Goal: Contribute content: Contribute content

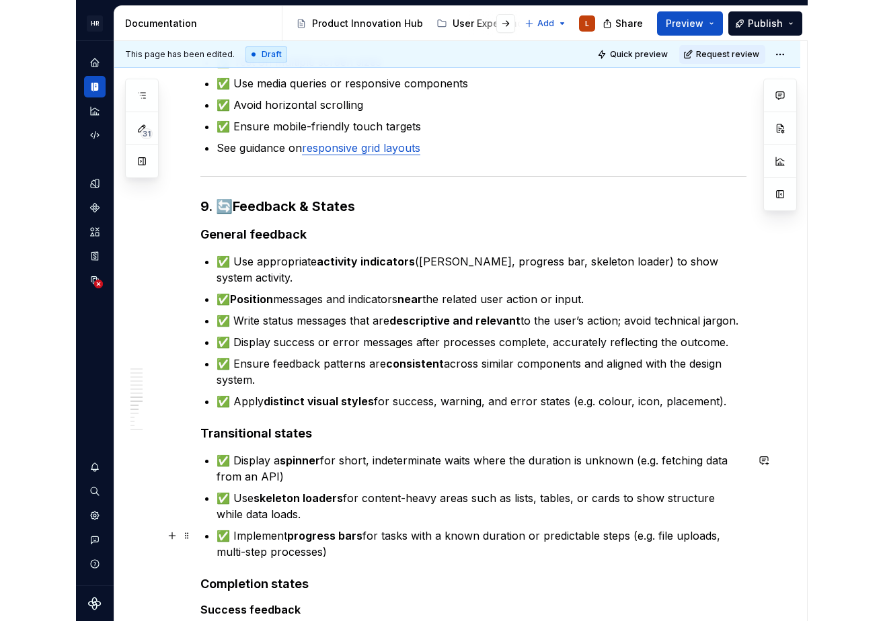
scroll to position [1479, 0]
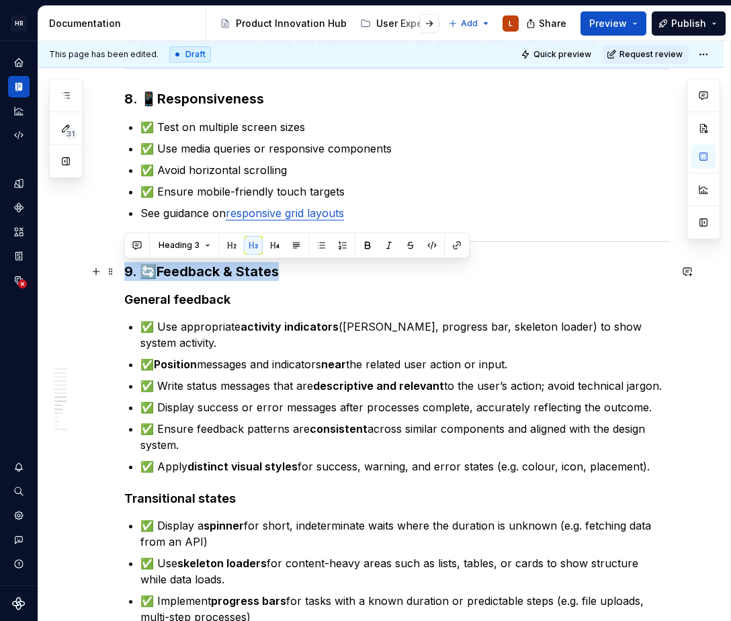
drag, startPoint x: 286, startPoint y: 274, endPoint x: 117, endPoint y: 270, distance: 168.8
click at [117, 270] on div "1. 📐 Layout & Spacing ✅ Consistent spacing between elements ✅ Adequate padding …" at bounding box center [381, 121] width 686 height 2677
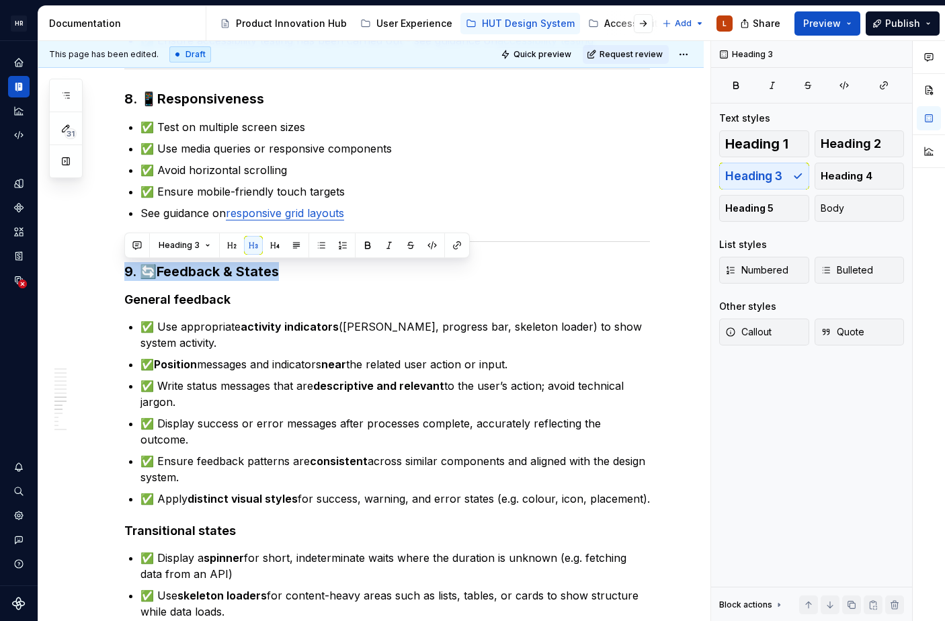
type textarea "*"
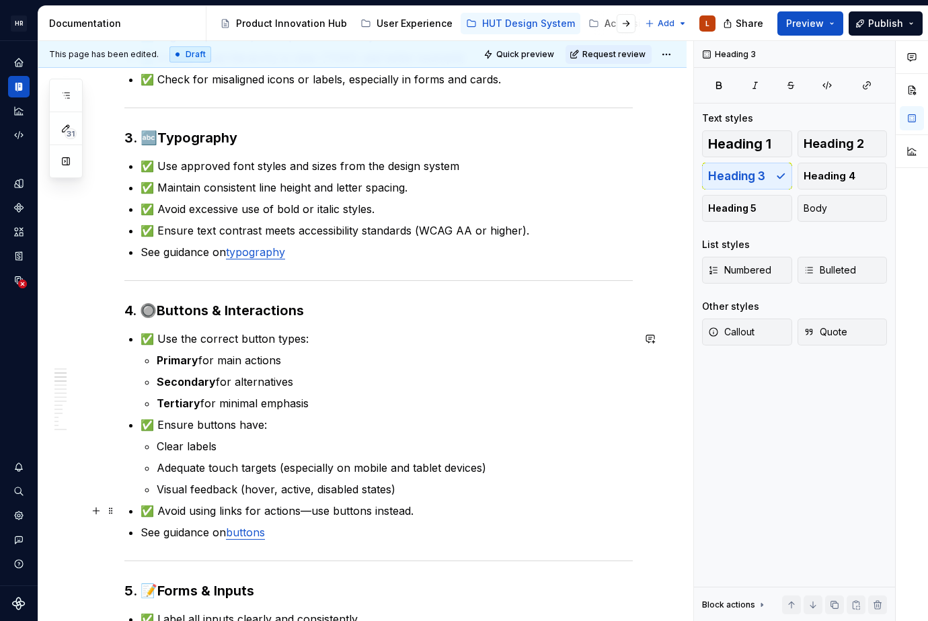
scroll to position [403, 0]
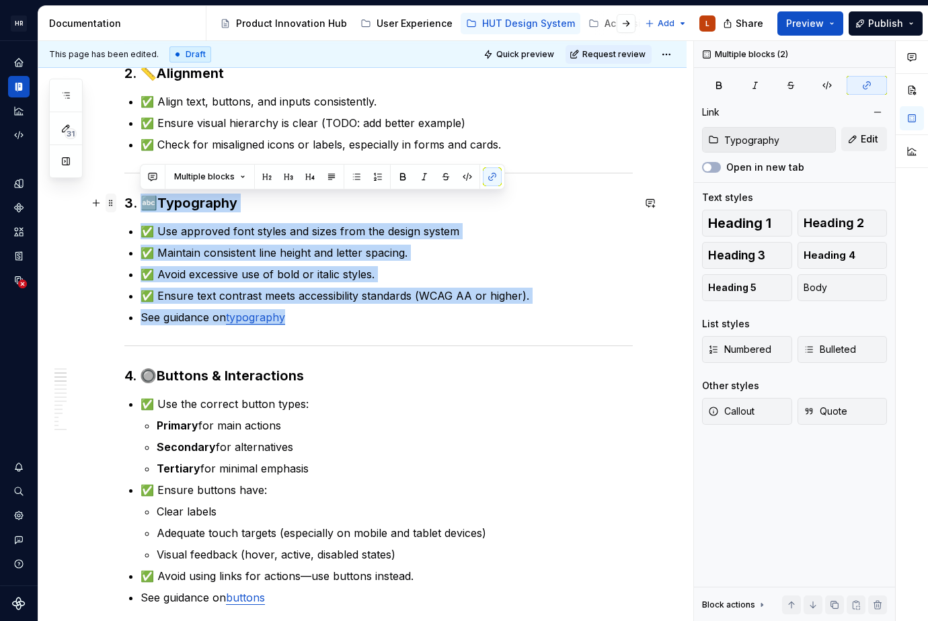
drag, startPoint x: 321, startPoint y: 328, endPoint x: 111, endPoint y: 210, distance: 241.1
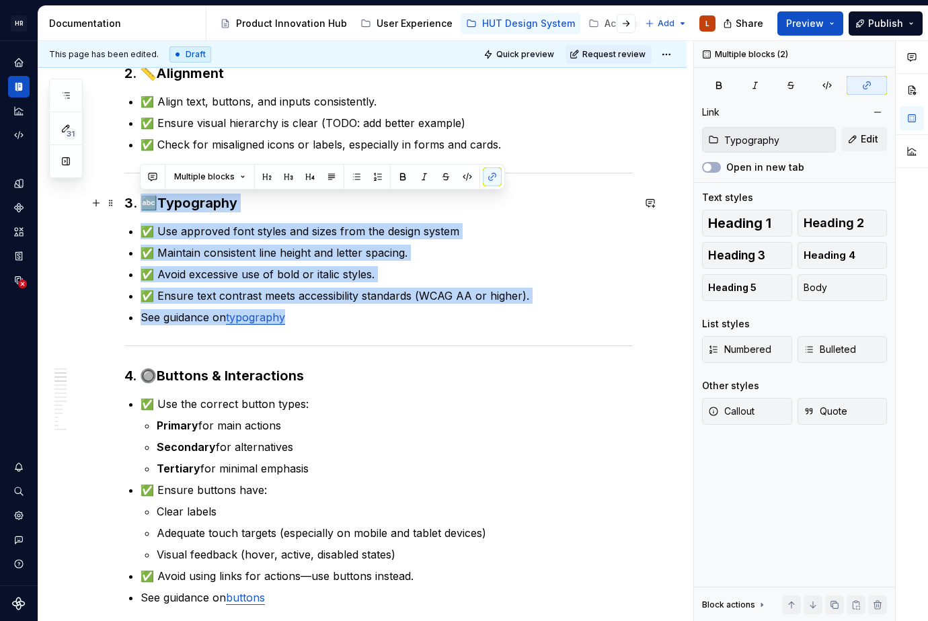
drag, startPoint x: 227, startPoint y: 316, endPoint x: 149, endPoint y: 203, distance: 137.3
copy div "🔤 Typography ✅ Use approved font styles and sizes from the design system ✅ Main…"
click at [293, 314] on p "See guidance on typography" at bounding box center [387, 317] width 492 height 16
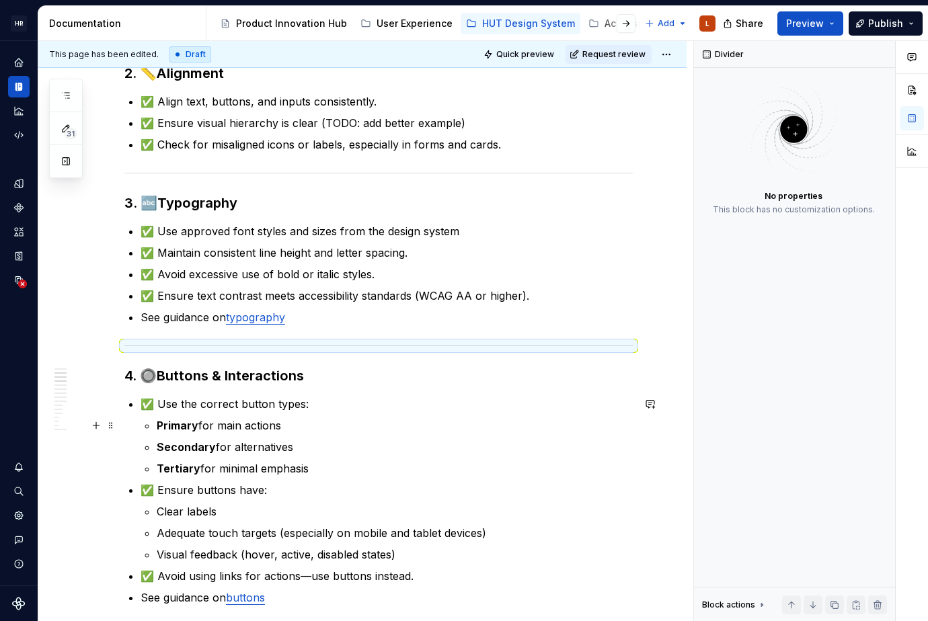
click at [344, 444] on p "Secondary for alternatives" at bounding box center [395, 447] width 476 height 16
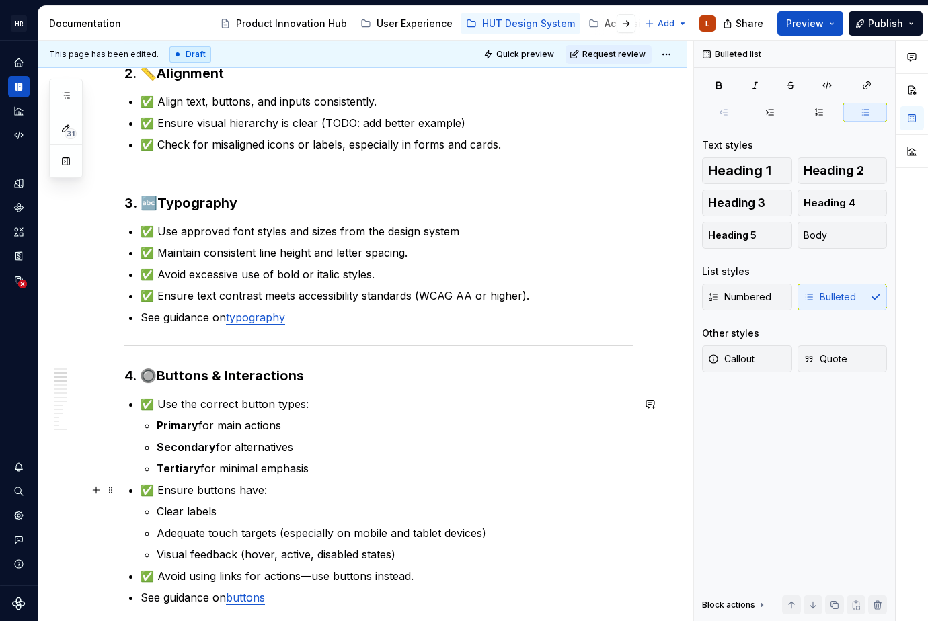
click at [380, 484] on p "✅ Ensure buttons have:" at bounding box center [387, 490] width 492 height 16
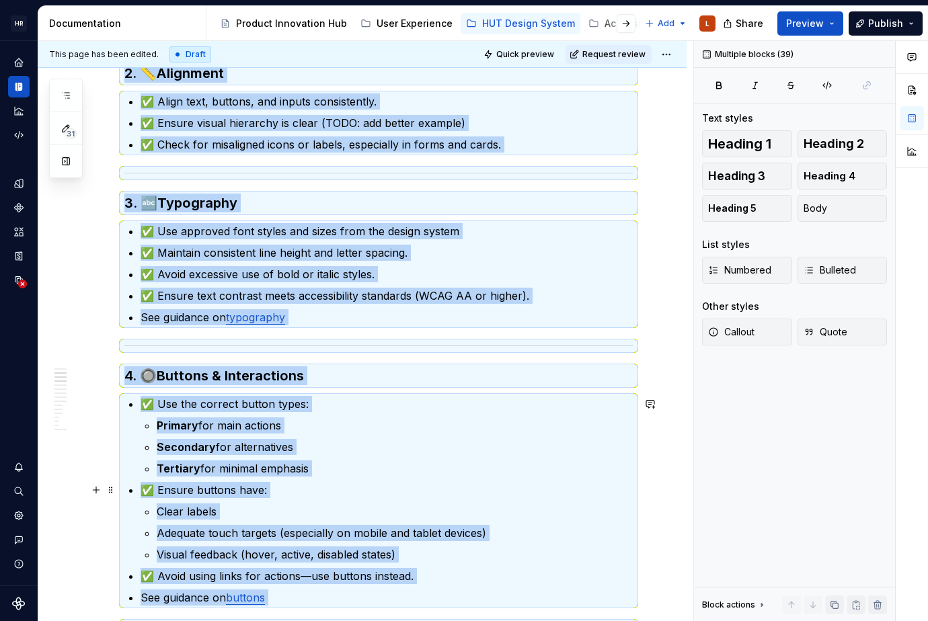
copy div "5. 📐 Loremi & Dolorsi ✅ Ametconsec adipisc elitsed doeiusmo ✅ Temporin utlabor …"
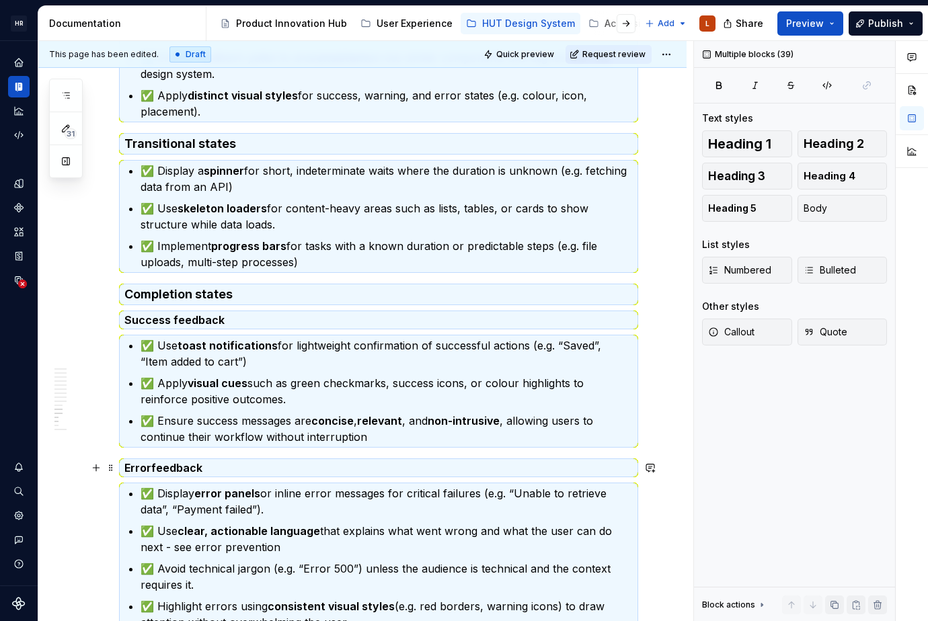
scroll to position [2151, 0]
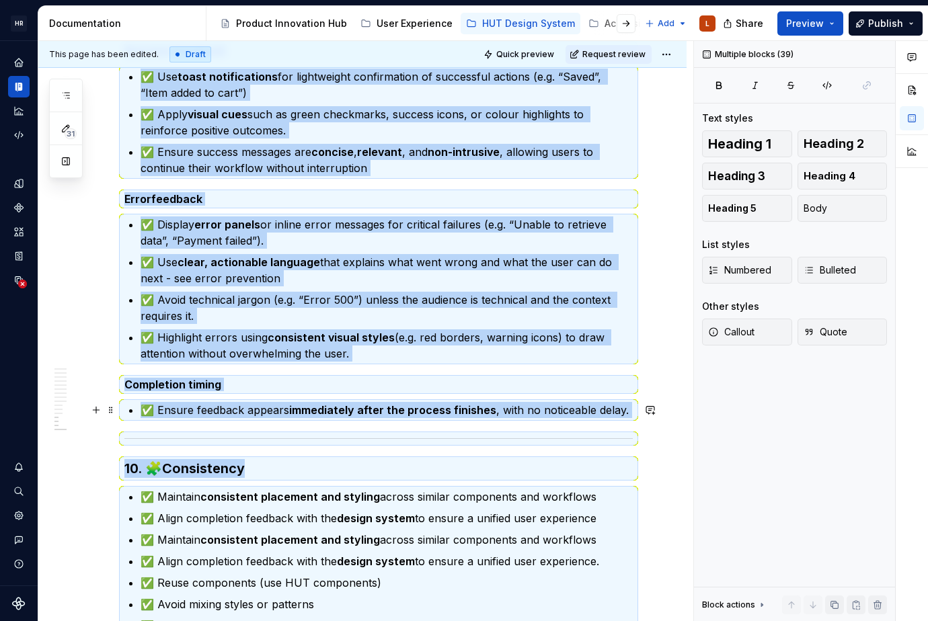
click at [388, 413] on strong "immediately after the process finishes" at bounding box center [392, 409] width 207 height 13
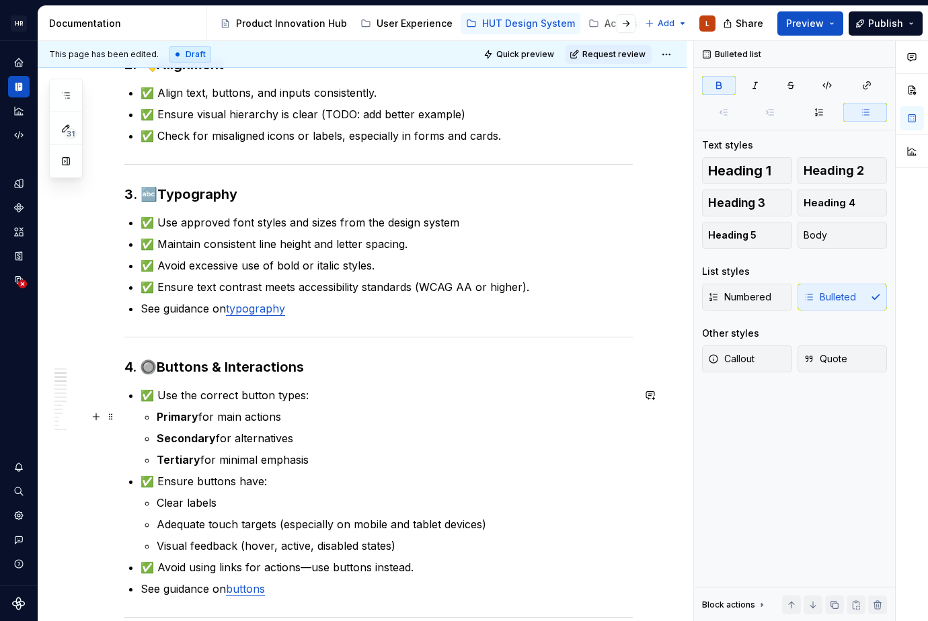
scroll to position [336, 0]
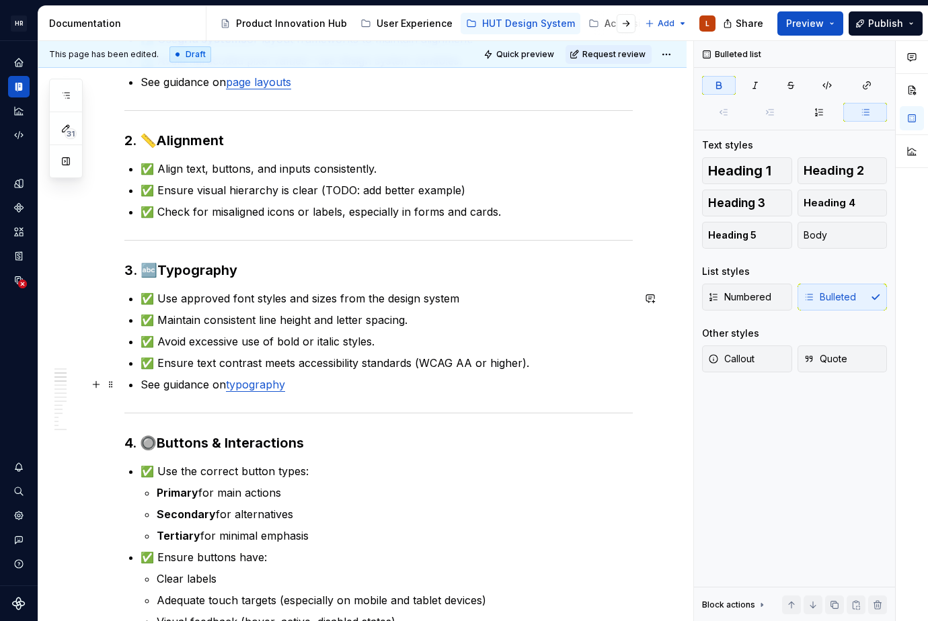
click at [311, 391] on p "See guidance on typography" at bounding box center [387, 384] width 492 height 16
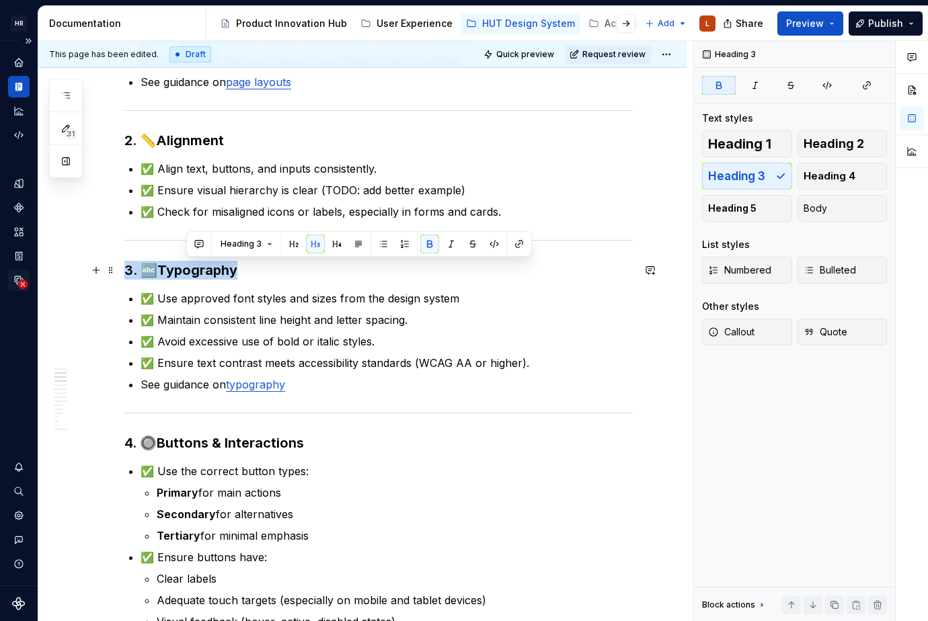
drag, startPoint x: 266, startPoint y: 274, endPoint x: 28, endPoint y: 273, distance: 238.7
click at [24, 273] on div "[PERSON_NAME] UI Toolkit (HUT) L Design system data Documentation Accessibility…" at bounding box center [464, 310] width 928 height 621
copy h3 "3. 🔤 Typography"
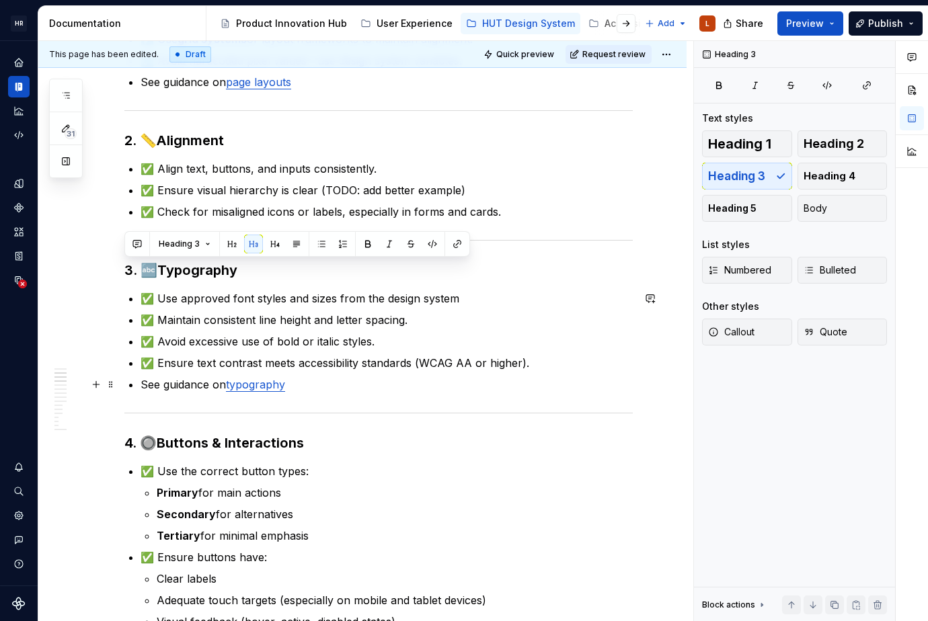
click at [323, 385] on p "See guidance on typography" at bounding box center [387, 384] width 492 height 16
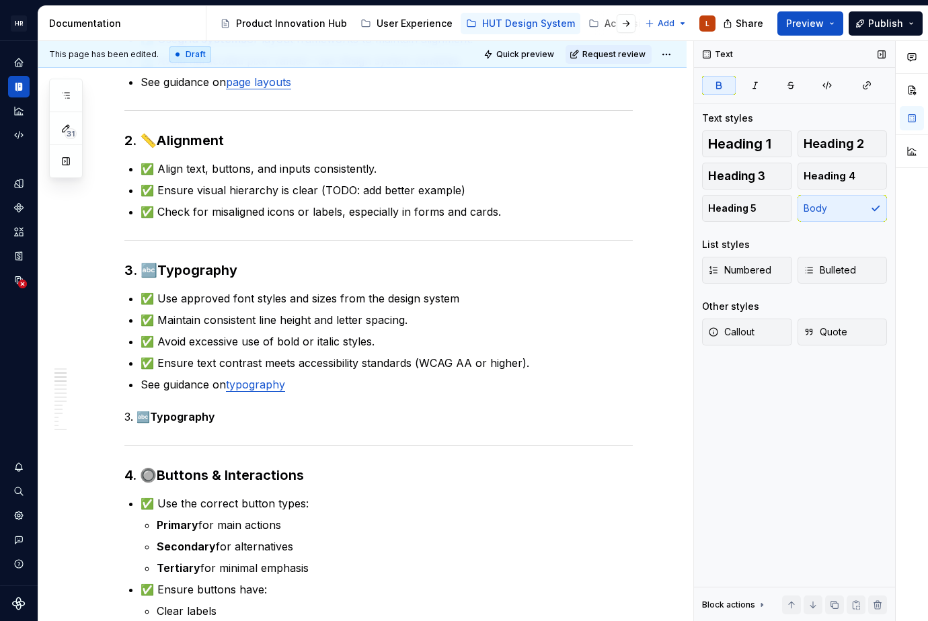
click at [749, 428] on div "Text Text styles Heading 1 Heading 2 Heading 3 Heading 4 Heading 5 Body List st…" at bounding box center [794, 331] width 201 height 581
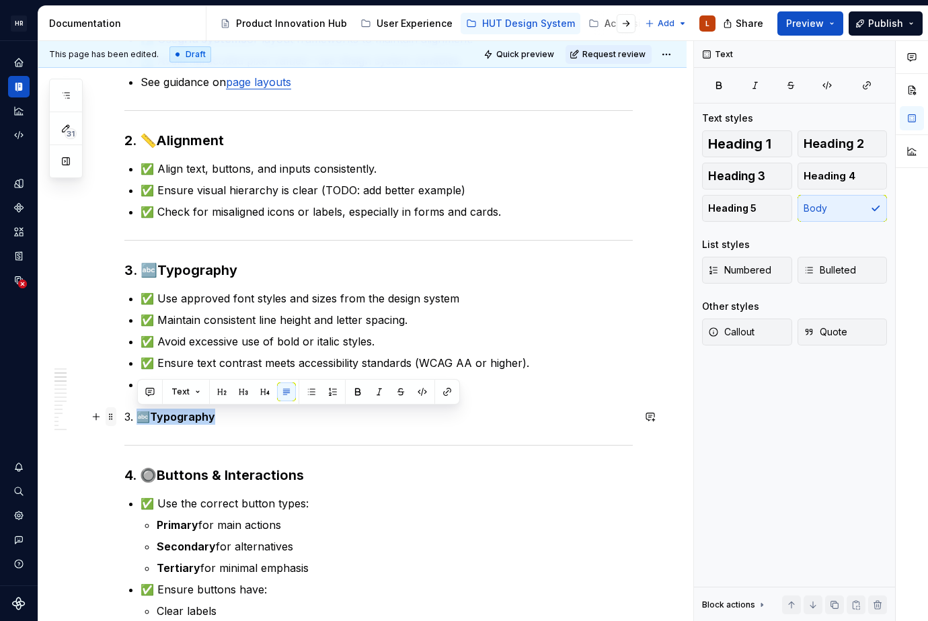
drag, startPoint x: 226, startPoint y: 413, endPoint x: 108, endPoint y: 415, distance: 118.3
click at [198, 417] on strong "Typography" at bounding box center [182, 416] width 65 height 13
click at [203, 414] on strong "Typography" at bounding box center [182, 416] width 65 height 13
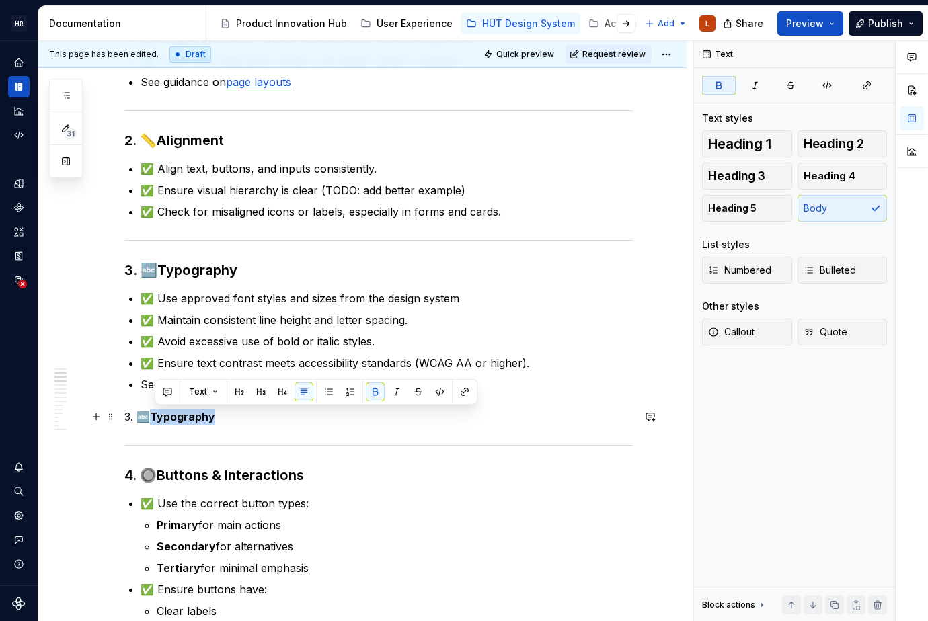
click at [203, 414] on strong "Typography" at bounding box center [182, 416] width 65 height 13
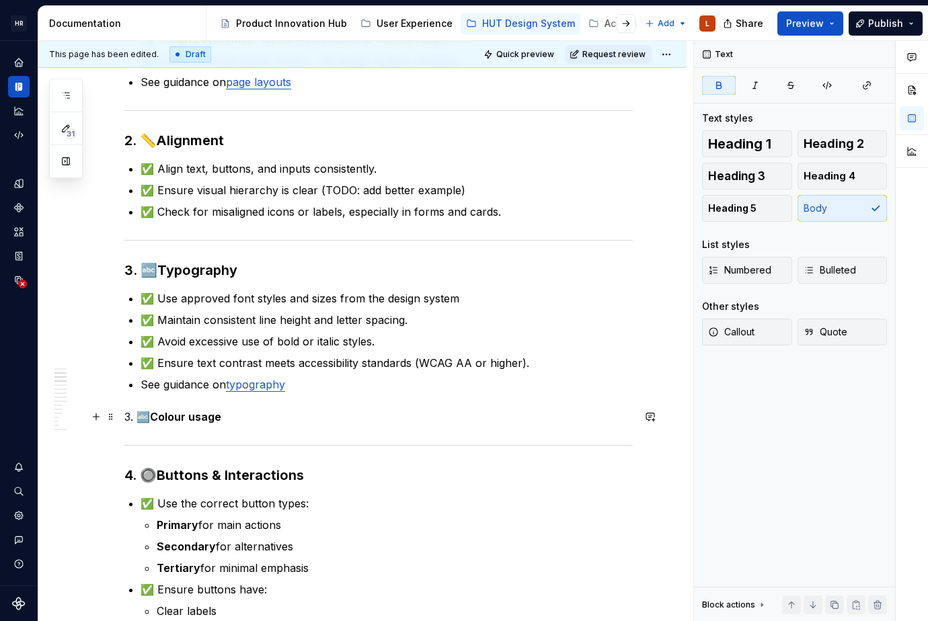
click at [339, 383] on p "See guidance on typography" at bounding box center [387, 384] width 492 height 16
click at [313, 411] on p "3. 🔤 Colour usage" at bounding box center [378, 417] width 508 height 16
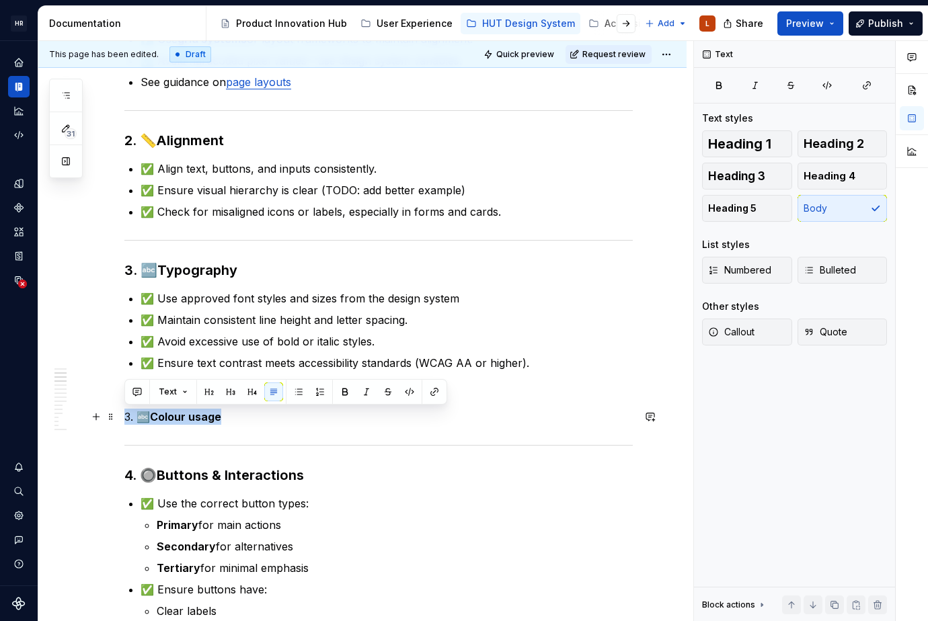
drag, startPoint x: 232, startPoint y: 418, endPoint x: 223, endPoint y: 417, distance: 8.8
click at [254, 391] on button "button" at bounding box center [252, 392] width 19 height 19
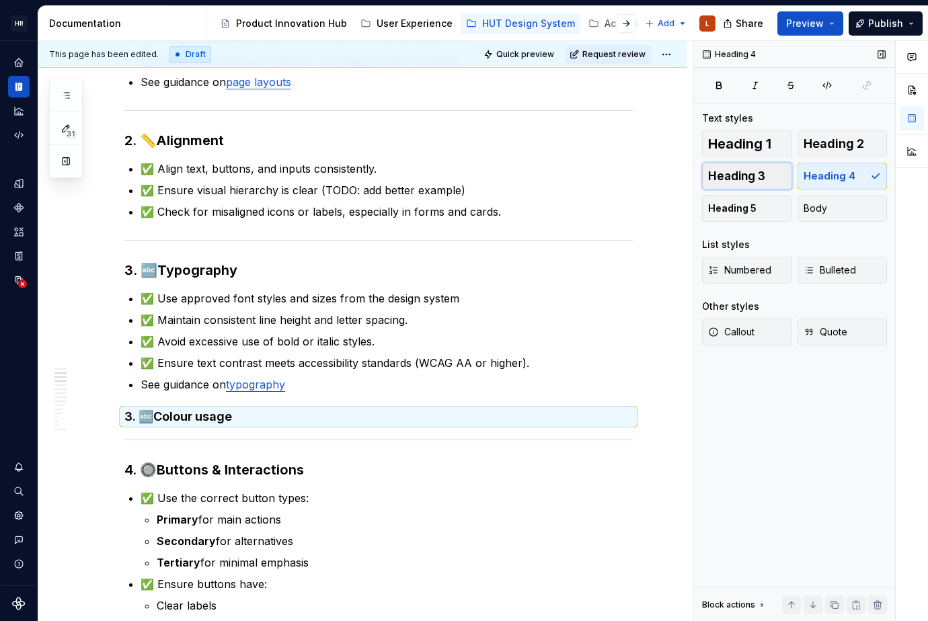
click at [744, 175] on span "Heading 3" at bounding box center [736, 175] width 57 height 13
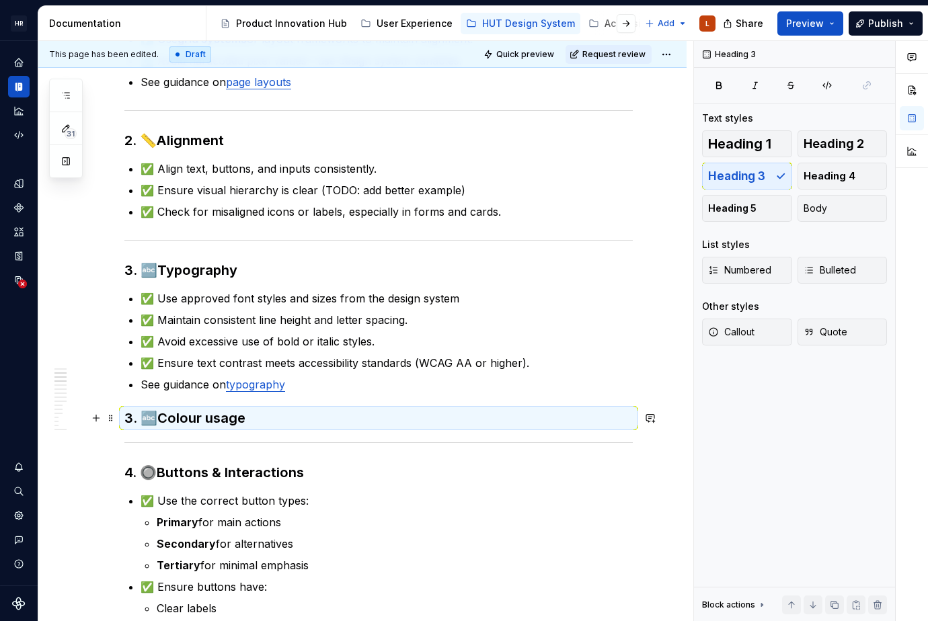
click at [206, 416] on strong "Colour usage" at bounding box center [201, 418] width 88 height 16
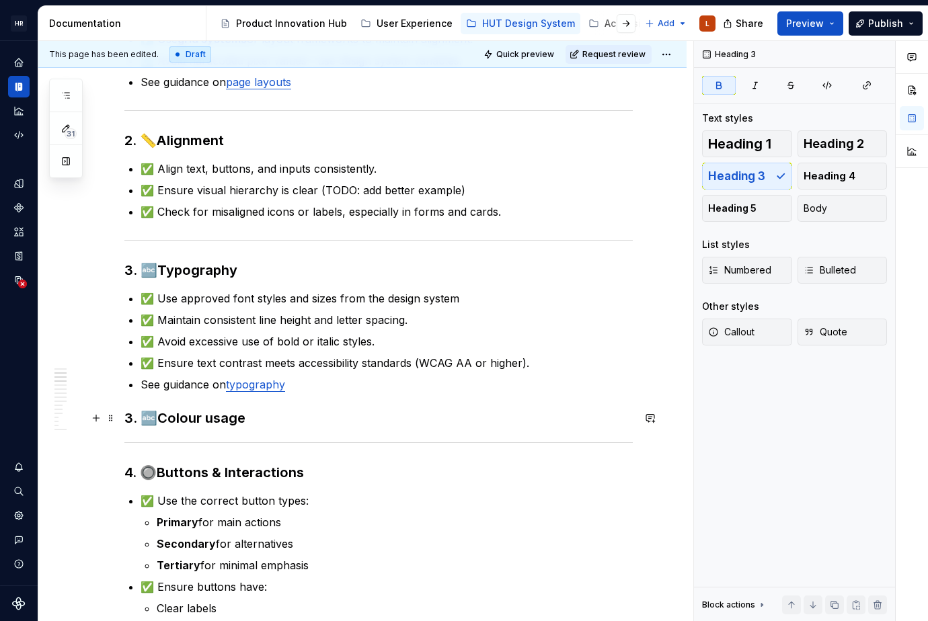
click at [159, 415] on h3 "3. 🔤 Colour usage" at bounding box center [378, 418] width 508 height 19
click at [294, 417] on h3 "3. 🔤 Colour usage" at bounding box center [378, 418] width 508 height 19
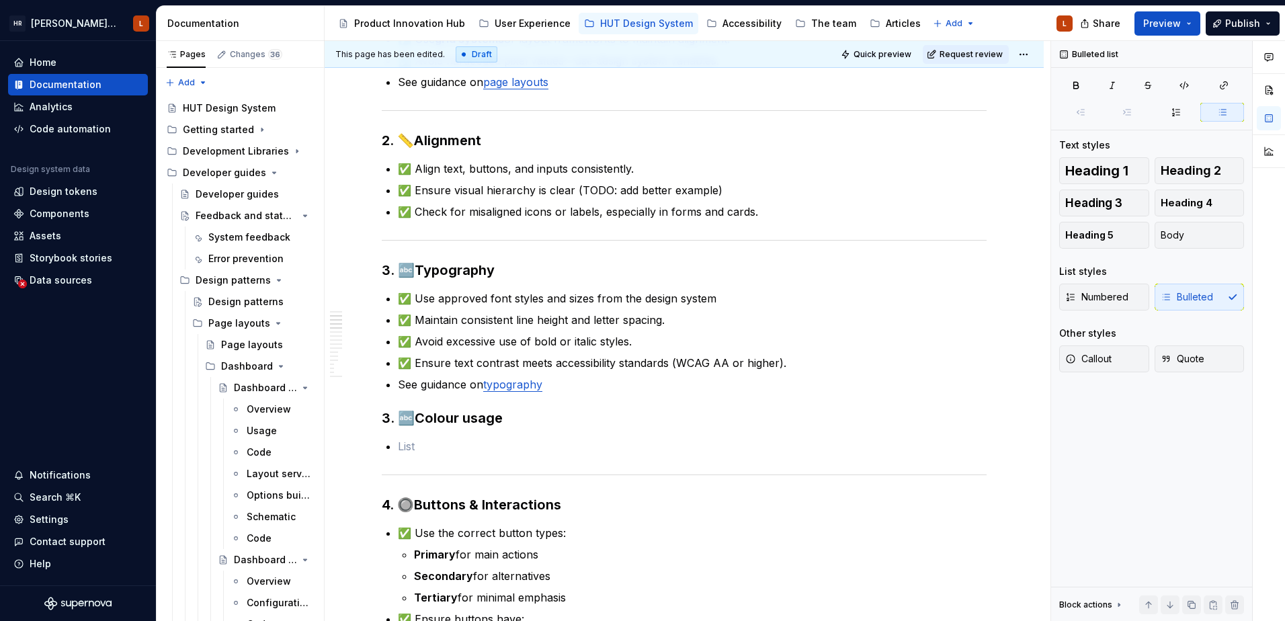
type textarea "*"
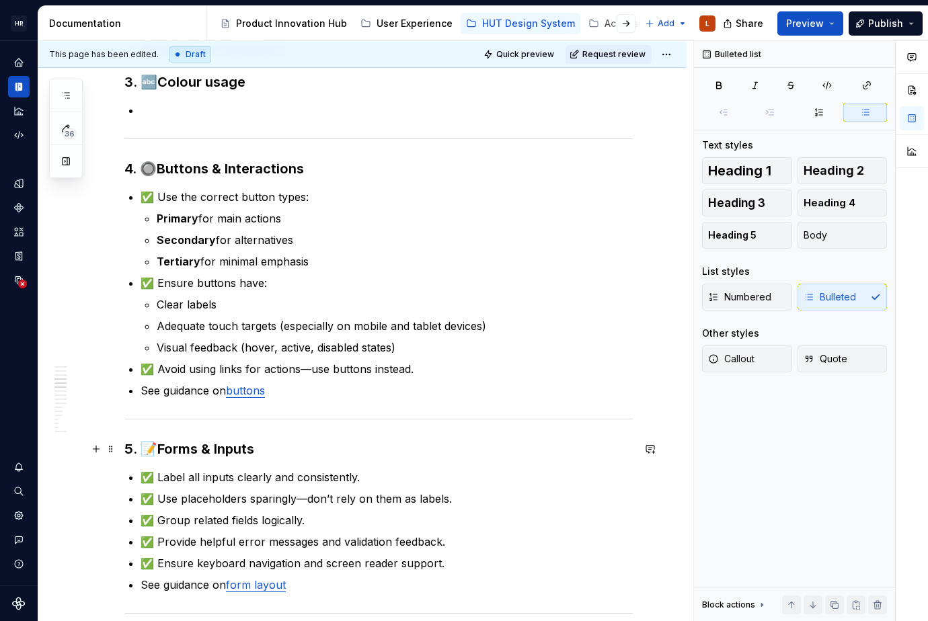
scroll to position [570, 0]
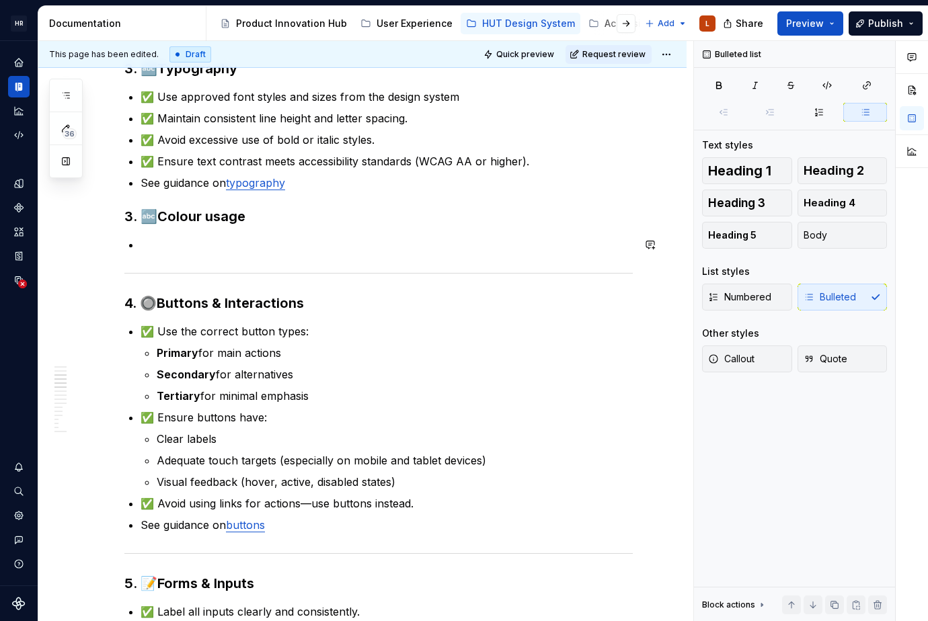
click at [162, 249] on p at bounding box center [387, 245] width 492 height 16
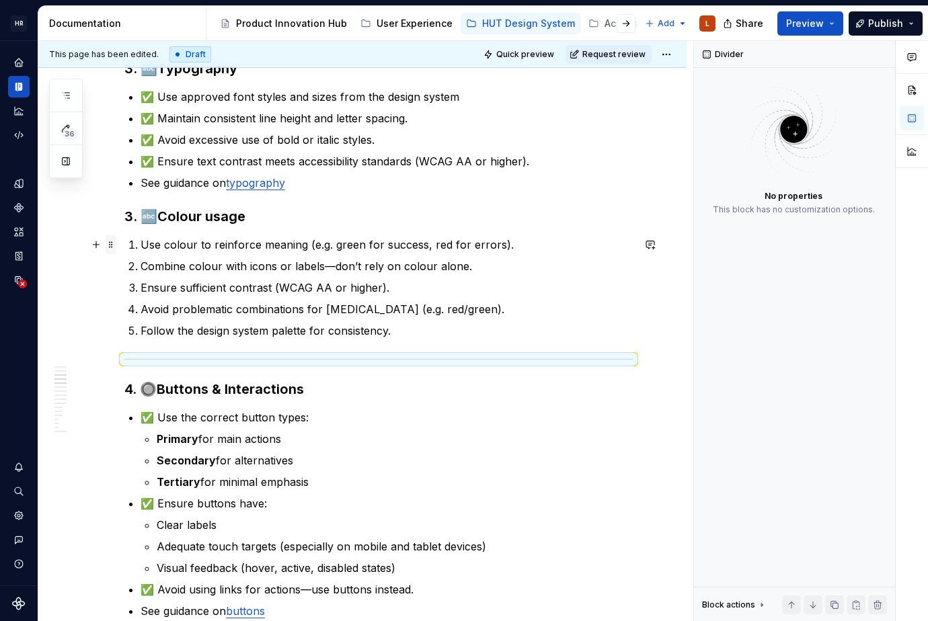
click at [110, 243] on span at bounding box center [111, 244] width 11 height 19
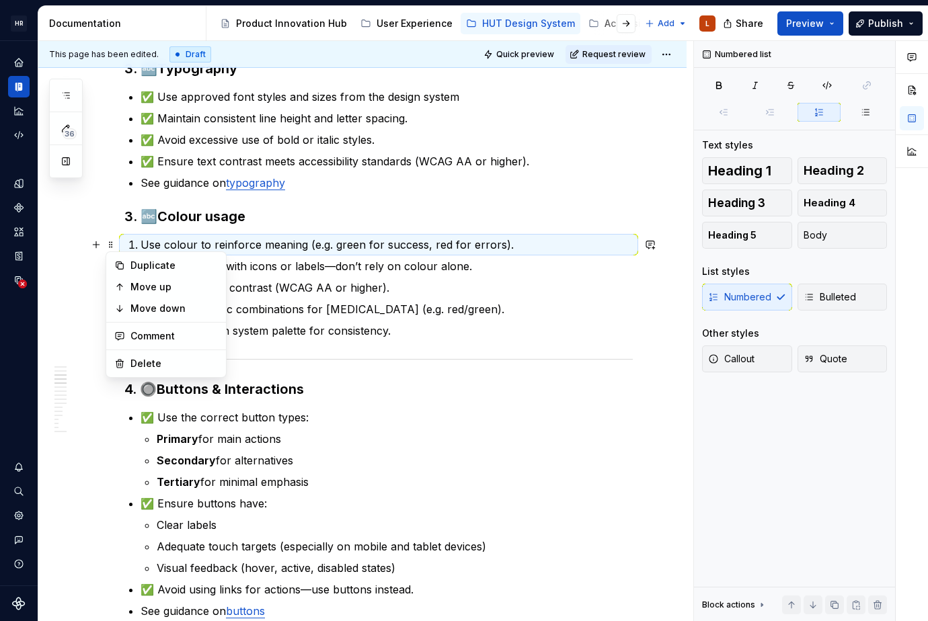
click at [141, 241] on li "Use colour to reinforce meaning (e.g. green for success, red for errors)." at bounding box center [387, 245] width 492 height 16
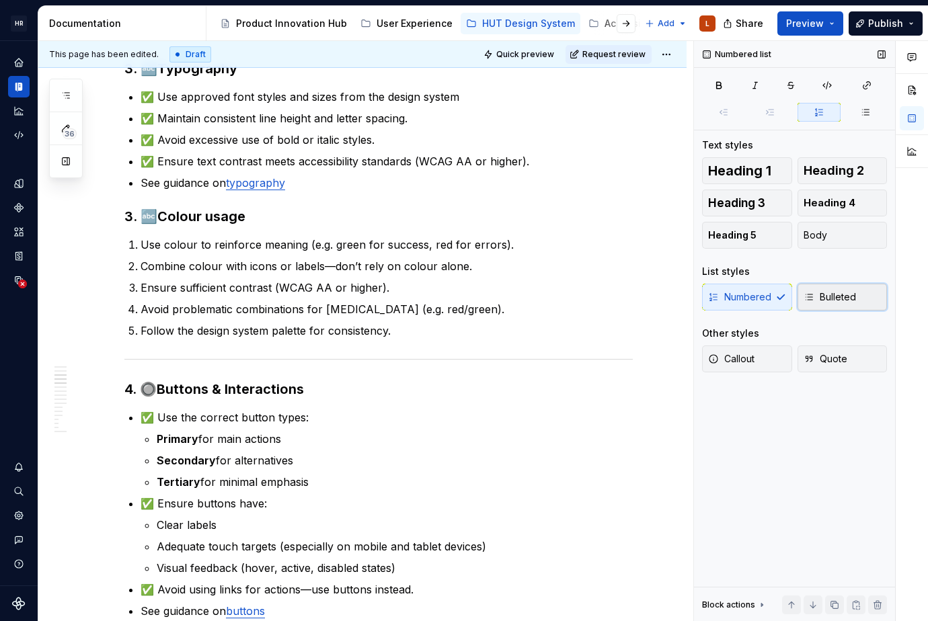
click at [856, 299] on button "Bulleted" at bounding box center [842, 297] width 90 height 27
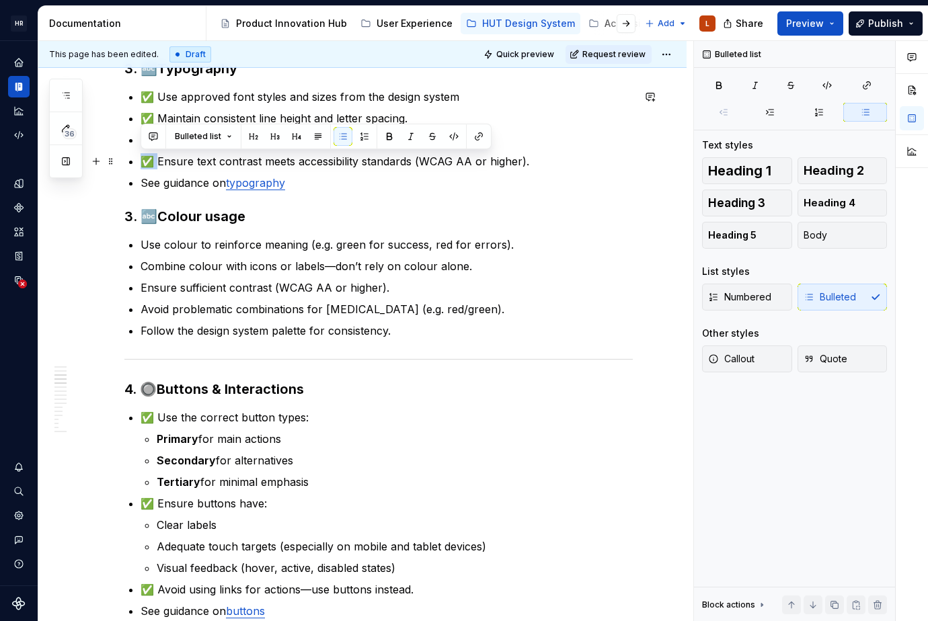
drag, startPoint x: 157, startPoint y: 163, endPoint x: 136, endPoint y: 155, distance: 22.1
copy p "✅"
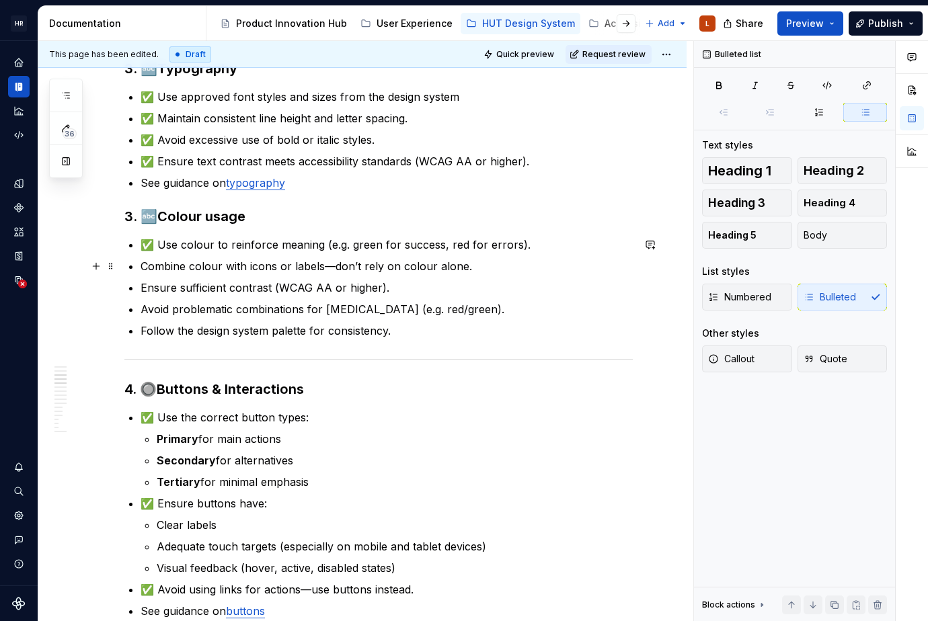
click at [143, 270] on p "Combine colour with icons or labels—don’t rely on colour alone." at bounding box center [387, 266] width 492 height 16
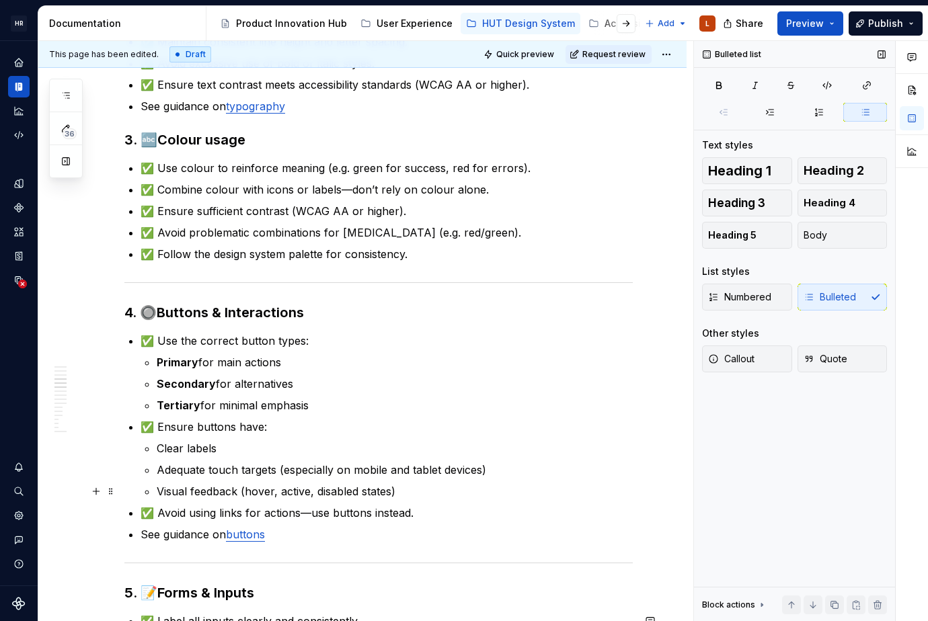
scroll to position [637, 0]
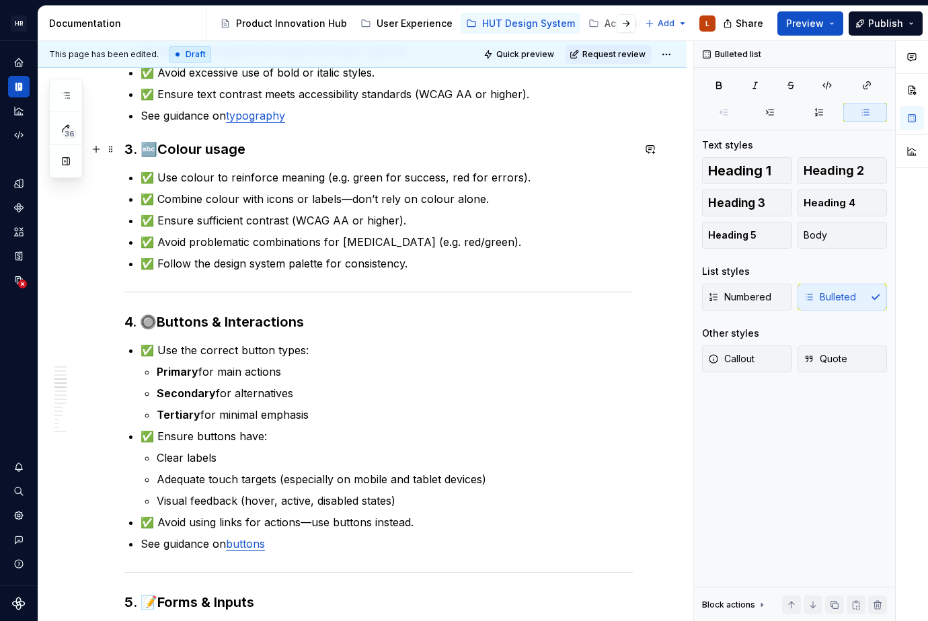
click at [160, 147] on h3 "3. 🔤 Colour usage" at bounding box center [378, 149] width 508 height 19
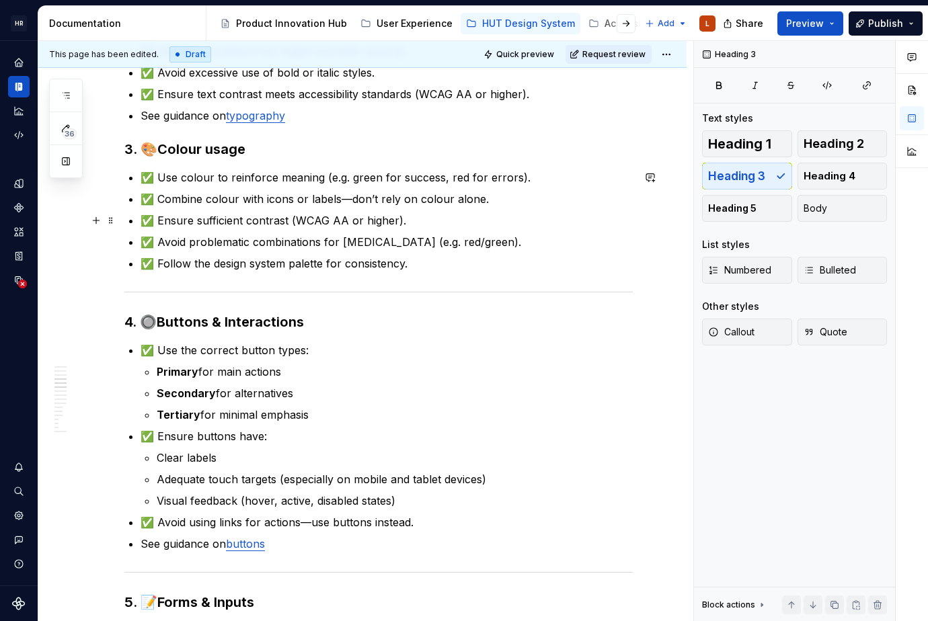
click at [281, 223] on p "✅ Ensure sufficient contrast (WCAG AA or higher)." at bounding box center [387, 220] width 492 height 16
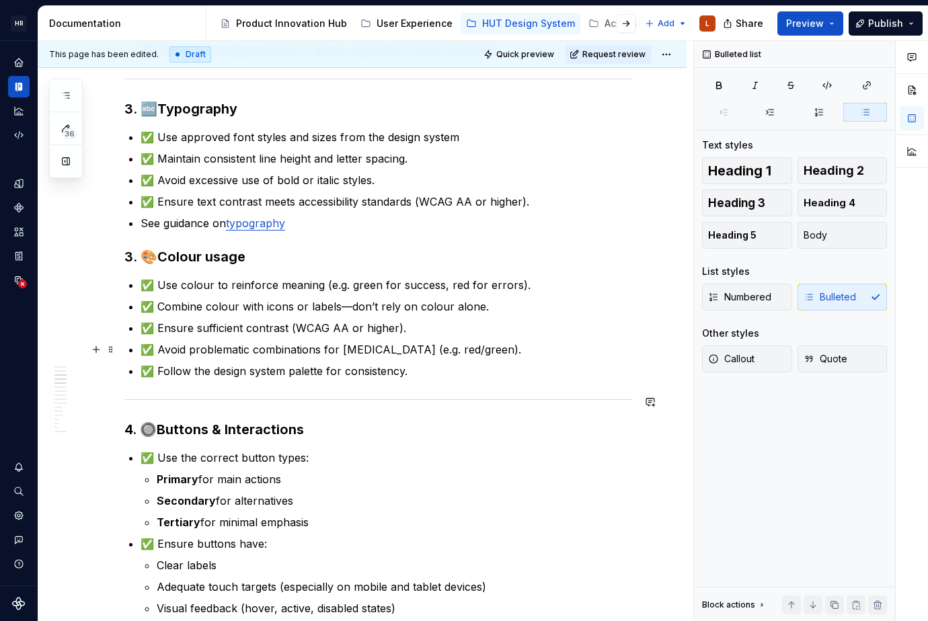
scroll to position [436, 0]
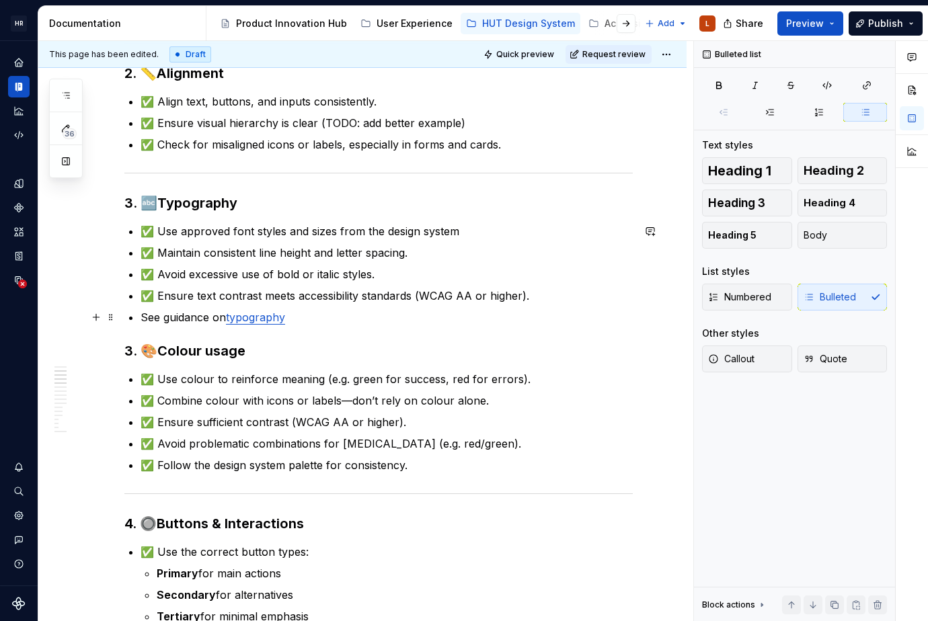
click at [306, 310] on p "See guidance on typography" at bounding box center [387, 317] width 492 height 16
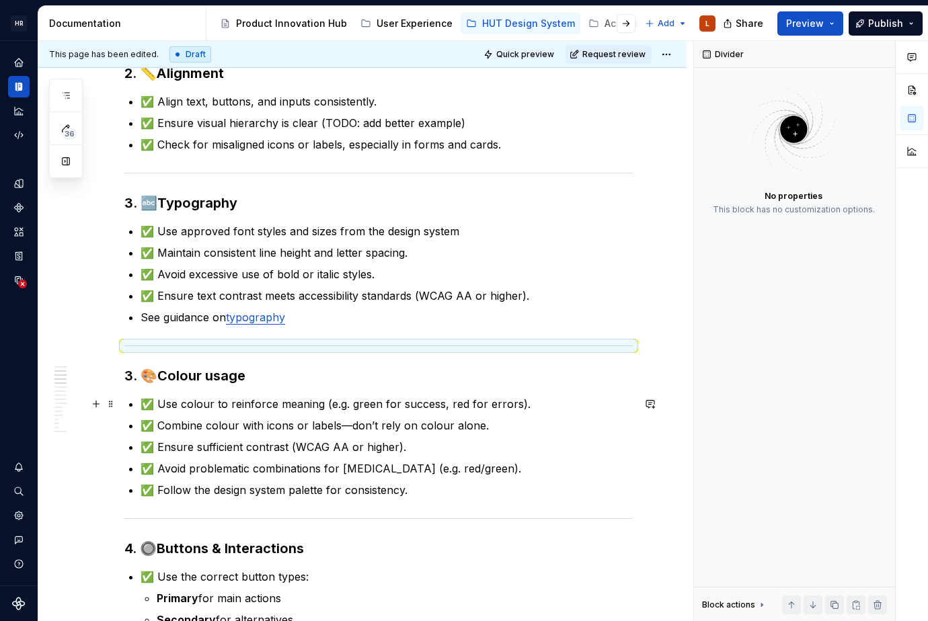
click at [297, 407] on p "✅ Use colour to reinforce meaning (e.g. green for success, red for errors)." at bounding box center [387, 404] width 492 height 16
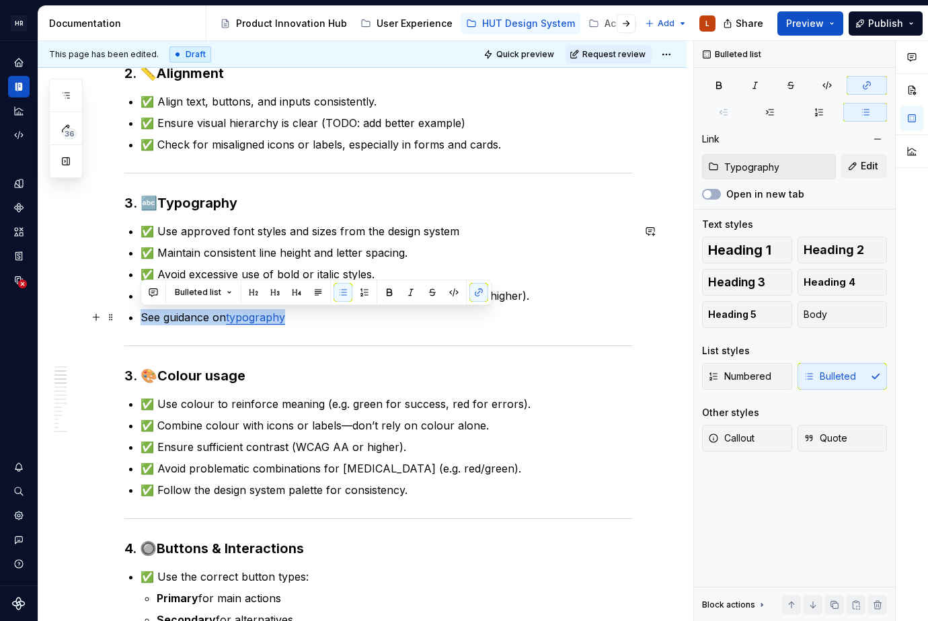
drag, startPoint x: 317, startPoint y: 318, endPoint x: 136, endPoint y: 321, distance: 180.9
copy p "See guidance on typography"
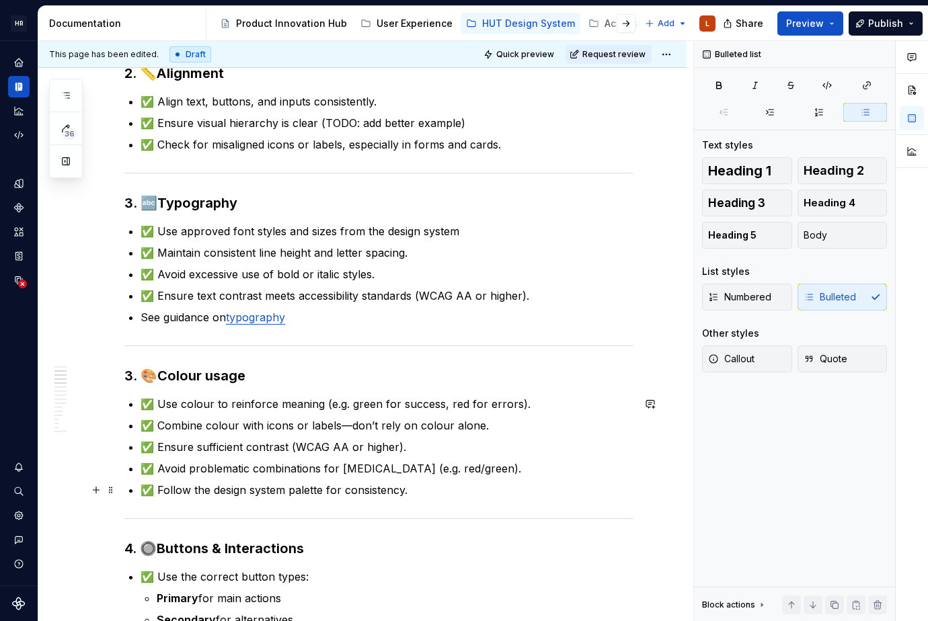
click at [419, 493] on p "✅ Follow the design system palette for consistency." at bounding box center [387, 490] width 492 height 16
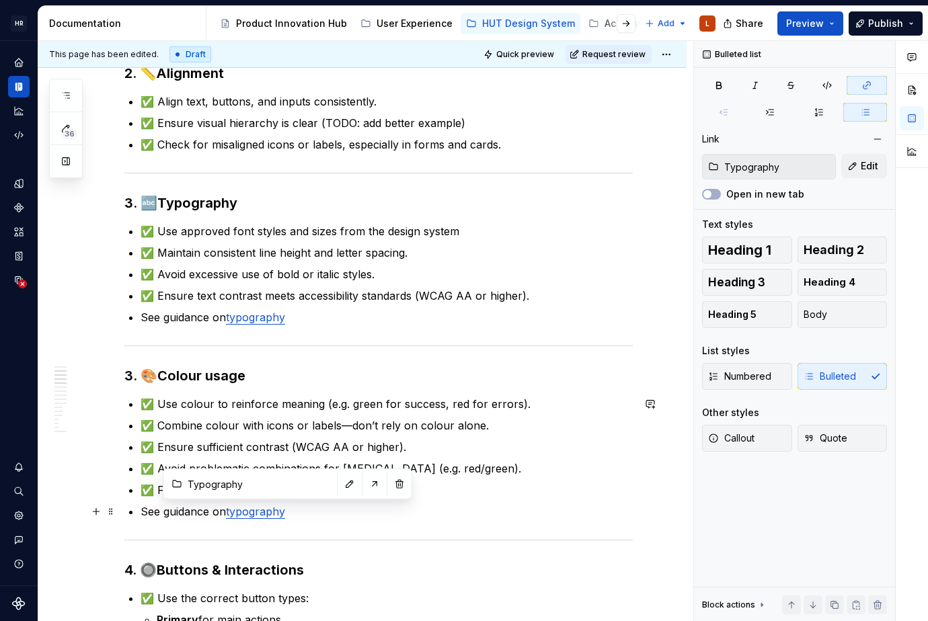
click at [282, 513] on link "typography" at bounding box center [255, 511] width 59 height 13
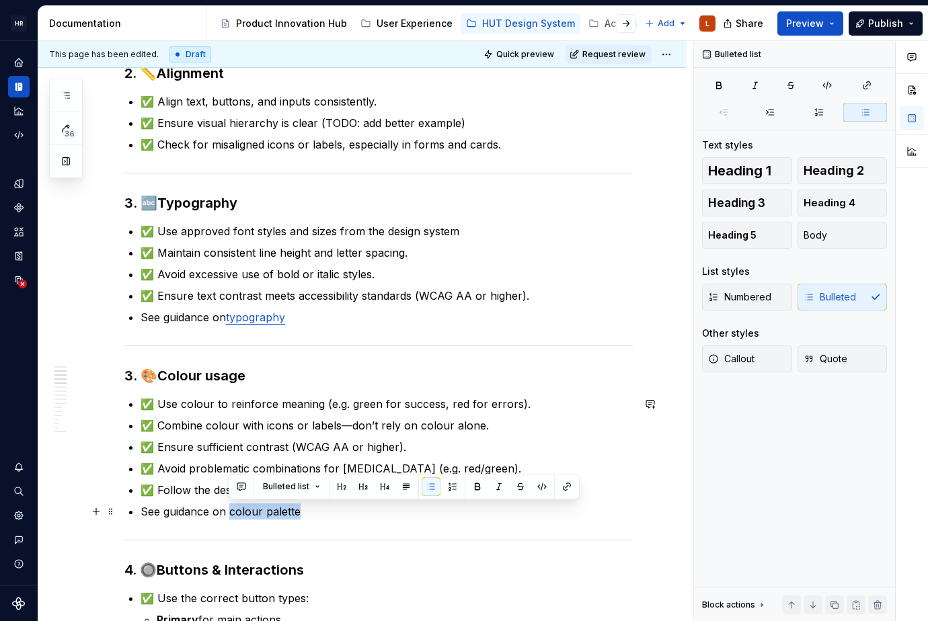
drag, startPoint x: 300, startPoint y: 510, endPoint x: 229, endPoint y: 514, distance: 71.4
click at [229, 514] on p "See guidance on colour palette" at bounding box center [387, 512] width 492 height 16
click at [573, 489] on button "button" at bounding box center [566, 486] width 19 height 19
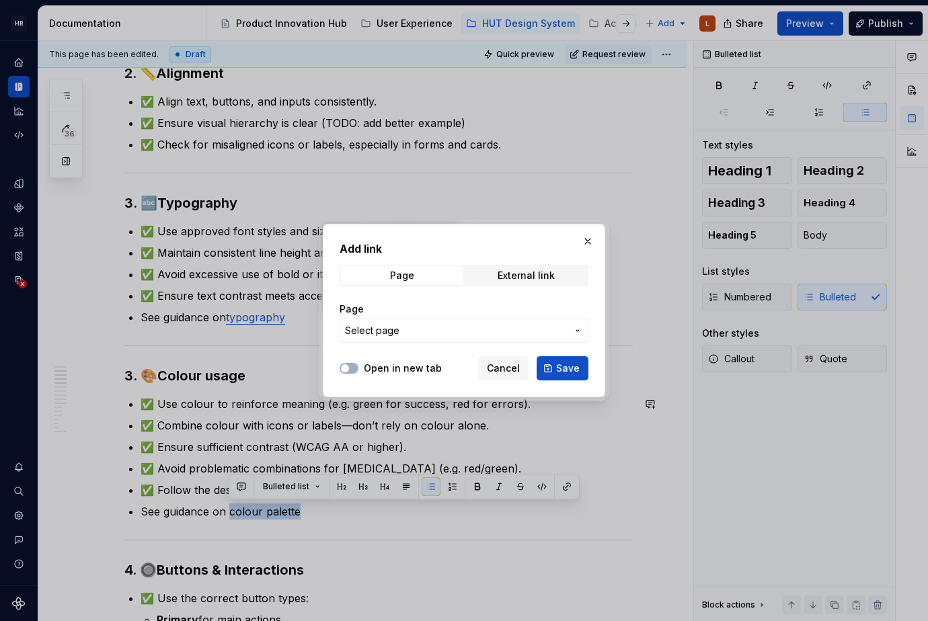
click at [454, 329] on span "Select page" at bounding box center [456, 330] width 222 height 13
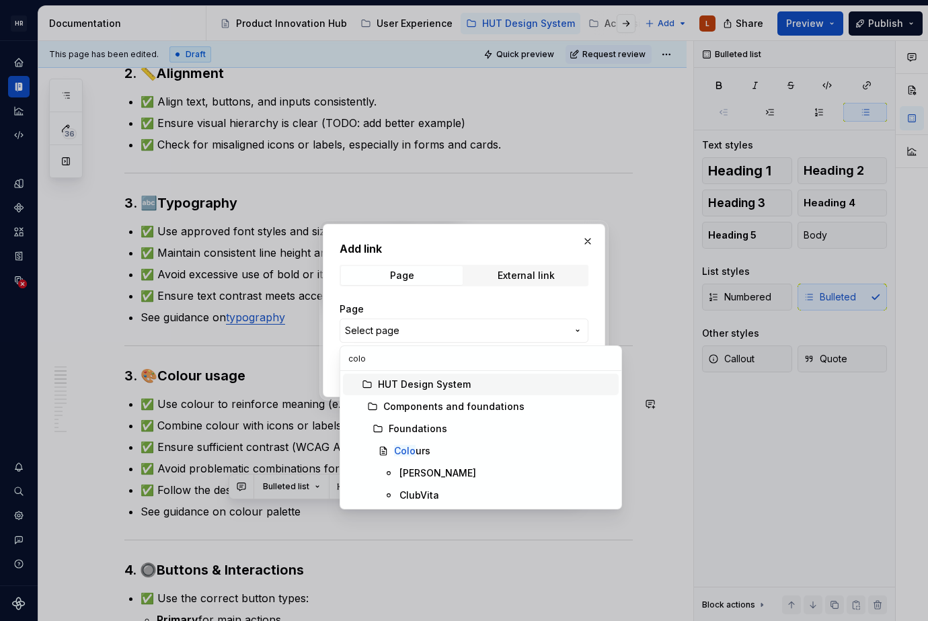
type input "colou"
click at [443, 454] on div "Colou rs" at bounding box center [503, 450] width 219 height 13
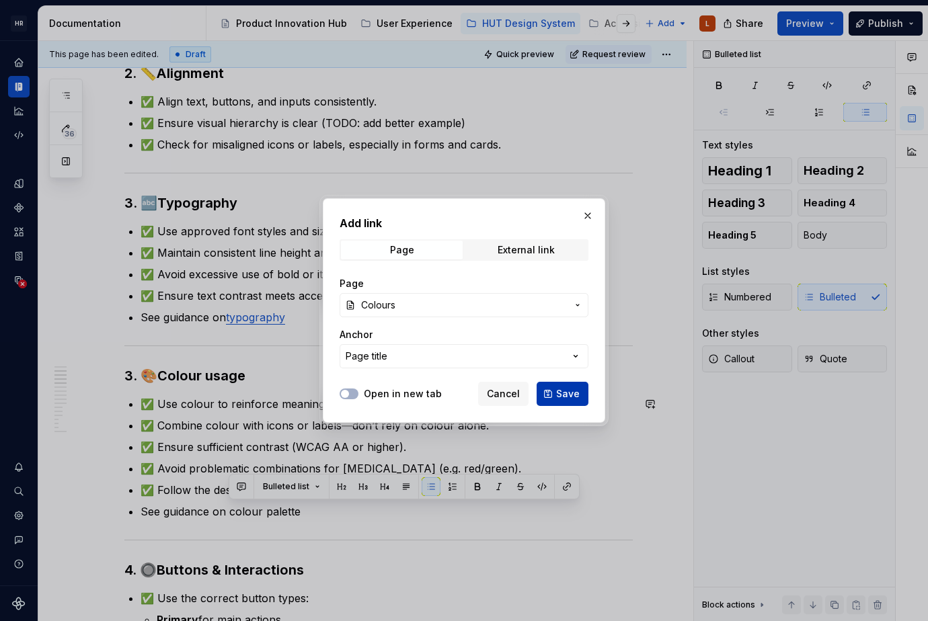
click at [552, 389] on button "Save" at bounding box center [562, 394] width 52 height 24
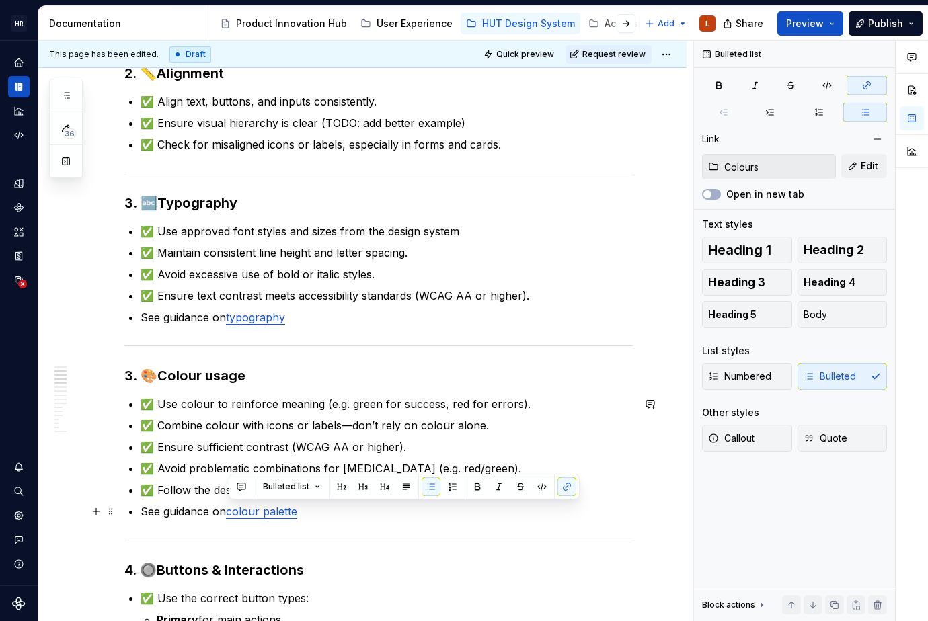
click at [317, 514] on p "See guidance on colour palette" at bounding box center [387, 512] width 492 height 16
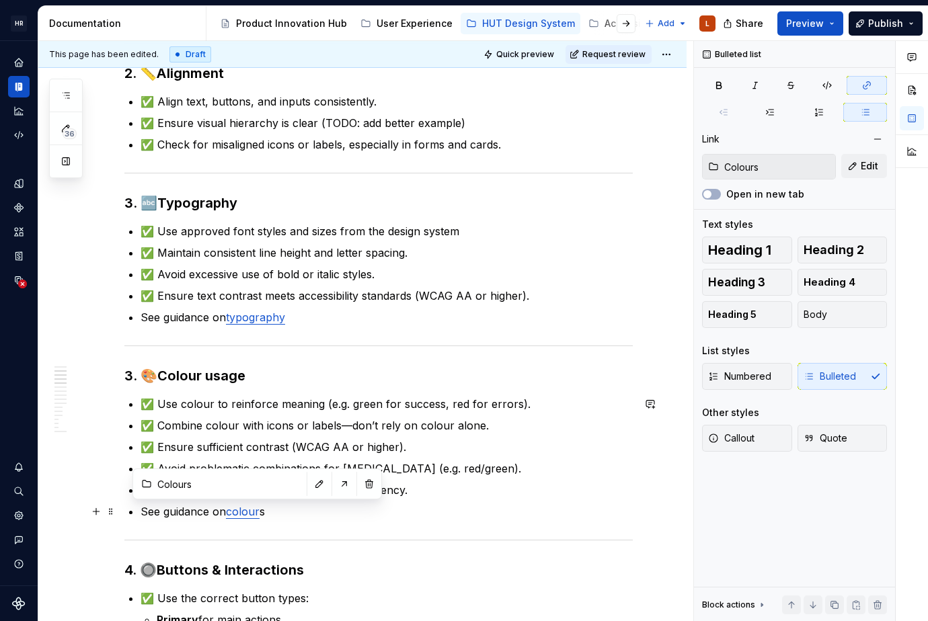
click at [251, 506] on link "colour" at bounding box center [243, 511] width 34 height 13
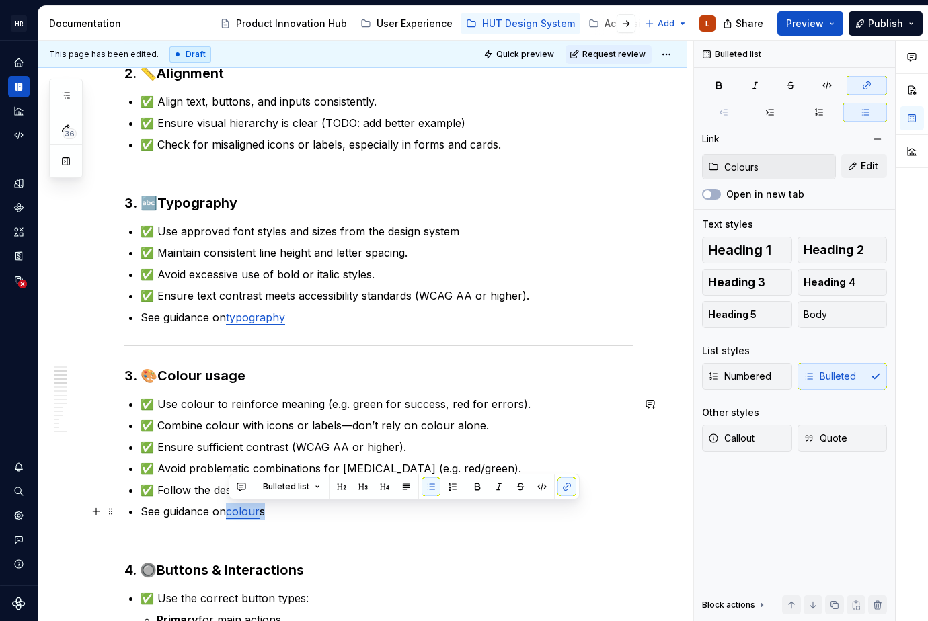
click at [251, 506] on link "colour" at bounding box center [243, 511] width 34 height 13
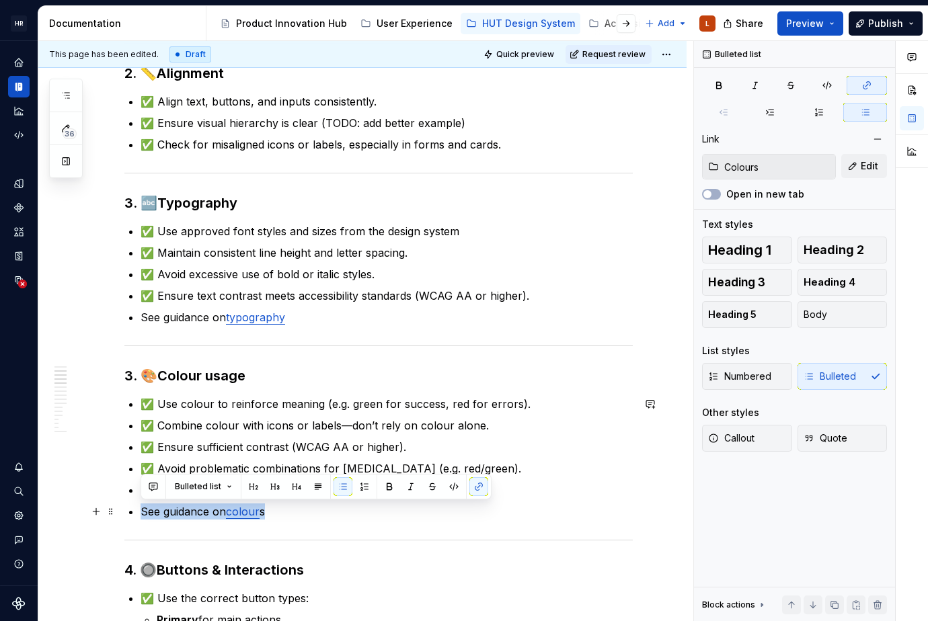
click at [253, 518] on link "colour" at bounding box center [243, 511] width 34 height 13
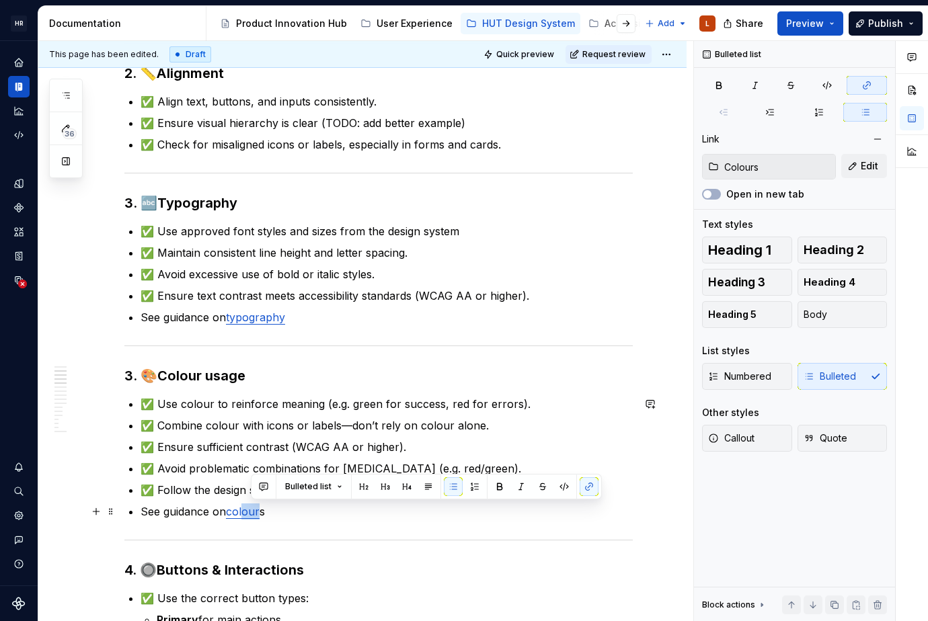
drag, startPoint x: 262, startPoint y: 509, endPoint x: 244, endPoint y: 508, distance: 17.5
click at [244, 508] on p "See guidance on colour s" at bounding box center [387, 512] width 492 height 16
drag, startPoint x: 267, startPoint y: 515, endPoint x: 229, endPoint y: 510, distance: 37.9
click at [229, 510] on p "See guidance on colour s" at bounding box center [387, 512] width 492 height 16
click at [561, 486] on button "button" at bounding box center [566, 486] width 19 height 19
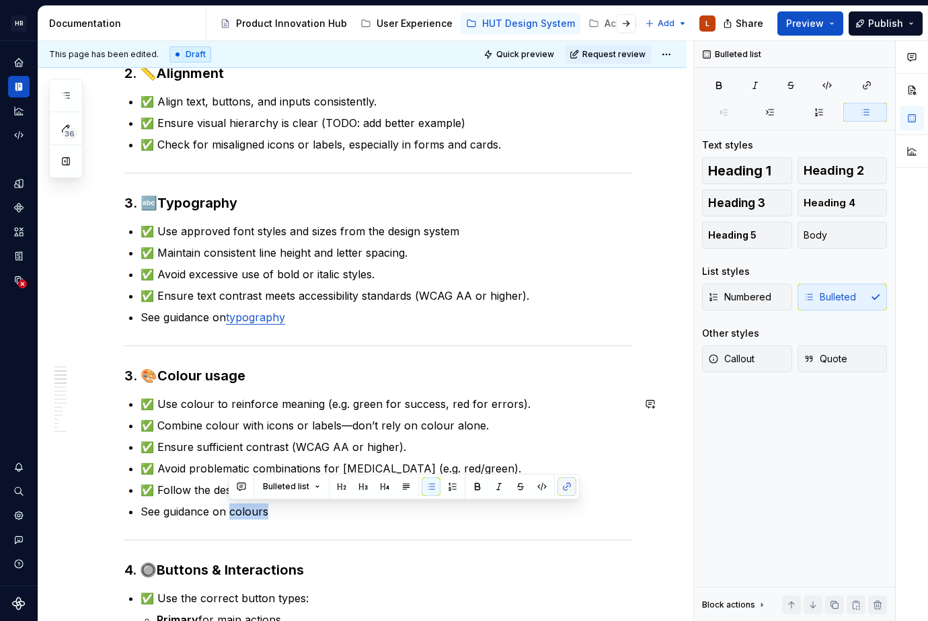
click at [561, 486] on button "button" at bounding box center [566, 486] width 19 height 19
click at [568, 485] on button "button" at bounding box center [566, 486] width 19 height 19
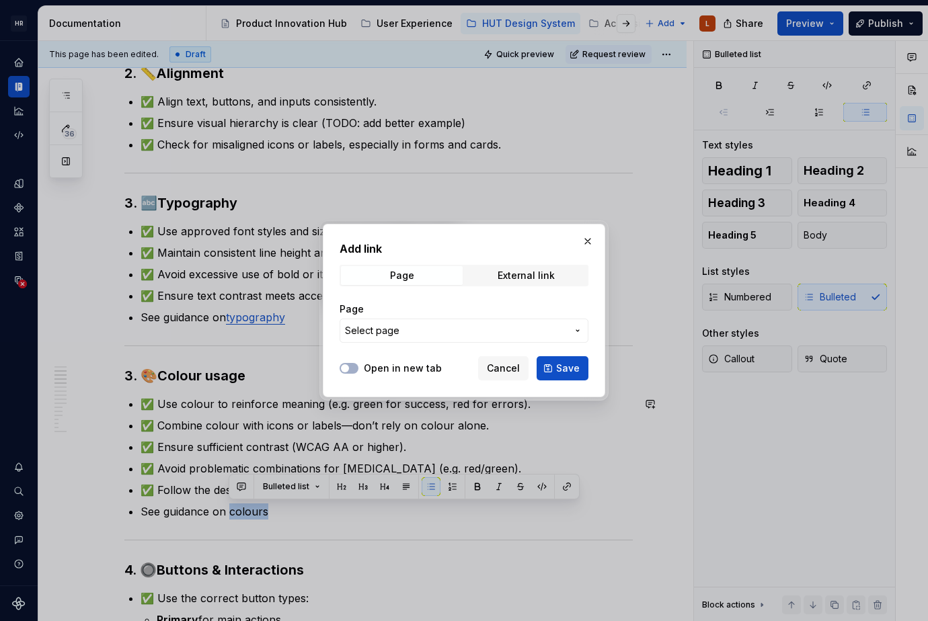
click at [483, 330] on span "Select page" at bounding box center [456, 330] width 222 height 13
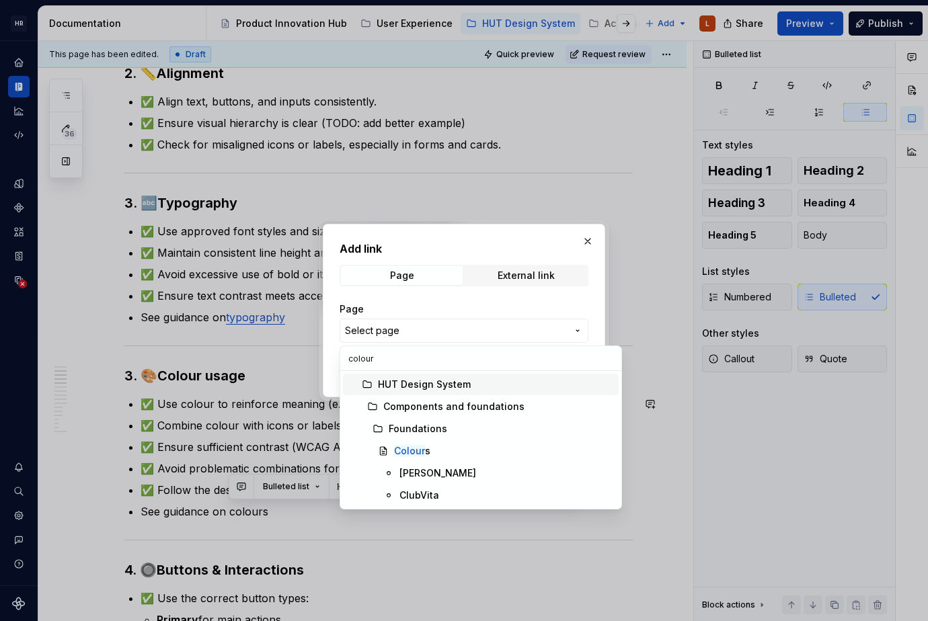
type input "colours"
click at [441, 445] on div "Colours" at bounding box center [503, 450] width 219 height 13
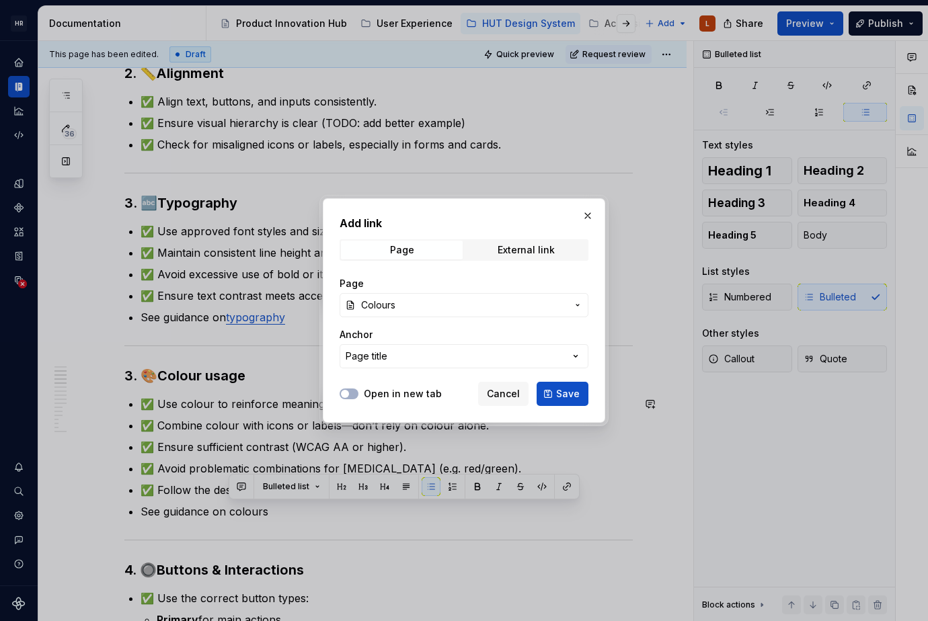
click at [563, 385] on button "Save" at bounding box center [562, 394] width 52 height 24
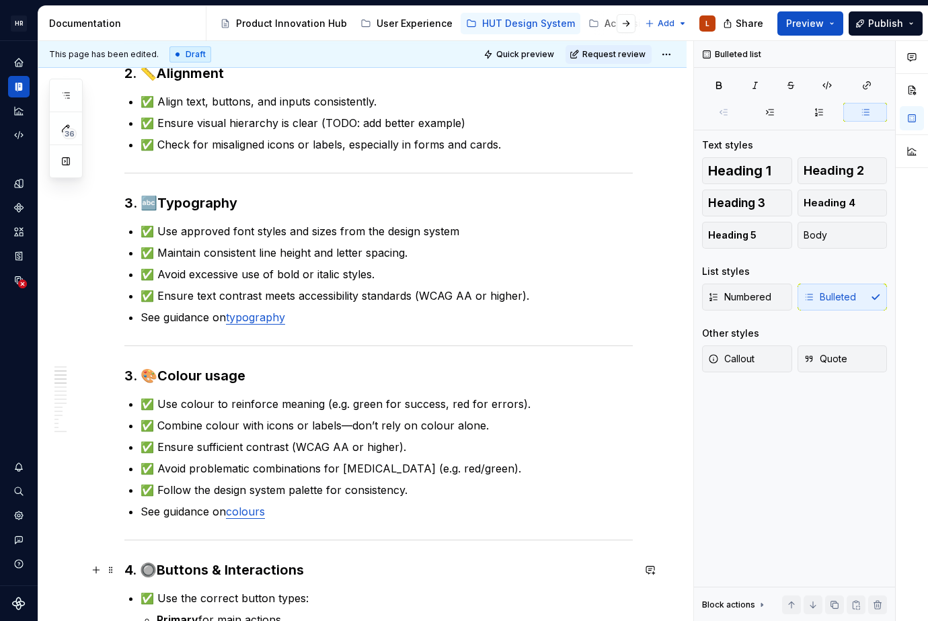
scroll to position [503, 0]
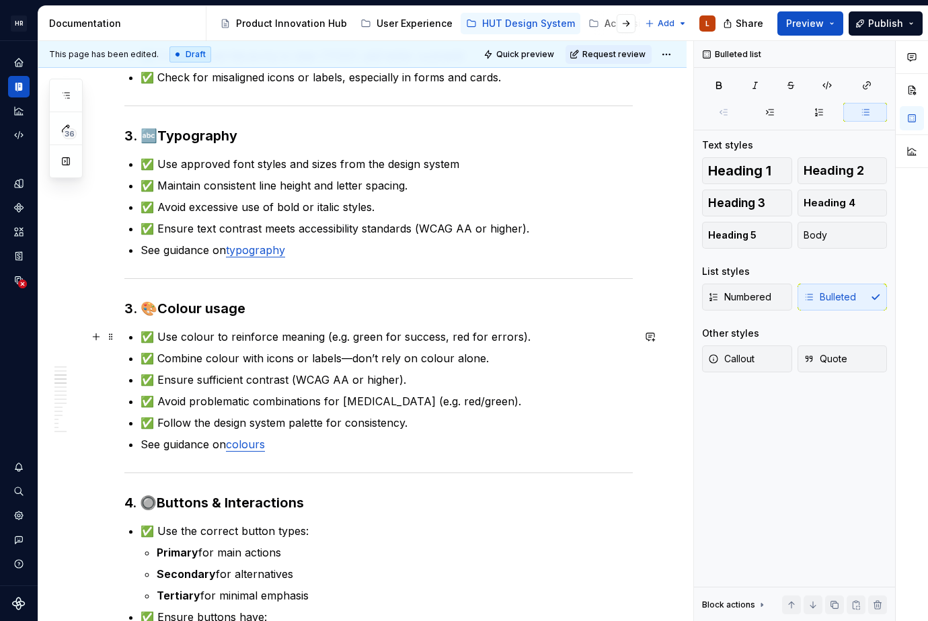
click at [465, 335] on p "✅ Use colour to reinforce meaning (e.g. green for success, red for errors)." at bounding box center [387, 337] width 492 height 16
click at [241, 378] on p "✅ Ensure sufficient contrast (WCAG AA or higher)." at bounding box center [387, 380] width 492 height 16
click at [422, 380] on p "✅ Ensure sufficient contrast (WCAG AA or higher)." at bounding box center [387, 380] width 492 height 16
click at [440, 421] on p "✅ Follow the design system palette for consistency." at bounding box center [387, 423] width 492 height 16
click at [389, 437] on p "See guidance on colours" at bounding box center [387, 444] width 492 height 16
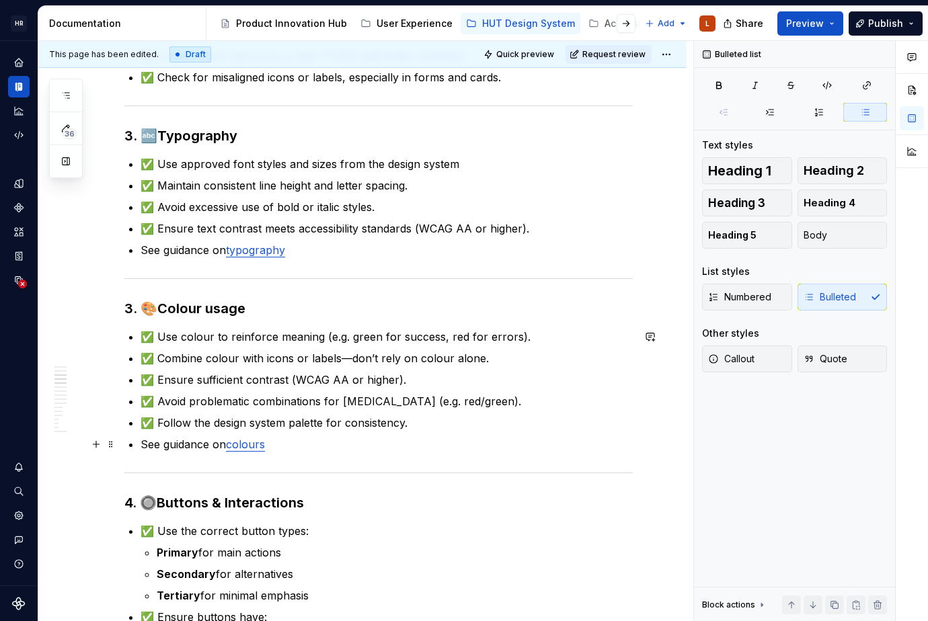
click at [293, 442] on p "See guidance on colours" at bounding box center [387, 444] width 492 height 16
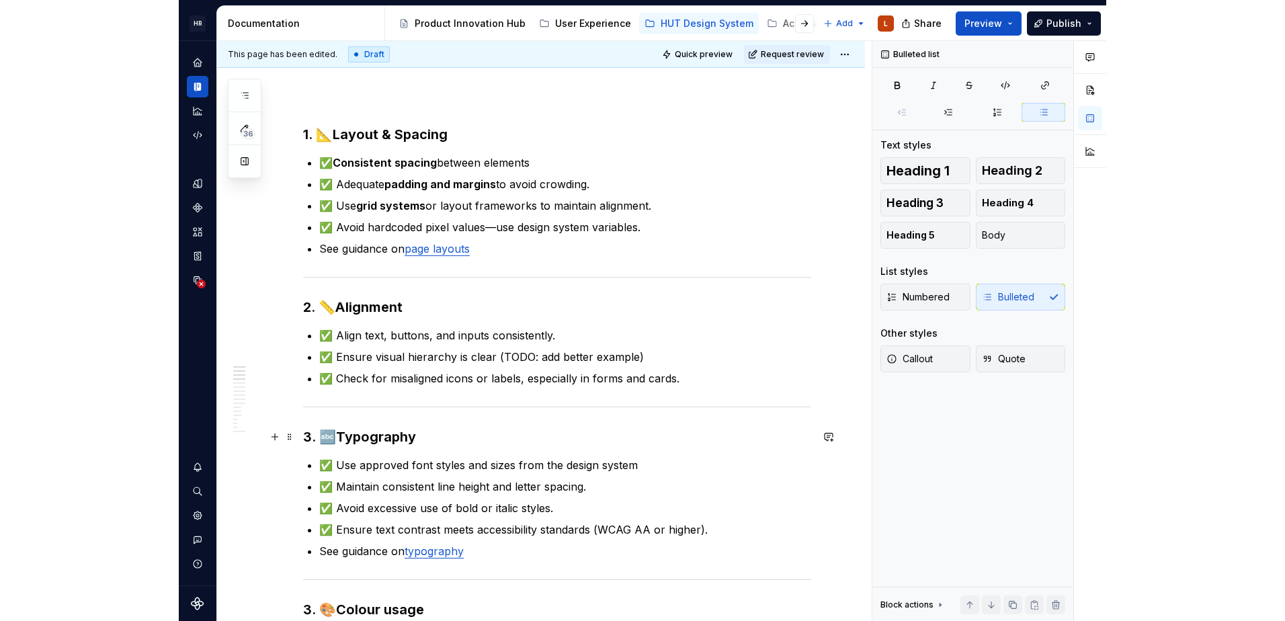
scroll to position [403, 0]
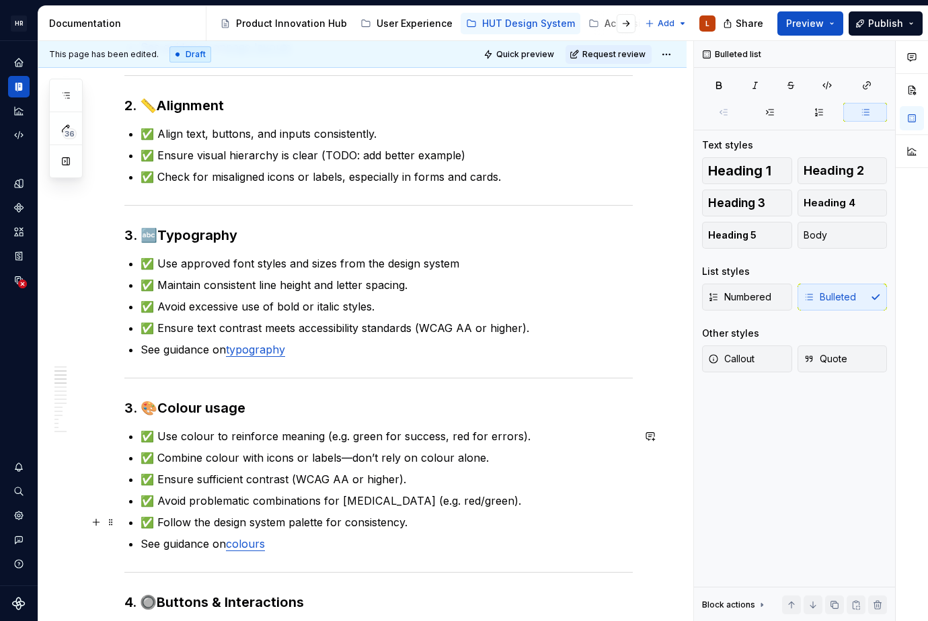
click at [351, 522] on p "✅ Follow the design system palette for consistency." at bounding box center [387, 522] width 492 height 16
click at [278, 524] on p "✅ Follow the design system palette for consistency." at bounding box center [387, 522] width 492 height 16
click at [324, 521] on p "✅ Follow the design system palette for consistency." at bounding box center [387, 522] width 492 height 16
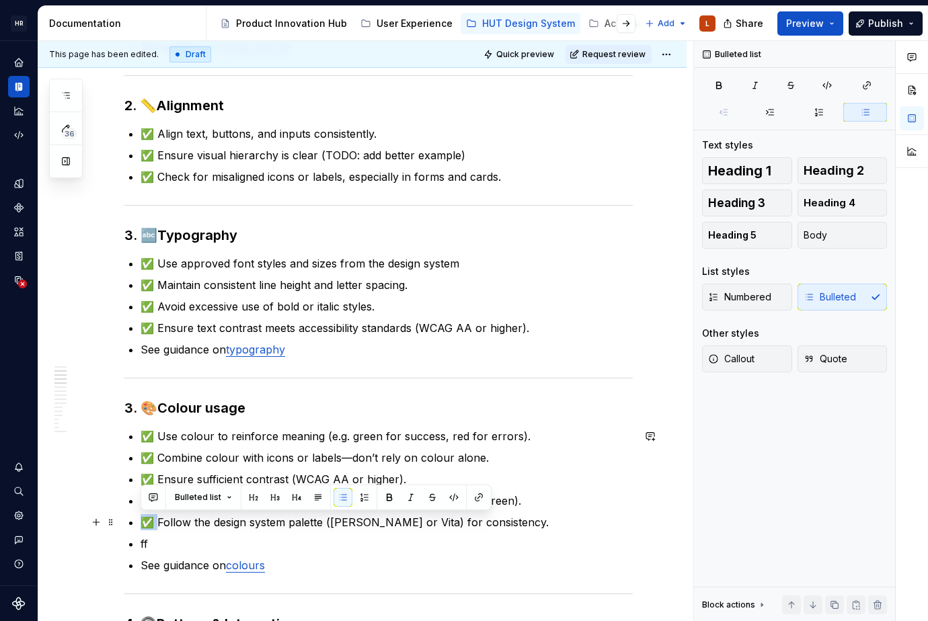
drag, startPoint x: 141, startPoint y: 526, endPoint x: 157, endPoint y: 529, distance: 16.5
click at [157, 529] on p "✅ Follow the design system palette ([PERSON_NAME] or Vita) for consistency." at bounding box center [387, 522] width 492 height 16
copy p "✅"
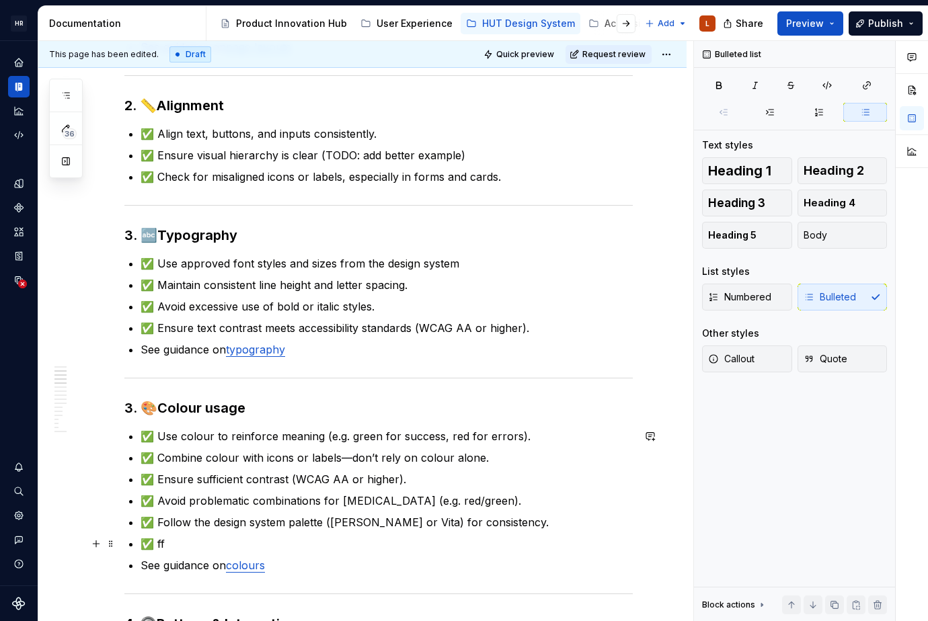
click at [209, 538] on p "✅ ff" at bounding box center [387, 544] width 492 height 16
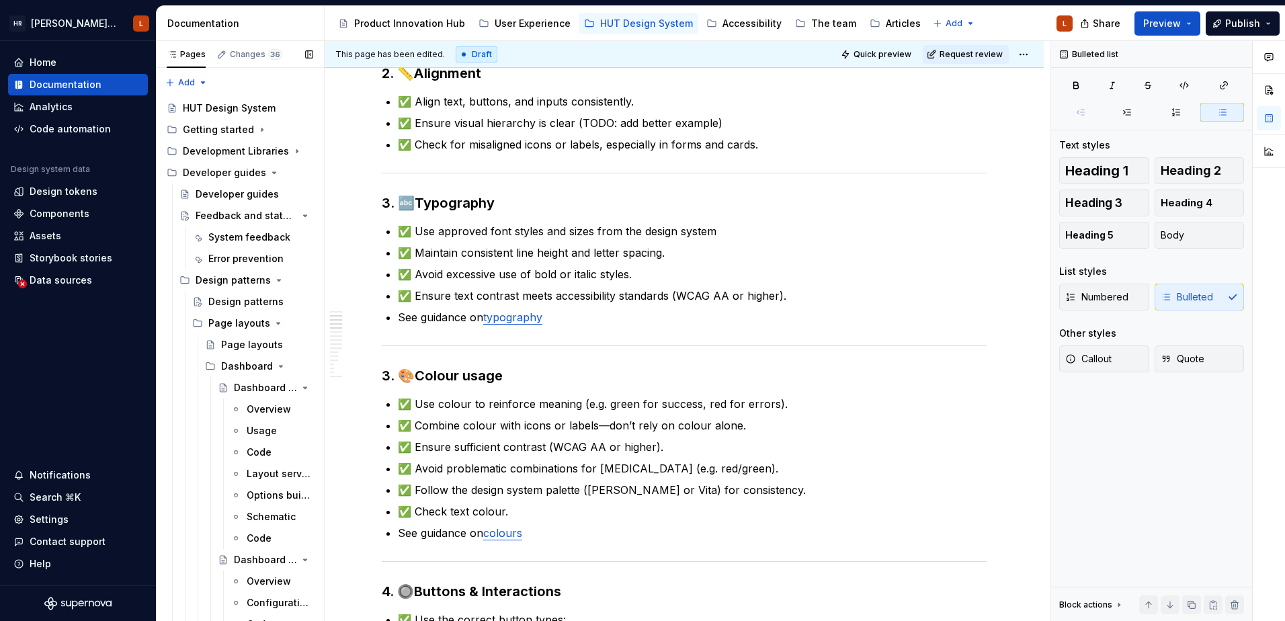
scroll to position [403, 0]
click at [1192, 20] on button "Preview" at bounding box center [1168, 23] width 66 height 24
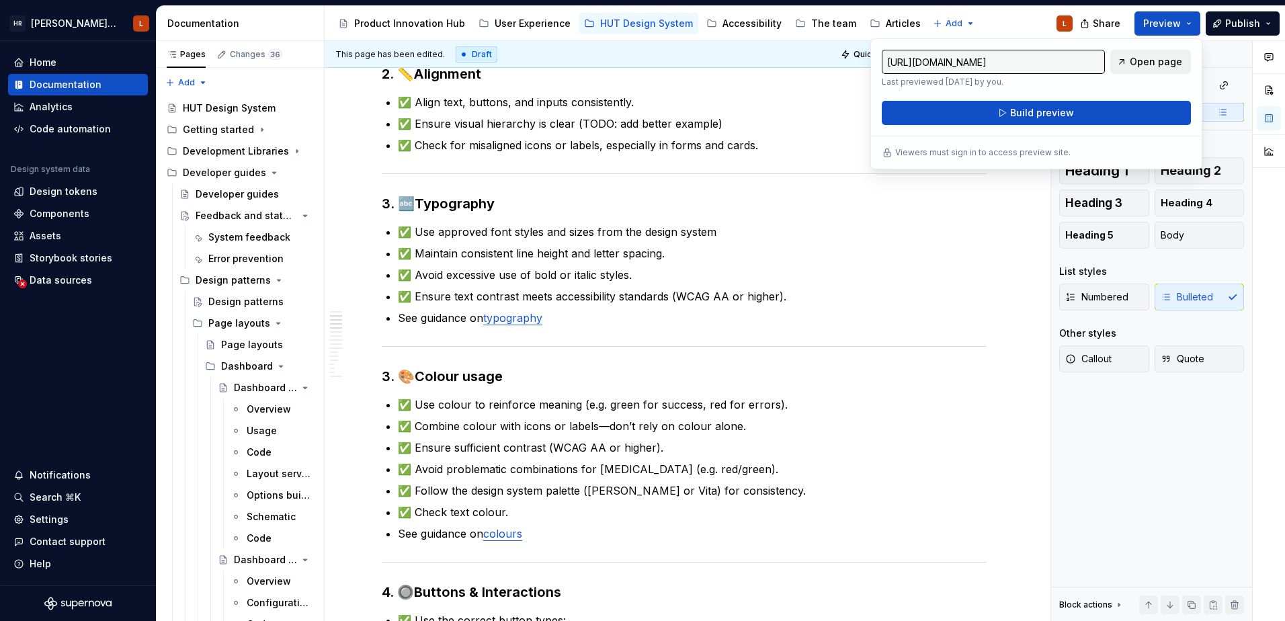
click at [1134, 62] on span "Open page" at bounding box center [1156, 61] width 52 height 13
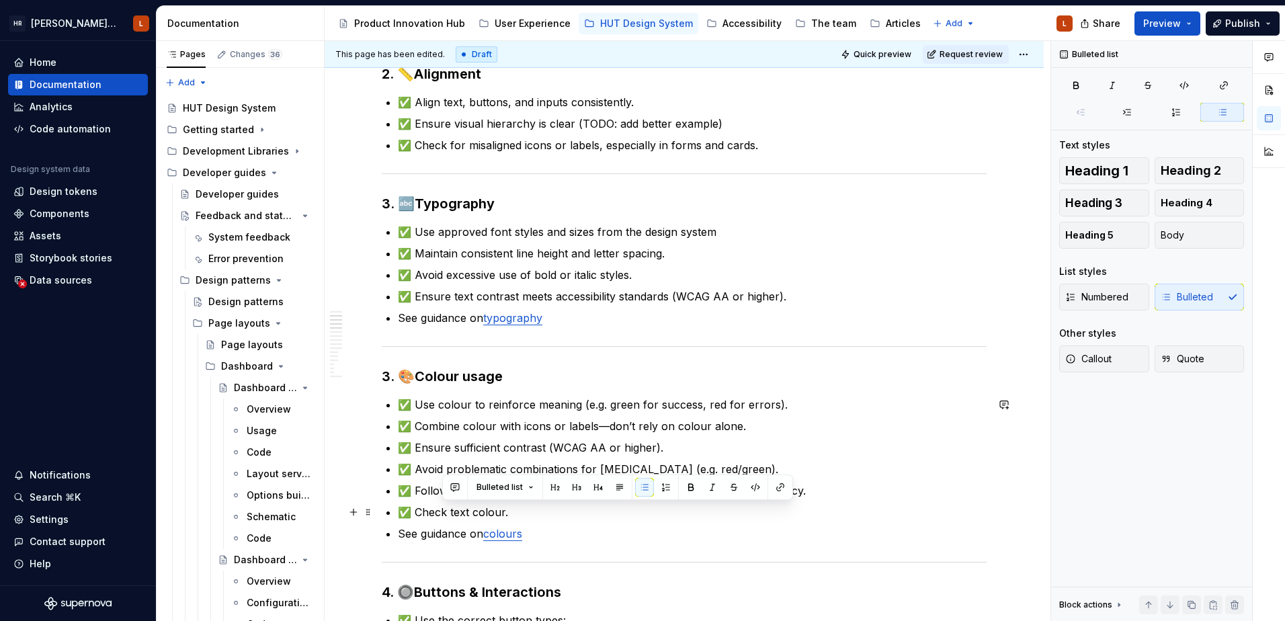
drag, startPoint x: 526, startPoint y: 513, endPoint x: 393, endPoint y: 514, distance: 132.4
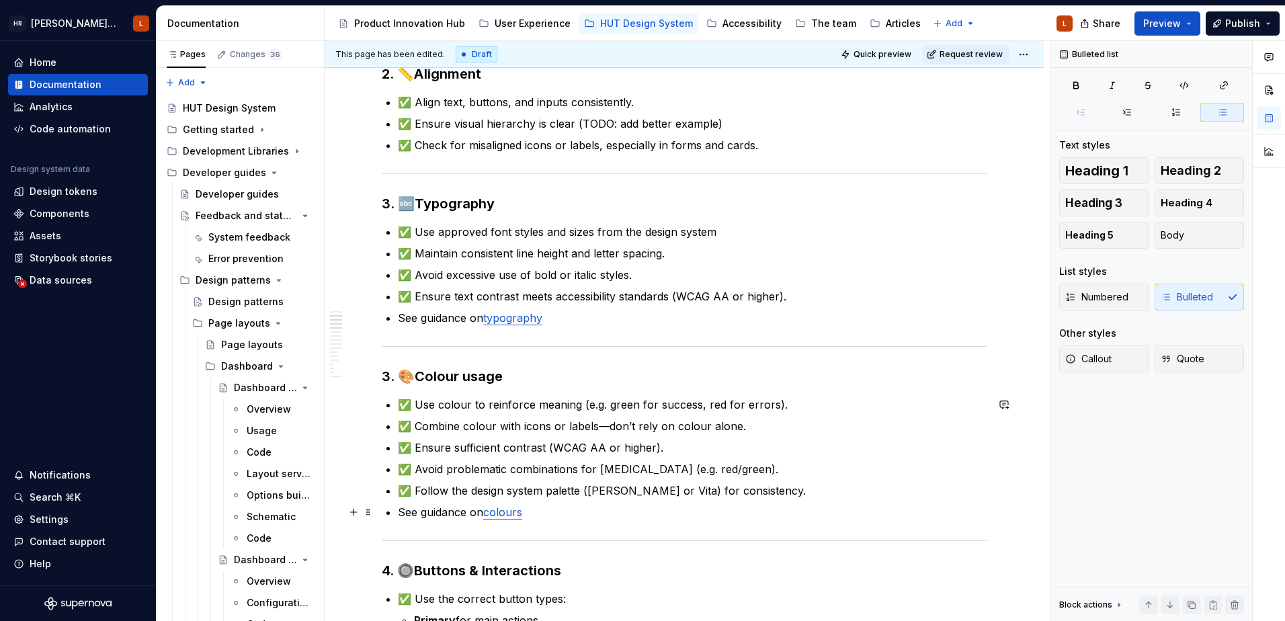
click at [557, 503] on ul "✅ Use colour to reinforce meaning (e.g. green for success, red for errors). ✅ C…" at bounding box center [692, 459] width 589 height 124
click at [555, 513] on p "See guidance on colours" at bounding box center [692, 512] width 589 height 16
click at [586, 311] on p "See guidance on typography" at bounding box center [692, 318] width 589 height 16
click at [711, 466] on p "✅ Avoid problematic combinations for [MEDICAL_DATA] (e.g. red/green)." at bounding box center [692, 469] width 589 height 16
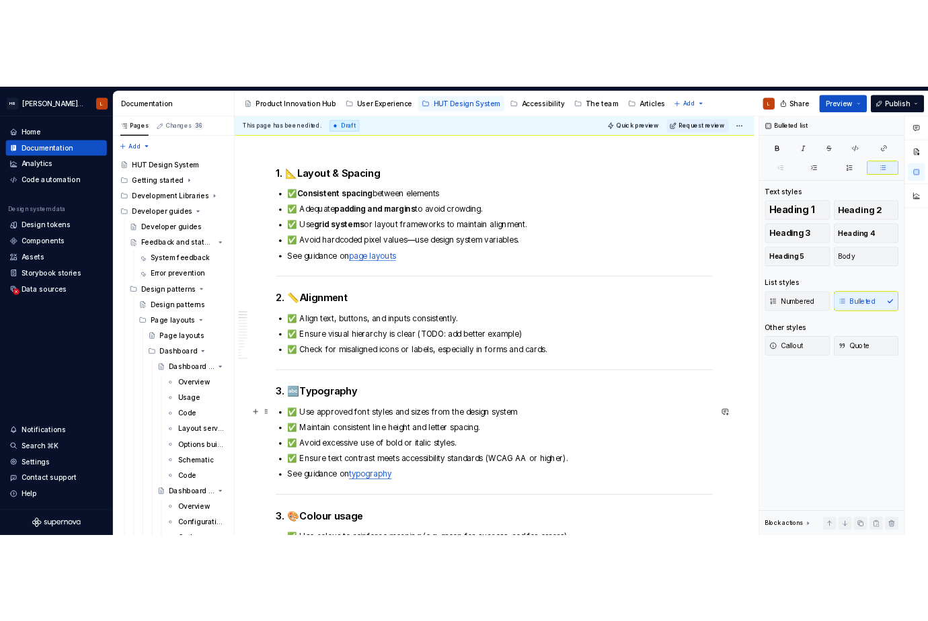
scroll to position [201, 0]
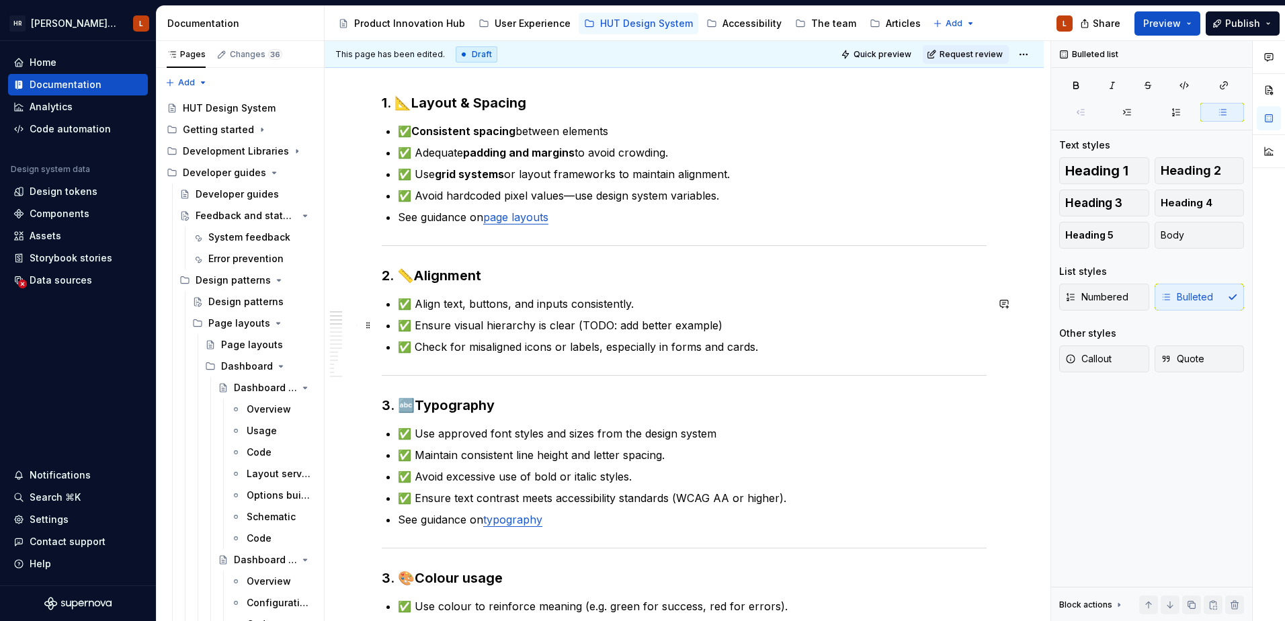
click at [743, 321] on p "✅ Ensure visual hierarchy is clear (TODO: add better example)" at bounding box center [692, 325] width 589 height 16
click at [789, 351] on p "✅ Check for misaligned icons or labels, especially in forms and cards." at bounding box center [692, 347] width 589 height 16
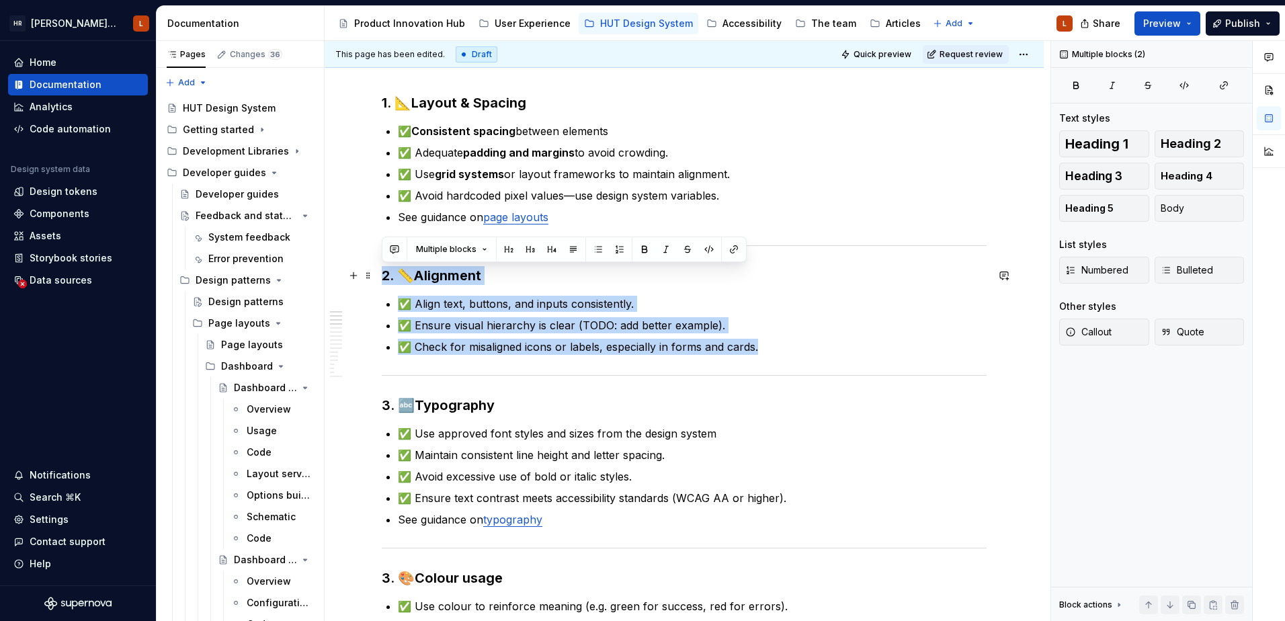
drag, startPoint x: 793, startPoint y: 341, endPoint x: 381, endPoint y: 271, distance: 418.0
copy div "2. 📏 Alignment ✅ Align text, buttons, and inputs consistently. ✅ Ensure visual …"
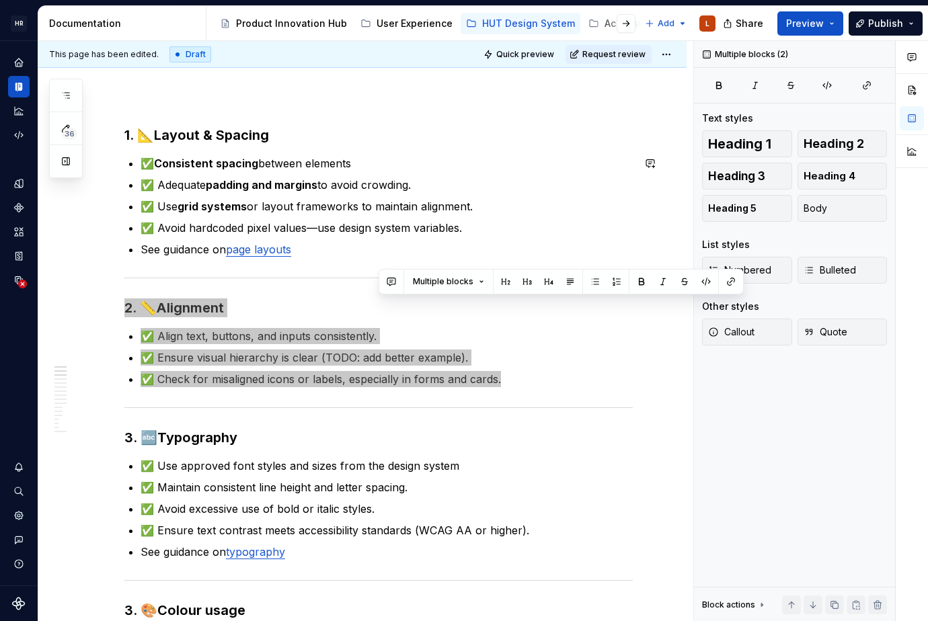
scroll to position [233, 0]
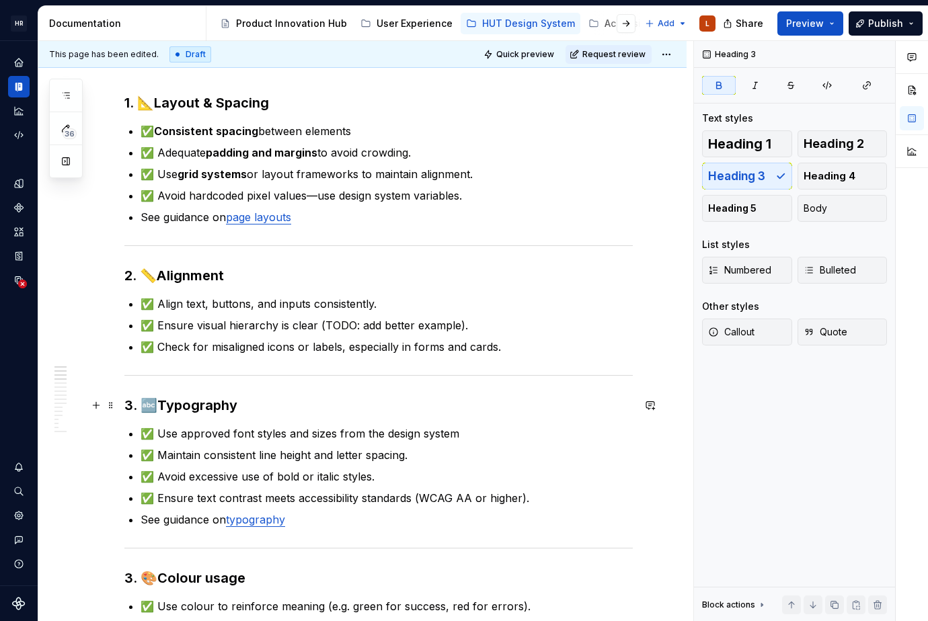
click at [266, 406] on h3 "3. 🔤 Typography" at bounding box center [378, 405] width 508 height 19
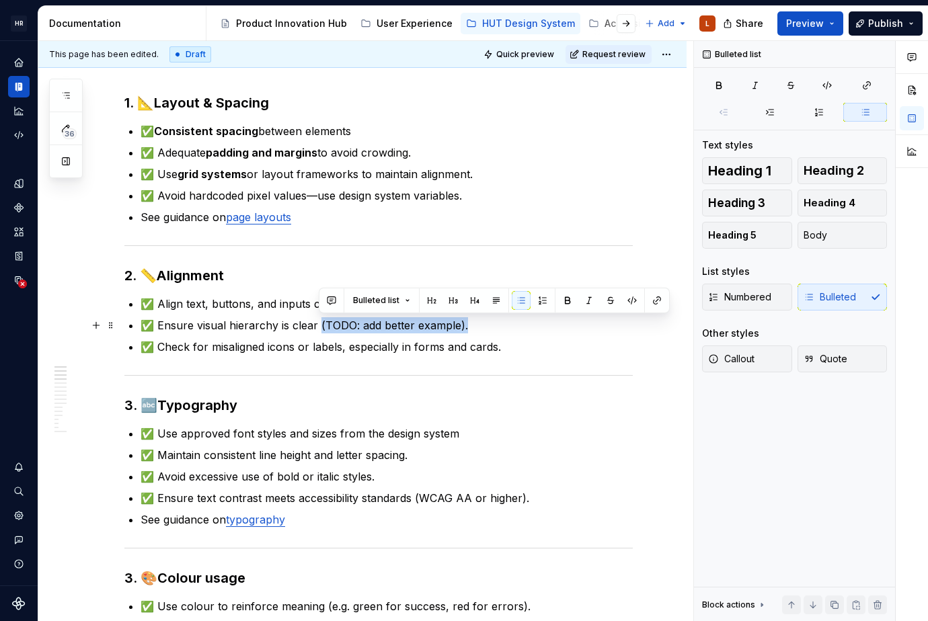
drag, startPoint x: 473, startPoint y: 328, endPoint x: 320, endPoint y: 319, distance: 152.9
click at [320, 319] on p "✅ Ensure visual hierarchy is clear (TODO: add better example)." at bounding box center [387, 325] width 492 height 16
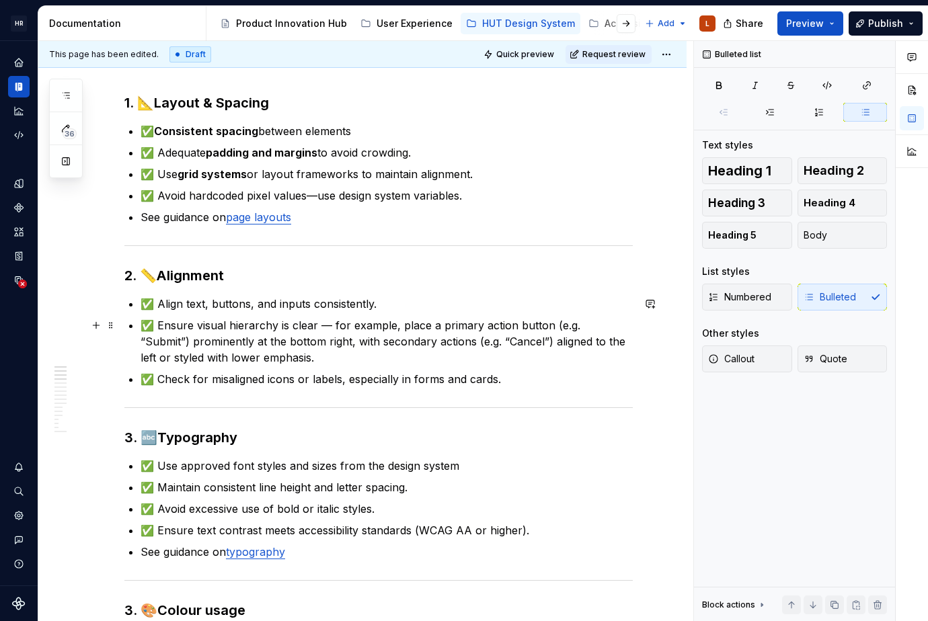
click at [329, 322] on p "✅ Ensure visual hierarchy is clear — for example, place a primary action button…" at bounding box center [387, 341] width 492 height 48
click at [303, 366] on ul "✅ Align text, buttons, and inputs consistently. ✅ Ensure visual hierarchy is cl…" at bounding box center [387, 341] width 492 height 91
click at [313, 352] on p "✅ Ensure visual hierarchy is clear (e.g. place a primary action button (e.g. “S…" at bounding box center [387, 341] width 492 height 48
drag, startPoint x: 303, startPoint y: 362, endPoint x: 304, endPoint y: 370, distance: 7.5
click at [301, 362] on p "✅ Ensure visual hierarchy is clear (e.g. place a primary action button (e.g. “S…" at bounding box center [387, 341] width 492 height 48
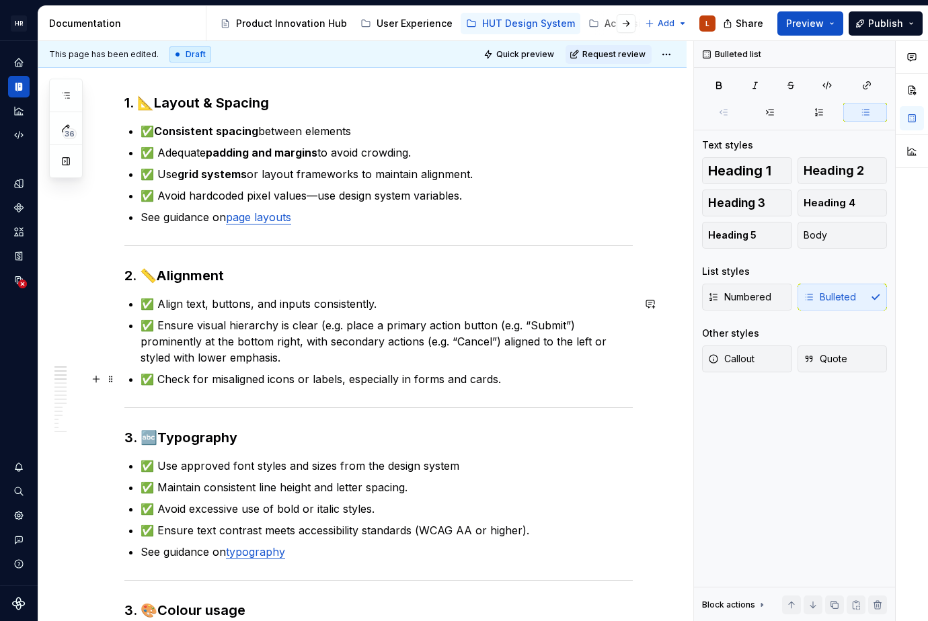
click at [372, 372] on p "✅ Check for misaligned icons or labels, especially in forms and cards." at bounding box center [387, 379] width 492 height 16
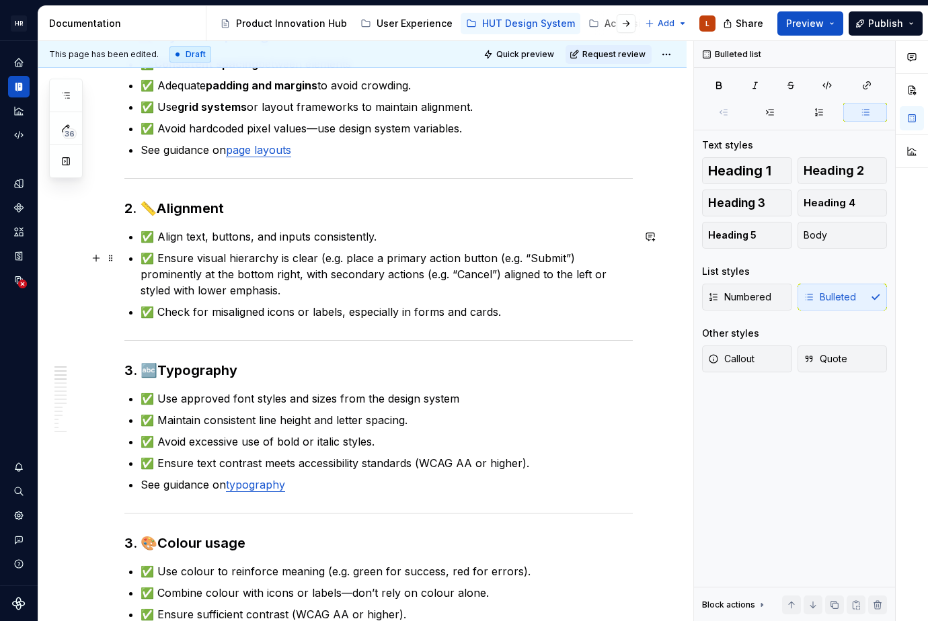
click at [301, 284] on p "✅ Ensure visual hierarchy is clear (e.g. place a primary action button (e.g. “S…" at bounding box center [387, 274] width 492 height 48
click at [512, 309] on p "✅ Check for misaligned icons or labels, especially in forms and cards." at bounding box center [387, 312] width 492 height 16
click at [236, 316] on p "✅ Check for misaligned icons or labels, especially in forms and cards." at bounding box center [387, 312] width 492 height 16
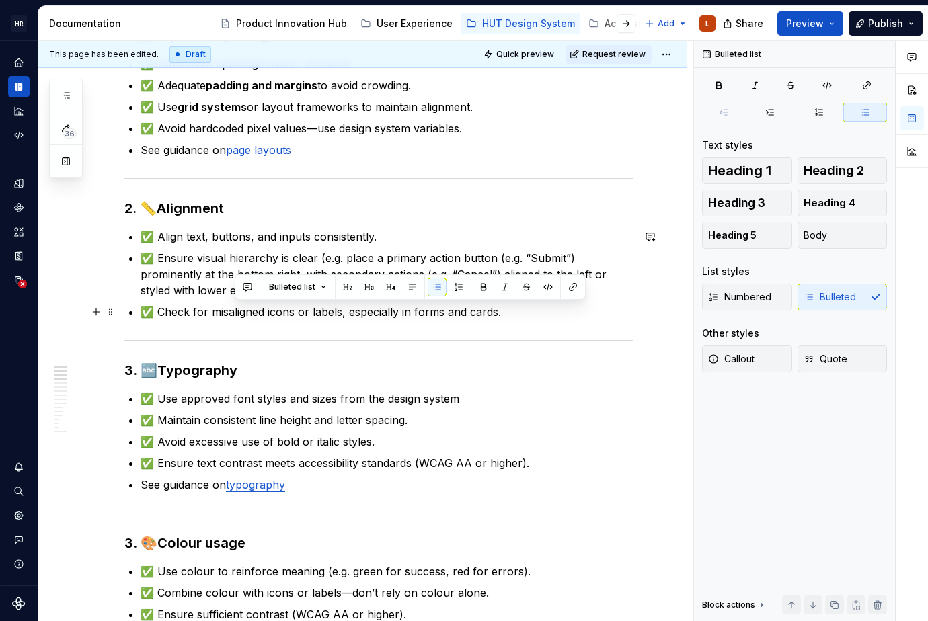
click at [286, 311] on p "✅ Check for misaligned icons or labels, especially in forms and cards." at bounding box center [387, 312] width 492 height 16
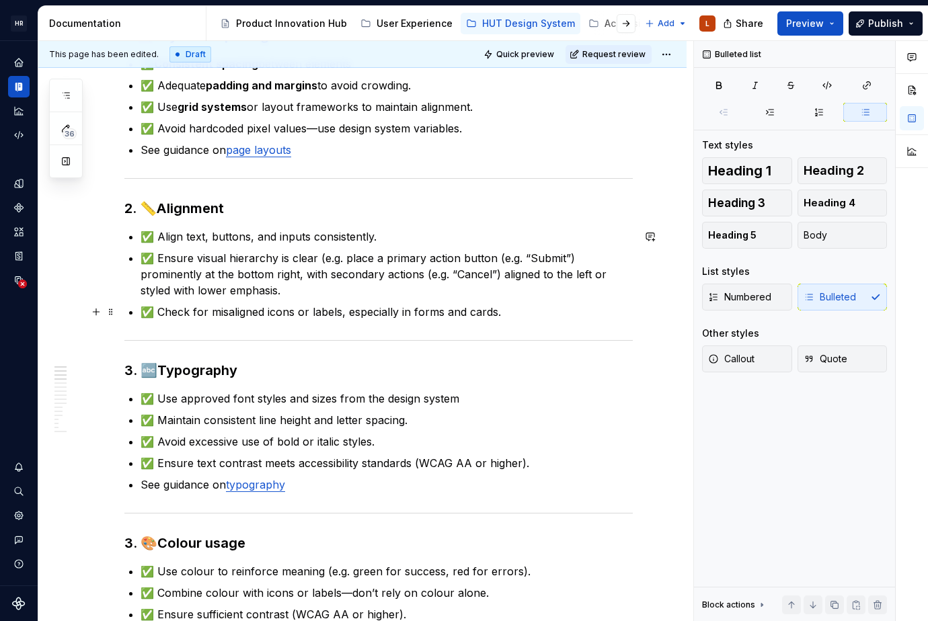
click at [319, 313] on p "✅ Check for misaligned icons or labels, especially in forms and cards." at bounding box center [387, 312] width 492 height 16
click at [372, 313] on p "✅ Check for misaligned icons or labels, especially in forms and cards." at bounding box center [387, 312] width 492 height 16
click at [440, 313] on p "✅ Check for misaligned icons or labels, especially in forms and cards." at bounding box center [387, 312] width 492 height 16
click at [508, 310] on p "✅ Check for misaligned icons or labels, especially in forms and cards." at bounding box center [387, 312] width 492 height 16
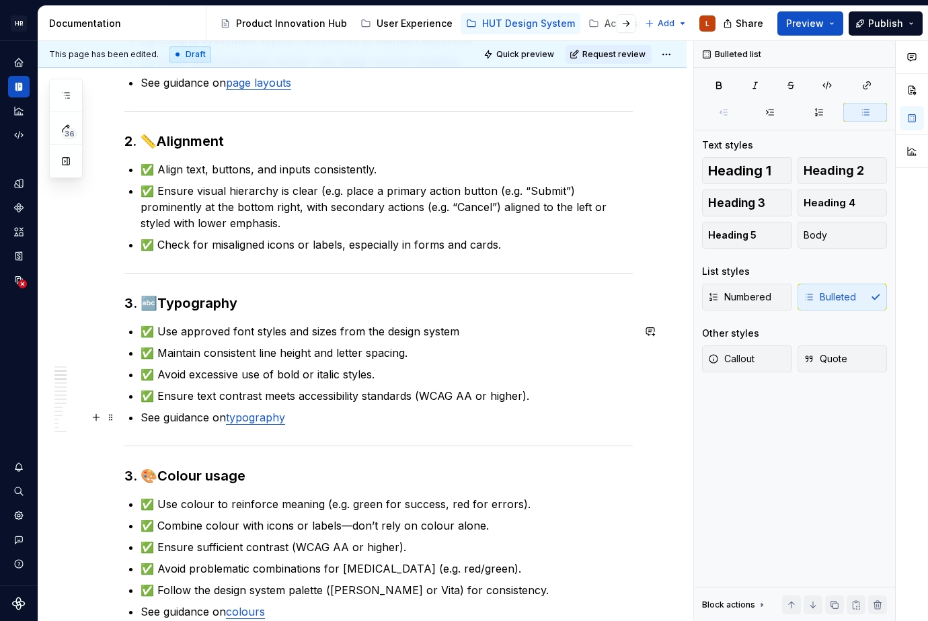
scroll to position [435, 0]
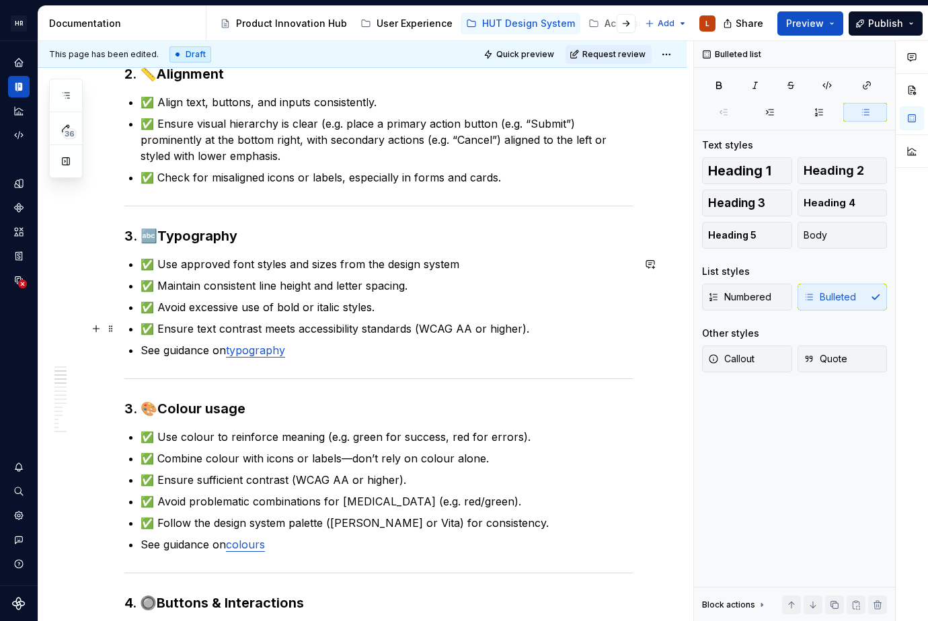
click at [348, 333] on p "✅ Ensure text contrast meets accessibility standards (WCAG AA or higher)." at bounding box center [387, 329] width 492 height 16
click at [426, 482] on p "✅ Ensure sufficient contrast (WCAG AA or higher)." at bounding box center [387, 480] width 492 height 16
click at [512, 526] on p "✅ Follow the design system palette ([PERSON_NAME] or Vita) for consistency." at bounding box center [387, 523] width 492 height 16
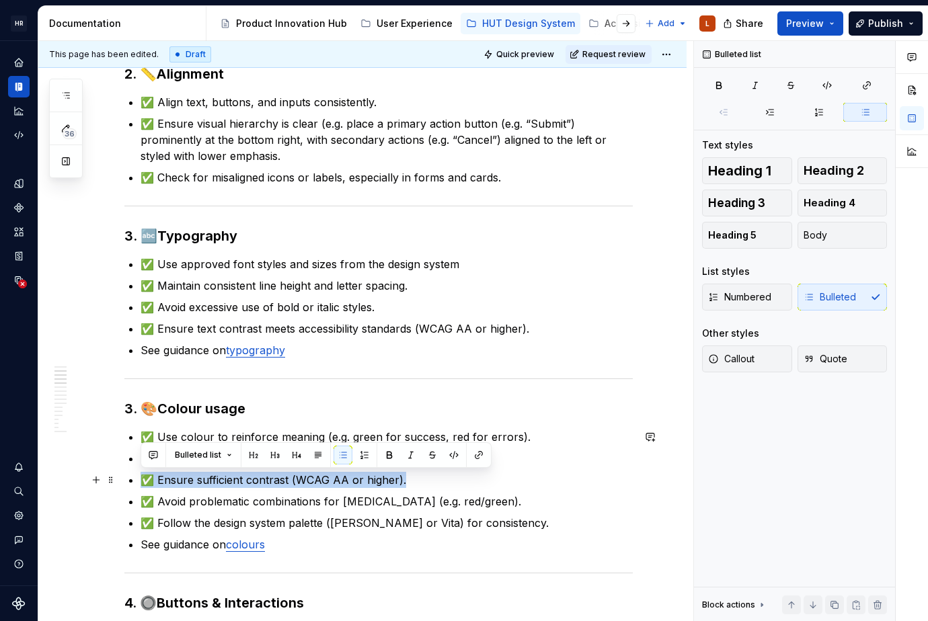
drag, startPoint x: 426, startPoint y: 479, endPoint x: 126, endPoint y: 484, distance: 299.9
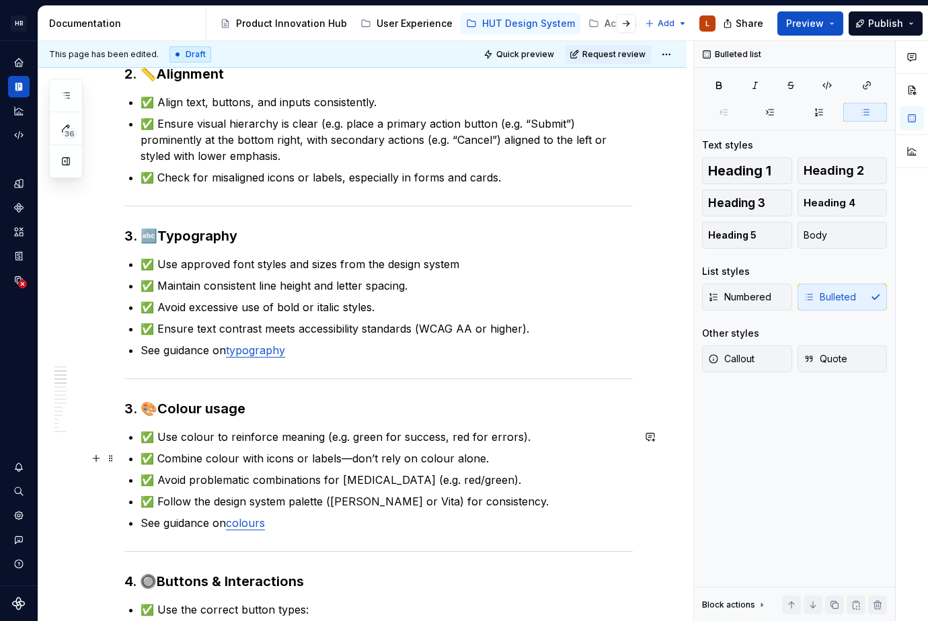
click at [231, 456] on p "✅ Combine colour with icons or labels—don’t rely on colour alone." at bounding box center [387, 458] width 492 height 16
click at [272, 455] on p "✅ Combine colour with icons or labels—don’t rely on colour alone." at bounding box center [387, 458] width 492 height 16
click at [307, 454] on p "✅ Combine colour with icons or labels—don’t rely on colour alone." at bounding box center [387, 458] width 492 height 16
click at [497, 456] on p "✅ Combine colour with icons or labels—don’t rely on colour alone." at bounding box center [387, 458] width 492 height 16
click at [352, 459] on p "✅ Combine colour with icons or labels—don’t rely on colour alone." at bounding box center [387, 458] width 492 height 16
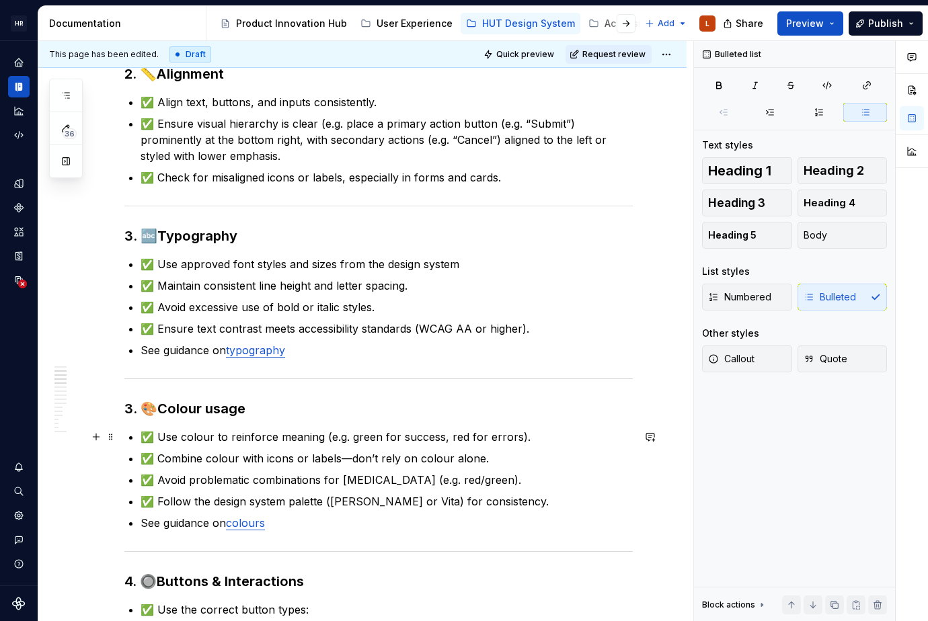
click at [454, 438] on p "✅ Use colour to reinforce meaning (e.g. green for success, red for errors)." at bounding box center [387, 437] width 492 height 16
click at [520, 479] on p "✅ Avoid problematic combinations for [MEDICAL_DATA] (e.g. red/green)." at bounding box center [387, 480] width 492 height 16
click at [462, 433] on p "✅ Use colour to reinforce meaning (e.g. green for success, red for errors)." at bounding box center [387, 437] width 492 height 16
click at [512, 505] on p "✅ Follow the design system palette ([PERSON_NAME] or Vita) for consistency." at bounding box center [387, 501] width 492 height 16
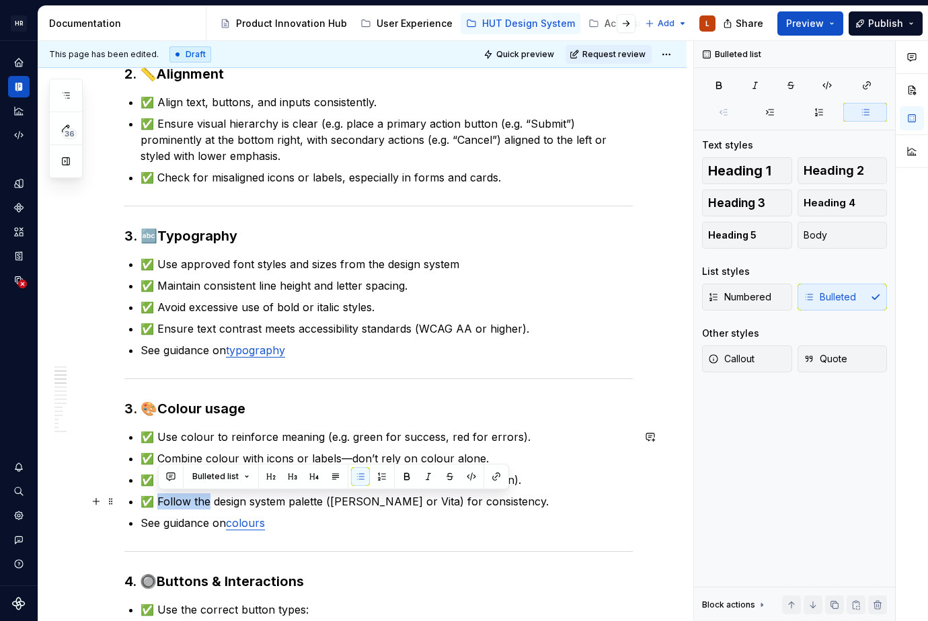
drag, startPoint x: 159, startPoint y: 501, endPoint x: 210, endPoint y: 506, distance: 52.0
click at [210, 506] on p "✅ Follow the design system palette ([PERSON_NAME] or Vita) for consistency." at bounding box center [387, 501] width 492 height 16
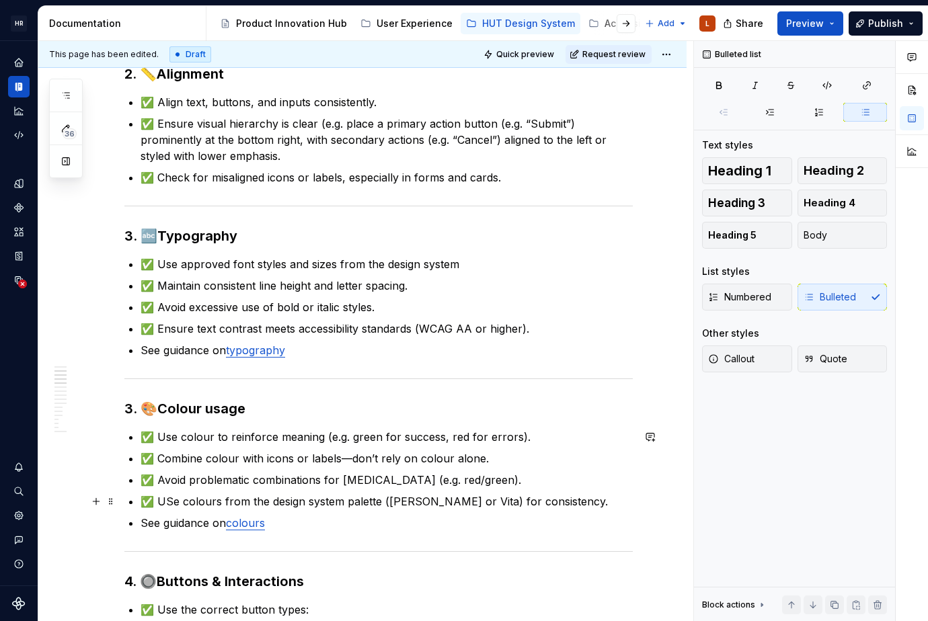
click at [167, 504] on p "✅ USe colours from the design system palette ([PERSON_NAME] or Vita) for consis…" at bounding box center [387, 501] width 492 height 16
click at [283, 522] on p "See guidance on colours" at bounding box center [387, 523] width 492 height 16
click at [319, 502] on p "✅ Use colours from the design system palette ([PERSON_NAME] or Vita) for consis…" at bounding box center [387, 501] width 492 height 16
click at [366, 504] on p "✅ Use colours from the design system palette ([PERSON_NAME] or Vita) for consis…" at bounding box center [387, 501] width 492 height 16
click at [340, 501] on p "✅ Use colours from the design system palette ([PERSON_NAME] or Vita) for consis…" at bounding box center [387, 501] width 492 height 16
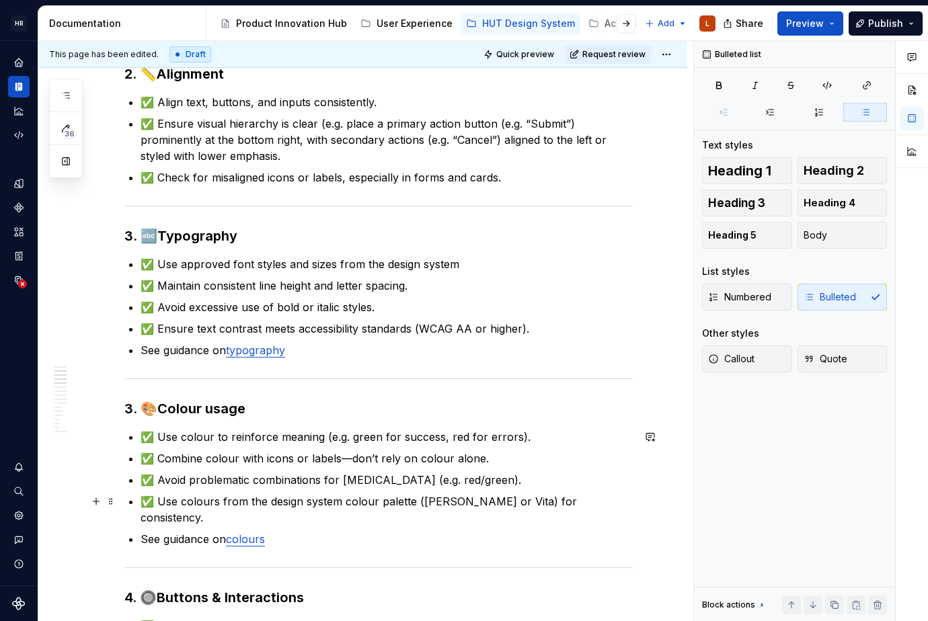
click at [493, 496] on p "✅ Use colours from the design system colour palette ([PERSON_NAME] or Vita) for…" at bounding box center [387, 509] width 492 height 32
click at [551, 497] on p "✅ Use colours from the design system colour palette ([PERSON_NAME] or Vita) for…" at bounding box center [387, 509] width 492 height 32
click at [592, 501] on p "✅ Use colours from the design system colour palette ([PERSON_NAME] or Vita) for…" at bounding box center [387, 509] width 492 height 32
click at [305, 531] on p "See guidance on colours" at bounding box center [387, 539] width 492 height 16
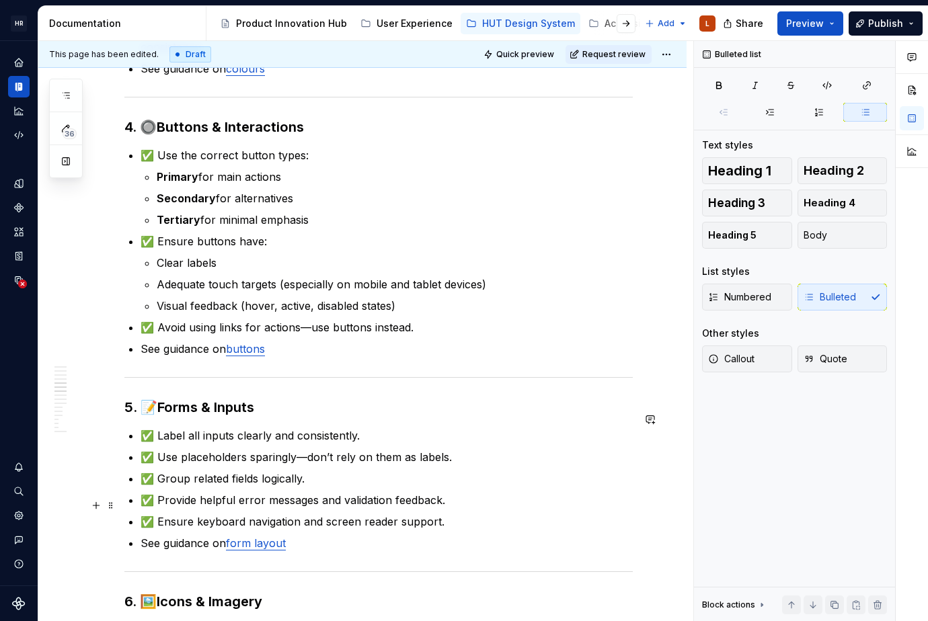
scroll to position [973, 0]
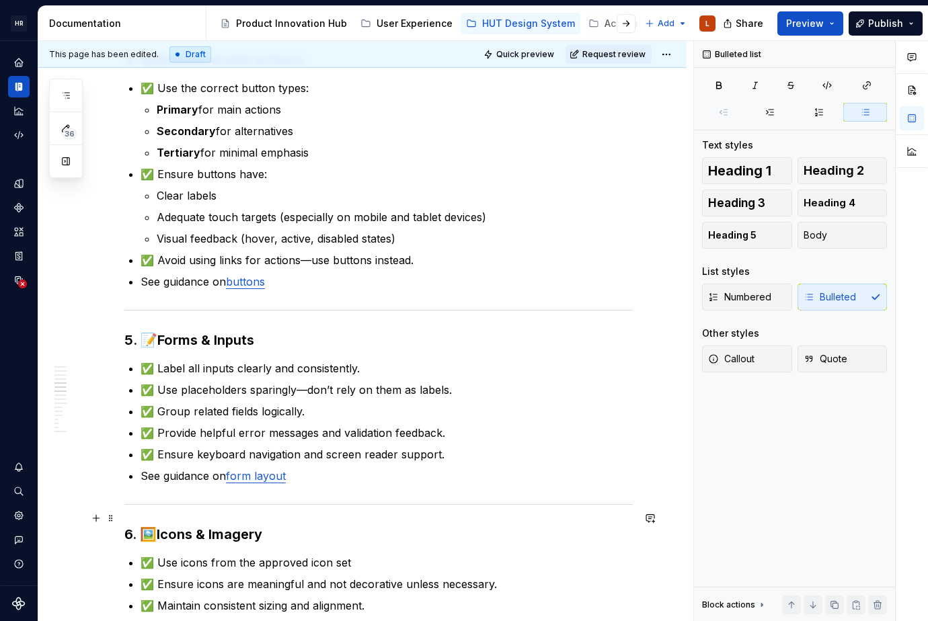
type textarea "*"
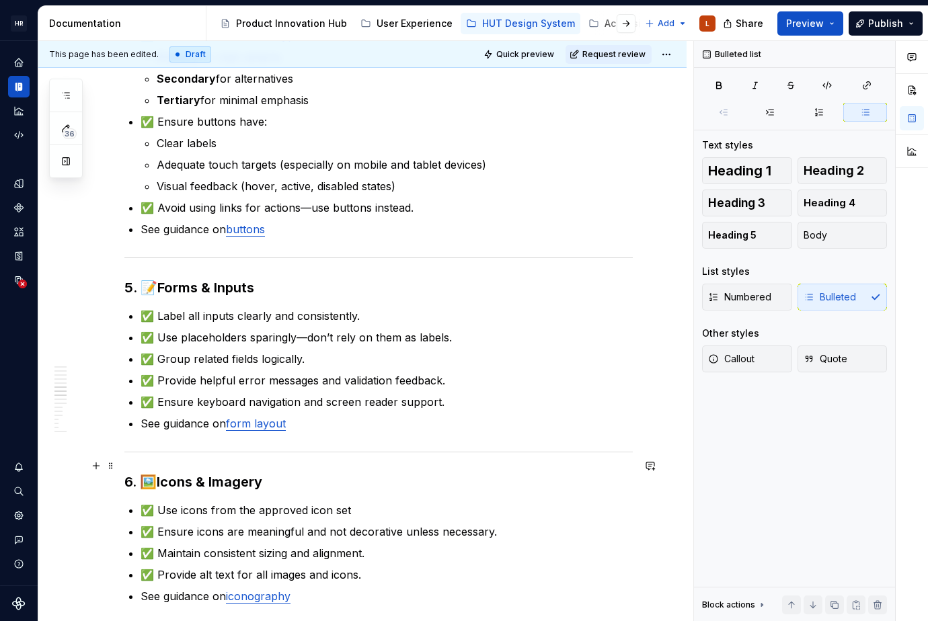
scroll to position [1039, 0]
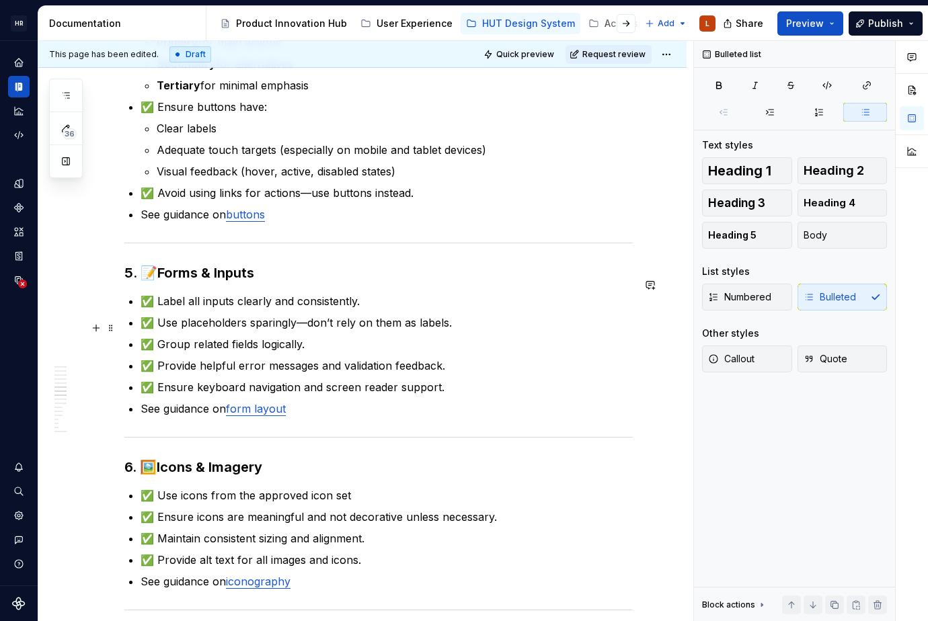
click at [324, 336] on p "✅ Group related fields logically." at bounding box center [387, 344] width 492 height 16
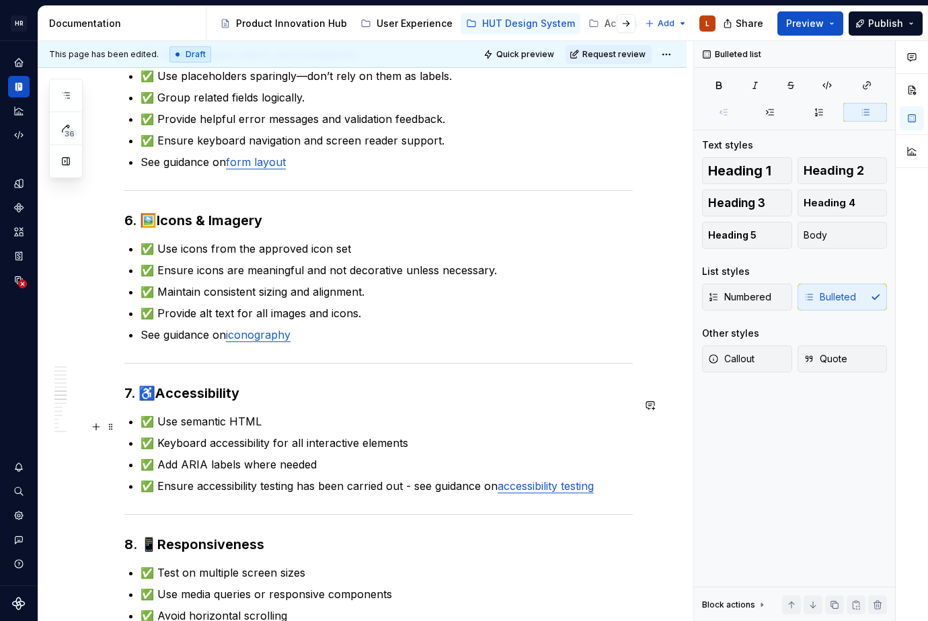
scroll to position [1308, 0]
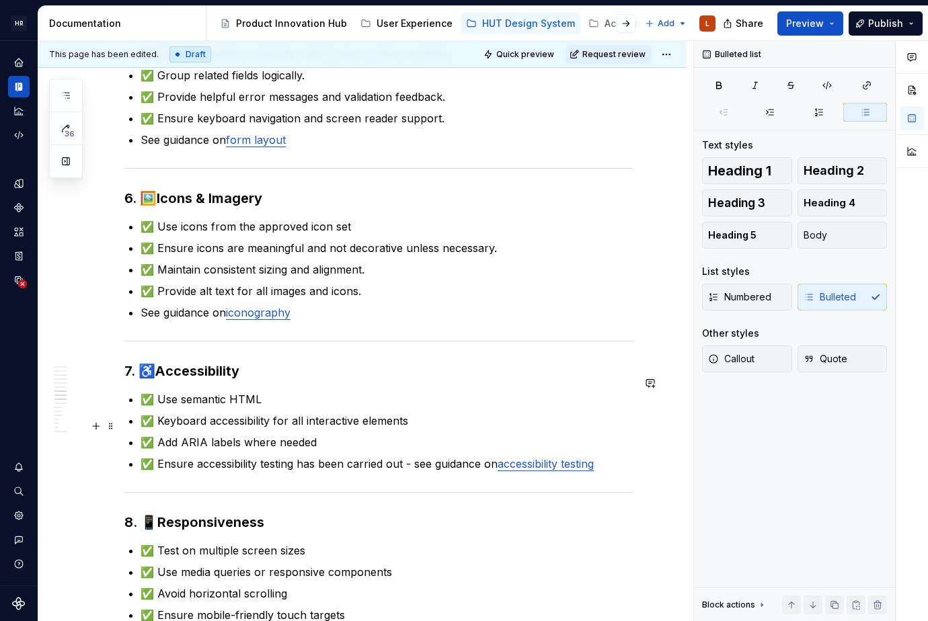
click at [382, 434] on p "✅ Add ARIA labels where needed" at bounding box center [387, 442] width 492 height 16
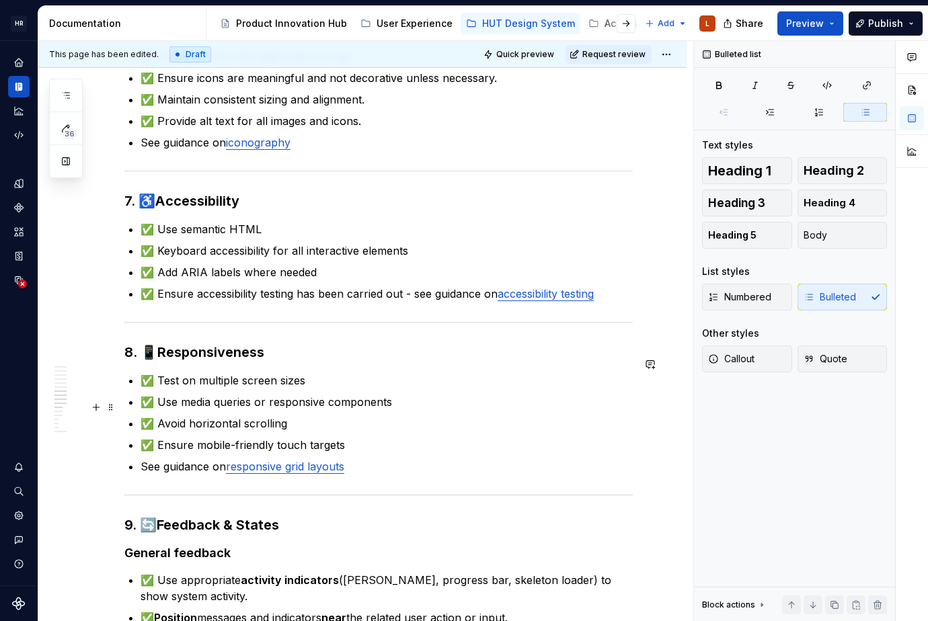
scroll to position [1341, 0]
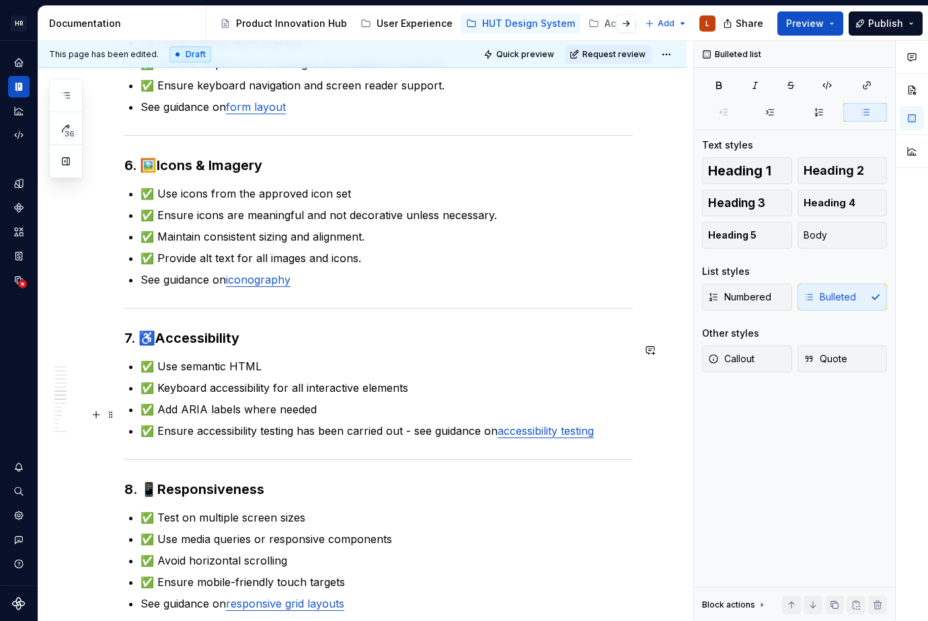
click at [610, 423] on p "✅ Ensure accessibility testing has been carried out - see guidance on accessibi…" at bounding box center [387, 431] width 492 height 16
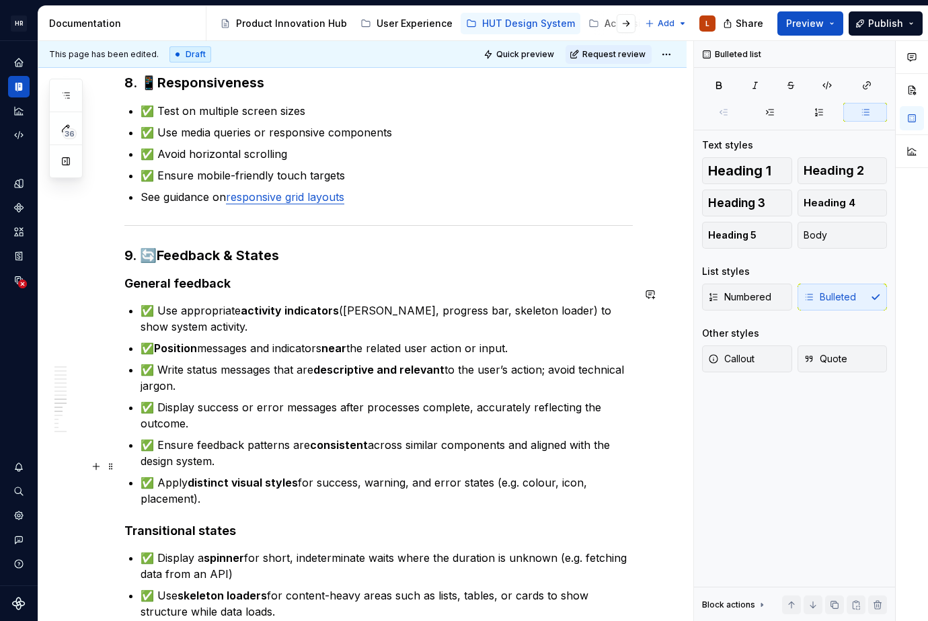
scroll to position [1815, 0]
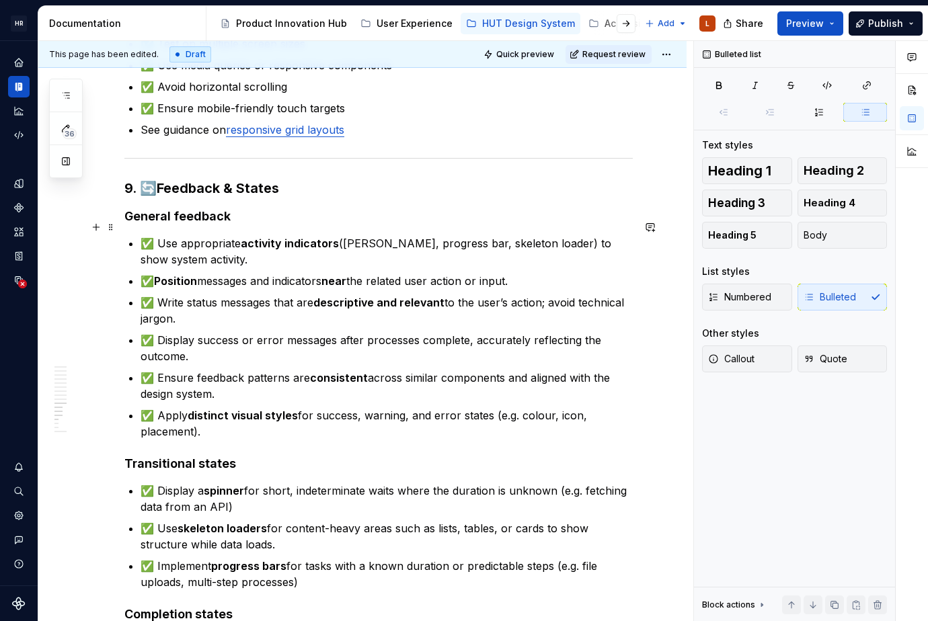
click at [258, 240] on p "✅ Use appropriate activity indicators (e.g. spinner, progress bar, skeleton loa…" at bounding box center [387, 251] width 492 height 32
click at [379, 235] on p "✅ Use appropriate activity indicators (e.g. spinner, progress bar, skeleton loa…" at bounding box center [387, 251] width 492 height 32
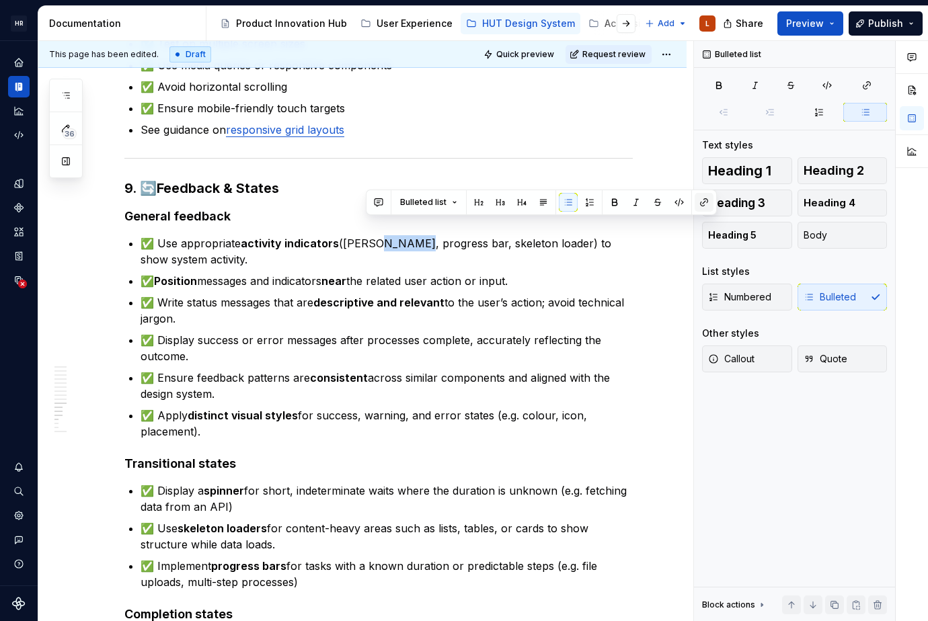
click at [699, 204] on button "button" at bounding box center [703, 202] width 19 height 19
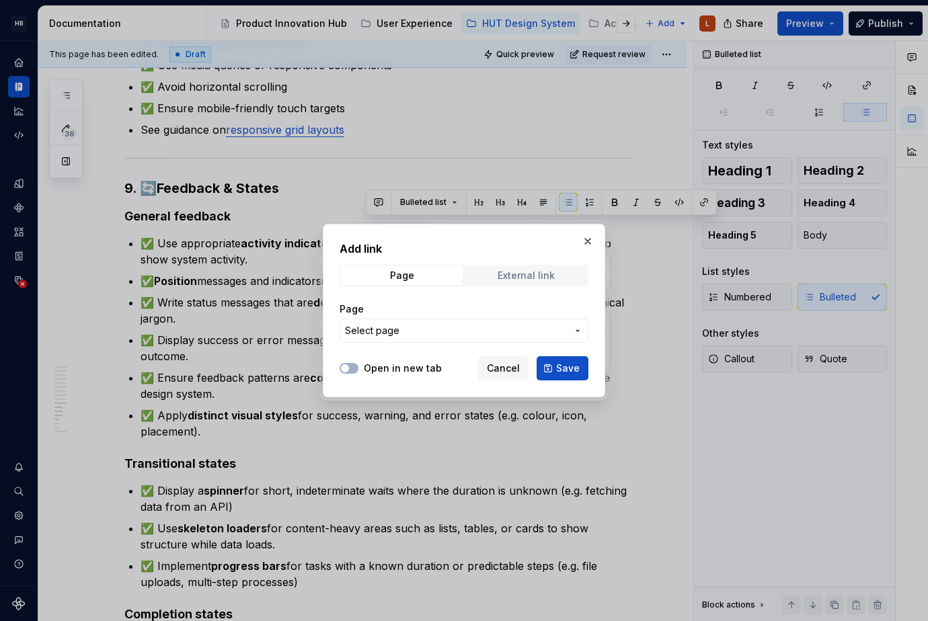
click at [511, 270] on div "External link" at bounding box center [525, 275] width 57 height 11
click at [426, 262] on div "Add link Page External link URL" at bounding box center [464, 296] width 249 height 110
click at [428, 276] on span "Page" at bounding box center [402, 275] width 122 height 19
click at [426, 331] on span "Select page" at bounding box center [456, 330] width 222 height 13
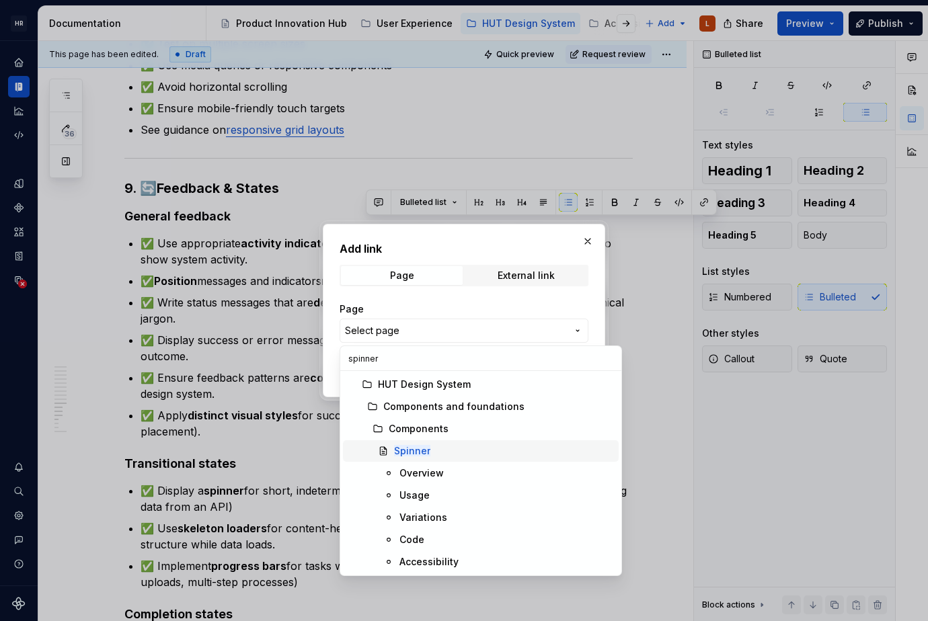
type input "spinner"
click at [441, 449] on div "Spinner" at bounding box center [503, 450] width 219 height 13
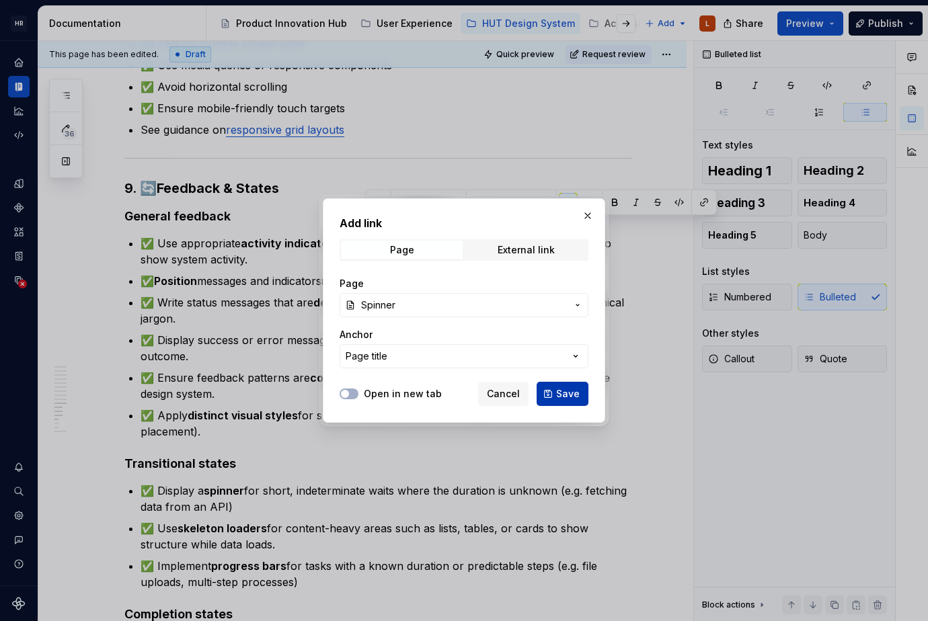
click at [559, 395] on span "Save" at bounding box center [568, 393] width 24 height 13
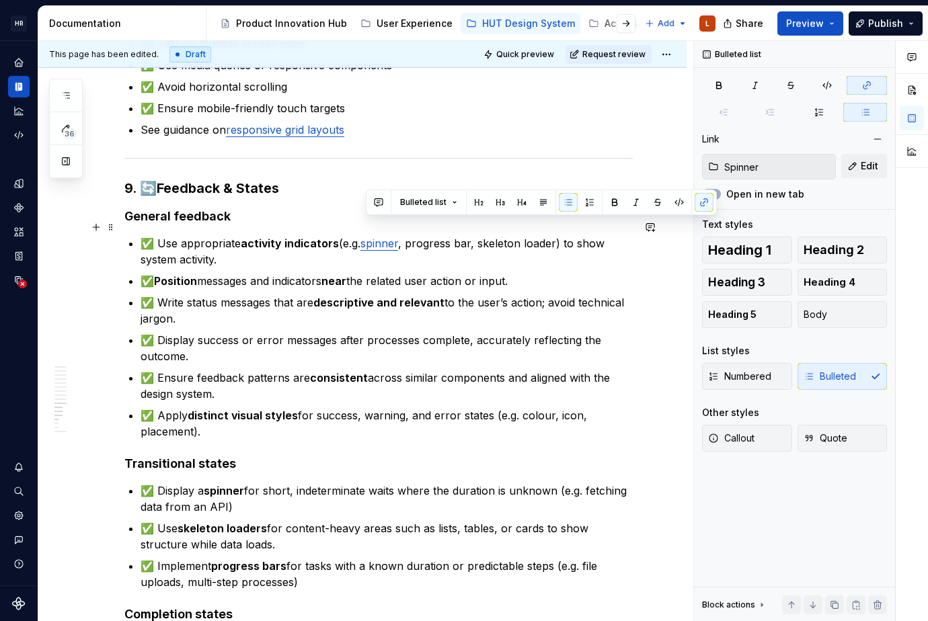
click at [490, 240] on p "✅ Use appropriate activity indicators (e.g. spinner , progress bar, skeleton lo…" at bounding box center [387, 251] width 492 height 32
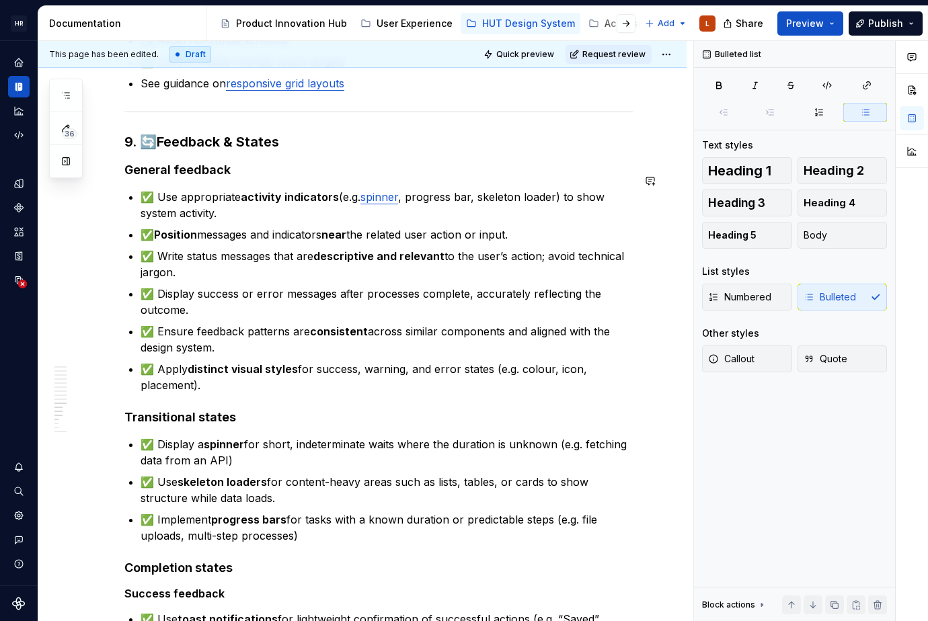
scroll to position [1882, 0]
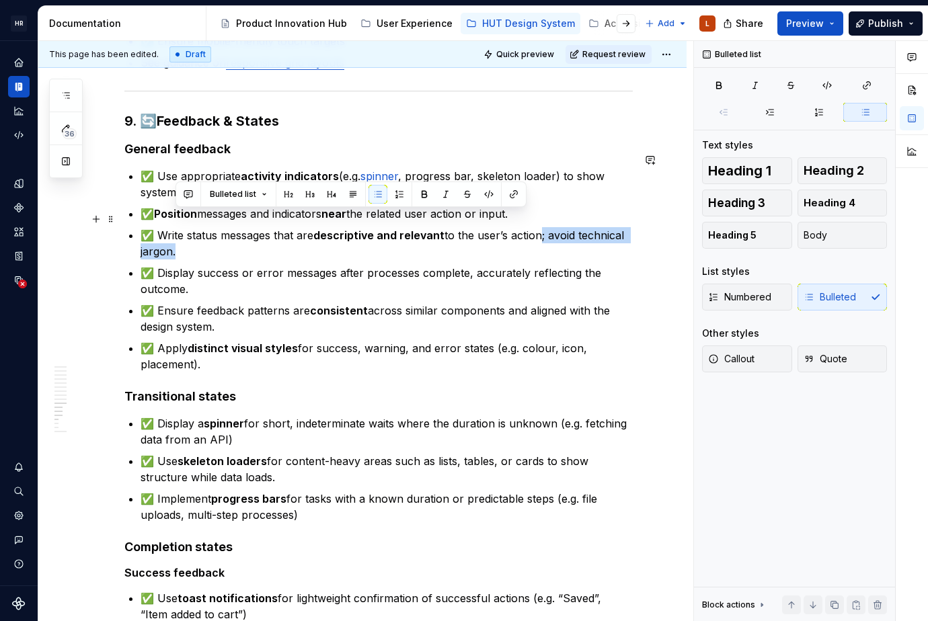
drag, startPoint x: 206, startPoint y: 239, endPoint x: 545, endPoint y: 221, distance: 339.3
click at [545, 227] on p "✅ Write status messages that are descriptive and relevant to the user’s action;…" at bounding box center [387, 243] width 492 height 32
click at [311, 265] on p "✅ Display success or error messages after processes complete, accurately reflec…" at bounding box center [387, 281] width 492 height 32
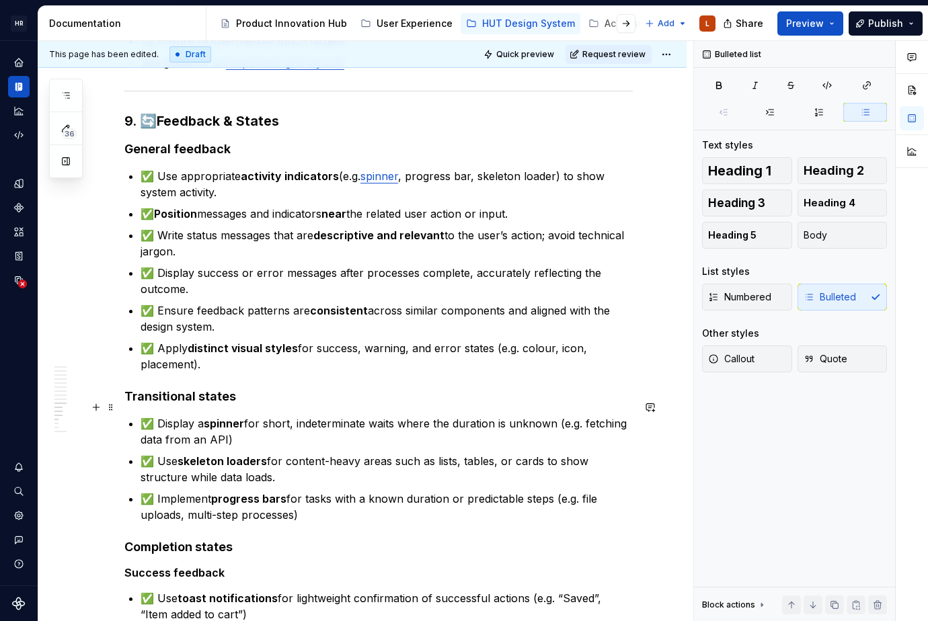
scroll to position [1950, 0]
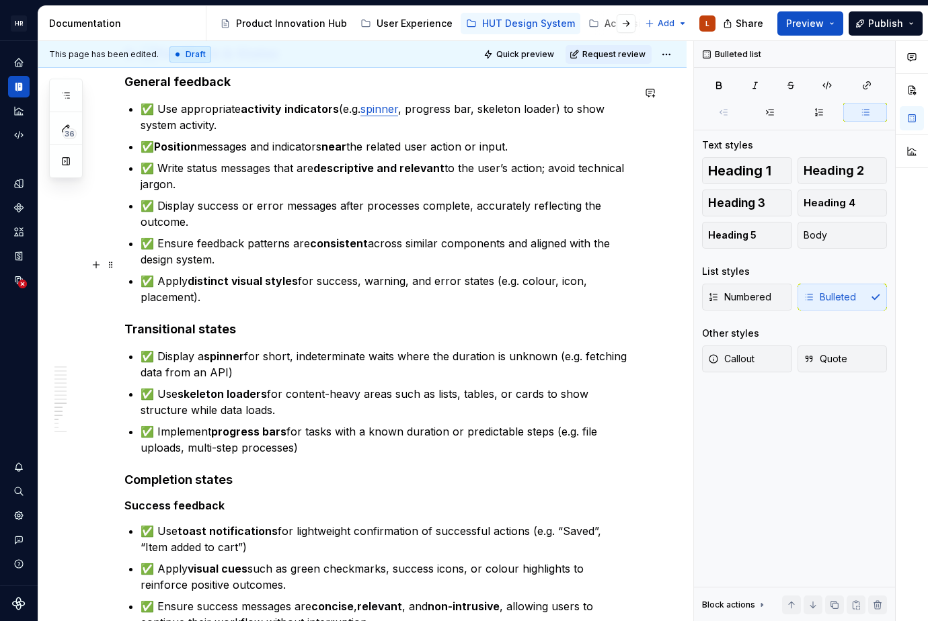
click at [216, 278] on p "✅ Apply distinct visual styles for success, warning, and error states (e.g. col…" at bounding box center [387, 289] width 492 height 32
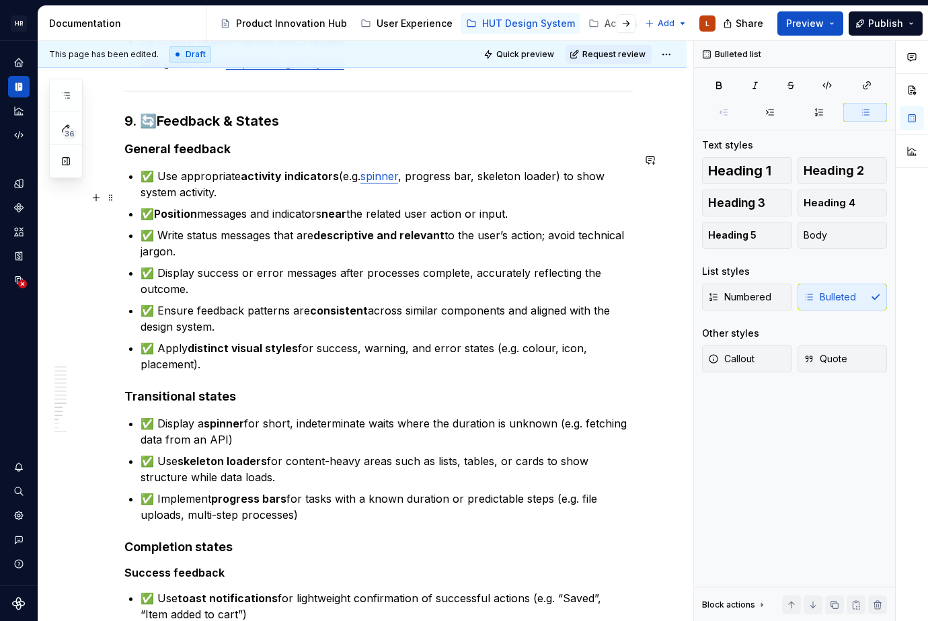
drag, startPoint x: 543, startPoint y: 202, endPoint x: 533, endPoint y: 258, distance: 56.7
click at [543, 208] on ul "✅ Use appropriate activity indicators (e.g. spinner , progress bar, skeleton lo…" at bounding box center [387, 270] width 492 height 204
click at [552, 206] on p "✅ Position messages and indicators near the related user action or input." at bounding box center [387, 214] width 492 height 16
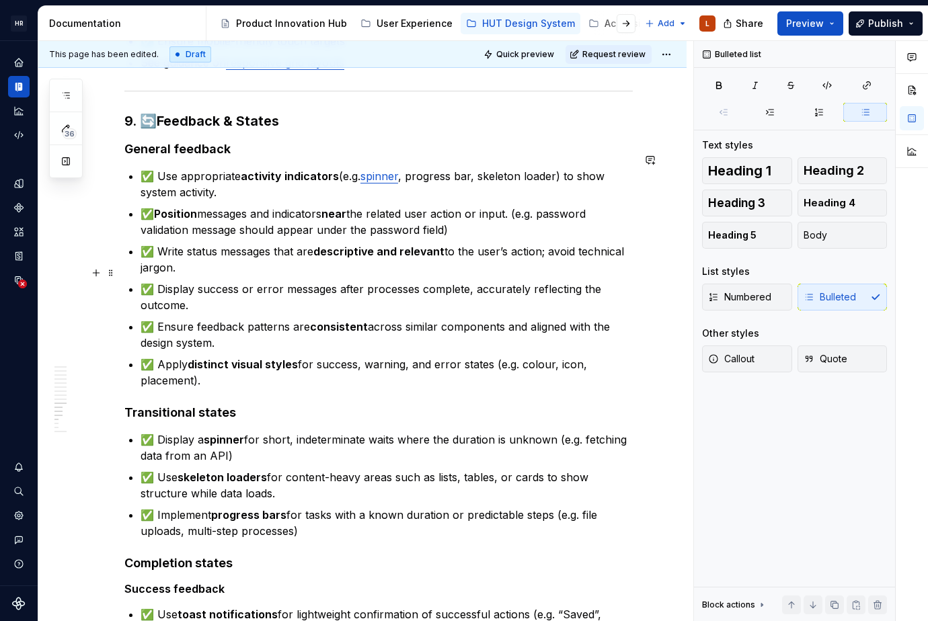
click at [537, 281] on p "✅ Display success or error messages after processes complete, accurately reflec…" at bounding box center [387, 297] width 492 height 32
click at [571, 184] on ul "✅ Use appropriate activity indicators (e.g. spinner , progress bar, skeleton lo…" at bounding box center [387, 278] width 492 height 221
click at [571, 206] on p "✅ Position messages and indicators near the related user action or input. (e.g.…" at bounding box center [387, 222] width 492 height 32
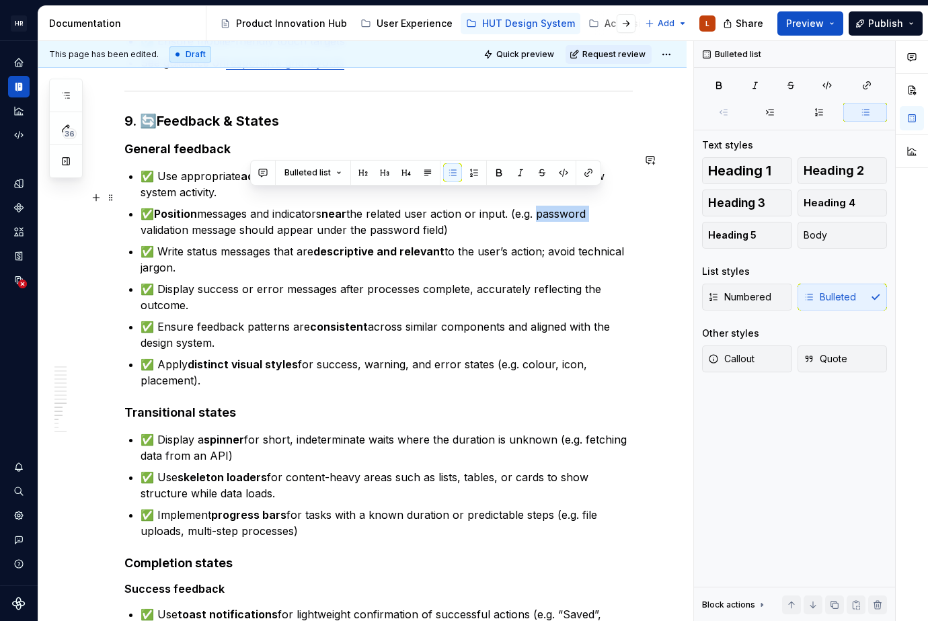
click at [570, 206] on p "✅ Position messages and indicators near the related user action or input. (e.g.…" at bounding box center [387, 222] width 492 height 32
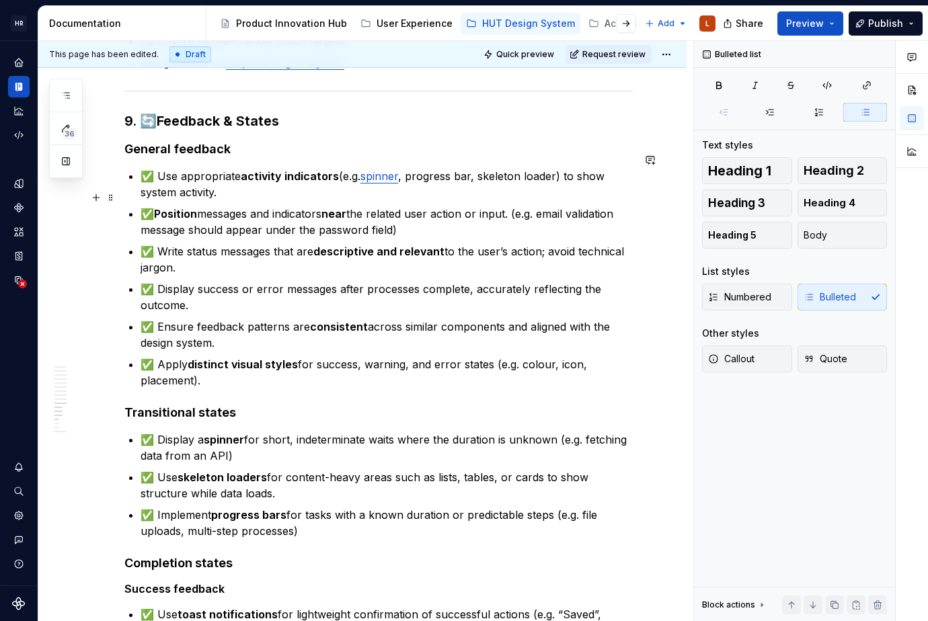
click at [190, 214] on p "✅ Position messages and indicators near the related user action or input. (e.g.…" at bounding box center [387, 222] width 492 height 32
click at [350, 214] on p "✅ Position messages and indicators near the related user action or input. (e.g.…" at bounding box center [387, 222] width 492 height 32
click at [426, 210] on p "✅ Position messages and indicators near the related user action or input. (e.g.…" at bounding box center [387, 222] width 492 height 32
click at [387, 319] on p "✅ Ensure feedback patterns are consistent across similar components and aligned…" at bounding box center [387, 335] width 492 height 32
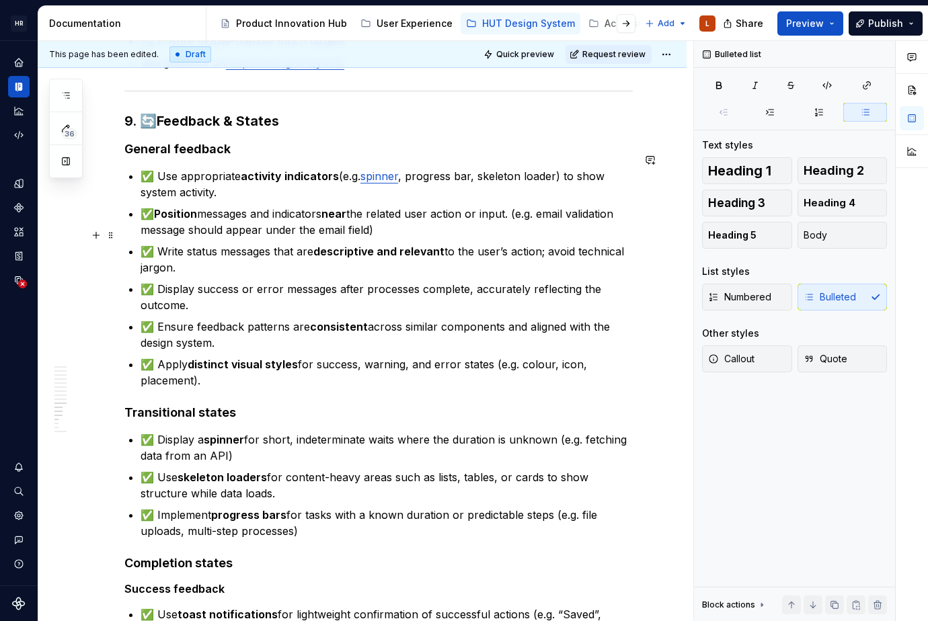
click at [292, 255] on p "✅ Write status messages that are descriptive and relevant to the user’s action;…" at bounding box center [387, 259] width 492 height 32
click at [204, 281] on p "✅ Display success or error messages after processes complete, accurately reflec…" at bounding box center [387, 297] width 492 height 32
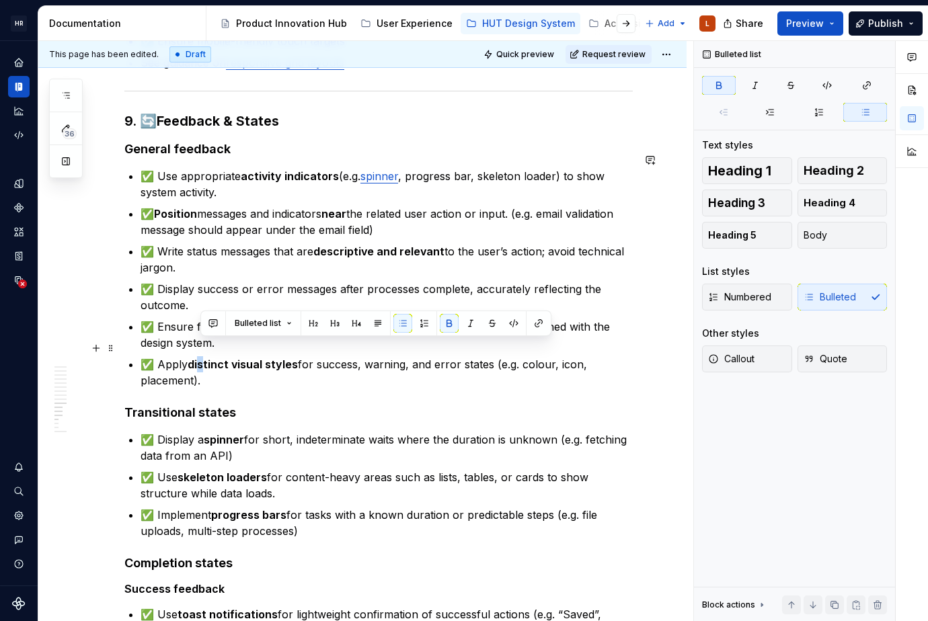
click at [206, 358] on strong "distinct visual styles" at bounding box center [243, 364] width 110 height 13
drag, startPoint x: 204, startPoint y: 349, endPoint x: 295, endPoint y: 346, distance: 91.5
click at [295, 356] on p "✅ Apply distinct visual styles for success, warning, and error states (e.g. col…" at bounding box center [387, 372] width 492 height 32
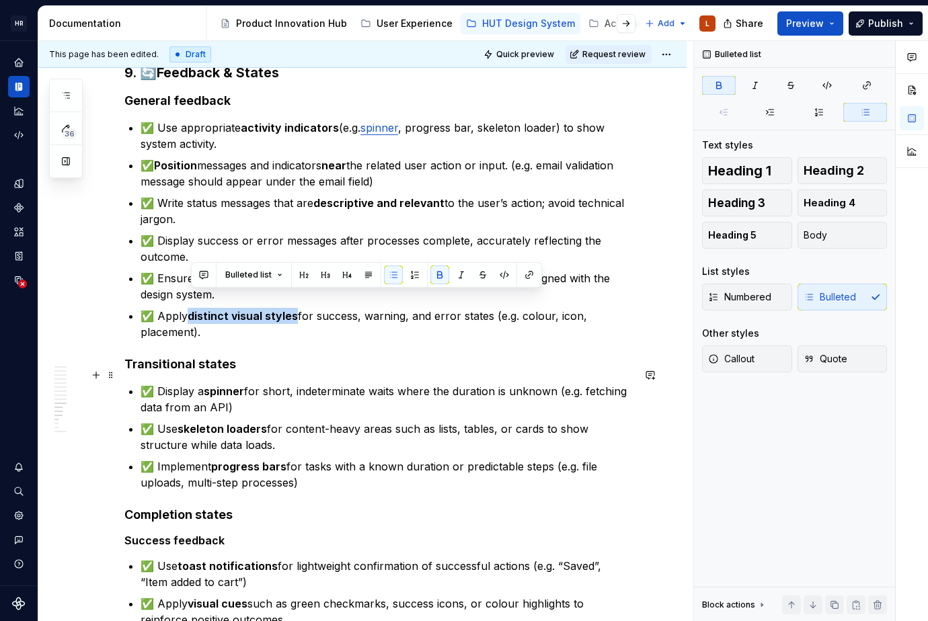
scroll to position [1950, 0]
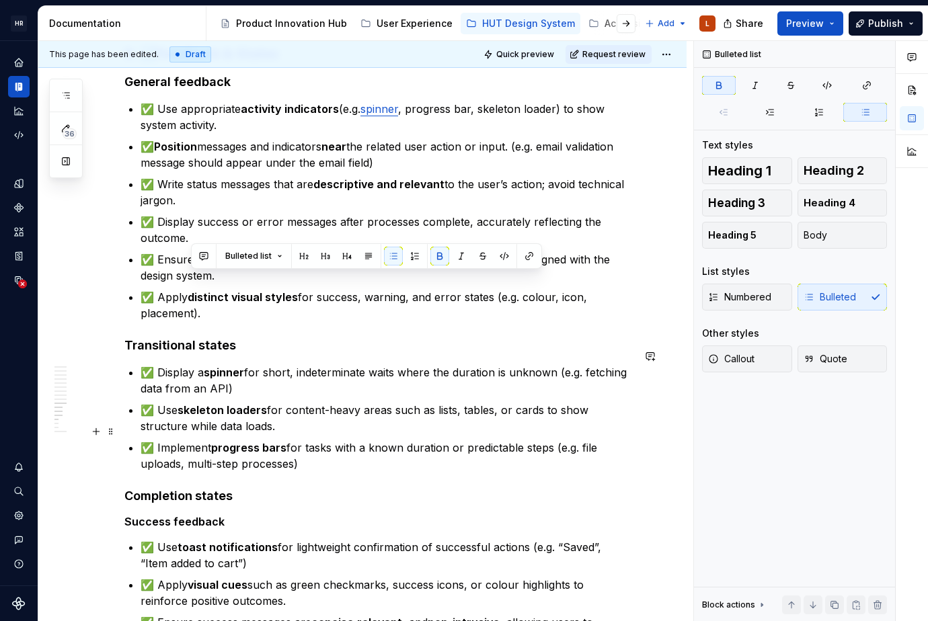
click at [437, 440] on p "✅ Implement progress bars for tasks with a known duration or predictable steps …" at bounding box center [387, 456] width 492 height 32
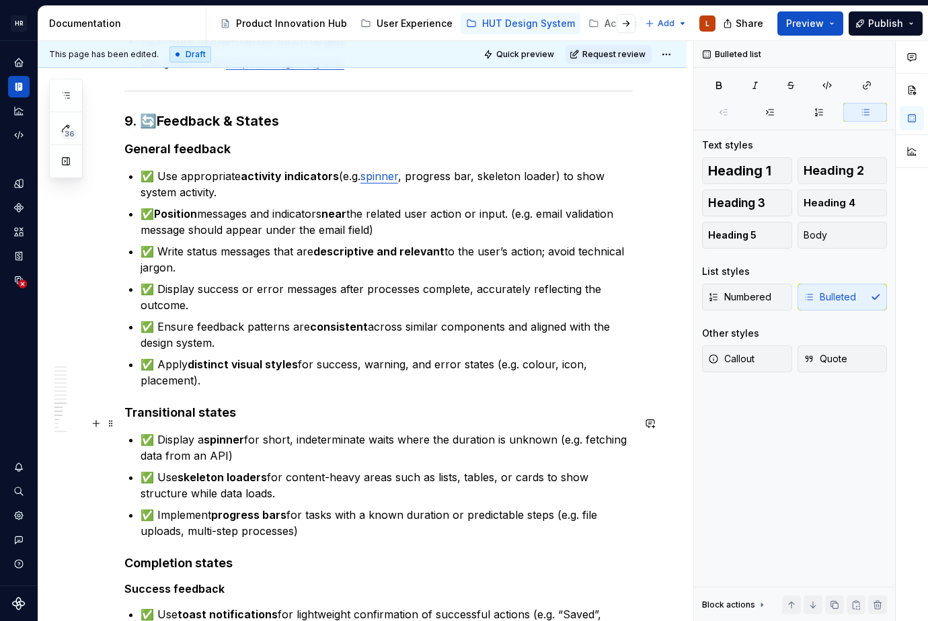
scroll to position [1815, 0]
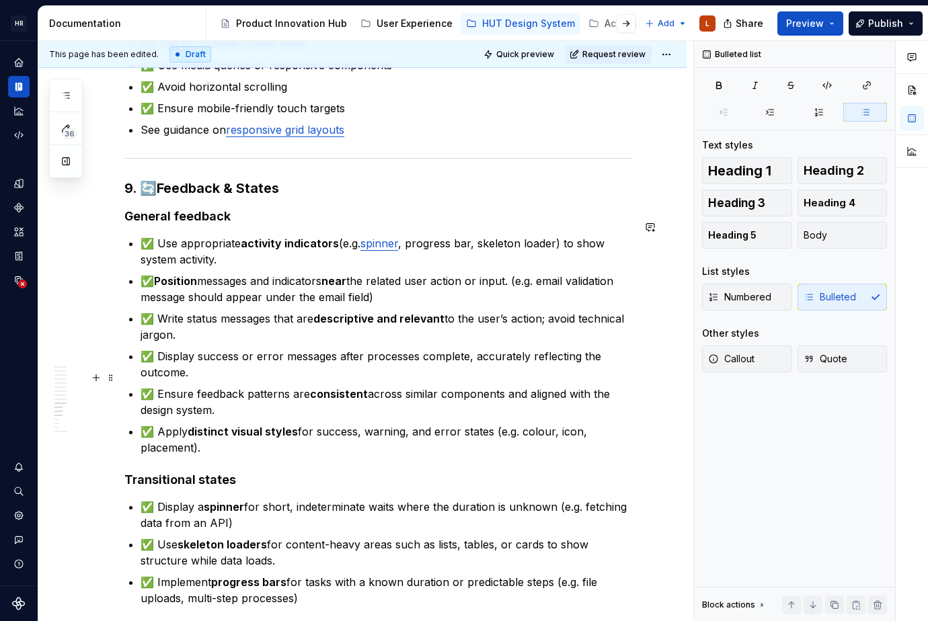
click at [448, 386] on p "✅ Ensure feedback patterns are consistent across similar components and aligned…" at bounding box center [387, 402] width 492 height 32
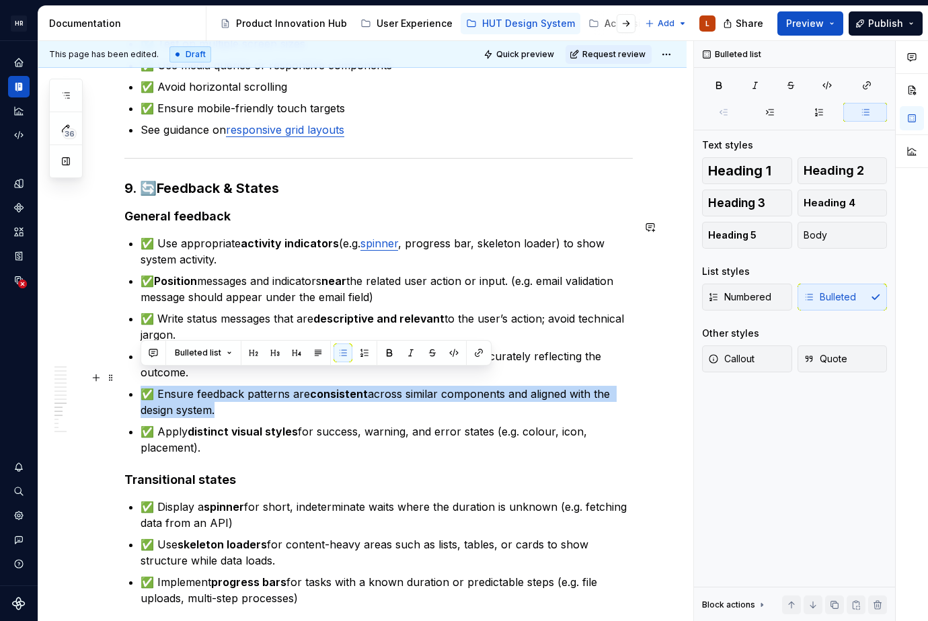
drag, startPoint x: 229, startPoint y: 393, endPoint x: 135, endPoint y: 381, distance: 94.1
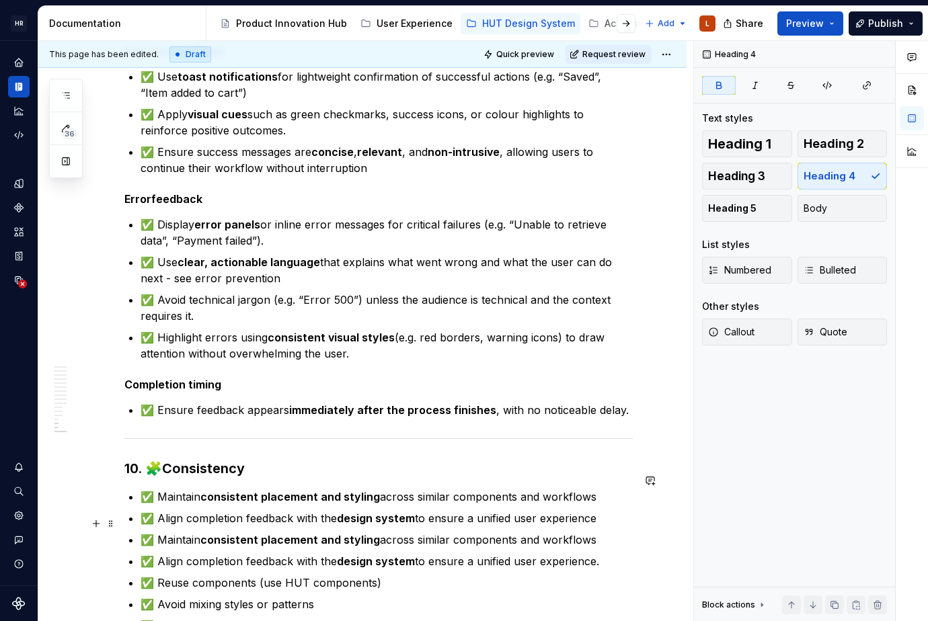
scroll to position [2555, 0]
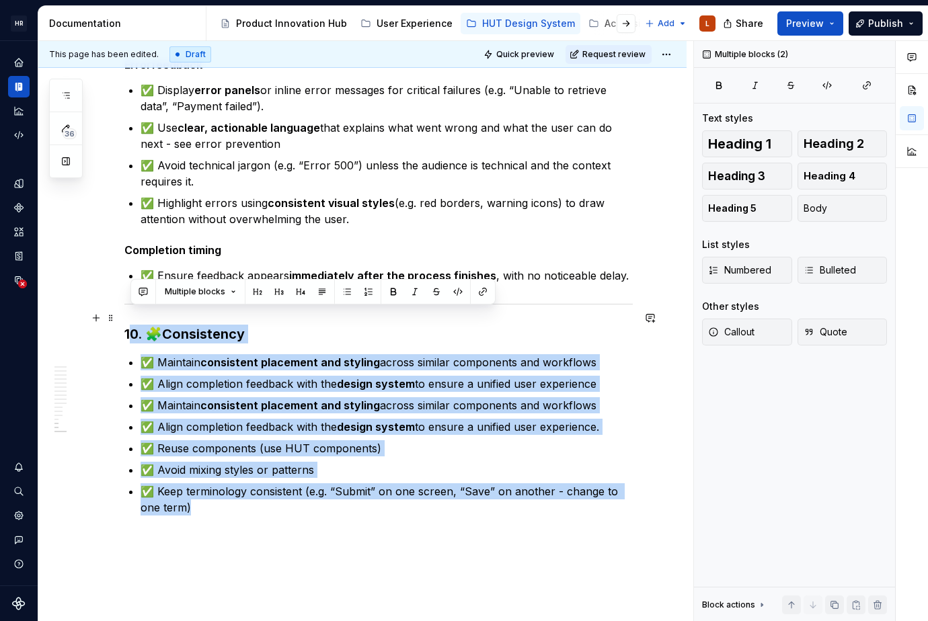
drag, startPoint x: 229, startPoint y: 495, endPoint x: 168, endPoint y: 386, distance: 124.6
click at [429, 495] on p "✅ Keep terminology consistent (e.g. “Submit” on one screen, “Save” on another -…" at bounding box center [387, 499] width 492 height 32
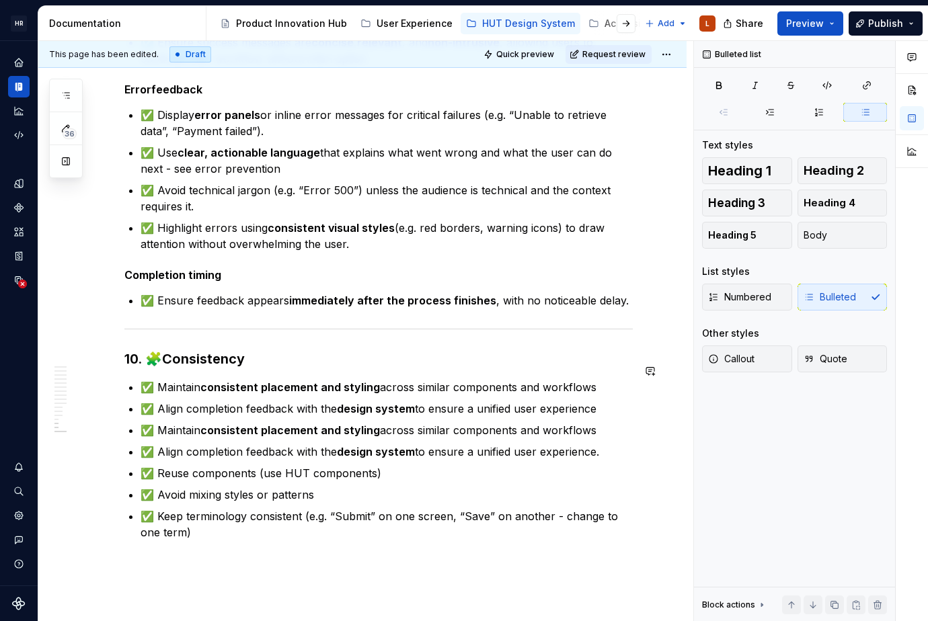
scroll to position [2487, 0]
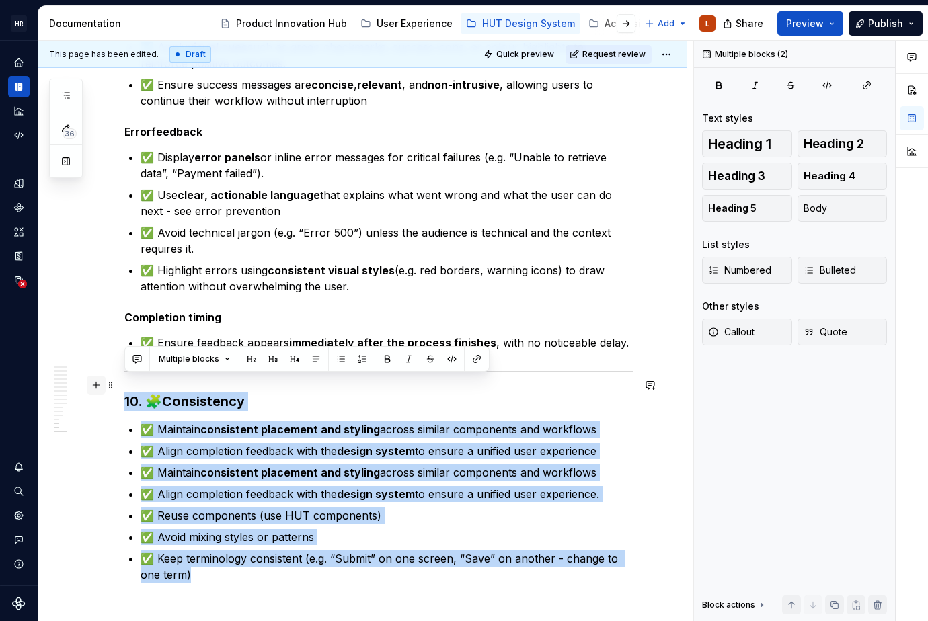
drag, startPoint x: 223, startPoint y: 557, endPoint x: 90, endPoint y: 379, distance: 221.9
click at [472, 529] on p "✅ Avoid mixing styles or patterns" at bounding box center [387, 537] width 492 height 16
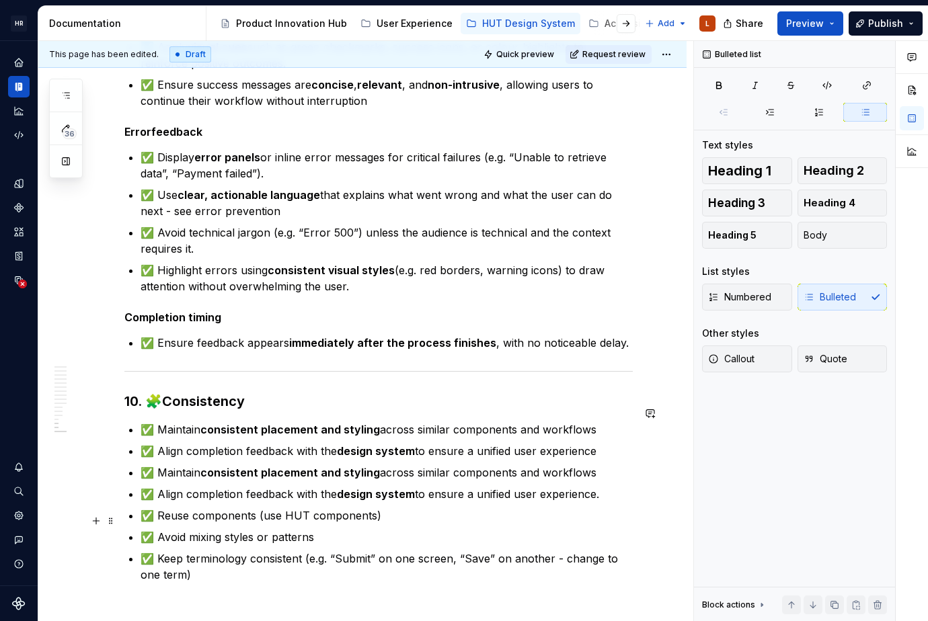
click at [243, 529] on p "✅ Avoid mixing styles or patterns" at bounding box center [387, 537] width 492 height 16
click at [387, 508] on p "✅ Reuse components (use HUT components)" at bounding box center [387, 516] width 492 height 16
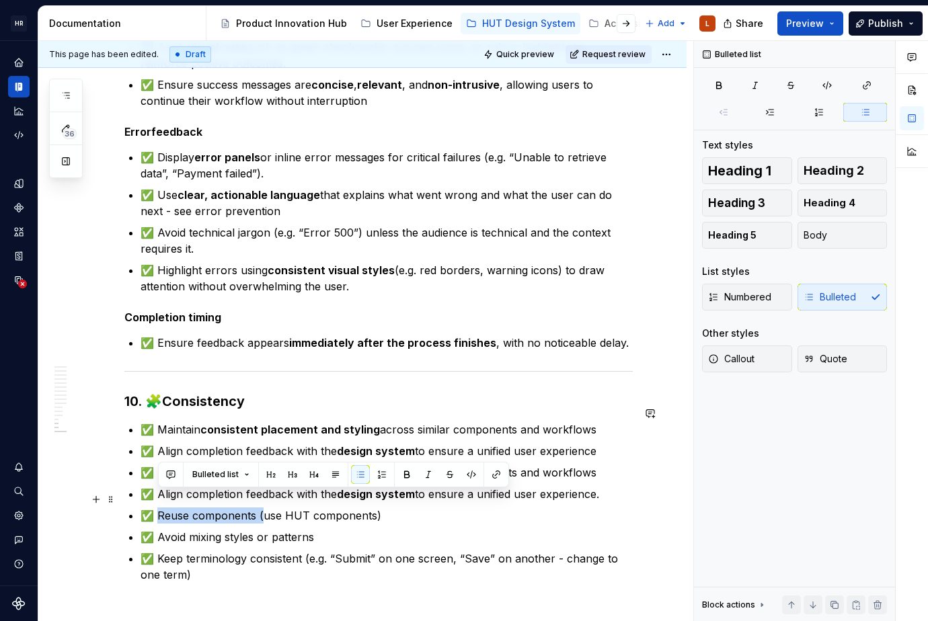
drag, startPoint x: 159, startPoint y: 500, endPoint x: 263, endPoint y: 492, distance: 103.8
click at [263, 508] on p "✅ Reuse components (use HUT components)" at bounding box center [387, 516] width 492 height 16
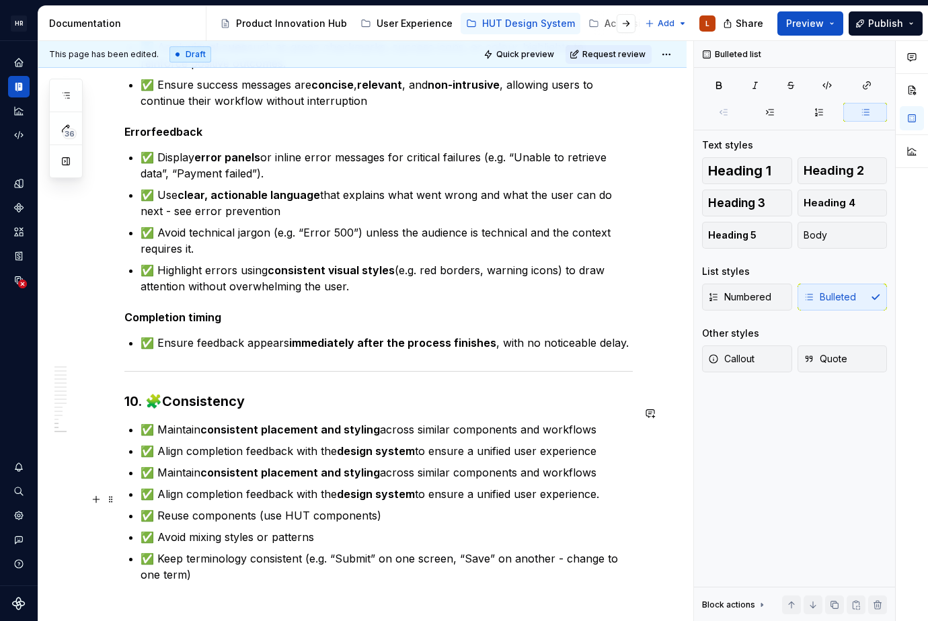
click at [284, 508] on p "✅ Reuse components (use HUT components)" at bounding box center [387, 516] width 492 height 16
click at [264, 508] on p "✅ Reuse components (use HUT components)" at bounding box center [387, 516] width 492 height 16
drag, startPoint x: 612, startPoint y: 476, endPoint x: 357, endPoint y: 490, distance: 255.9
click at [293, 486] on p "✅ Align completion feedback with the design system to ensure a unified user exp…" at bounding box center [387, 494] width 492 height 16
drag, startPoint x: 426, startPoint y: 495, endPoint x: 478, endPoint y: 499, distance: 51.9
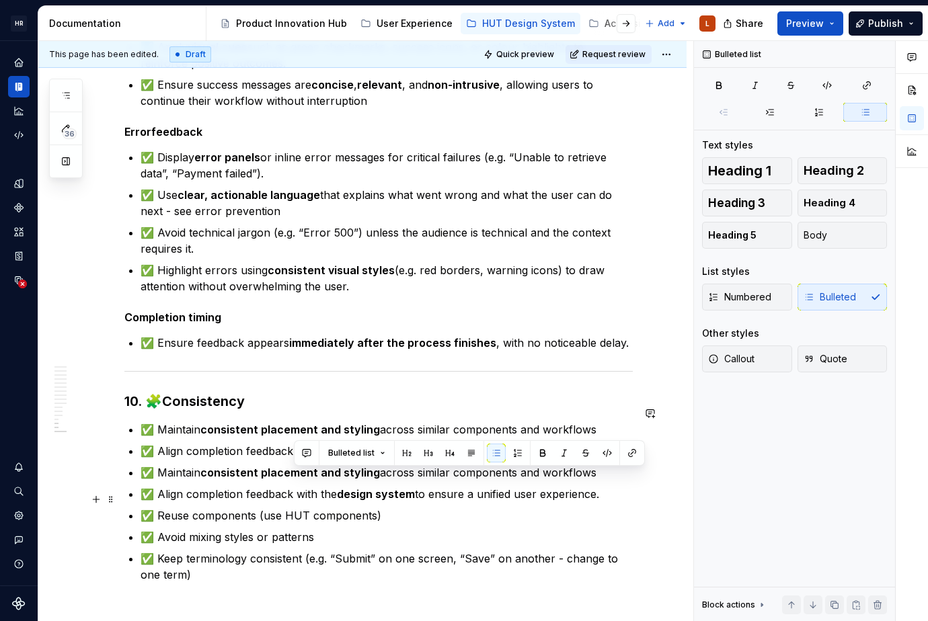
click at [428, 508] on p "✅ Reuse components (use HUT components)" at bounding box center [387, 516] width 492 height 16
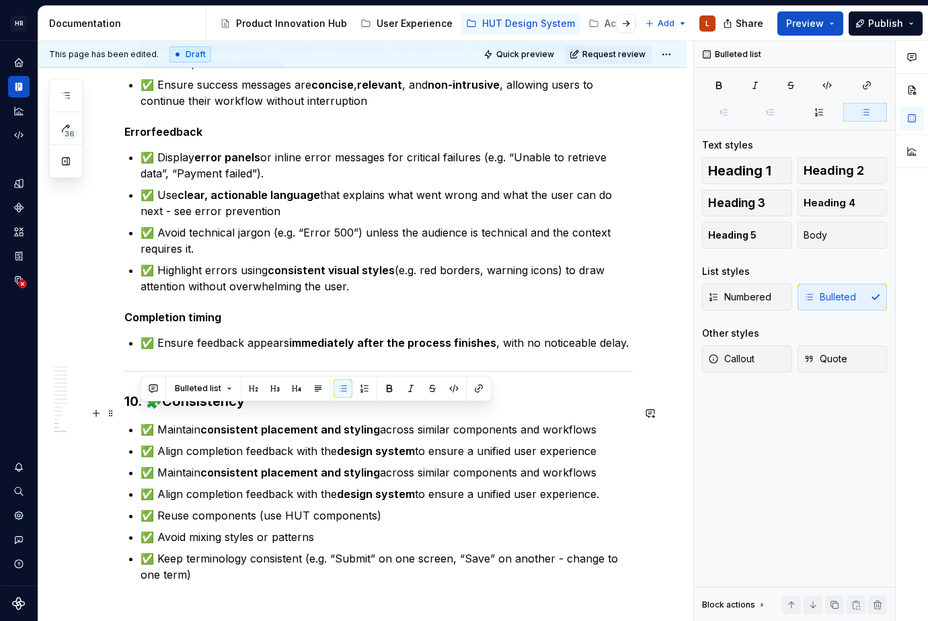
drag, startPoint x: 609, startPoint y: 477, endPoint x: 145, endPoint y: 415, distance: 468.0
click at [145, 422] on ul "✅ Maintain consistent placement and styling across similar components and workf…" at bounding box center [387, 502] width 492 height 161
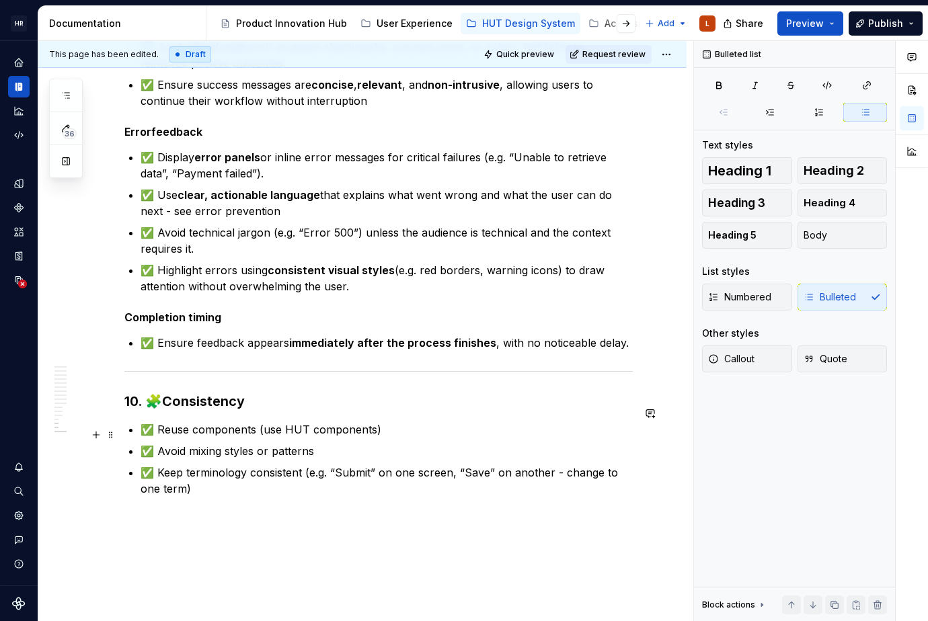
click at [358, 443] on p "✅ Avoid mixing styles or patterns" at bounding box center [387, 451] width 492 height 16
click at [313, 473] on p "✅ Keep terminology consistent (e.g. “Submit” on one screen, “Save” on another -…" at bounding box center [387, 481] width 492 height 32
click at [353, 443] on p "✅ Avoid mixing styles or patterns" at bounding box center [387, 451] width 492 height 16
click at [246, 465] on p "✅ Keep terminology consistent (e.g. “Submit” on one screen, “Save” on another -…" at bounding box center [387, 481] width 492 height 32
click at [229, 422] on p "✅ Reuse components (use HUT components)" at bounding box center [387, 430] width 492 height 16
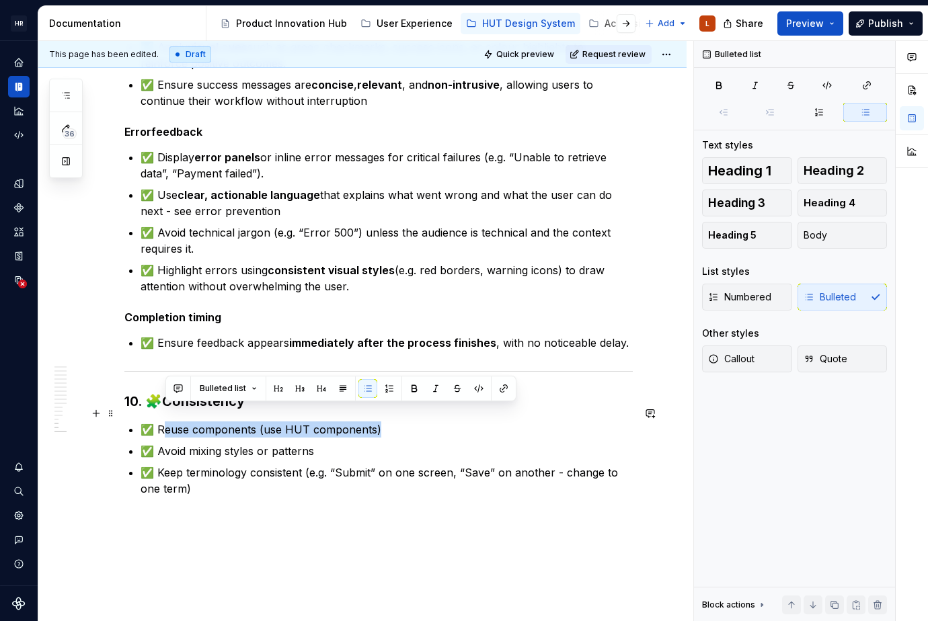
drag, startPoint x: 386, startPoint y: 414, endPoint x: 164, endPoint y: 416, distance: 221.9
click at [164, 422] on p "✅ Reuse components (use HUT components)" at bounding box center [387, 430] width 492 height 16
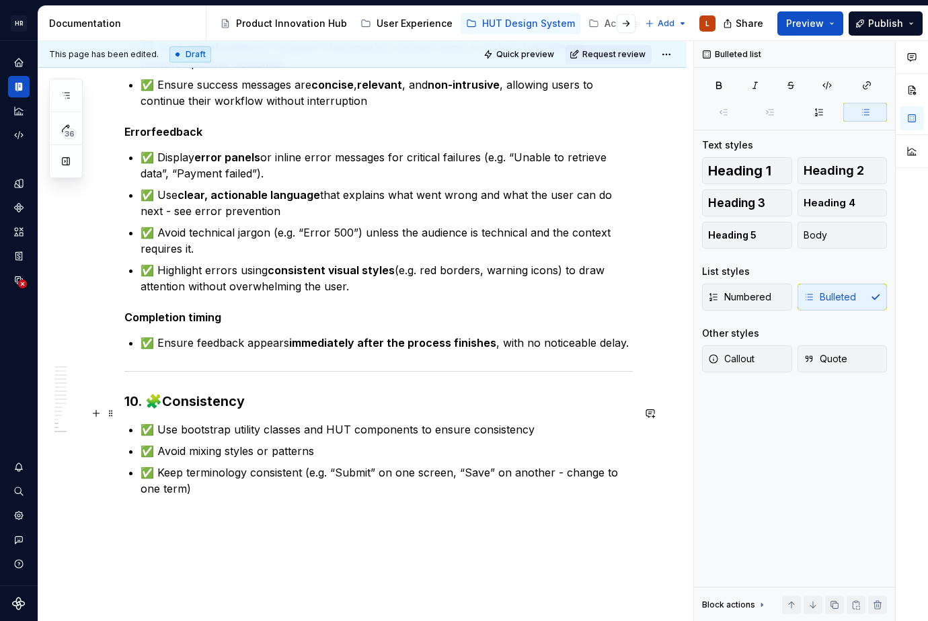
click at [456, 422] on p "✅ Use bootstrap utility classes and HUT components to ensure consistency" at bounding box center [387, 430] width 492 height 16
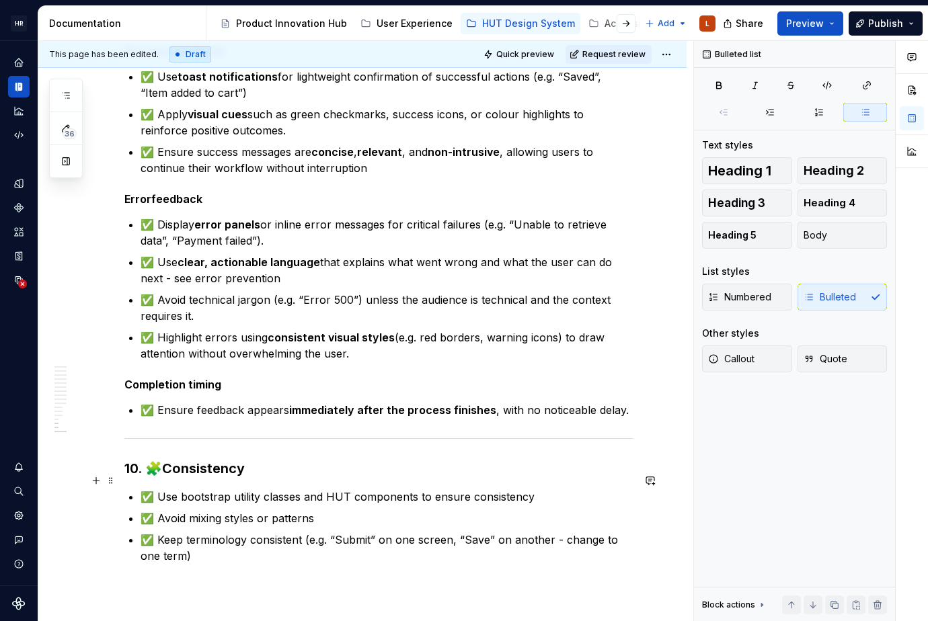
click at [452, 489] on p "✅ Use bootstrap utility classes and HUT components to ensure consistency" at bounding box center [387, 497] width 492 height 16
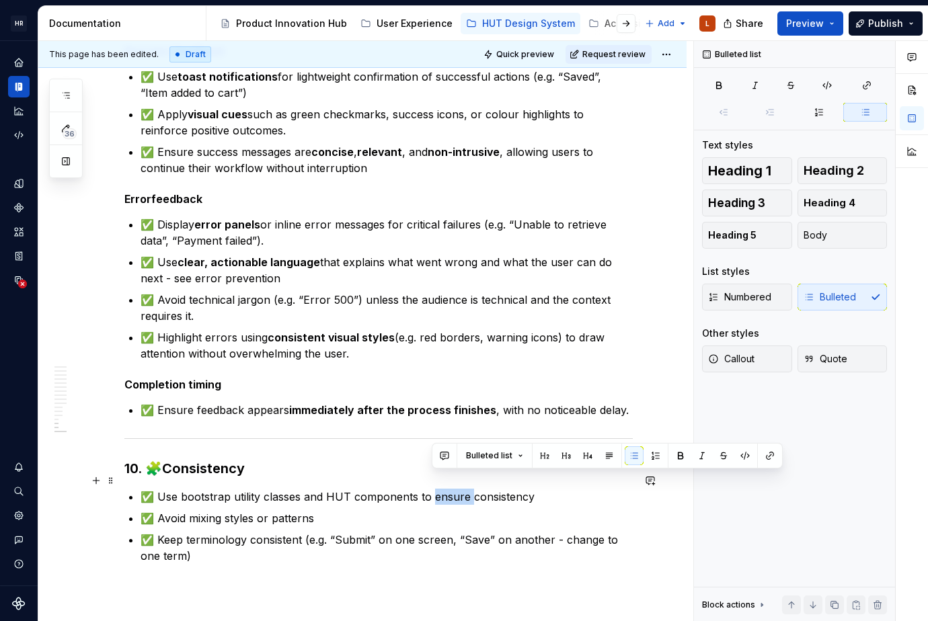
click at [451, 489] on p "✅ Use bootstrap utility classes and HUT components to ensure consistency" at bounding box center [387, 497] width 492 height 16
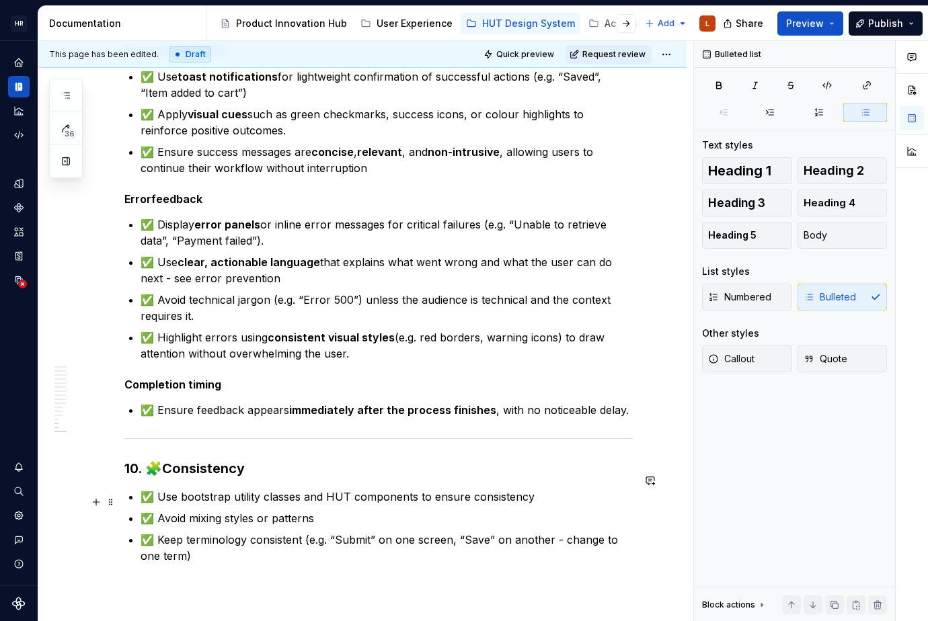
click at [481, 510] on p "✅ Avoid mixing styles or patterns" at bounding box center [387, 518] width 492 height 16
click at [326, 536] on p "✅ Keep terminology consistent (e.g. “Submit” on one screen, “Save” on another -…" at bounding box center [387, 548] width 492 height 32
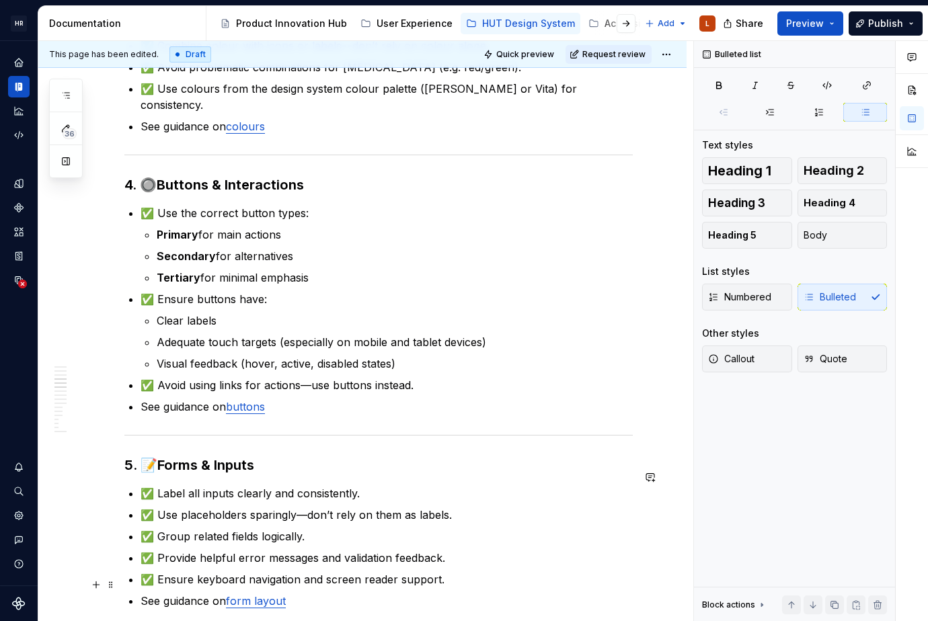
scroll to position [740, 0]
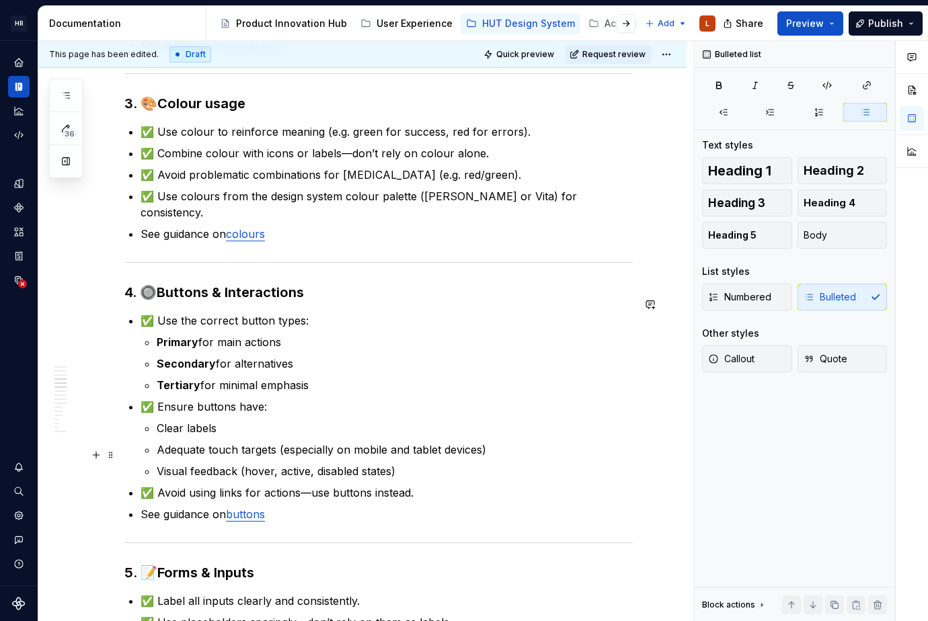
click at [351, 463] on p "Visual feedback (hover, active, disabled states)" at bounding box center [395, 471] width 476 height 16
click at [413, 463] on p "Visual feedback (hover, active, disabled states)" at bounding box center [395, 471] width 476 height 16
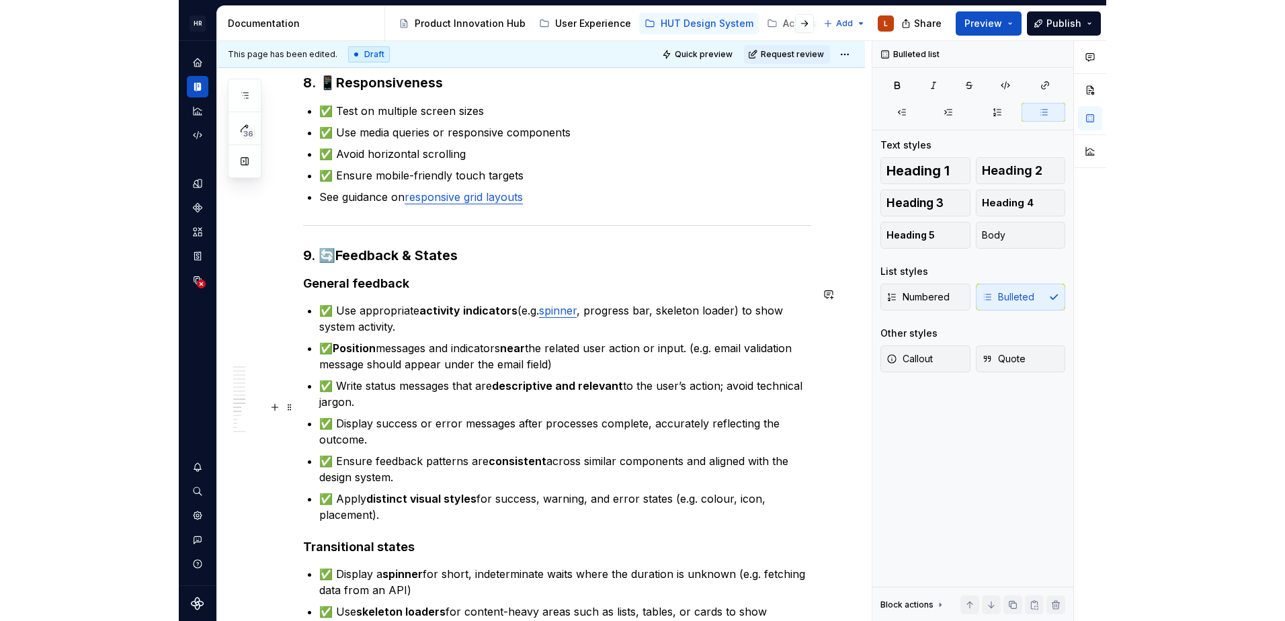
scroll to position [1882, 0]
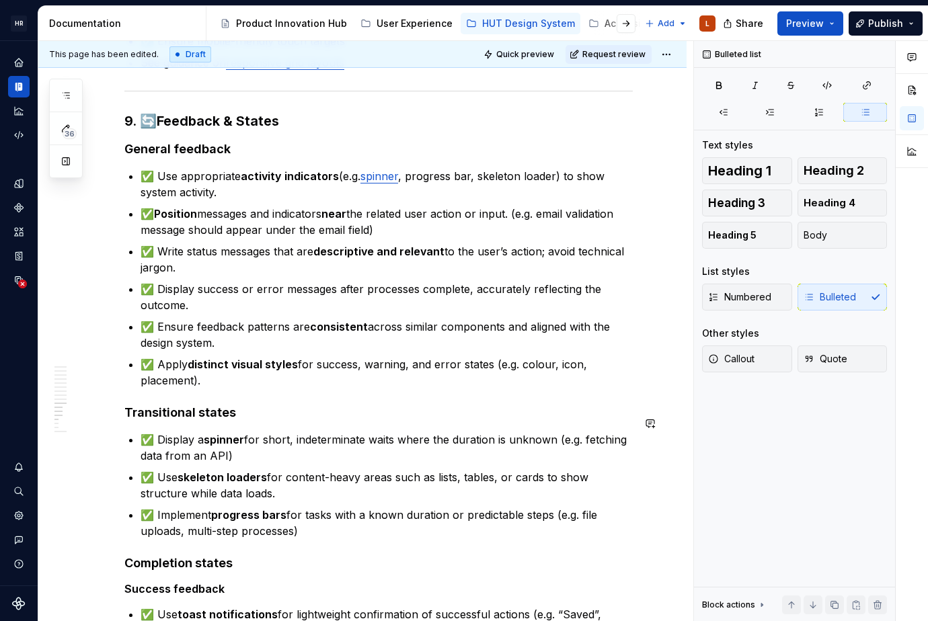
click at [166, 207] on strong "Position" at bounding box center [175, 213] width 43 height 13
click at [220, 168] on p "✅ Use appropriate activity indicators (e.g. spinner , progress bar, skeleton lo…" at bounding box center [387, 184] width 492 height 32
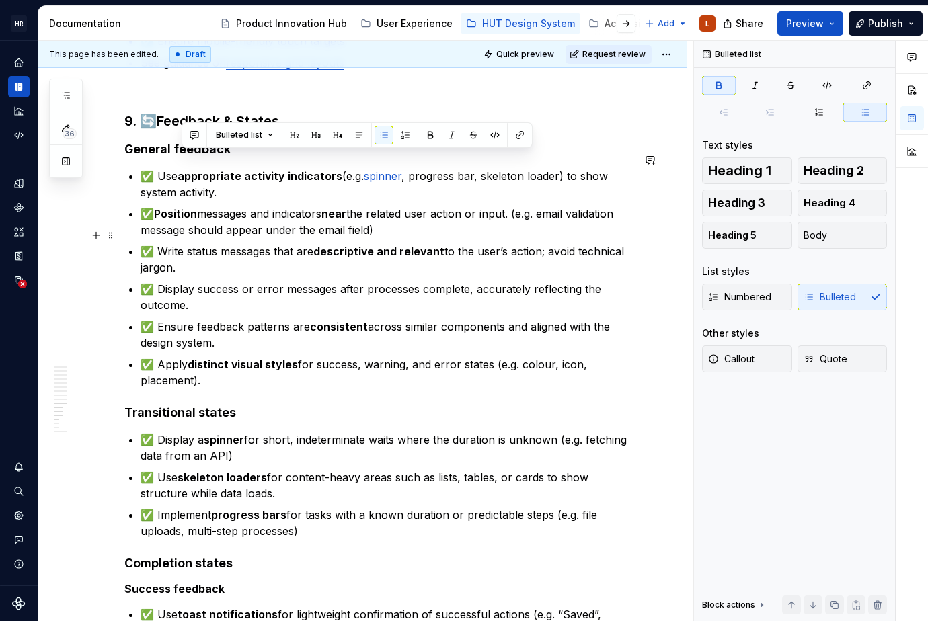
click at [266, 243] on p "✅ Write status messages that are descriptive and relevant to the user’s action;…" at bounding box center [387, 259] width 492 height 32
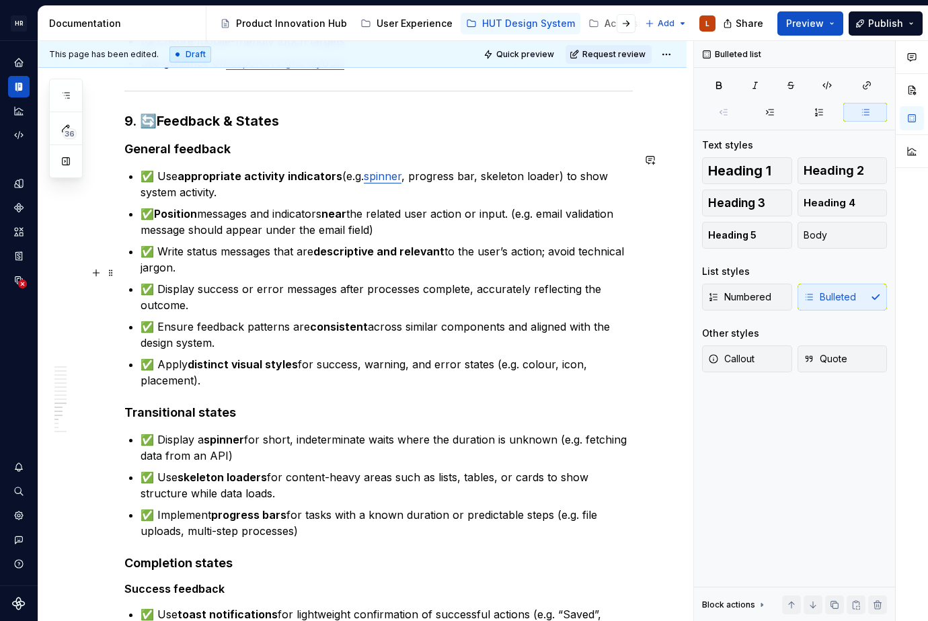
click at [280, 281] on p "✅ Display success or error messages after processes complete, accurately reflec…" at bounding box center [387, 297] width 492 height 32
click at [272, 256] on p "✅ Write status messages that are descriptive and relevant to the user’s action;…" at bounding box center [387, 259] width 492 height 32
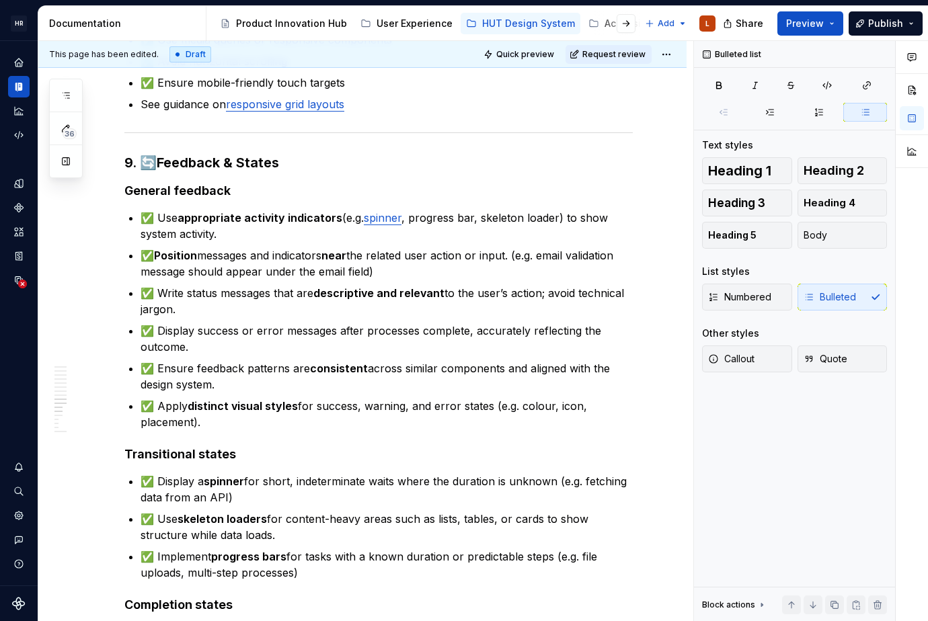
scroll to position [1874, 0]
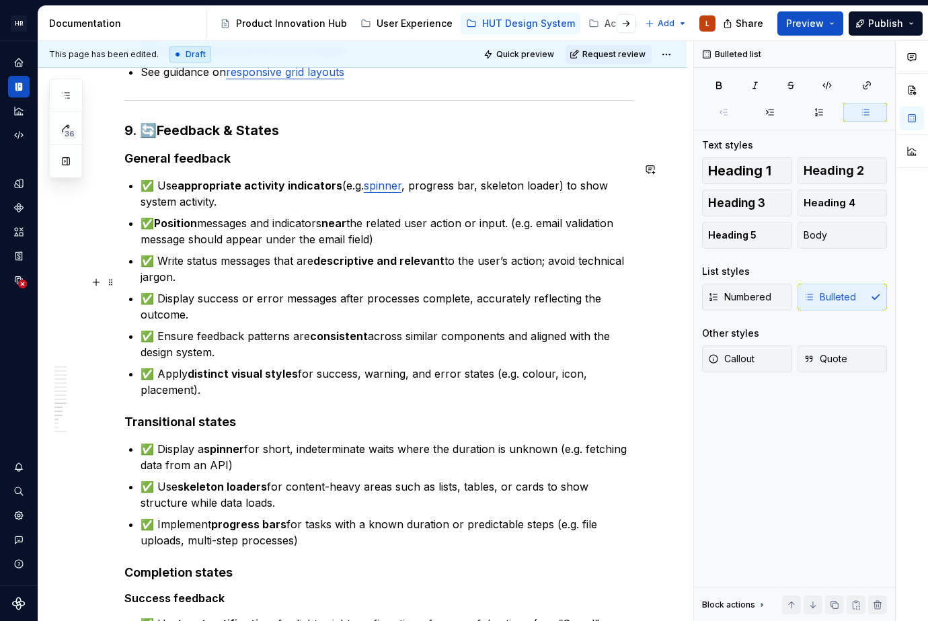
click at [266, 296] on p "✅ Display success or error messages after processes complete, accurately reflec…" at bounding box center [387, 306] width 492 height 32
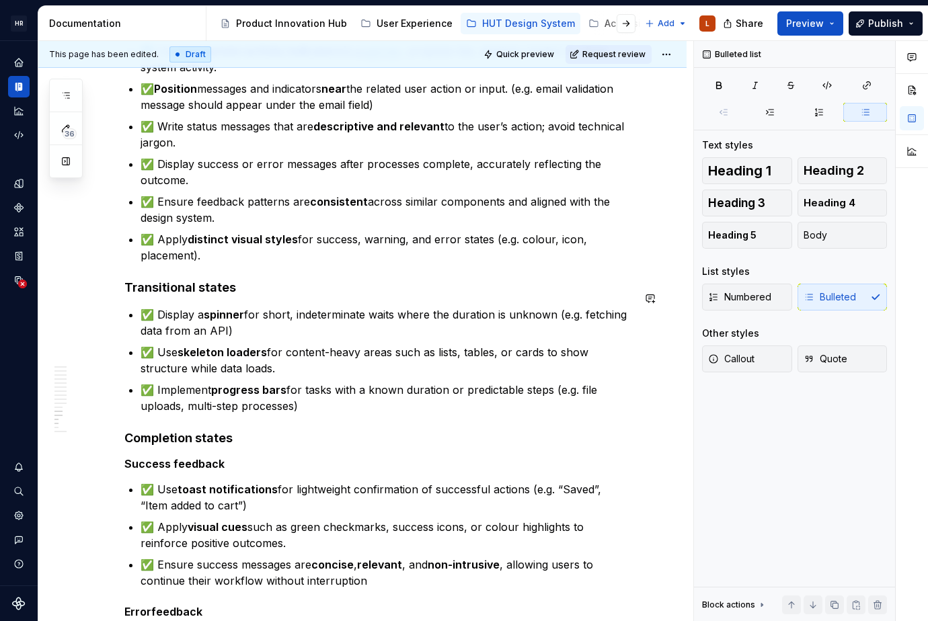
scroll to position [2075, 0]
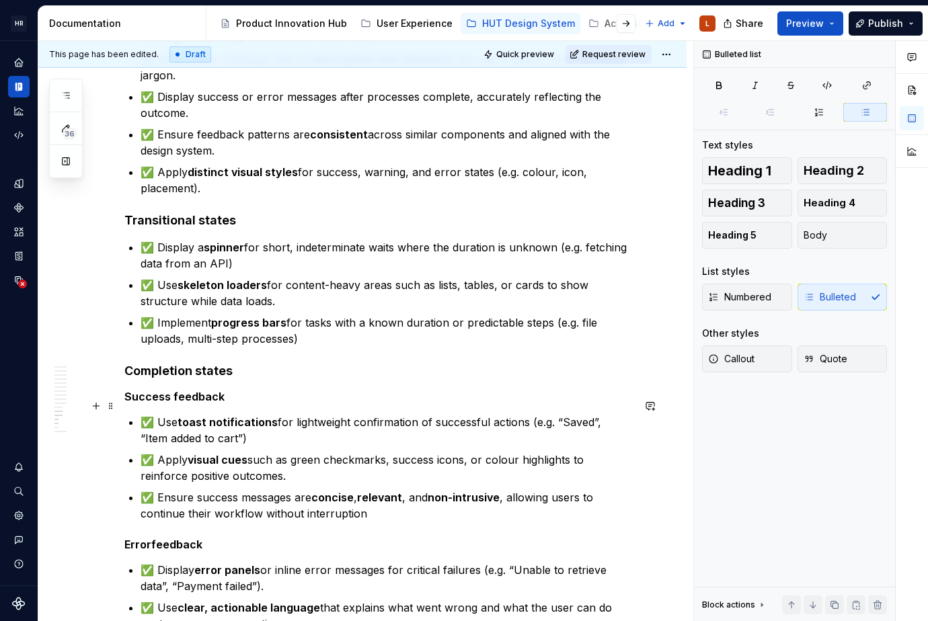
click at [592, 414] on p "✅ Use toast notifications for lightweight confirmation of successful actions (e…" at bounding box center [387, 430] width 492 height 32
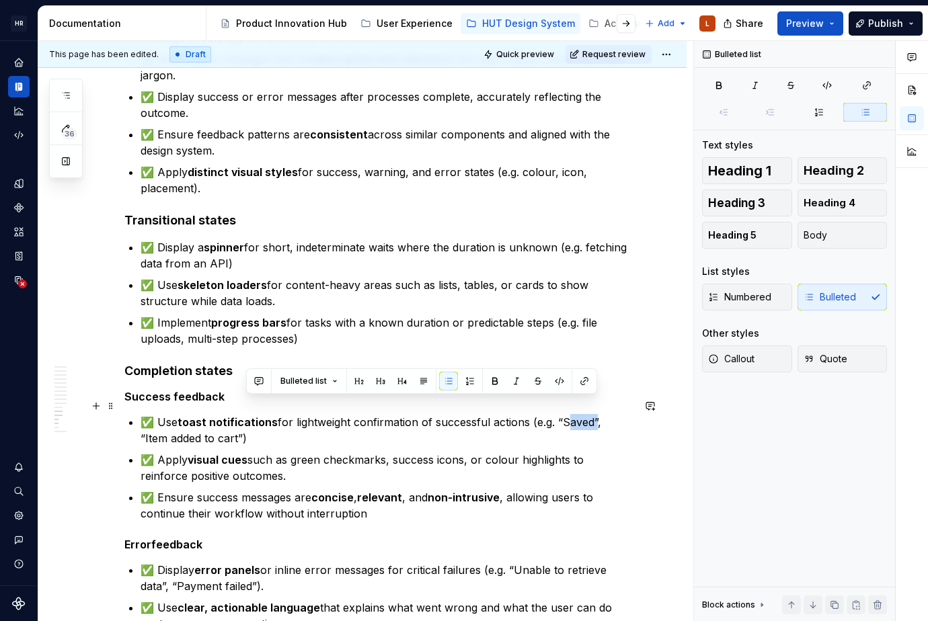
click at [592, 414] on p "✅ Use toast notifications for lightweight confirmation of successful actions (e…" at bounding box center [387, 430] width 492 height 32
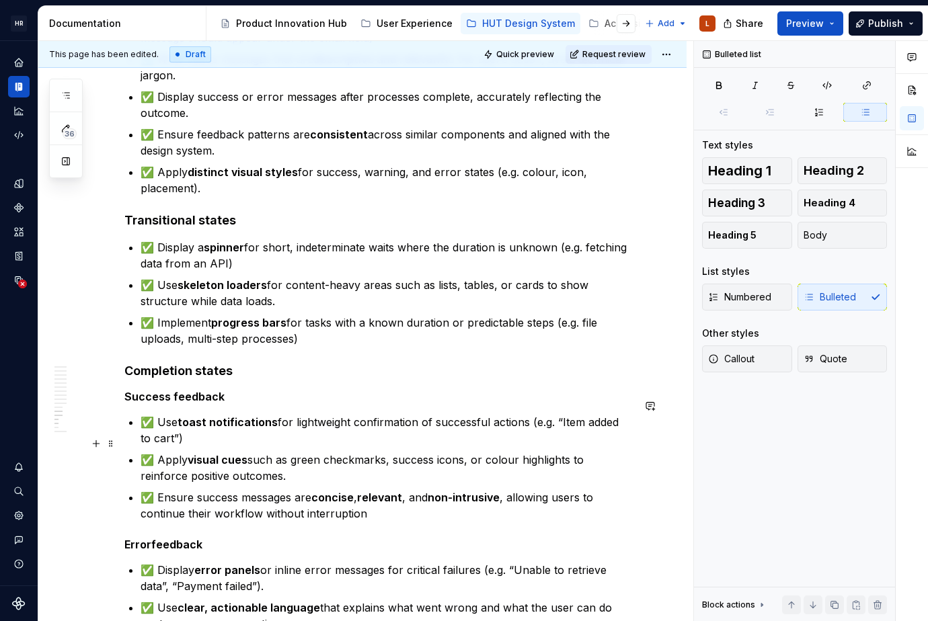
click at [364, 430] on ul "✅ Use toast notifications for lightweight confirmation of successful actions (e…" at bounding box center [387, 468] width 492 height 108
click at [448, 491] on strong "non-intrusive" at bounding box center [464, 497] width 72 height 13
click at [573, 414] on p "✅ Use toast notifications for lightweight confirmation of successful actions (e…" at bounding box center [387, 430] width 492 height 32
type textarea "*"
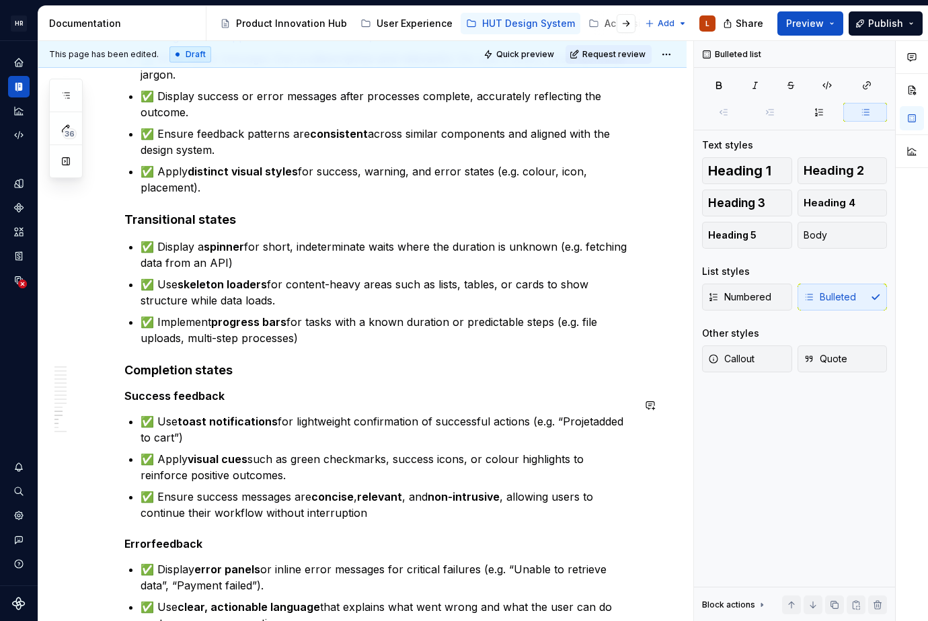
scroll to position [2075, 0]
click at [364, 461] on p "✅ Apply visual cues such as green checkmarks, success icons, or colour highligh…" at bounding box center [387, 468] width 492 height 32
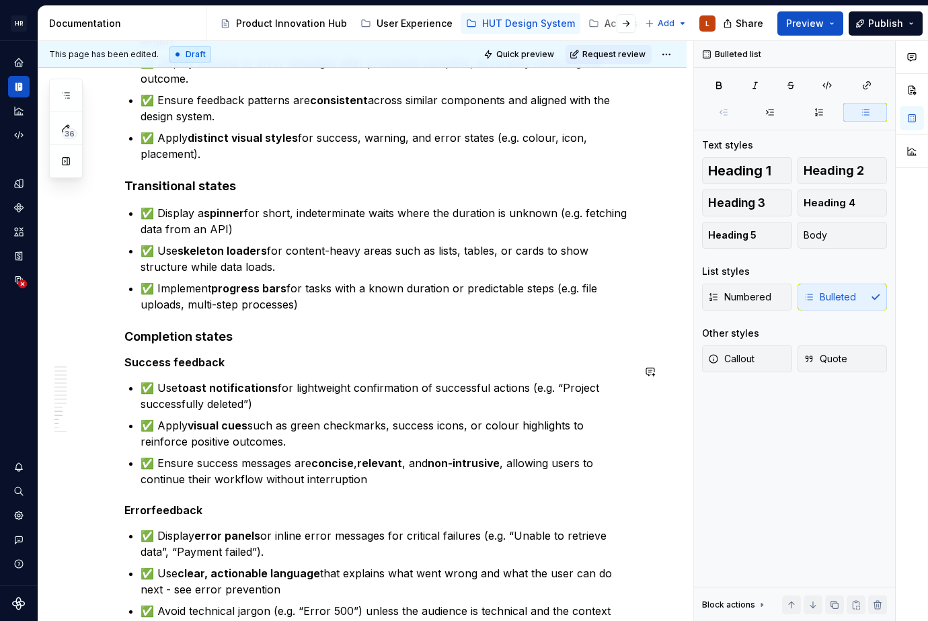
scroll to position [2142, 0]
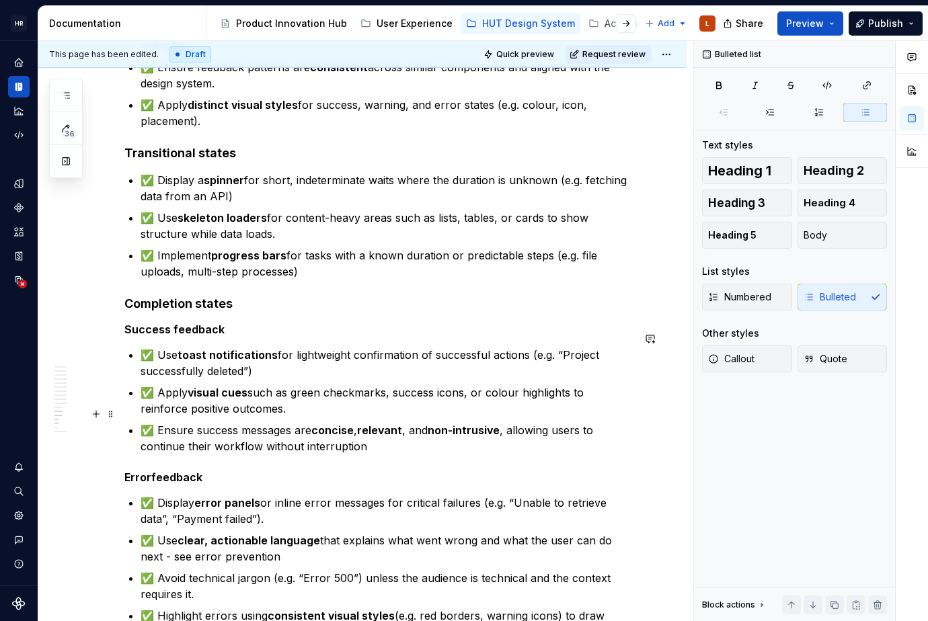
click at [180, 422] on p "✅ Ensure success messages are concise , relevant , and non-intrusive , allowing…" at bounding box center [387, 438] width 492 height 32
drag, startPoint x: 266, startPoint y: 411, endPoint x: 274, endPoint y: 415, distance: 9.6
click at [266, 422] on p "✅ Ensure success messages are concise , relevant , and non-intrusive , allowing…" at bounding box center [387, 438] width 492 height 32
drag, startPoint x: 302, startPoint y: 415, endPoint x: 362, endPoint y: 427, distance: 61.7
click at [301, 422] on p "✅ Ensure success messages are concise , relevant , and non-intrusive , allowing…" at bounding box center [387, 438] width 492 height 32
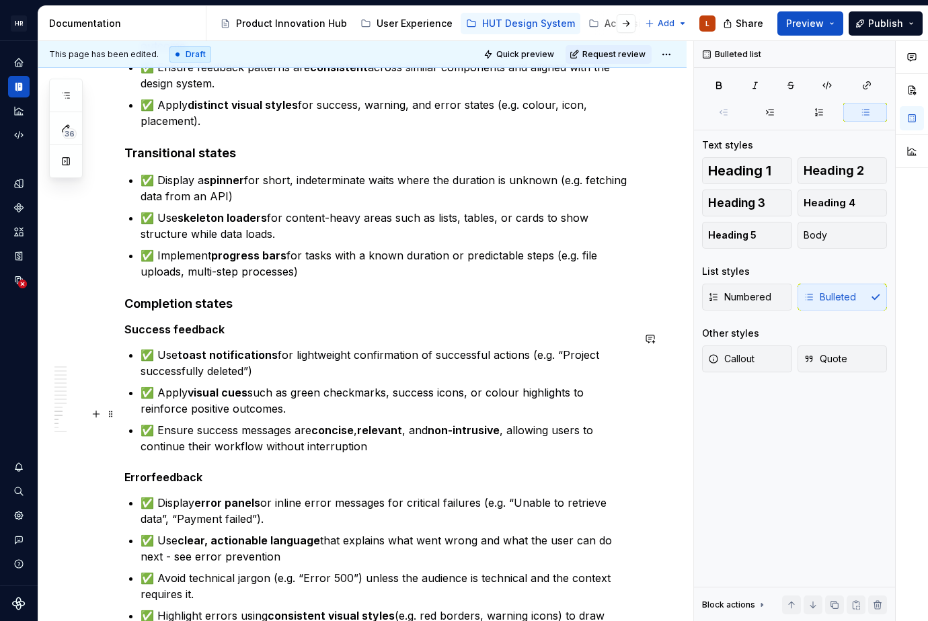
click at [376, 429] on p "✅ Ensure success messages are concise , relevant , and non-intrusive , allowing…" at bounding box center [387, 438] width 492 height 32
drag, startPoint x: 359, startPoint y: 346, endPoint x: 360, endPoint y: 352, distance: 6.8
click at [359, 347] on p "✅ Use toast notifications for lightweight confirmation of successful actions (e…" at bounding box center [387, 363] width 492 height 32
click at [270, 358] on p "✅ Use toast notifications for lightweight confirmation of successful actions (e…" at bounding box center [387, 363] width 492 height 32
click at [365, 392] on p "✅ Apply visual cues such as green checkmarks, success icons, or colour highligh…" at bounding box center [387, 401] width 492 height 32
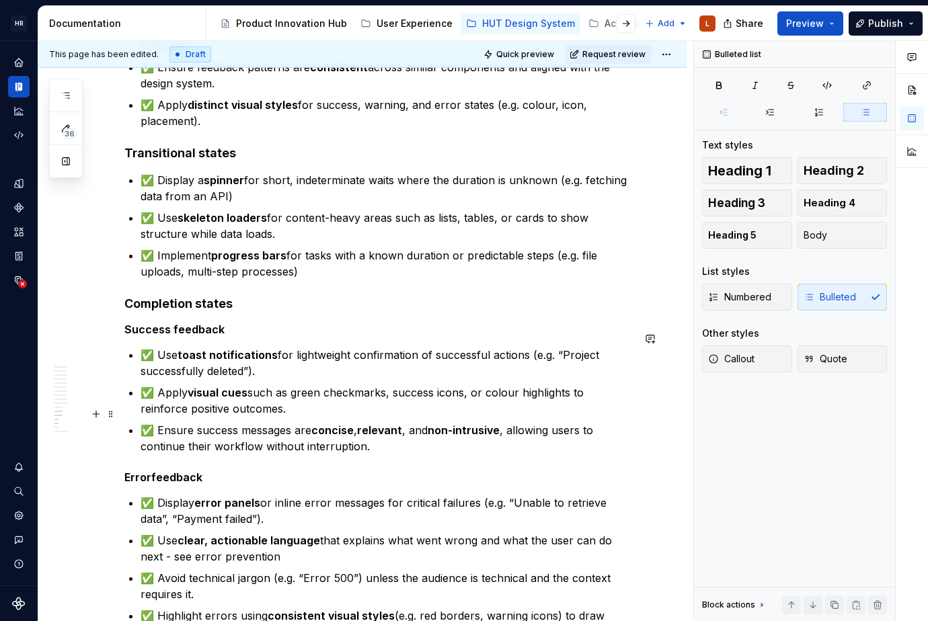
click at [327, 427] on p "✅ Ensure success messages are concise , relevant , and non-intrusive , allowing…" at bounding box center [387, 438] width 492 height 32
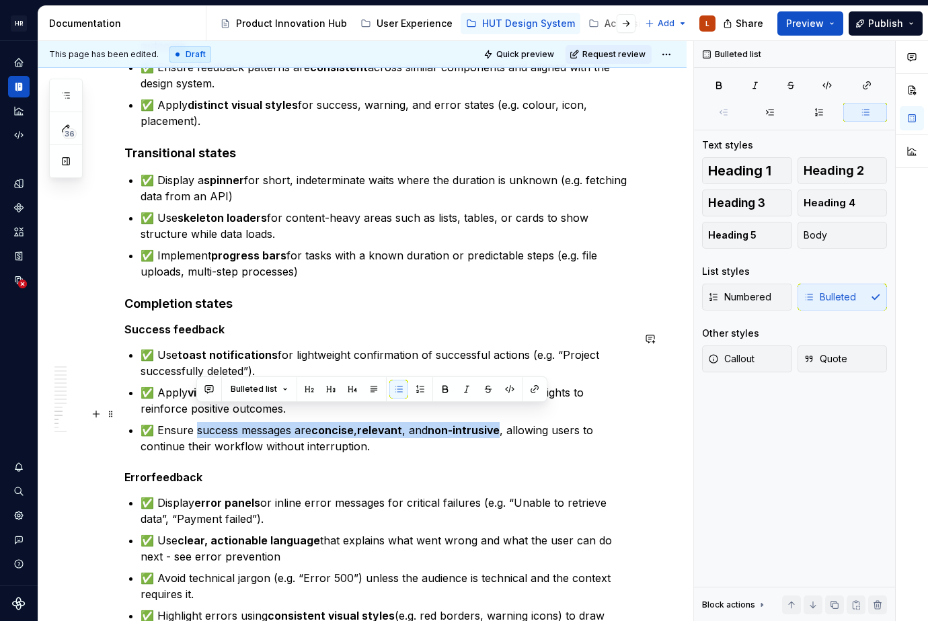
drag, startPoint x: 197, startPoint y: 411, endPoint x: 502, endPoint y: 409, distance: 305.2
click at [502, 422] on p "✅ Ensure success messages are concise , relevant , and non-intrusive , allowing…" at bounding box center [387, 438] width 492 height 32
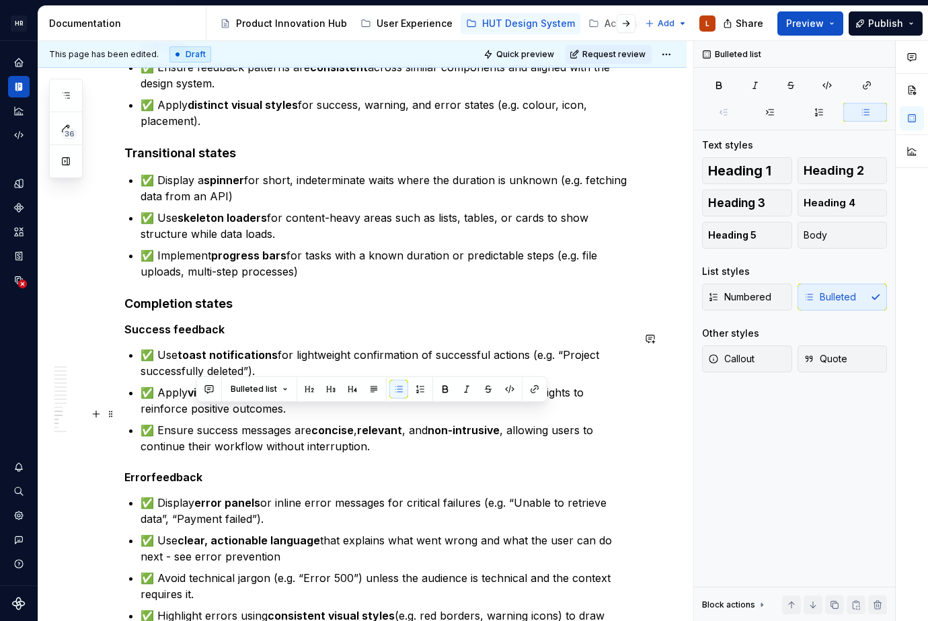
click at [396, 431] on p "✅ Ensure success messages are concise , relevant , and non-intrusive , allowing…" at bounding box center [387, 438] width 492 height 32
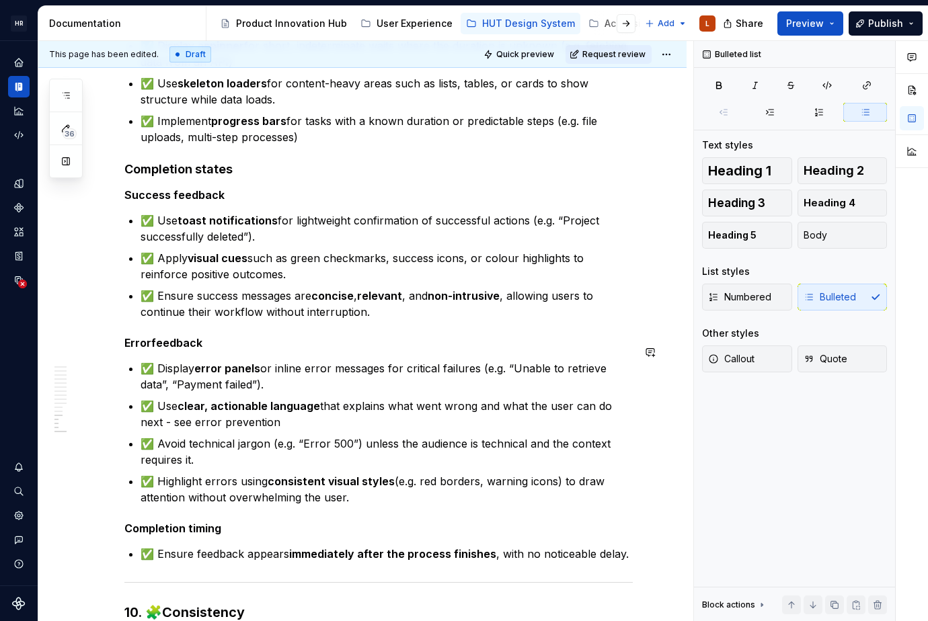
scroll to position [2344, 0]
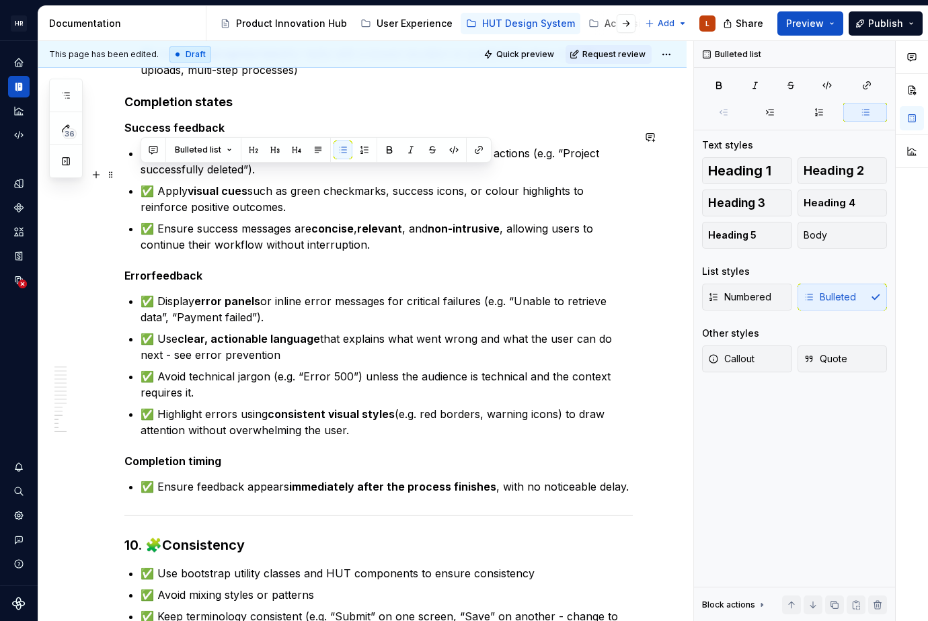
drag, startPoint x: 314, startPoint y: 192, endPoint x: 140, endPoint y: 173, distance: 175.1
click at [302, 229] on p "✅ Ensure success messages are concise , relevant , and non-intrusive , allowing…" at bounding box center [387, 237] width 492 height 32
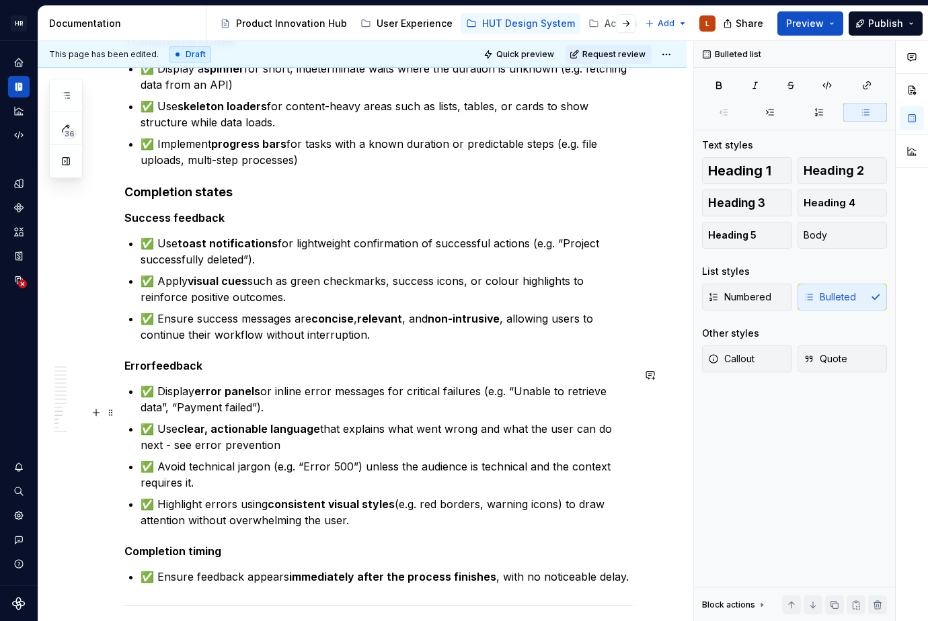
scroll to position [2142, 0]
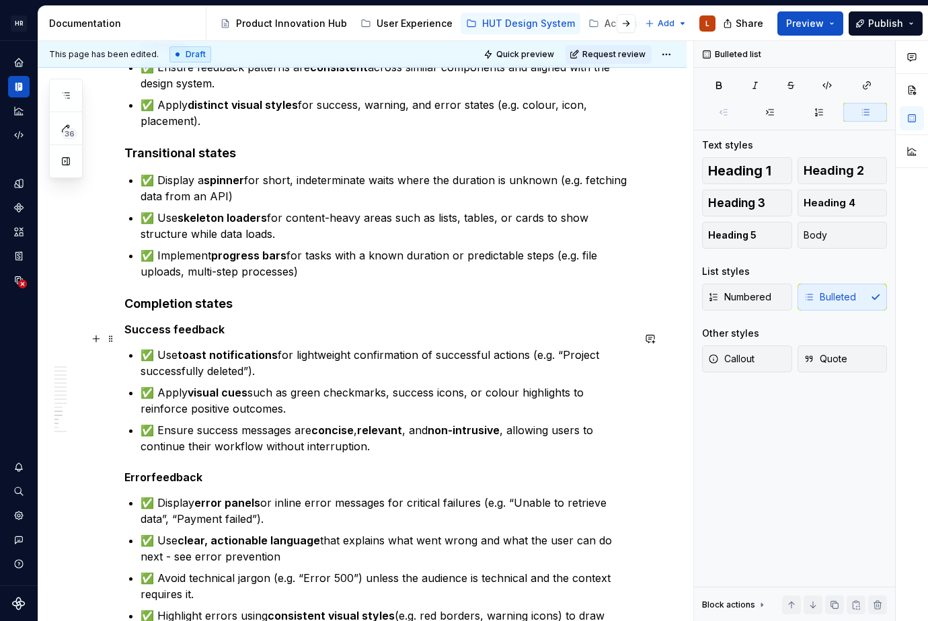
click at [194, 348] on strong "toast notifications" at bounding box center [227, 354] width 100 height 13
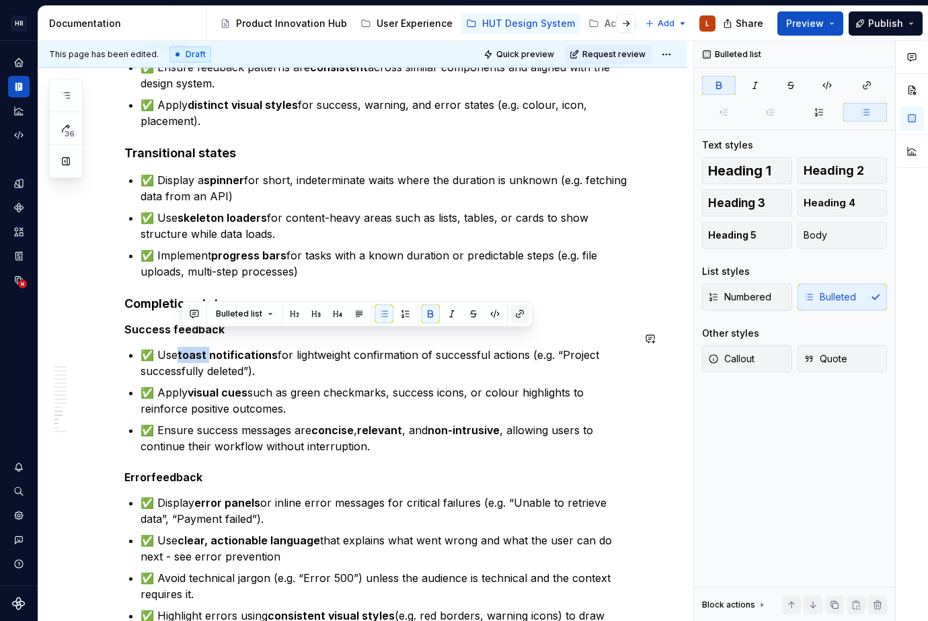
click at [514, 315] on button "button" at bounding box center [519, 314] width 19 height 19
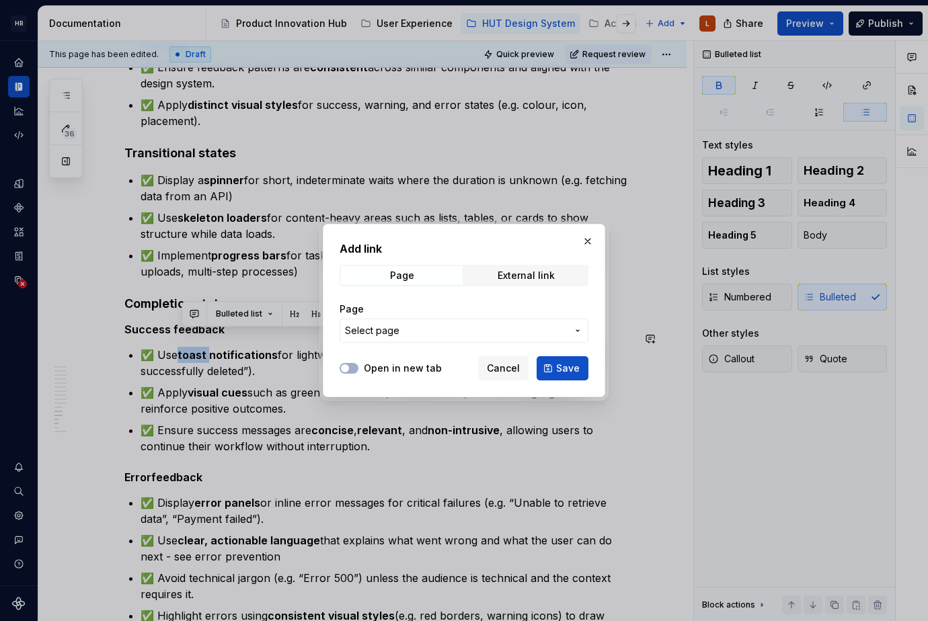
click at [401, 331] on span "Select page" at bounding box center [456, 330] width 222 height 13
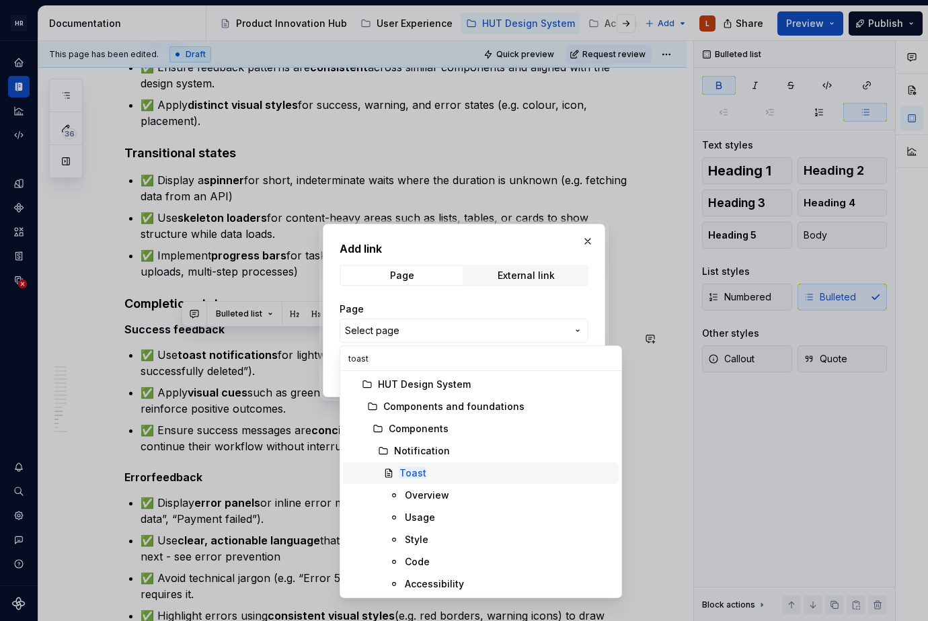
type input "toast"
click at [438, 472] on div "Toast" at bounding box center [506, 473] width 214 height 13
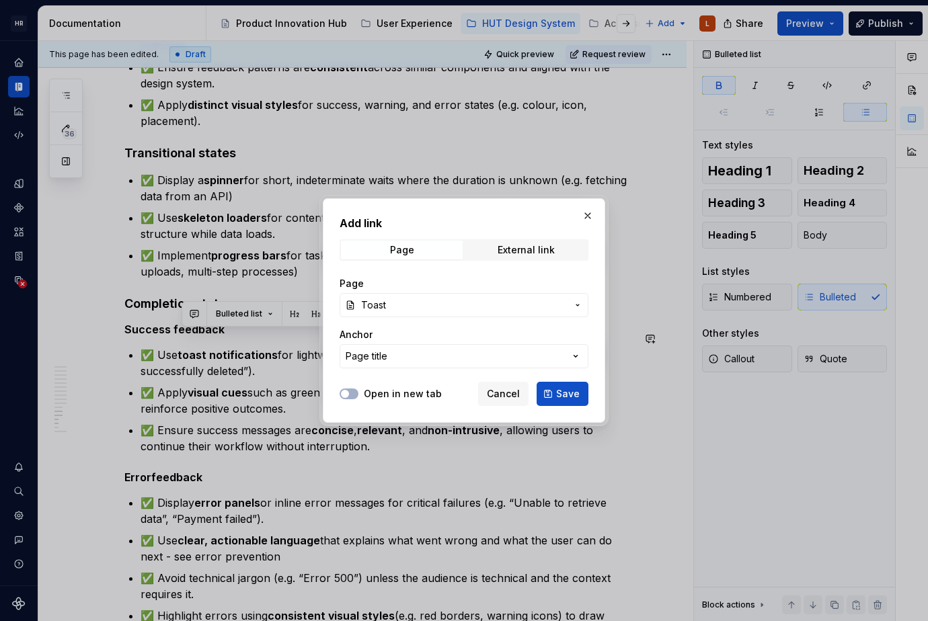
click at [557, 394] on button "Save" at bounding box center [562, 394] width 52 height 24
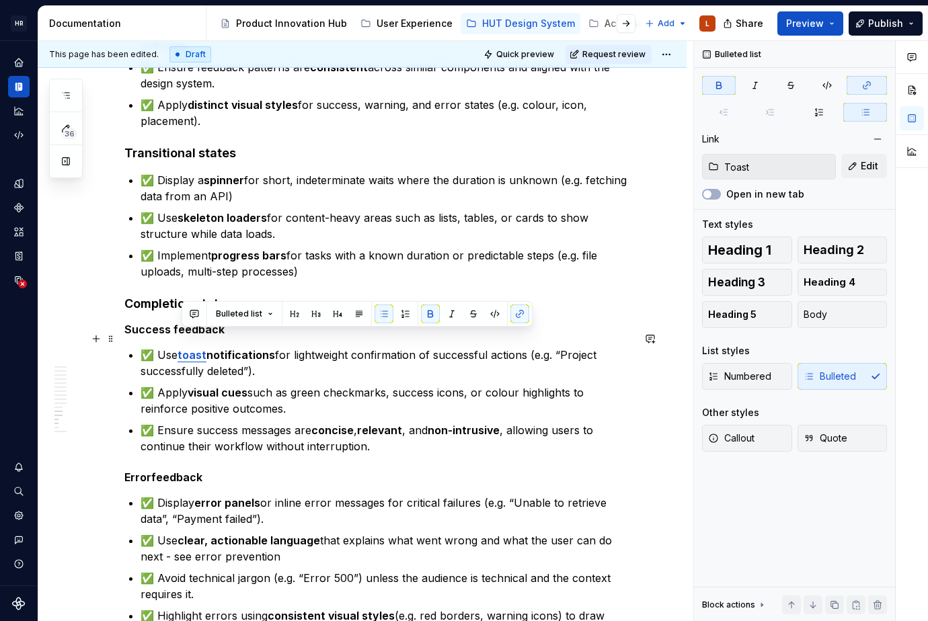
click at [267, 355] on p "✅ Use toast notifications for lightweight confirmation of successful actions (e…" at bounding box center [387, 363] width 492 height 32
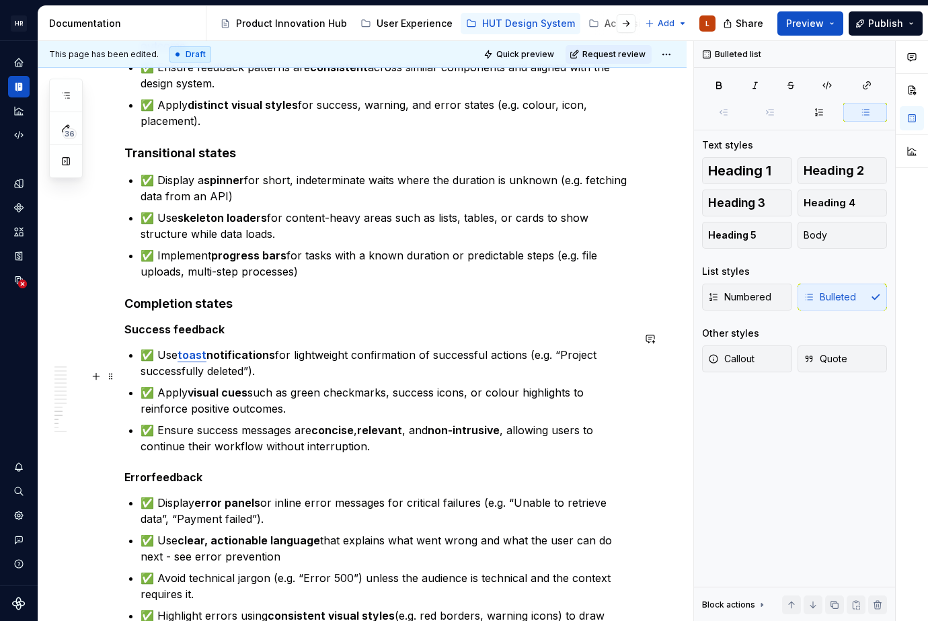
scroll to position [2209, 0]
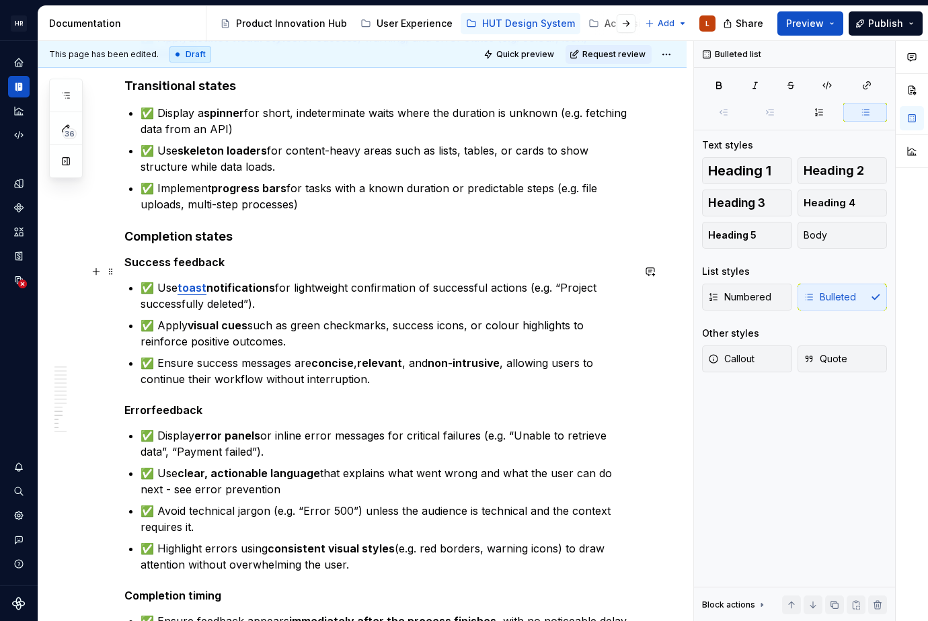
click at [316, 294] on p "✅ Use toast notifications for lightweight confirmation of successful actions (e…" at bounding box center [387, 296] width 492 height 32
click at [304, 294] on p "✅ Use toast notifications for lightweight confirmation of successful actions (e…" at bounding box center [387, 296] width 492 height 32
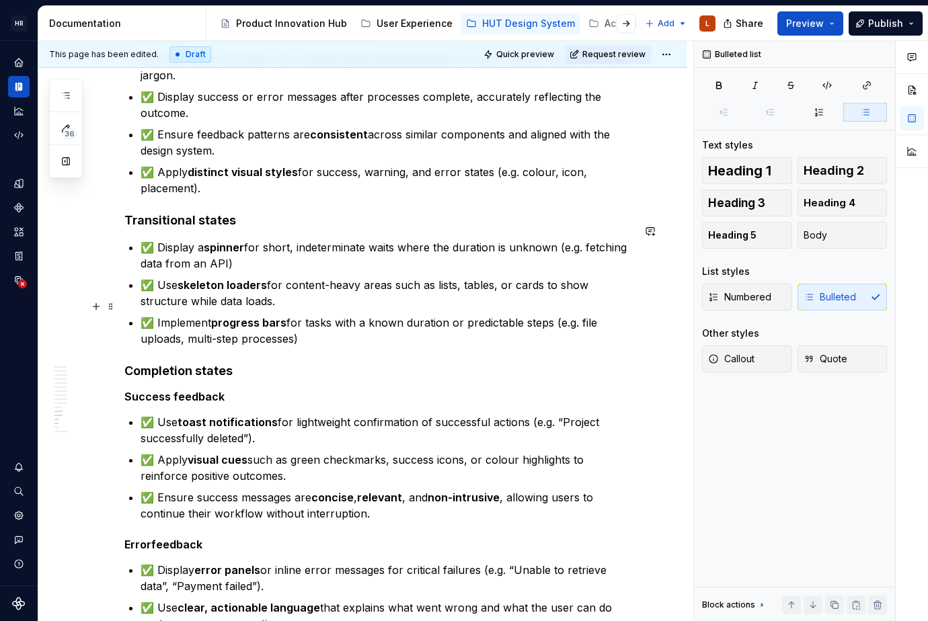
scroll to position [2142, 0]
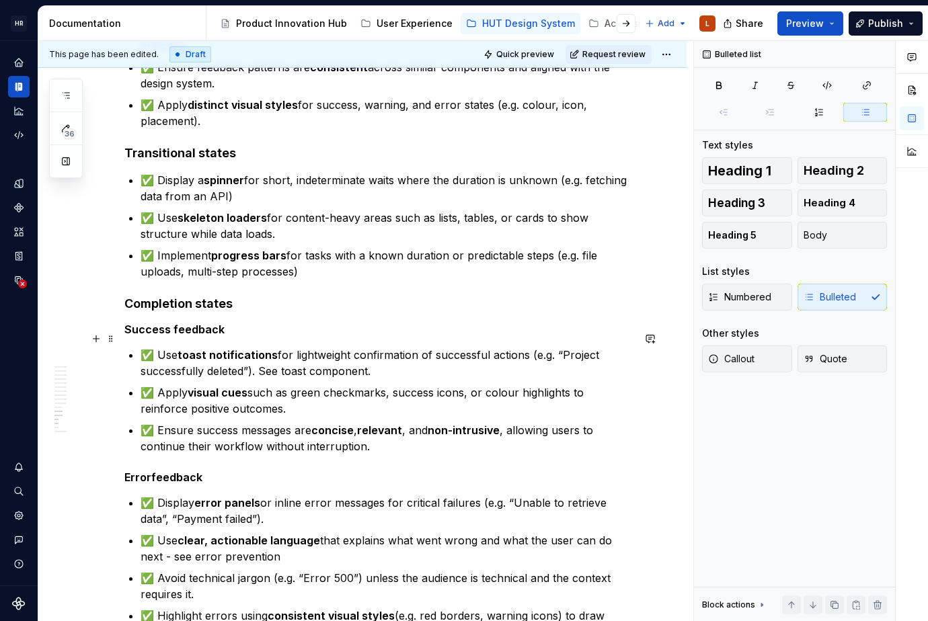
click at [293, 355] on p "✅ Use toast notifications for lightweight confirmation of successful actions (e…" at bounding box center [387, 363] width 492 height 32
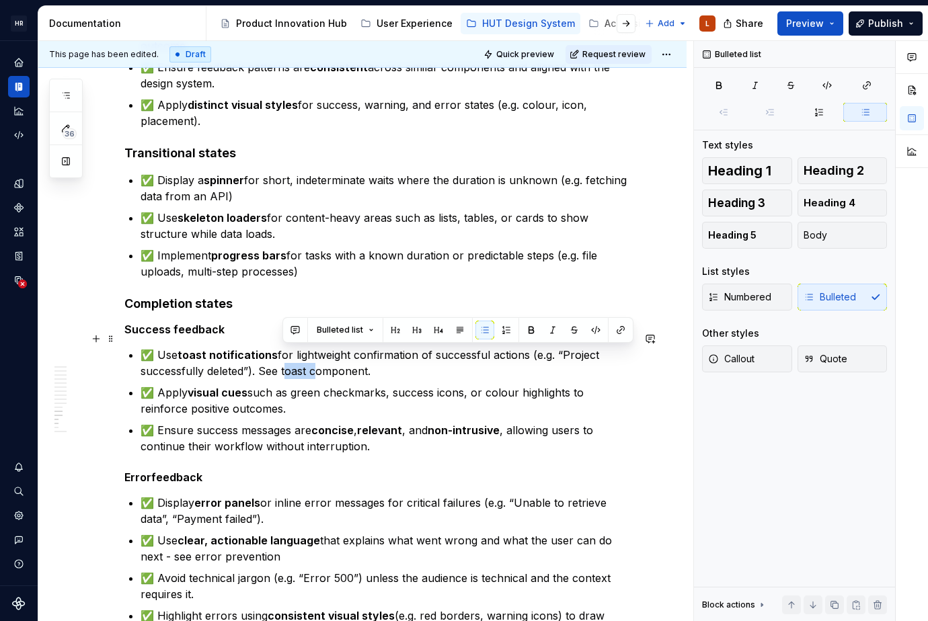
click at [293, 355] on p "✅ Use toast notifications for lightweight confirmation of successful actions (e…" at bounding box center [387, 363] width 492 height 32
click at [610, 341] on div "Bulleted list" at bounding box center [457, 330] width 351 height 26
click at [616, 331] on button "button" at bounding box center [620, 330] width 19 height 19
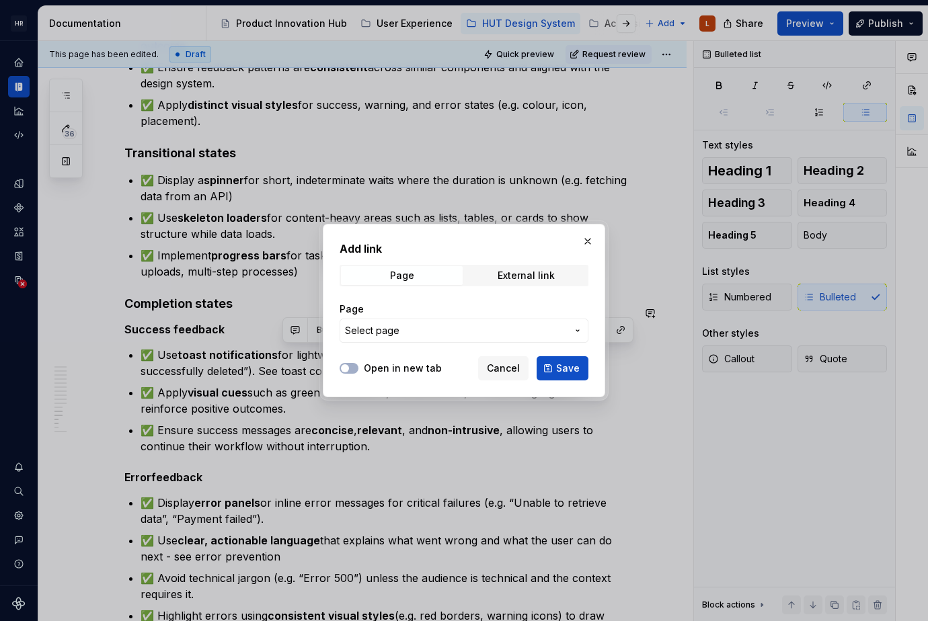
click at [399, 332] on span "Select page" at bounding box center [456, 330] width 222 height 13
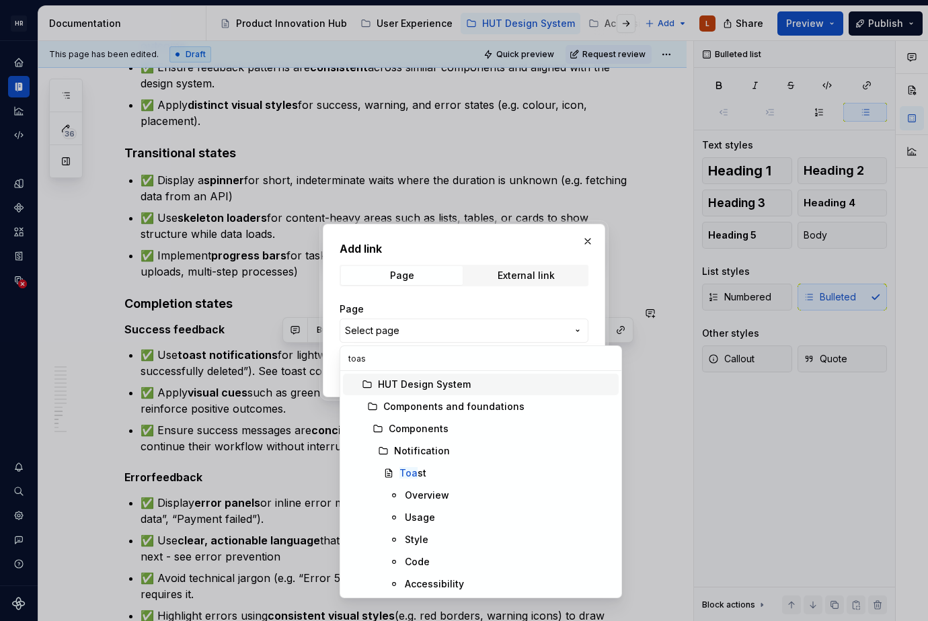
type input "toast"
click at [407, 477] on mark "Toast" at bounding box center [412, 472] width 27 height 11
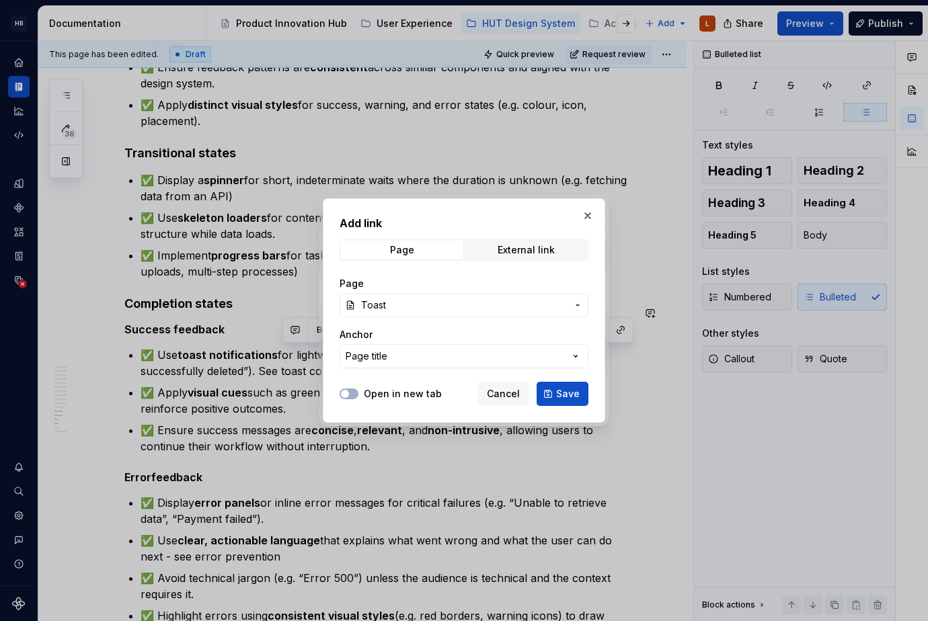
click at [561, 400] on span "Save" at bounding box center [568, 393] width 24 height 13
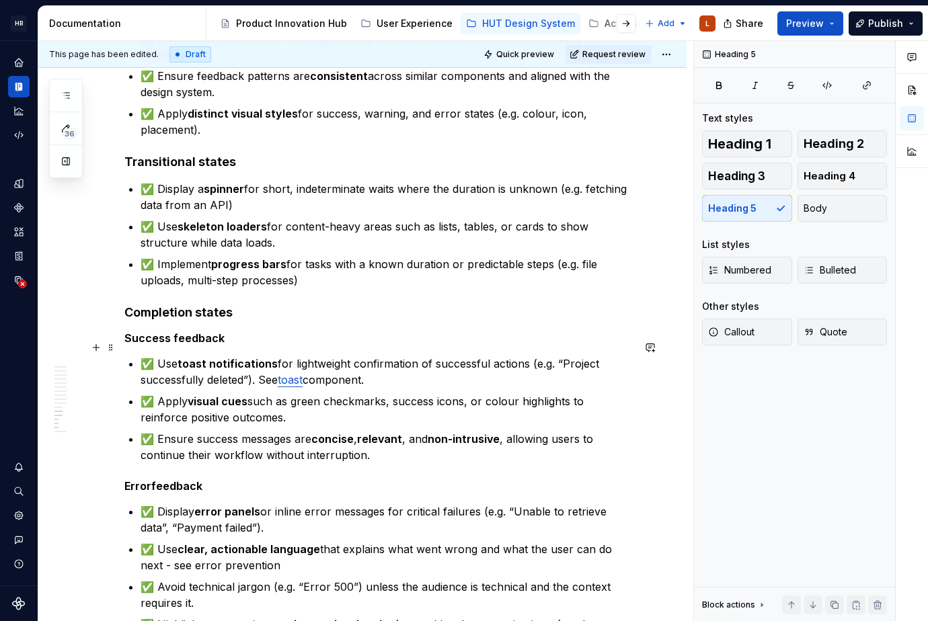
scroll to position [2209, 0]
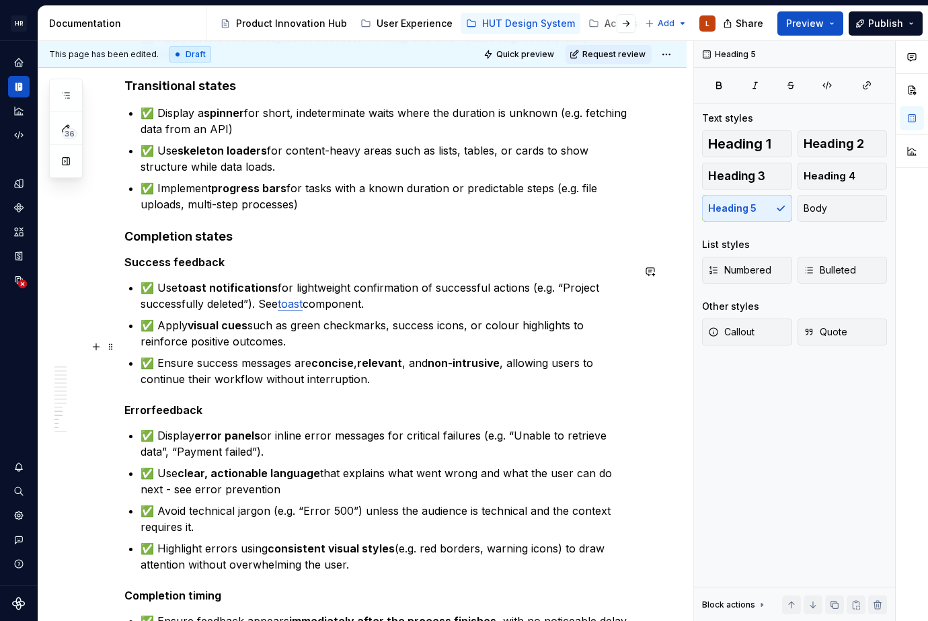
click at [385, 361] on p "✅ Ensure success messages are concise , relevant , and non-intrusive , allowing…" at bounding box center [387, 371] width 492 height 32
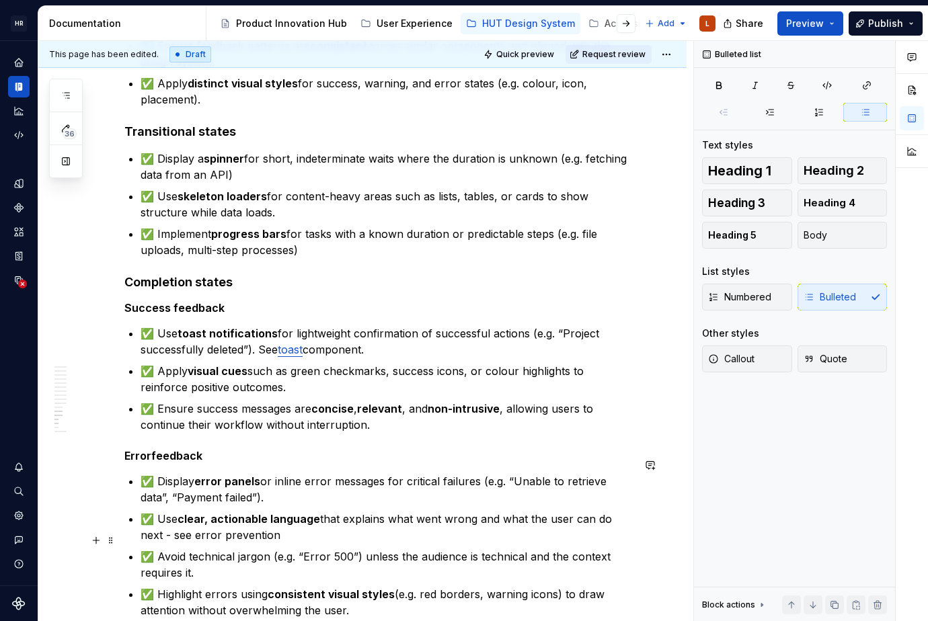
scroll to position [2142, 0]
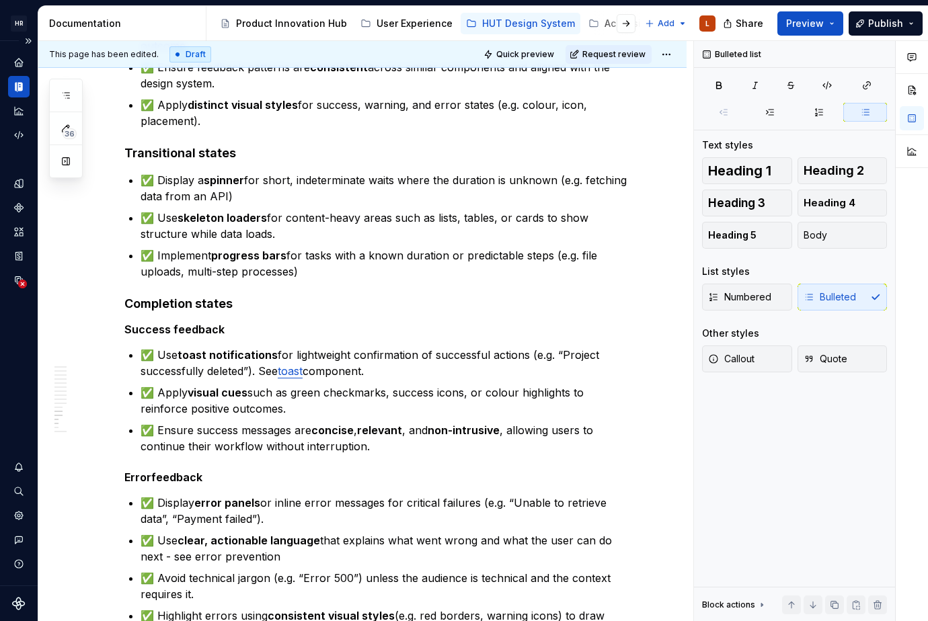
click at [20, 85] on icon "Documentation" at bounding box center [19, 87] width 12 height 12
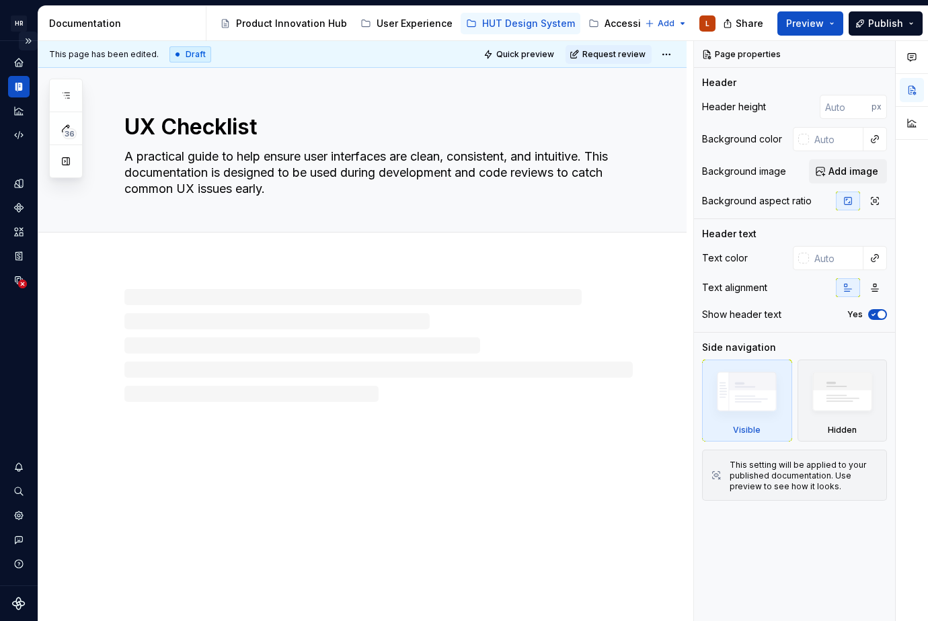
click at [26, 36] on button "Expand sidebar" at bounding box center [28, 41] width 19 height 19
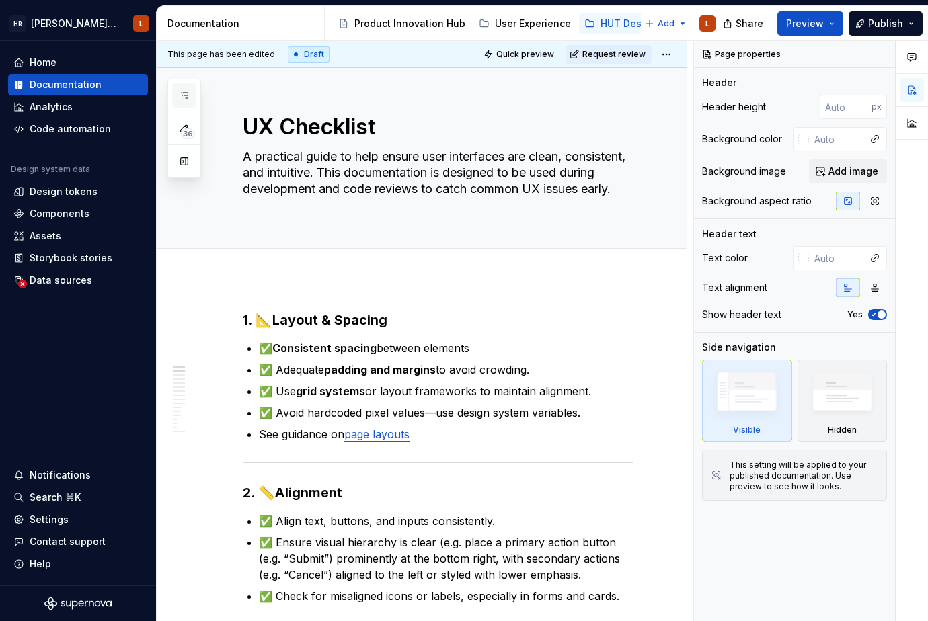
click at [183, 92] on icon "button" at bounding box center [184, 95] width 11 height 11
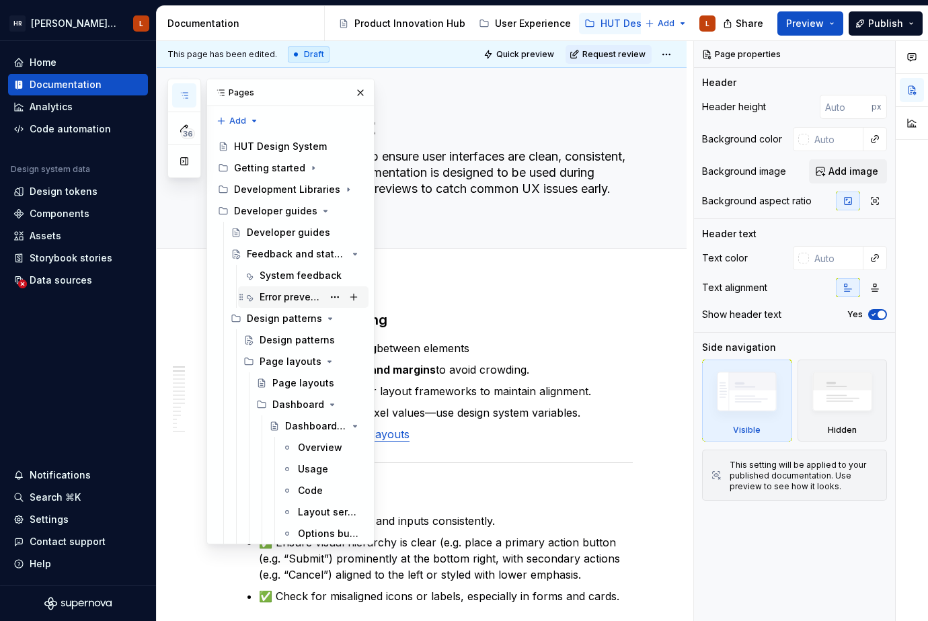
click at [292, 291] on div "Error prevention" at bounding box center [291, 296] width 63 height 13
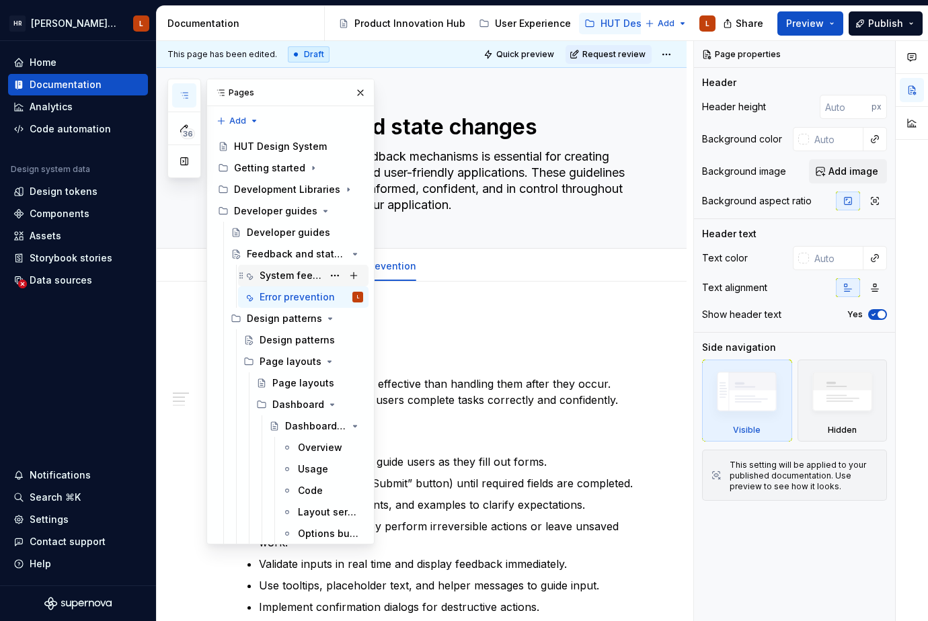
click at [290, 274] on div "System feedback" at bounding box center [291, 275] width 63 height 13
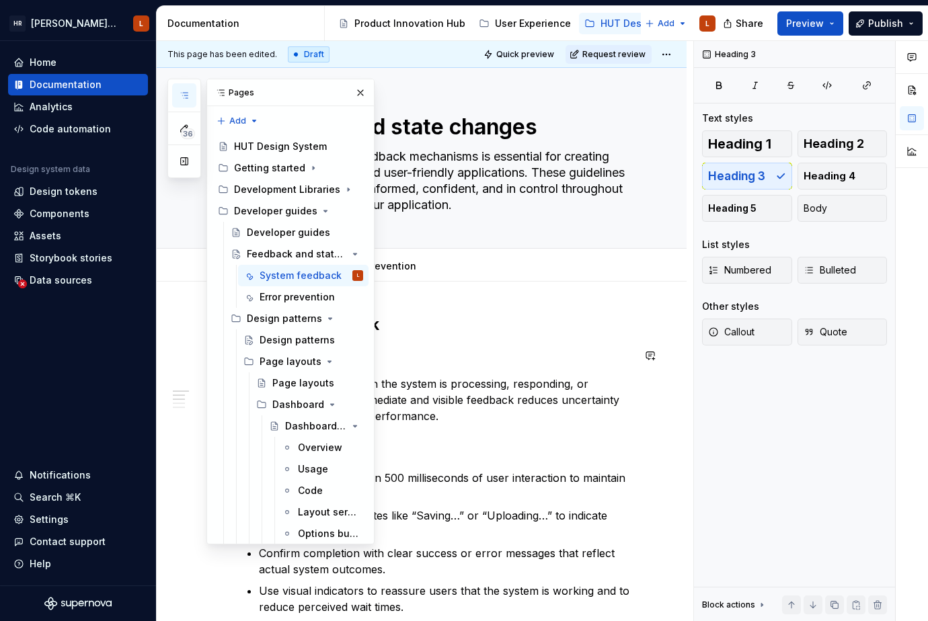
click at [520, 360] on h3 "Purpose" at bounding box center [438, 355] width 390 height 19
click at [355, 90] on button "button" at bounding box center [360, 92] width 19 height 19
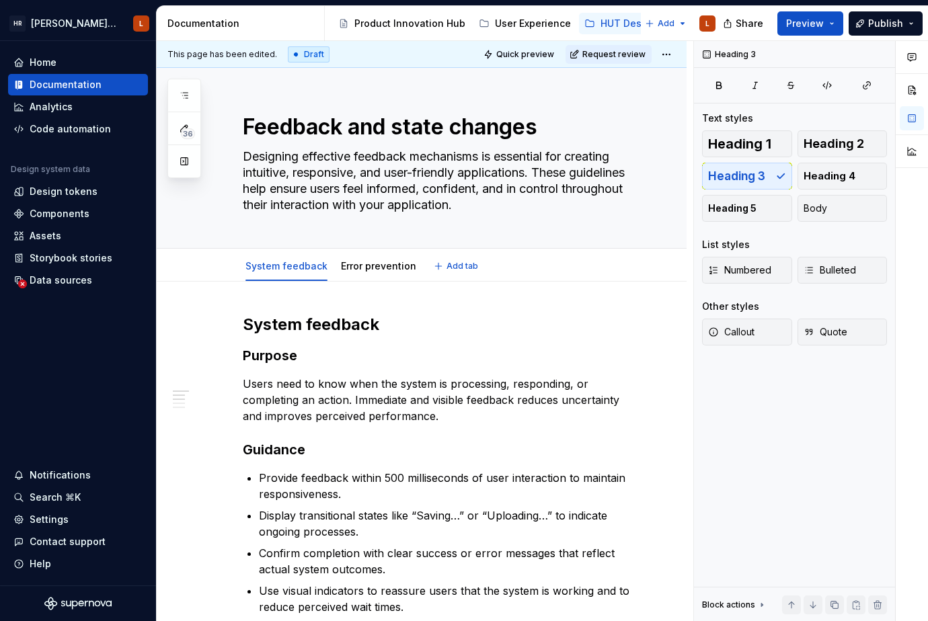
type textarea "*"
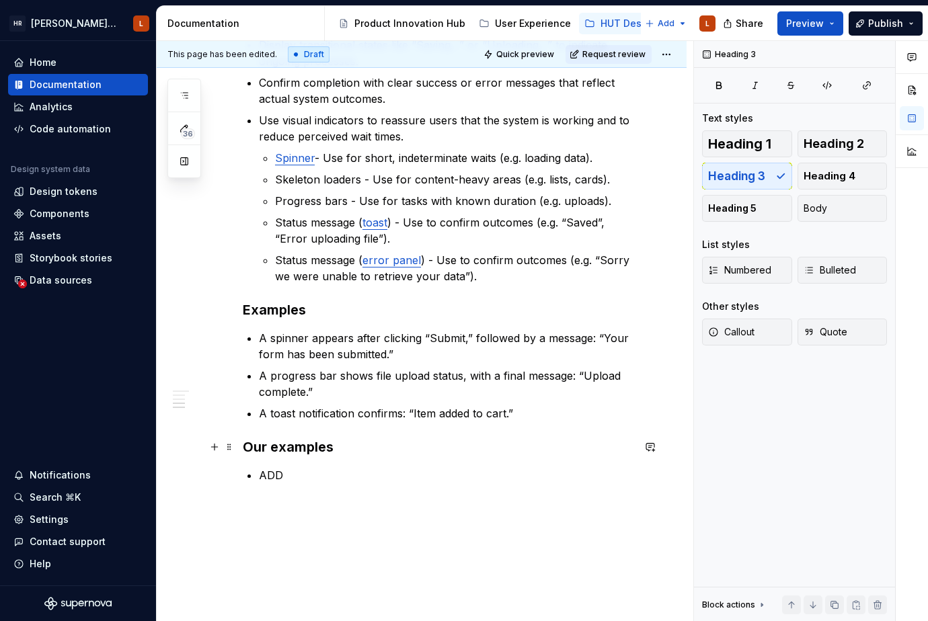
scroll to position [403, 0]
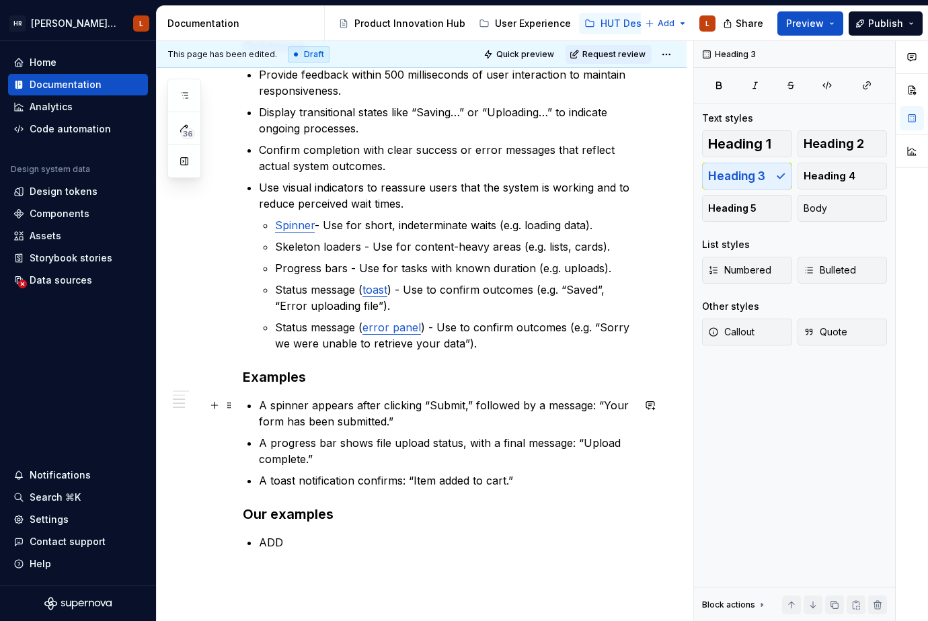
click at [395, 426] on p "A spinner appears after clicking “Submit,” followed by a message: “Your form ha…" at bounding box center [446, 413] width 374 height 32
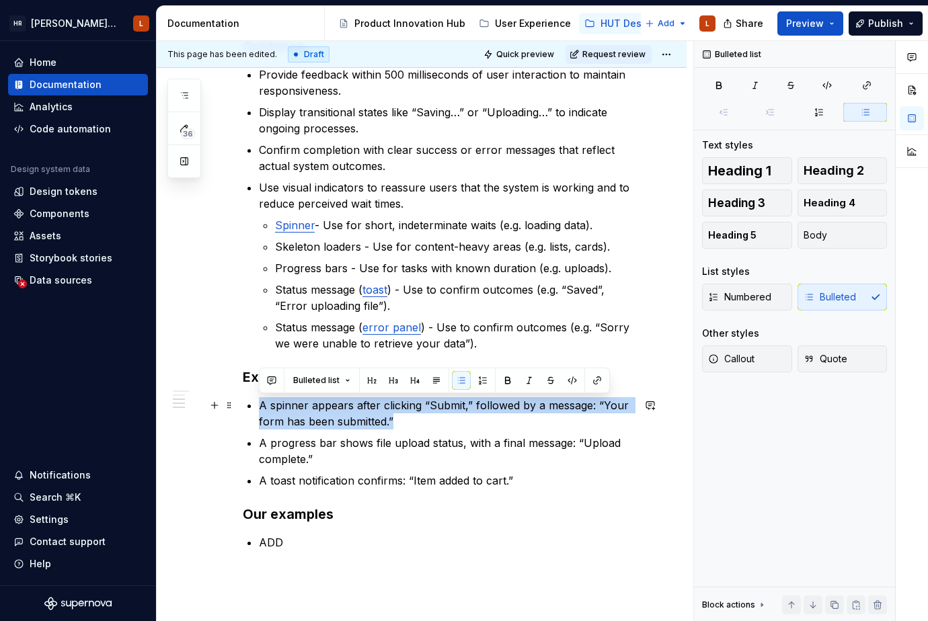
drag, startPoint x: 410, startPoint y: 424, endPoint x: 247, endPoint y: 408, distance: 163.4
click at [259, 408] on li "A spinner appears after clicking “Submit,” followed by a message: “Your form ha…" at bounding box center [446, 413] width 374 height 32
copy p "A spinner appears after clicking “Submit,” followed by a message: “Your form ha…"
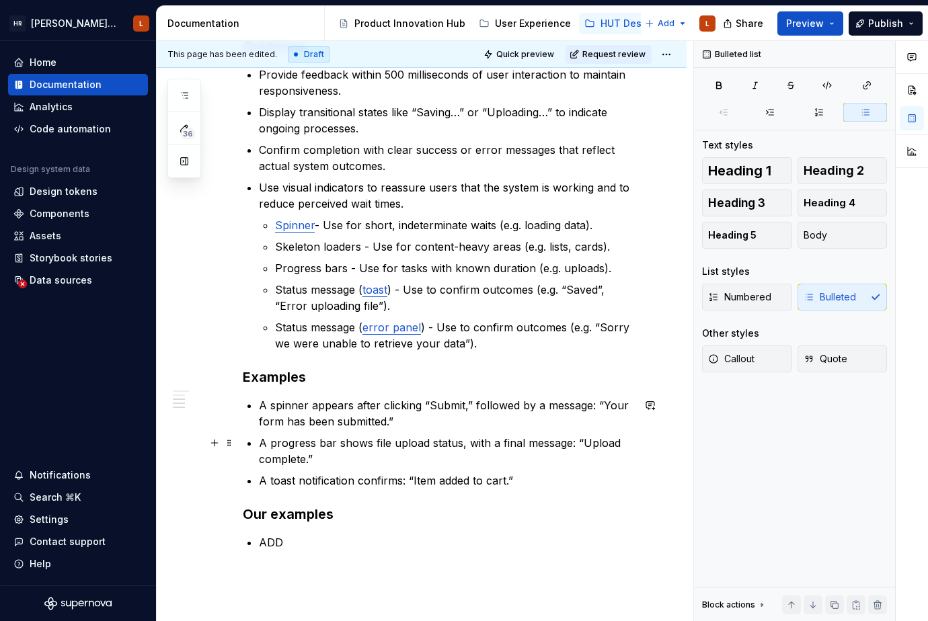
click at [391, 462] on p "A progress bar shows file upload status, with a final message: “Upload complete…" at bounding box center [446, 451] width 374 height 32
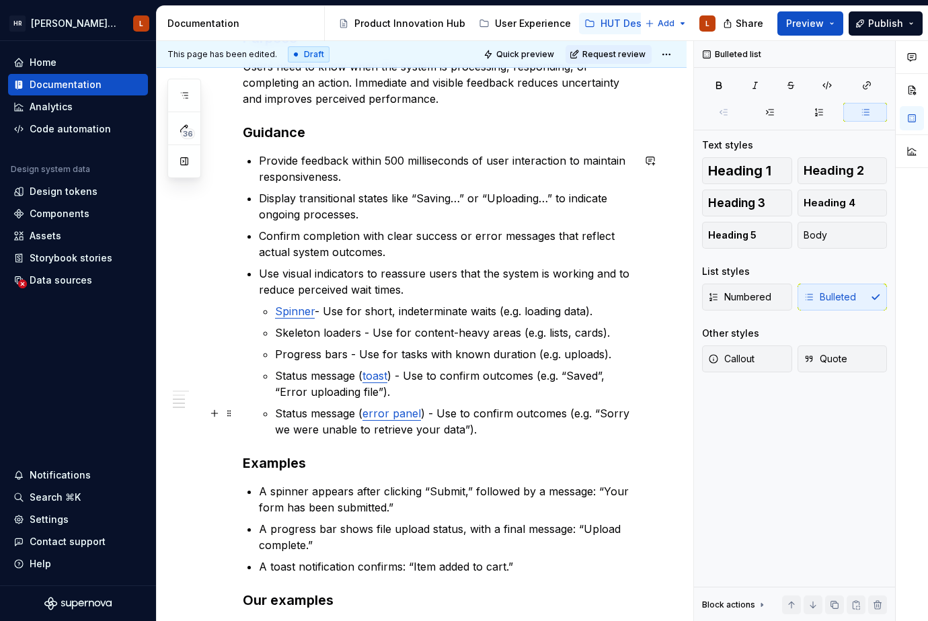
scroll to position [336, 0]
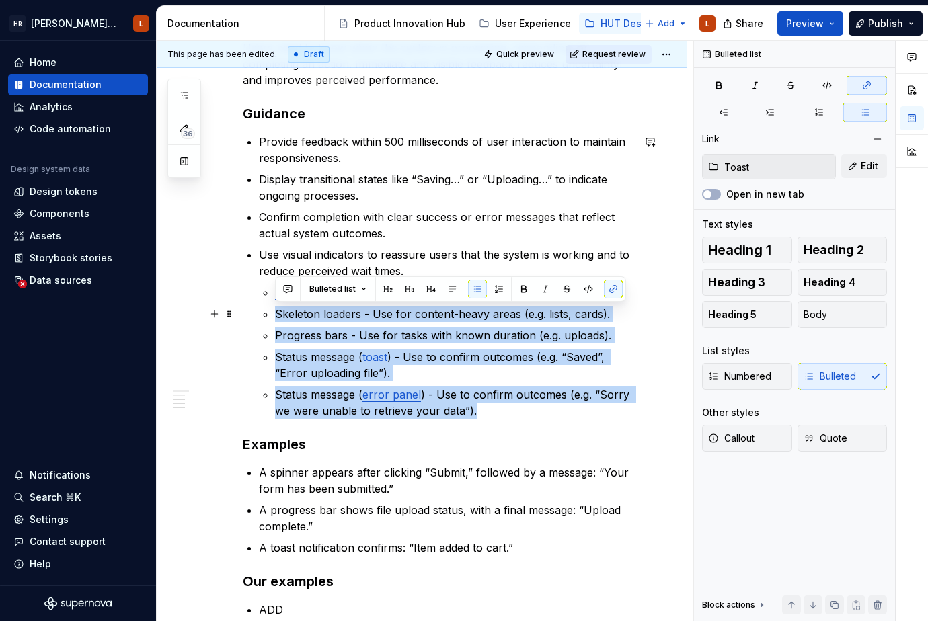
type input "Spinner"
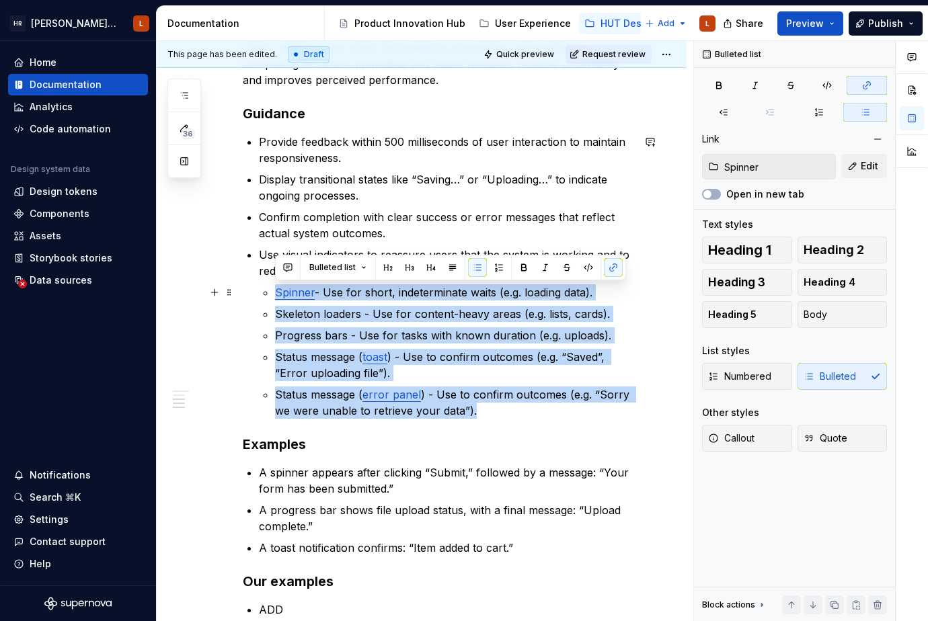
drag, startPoint x: 495, startPoint y: 407, endPoint x: 259, endPoint y: 294, distance: 261.9
click at [259, 294] on li "Use visual indicators to reassure users that the system is working and to reduc…" at bounding box center [446, 333] width 374 height 172
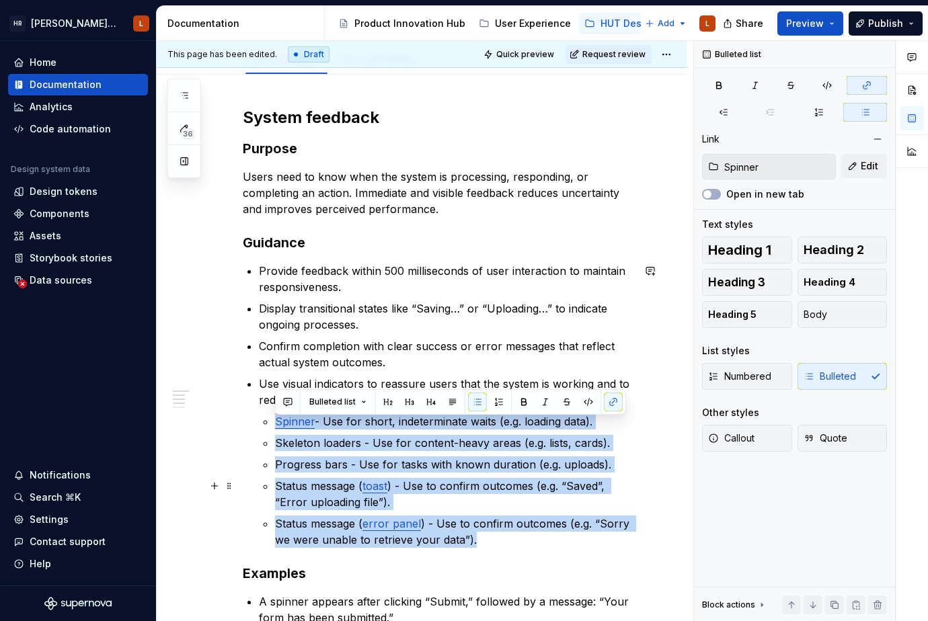
scroll to position [202, 0]
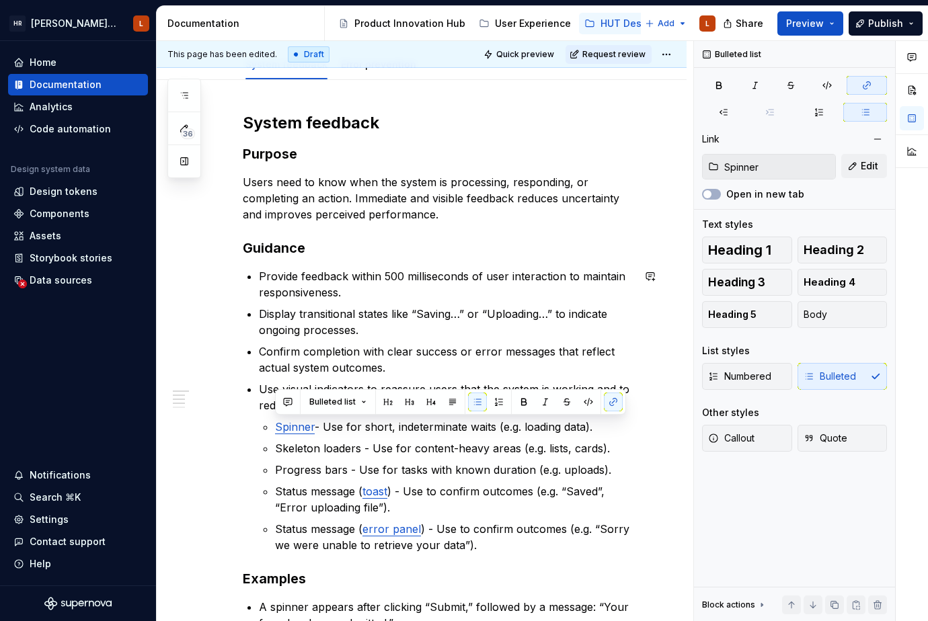
click at [417, 561] on div "System feedback Purpose Users need to know when the system is processing, respo…" at bounding box center [438, 432] width 390 height 640
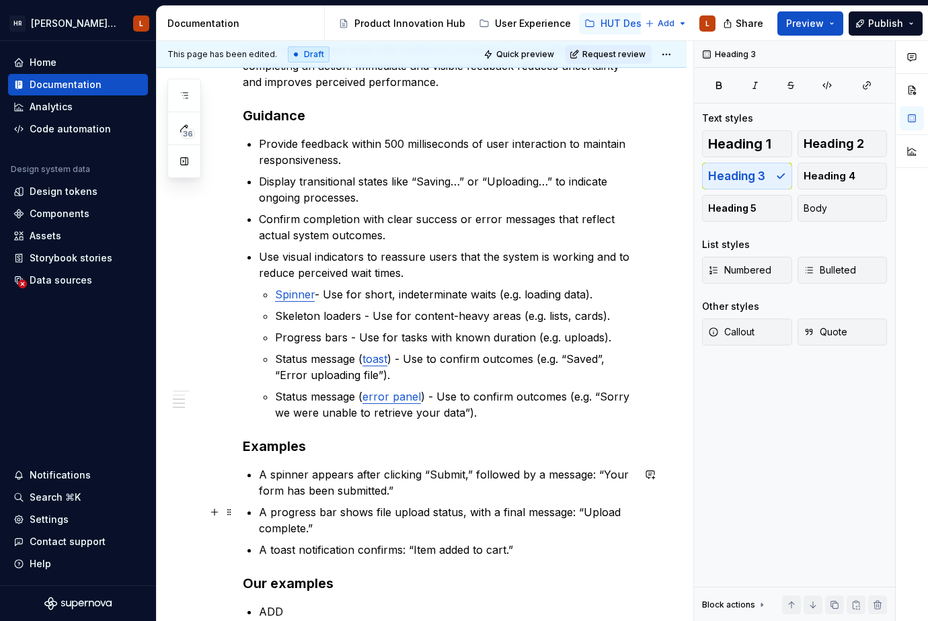
scroll to position [336, 0]
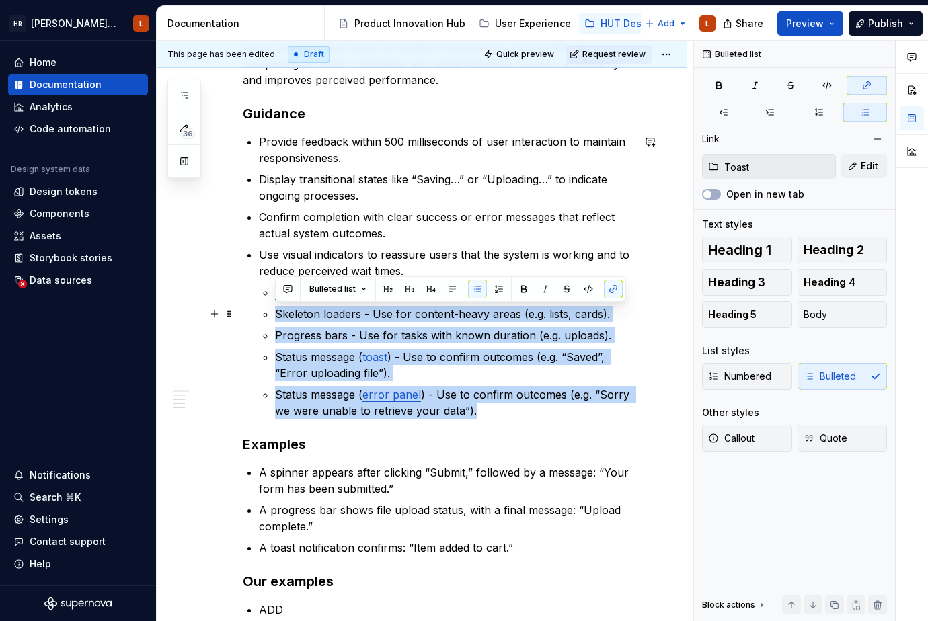
type input "Spinner"
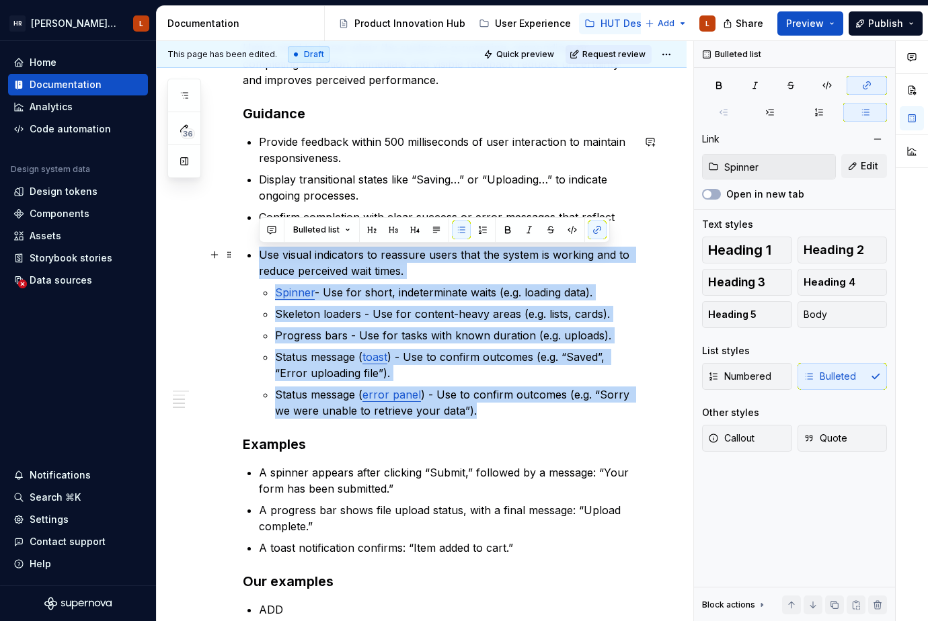
drag, startPoint x: 478, startPoint y: 414, endPoint x: 235, endPoint y: 254, distance: 291.3
click at [235, 254] on div "System feedback Purpose Users need to know when the system is processing, respo…" at bounding box center [422, 383] width 530 height 875
copy li "Use visual indicators to reassure users that the system is working and to reduc…"
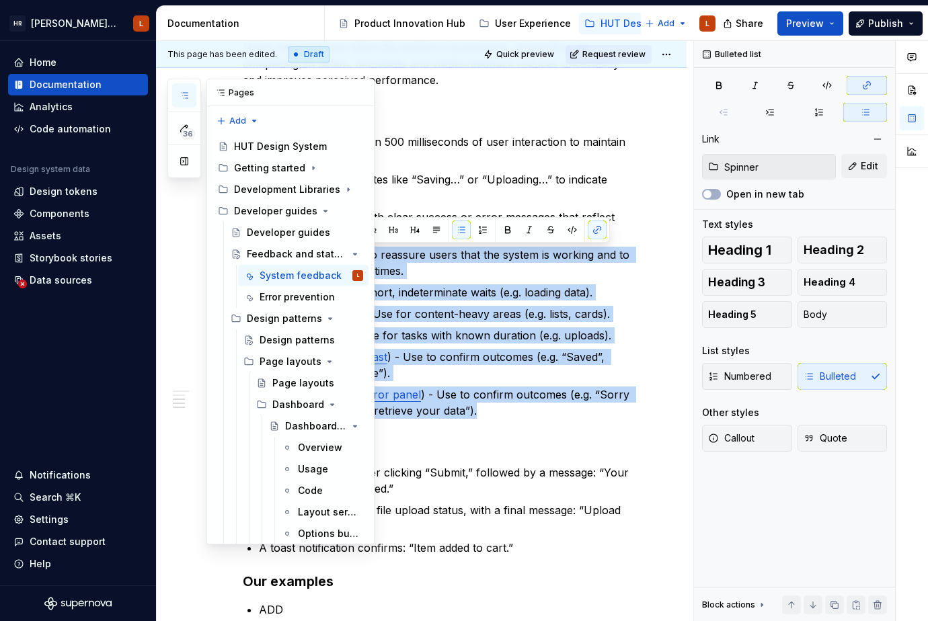
click at [189, 95] on icon "button" at bounding box center [184, 95] width 11 height 11
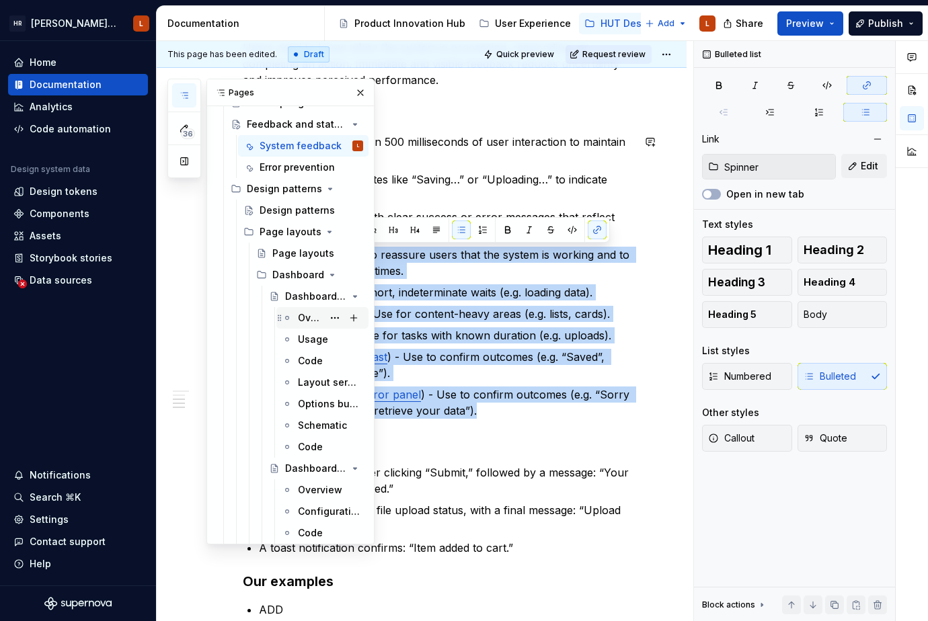
scroll to position [134, 0]
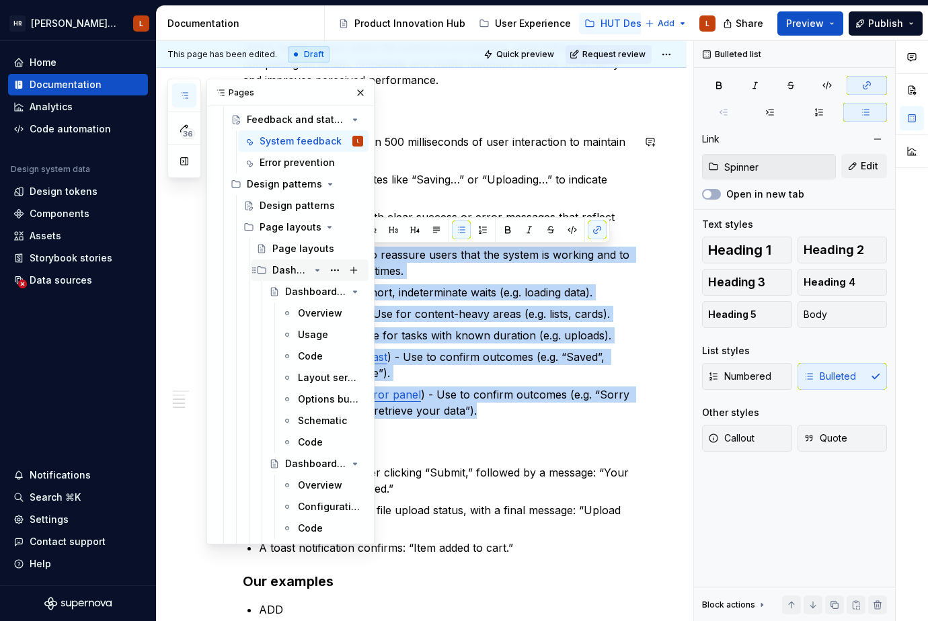
click at [312, 268] on icon "Page tree" at bounding box center [317, 270] width 11 height 11
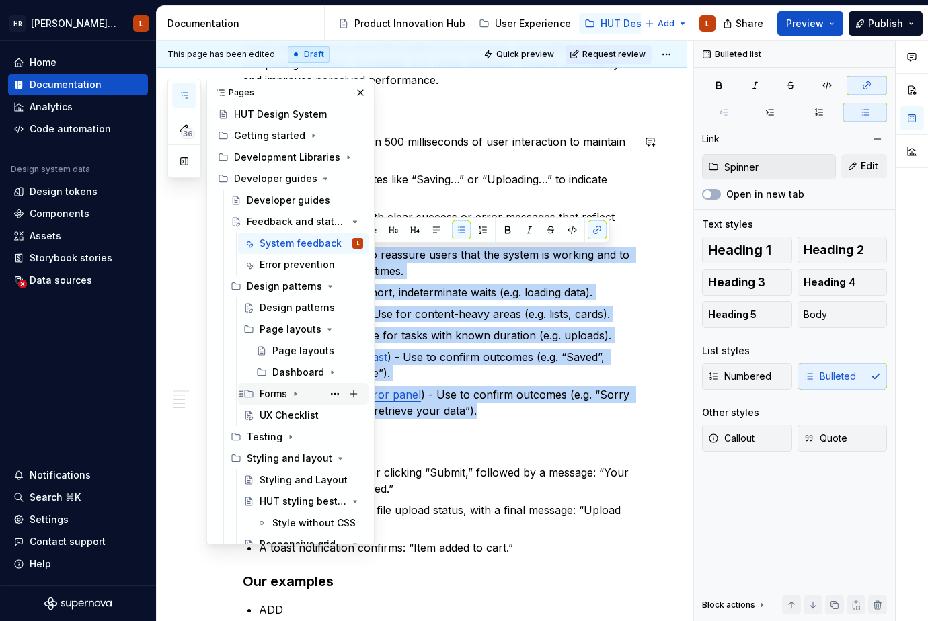
scroll to position [0, 0]
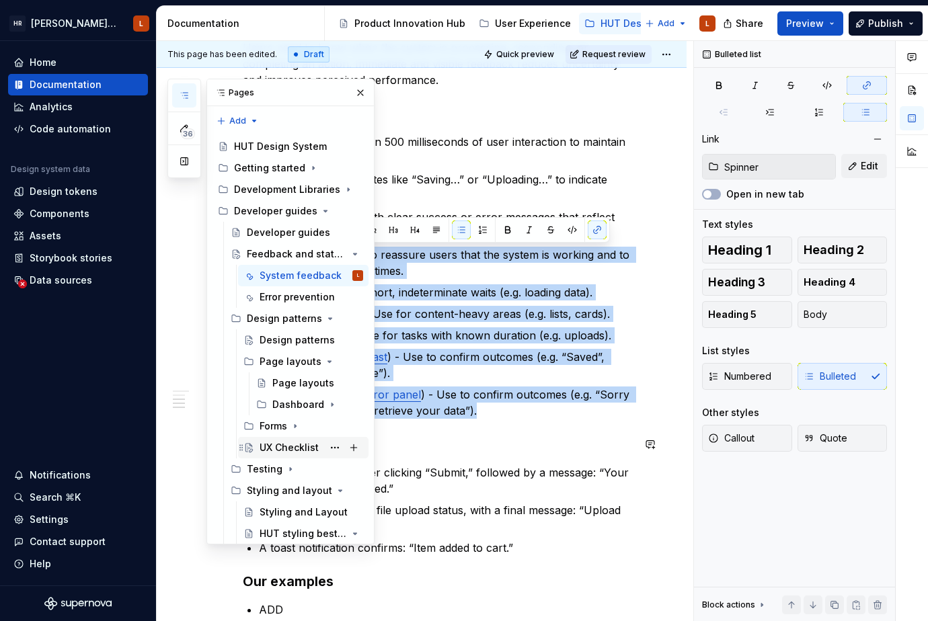
click at [296, 451] on div "UX Checklist" at bounding box center [289, 447] width 59 height 13
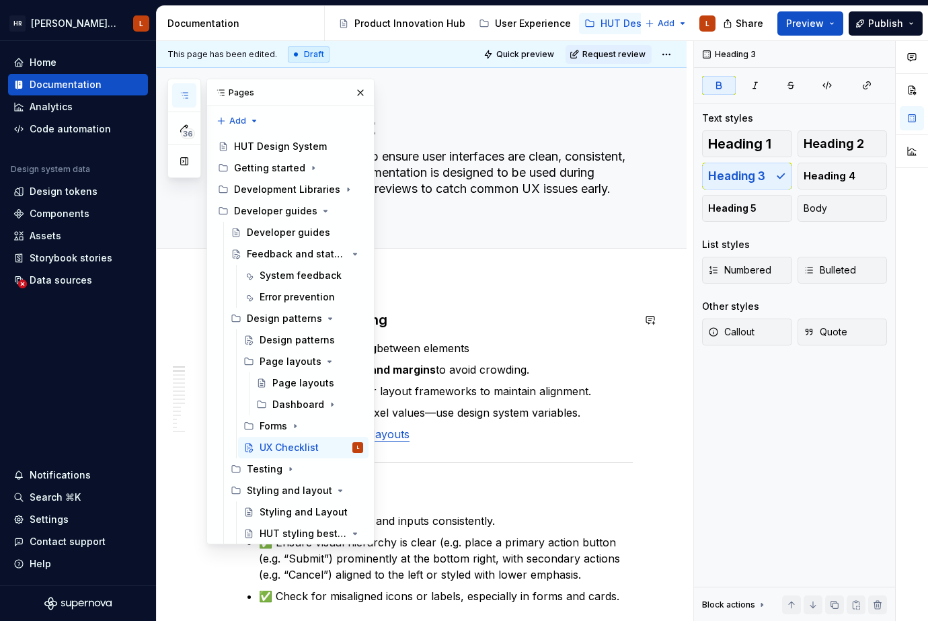
click at [494, 323] on h3 "1. 📐 Layout & Spacing" at bounding box center [438, 320] width 390 height 19
click at [360, 94] on button "button" at bounding box center [360, 92] width 19 height 19
type textarea "*"
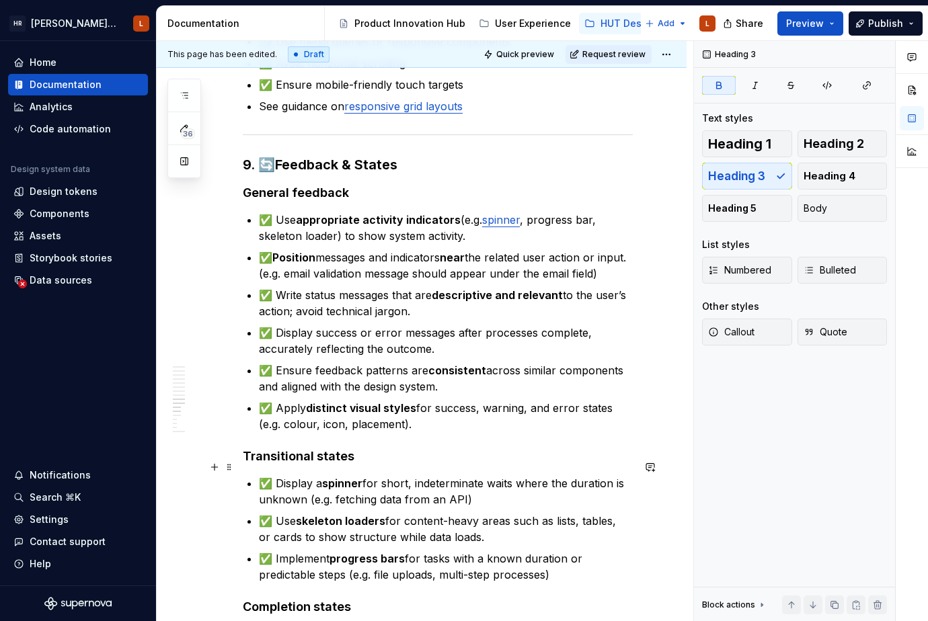
scroll to position [1815, 0]
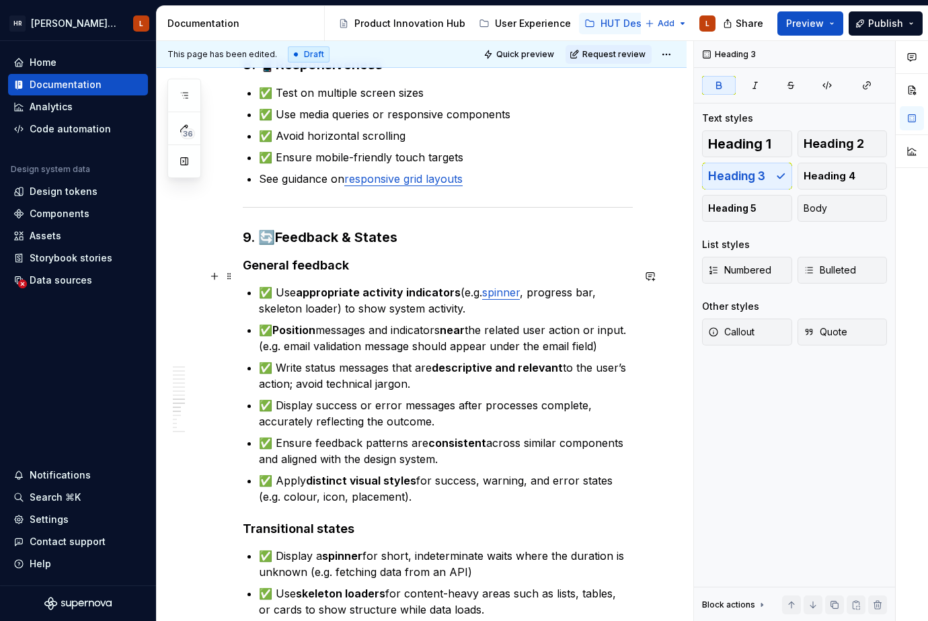
click at [485, 295] on p "✅ Use appropriate activity indicators (e.g. spinner , progress bar, skeleton lo…" at bounding box center [446, 300] width 374 height 32
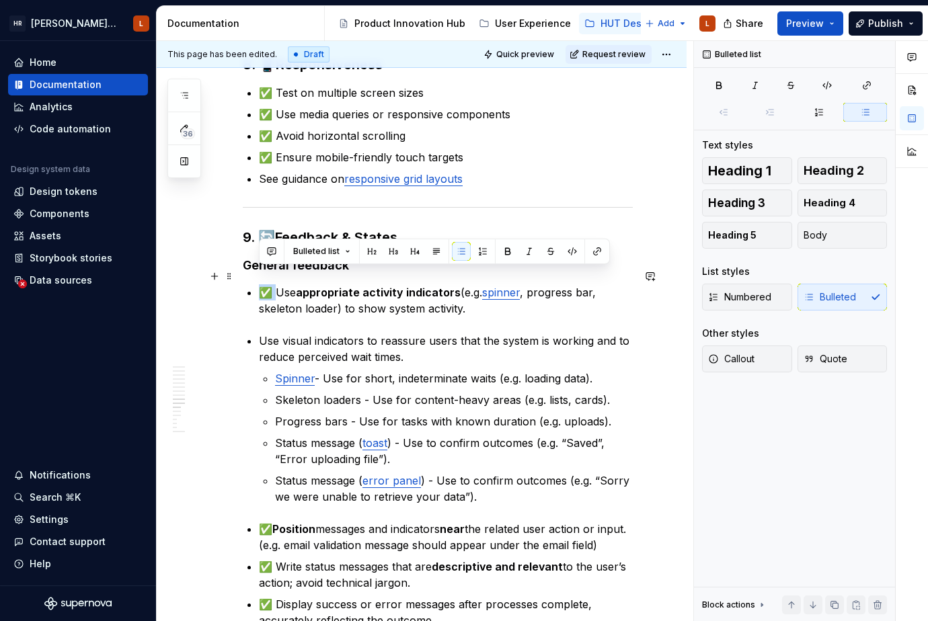
drag, startPoint x: 261, startPoint y: 277, endPoint x: 280, endPoint y: 280, distance: 19.0
click at [280, 284] on p "✅ Use appropriate activity indicators (e.g. spinner , progress bar, skeleton lo…" at bounding box center [446, 300] width 374 height 32
copy p "✅"
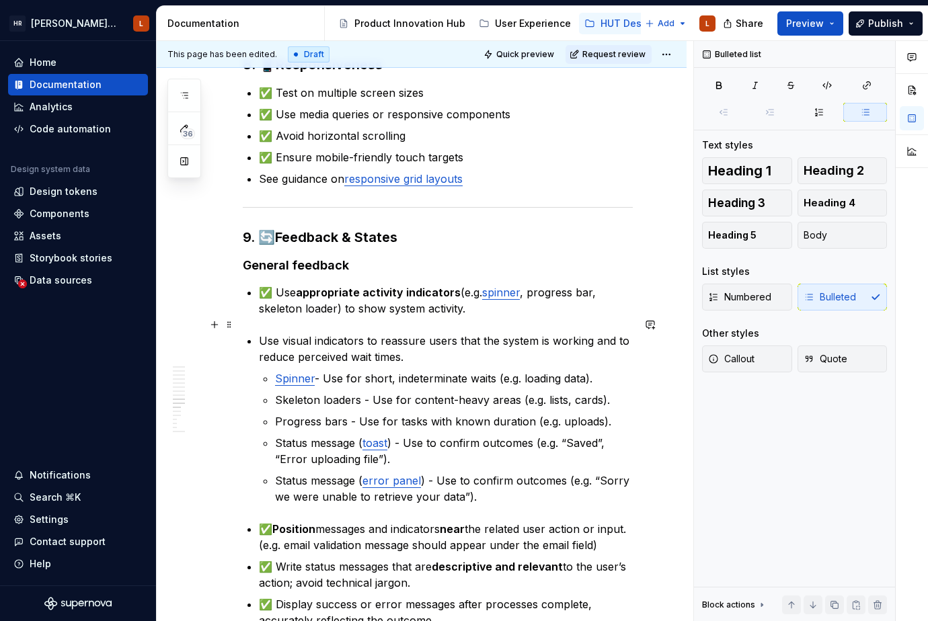
click at [298, 333] on p "✅ Use visual indicators to reassure users that the system is working and to red…" at bounding box center [446, 349] width 374 height 32
click at [340, 333] on p "✅ Use appropriate visual indicators to reassure users that the system is workin…" at bounding box center [446, 349] width 374 height 32
click at [339, 333] on p "✅ Use appropriate visual indicators to reassure users that the system is workin…" at bounding box center [446, 349] width 374 height 32
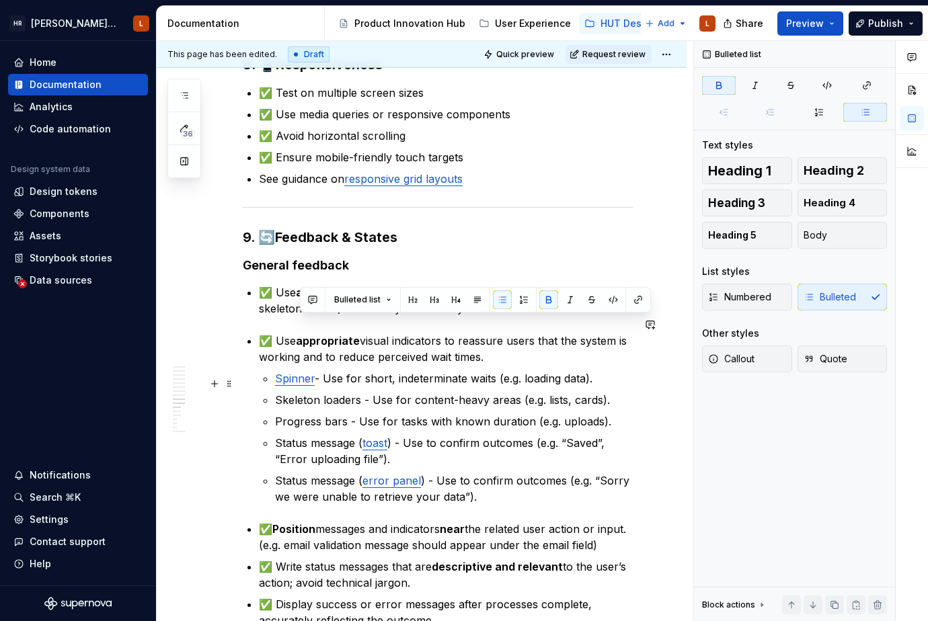
click at [452, 392] on p "Skeleton loaders - Use for content-heavy areas (e.g. lists, cards)." at bounding box center [454, 400] width 358 height 16
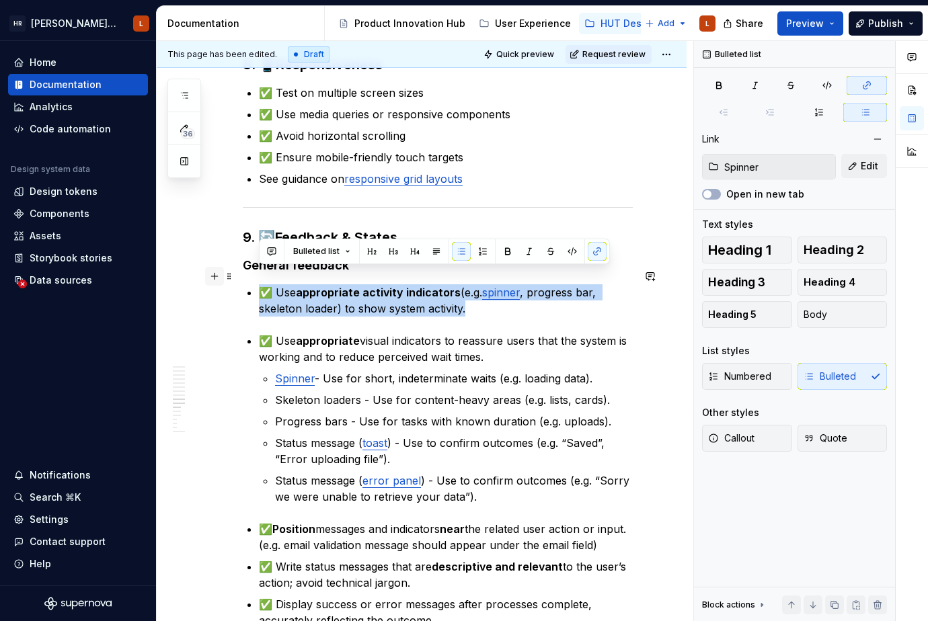
drag, startPoint x: 492, startPoint y: 290, endPoint x: 219, endPoint y: 277, distance: 273.2
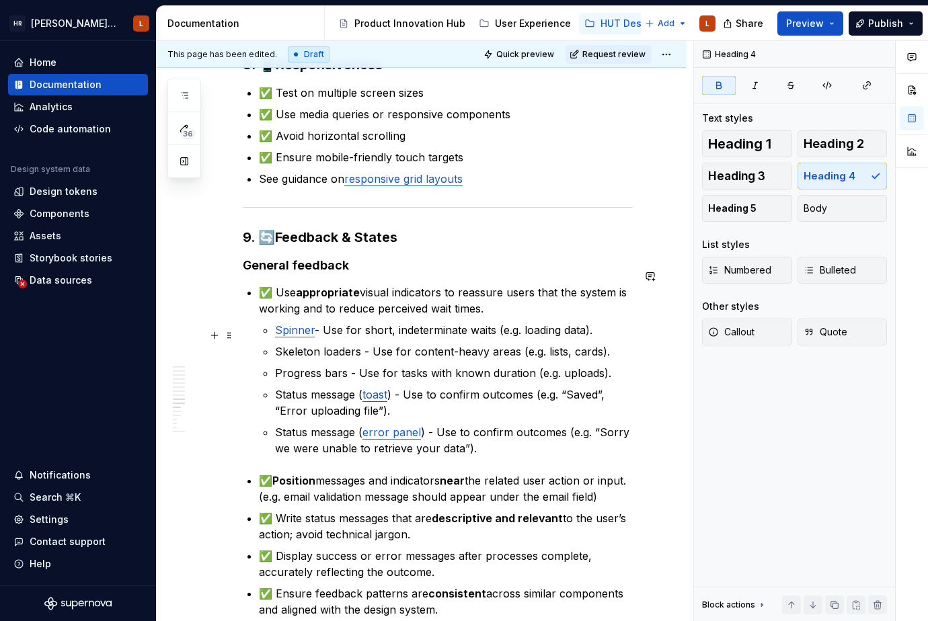
click at [463, 322] on p "Spinner - Use for short, indeterminate waits (e.g. loading data)." at bounding box center [454, 330] width 358 height 16
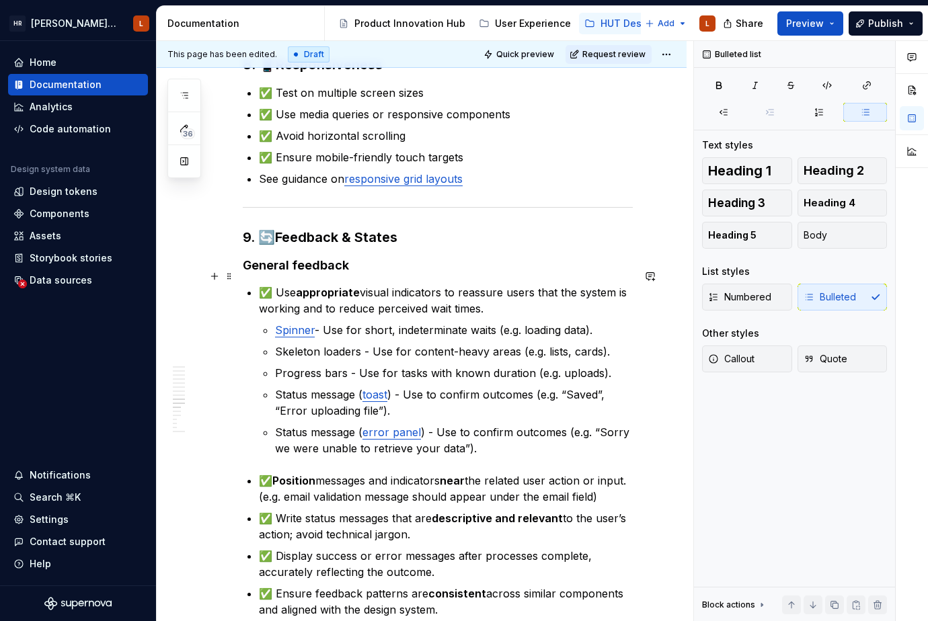
click at [533, 298] on p "✅ Use appropriate visual indicators to reassure users that the system is workin…" at bounding box center [446, 300] width 374 height 32
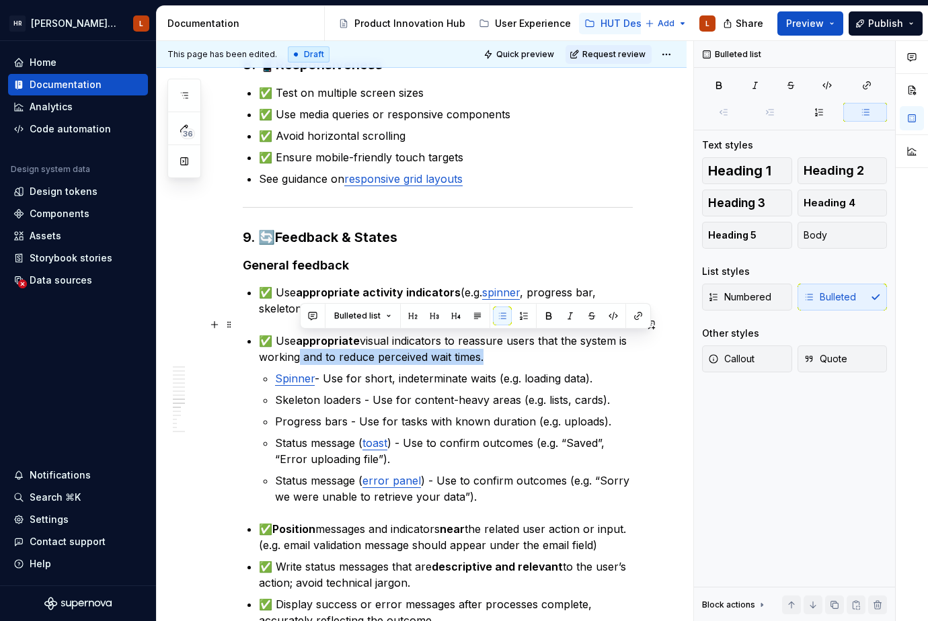
drag, startPoint x: 506, startPoint y: 339, endPoint x: 297, endPoint y: 333, distance: 208.5
click at [297, 333] on p "✅ Use appropriate visual indicators to reassure users that the system is workin…" at bounding box center [446, 349] width 374 height 32
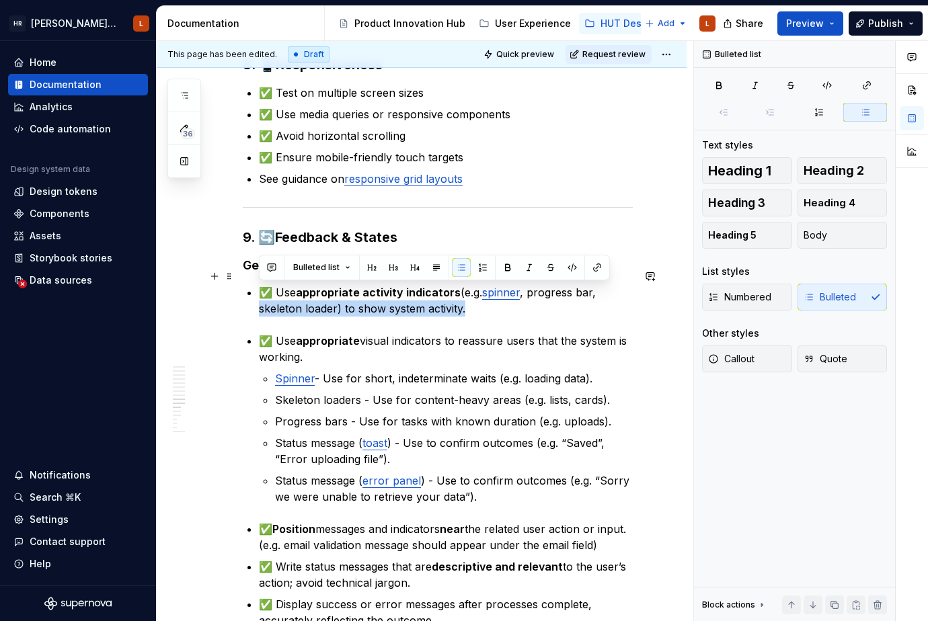
drag, startPoint x: 507, startPoint y: 290, endPoint x: 216, endPoint y: 287, distance: 290.4
click at [216, 287] on div "1. 📐 Layout & Spacing ✅ Consistent spacing between elements ✅ Adequate padding …" at bounding box center [422, 57] width 530 height 3189
drag, startPoint x: 216, startPoint y: 287, endPoint x: 227, endPoint y: 288, distance: 10.8
click at [218, 286] on div "This page has been edited. Draft Quick preview Request review UX Checklist A pr…" at bounding box center [425, 331] width 536 height 581
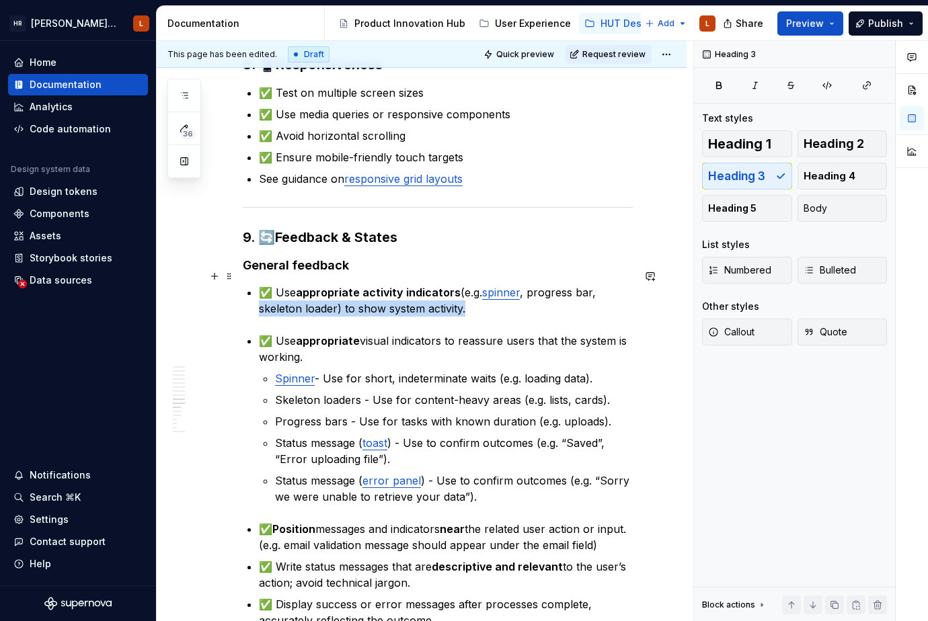
drag, startPoint x: 389, startPoint y: 292, endPoint x: 458, endPoint y: 294, distance: 69.9
click at [388, 292] on p "✅ Use appropriate activity indicators (e.g. spinner , progress bar, skeleton lo…" at bounding box center [446, 300] width 374 height 32
click at [490, 292] on p "✅ Use appropriate activity indicators (e.g. spinner , progress bar, skeleton lo…" at bounding box center [446, 300] width 374 height 32
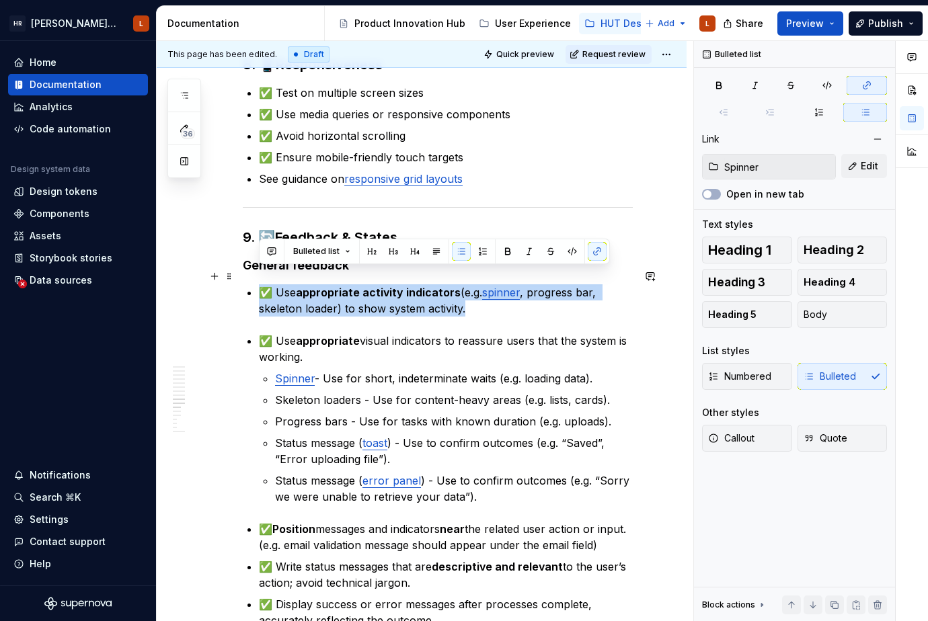
drag, startPoint x: 489, startPoint y: 296, endPoint x: 208, endPoint y: 238, distance: 287.7
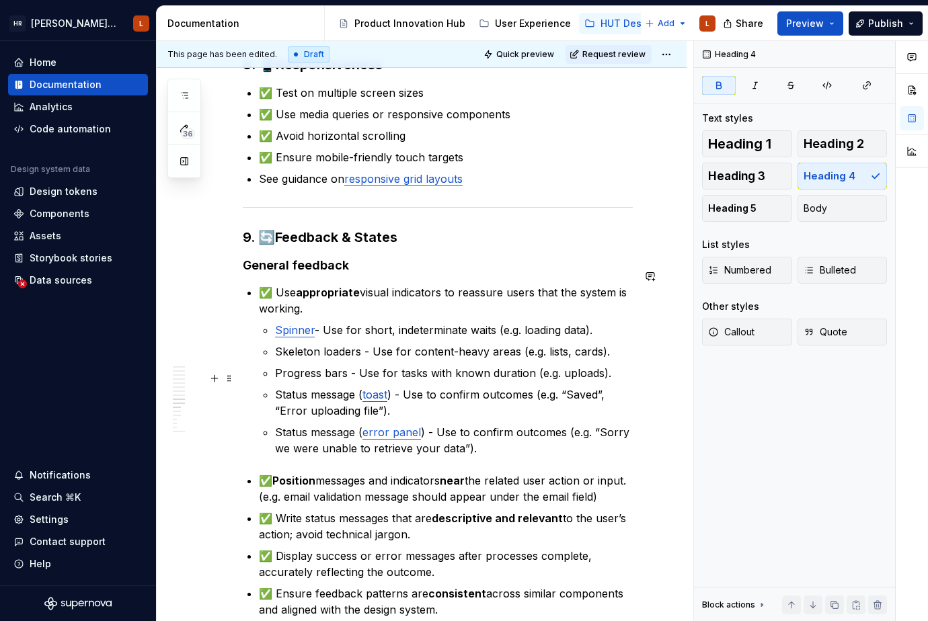
click at [515, 368] on ul "Spinner - Use for short, indeterminate waits (e.g. loading data). Skeleton load…" at bounding box center [454, 389] width 358 height 134
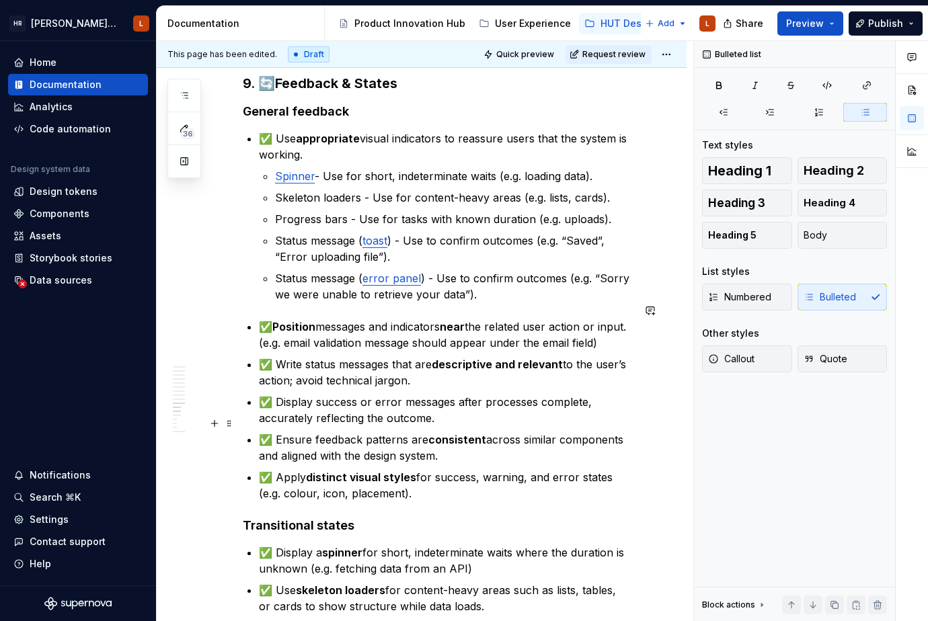
scroll to position [1950, 0]
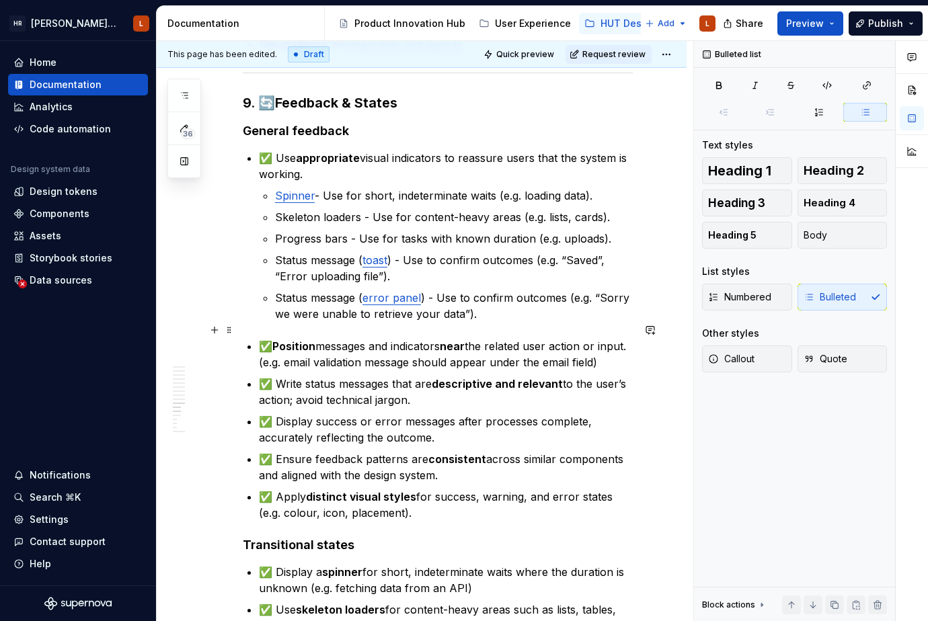
click at [362, 342] on p "✅ Position messages and indicators near the related user action or input. (e.g.…" at bounding box center [446, 354] width 374 height 32
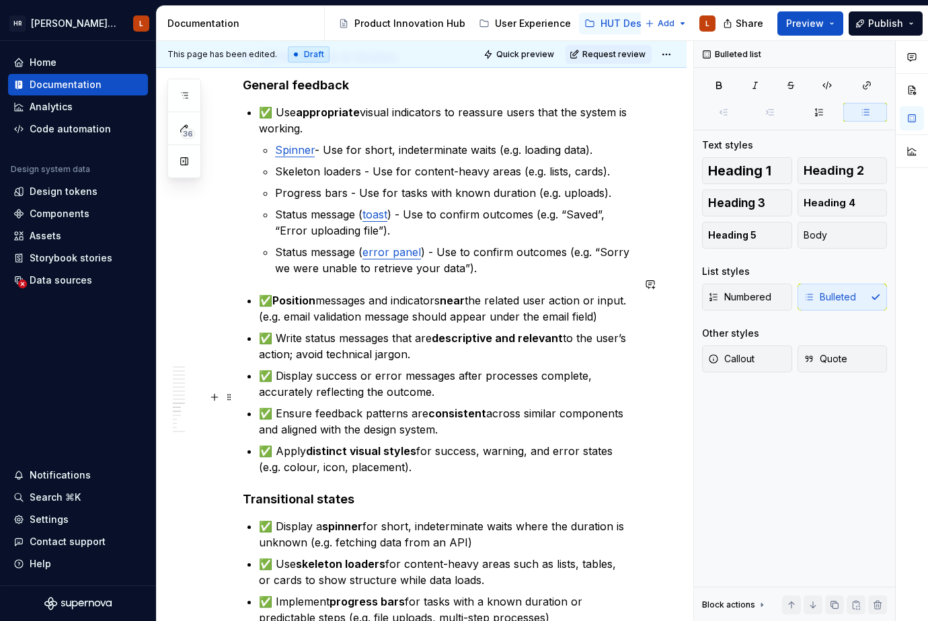
scroll to position [2017, 0]
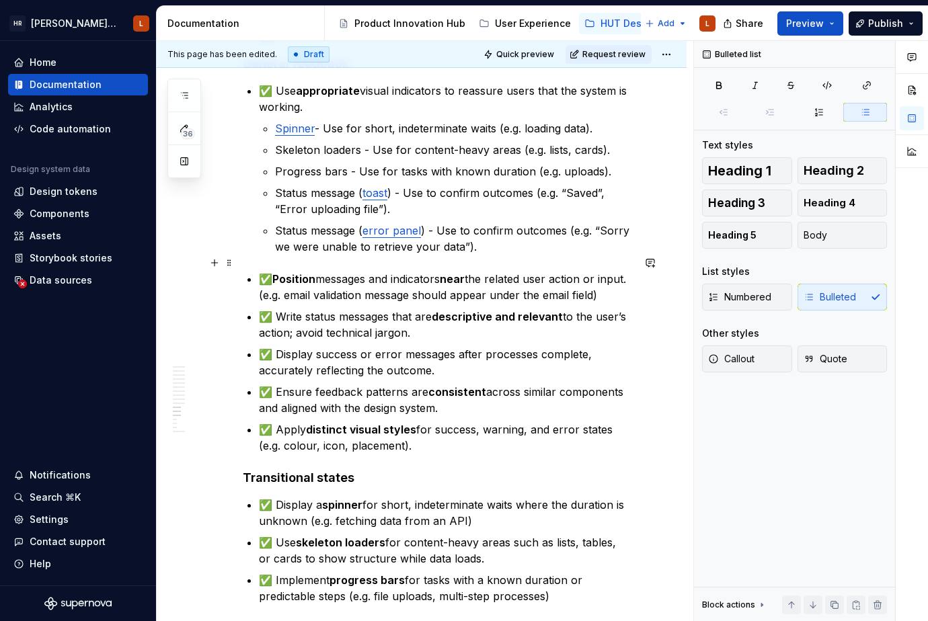
click at [424, 271] on p "✅ Position messages and indicators near the related user action or input. (e.g.…" at bounding box center [446, 287] width 374 height 32
click at [350, 271] on p "✅ Position messages and indicators near the related user action or input. (e.g.…" at bounding box center [446, 287] width 374 height 32
click at [424, 271] on p "✅ Position messages and indicators near the related user action or input. (e.g.…" at bounding box center [446, 287] width 374 height 32
click at [465, 272] on strong "near" at bounding box center [452, 278] width 25 height 13
click at [500, 271] on p "✅ Position messages and indicators near the related user action or input. (e.g.…" at bounding box center [446, 287] width 374 height 32
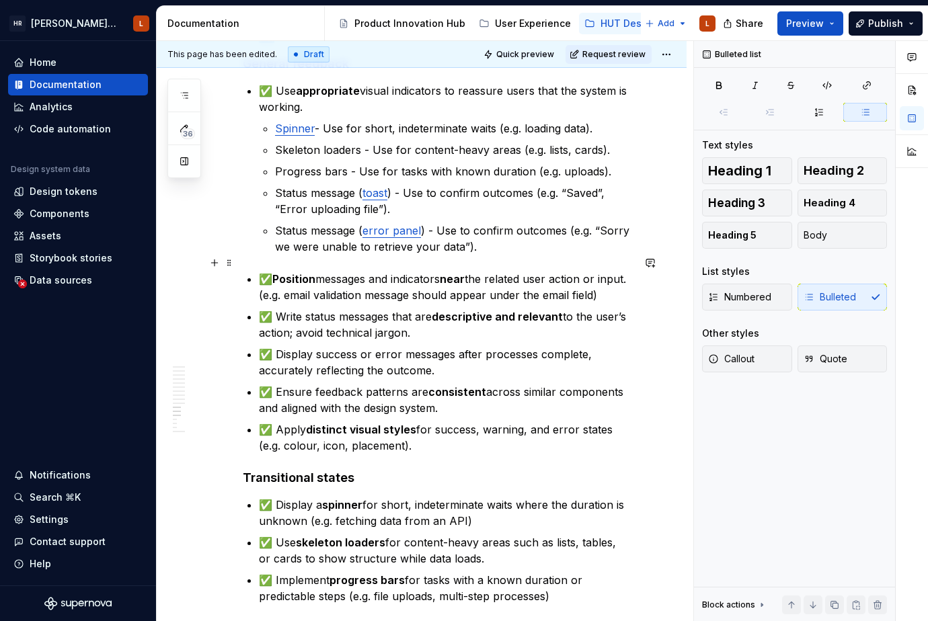
click at [531, 271] on p "✅ Position messages and indicators near the related user action or input. (e.g.…" at bounding box center [446, 287] width 374 height 32
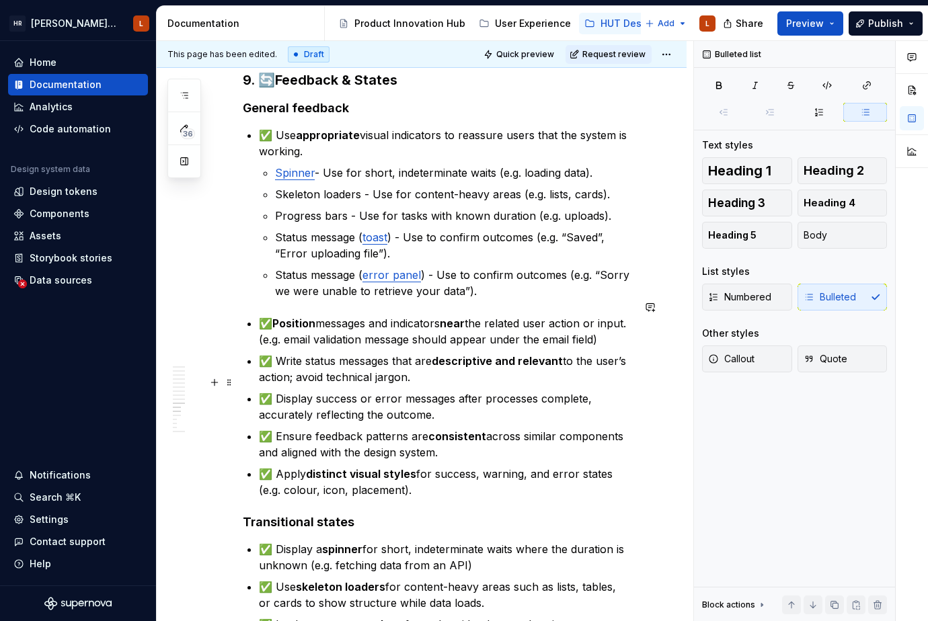
scroll to position [1950, 0]
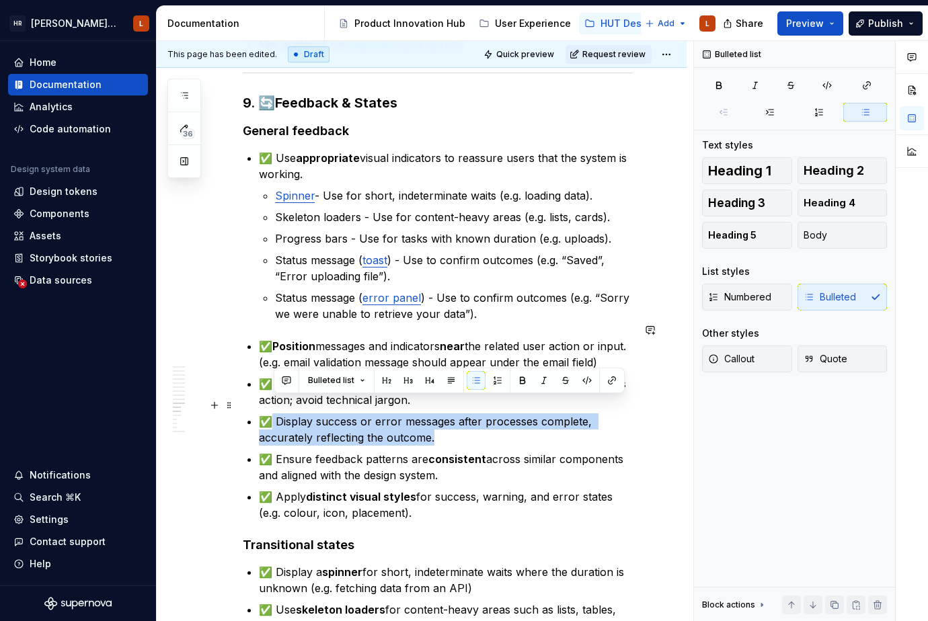
drag, startPoint x: 475, startPoint y: 422, endPoint x: 274, endPoint y: 403, distance: 201.2
click at [274, 413] on p "✅ Display success or error messages after processes complete, accurately reflec…" at bounding box center [446, 429] width 374 height 32
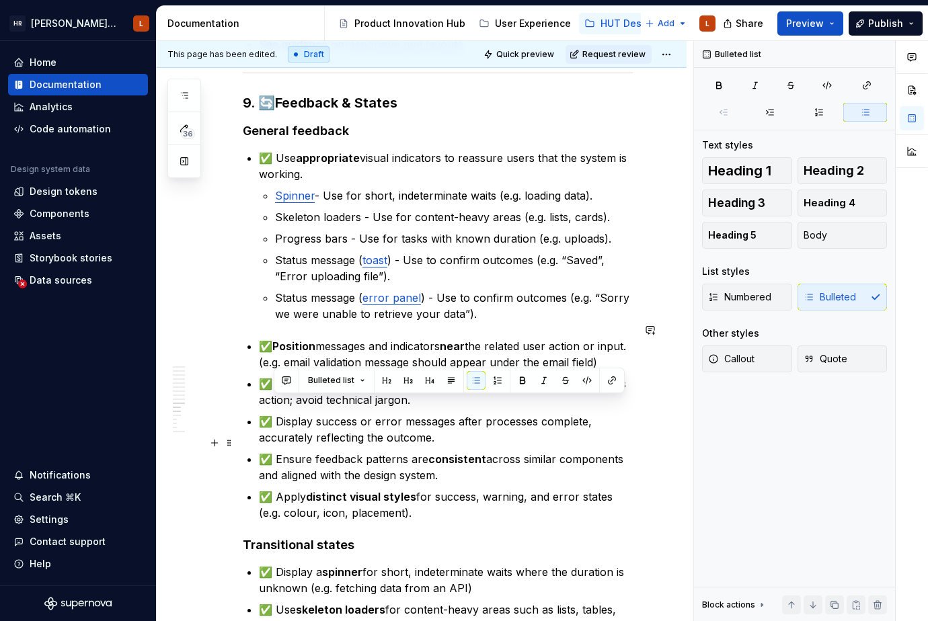
click at [461, 462] on p "✅ Ensure feedback patterns are consistent across similar components and aligned…" at bounding box center [446, 467] width 374 height 32
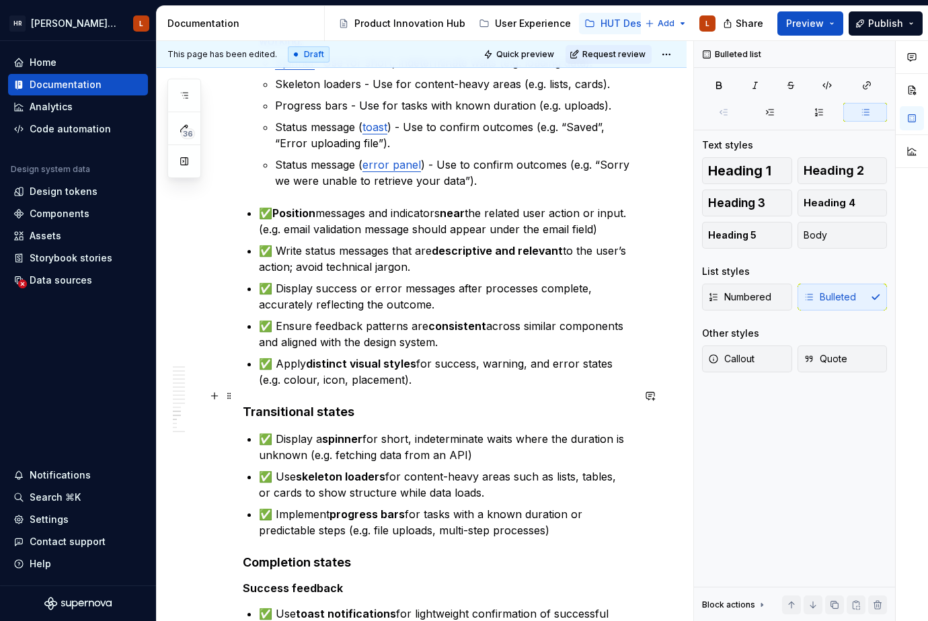
scroll to position [2084, 0]
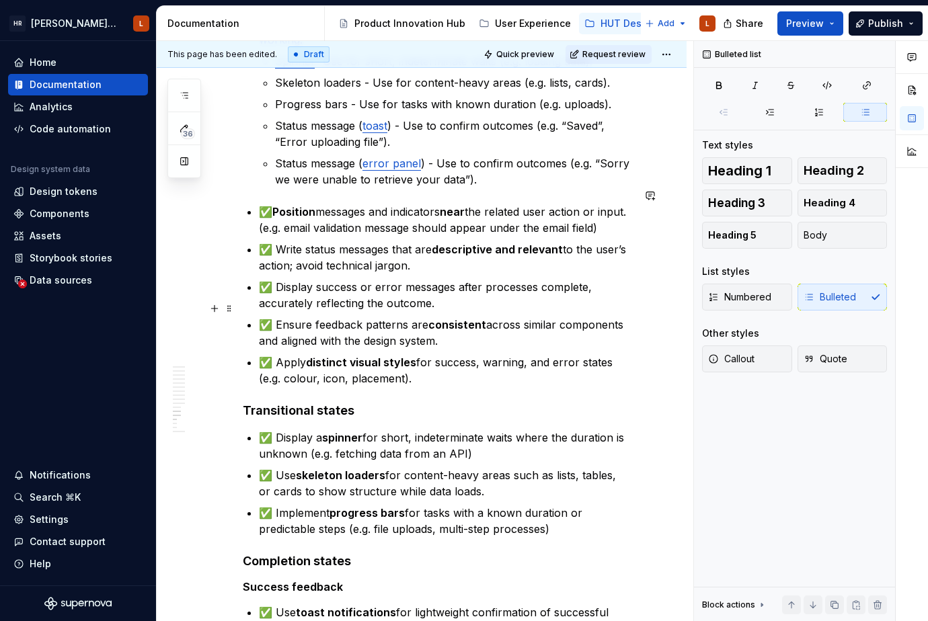
click at [294, 321] on p "✅ Ensure feedback patterns are consistent across similar components and aligned…" at bounding box center [446, 333] width 374 height 32
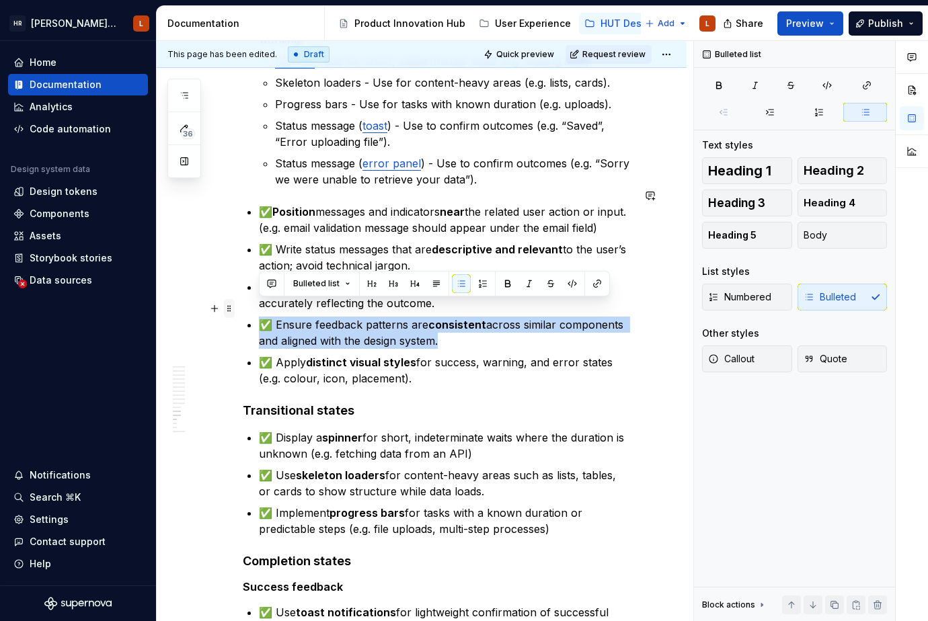
drag, startPoint x: 465, startPoint y: 325, endPoint x: 234, endPoint y: 307, distance: 231.9
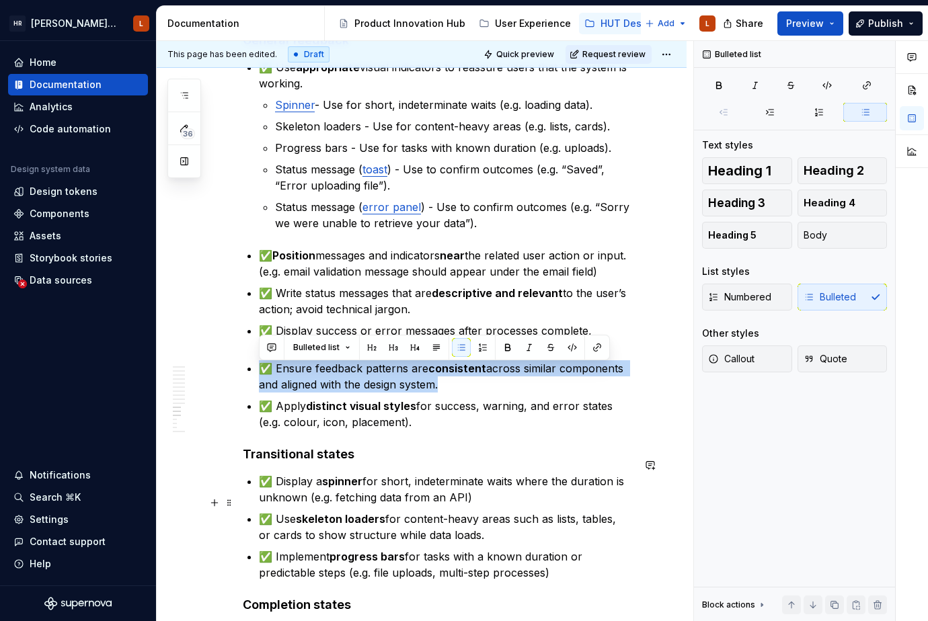
scroll to position [2017, 0]
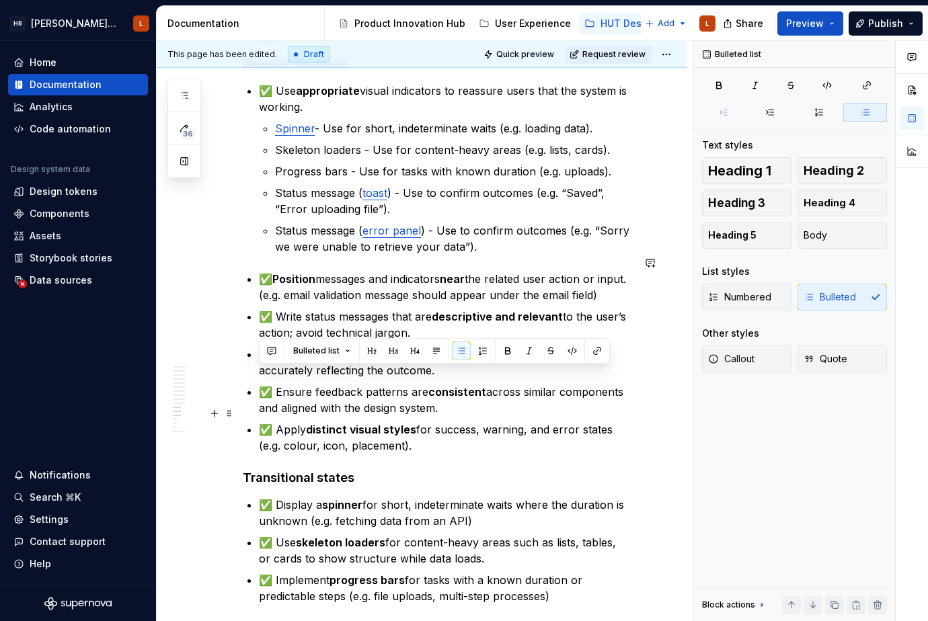
click at [404, 433] on p "✅ Apply distinct visual styles for success, warning, and error states (e.g. col…" at bounding box center [446, 438] width 374 height 32
click at [446, 433] on p "✅ Apply distinct visual styles for success, warning, and error states (e.g. col…" at bounding box center [446, 438] width 374 height 32
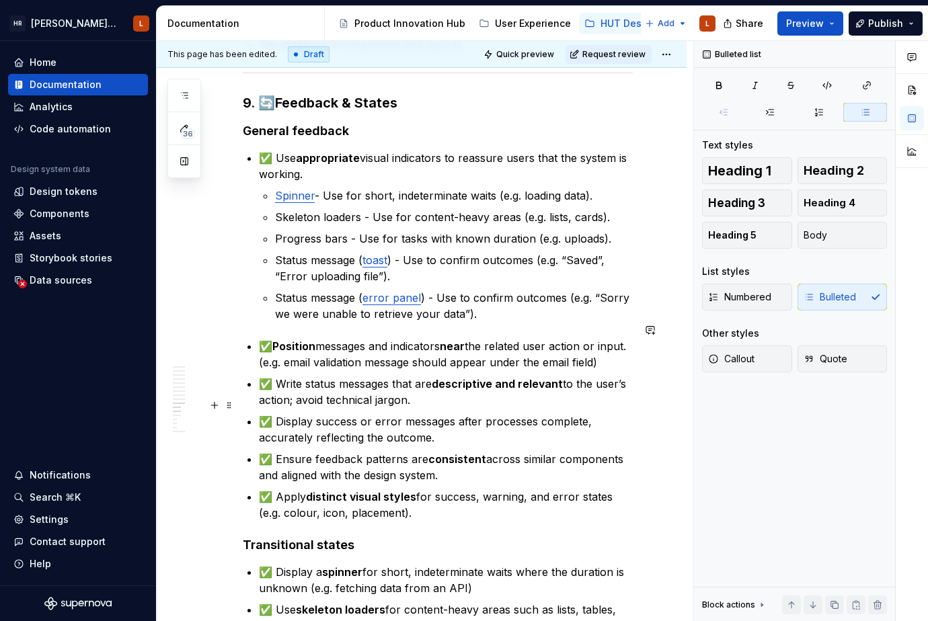
click at [381, 413] on p "✅ Display success or error messages after processes complete, accurately reflec…" at bounding box center [446, 429] width 374 height 32
click at [458, 424] on p "✅ Display success or error messages after processes complete, accurately reflec…" at bounding box center [446, 429] width 374 height 32
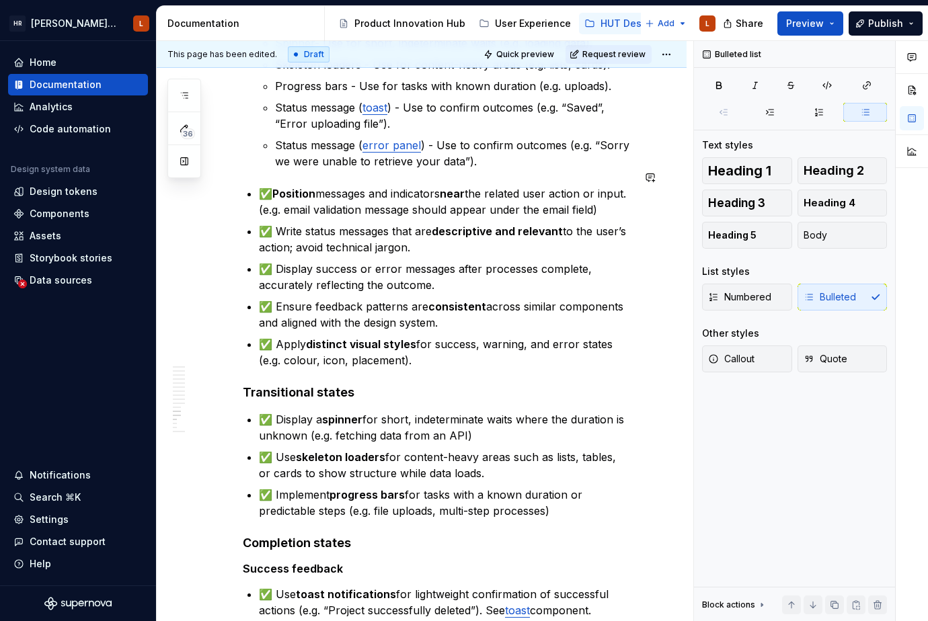
scroll to position [2084, 0]
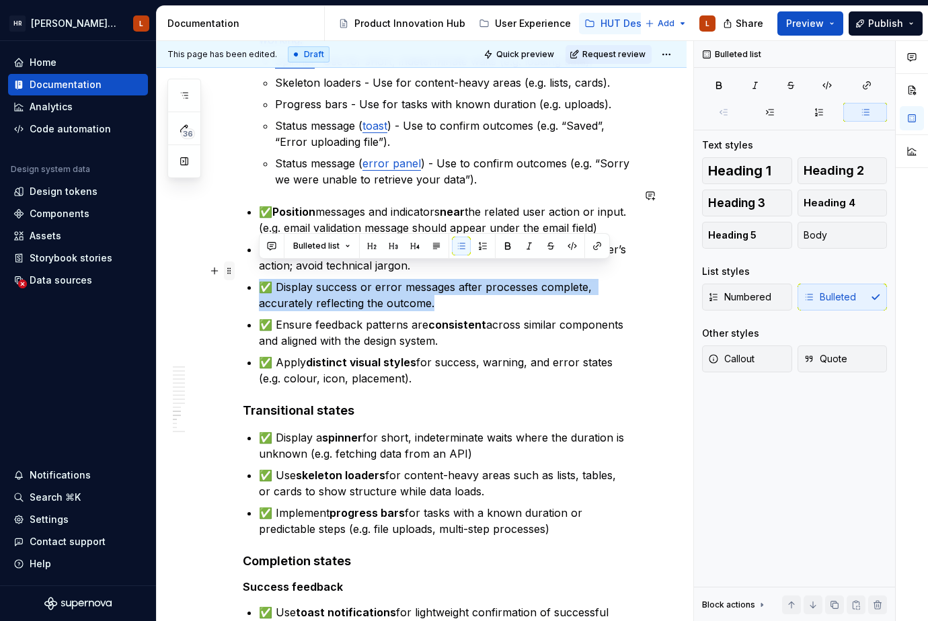
drag, startPoint x: 452, startPoint y: 286, endPoint x: 232, endPoint y: 271, distance: 221.0
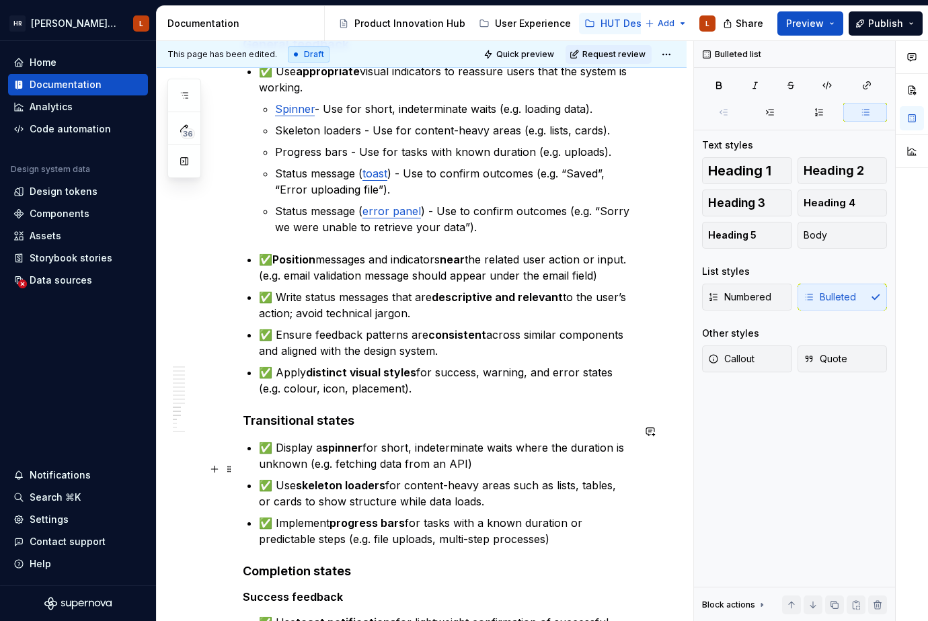
scroll to position [2017, 0]
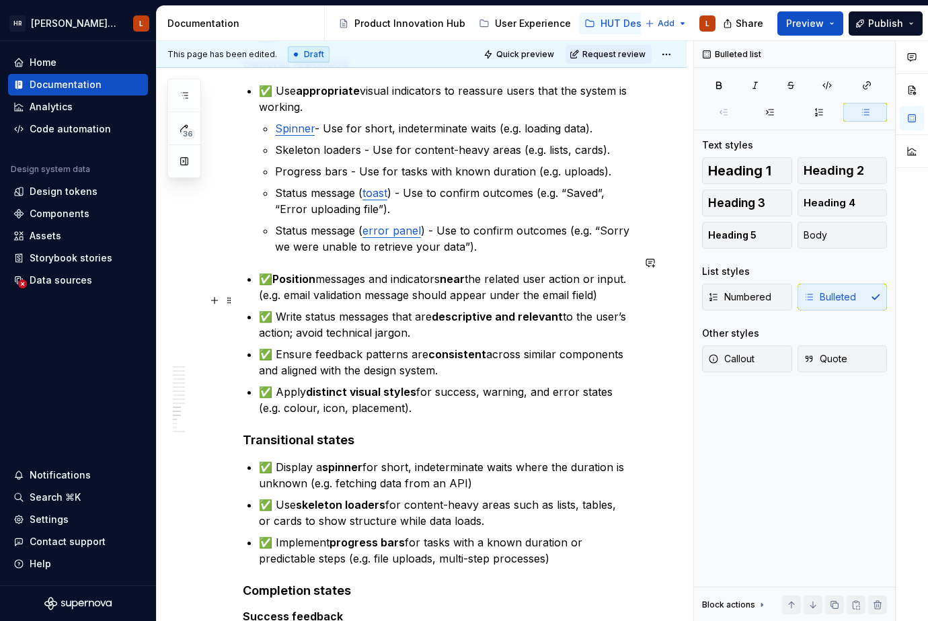
click at [430, 315] on p "✅ Write status messages that are descriptive and relevant to the user’s action;…" at bounding box center [446, 325] width 374 height 32
click at [479, 358] on p "✅ Ensure feedback patterns are consistent across similar components and aligned…" at bounding box center [446, 362] width 374 height 32
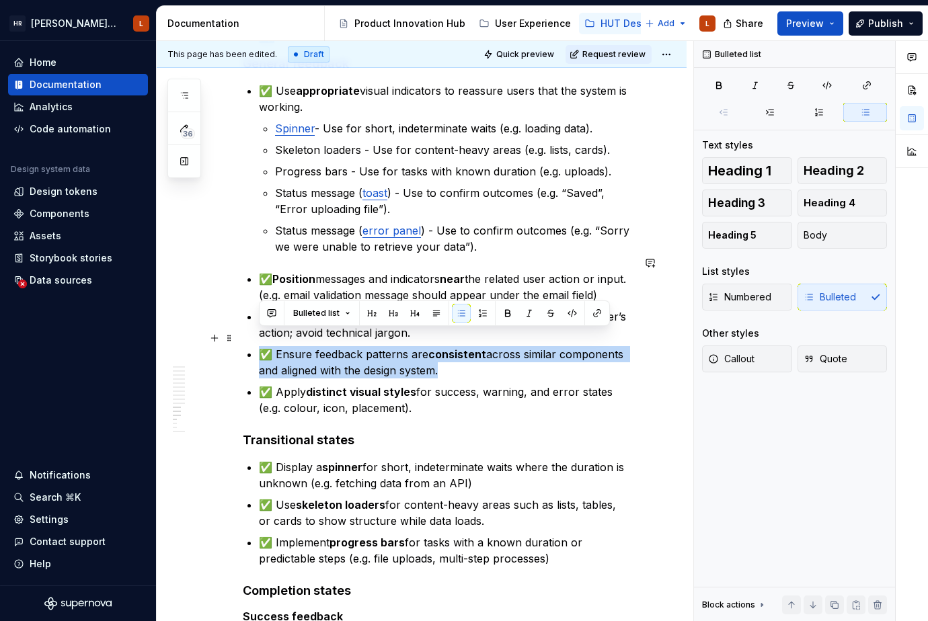
drag, startPoint x: 496, startPoint y: 358, endPoint x: 239, endPoint y: 342, distance: 258.0
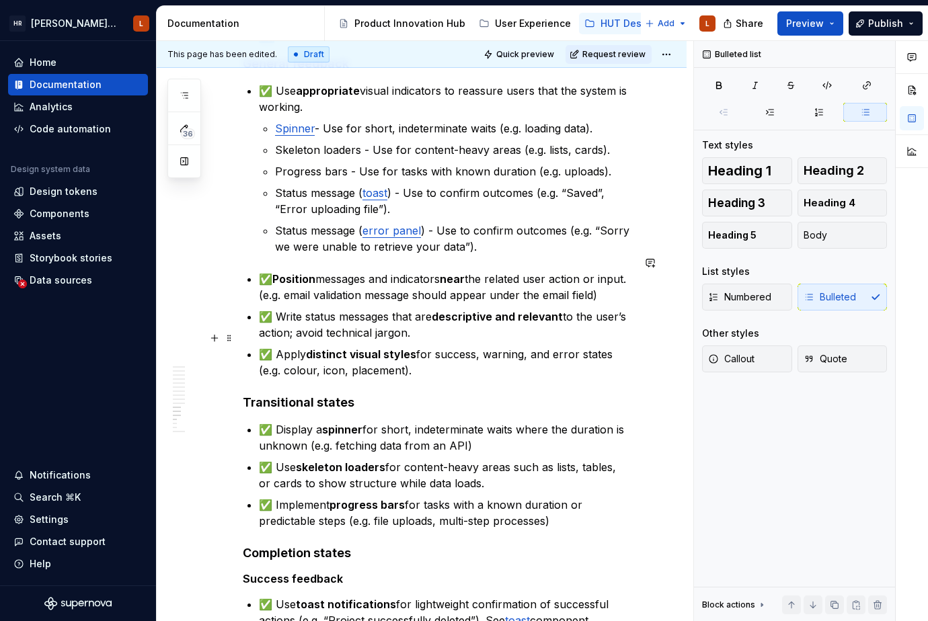
click at [416, 356] on p "✅ Apply distinct visual styles for success, warning, and error states (e.g. col…" at bounding box center [446, 362] width 374 height 32
click at [508, 431] on p "✅ Display a spinner for short, indeterminate waits where the duration is unknow…" at bounding box center [446, 438] width 374 height 32
drag, startPoint x: 528, startPoint y: 156, endPoint x: 557, endPoint y: 158, distance: 28.3
click at [529, 163] on p "Progress bars - Use for tasks with known duration (e.g. uploads)." at bounding box center [454, 171] width 358 height 16
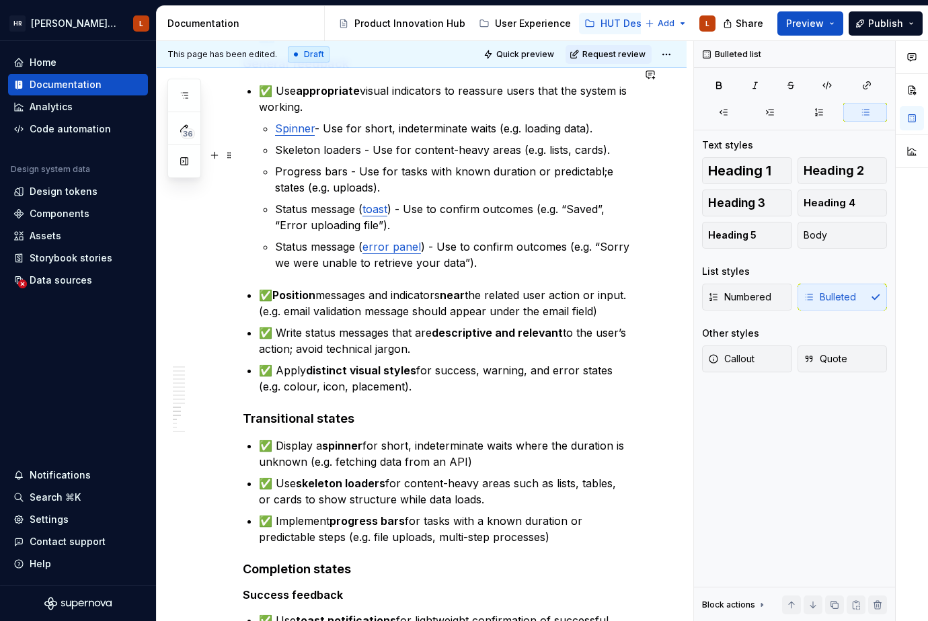
click at [599, 163] on p "Progress bars - Use for tasks with known duration or predictabl;e states (e.g. …" at bounding box center [454, 179] width 358 height 32
click at [504, 163] on p "Progress bars - Use for tasks with known duration or predictable states (e.g. u…" at bounding box center [454, 179] width 358 height 32
click at [495, 169] on p "Progress bars - Use for tasks with known duration or predictable states (e.g. u…" at bounding box center [454, 179] width 358 height 32
click at [290, 173] on p "Progress bars - Use for tasks with known duration or predictable states (e.g. u…" at bounding box center [454, 179] width 358 height 32
click at [290, 174] on p "Progress bars - Use for tasks with known duration or predictable states (e.g. u…" at bounding box center [454, 179] width 358 height 32
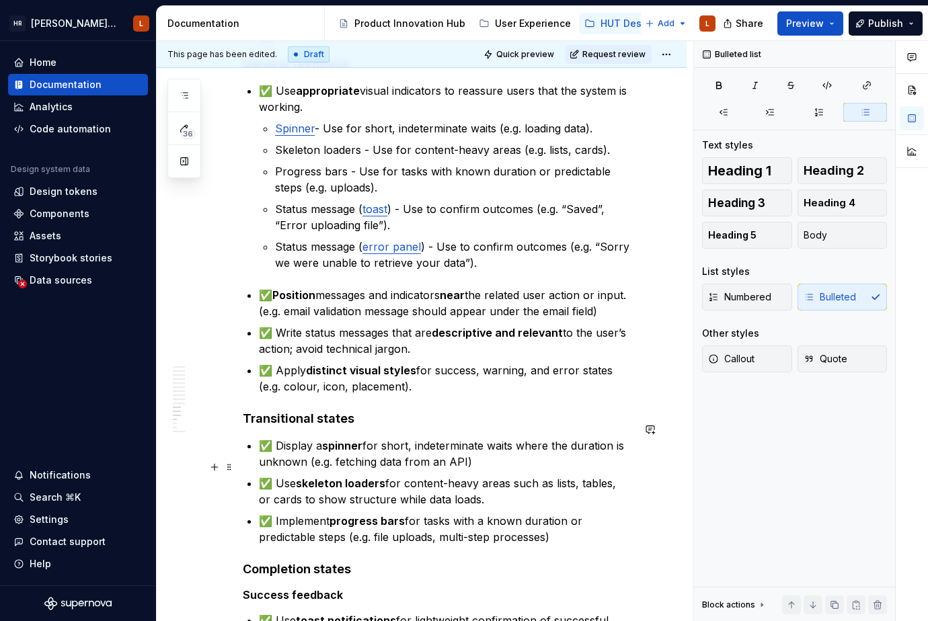
click at [436, 475] on p "✅ Use skeleton loaders for content-heavy areas such as lists, tables, or cards …" at bounding box center [446, 491] width 374 height 32
click at [565, 142] on p "Skeleton loaders - Use for content-heavy areas (e.g. lists, cards)." at bounding box center [454, 150] width 358 height 16
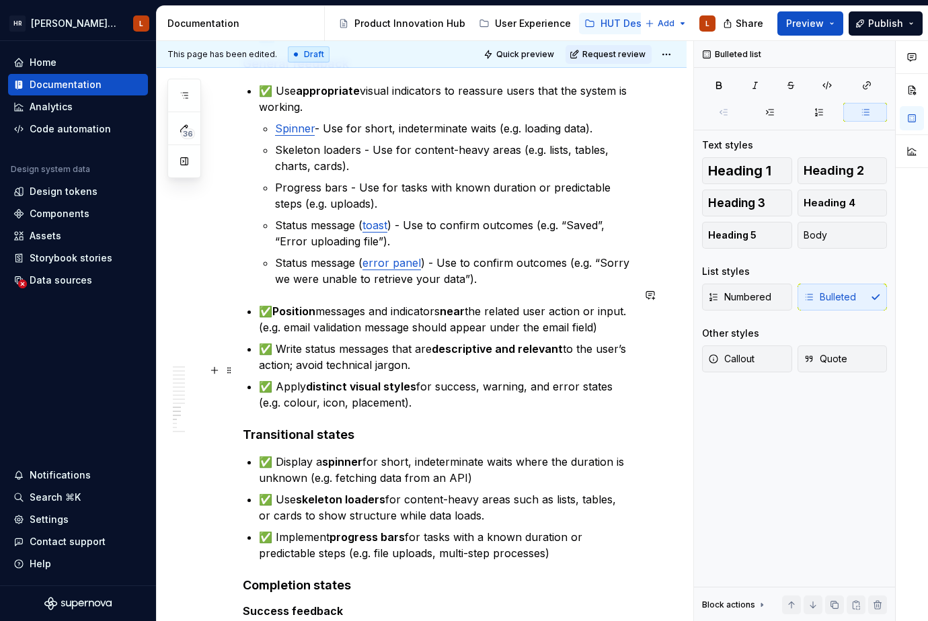
click at [417, 378] on p "✅ Apply distinct visual styles for success, warning, and error states (e.g. col…" at bounding box center [446, 394] width 374 height 32
click at [357, 500] on p "✅ Use skeleton loaders for content-heavy areas such as lists, tables, or cards …" at bounding box center [446, 507] width 374 height 32
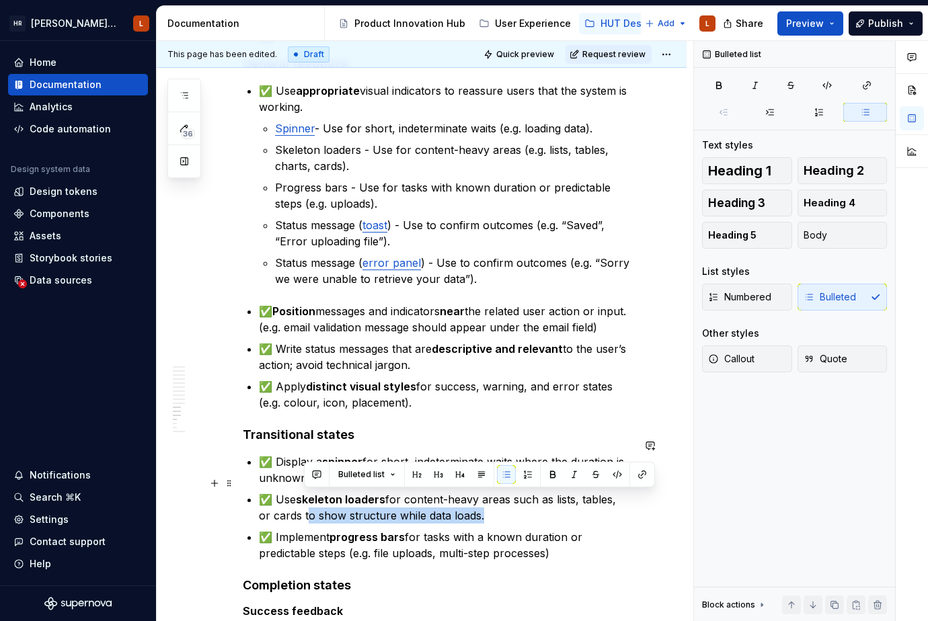
drag, startPoint x: 340, startPoint y: 502, endPoint x: 477, endPoint y: 501, distance: 136.5
click at [477, 501] on p "✅ Use skeleton loaders for content-heavy areas such as lists, tables, or cards …" at bounding box center [446, 507] width 374 height 32
click at [357, 150] on p "Skeleton loaders - Use for content-heavy areas (e.g. lists, tables, charts, car…" at bounding box center [454, 158] width 358 height 32
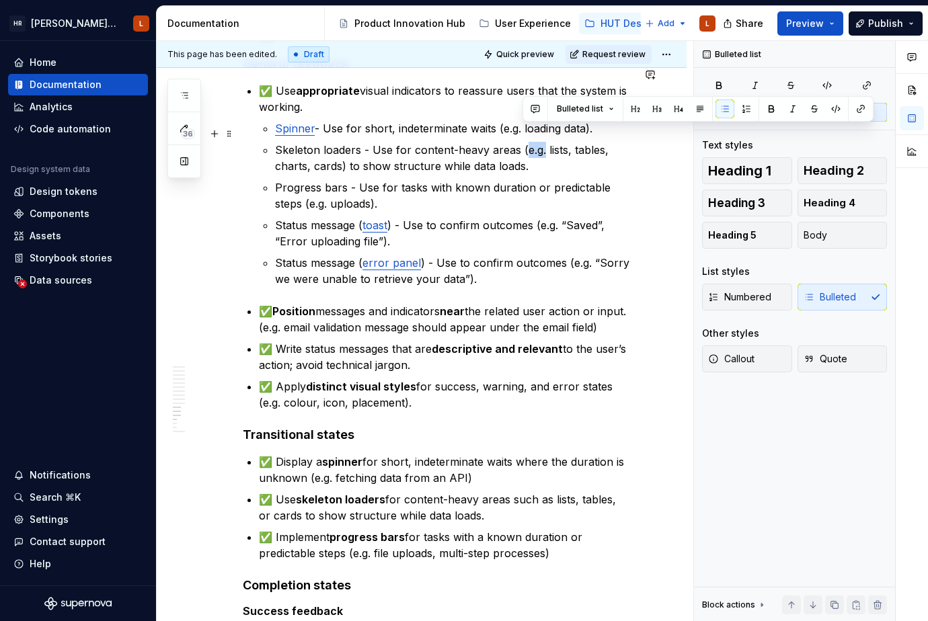
drag, startPoint x: 521, startPoint y: 132, endPoint x: 543, endPoint y: 135, distance: 21.7
click at [543, 142] on p "Skeleton loaders - Use for content-heavy areas (e.g. lists, tables, charts, car…" at bounding box center [454, 158] width 358 height 32
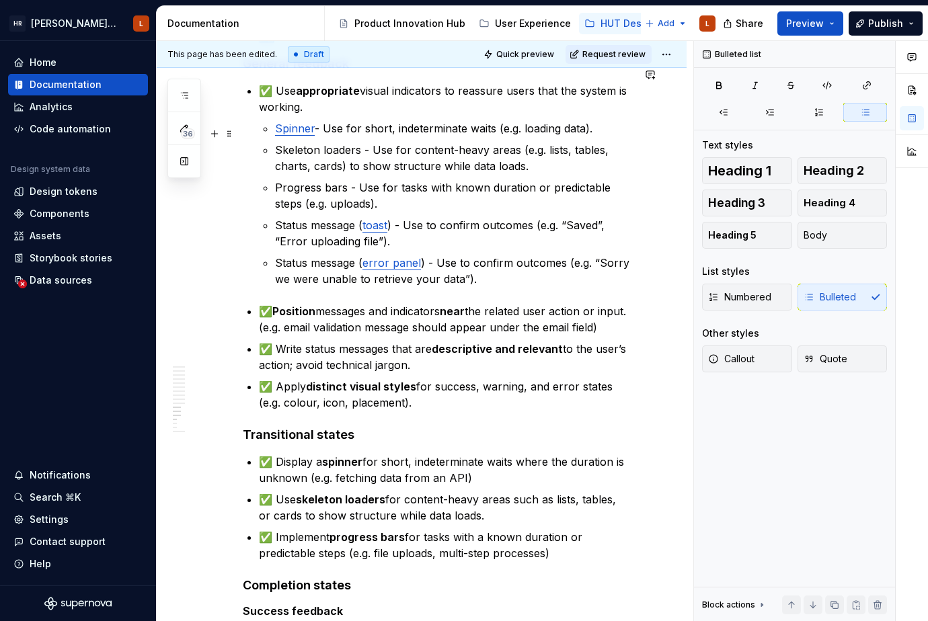
click at [537, 147] on p "Skeleton loaders - Use for content-heavy areas (e.g. lists, tables, charts, car…" at bounding box center [454, 158] width 358 height 32
drag, startPoint x: 507, startPoint y: 499, endPoint x: 249, endPoint y: 487, distance: 257.7
click at [259, 491] on li "✅ Use skeleton loaders for content-heavy areas such as lists, tables, or cards …" at bounding box center [446, 507] width 374 height 32
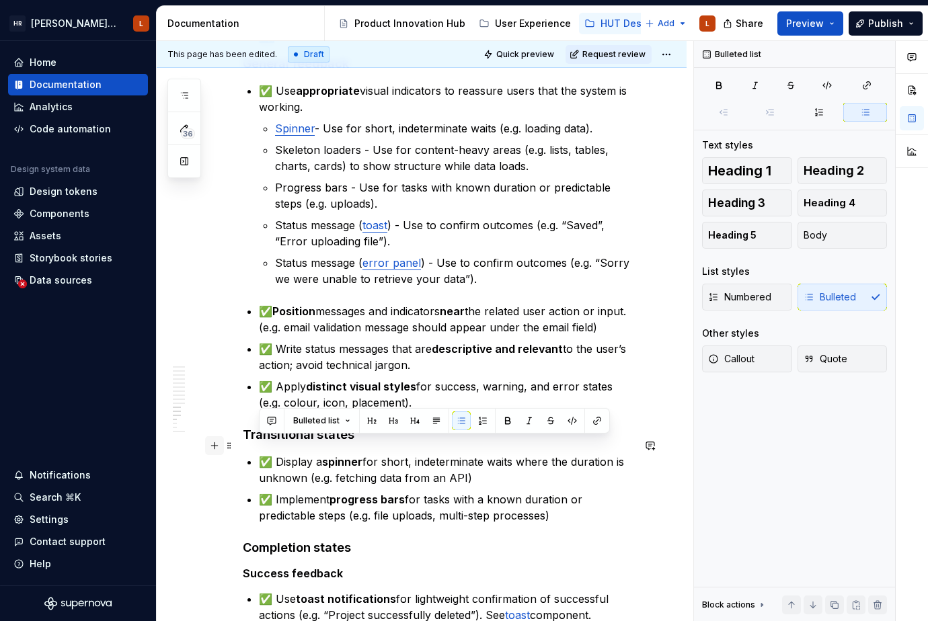
drag, startPoint x: 504, startPoint y: 462, endPoint x: 214, endPoint y: 445, distance: 289.6
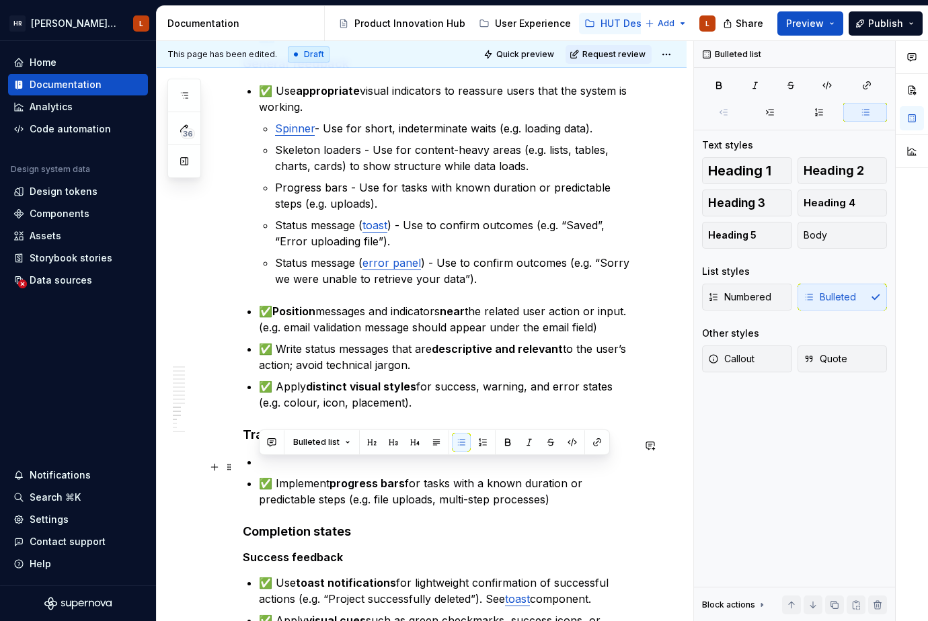
drag, startPoint x: 575, startPoint y: 484, endPoint x: 237, endPoint y: 461, distance: 339.0
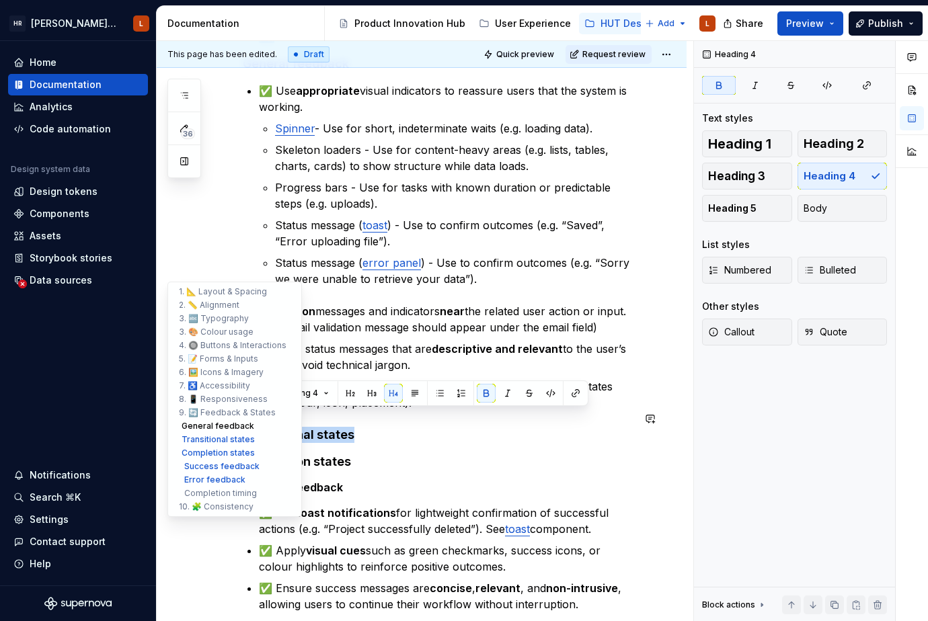
drag, startPoint x: 348, startPoint y: 417, endPoint x: 255, endPoint y: 420, distance: 92.8
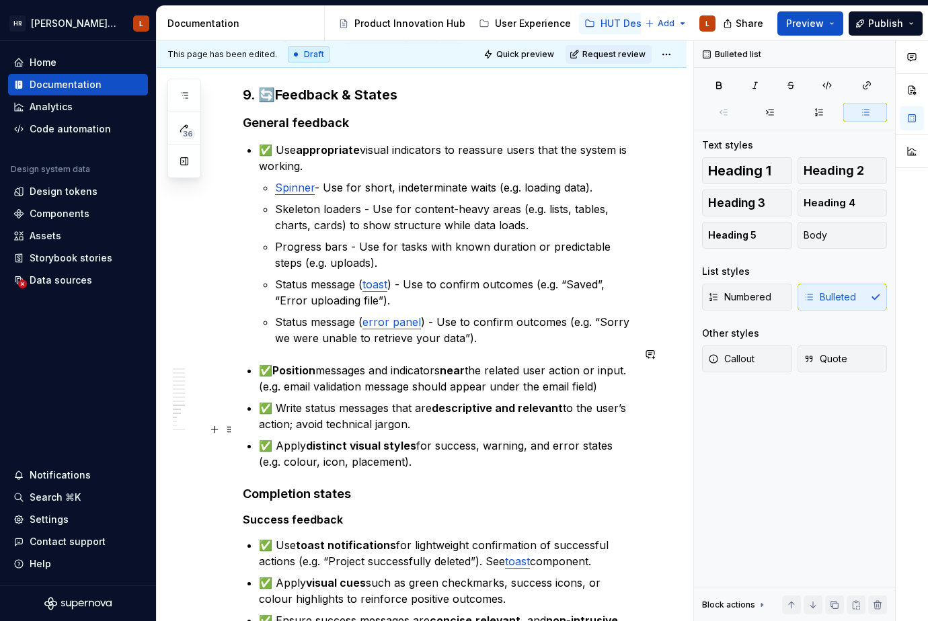
scroll to position [1882, 0]
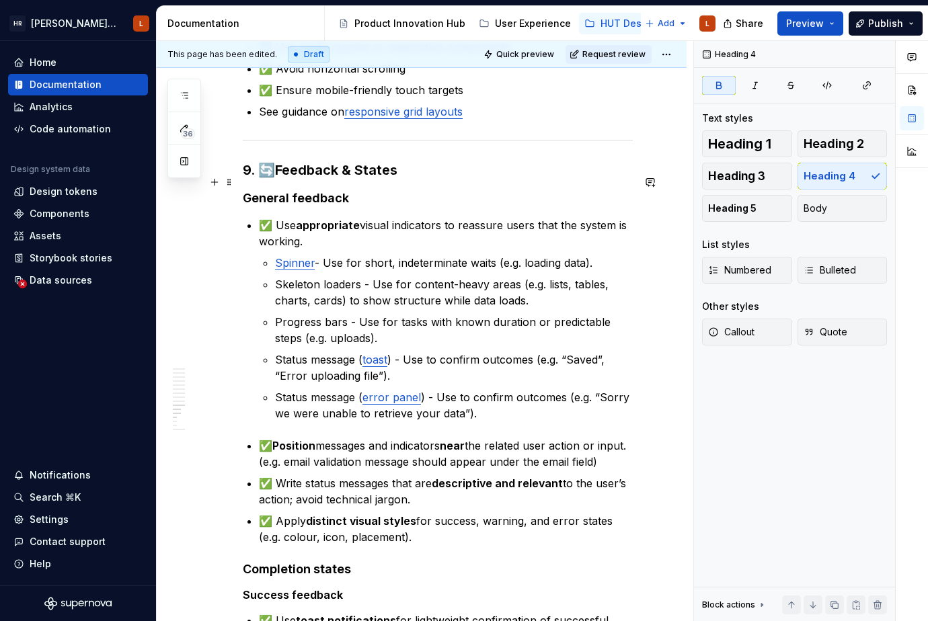
click at [312, 191] on strong "General feedback" at bounding box center [296, 198] width 106 height 14
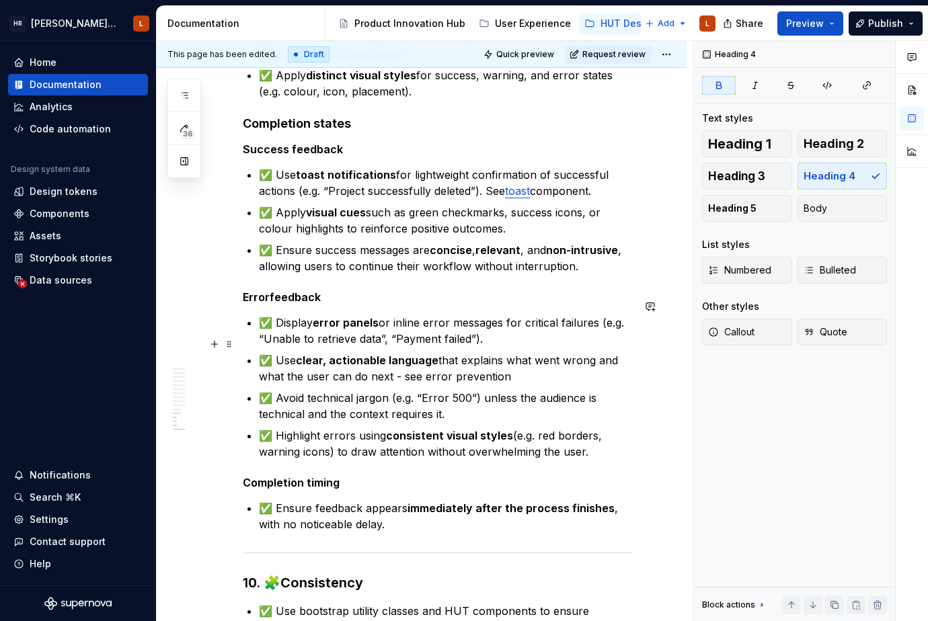
scroll to position [2353, 0]
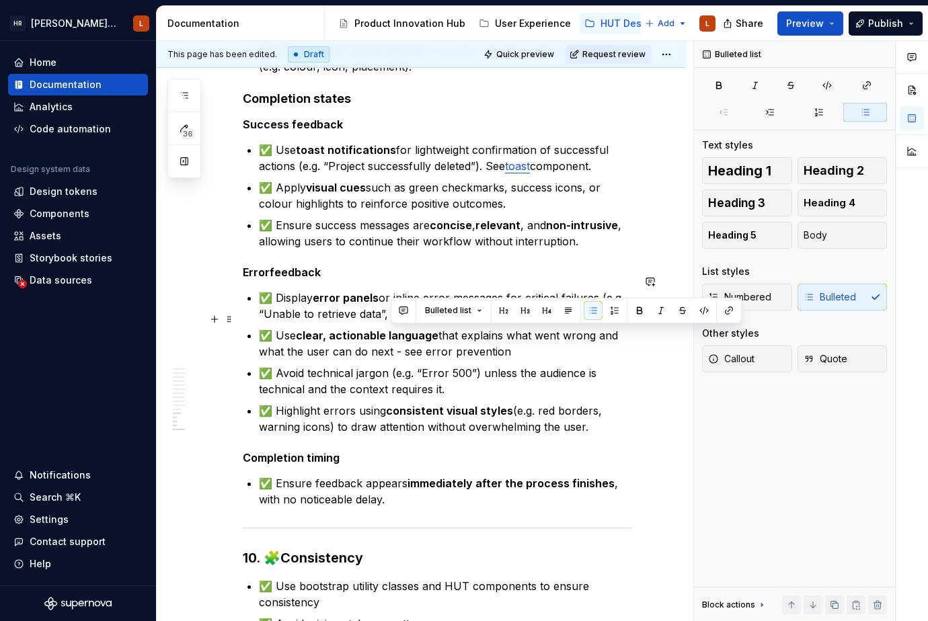
drag, startPoint x: 512, startPoint y: 337, endPoint x: 391, endPoint y: 337, distance: 121.0
click at [391, 337] on p "✅ Use clear, actionable language that explains what went wrong and what the use…" at bounding box center [446, 343] width 374 height 32
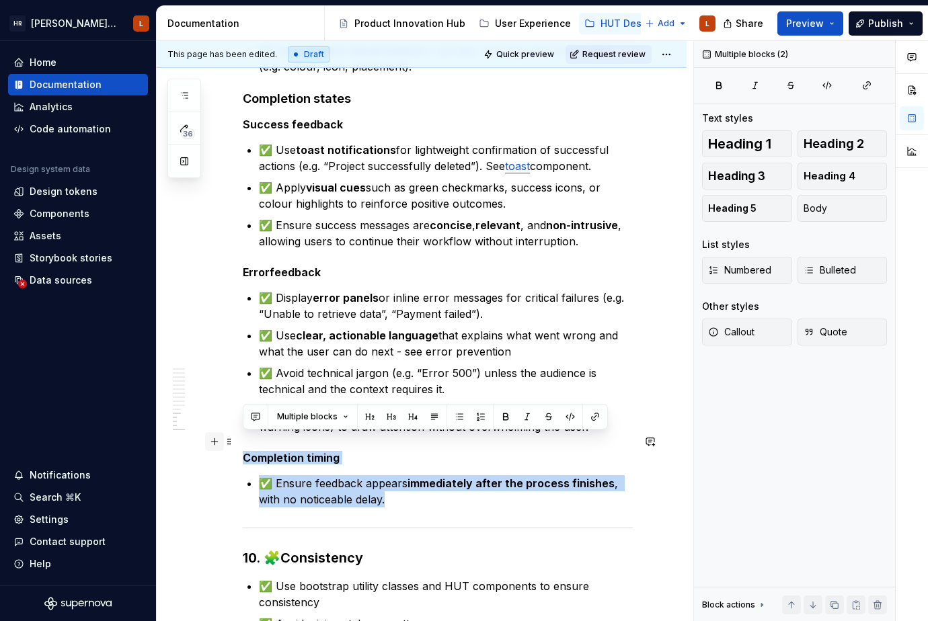
drag, startPoint x: 400, startPoint y: 483, endPoint x: 216, endPoint y: 438, distance: 189.0
click at [440, 490] on p "✅ Ensure feedback appears immediately after the process finishes , with no noti…" at bounding box center [446, 491] width 374 height 32
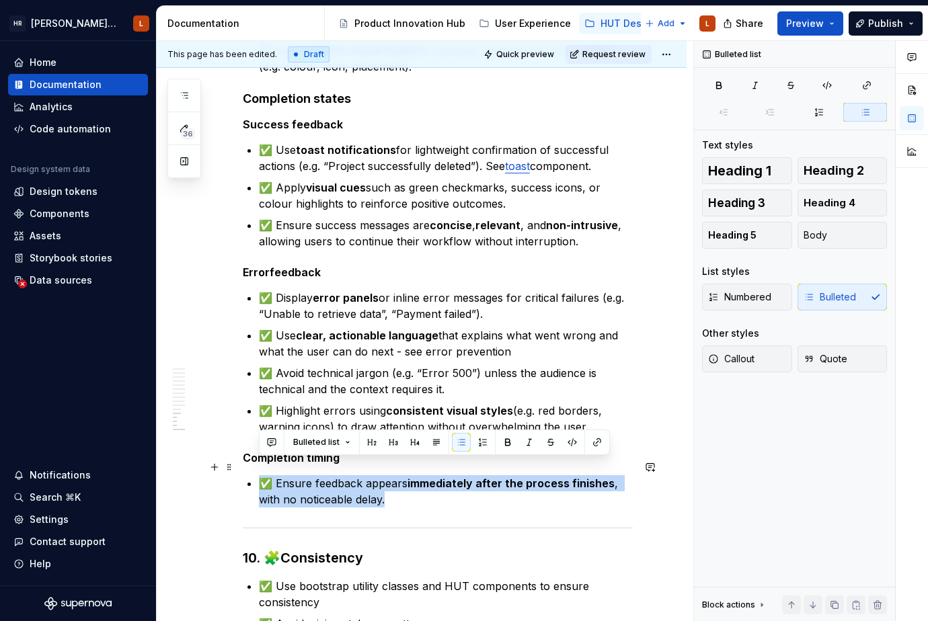
drag, startPoint x: 421, startPoint y: 486, endPoint x: 258, endPoint y: 469, distance: 163.6
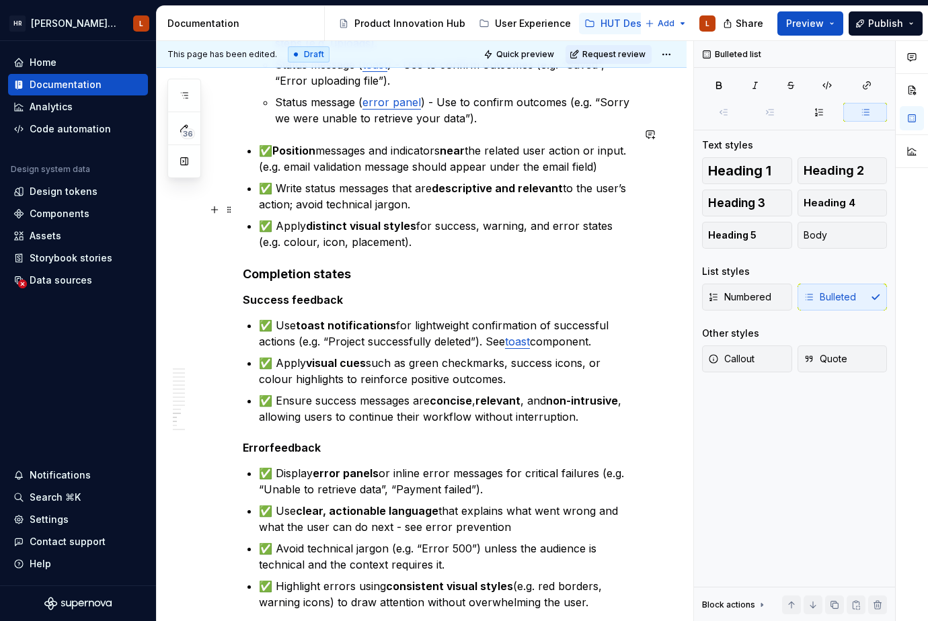
scroll to position [2151, 0]
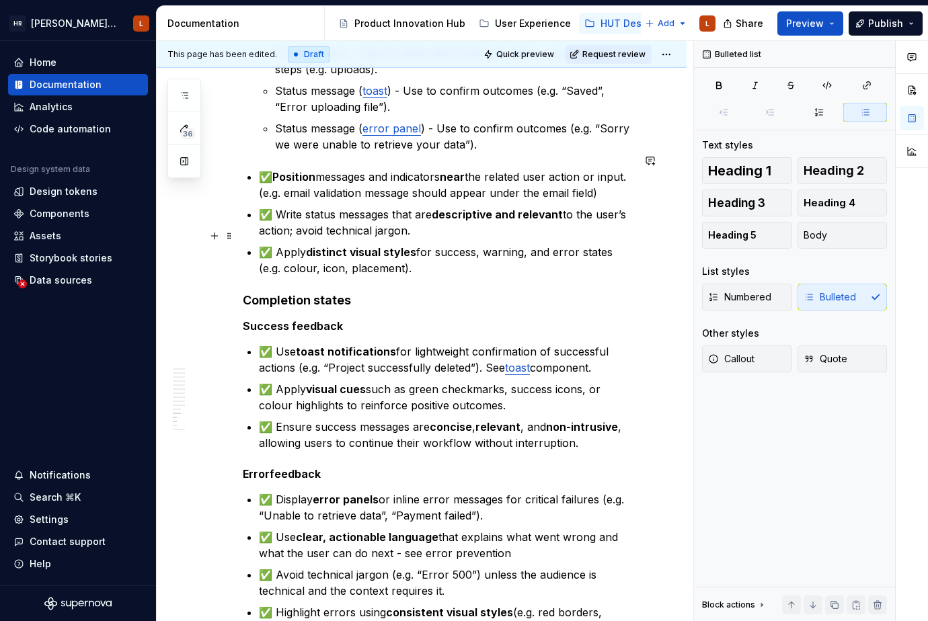
click at [458, 255] on p "✅ Apply distinct visual styles for success, warning, and error states (e.g. col…" at bounding box center [446, 260] width 374 height 32
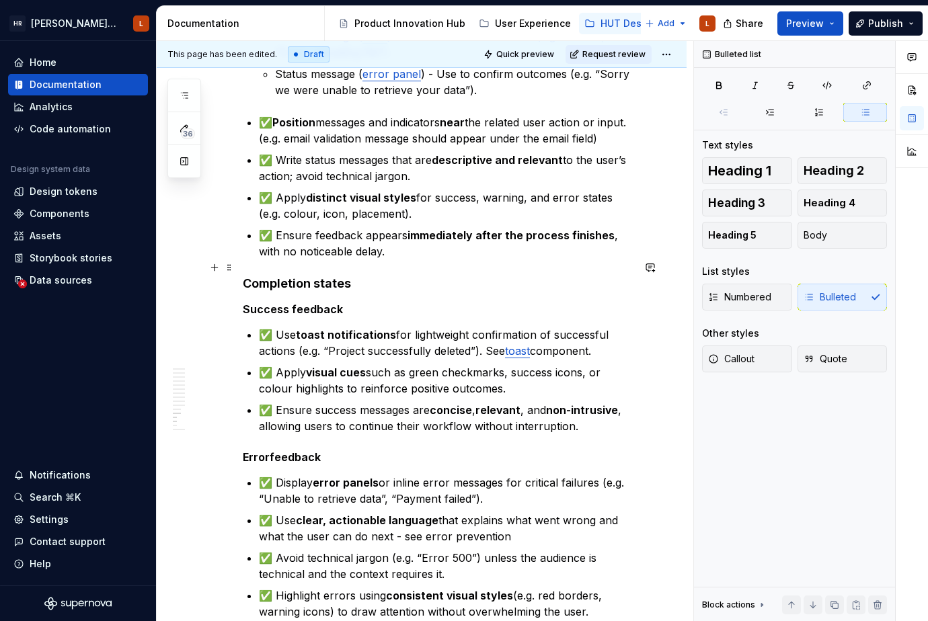
scroll to position [2286, 0]
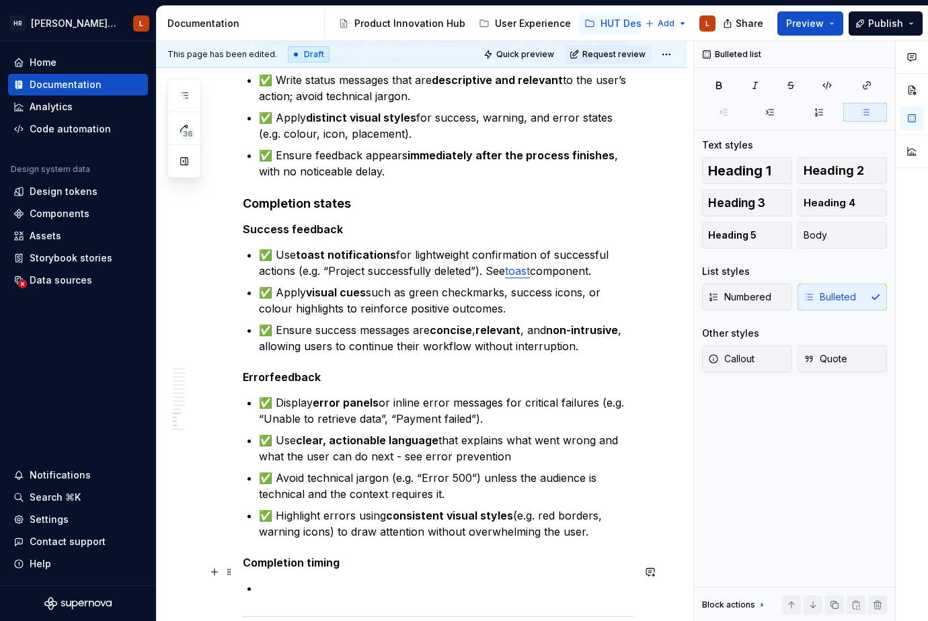
click at [287, 580] on p at bounding box center [446, 588] width 374 height 16
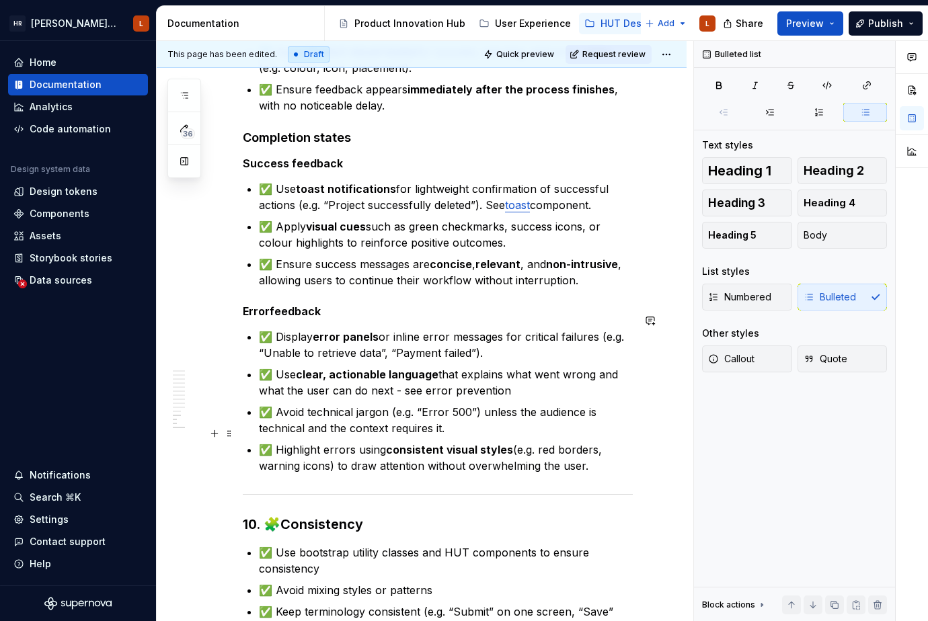
scroll to position [2353, 0]
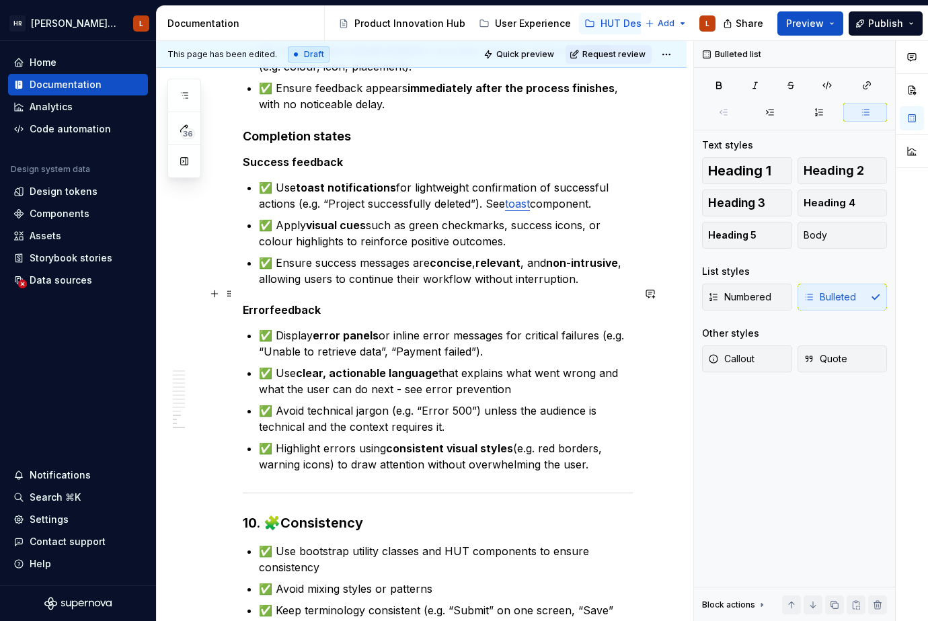
click at [377, 303] on h5 "Error feedback" at bounding box center [438, 309] width 390 height 13
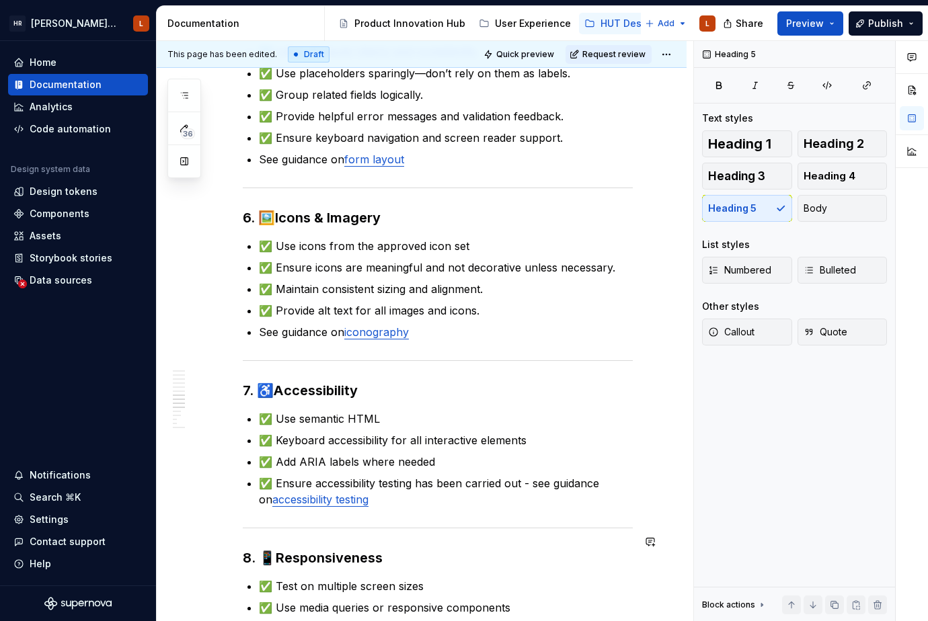
scroll to position [1412, 0]
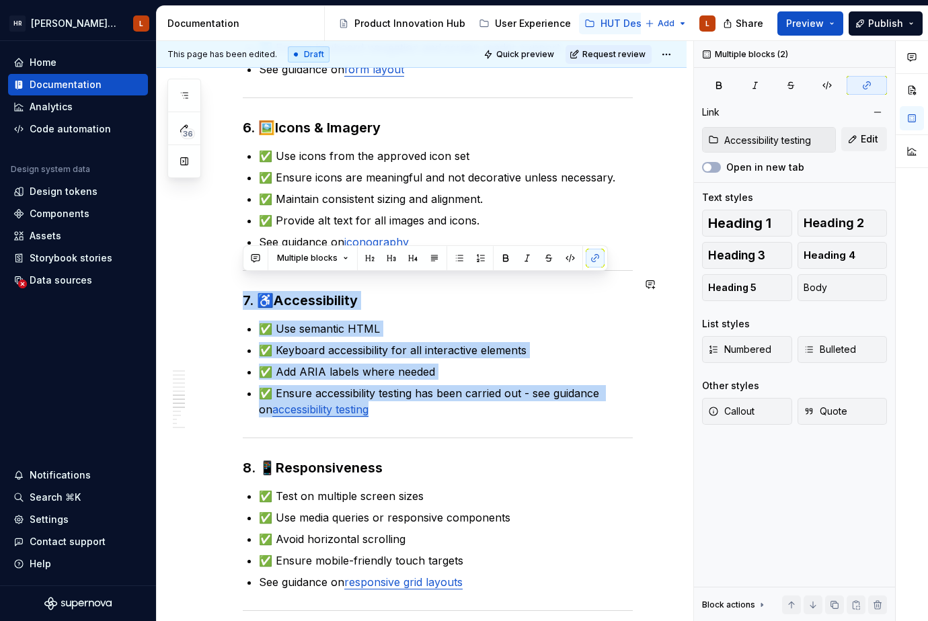
drag, startPoint x: 391, startPoint y: 399, endPoint x: 191, endPoint y: 270, distance: 238.7
click at [191, 270] on div "1. 📐 Layout & Spacing ✅ Consistent spacing between elements ✅ Adequate padding …" at bounding box center [422, 323] width 530 height 2912
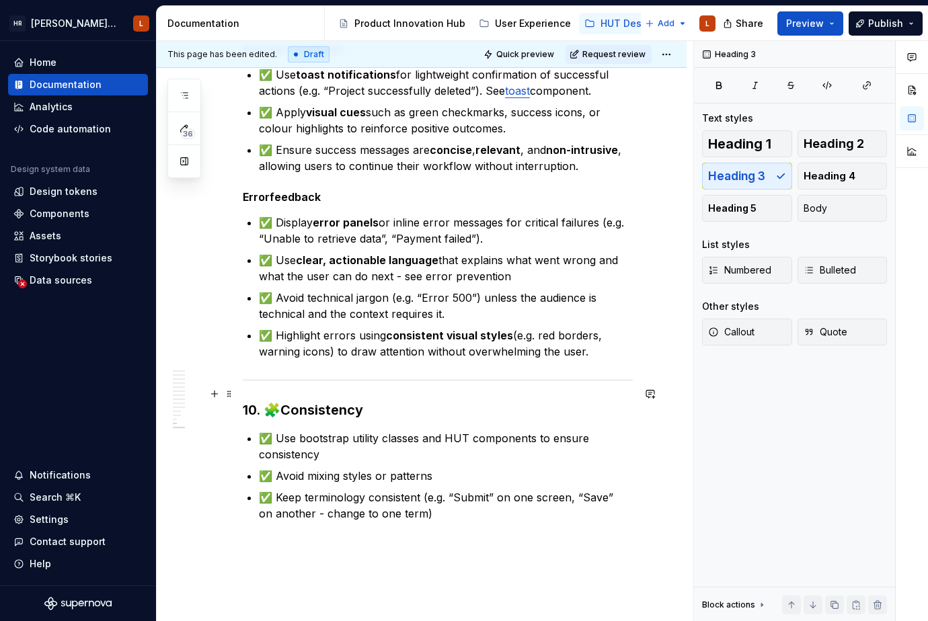
scroll to position [2439, 0]
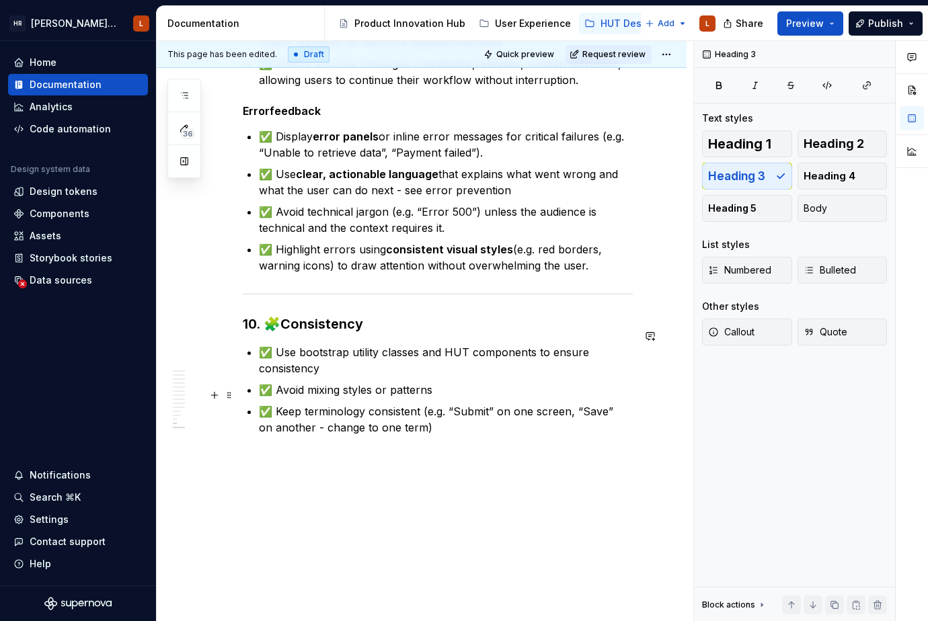
click at [461, 403] on p "✅ Keep terminology consistent (e.g. “Submit” on one screen, “Save” on another -…" at bounding box center [446, 419] width 374 height 32
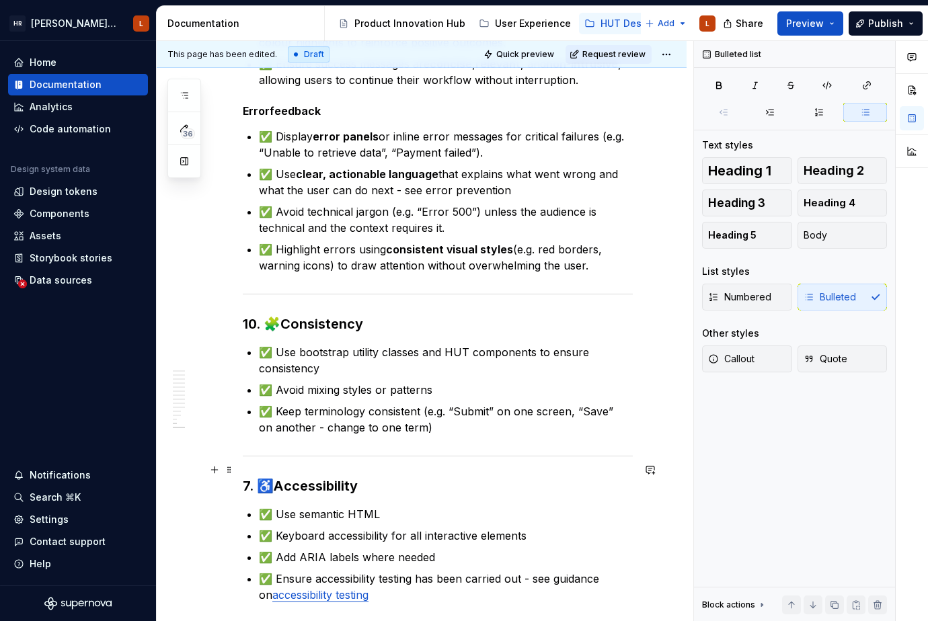
click at [247, 477] on h3 "7. ♿ Accessibility" at bounding box center [438, 486] width 390 height 19
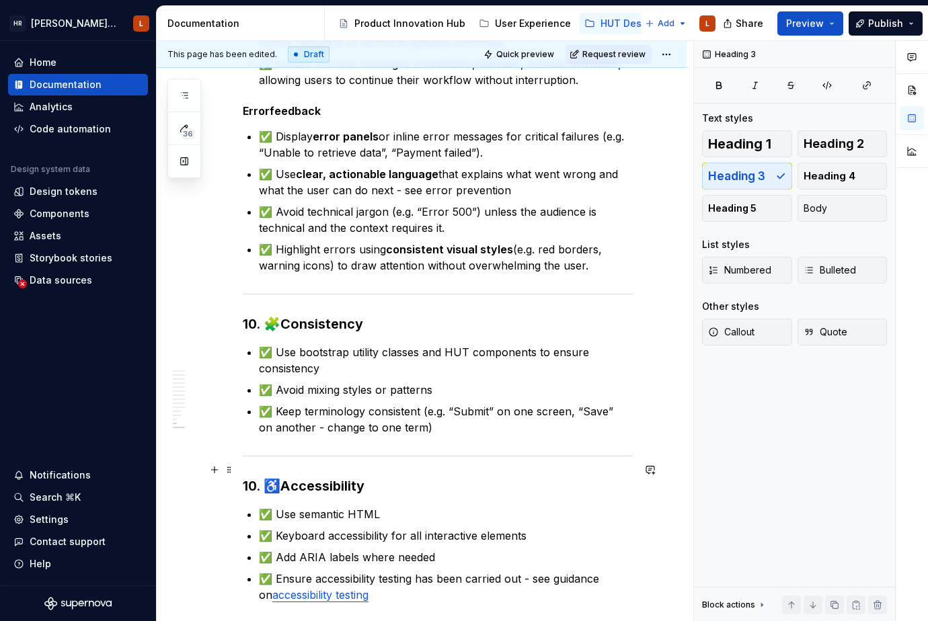
click at [415, 477] on h3 "10. ♿ Accessibility" at bounding box center [438, 486] width 390 height 19
click at [254, 315] on h3 "10. 🧩 Consistency" at bounding box center [438, 324] width 390 height 19
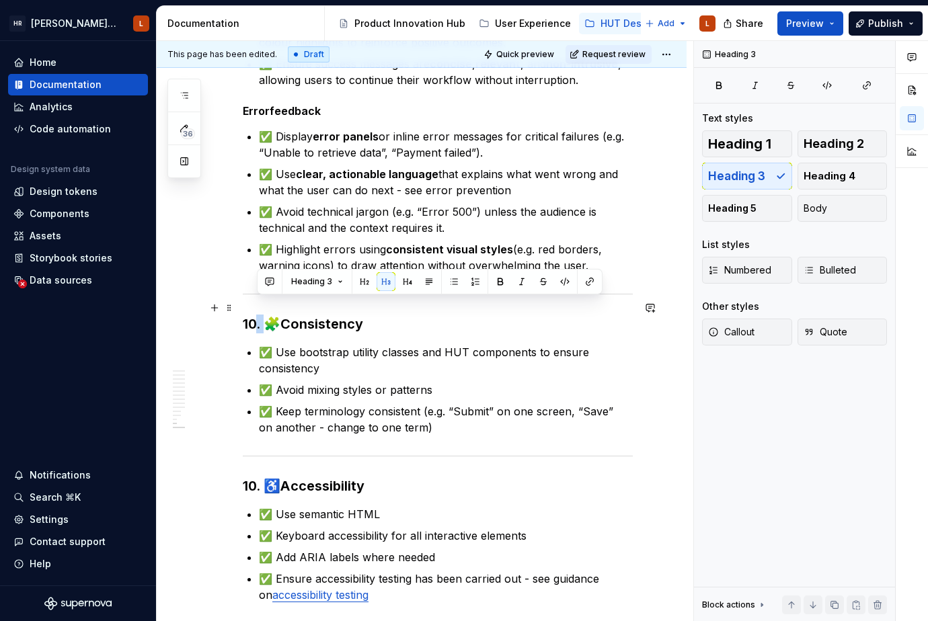
click at [254, 315] on h3 "10. 🧩 Consistency" at bounding box center [438, 324] width 390 height 19
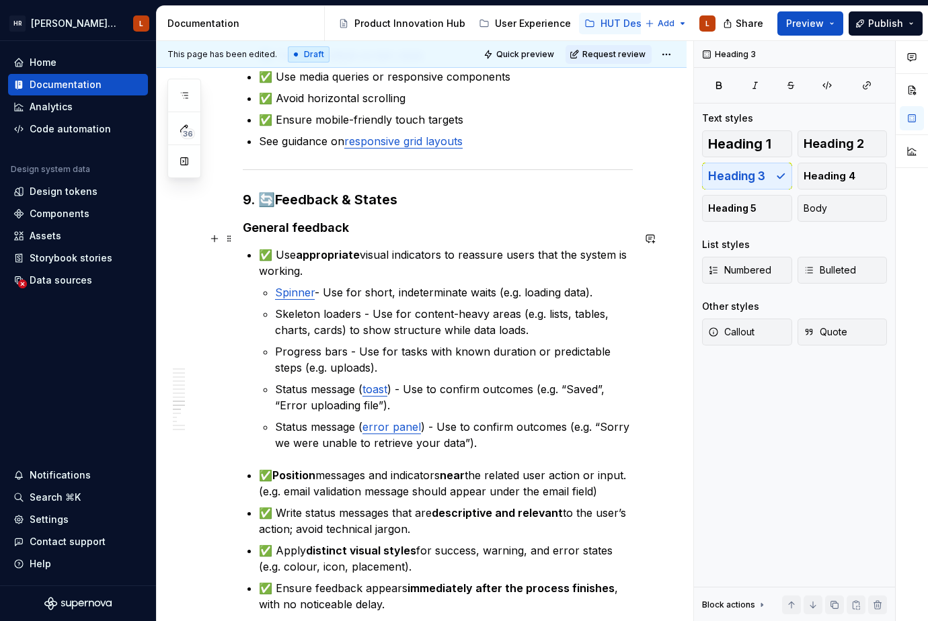
scroll to position [1700, 0]
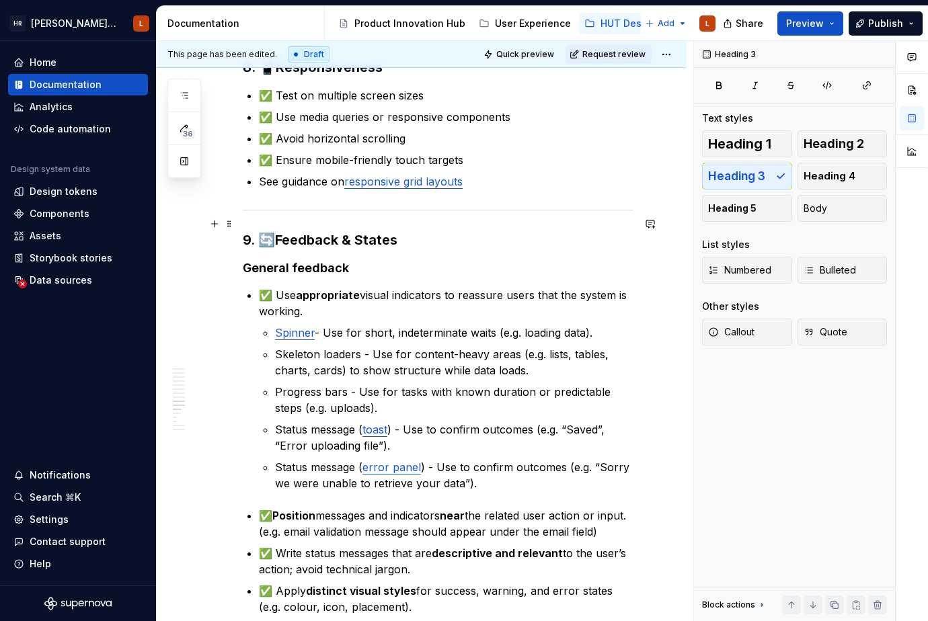
click at [249, 231] on h3 "9. 🔄 Feedback & States" at bounding box center [438, 240] width 390 height 19
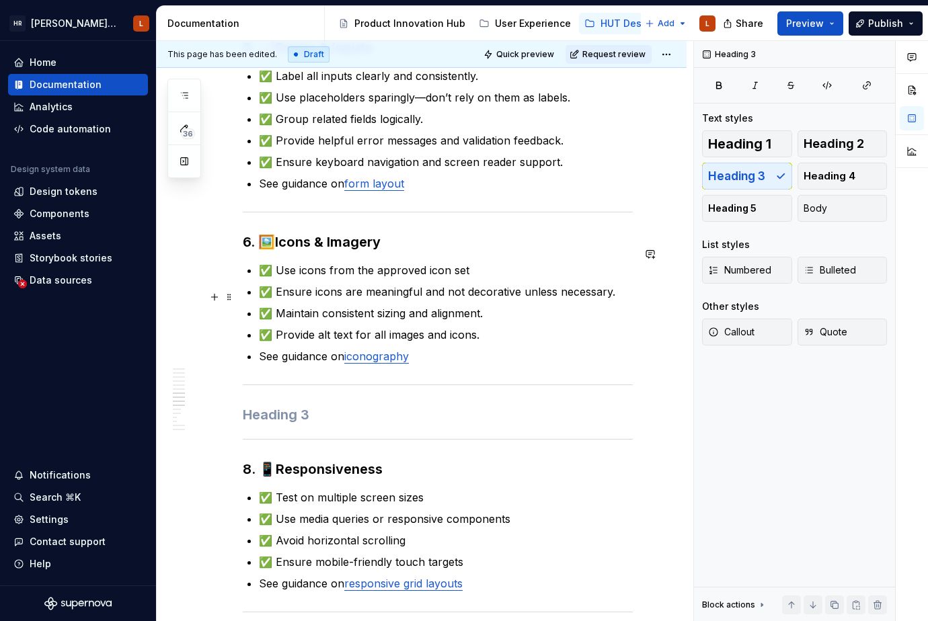
scroll to position [1296, 0]
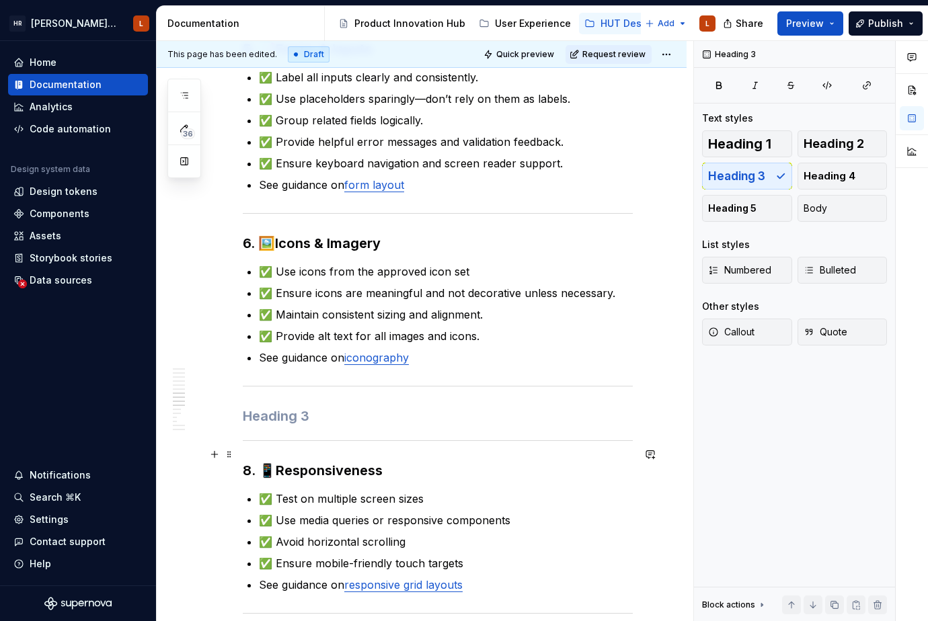
click at [249, 461] on h3 "8. 📱 Responsiveness" at bounding box center [438, 470] width 390 height 19
click at [283, 388] on div "1. 📐 Layout & Spacing ✅ Consistent spacing between elements ✅ Adequate padding …" at bounding box center [438, 379] width 390 height 2731
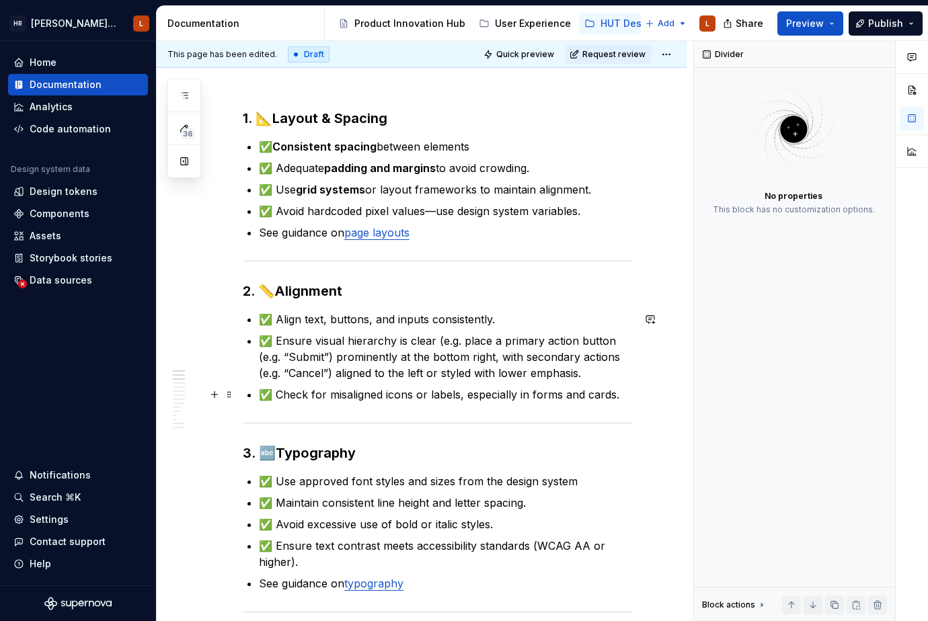
scroll to position [134, 0]
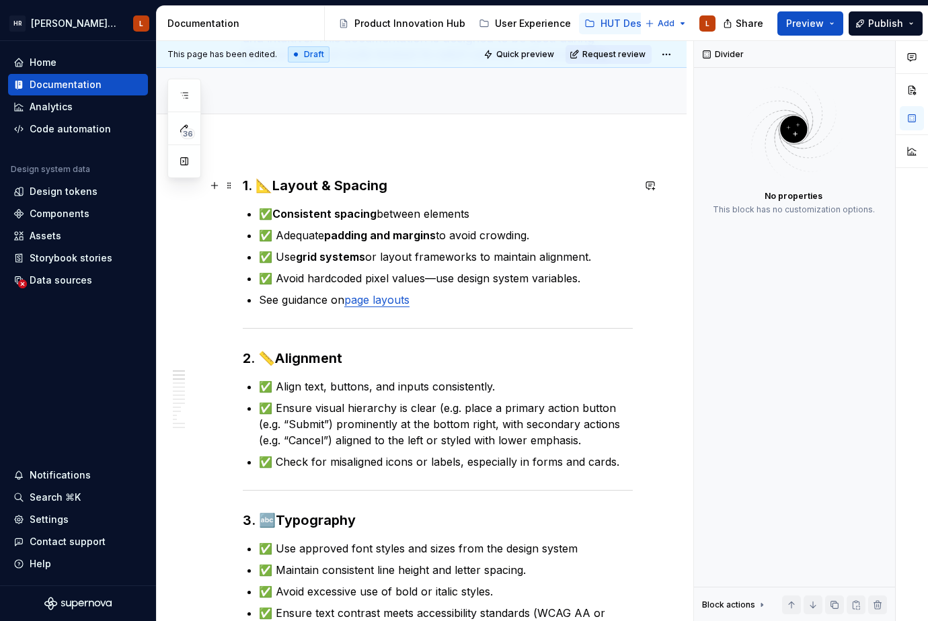
click at [316, 183] on strong "Layout & Spacing" at bounding box center [329, 185] width 115 height 16
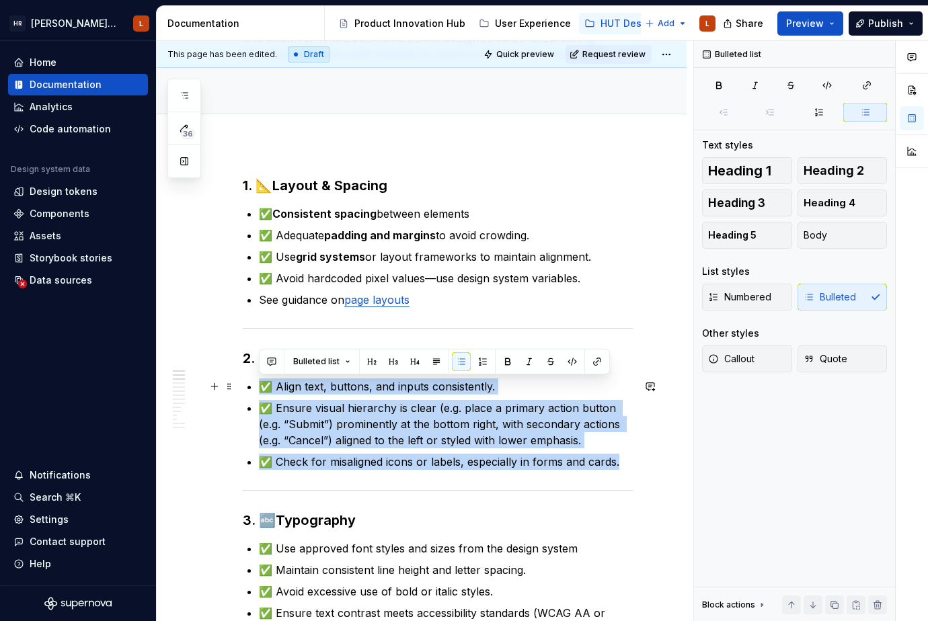
drag, startPoint x: 623, startPoint y: 465, endPoint x: 250, endPoint y: 391, distance: 380.2
click at [259, 391] on ul "✅ Align text, buttons, and inputs consistently. ✅ Ensure visual hierarchy is cl…" at bounding box center [446, 423] width 374 height 91
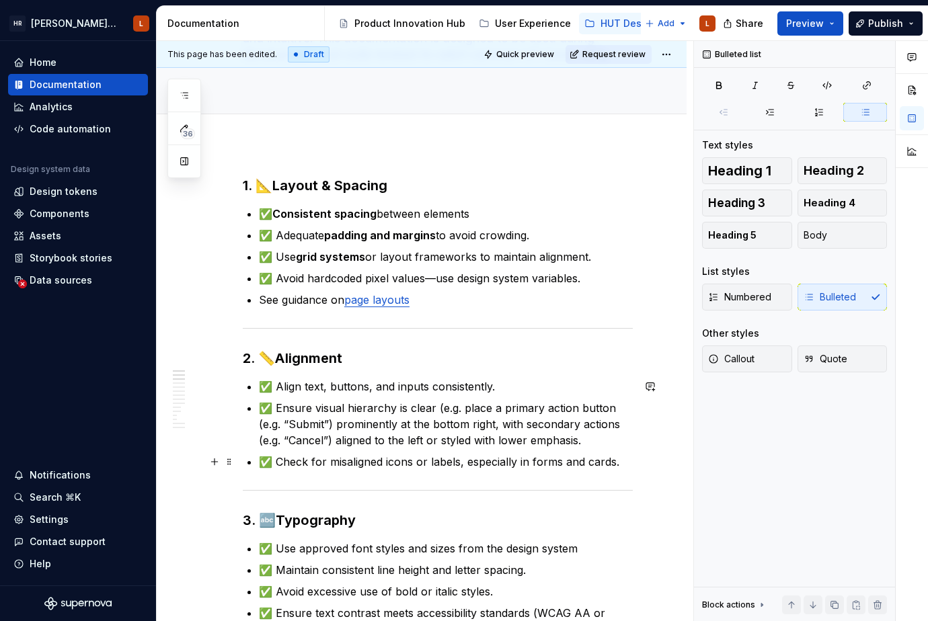
click at [401, 469] on p "✅ Check for misaligned icons or labels, especially in forms and cards." at bounding box center [446, 462] width 374 height 16
click at [487, 278] on p "✅ Avoid hardcoded pixel values—use design system variables." at bounding box center [446, 278] width 374 height 16
click at [471, 438] on p "✅ Ensure visual hierarchy is clear (e.g. place a primary action button (e.g. “S…" at bounding box center [446, 424] width 374 height 48
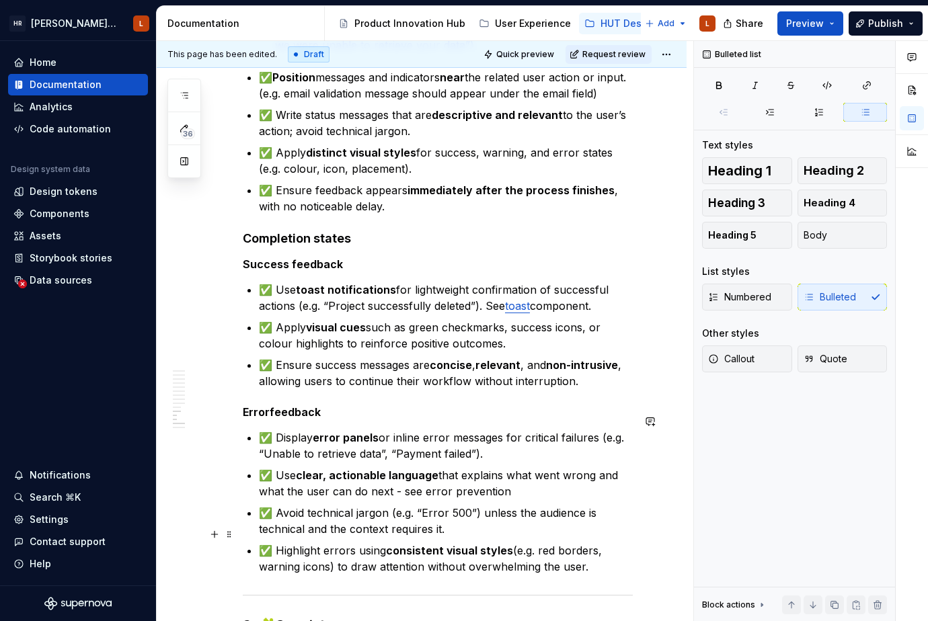
scroll to position [2084, 0]
click at [824, 17] on span "Preview" at bounding box center [805, 23] width 38 height 13
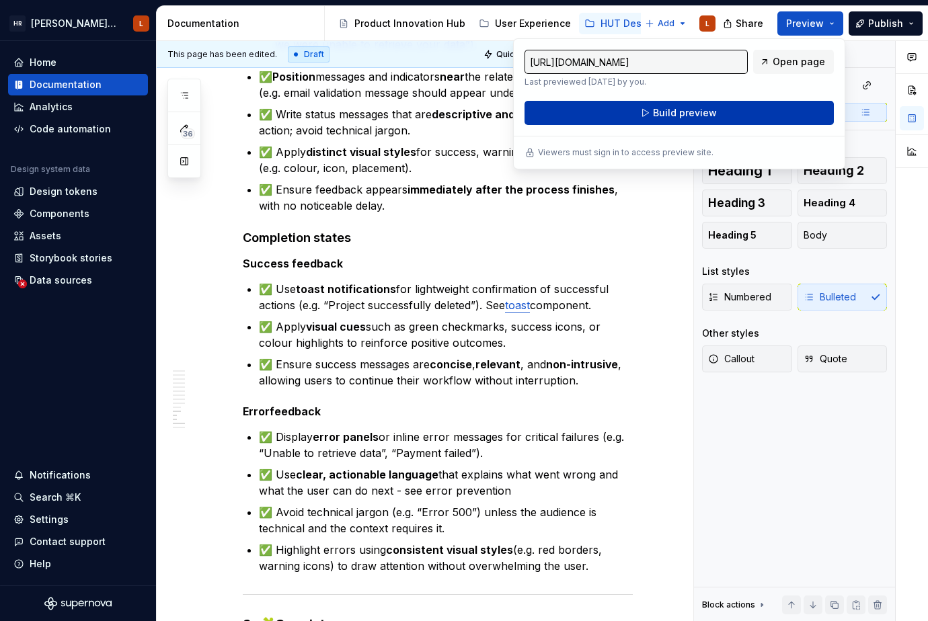
click at [704, 112] on span "Build preview" at bounding box center [685, 112] width 64 height 13
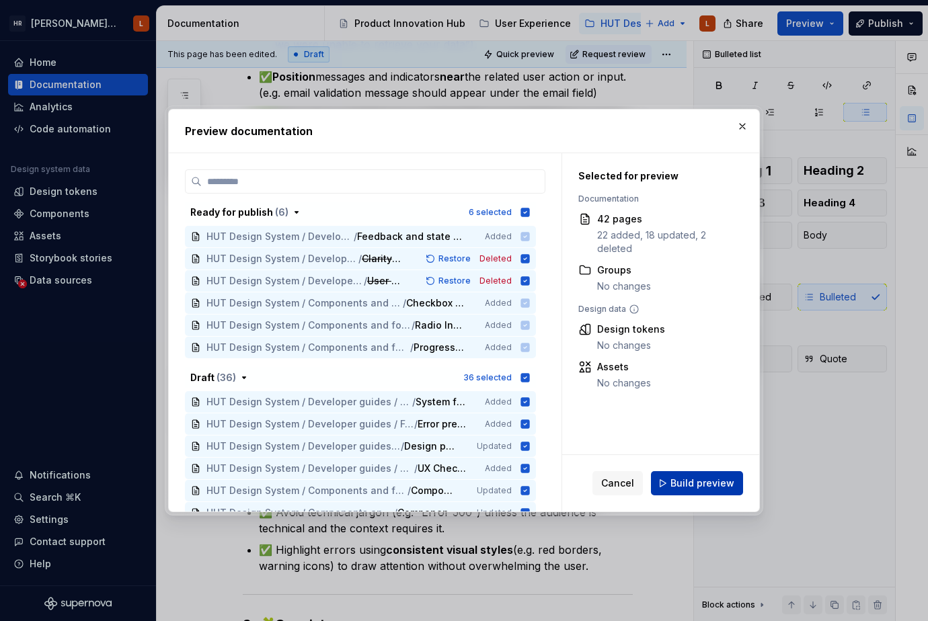
click at [674, 490] on button "Build preview" at bounding box center [697, 483] width 92 height 24
type textarea "*"
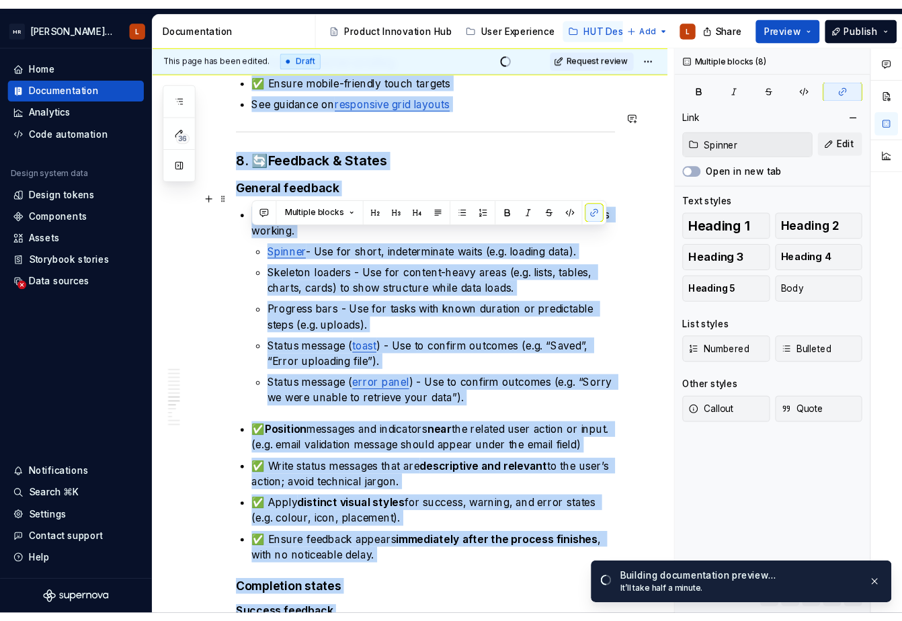
scroll to position [1662, 0]
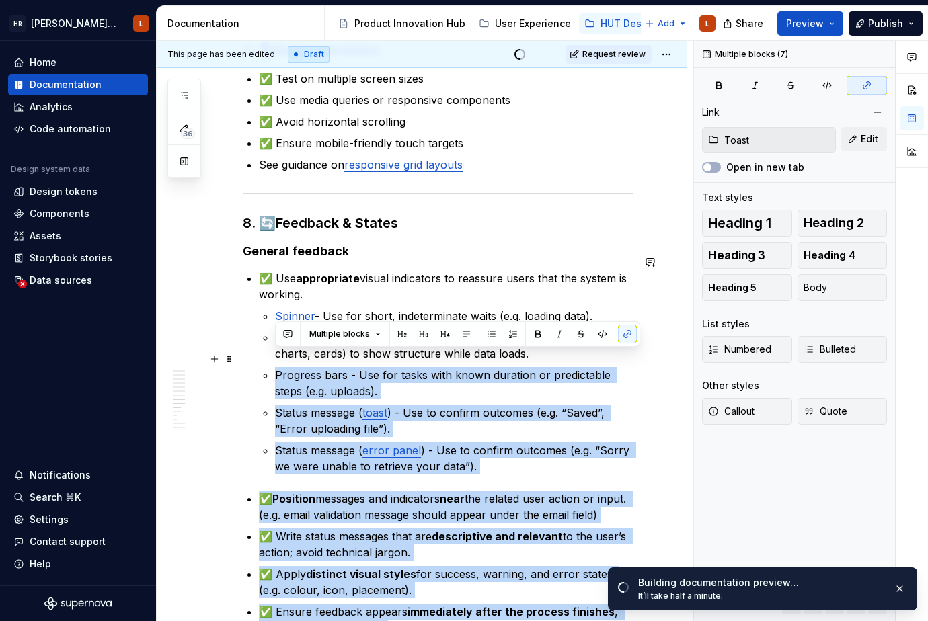
type input "Spinner"
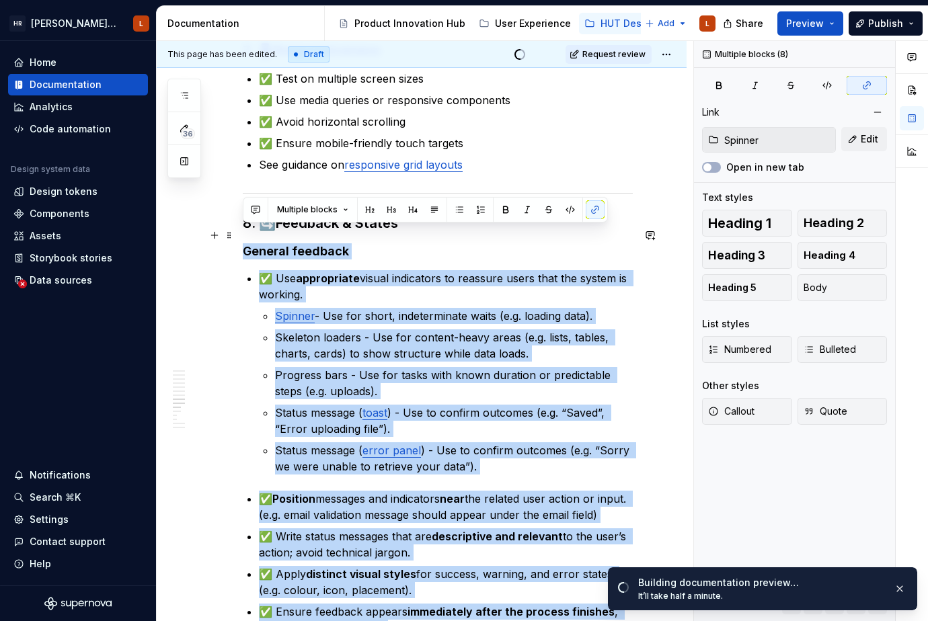
drag, startPoint x: 586, startPoint y: 553, endPoint x: 239, endPoint y: 233, distance: 472.4
click at [238, 233] on div "1. 📐 Layout & Spacing ✅ Consistent spacing between elements ✅ Adequate padding …" at bounding box center [422, 72] width 530 height 2912
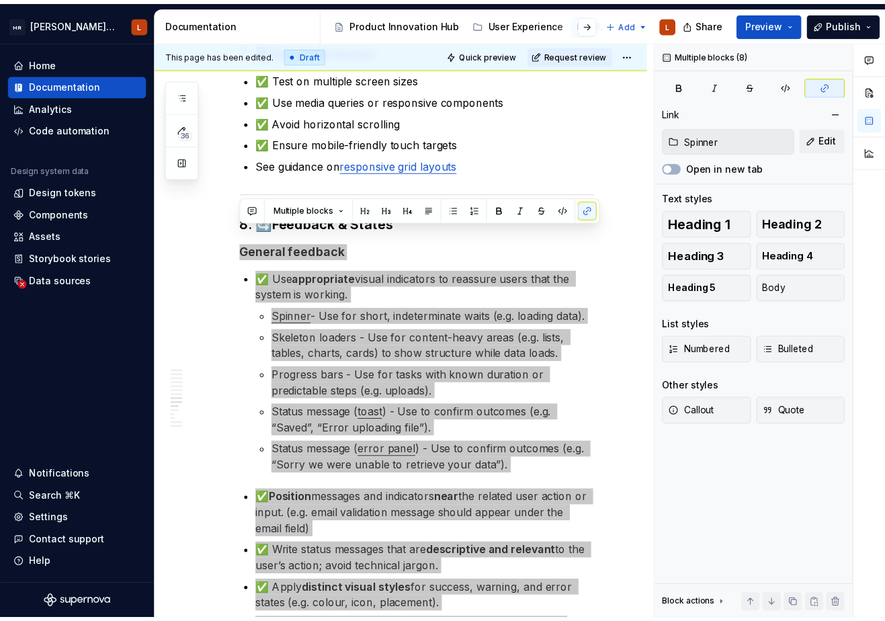
scroll to position [1775, 0]
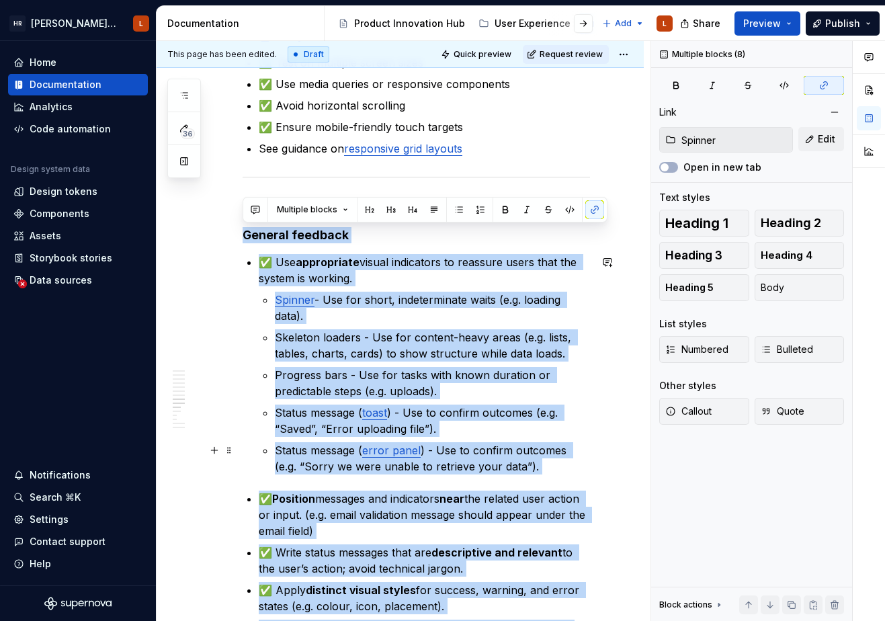
click at [426, 448] on p "Status message ( error panel ) - Use to confirm outcomes (e.g. “Sorry we were u…" at bounding box center [432, 458] width 315 height 32
click at [500, 429] on p "Status message ( toast ) - Use to confirm outcomes (e.g. “Saved”, “Error upload…" at bounding box center [432, 421] width 315 height 32
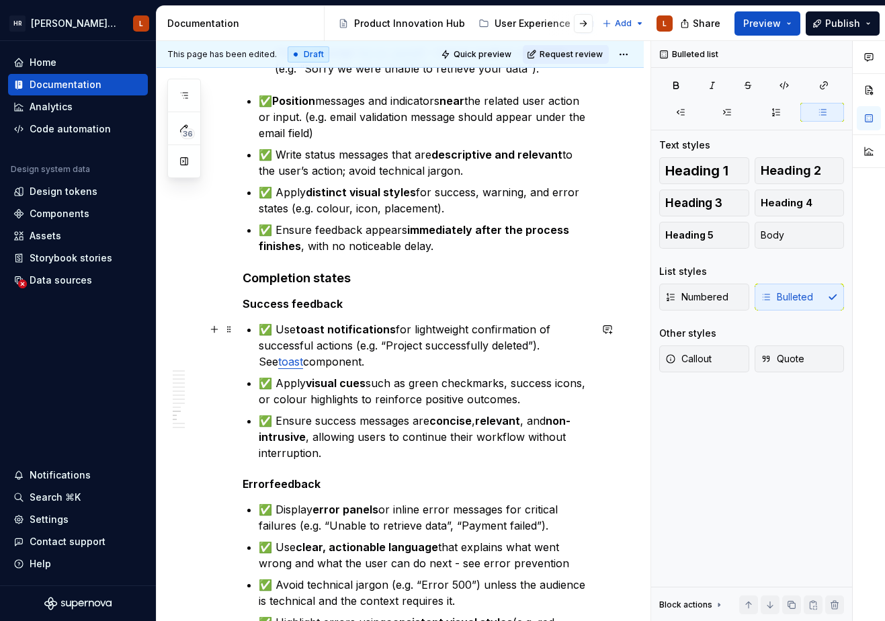
scroll to position [2178, 0]
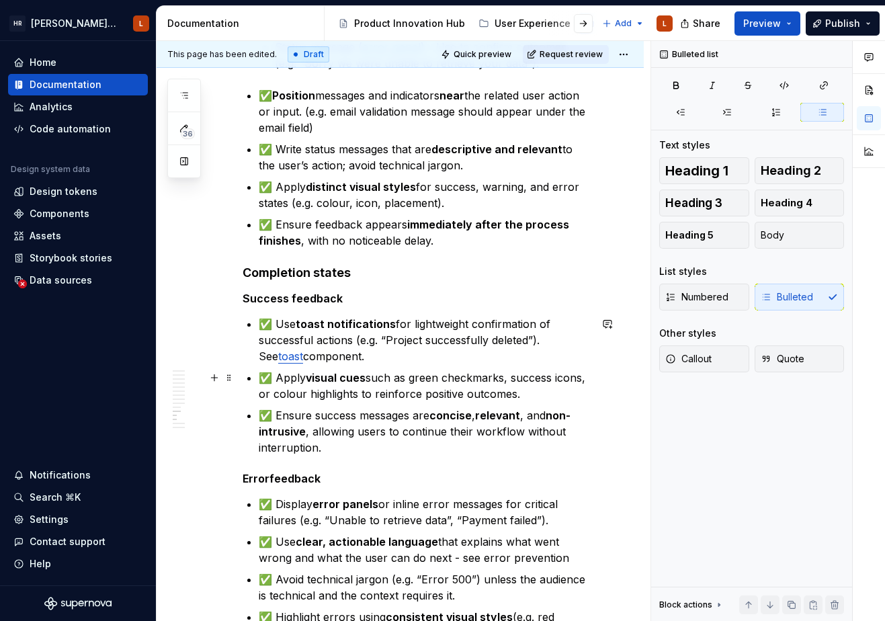
click at [554, 393] on p "✅ Apply visual cues such as green checkmarks, success icons, or colour highligh…" at bounding box center [424, 386] width 331 height 32
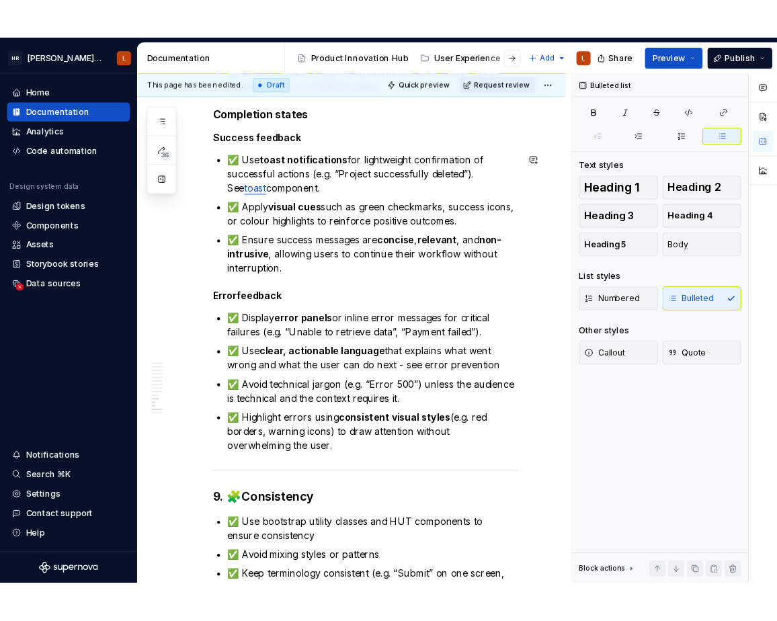
scroll to position [2380, 0]
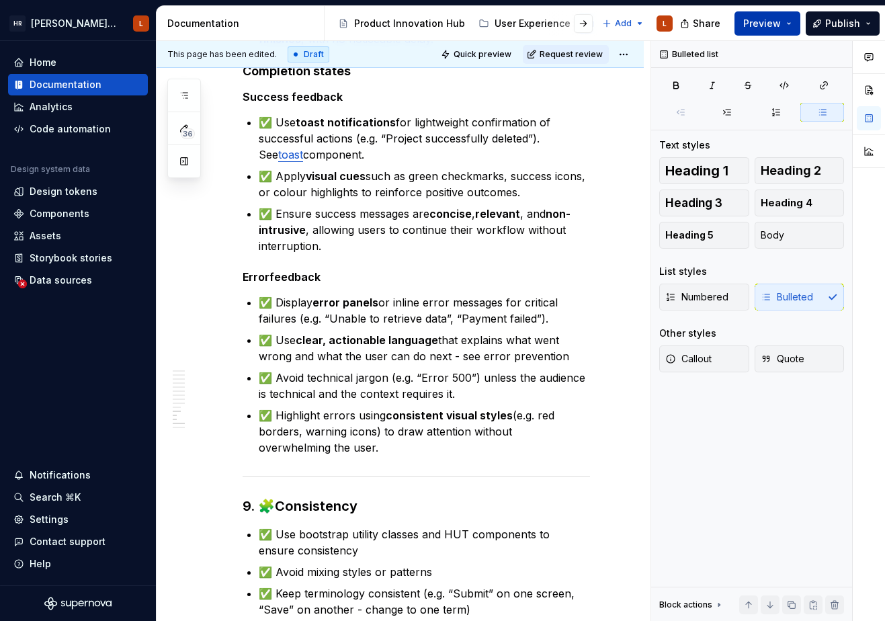
click at [785, 18] on button "Preview" at bounding box center [768, 23] width 66 height 24
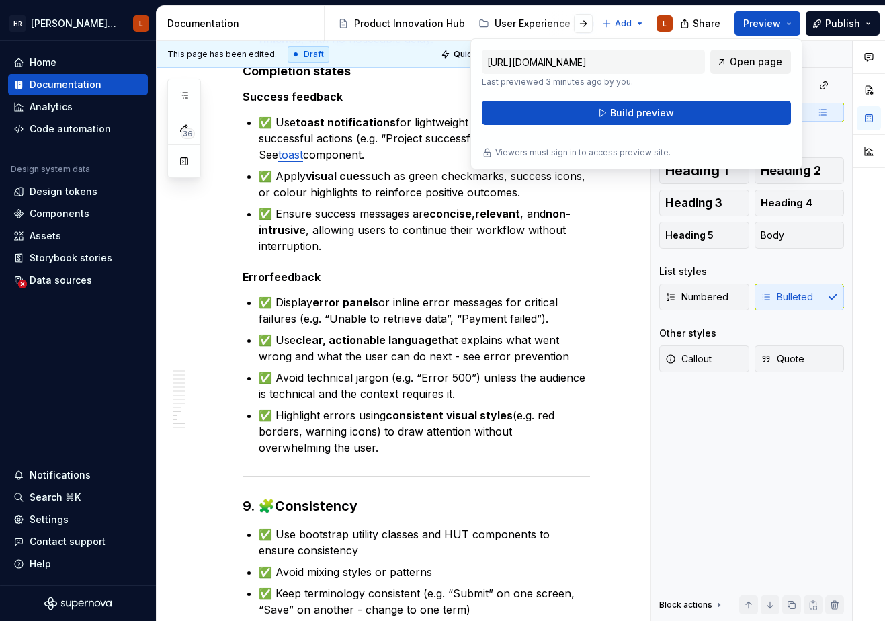
drag, startPoint x: 785, startPoint y: 18, endPoint x: 752, endPoint y: 60, distance: 52.7
click at [752, 60] on span "Open page" at bounding box center [756, 61] width 52 height 13
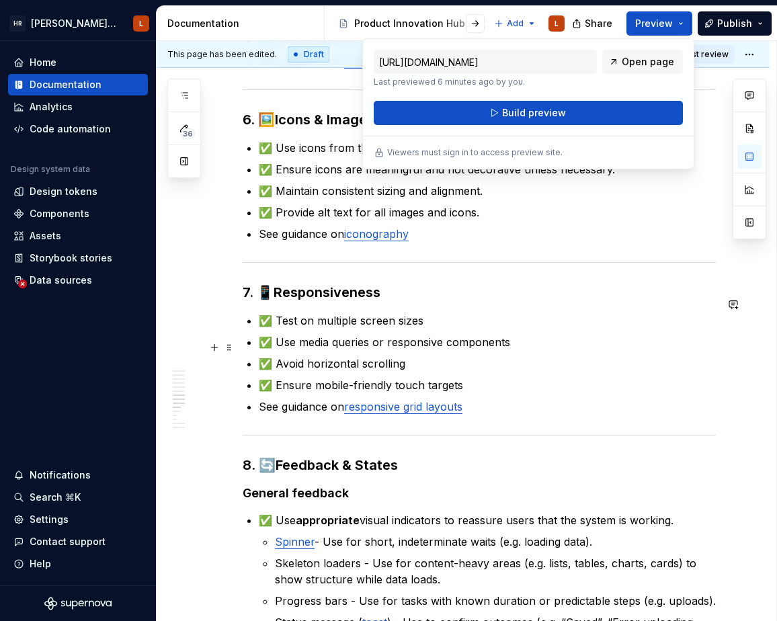
scroll to position [1589, 0]
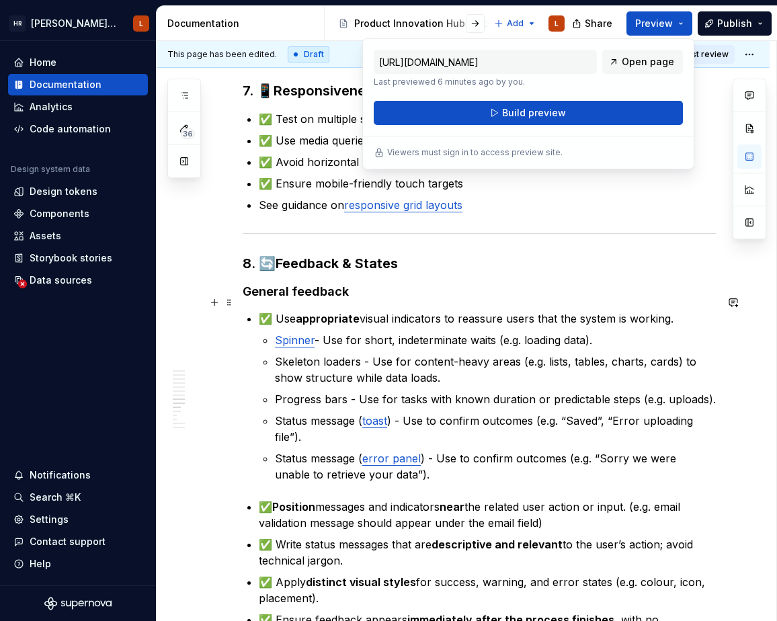
click at [376, 313] on li "✅ Use appropriate visual indicators to reassure users that the system is workin…" at bounding box center [487, 397] width 457 height 172
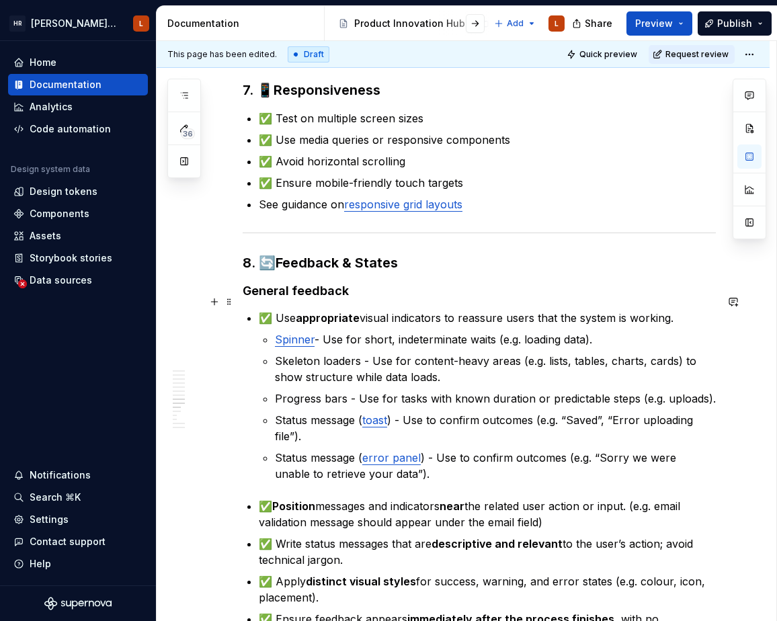
scroll to position [1557, 0]
click at [672, 311] on p "✅ Use appropriate visual indicators to reassure users that the system is workin…" at bounding box center [487, 319] width 457 height 16
click at [678, 311] on p "✅ Use appropriate visual indicators to reassure users that the system is workin…" at bounding box center [487, 319] width 457 height 16
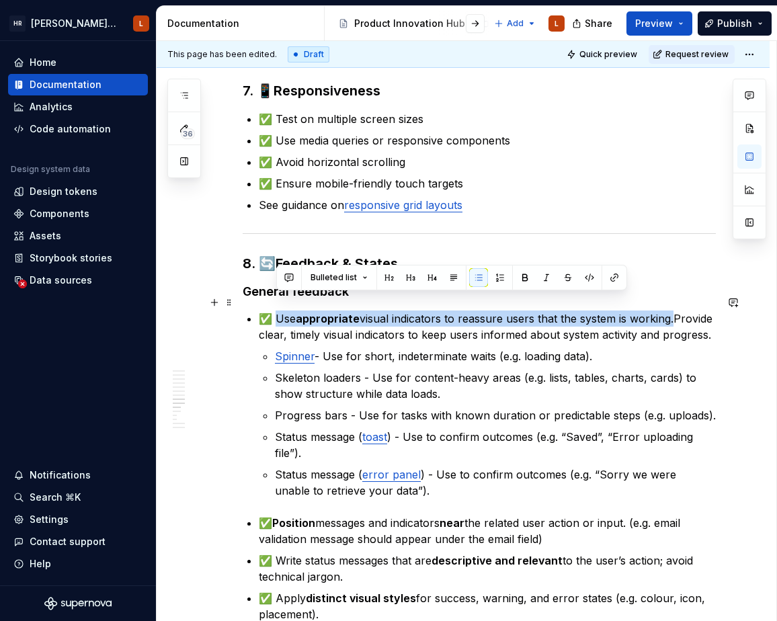
drag, startPoint x: 303, startPoint y: 317, endPoint x: 279, endPoint y: 299, distance: 29.7
click at [279, 311] on p "✅ Use appropriate visual indicators to reassure users that the system is workin…" at bounding box center [487, 327] width 457 height 32
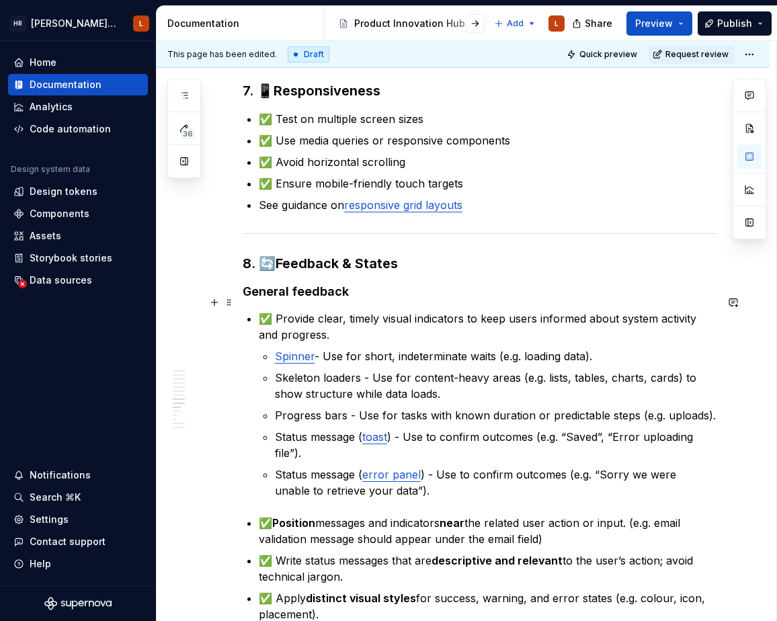
click at [364, 315] on p "✅ Provide clear, timely visual indicators to keep users informed about system a…" at bounding box center [487, 327] width 457 height 32
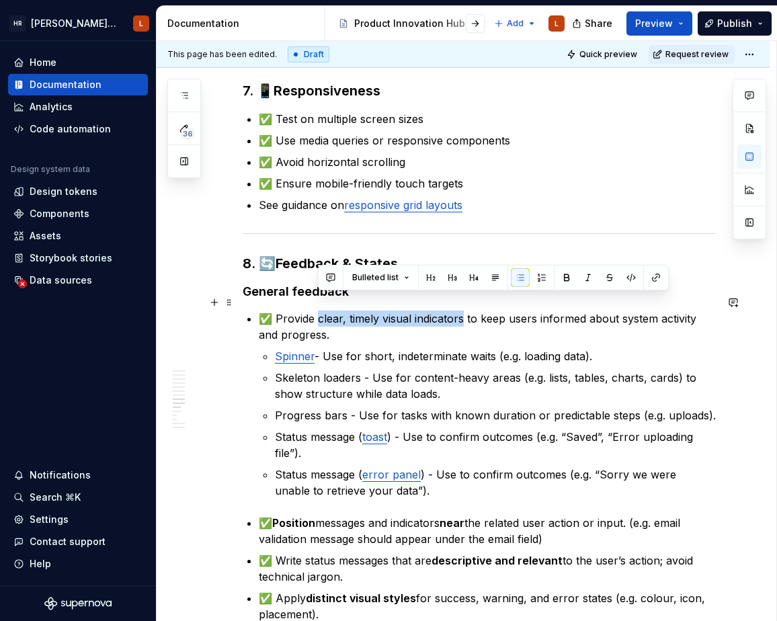
drag, startPoint x: 318, startPoint y: 304, endPoint x: 466, endPoint y: 301, distance: 147.9
click at [466, 311] on p "✅ Provide clear, timely visual indicators to keep users informed about system a…" at bounding box center [487, 327] width 457 height 32
click at [469, 348] on p "Spinner - Use for short, indeterminate waits (e.g. loading data)." at bounding box center [495, 356] width 441 height 16
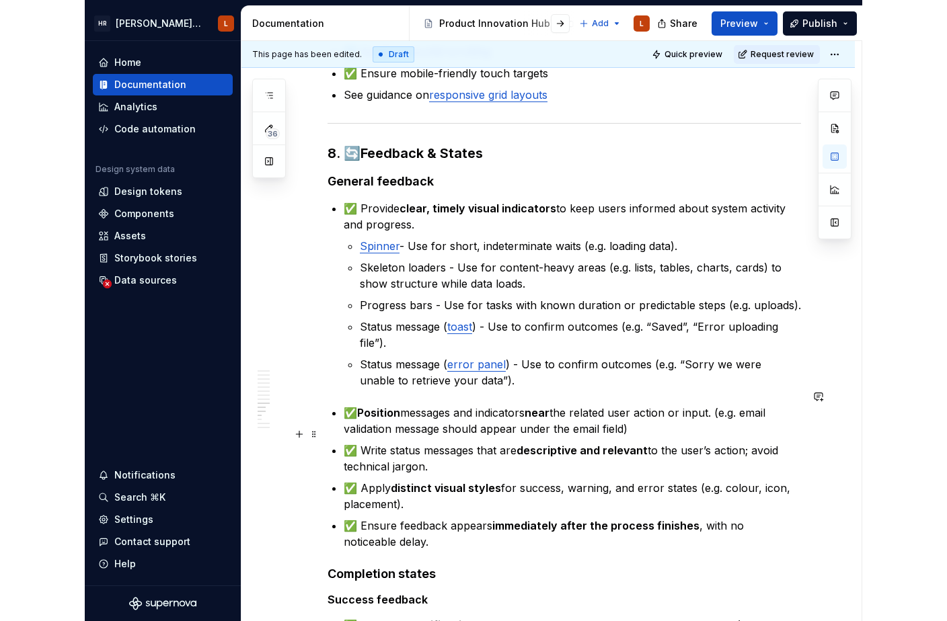
scroll to position [1691, 0]
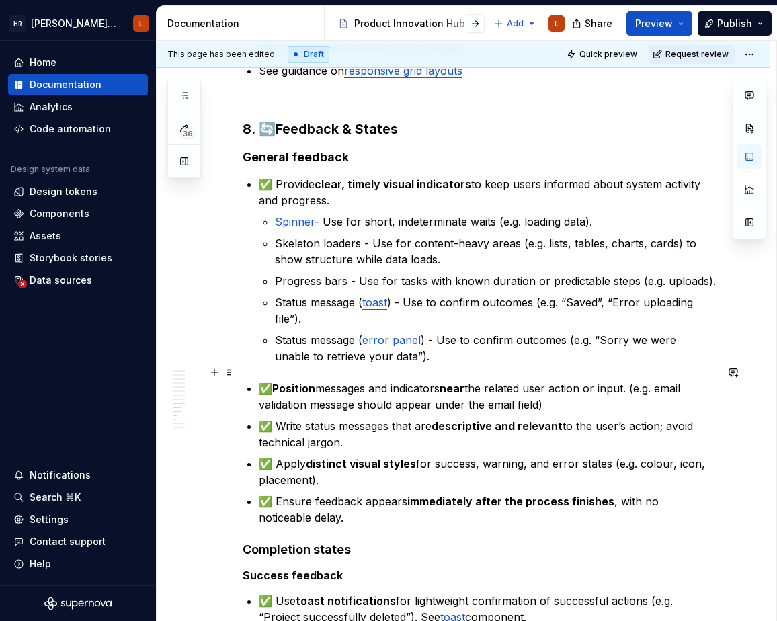
click at [260, 381] on p "✅ Position messages and indicators near the related user action or input. (e.g.…" at bounding box center [487, 397] width 457 height 32
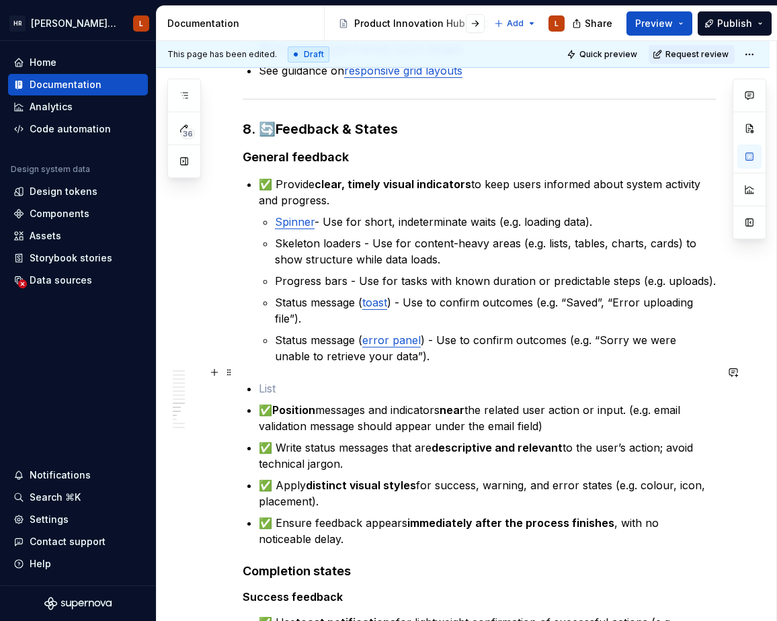
click at [297, 381] on p at bounding box center [487, 389] width 457 height 16
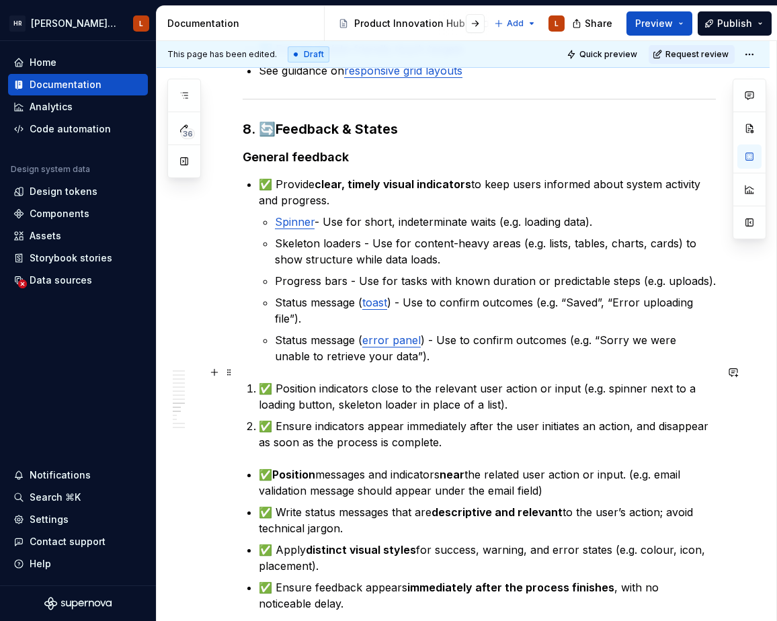
click at [261, 381] on p "✅ Position indicators close to the relevant user action or input (e.g. spinner …" at bounding box center [487, 397] width 457 height 32
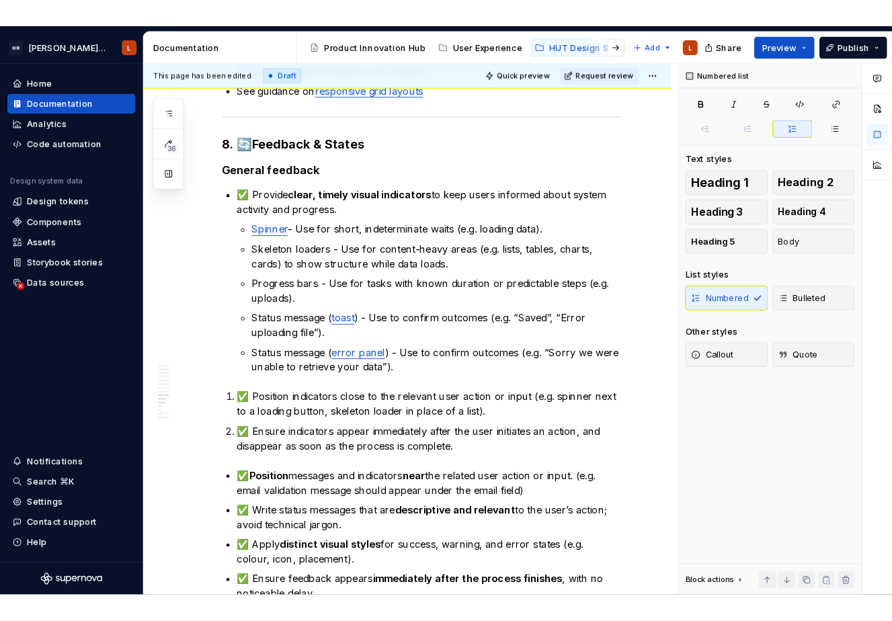
scroll to position [1708, 0]
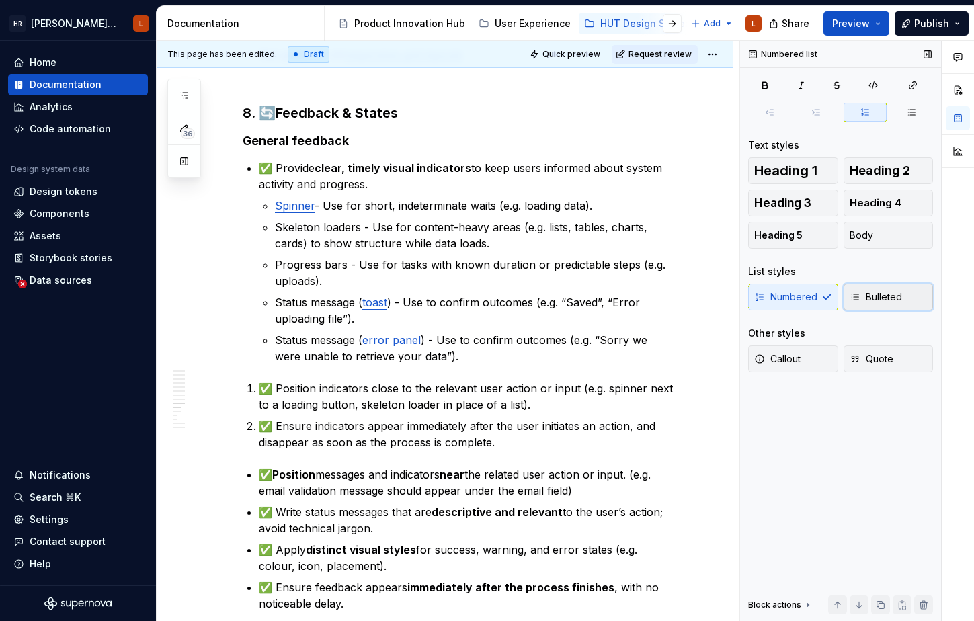
click at [887, 298] on span "Bulleted" at bounding box center [876, 296] width 52 height 13
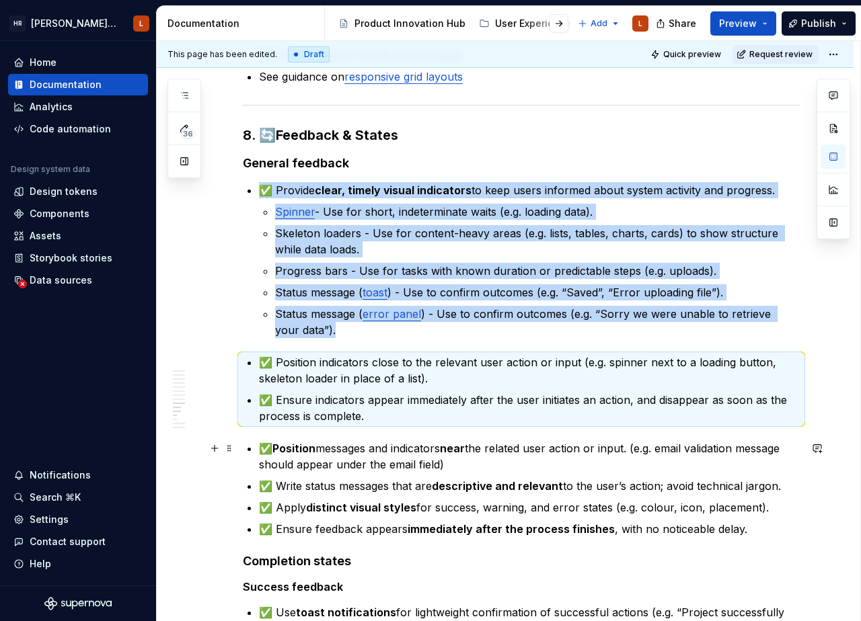
scroll to position [1648, 0]
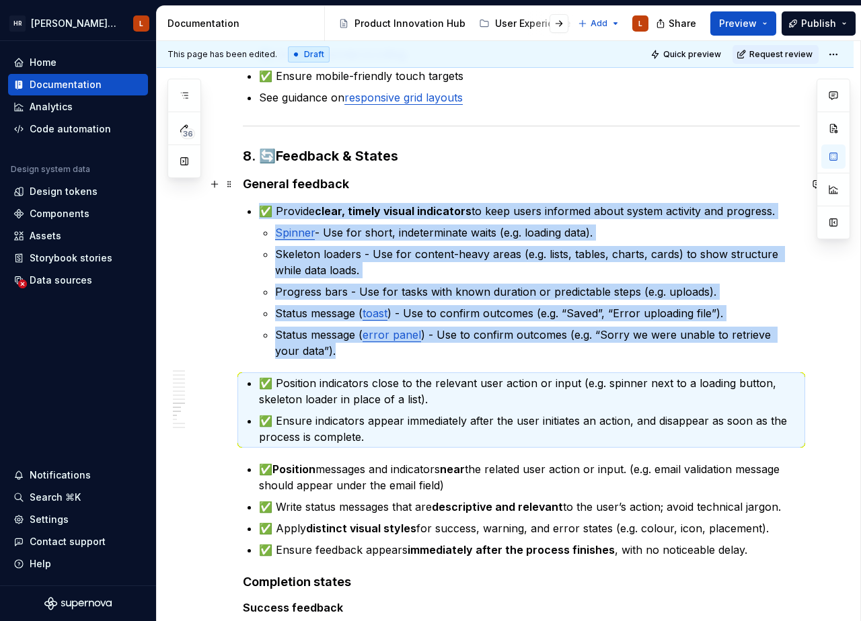
click at [277, 184] on strong "General feedback" at bounding box center [296, 184] width 106 height 14
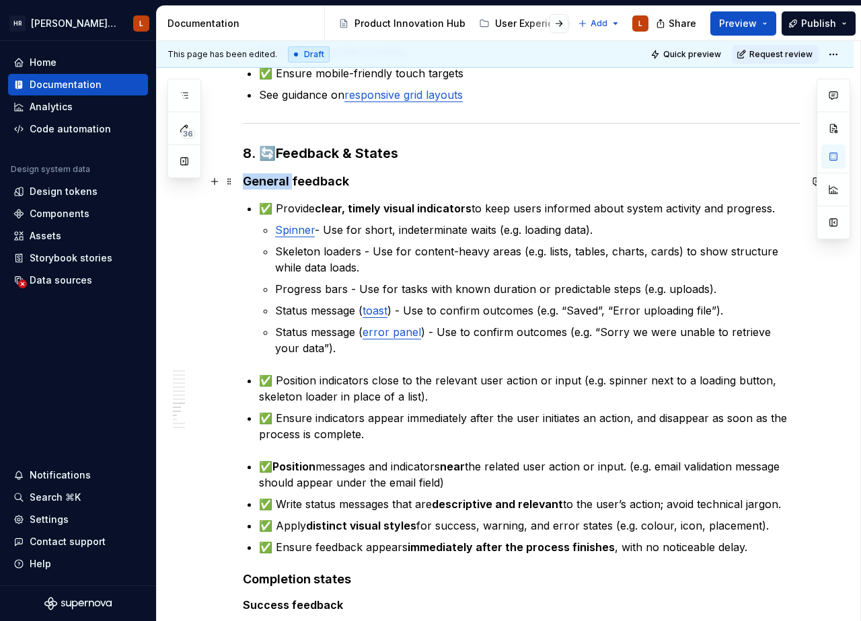
click at [277, 184] on strong "General feedback" at bounding box center [296, 181] width 106 height 14
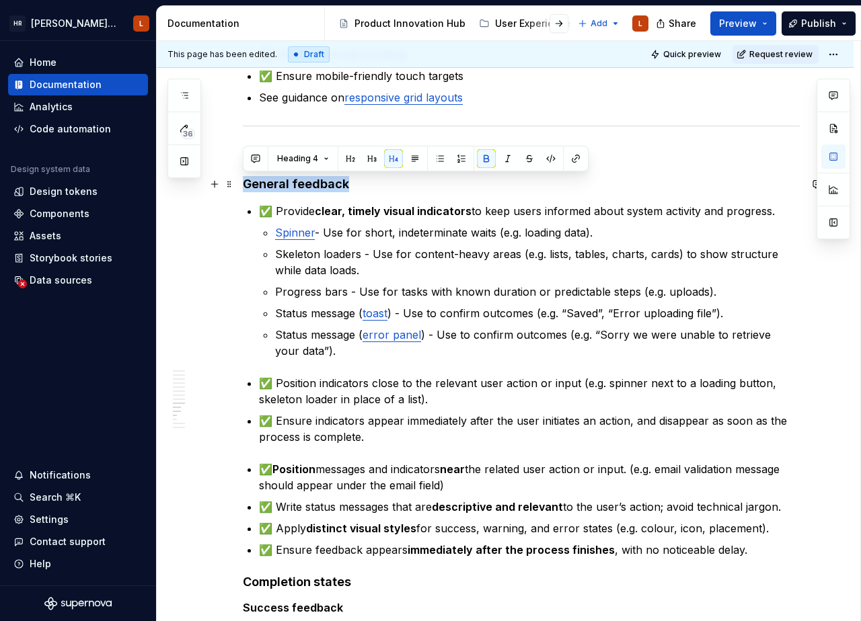
click at [277, 184] on strong "General feedback" at bounding box center [296, 184] width 106 height 14
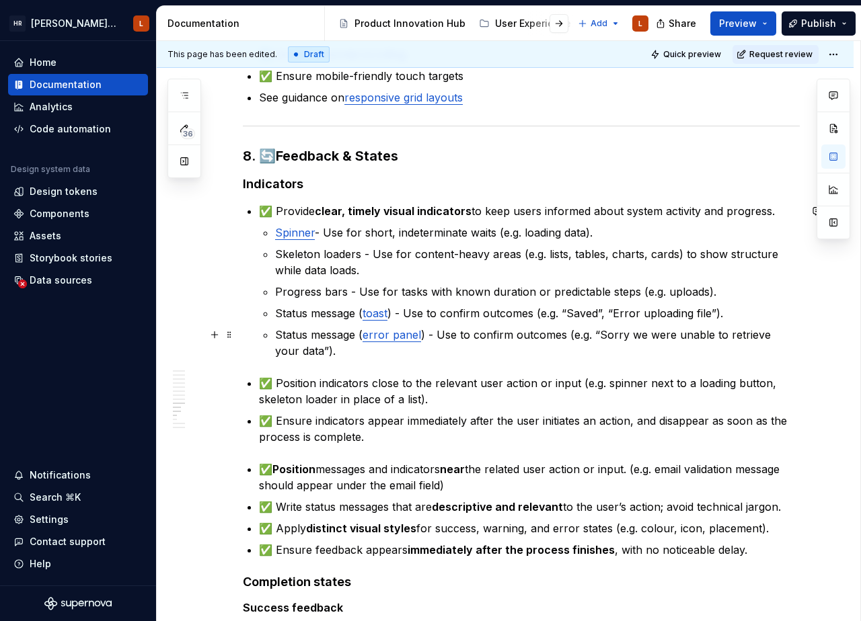
click at [470, 357] on p "Status message ( error panel ) - Use to confirm outcomes (e.g. “Sorry we were u…" at bounding box center [537, 343] width 524 height 32
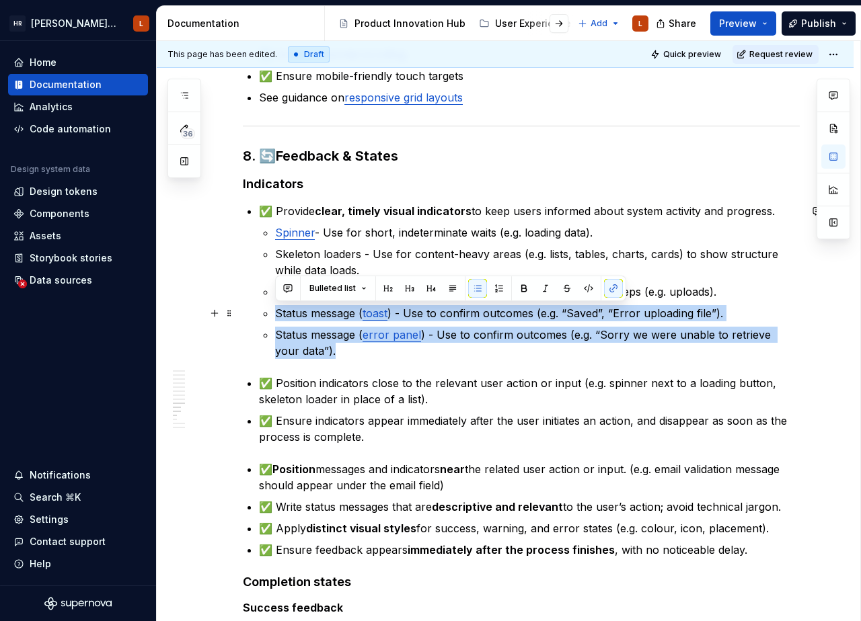
drag, startPoint x: 326, startPoint y: 355, endPoint x: 255, endPoint y: 319, distance: 79.4
click at [349, 356] on p "Status message ( error panel ) - Use to confirm outcomes (e.g. “Sorry we were u…" at bounding box center [537, 343] width 524 height 32
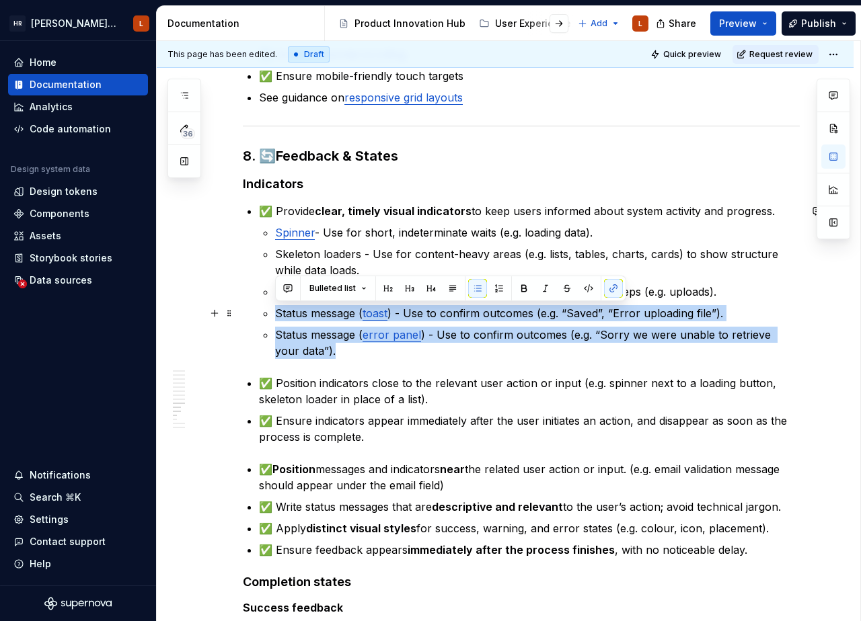
drag, startPoint x: 330, startPoint y: 352, endPoint x: 239, endPoint y: 311, distance: 99.9
click at [239, 311] on div "1. 📐 Layout & Spacing ✅ Consistent spacing between elements ✅ Adequate padding …" at bounding box center [505, 8] width 696 height 2756
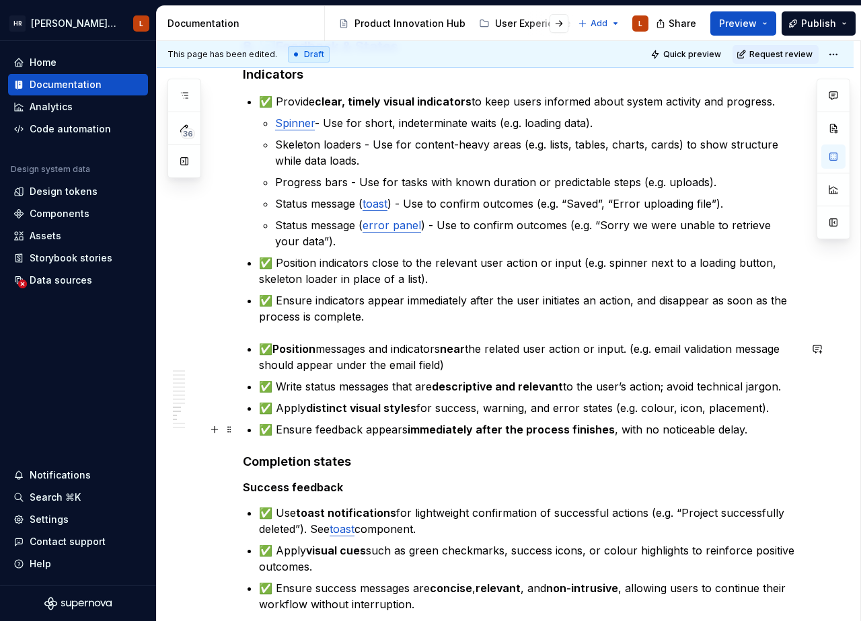
scroll to position [1700, 0]
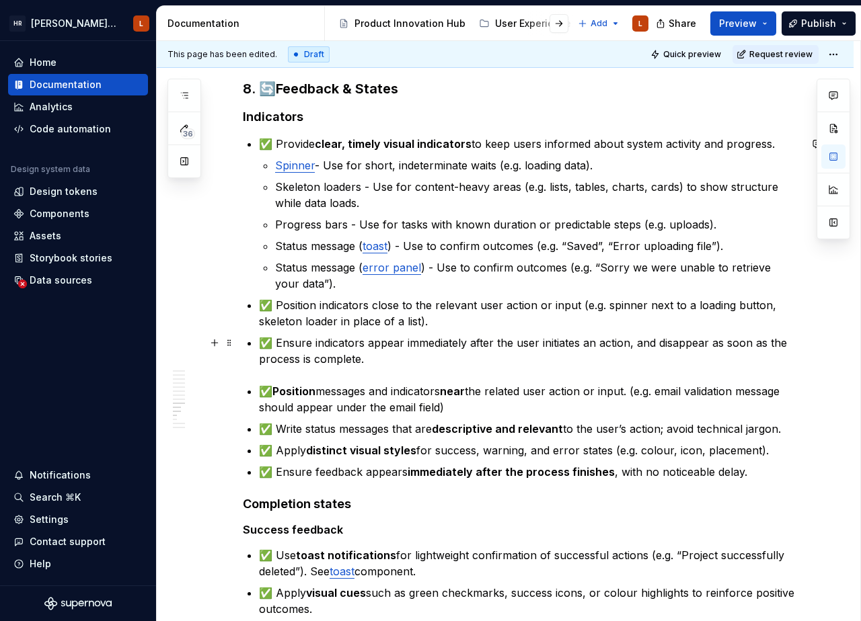
click at [512, 350] on p "✅ Ensure indicators appear immediately after the user initiates an action, and …" at bounding box center [529, 351] width 541 height 32
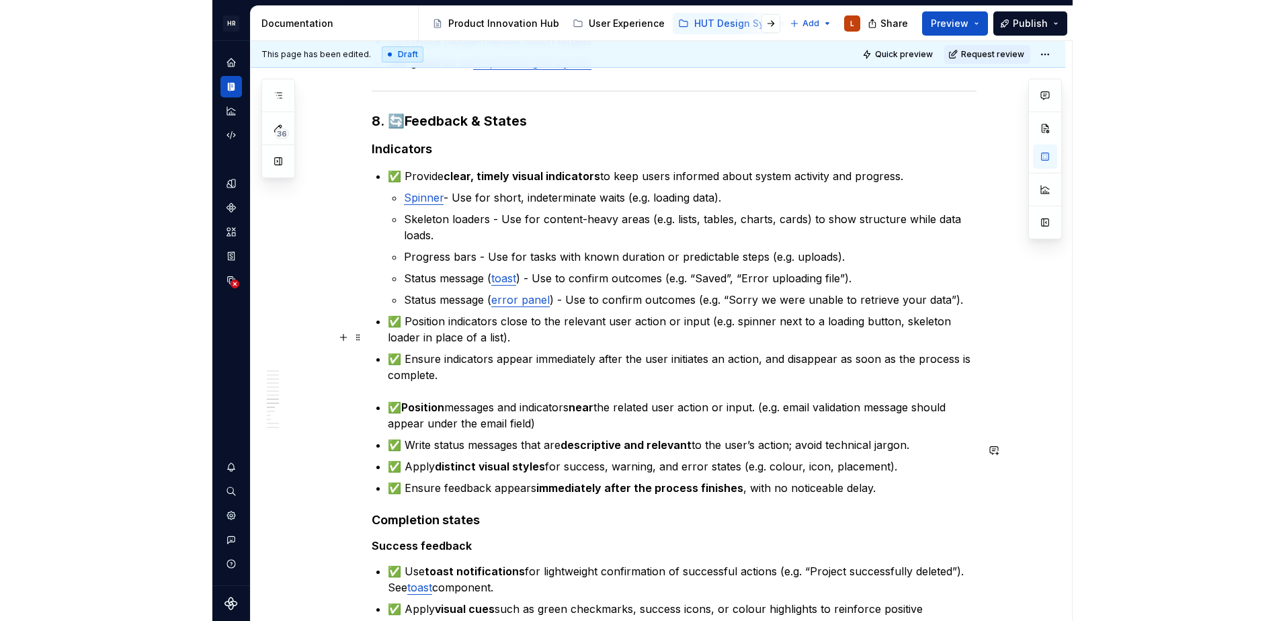
scroll to position [1732, 0]
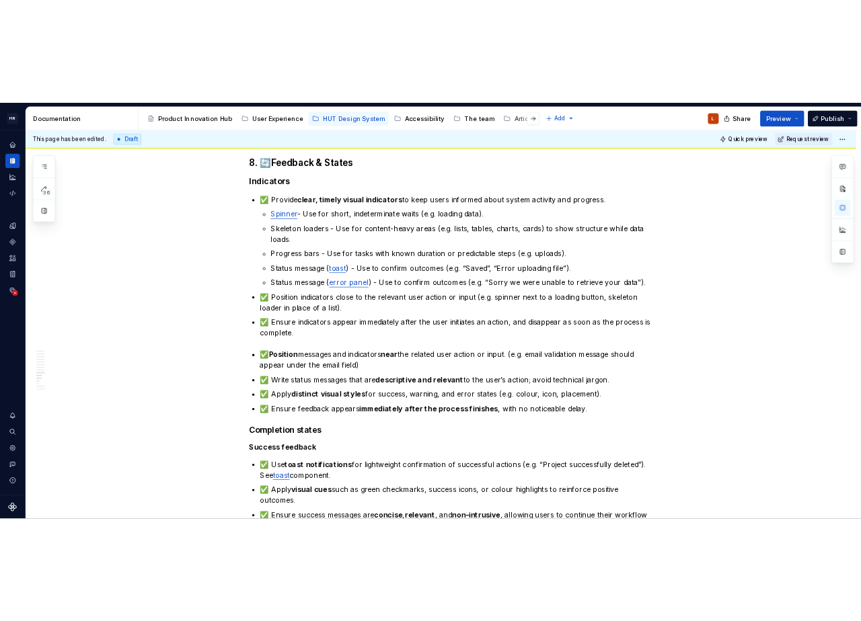
scroll to position [1763, 0]
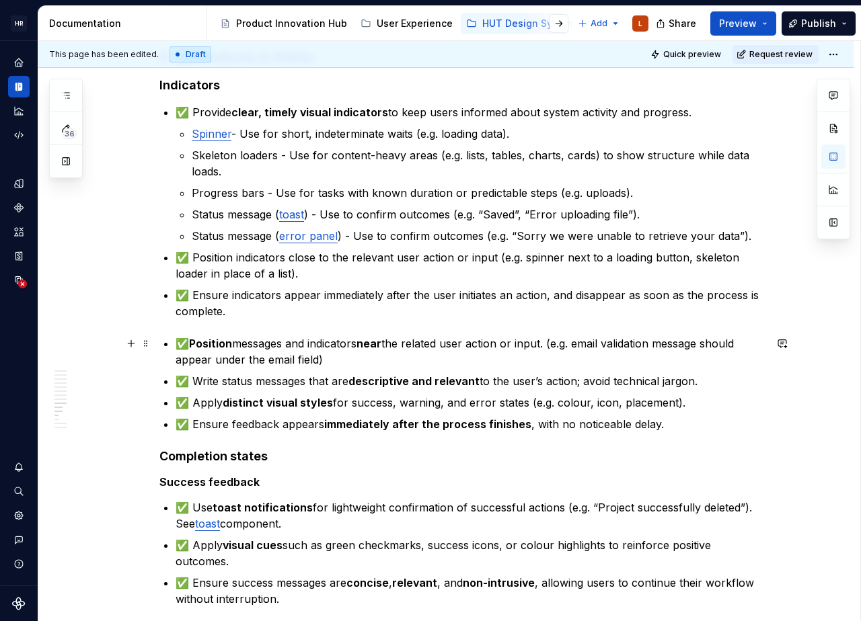
click at [305, 363] on p "✅ Position messages and indicators near the related user action or input. (e.g.…" at bounding box center [469, 351] width 589 height 32
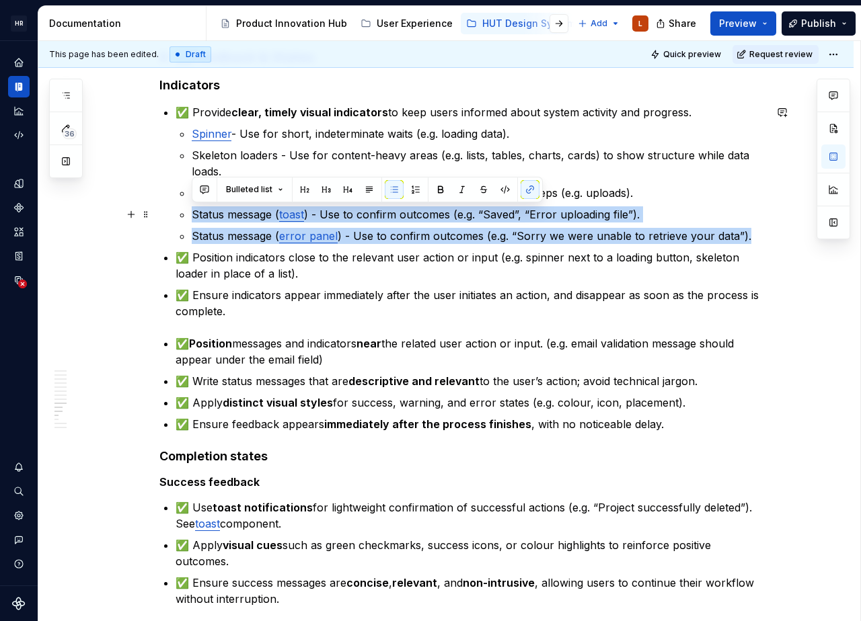
drag, startPoint x: 747, startPoint y: 236, endPoint x: 166, endPoint y: 216, distance: 581.2
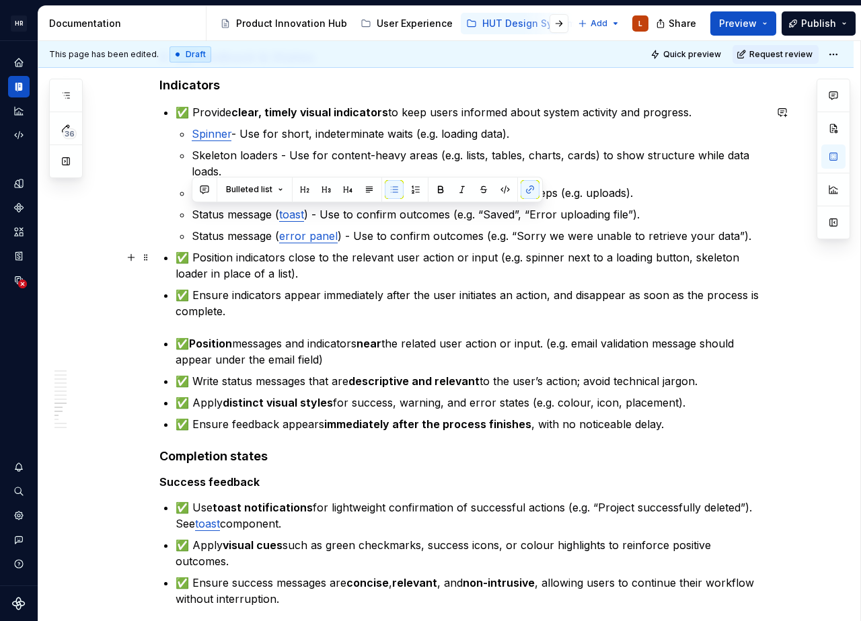
drag, startPoint x: 342, startPoint y: 284, endPoint x: 336, endPoint y: 270, distance: 14.7
click at [343, 284] on ul "✅ Provide clear, timely visual indicators to keep users informed about system a…" at bounding box center [469, 211] width 589 height 215
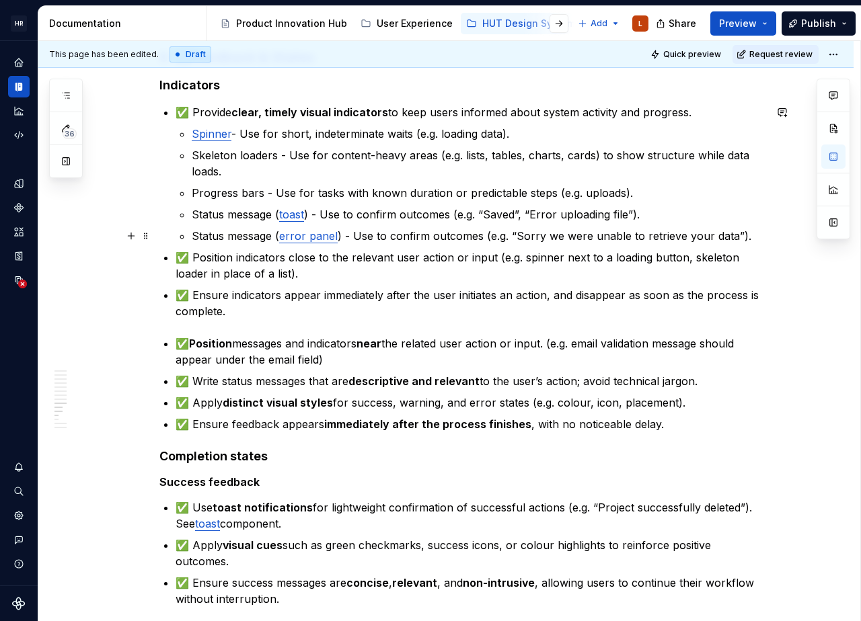
click at [308, 236] on link "error panel" at bounding box center [308, 235] width 58 height 13
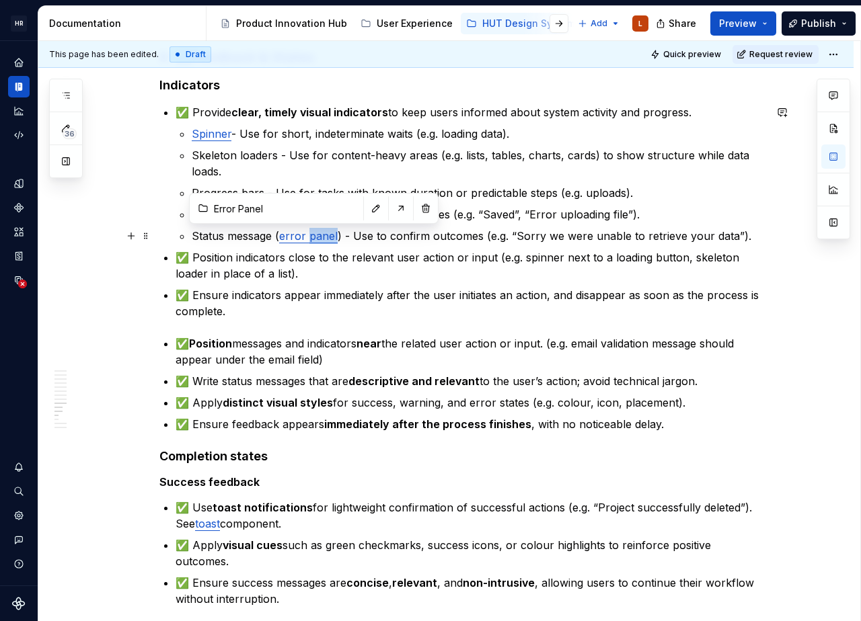
click at [308, 236] on link "error panel" at bounding box center [308, 235] width 58 height 13
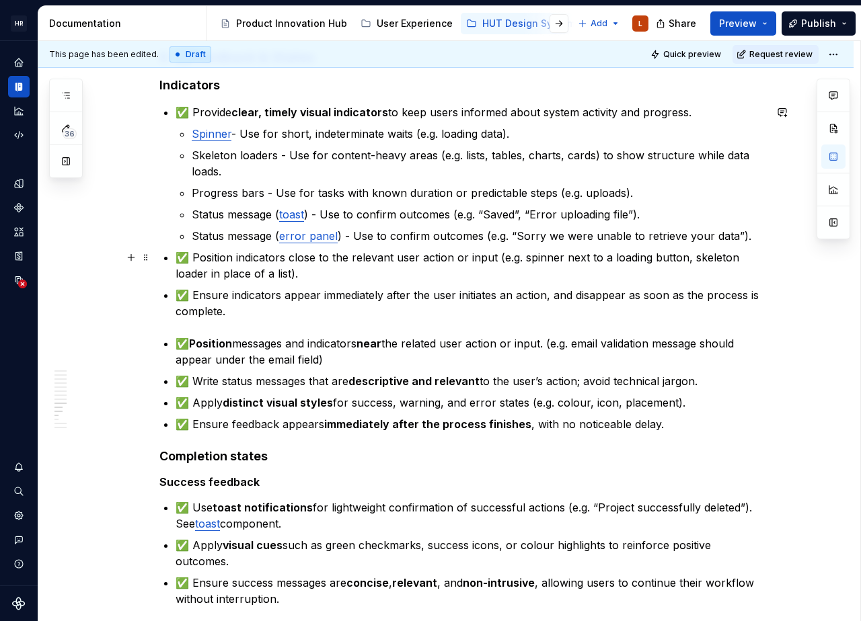
click at [304, 260] on p "✅ Position indicators close to the relevant user action or input (e.g. spinner …" at bounding box center [469, 265] width 589 height 32
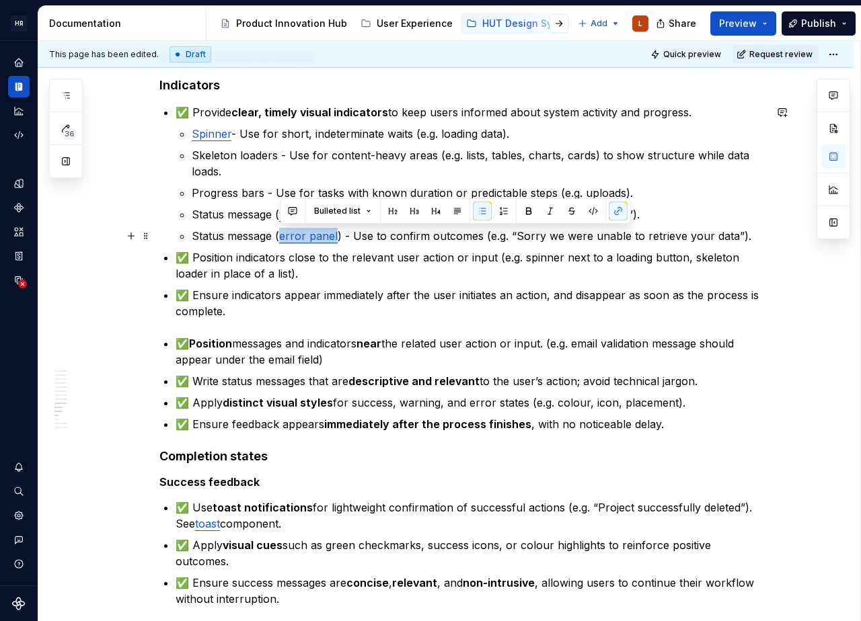
drag, startPoint x: 279, startPoint y: 236, endPoint x: 335, endPoint y: 237, distance: 56.5
click at [335, 237] on p "Status message ( error panel ) - Use to confirm outcomes (e.g. “Sorry we were u…" at bounding box center [478, 236] width 573 height 16
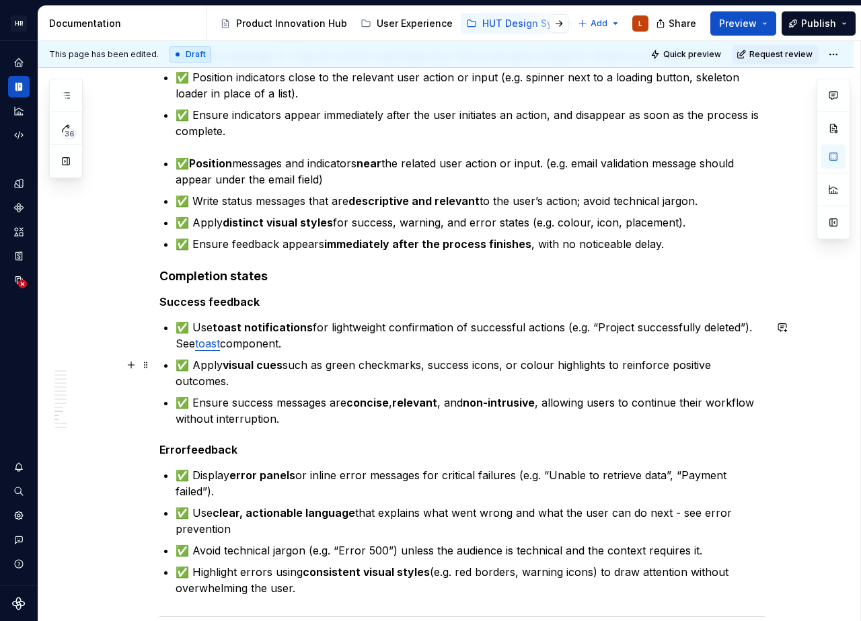
scroll to position [1965, 0]
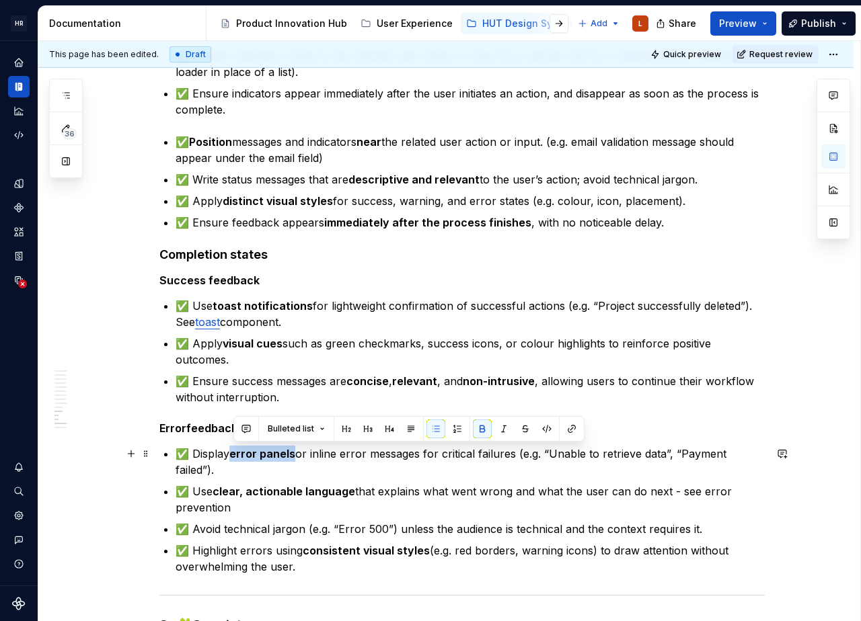
drag, startPoint x: 235, startPoint y: 456, endPoint x: 295, endPoint y: 455, distance: 60.5
click at [295, 455] on strong "error panels" at bounding box center [262, 453] width 66 height 13
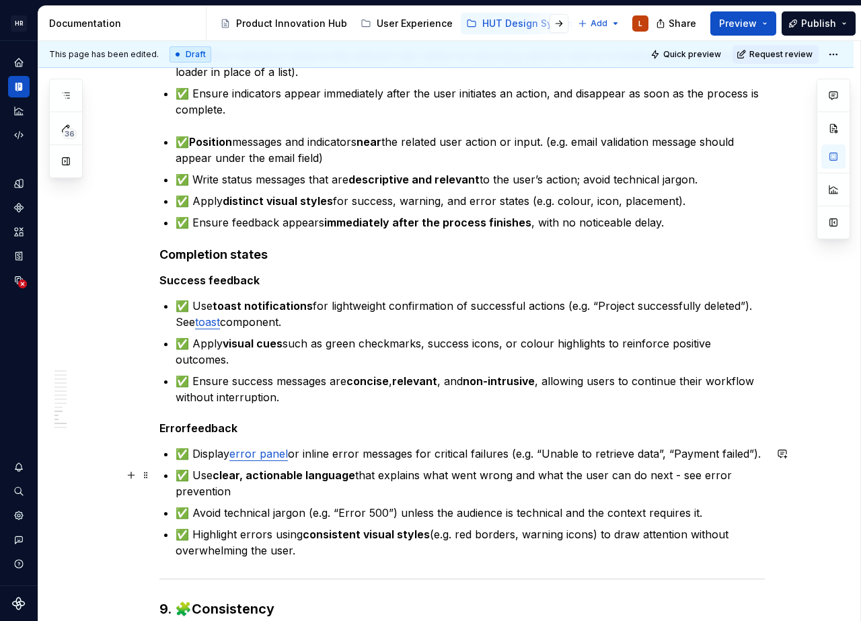
click at [364, 477] on p "✅ Use clear, actionable language that explains what went wrong and what the use…" at bounding box center [469, 483] width 589 height 32
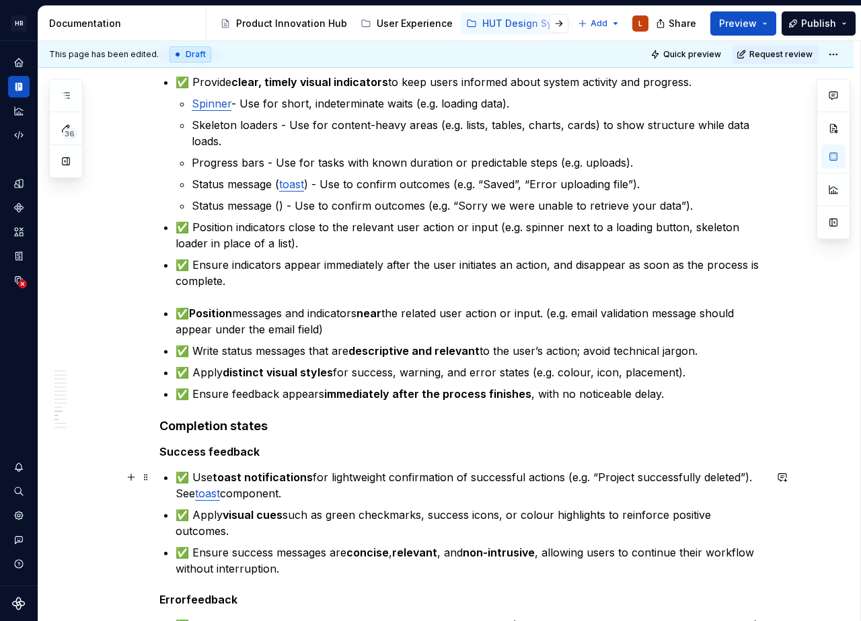
scroll to position [1763, 0]
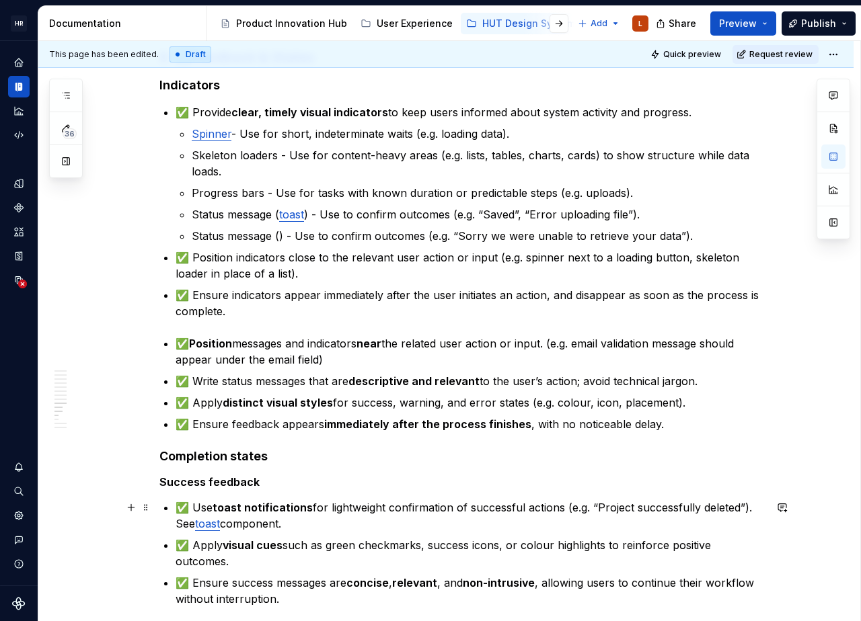
click at [208, 522] on link "toast" at bounding box center [207, 523] width 25 height 13
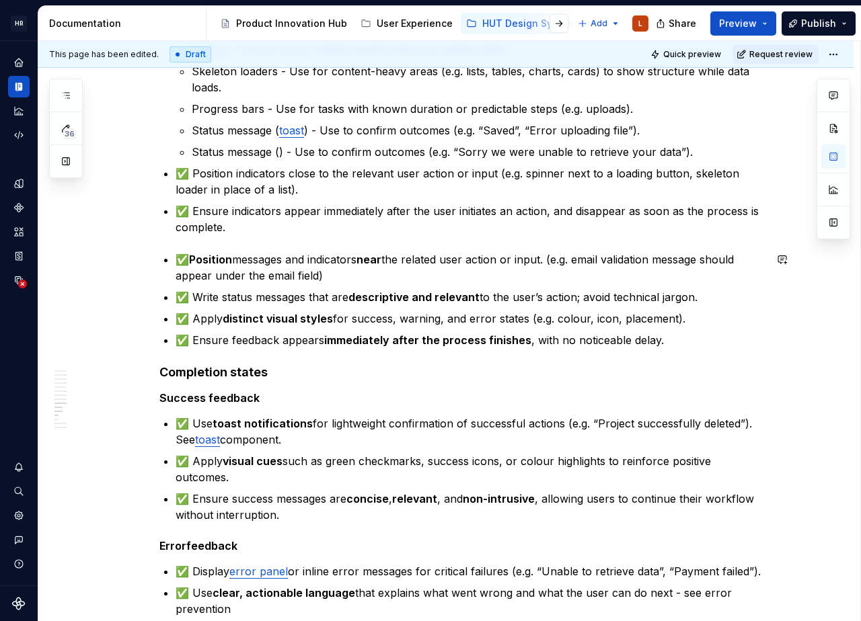
scroll to position [1965, 0]
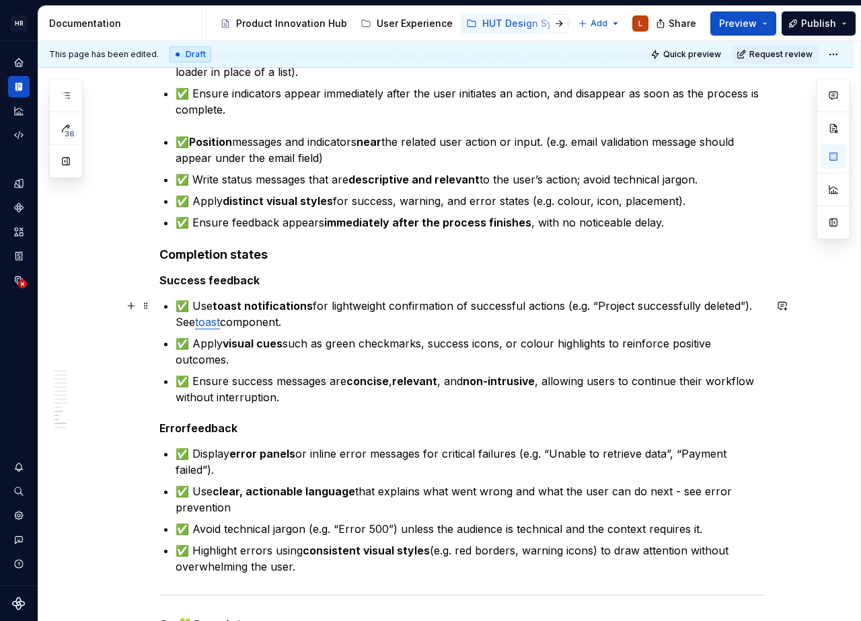
drag, startPoint x: 231, startPoint y: 323, endPoint x: 273, endPoint y: 323, distance: 42.4
click at [231, 323] on p "✅ Use toast notifications for lightweight confirmation of successful actions (e…" at bounding box center [469, 314] width 589 height 32
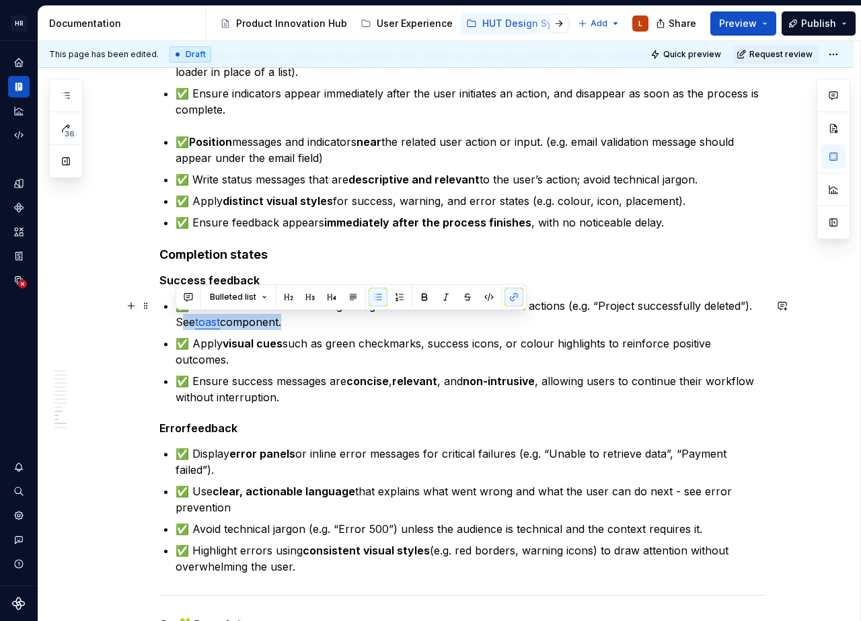
drag, startPoint x: 296, startPoint y: 325, endPoint x: 149, endPoint y: 325, distance: 147.2
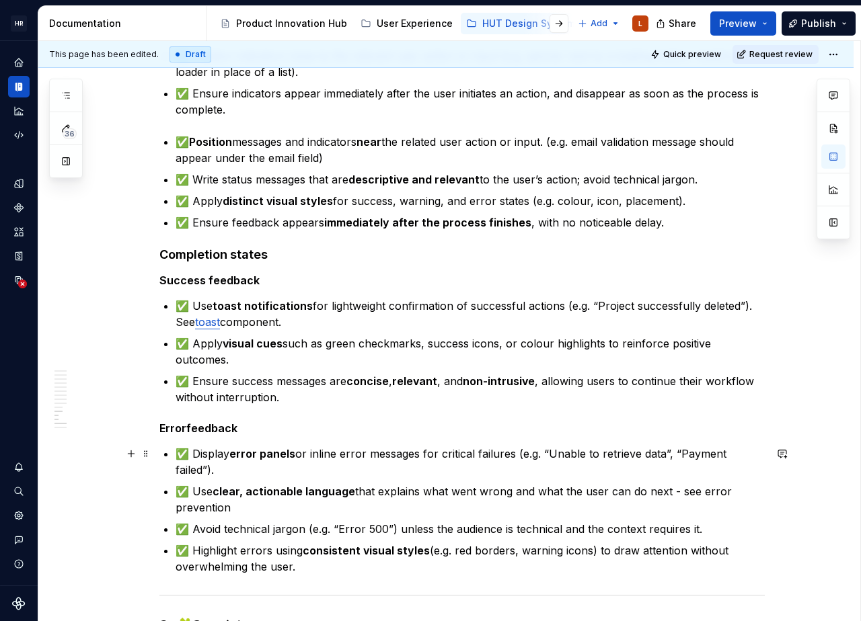
click at [282, 477] on p "✅ Display error panels or inline error messages for critical failures (e.g. “Un…" at bounding box center [469, 462] width 589 height 32
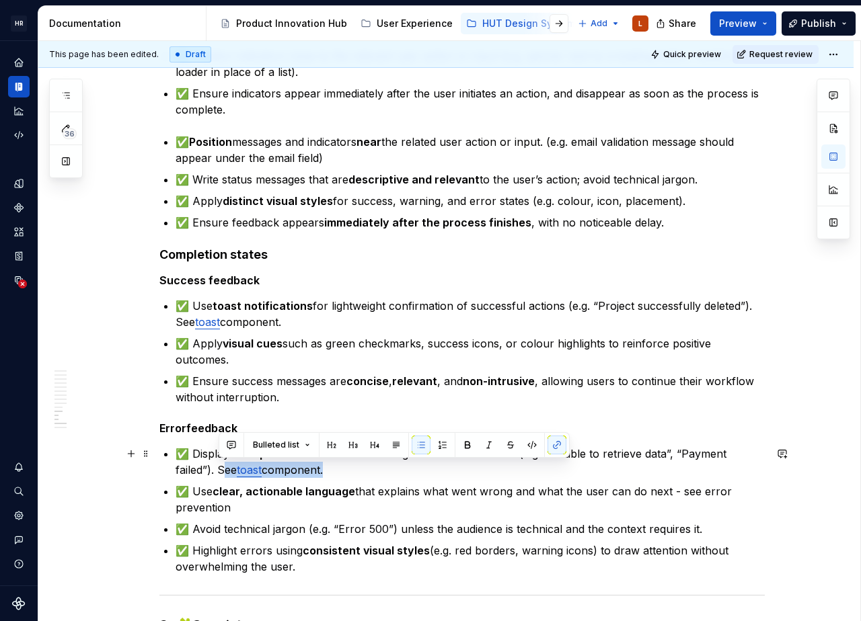
drag, startPoint x: 350, startPoint y: 471, endPoint x: 220, endPoint y: 471, distance: 129.8
click at [220, 471] on p "✅ Display error panels or inline error messages for critical failures (e.g. “Un…" at bounding box center [469, 462] width 589 height 32
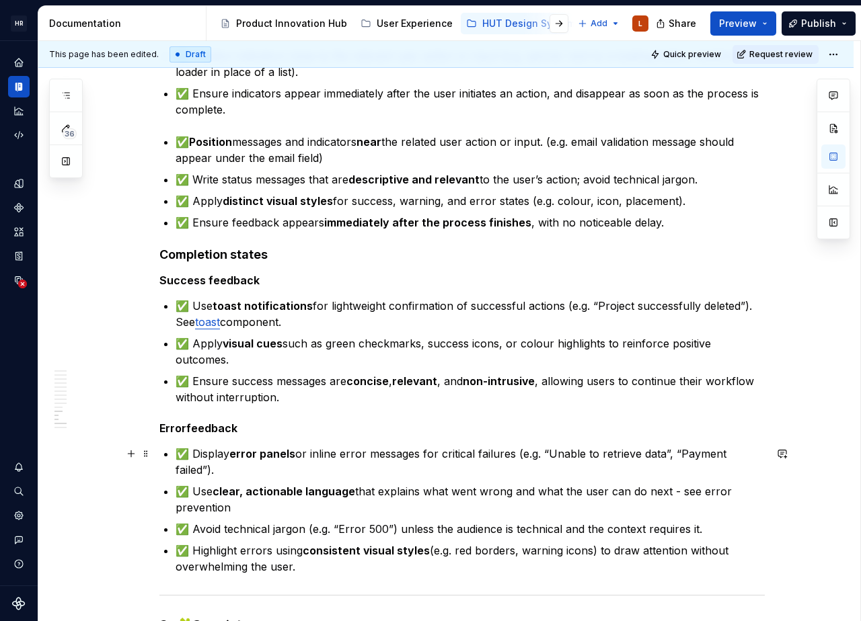
click at [266, 452] on strong "error panels" at bounding box center [262, 453] width 66 height 13
click at [245, 466] on p "✅ Display error panels or inline error messages for critical failures (e.g. “Un…" at bounding box center [469, 462] width 589 height 32
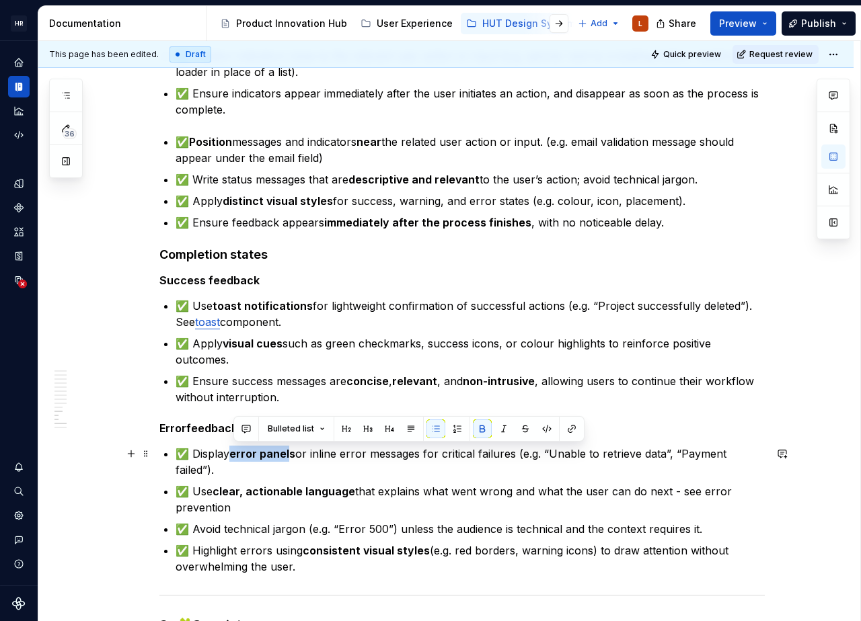
drag, startPoint x: 233, startPoint y: 455, endPoint x: 290, endPoint y: 456, distance: 57.2
click at [290, 456] on strong "error panels" at bounding box center [262, 453] width 66 height 13
click at [298, 469] on p "✅ Display error panels or inline error messages for critical failures (e.g. “Un…" at bounding box center [469, 462] width 589 height 32
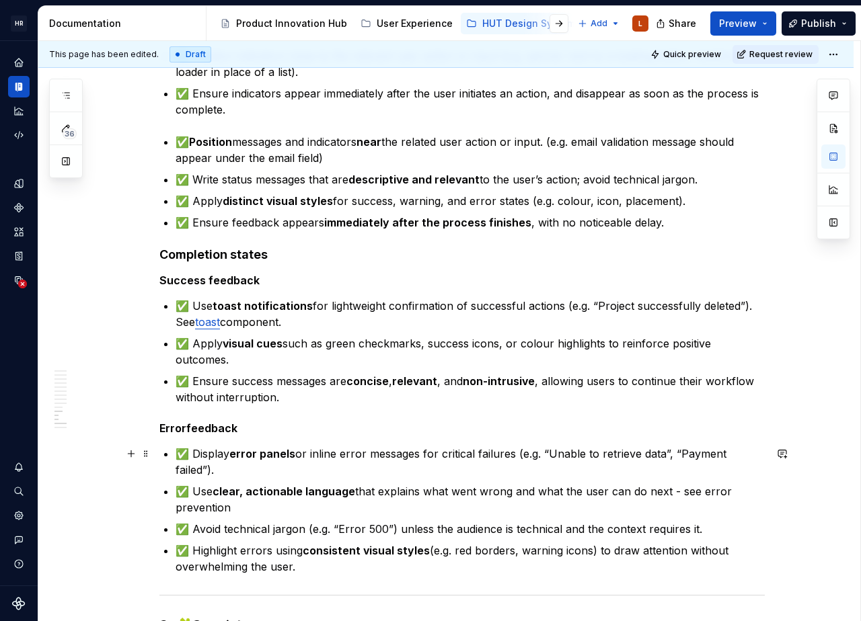
click at [298, 456] on p "✅ Display error panels or inline error messages for critical failures (e.g. “Un…" at bounding box center [469, 462] width 589 height 32
click at [386, 482] on ul "✅ Display error panels or inline error messages for critical failures (e.g. “Un…" at bounding box center [469, 510] width 589 height 129
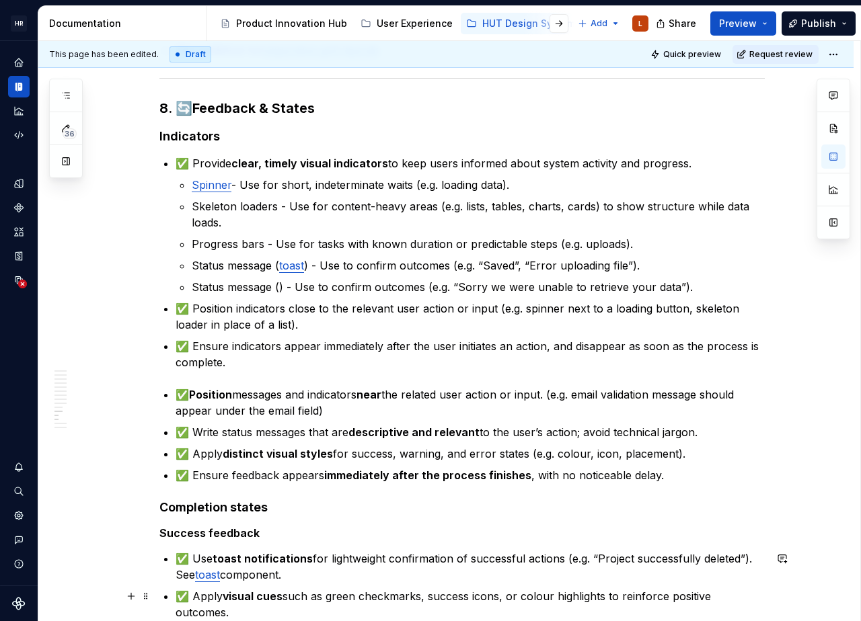
scroll to position [1695, 0]
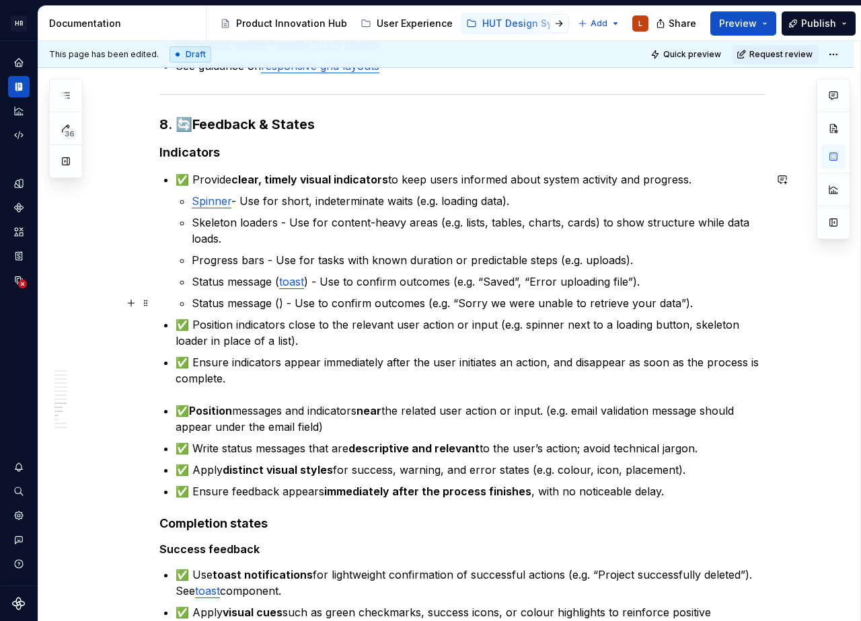
type textarea "*"
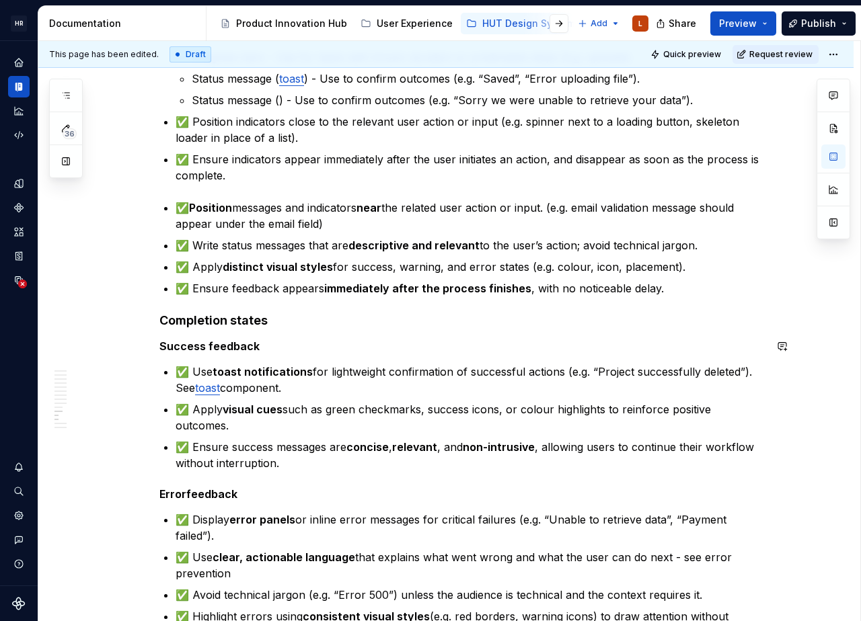
scroll to position [1800, 0]
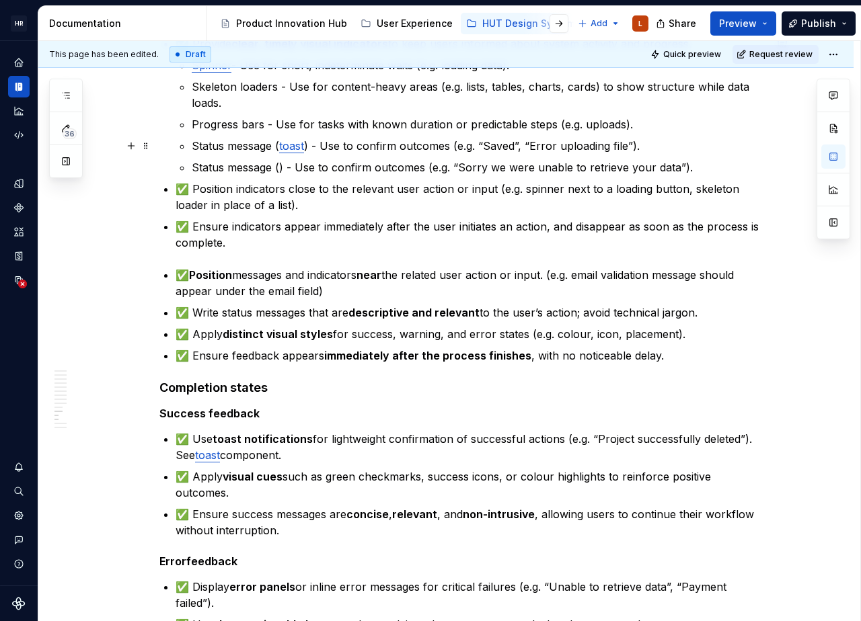
click at [384, 149] on p "Status message ( toast ) - Use to confirm outcomes (e.g. “Saved”, “Error upload…" at bounding box center [478, 146] width 573 height 16
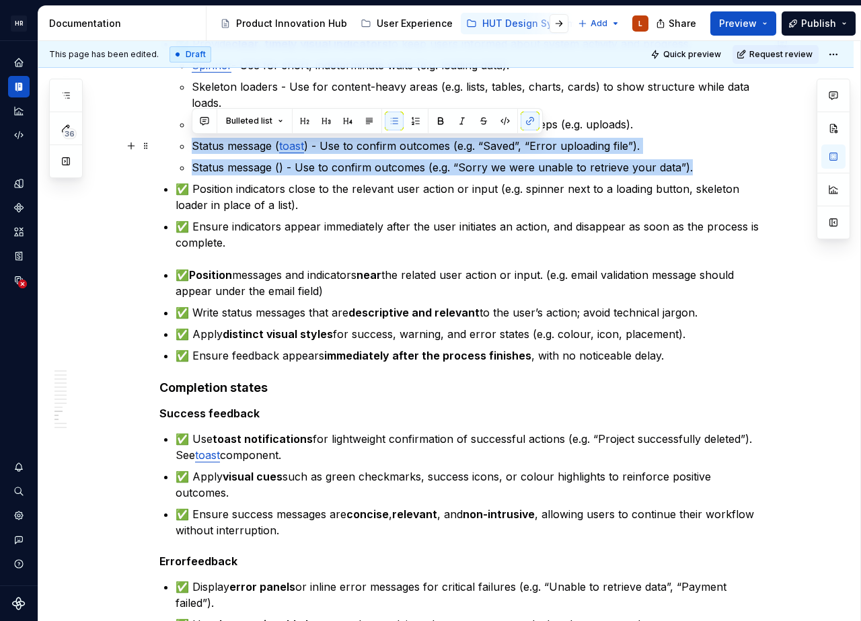
drag, startPoint x: 595, startPoint y: 172, endPoint x: 206, endPoint y: 177, distance: 388.6
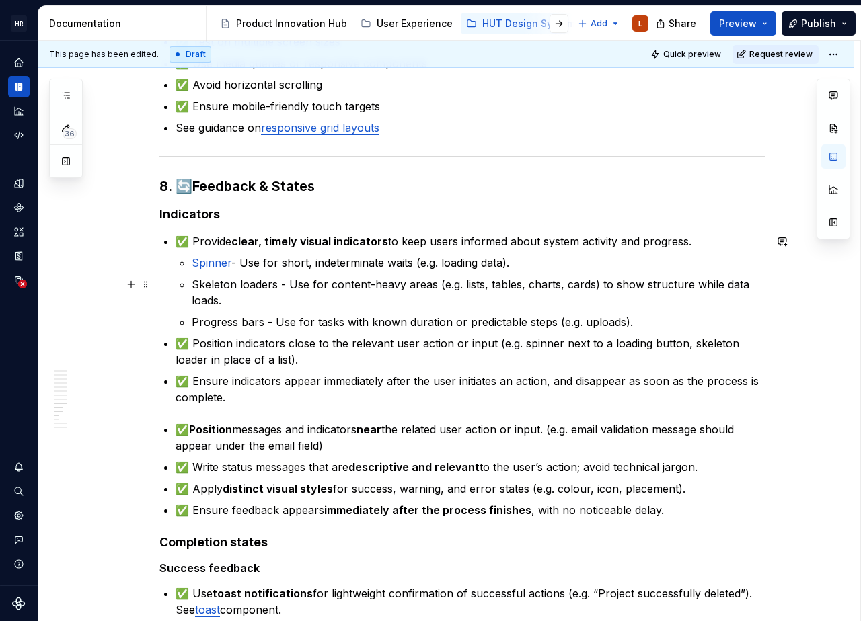
scroll to position [1665, 0]
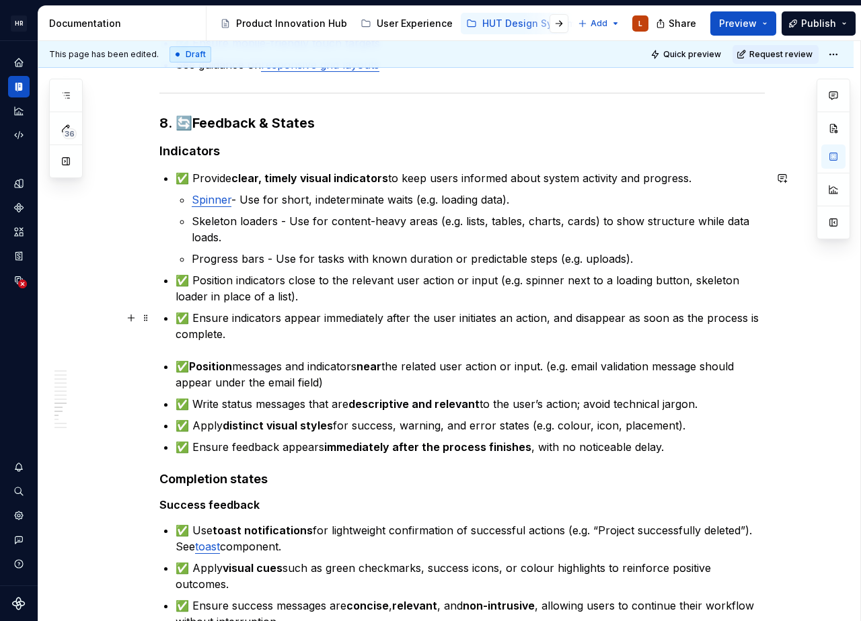
click at [268, 337] on p "✅ Ensure indicators appear immediately after the user initiates an action, and …" at bounding box center [469, 326] width 589 height 32
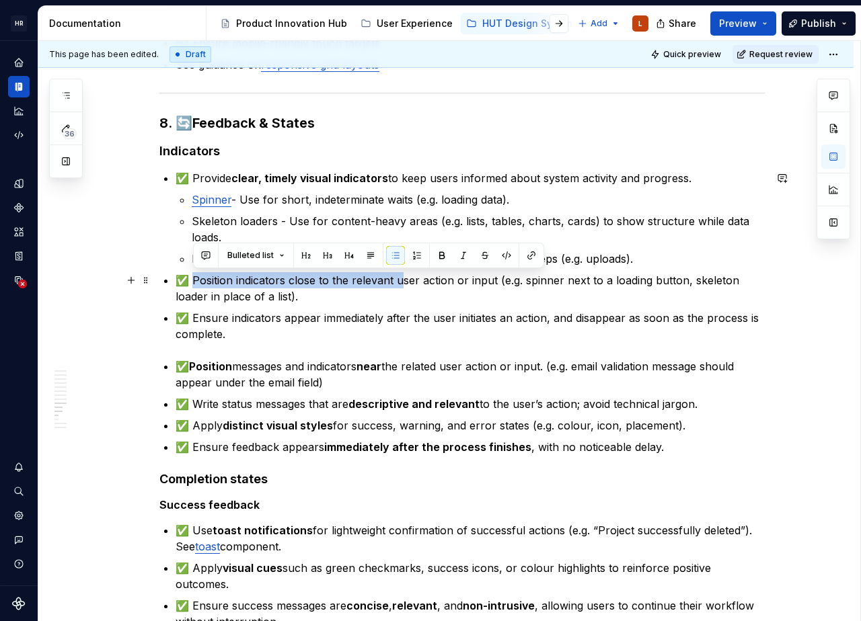
drag, startPoint x: 194, startPoint y: 280, endPoint x: 399, endPoint y: 278, distance: 205.7
click at [399, 278] on p "✅ Position indicators close to the relevant user action or input (e.g. spinner …" at bounding box center [469, 288] width 589 height 32
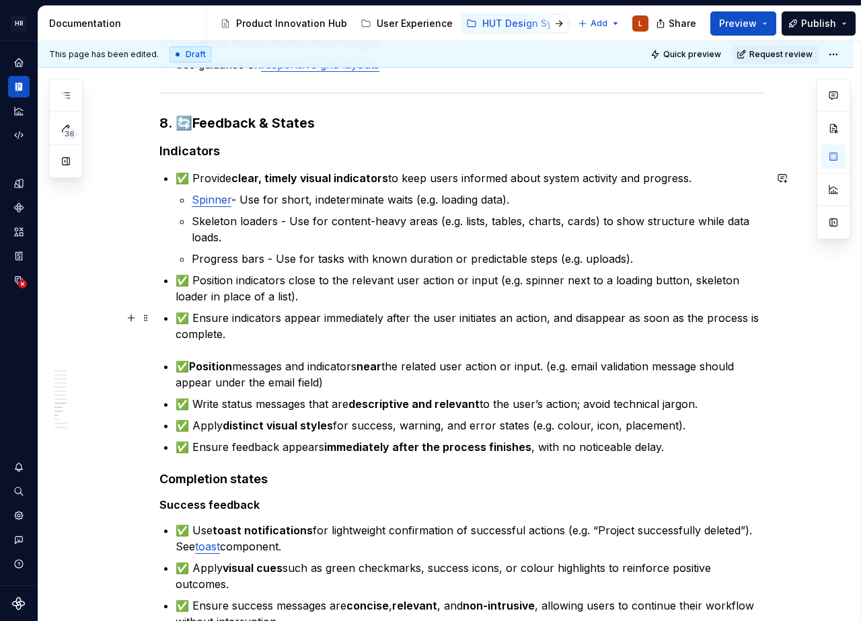
drag, startPoint x: 361, startPoint y: 313, endPoint x: 299, endPoint y: 295, distance: 64.5
click at [360, 313] on p "✅ Ensure indicators appear immediately after the user initiates an action, and …" at bounding box center [469, 326] width 589 height 32
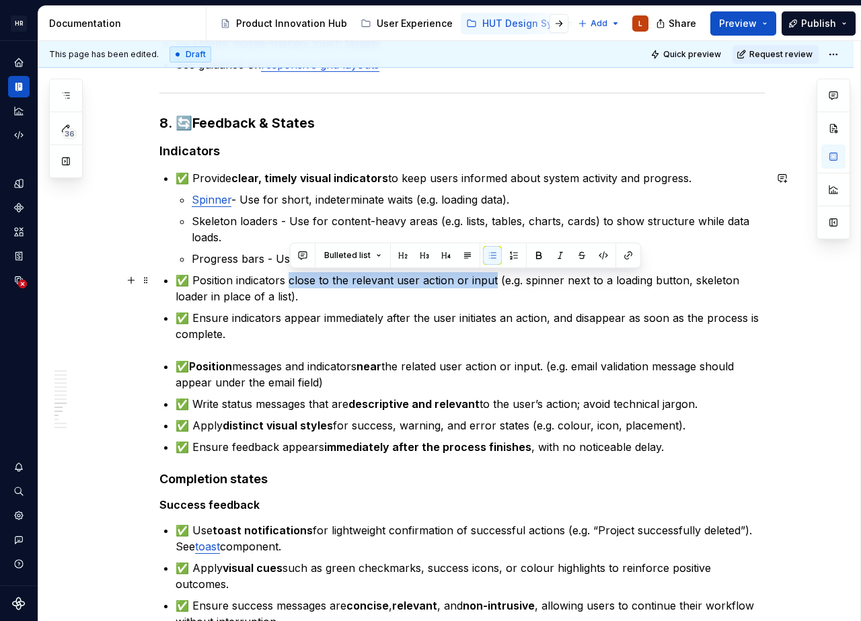
drag, startPoint x: 291, startPoint y: 281, endPoint x: 495, endPoint y: 280, distance: 204.4
click at [495, 280] on p "✅ Position indicators close to the relevant user action or input (e.g. spinner …" at bounding box center [469, 288] width 589 height 32
click at [236, 342] on p "✅ Ensure indicators appear immediately after the user initiates an action, and …" at bounding box center [469, 326] width 589 height 32
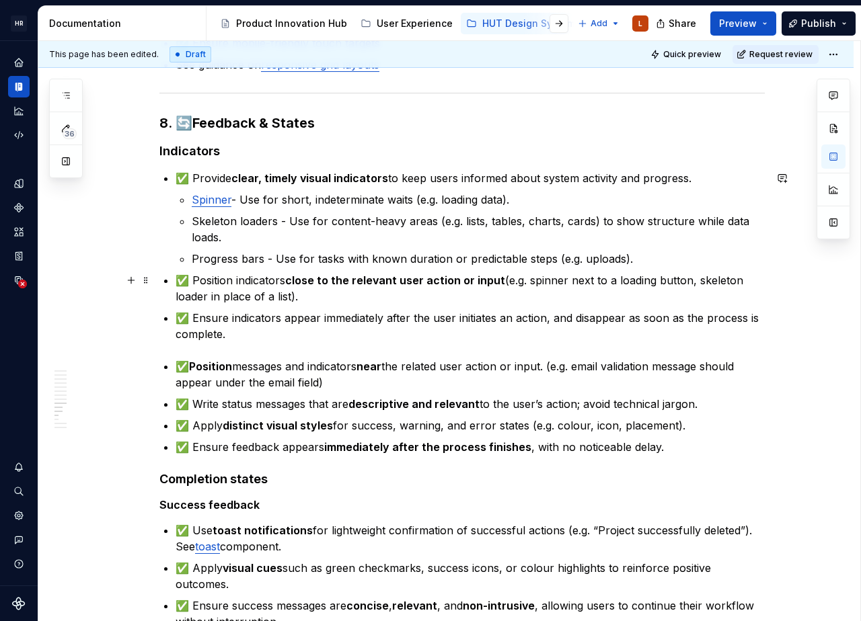
click at [210, 274] on p "✅ Position indicators close to the relevant user action or input (e.g. spinner …" at bounding box center [469, 288] width 589 height 32
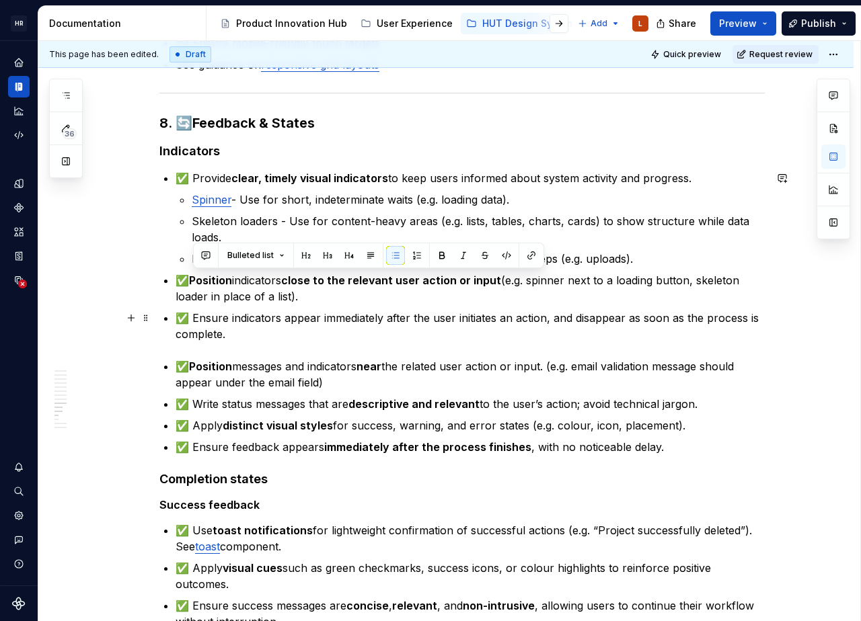
click at [270, 327] on p "✅ Ensure indicators appear immediately after the user initiates an action, and …" at bounding box center [469, 326] width 589 height 32
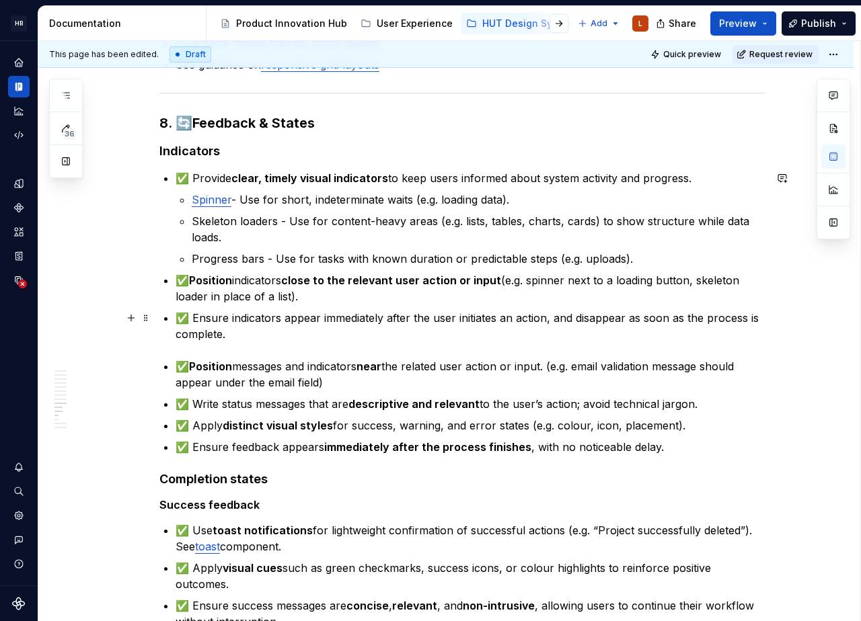
click at [356, 316] on p "✅ Ensure indicators appear immediately after the user initiates an action, and …" at bounding box center [469, 326] width 589 height 32
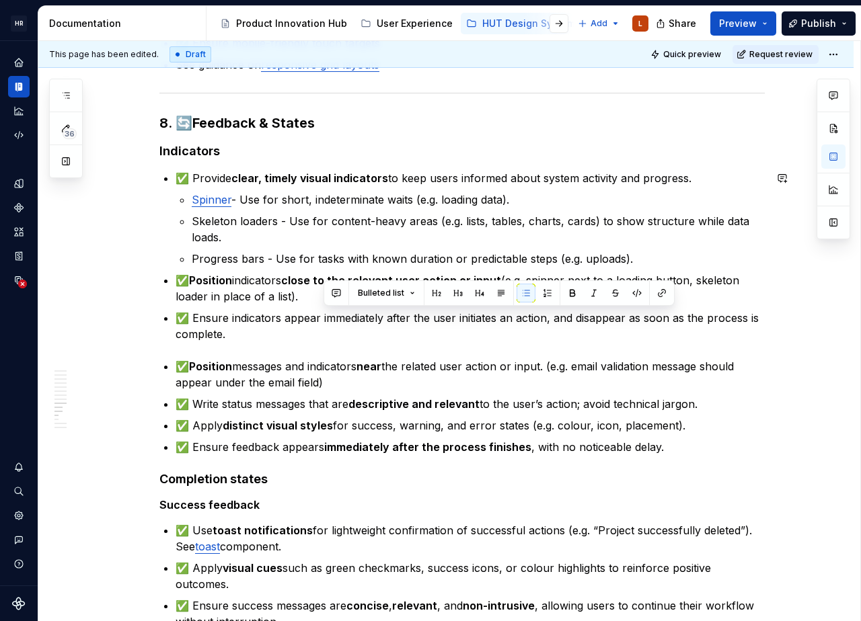
drag, startPoint x: 295, startPoint y: 347, endPoint x: 290, endPoint y: 337, distance: 10.8
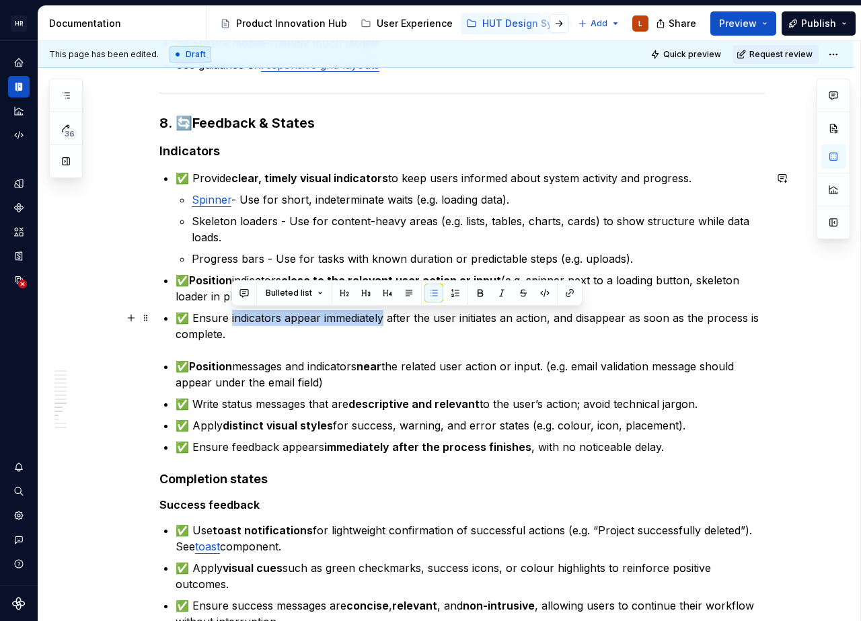
drag, startPoint x: 231, startPoint y: 317, endPoint x: 383, endPoint y: 319, distance: 151.9
click at [383, 319] on p "✅ Ensure indicators appear immediately after the user initiates an action, and …" at bounding box center [469, 326] width 589 height 32
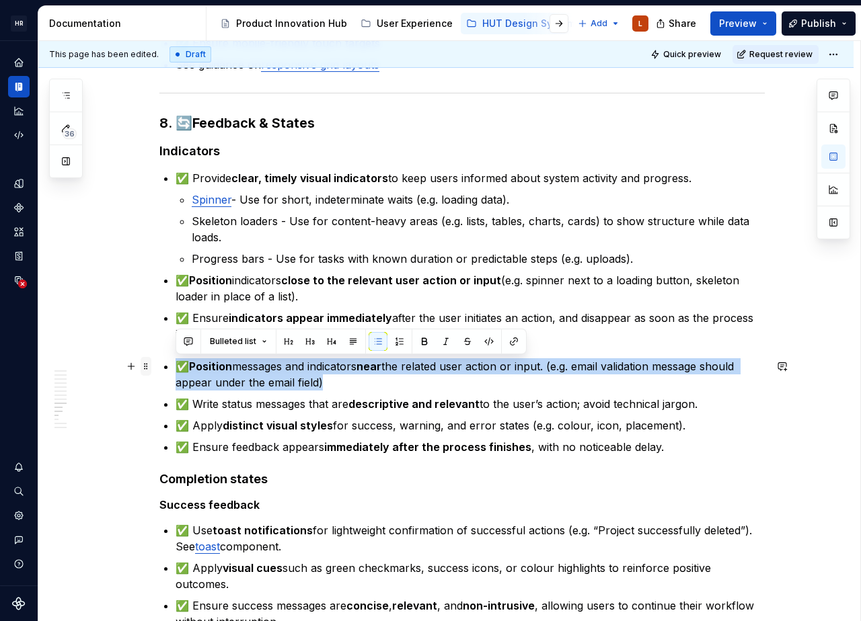
drag, startPoint x: 351, startPoint y: 386, endPoint x: 141, endPoint y: 364, distance: 211.5
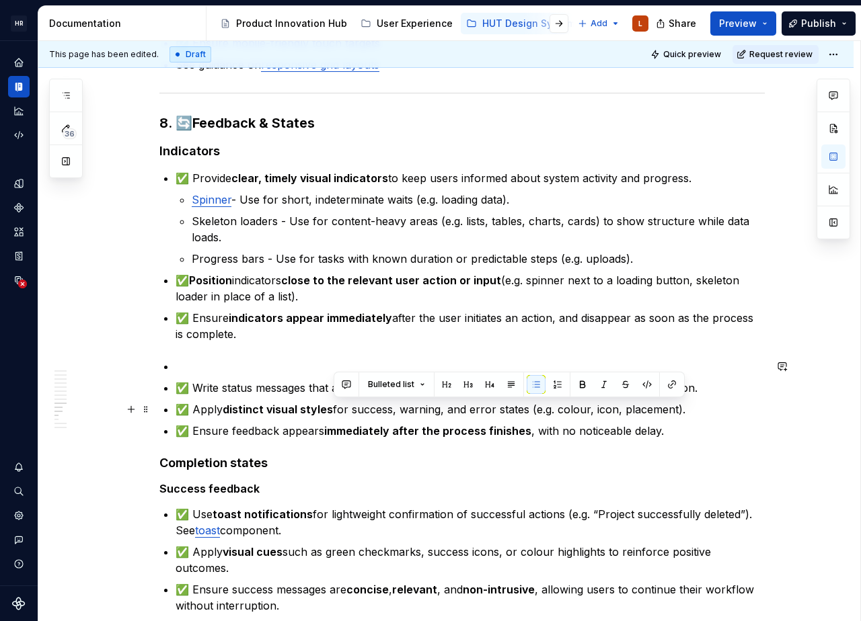
drag, startPoint x: 692, startPoint y: 428, endPoint x: 698, endPoint y: 411, distance: 18.3
click at [698, 411] on ul "✅ Write status messages that are descriptive and relevant to the user’s action;…" at bounding box center [469, 398] width 589 height 81
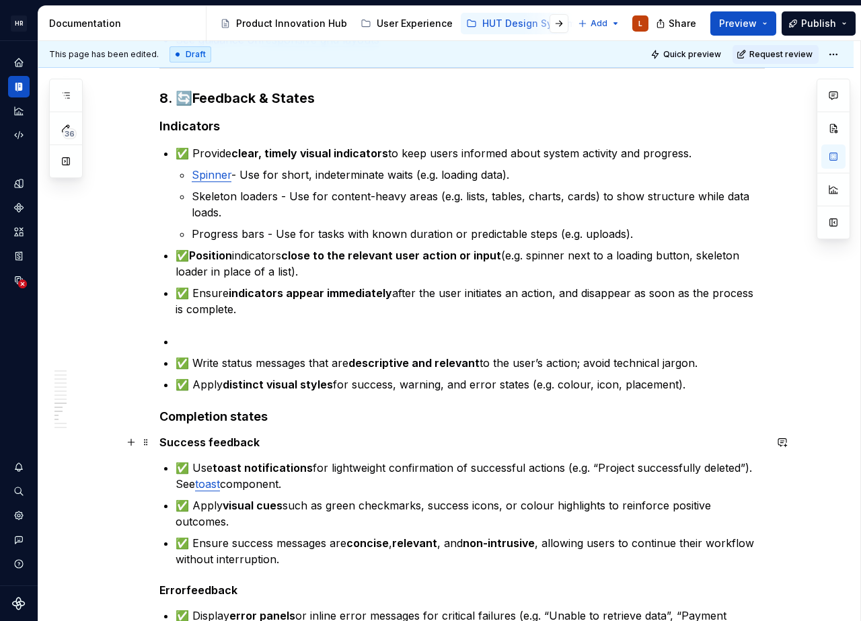
scroll to position [1732, 0]
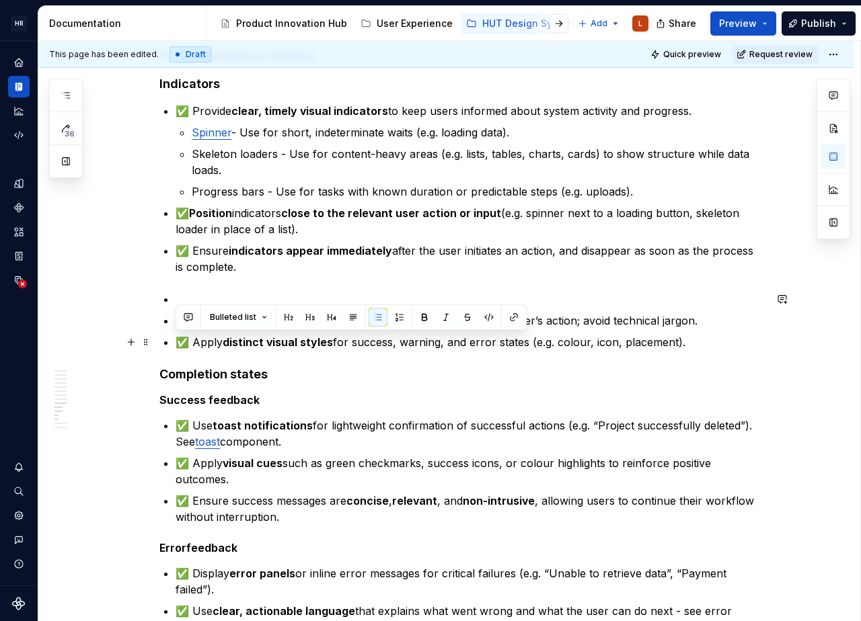
drag, startPoint x: 701, startPoint y: 341, endPoint x: 106, endPoint y: 344, distance: 595.7
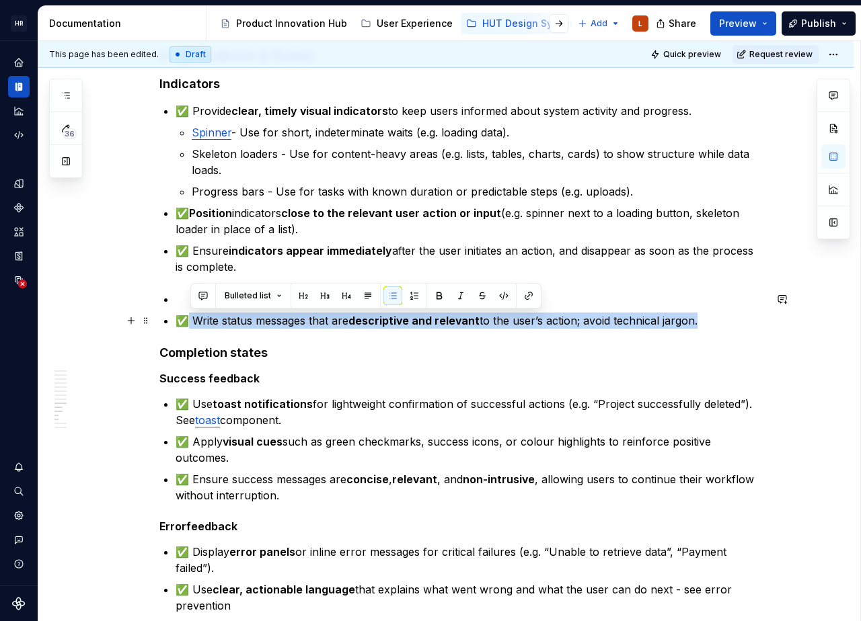
drag, startPoint x: 722, startPoint y: 319, endPoint x: 184, endPoint y: 316, distance: 537.8
click at [184, 316] on p "✅ Write status messages that are descriptive and relevant to the user’s action;…" at bounding box center [469, 321] width 589 height 16
click at [680, 323] on p "✅ Write status messages that are descriptive and relevant to the user’s action;…" at bounding box center [469, 321] width 589 height 16
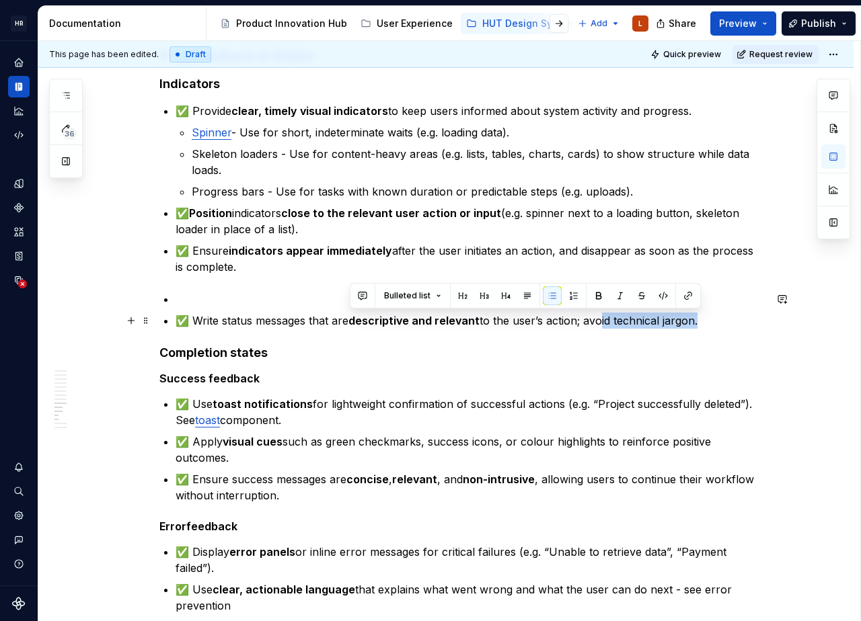
drag, startPoint x: 707, startPoint y: 319, endPoint x: 588, endPoint y: 376, distance: 132.0
click at [599, 328] on p "✅ Write status messages that are descriptive and relevant to the user’s action;…" at bounding box center [469, 321] width 589 height 16
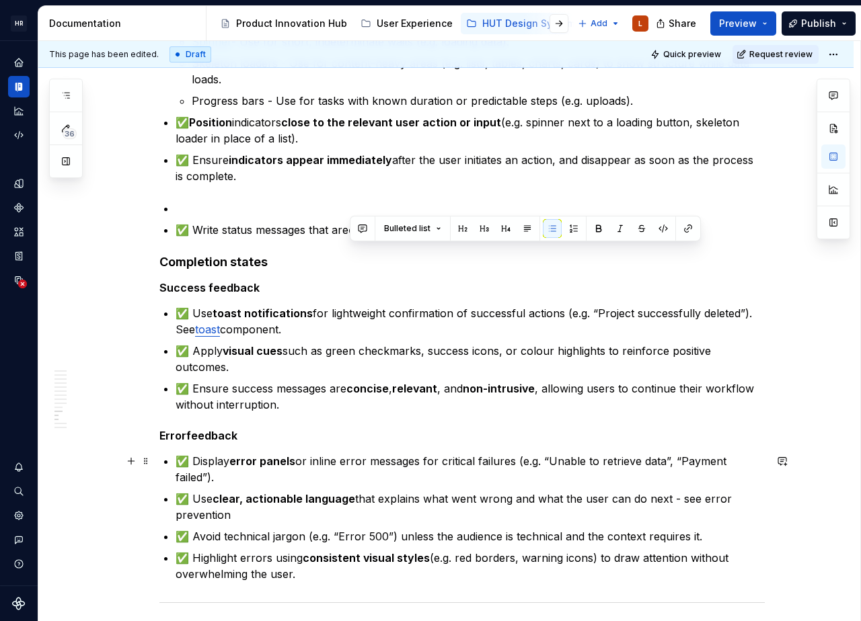
scroll to position [1800, 0]
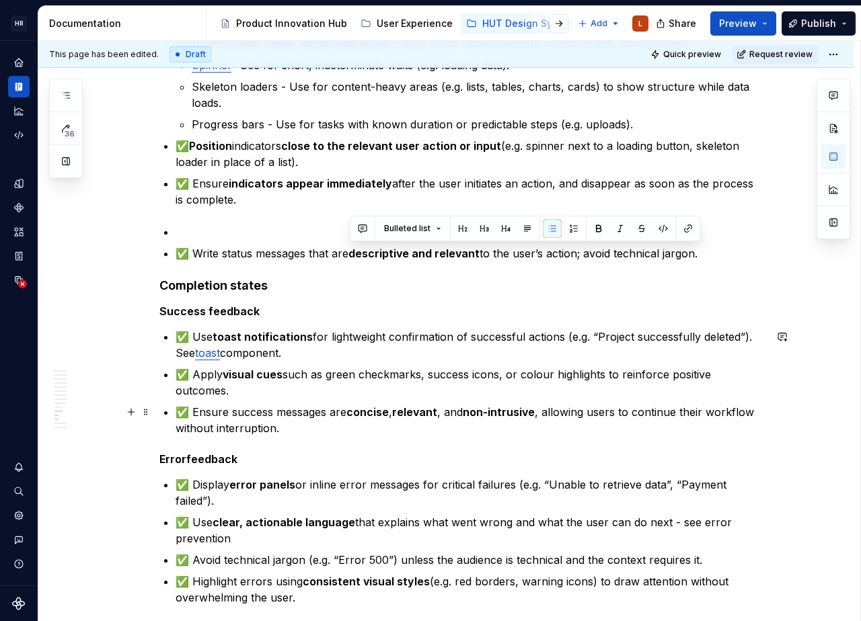
click at [488, 419] on p "✅ Ensure success messages are concise , relevant , and non-intrusive , allowing…" at bounding box center [469, 420] width 589 height 32
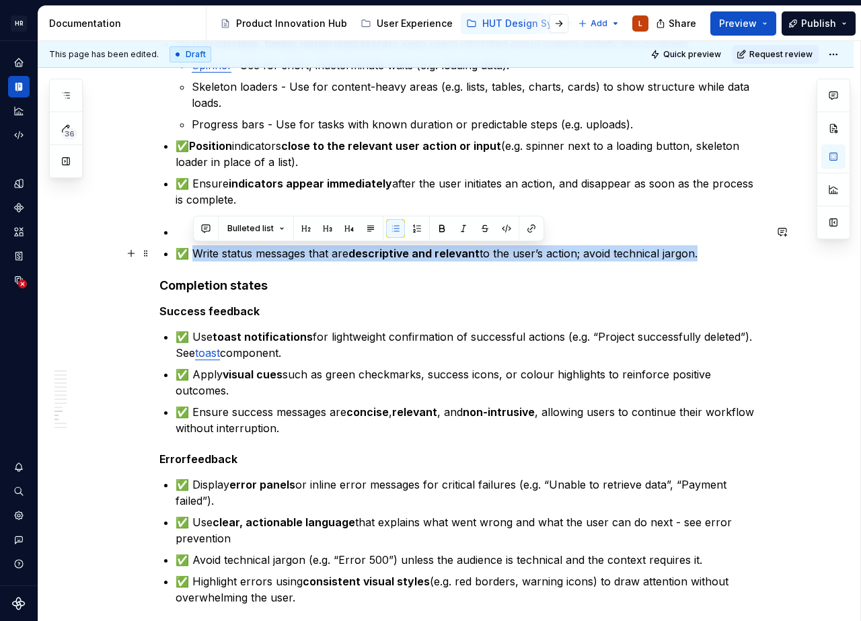
drag, startPoint x: 666, startPoint y: 253, endPoint x: 195, endPoint y: 253, distance: 470.6
click at [195, 253] on p "✅ Write status messages that are descriptive and relevant to the user’s action;…" at bounding box center [469, 253] width 589 height 16
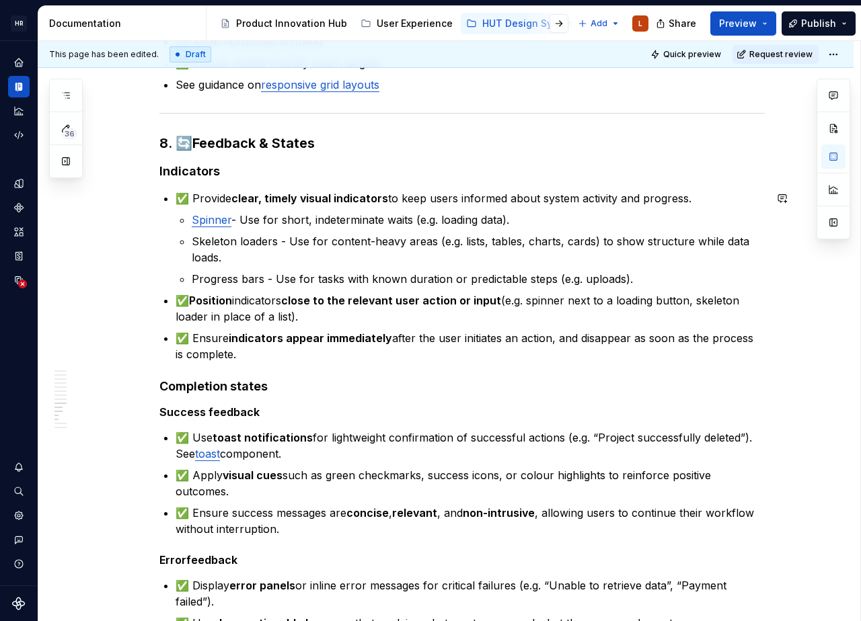
scroll to position [1665, 0]
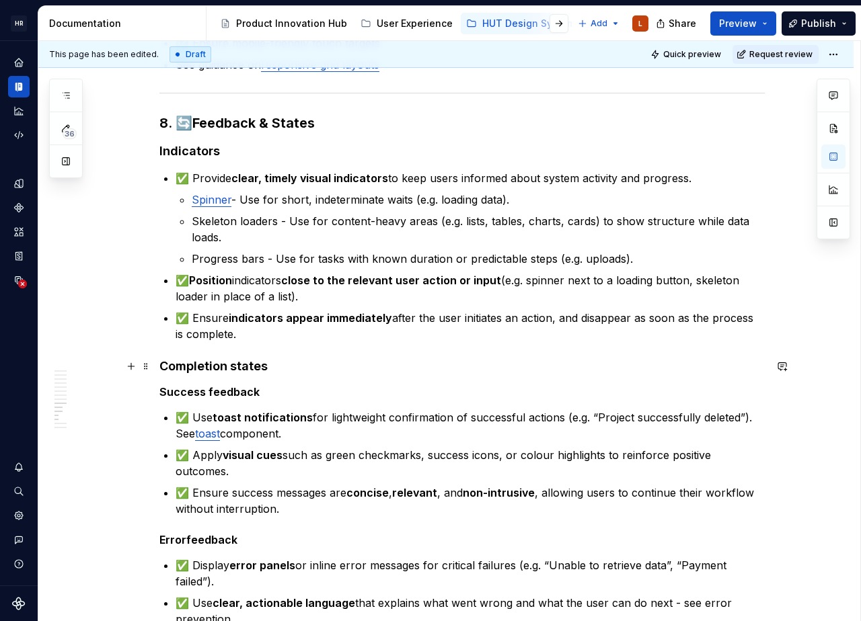
click at [202, 369] on strong "Completion states" at bounding box center [213, 366] width 108 height 14
click at [202, 368] on strong "Completion states" at bounding box center [213, 366] width 108 height 14
click at [203, 368] on strong "Completion states" at bounding box center [213, 366] width 108 height 14
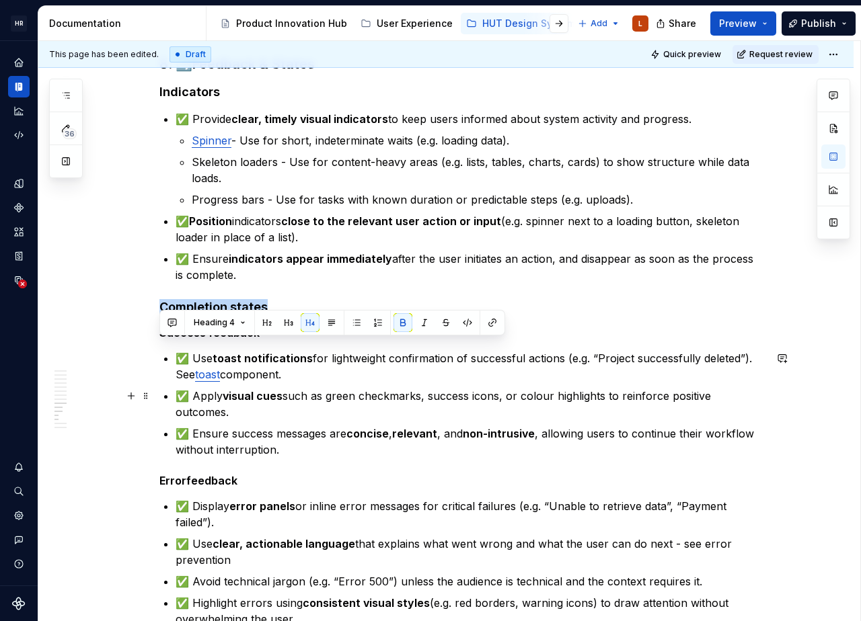
scroll to position [1800, 0]
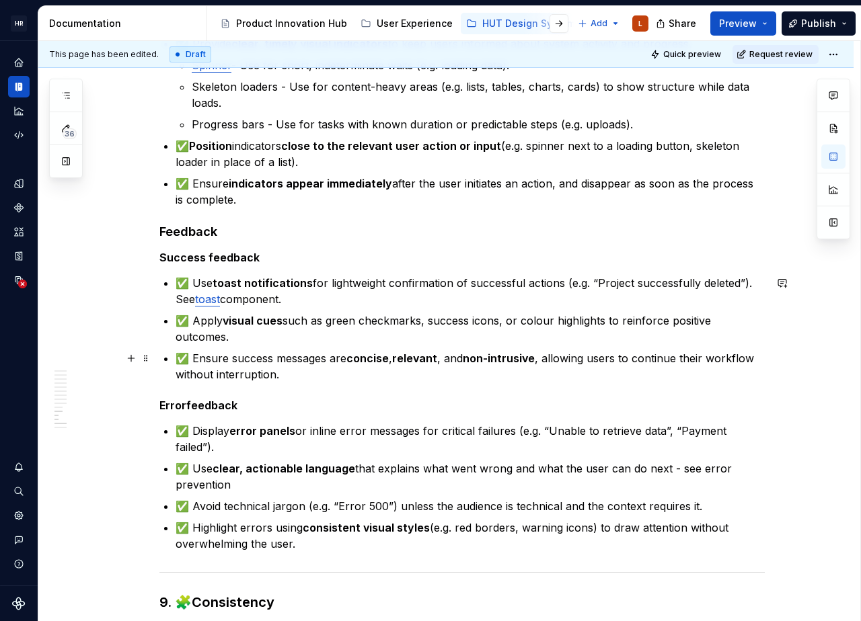
click at [391, 374] on p "✅ Ensure success messages are concise , relevant , and non-intrusive , allowing…" at bounding box center [469, 366] width 589 height 32
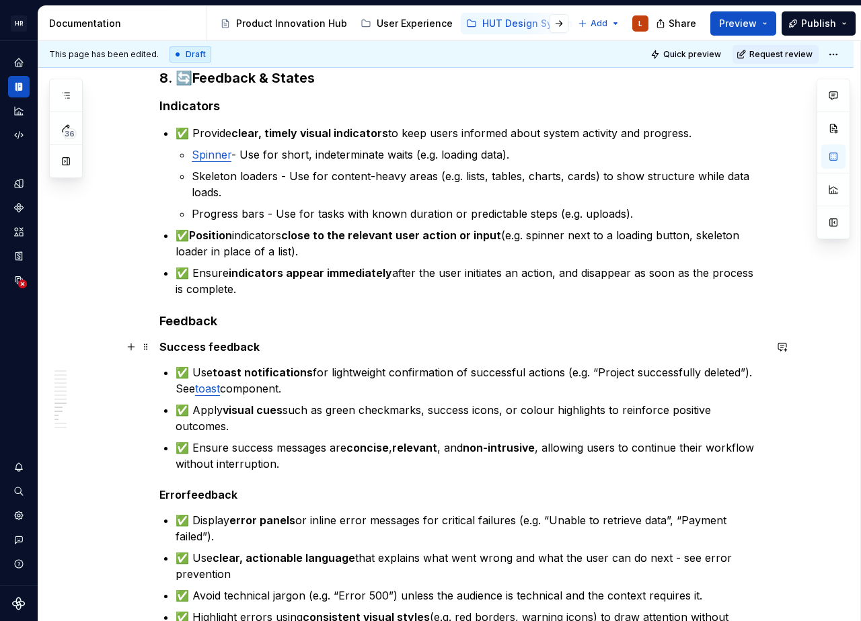
scroll to position [1732, 0]
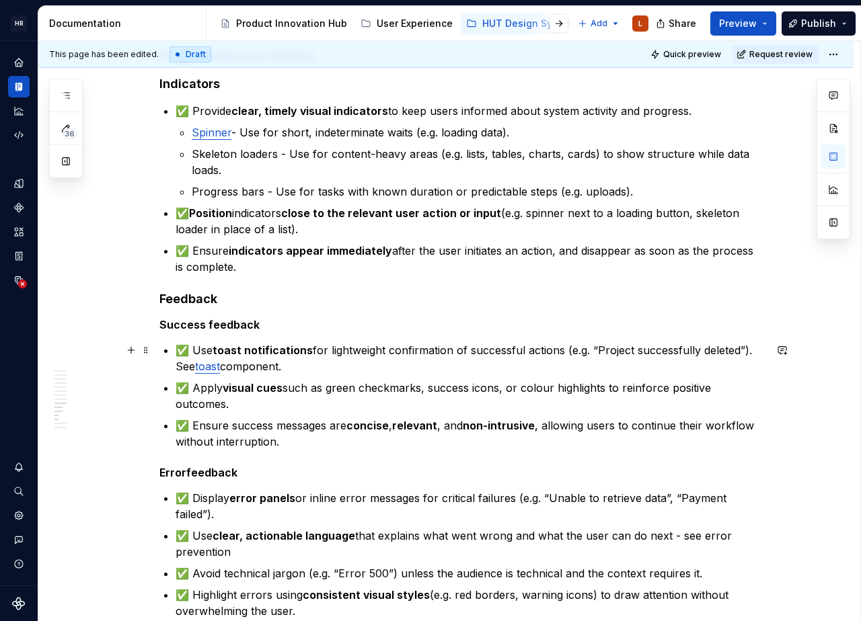
click at [225, 348] on strong "toast notifications" at bounding box center [262, 350] width 100 height 13
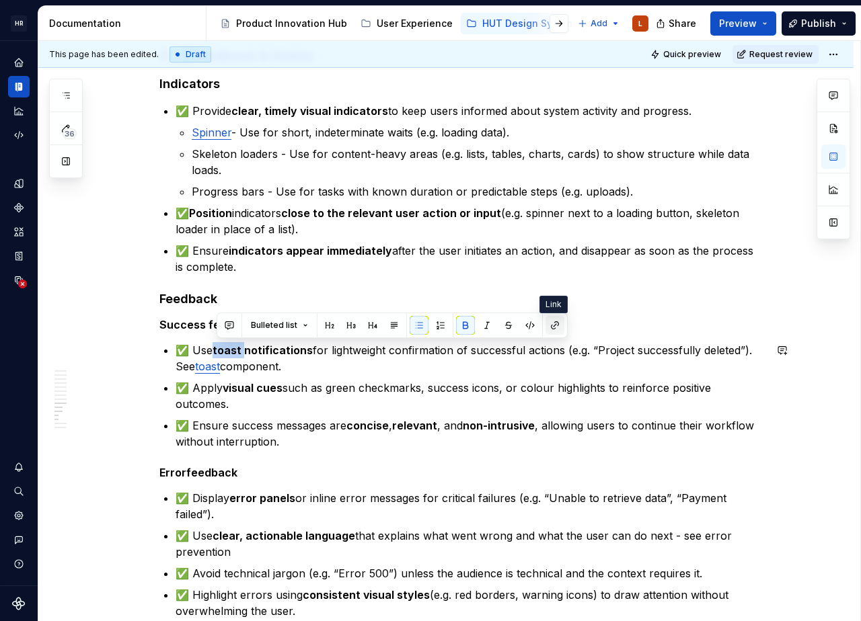
click at [551, 327] on button "button" at bounding box center [554, 325] width 19 height 19
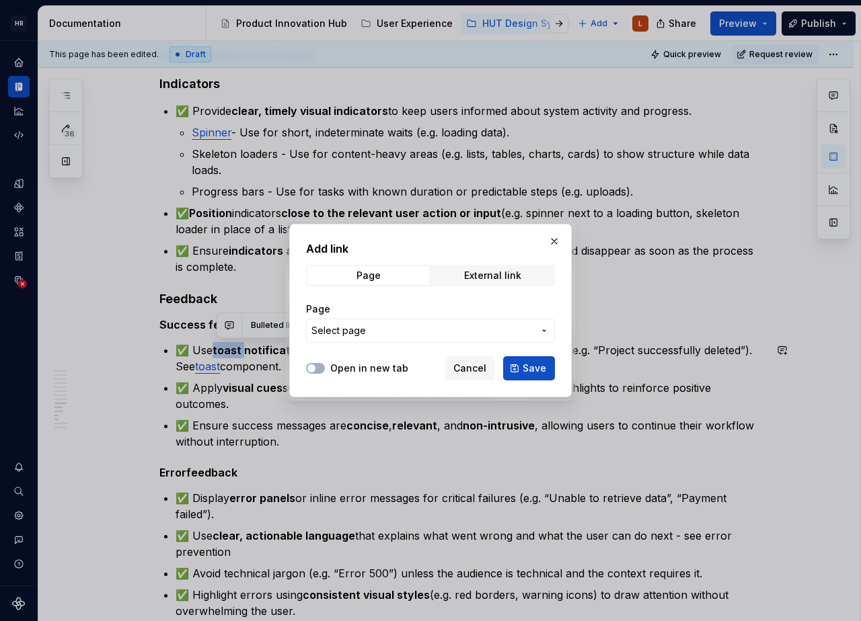
click at [429, 327] on span "Select page" at bounding box center [422, 330] width 222 height 13
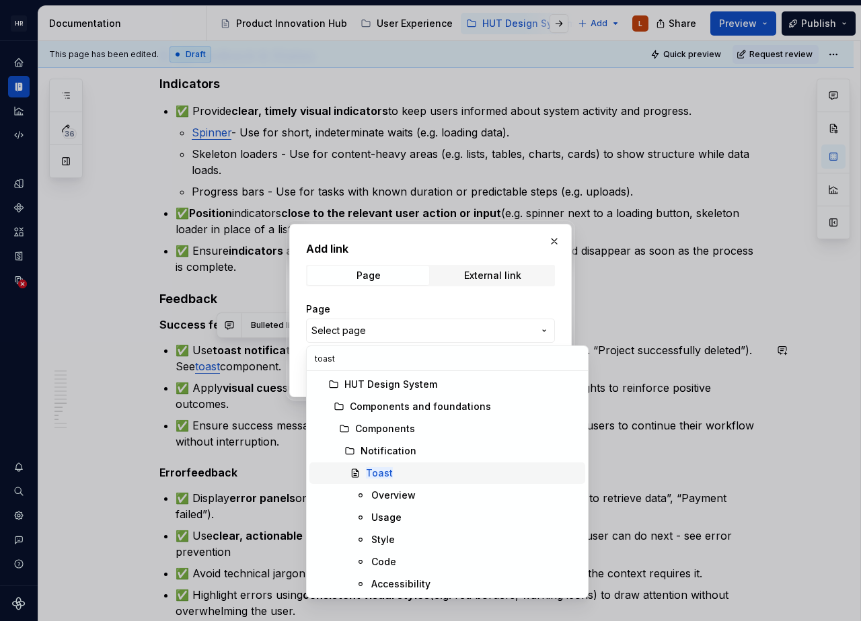
type input "toast"
click at [385, 480] on span "Toast" at bounding box center [447, 474] width 276 height 22
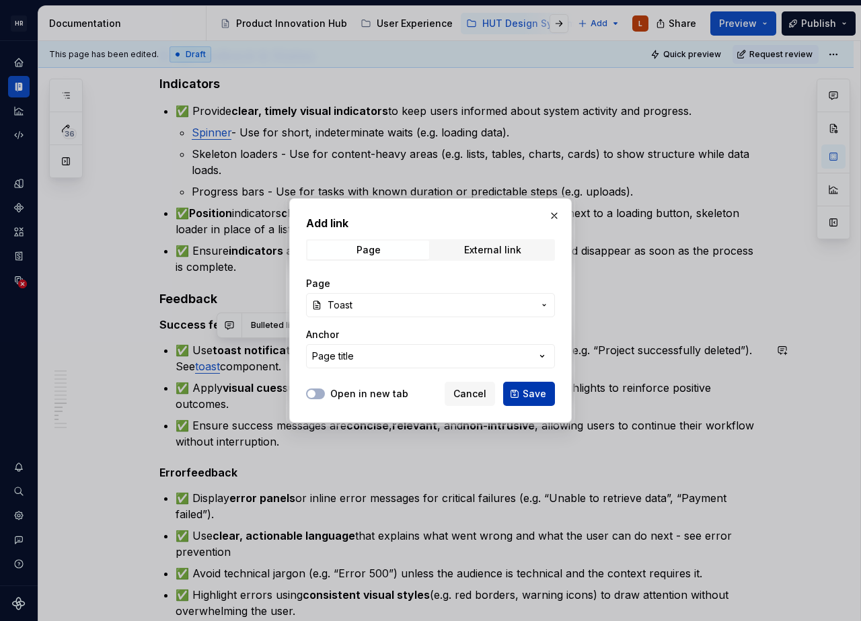
click at [540, 395] on span "Save" at bounding box center [534, 393] width 24 height 13
type textarea "*"
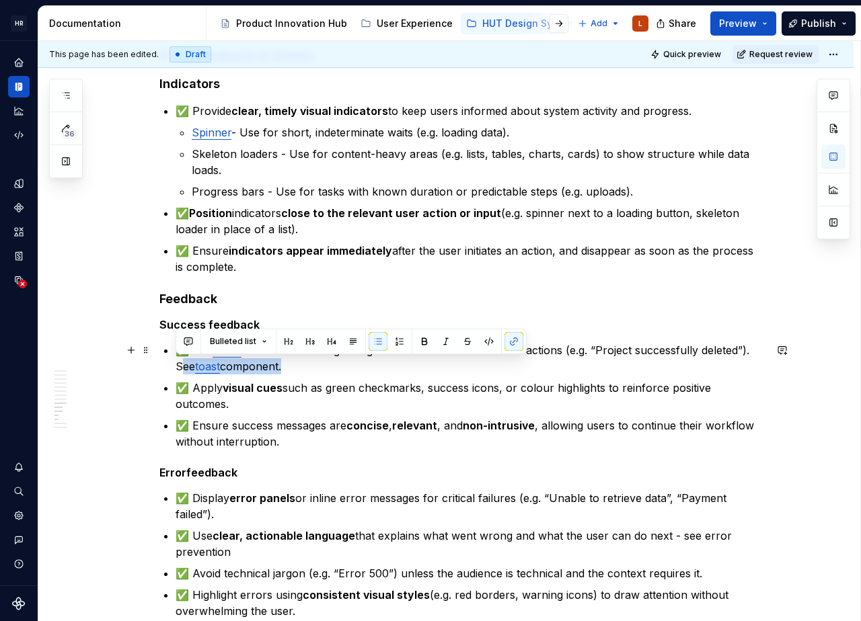
drag, startPoint x: 298, startPoint y: 364, endPoint x: 126, endPoint y: 365, distance: 172.8
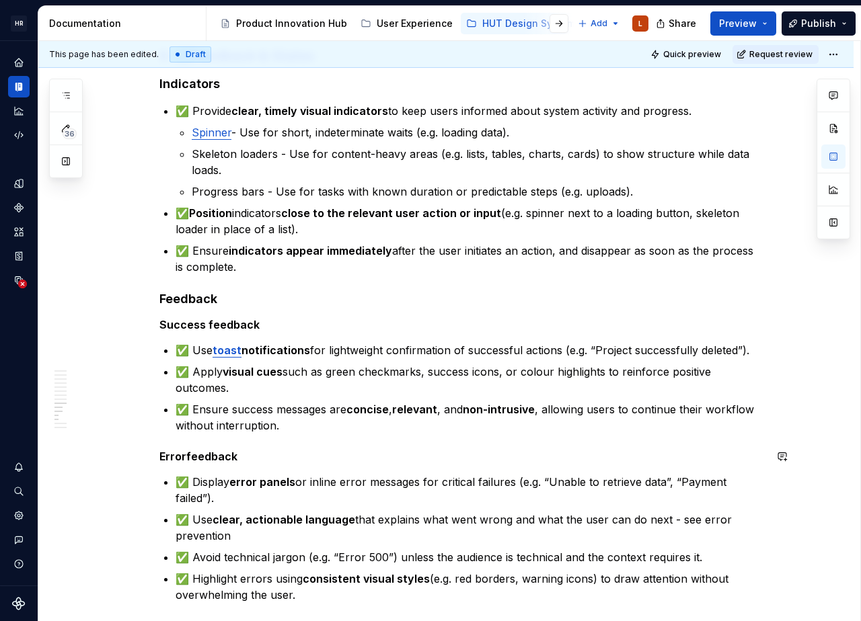
click at [298, 483] on p "✅ Display error panels or inline error messages for critical failures (e.g. “Un…" at bounding box center [469, 490] width 589 height 32
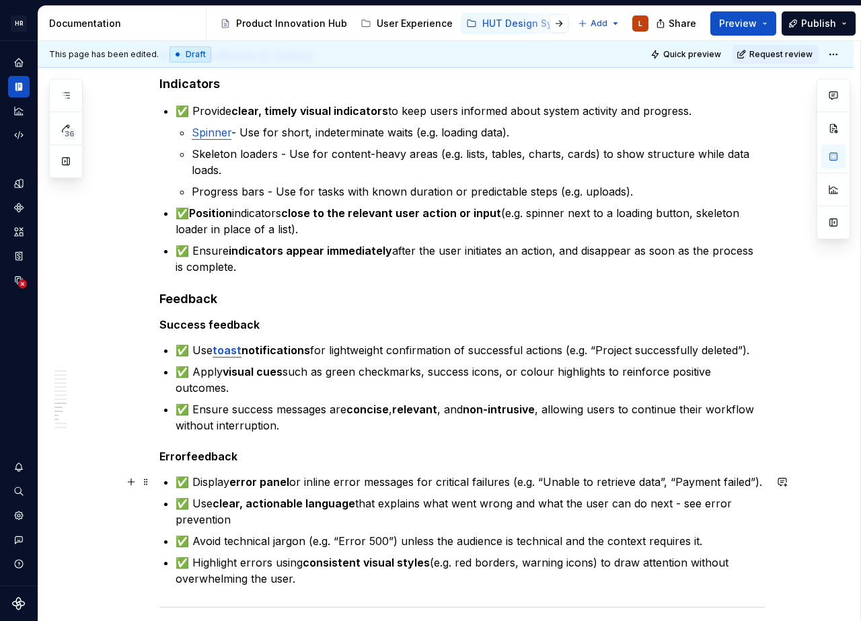
click at [415, 482] on p "✅ Display error panel or inline error messages for critical failures (e.g. “Una…" at bounding box center [469, 482] width 589 height 16
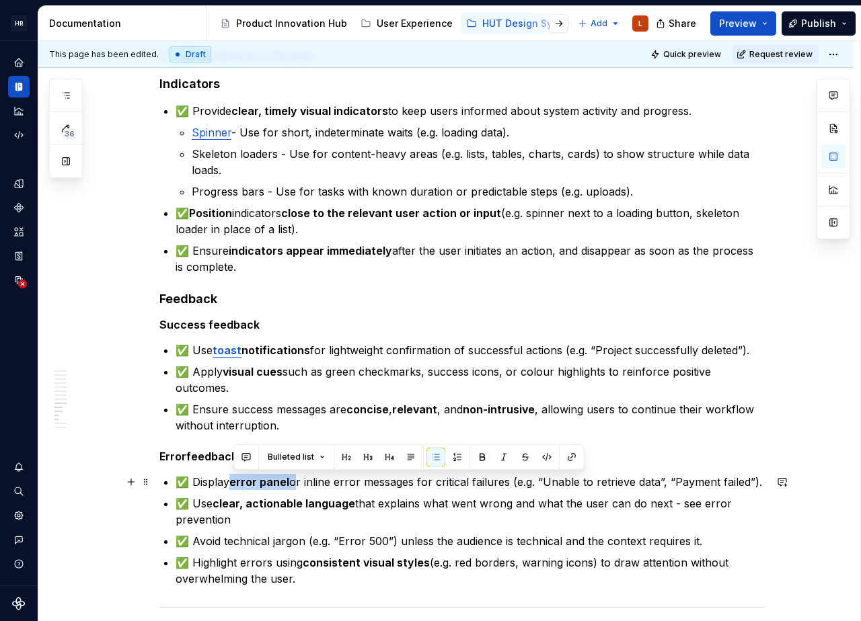
drag, startPoint x: 233, startPoint y: 486, endPoint x: 293, endPoint y: 475, distance: 60.9
click at [293, 475] on p "✅ Display error panel or inline error messages for critical failures (e.g. “Una…" at bounding box center [469, 482] width 589 height 16
click at [572, 459] on button "button" at bounding box center [571, 457] width 19 height 19
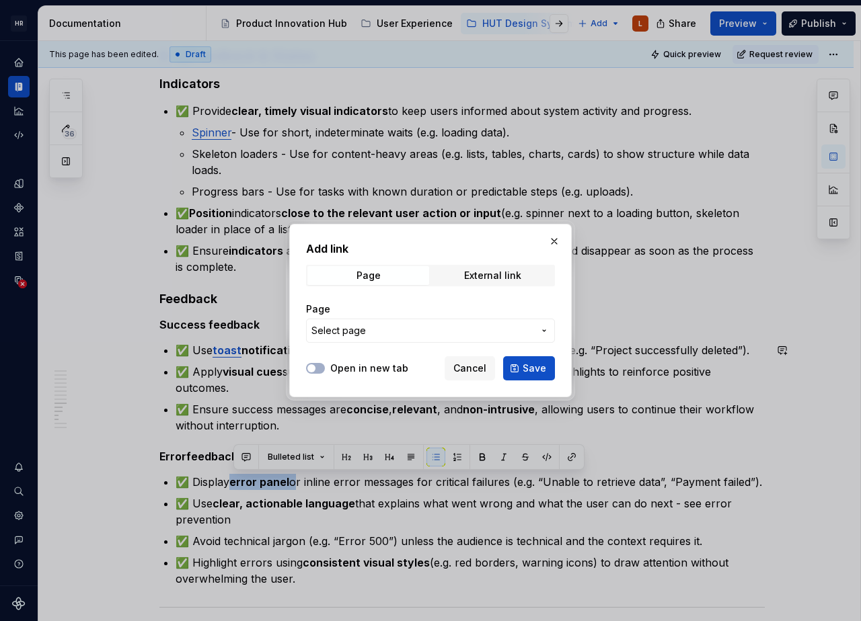
click at [451, 335] on span "Select page" at bounding box center [422, 330] width 222 height 13
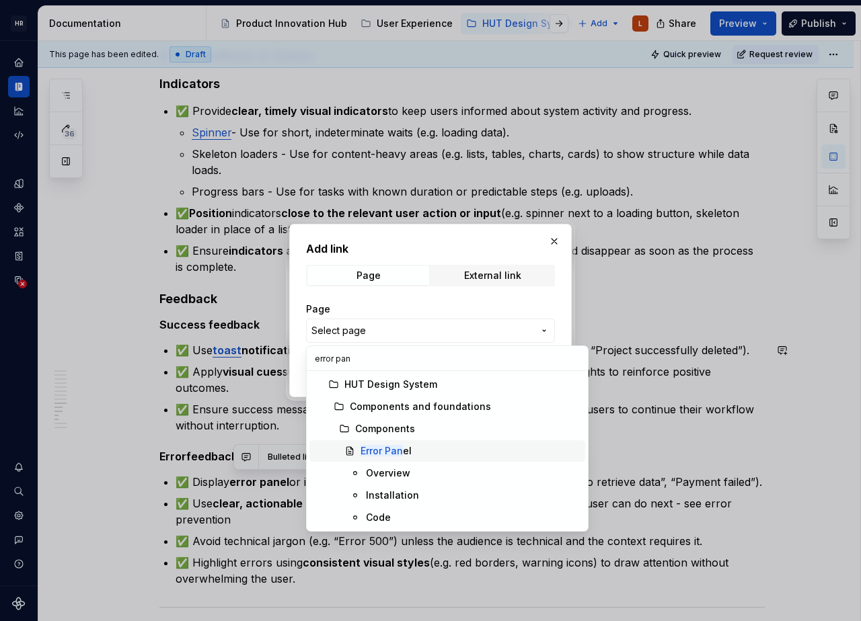
type input "error pan"
click at [428, 444] on div "Error Pan el" at bounding box center [469, 450] width 219 height 13
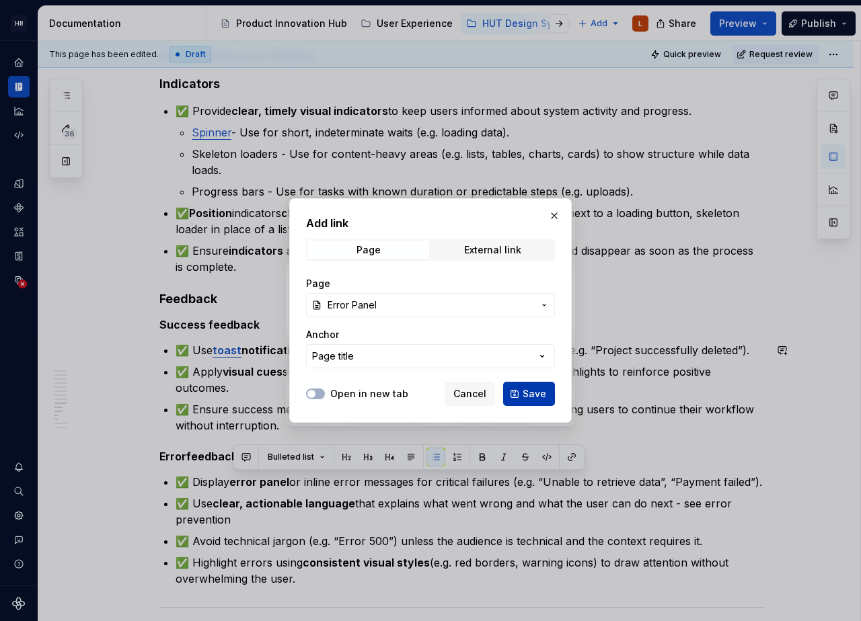
click at [521, 397] on button "Save" at bounding box center [529, 394] width 52 height 24
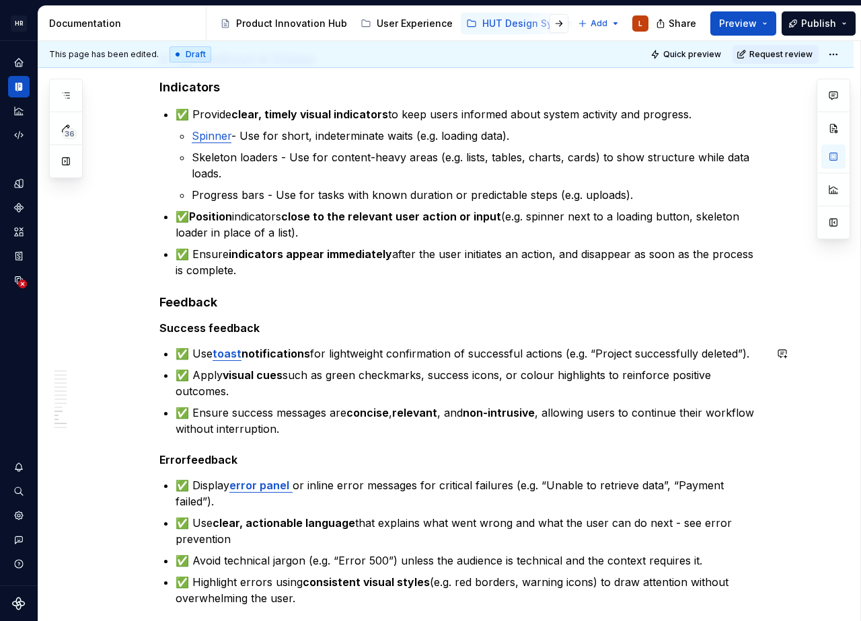
scroll to position [1867, 0]
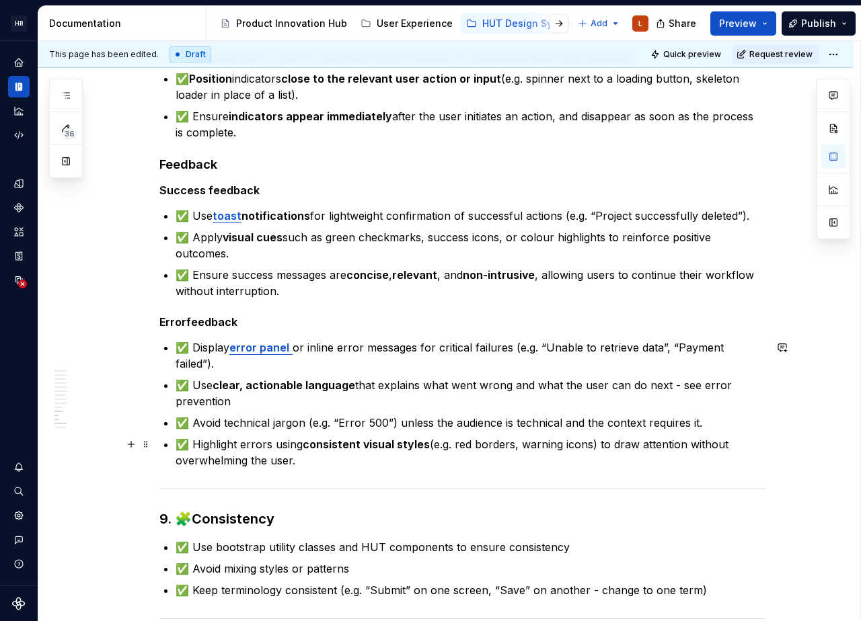
click at [308, 458] on p "✅ Highlight errors using consistent visual styles (e.g. red borders, warning ic…" at bounding box center [469, 452] width 589 height 32
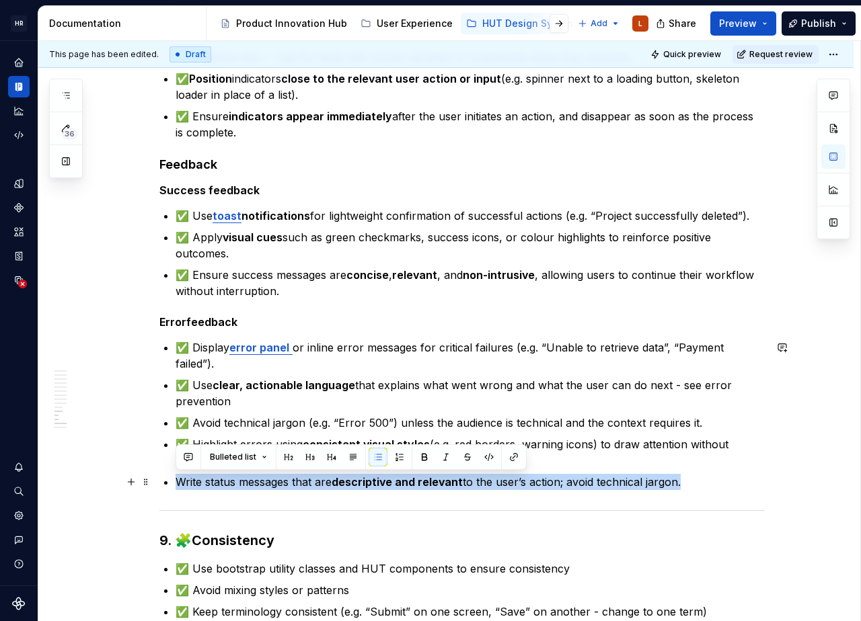
drag, startPoint x: 705, startPoint y: 482, endPoint x: 701, endPoint y: 471, distance: 12.1
click at [701, 471] on ul "✅ Display error panel or inline error messages for critical failures (e.g. “Una…" at bounding box center [469, 415] width 589 height 151
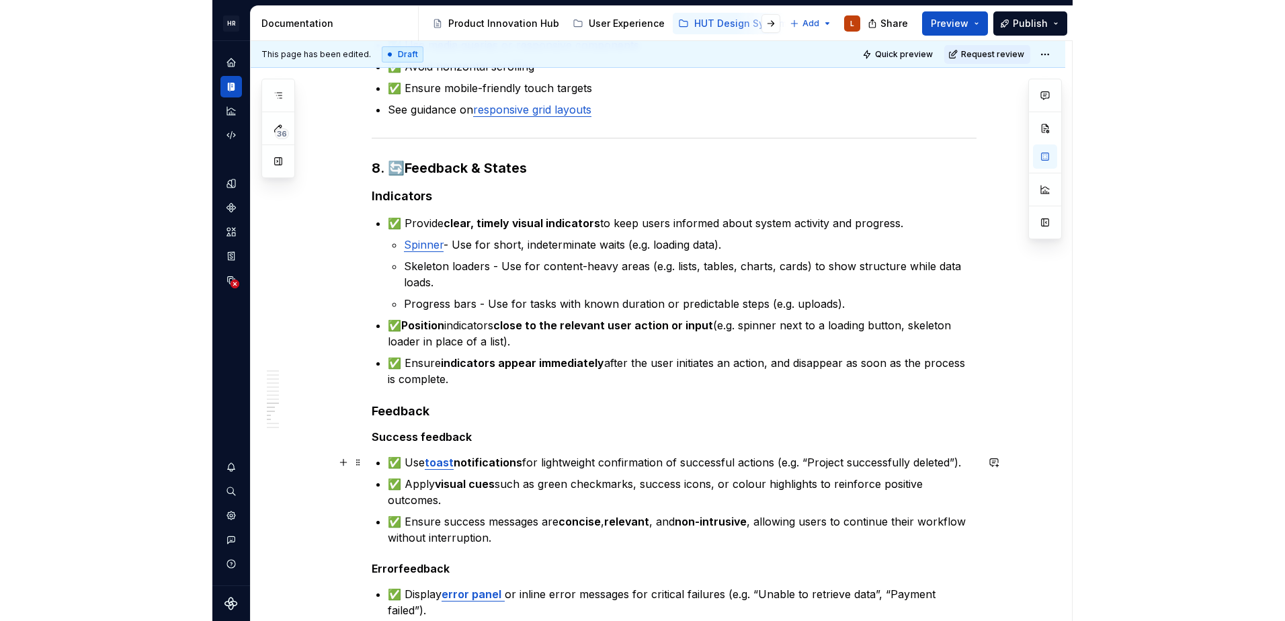
scroll to position [1598, 0]
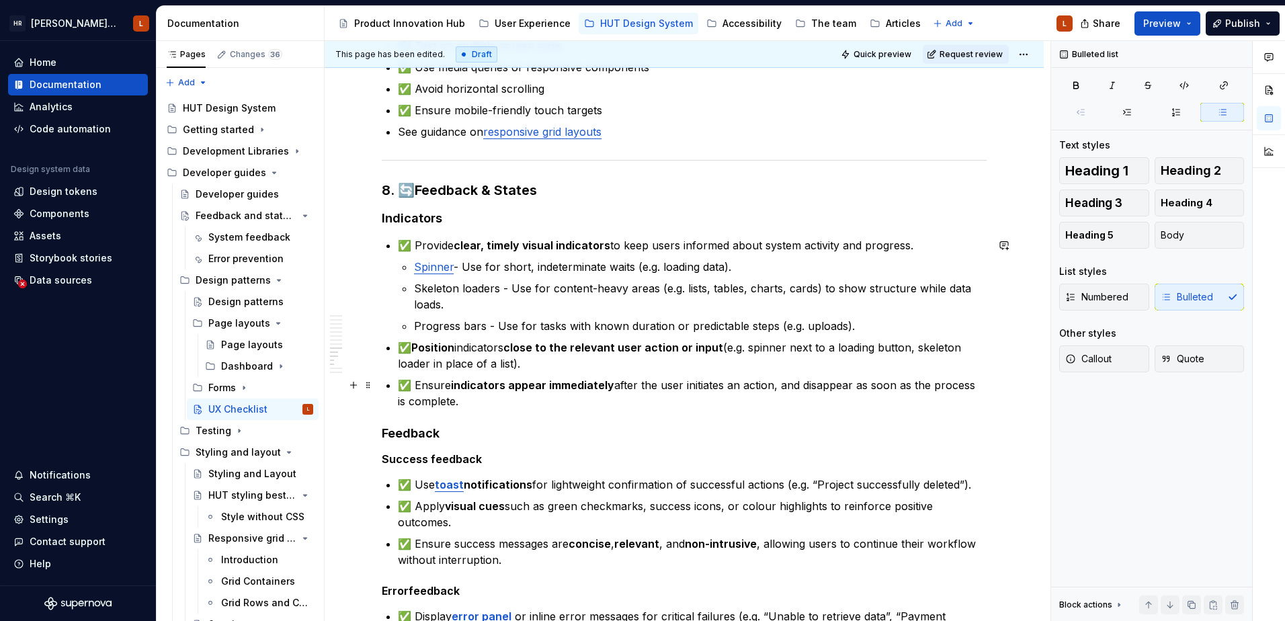
type textarea "*"
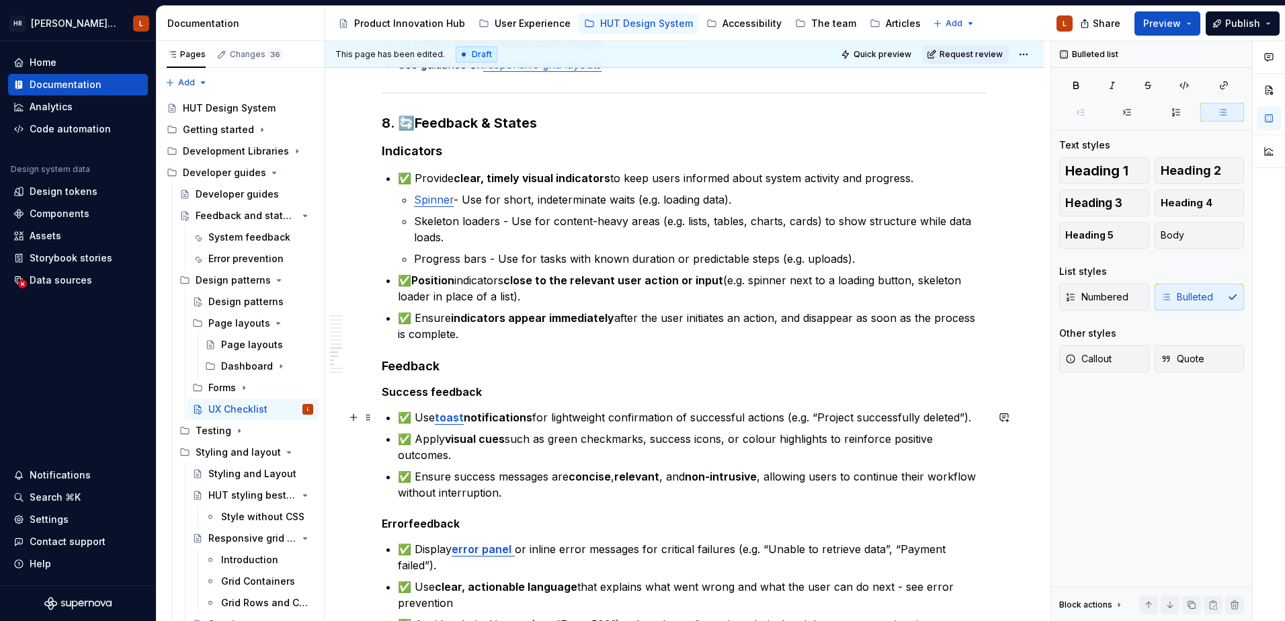
click at [452, 420] on strong "toast" at bounding box center [449, 417] width 29 height 13
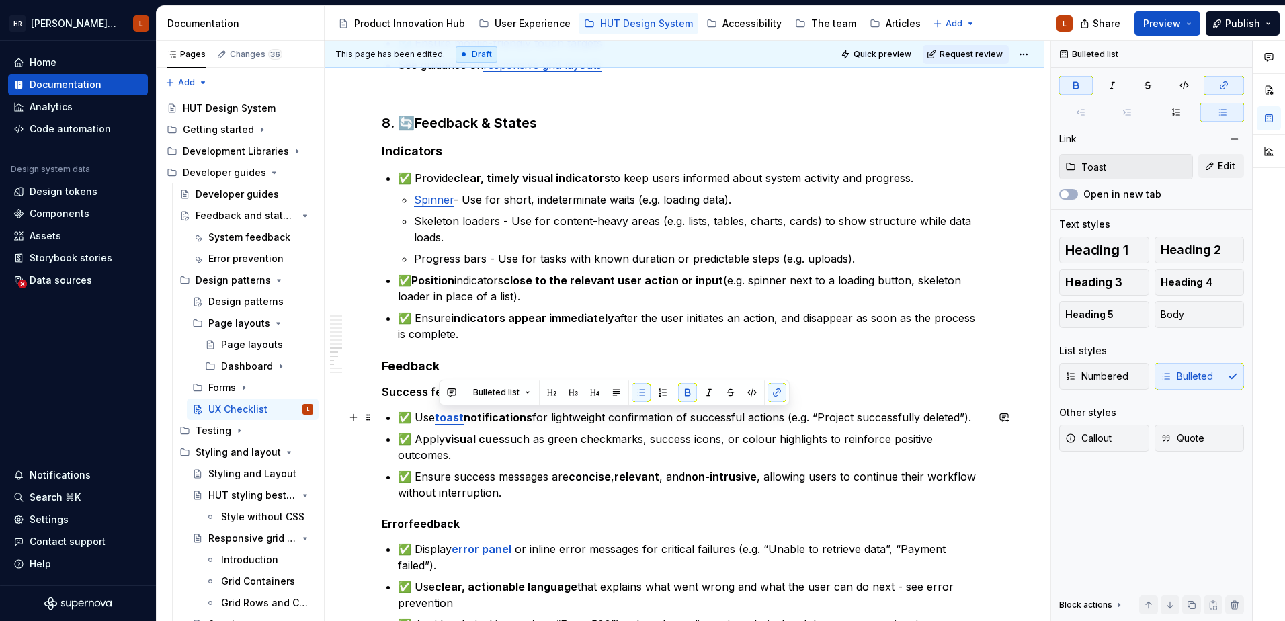
click at [452, 420] on strong "toast" at bounding box center [449, 417] width 29 height 13
type input "Spinner"
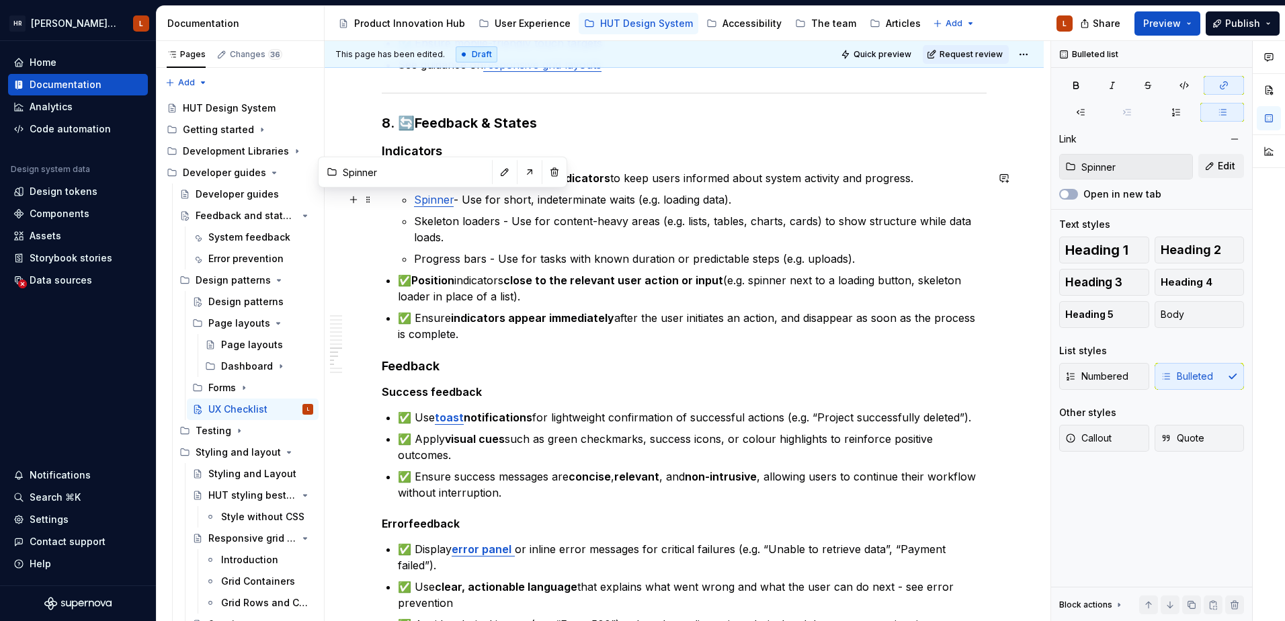
click at [434, 197] on link "Spinner" at bounding box center [434, 199] width 40 height 13
click at [435, 225] on p "Skeleton loaders - Use for content-heavy areas (e.g. lists, tables, charts, car…" at bounding box center [700, 229] width 573 height 32
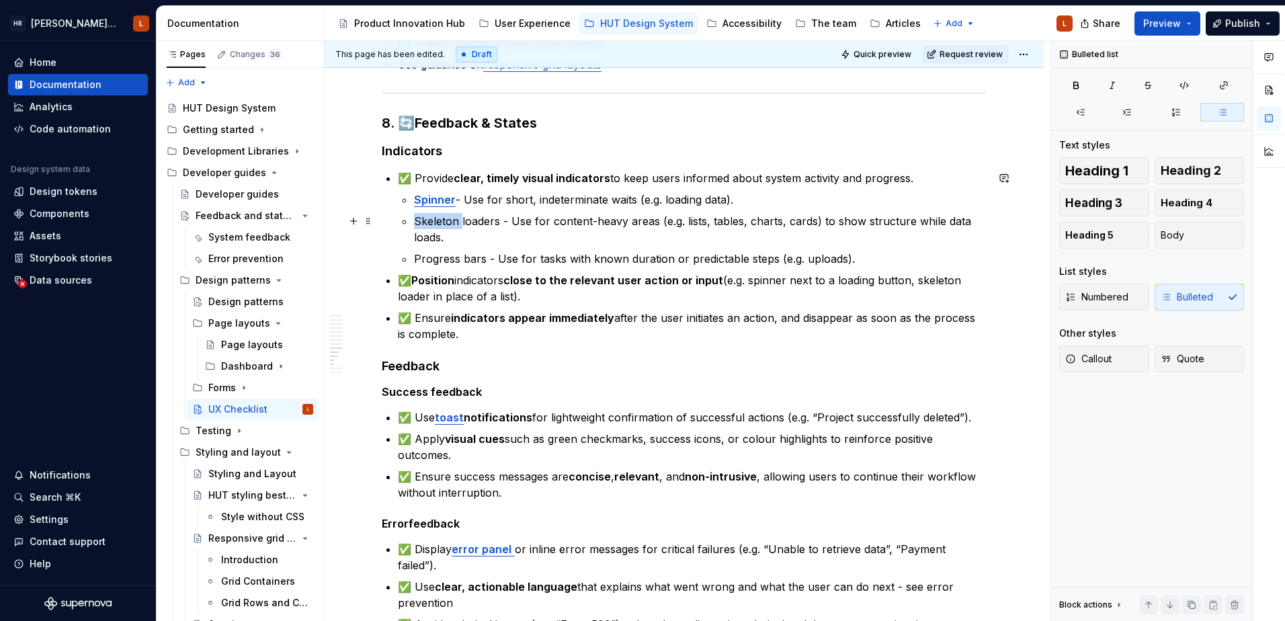
click at [435, 225] on p "Skeleton loaders - Use for content-heavy areas (e.g. lists, tables, charts, car…" at bounding box center [700, 229] width 573 height 32
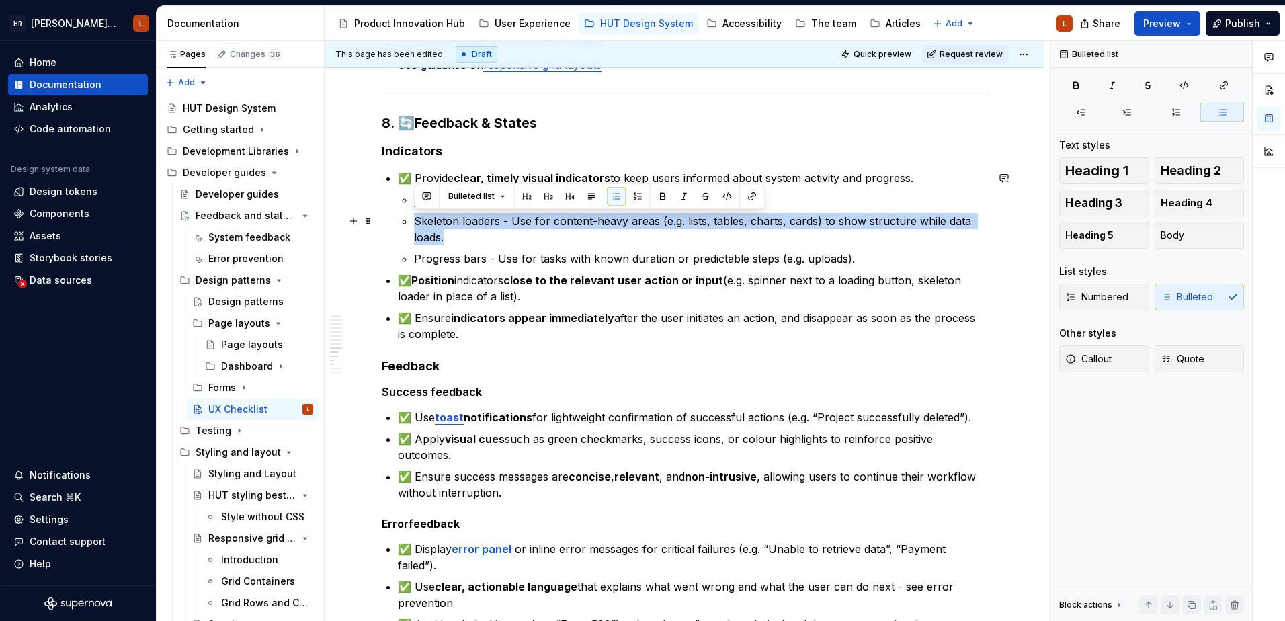
click at [435, 225] on p "Skeleton loaders - Use for content-heavy areas (e.g. lists, tables, charts, car…" at bounding box center [700, 229] width 573 height 32
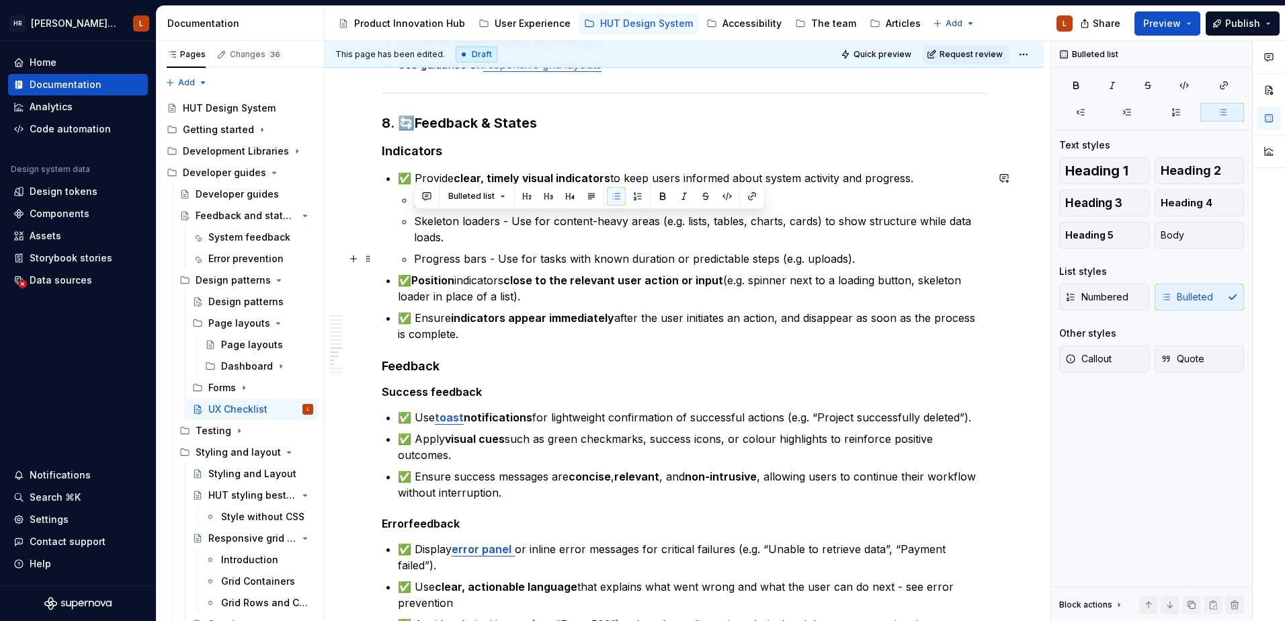
click at [479, 247] on ul "Spinner - Use for short, indeterminate waits (e.g. loading data). Skeleton load…" at bounding box center [700, 229] width 573 height 75
drag, startPoint x: 415, startPoint y: 217, endPoint x: 497, endPoint y: 217, distance: 81.3
click at [497, 217] on p "Skeleton loaders - Use for content-heavy areas (e.g. lists, tables, charts, car…" at bounding box center [700, 229] width 573 height 32
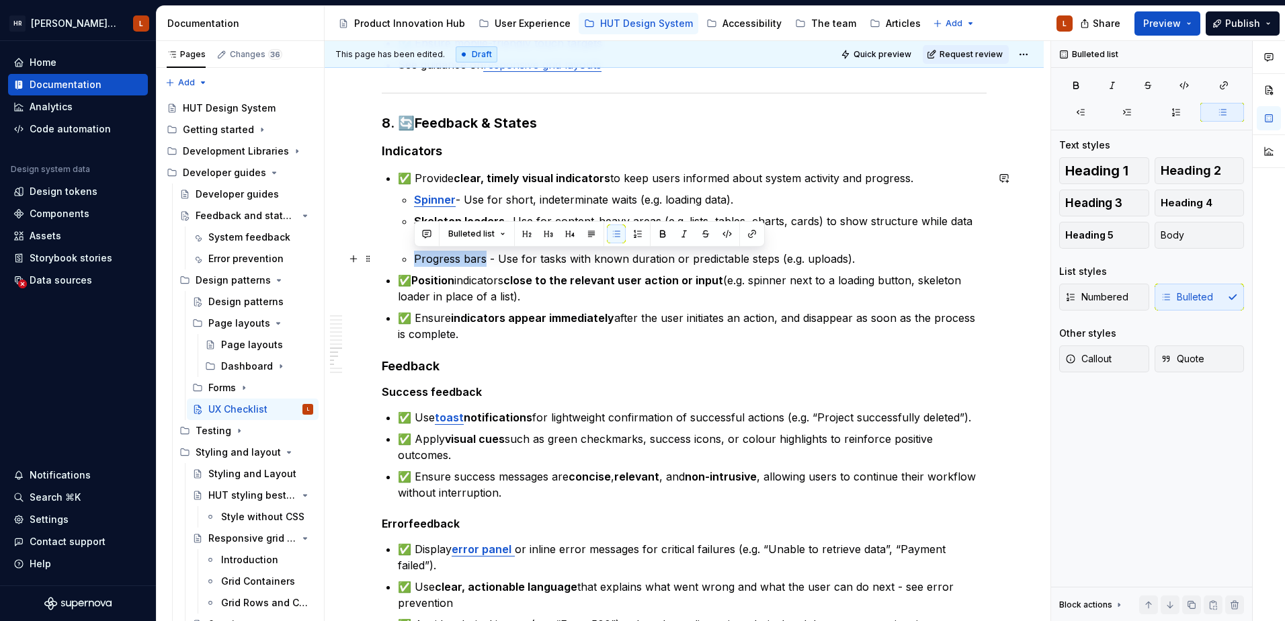
drag, startPoint x: 416, startPoint y: 257, endPoint x: 483, endPoint y: 256, distance: 67.2
click at [483, 256] on p "Progress bars - Use for tasks with known duration or predictable steps (e.g. up…" at bounding box center [700, 259] width 573 height 16
click at [510, 333] on p "✅ Ensure indicators appear immediately after the user initiates an action, and …" at bounding box center [692, 326] width 589 height 32
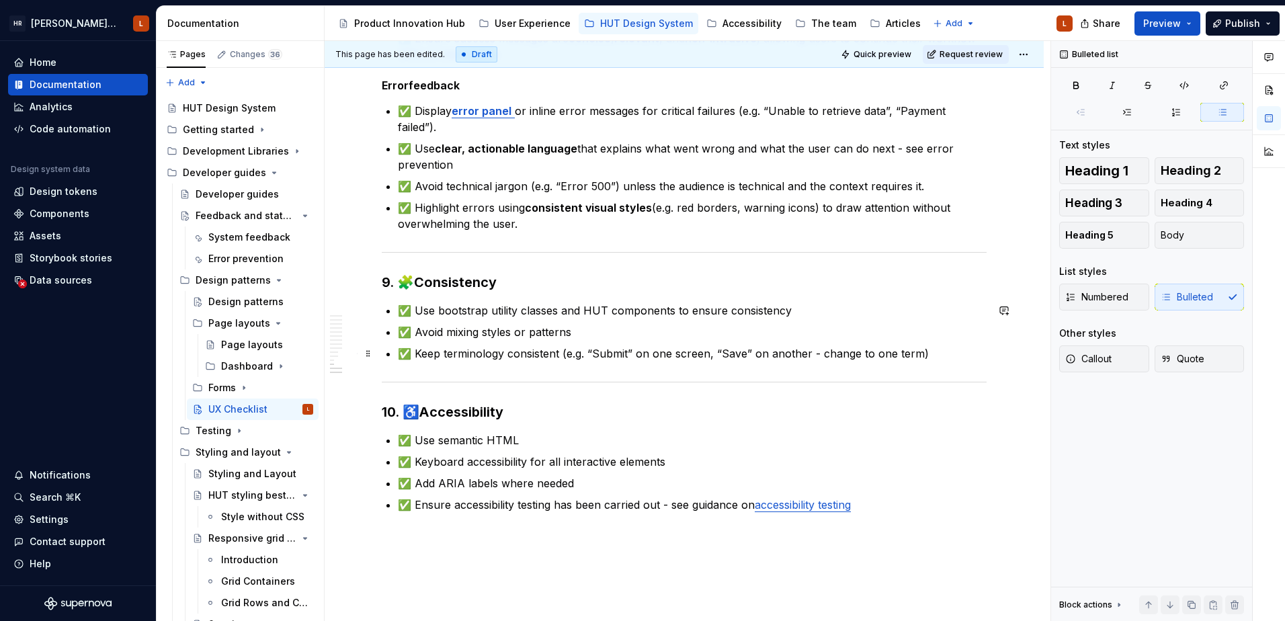
scroll to position [2136, 0]
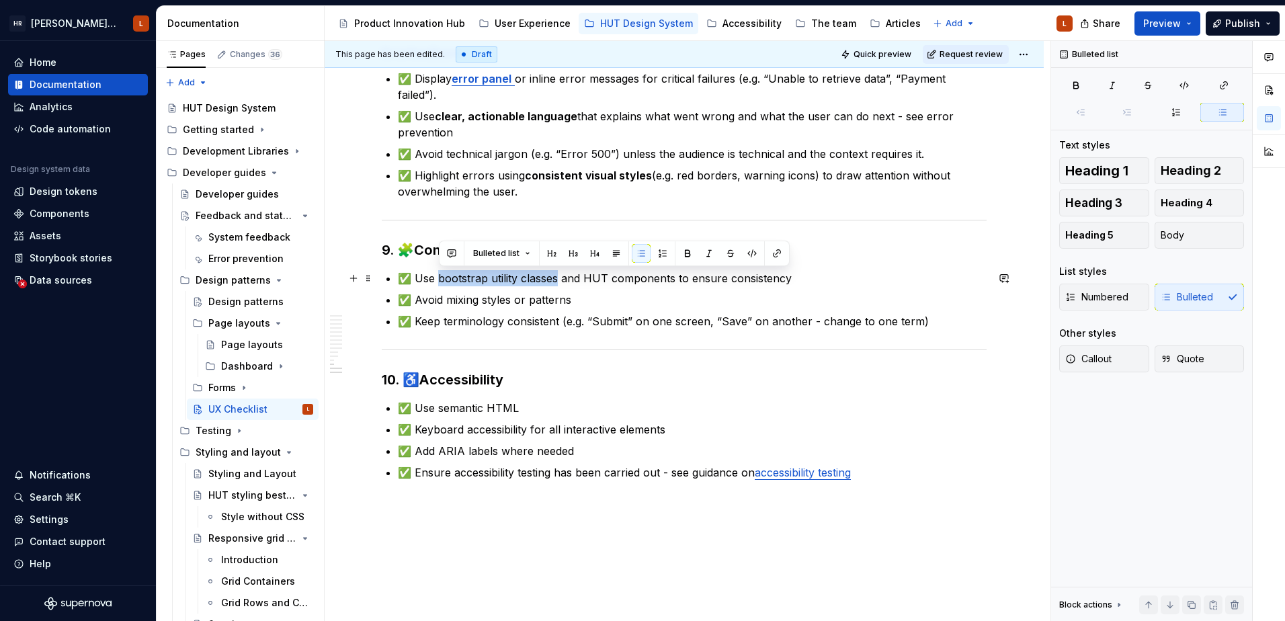
drag, startPoint x: 440, startPoint y: 278, endPoint x: 558, endPoint y: 281, distance: 118.4
click at [558, 281] on p "✅ Use bootstrap utility classes and HUT components to ensure consistency" at bounding box center [692, 278] width 589 height 16
drag, startPoint x: 439, startPoint y: 278, endPoint x: 559, endPoint y: 284, distance: 119.8
click at [559, 284] on p "✅ Use bootstrap utility classes and HUT components to ensure consistency" at bounding box center [692, 278] width 589 height 16
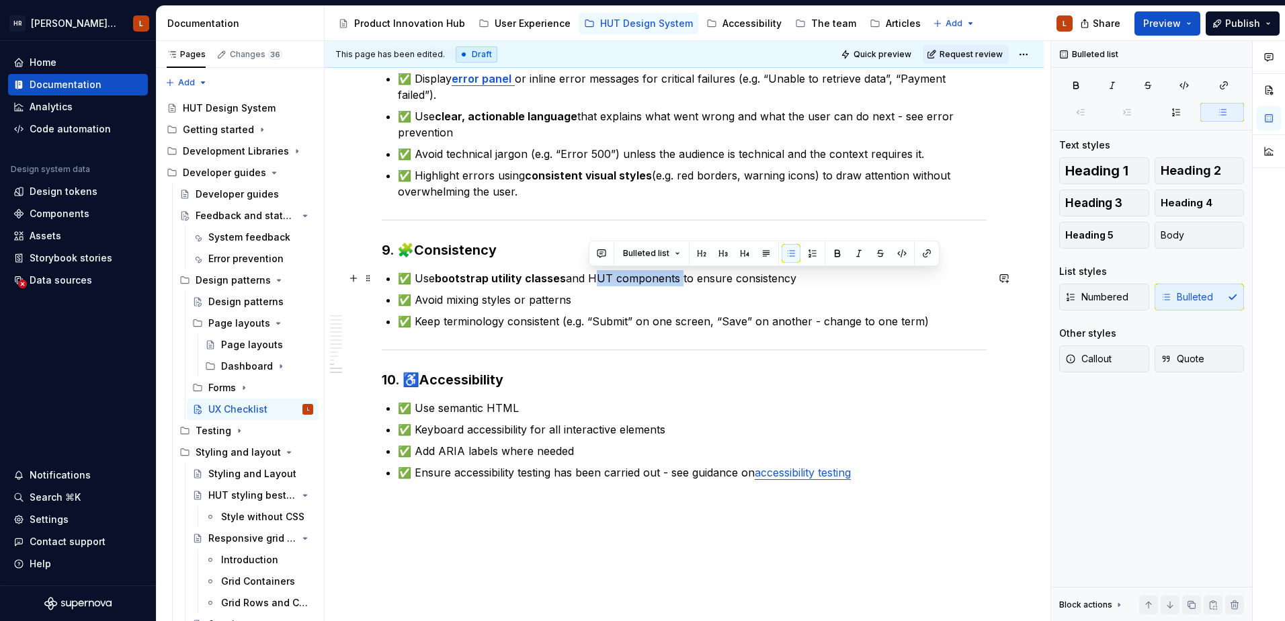
drag, startPoint x: 590, startPoint y: 278, endPoint x: 679, endPoint y: 278, distance: 89.4
click at [679, 278] on p "✅ Use bootstrap utility classes and HUT components to ensure consistency" at bounding box center [692, 278] width 589 height 16
click at [664, 309] on ul "✅ Use bootstrap utility classes and HUT components to ensure consistency ✅ Avoi…" at bounding box center [692, 299] width 589 height 59
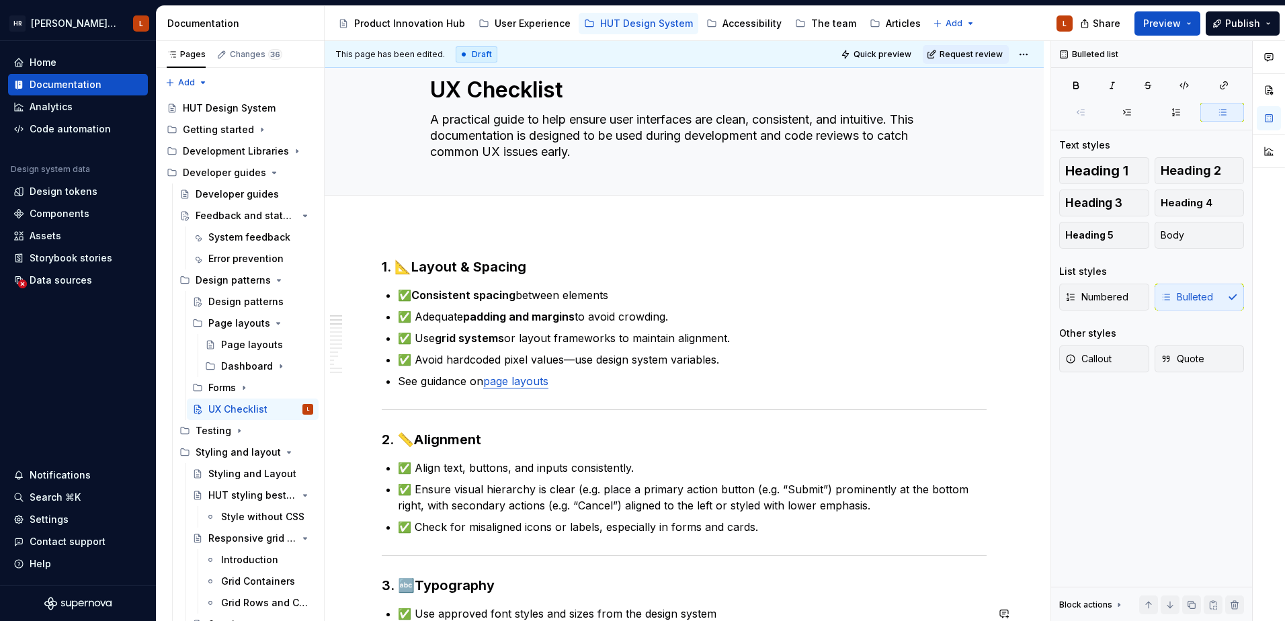
scroll to position [0, 0]
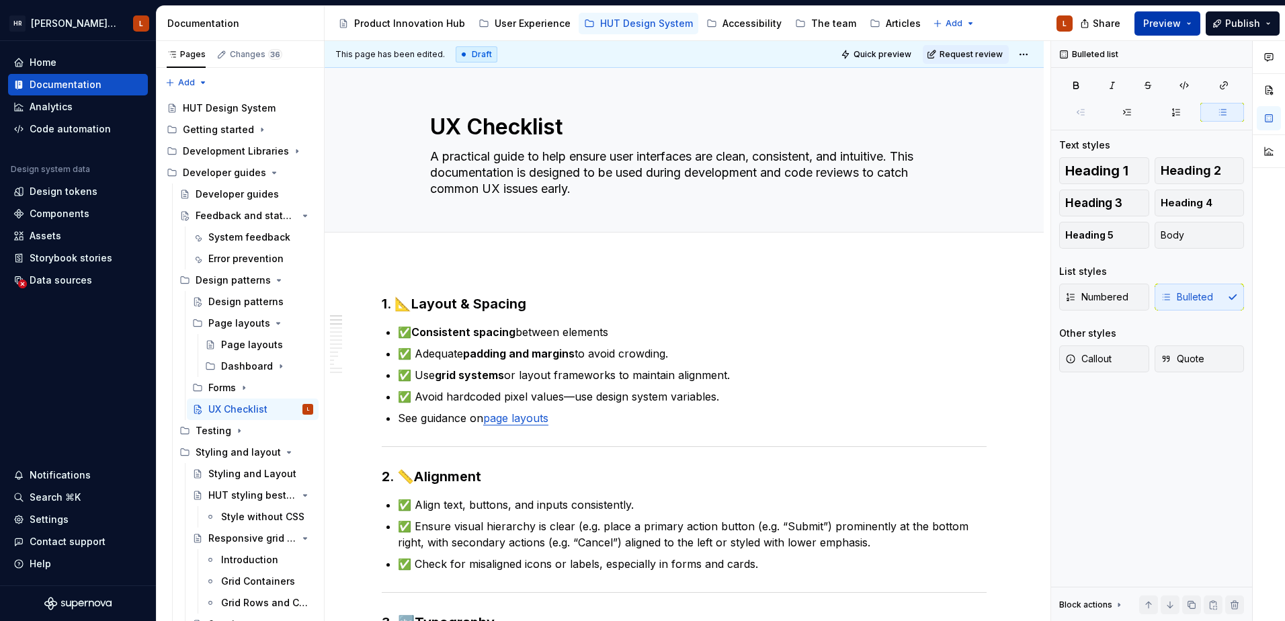
click at [1183, 16] on button "Preview" at bounding box center [1168, 23] width 66 height 24
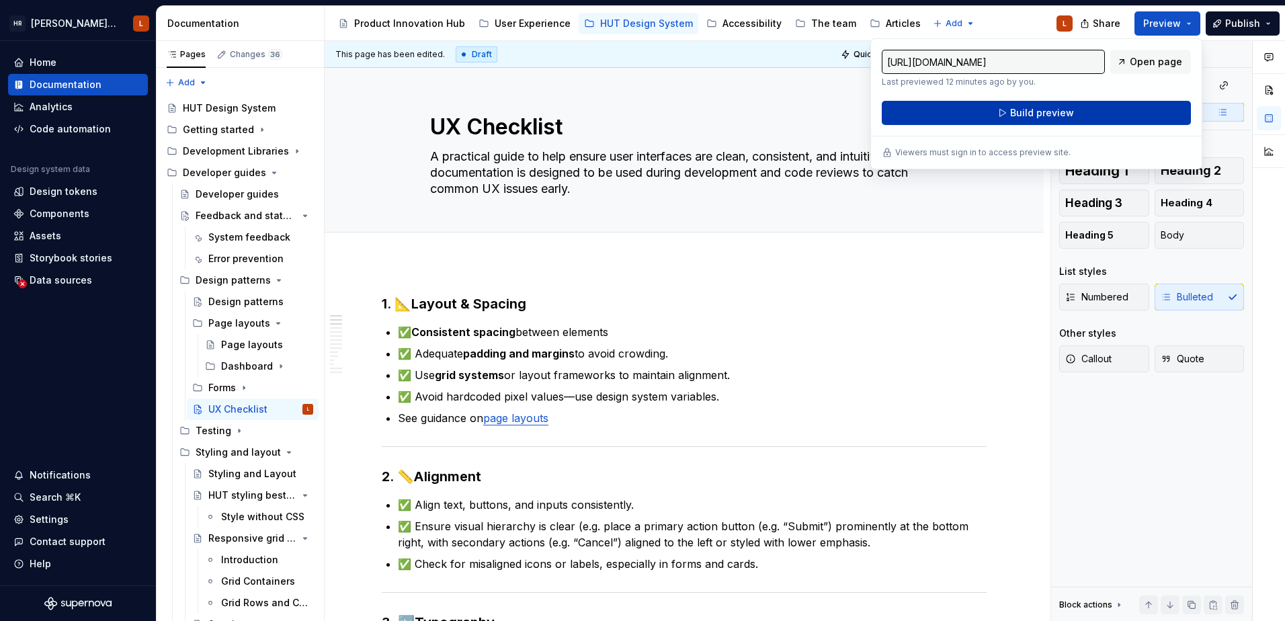
click at [1009, 116] on button "Build preview" at bounding box center [1036, 113] width 309 height 24
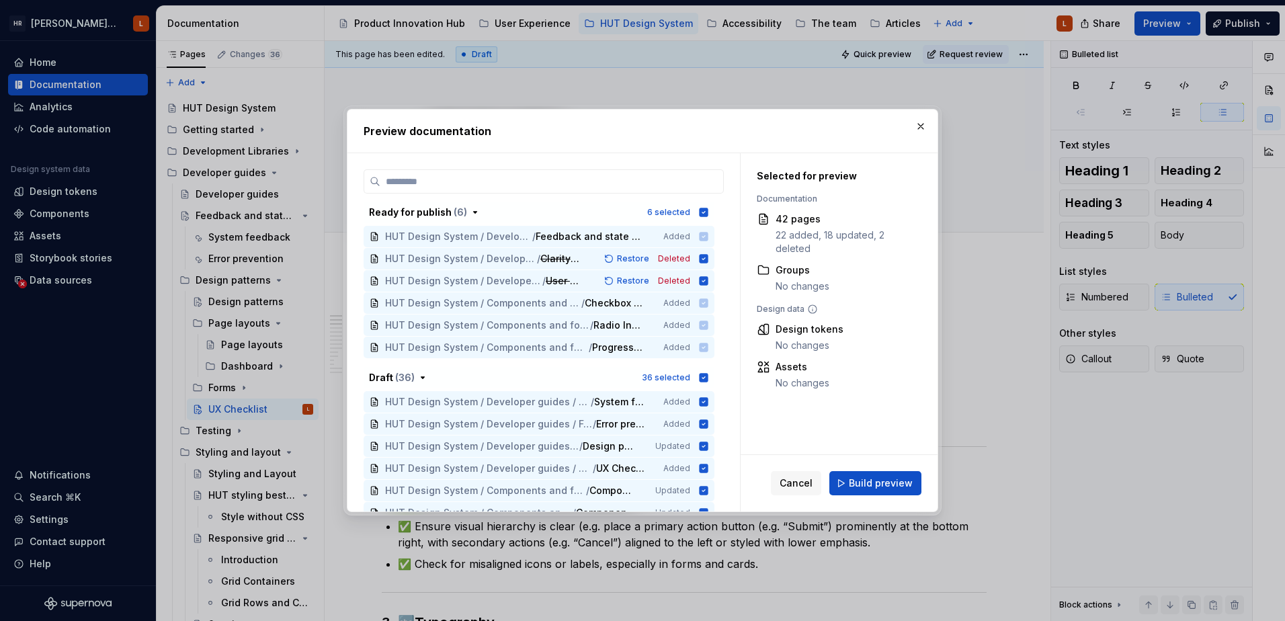
click at [871, 481] on span "Build preview" at bounding box center [881, 483] width 64 height 13
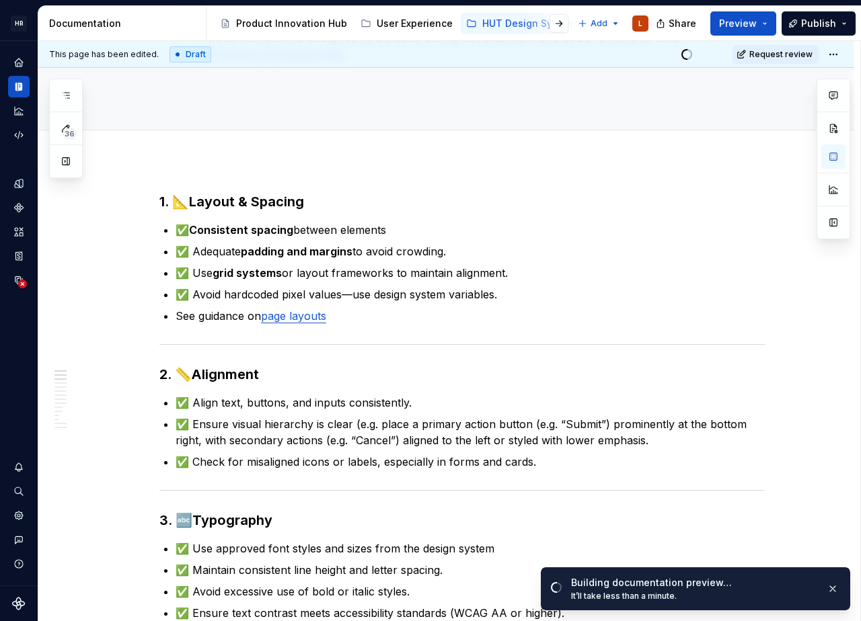
scroll to position [167, 0]
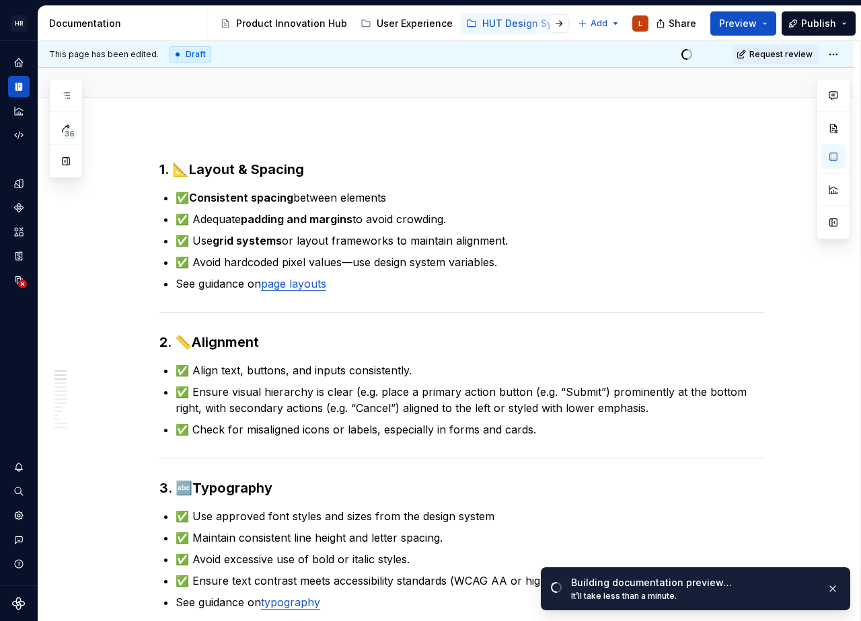
type textarea "*"
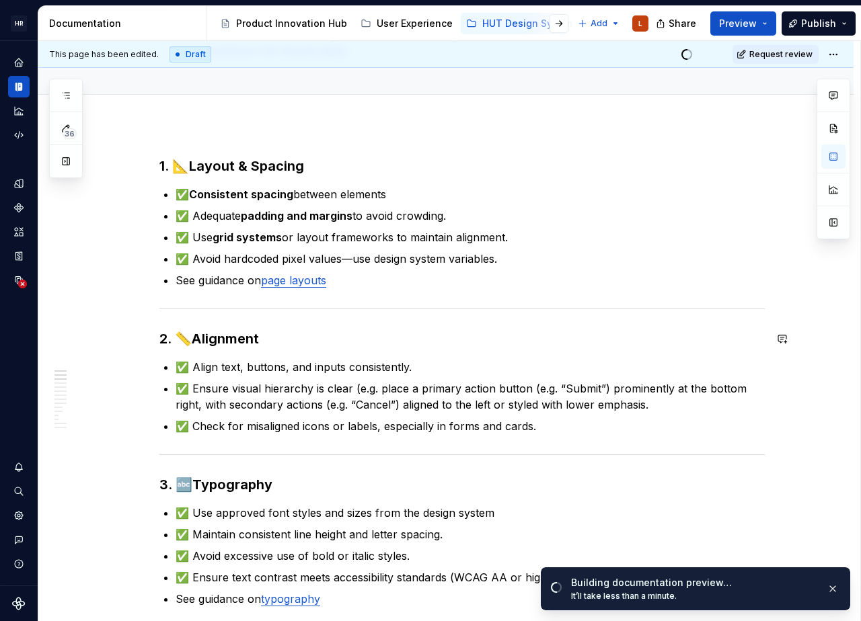
scroll to position [134, 0]
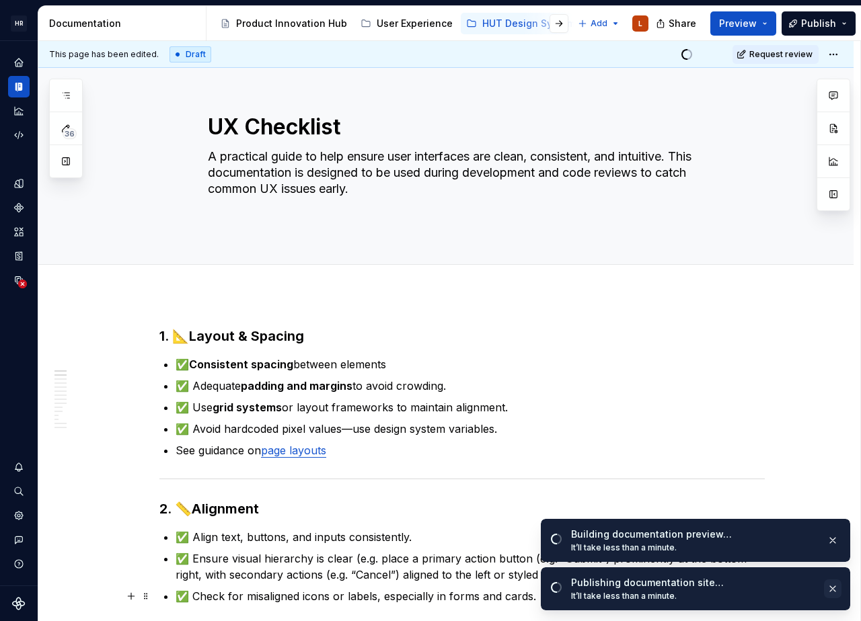
click at [834, 590] on button "button" at bounding box center [832, 589] width 17 height 19
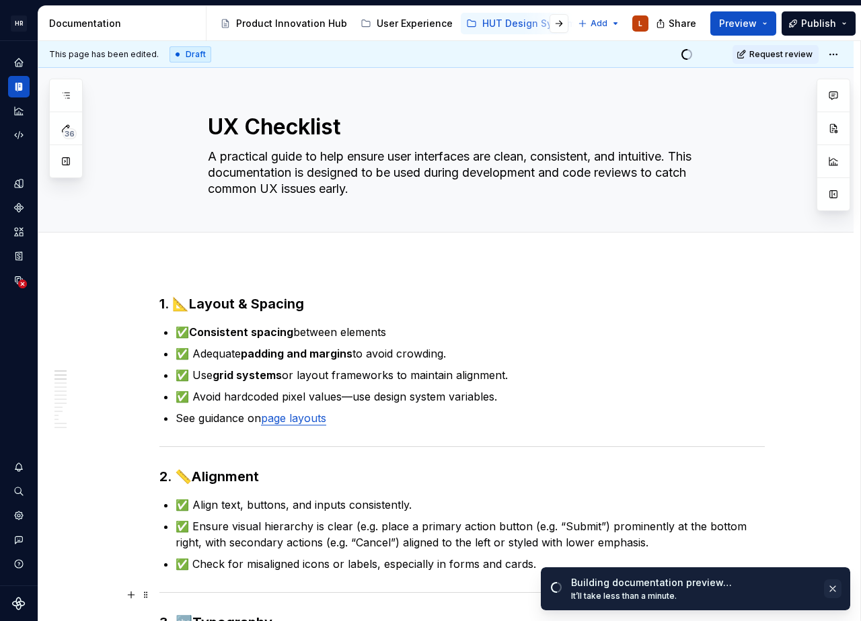
click at [830, 590] on button "button" at bounding box center [832, 589] width 17 height 19
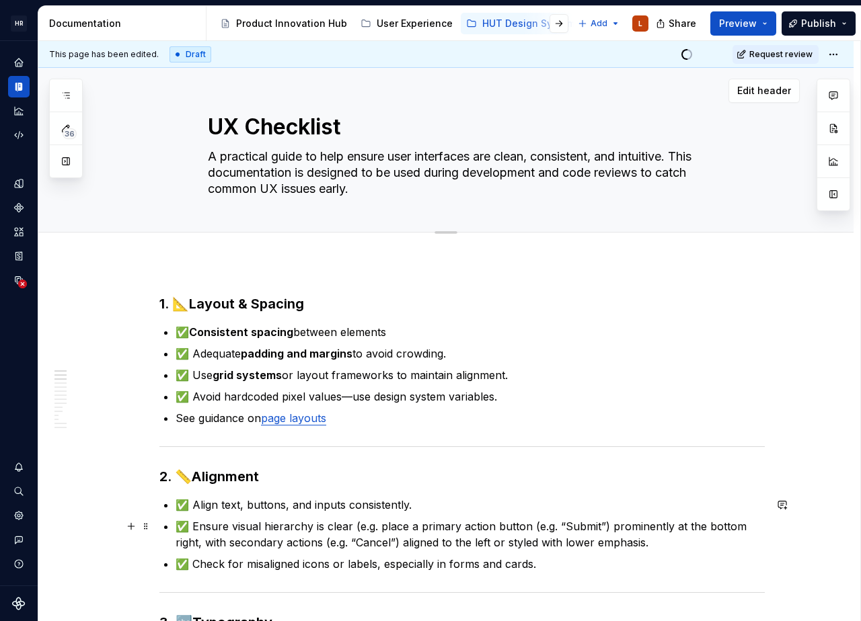
drag, startPoint x: 850, startPoint y: 547, endPoint x: 647, endPoint y: 218, distance: 387.3
click at [647, 218] on div "UX Checklist A practical guide to help ensure user interfaces are clean, consis…" at bounding box center [462, 150] width 508 height 164
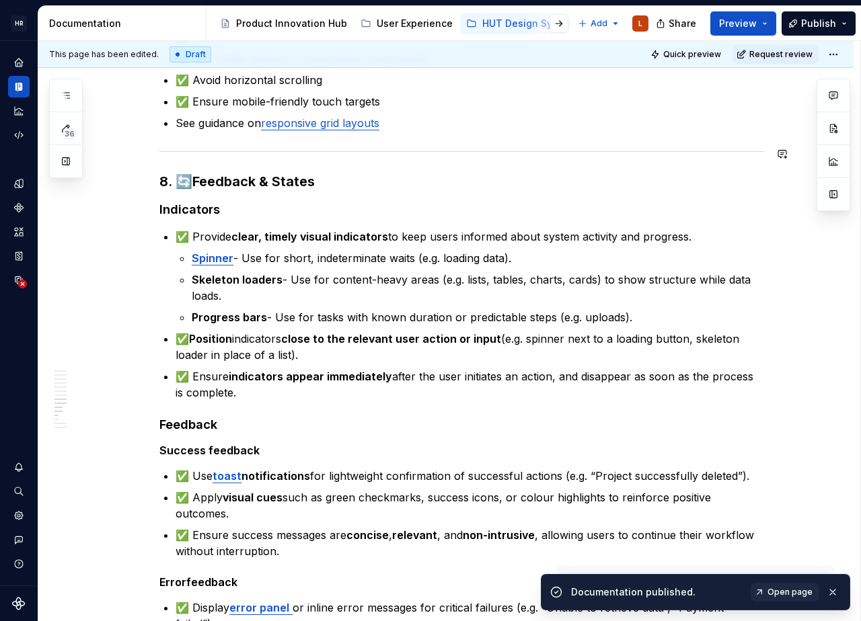
scroll to position [1613, 0]
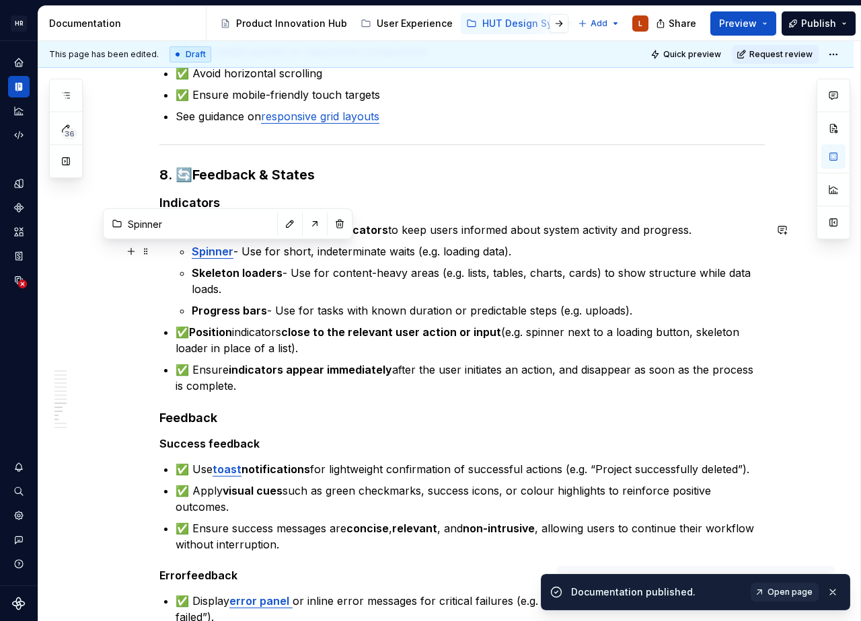
click at [223, 256] on strong "Spinner" at bounding box center [213, 251] width 42 height 13
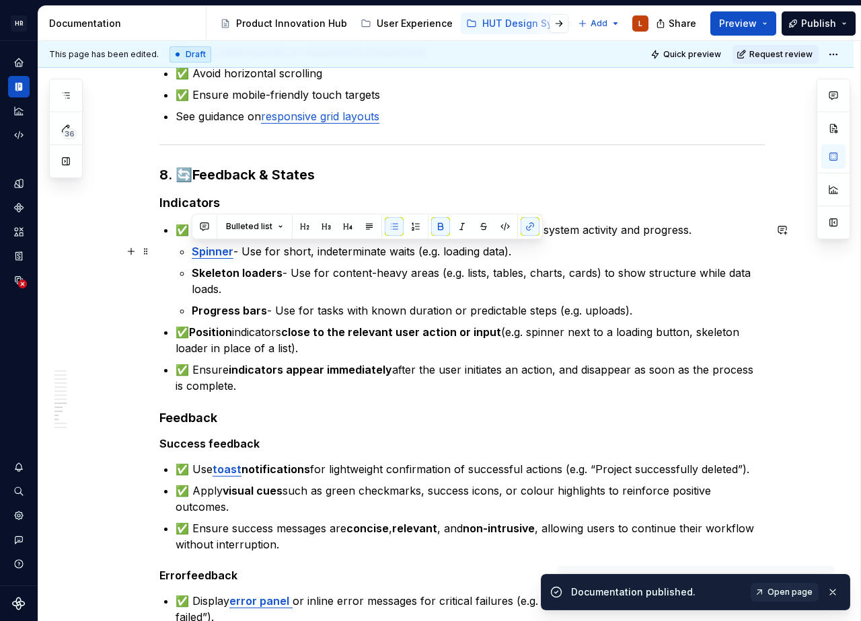
click at [223, 256] on strong "Spinner" at bounding box center [213, 251] width 42 height 13
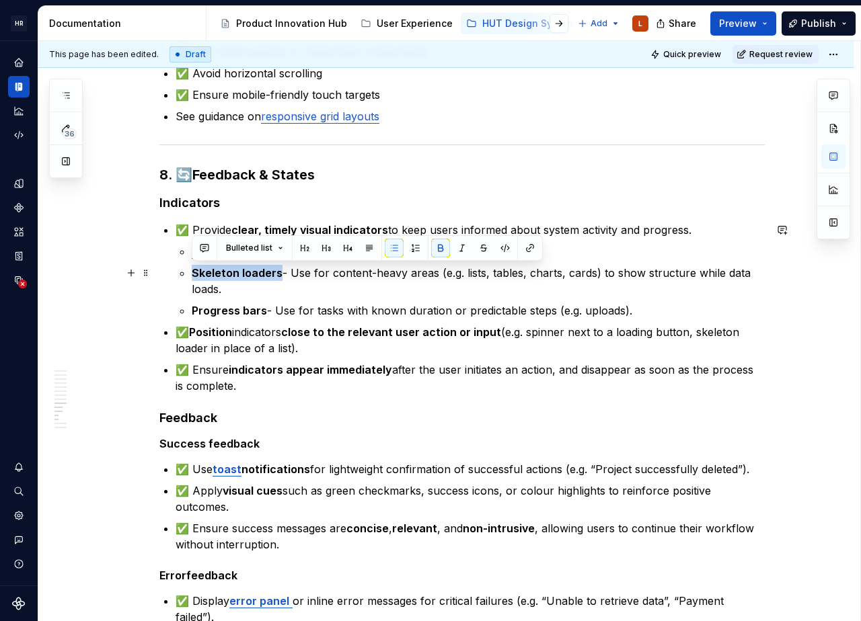
drag, startPoint x: 194, startPoint y: 272, endPoint x: 279, endPoint y: 273, distance: 85.4
click at [279, 273] on p "Skeleton loaders - Use for content-heavy areas (e.g. lists, tables, charts, car…" at bounding box center [478, 281] width 573 height 32
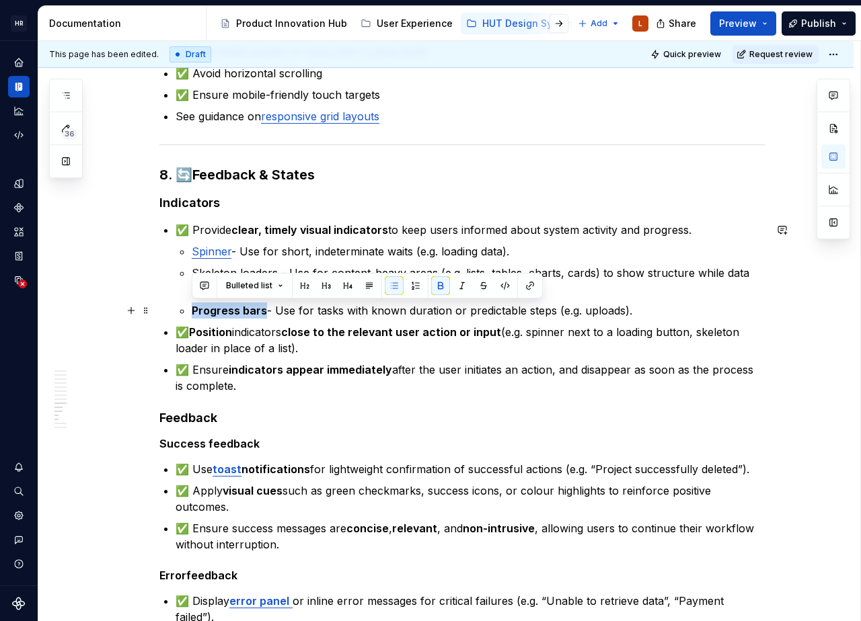
drag, startPoint x: 193, startPoint y: 307, endPoint x: 263, endPoint y: 309, distance: 69.9
click at [263, 309] on strong "Progress bars" at bounding box center [229, 310] width 75 height 13
click at [292, 376] on strong "indicators appear immediately" at bounding box center [310, 369] width 163 height 13
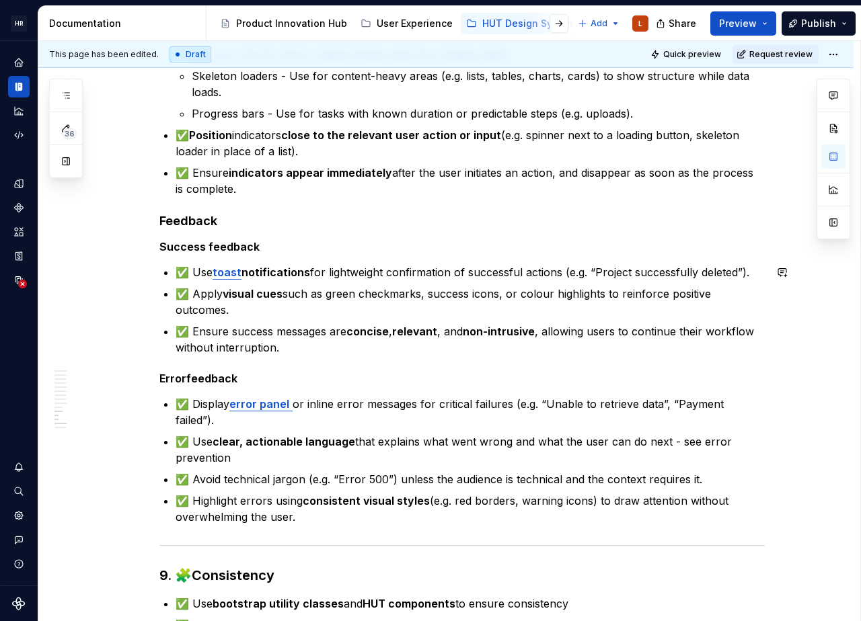
scroll to position [1815, 0]
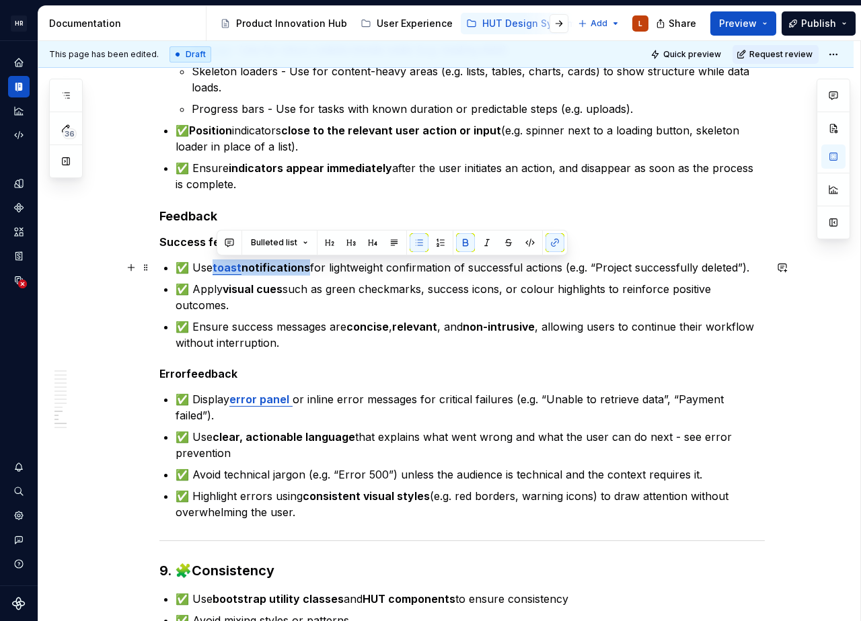
drag, startPoint x: 241, startPoint y: 264, endPoint x: 312, endPoint y: 266, distance: 71.3
click at [312, 266] on p "✅ Use toast notifications for lightweight confirmation of successful actions (e…" at bounding box center [469, 268] width 589 height 16
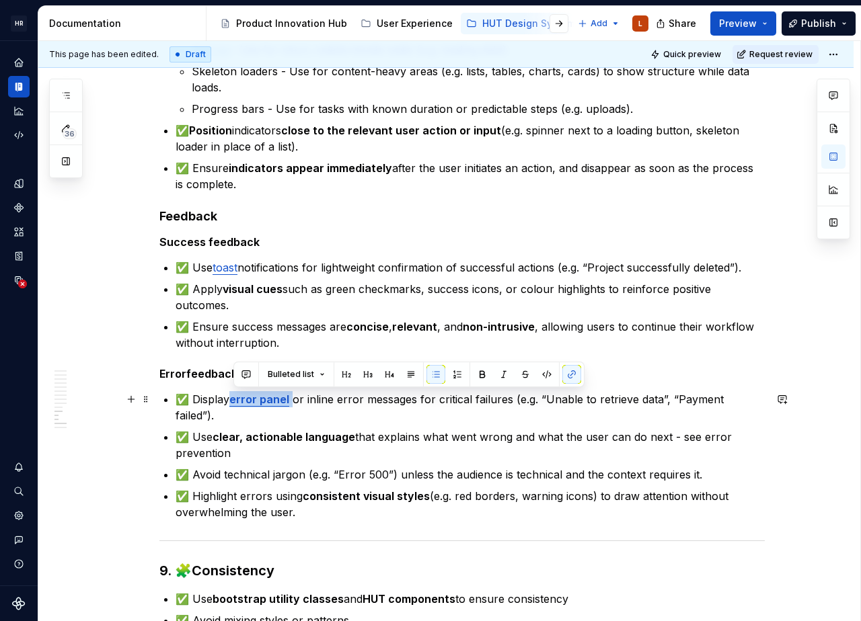
drag, startPoint x: 241, startPoint y: 400, endPoint x: 292, endPoint y: 399, distance: 51.1
click at [292, 399] on link "error panel" at bounding box center [260, 399] width 63 height 13
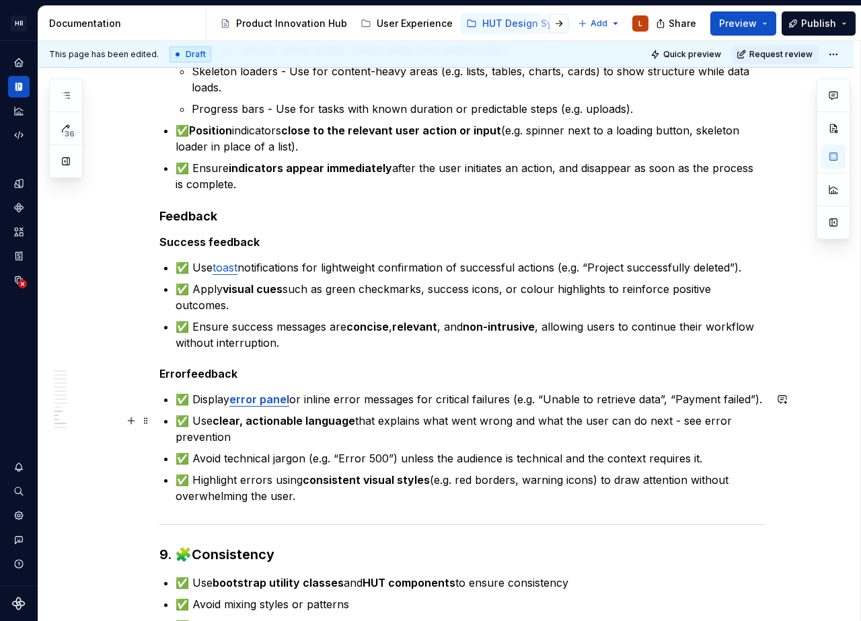
click at [296, 424] on strong "clear, actionable language" at bounding box center [283, 420] width 143 height 13
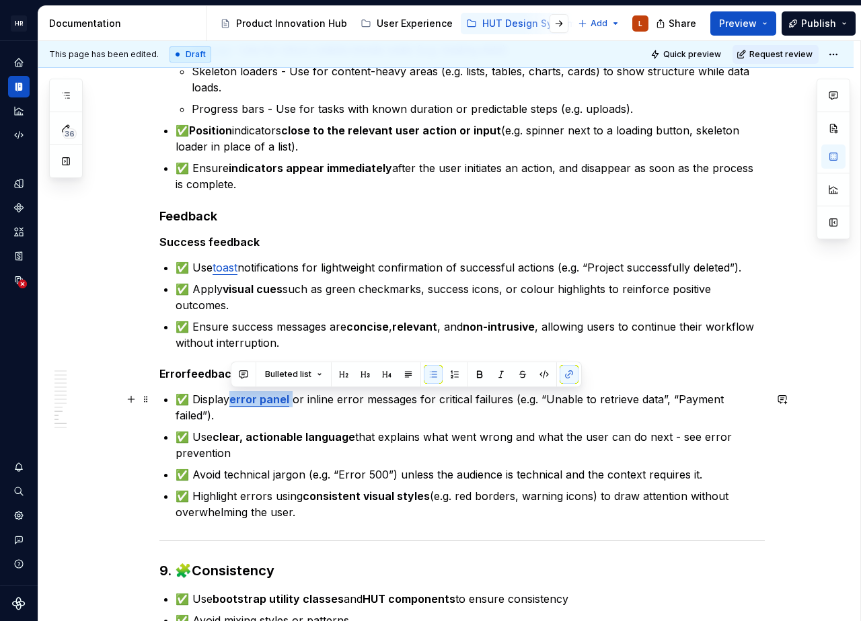
drag, startPoint x: 232, startPoint y: 401, endPoint x: 296, endPoint y: 405, distance: 64.6
click at [296, 405] on p "✅ Display error panel or inline error messages for critical failures (e.g. “Una…" at bounding box center [469, 407] width 589 height 32
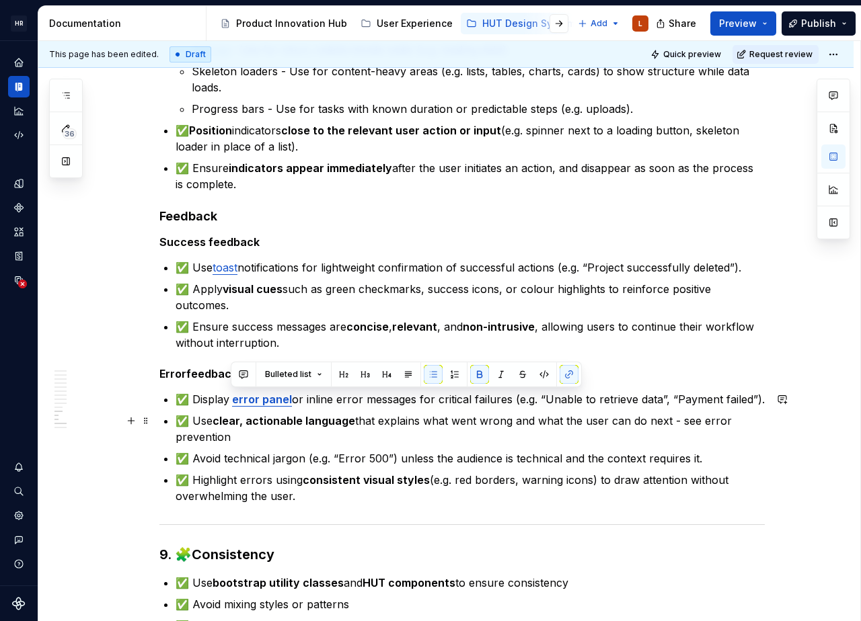
click at [285, 430] on p "✅ Use clear, actionable language that explains what went wrong and what the use…" at bounding box center [469, 429] width 589 height 32
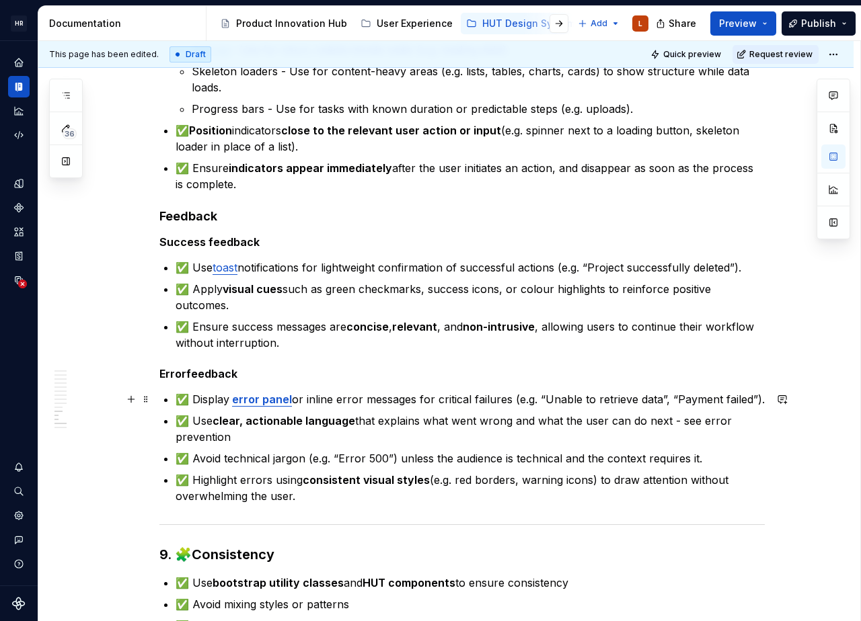
click at [272, 401] on strong "error panel" at bounding box center [262, 399] width 60 height 13
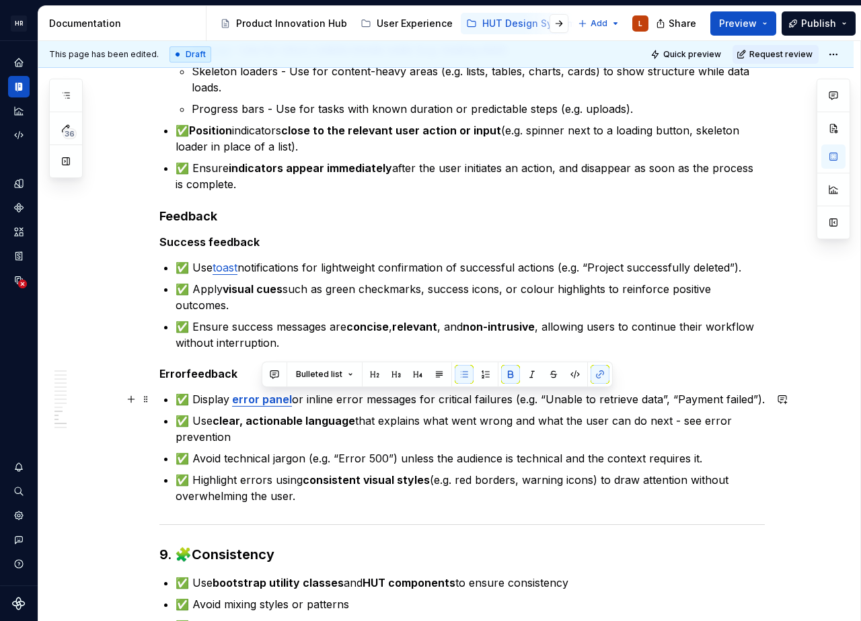
click at [271, 401] on strong "error panel" at bounding box center [262, 399] width 60 height 13
click at [270, 403] on strong "error panel" at bounding box center [262, 399] width 60 height 13
drag, startPoint x: 232, startPoint y: 401, endPoint x: 294, endPoint y: 401, distance: 61.9
click at [294, 401] on p "✅ Display error panel or inline error messages for critical failures (e.g. “Una…" at bounding box center [469, 399] width 589 height 16
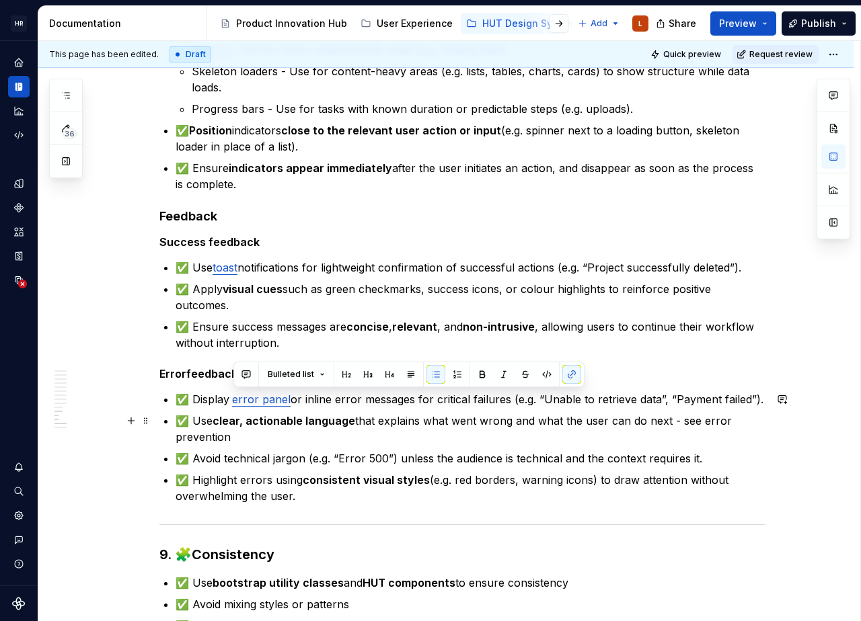
click at [294, 418] on strong "clear, actionable language" at bounding box center [283, 420] width 143 height 13
click at [296, 444] on p "✅ Use clear, actionable language that explains what went wrong and what the use…" at bounding box center [469, 429] width 589 height 32
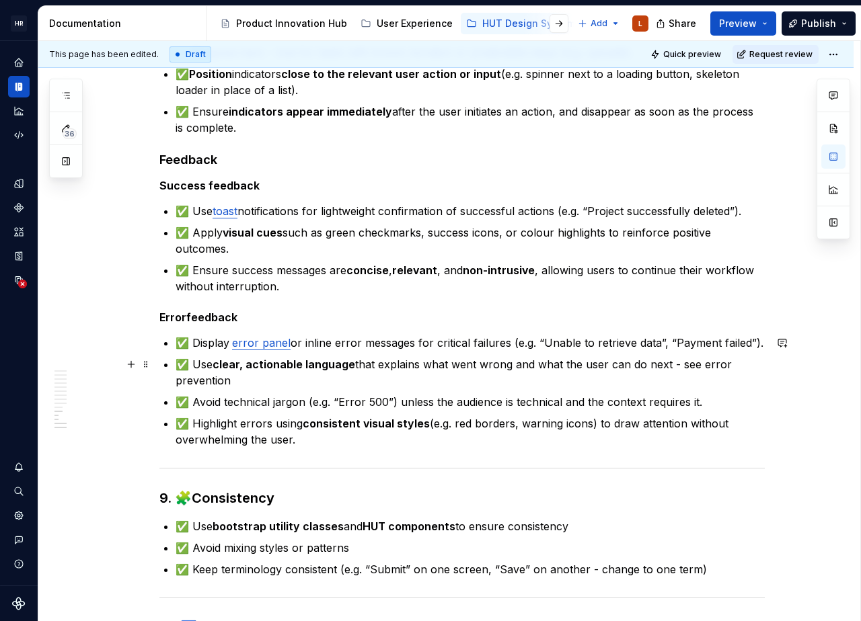
scroll to position [1882, 0]
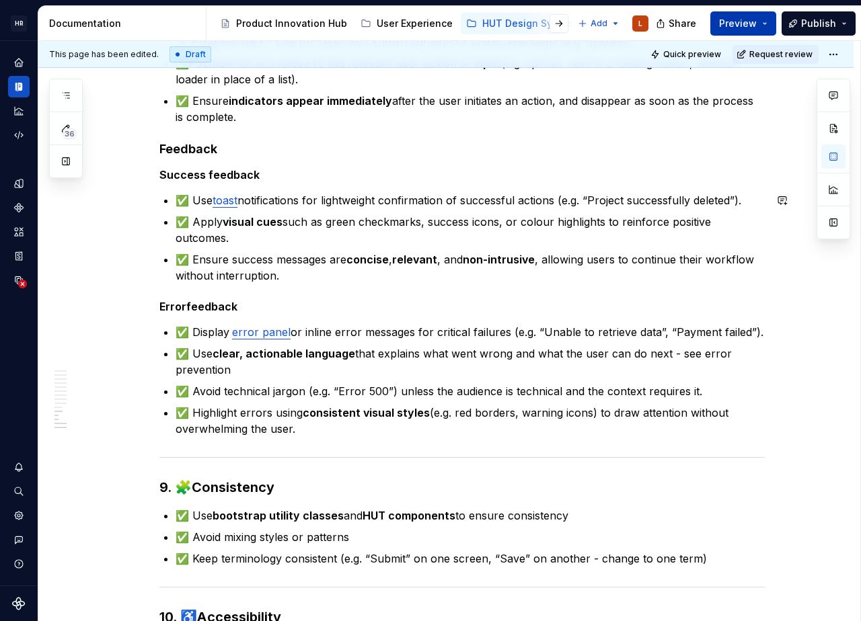
click at [762, 21] on button "Preview" at bounding box center [743, 23] width 66 height 24
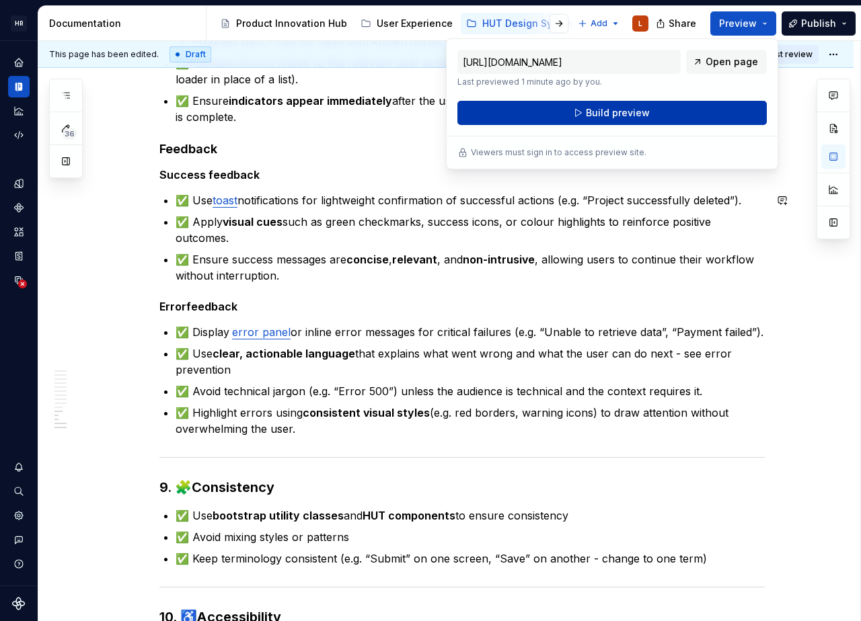
click at [598, 112] on span "Build preview" at bounding box center [618, 112] width 64 height 13
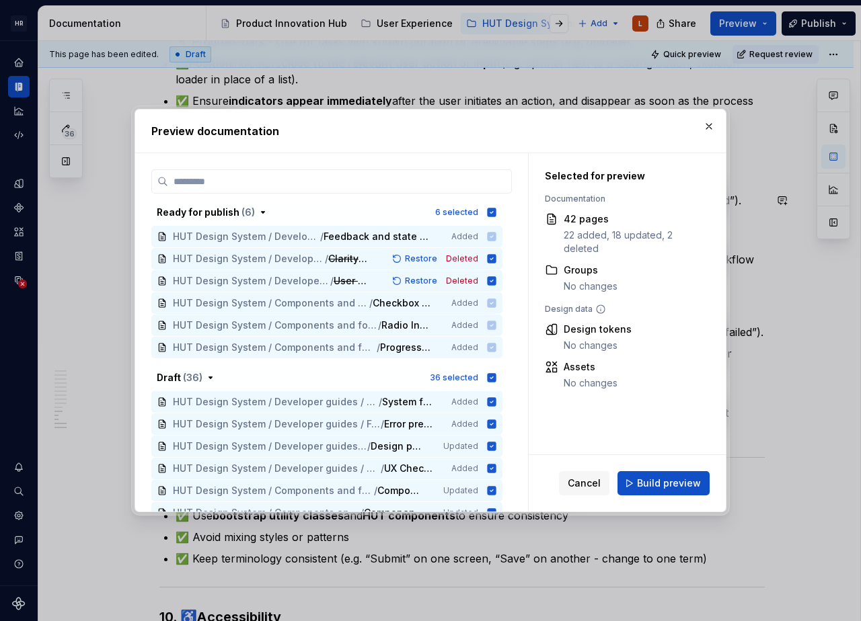
click at [655, 491] on button "Build preview" at bounding box center [663, 483] width 92 height 24
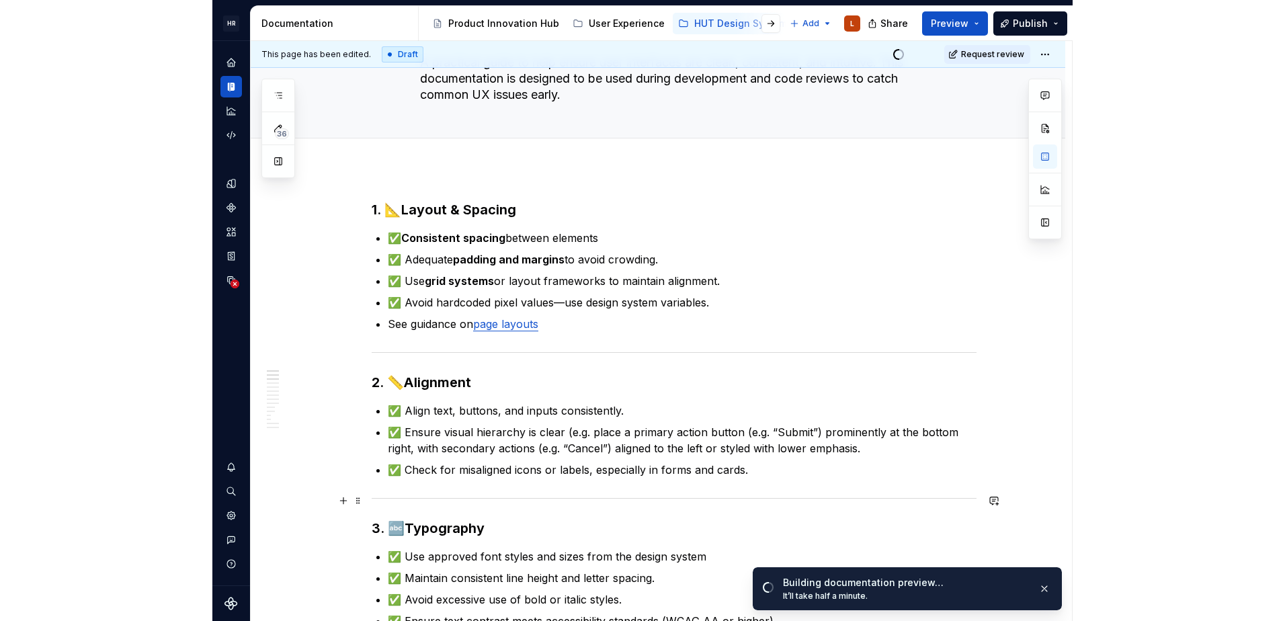
scroll to position [0, 0]
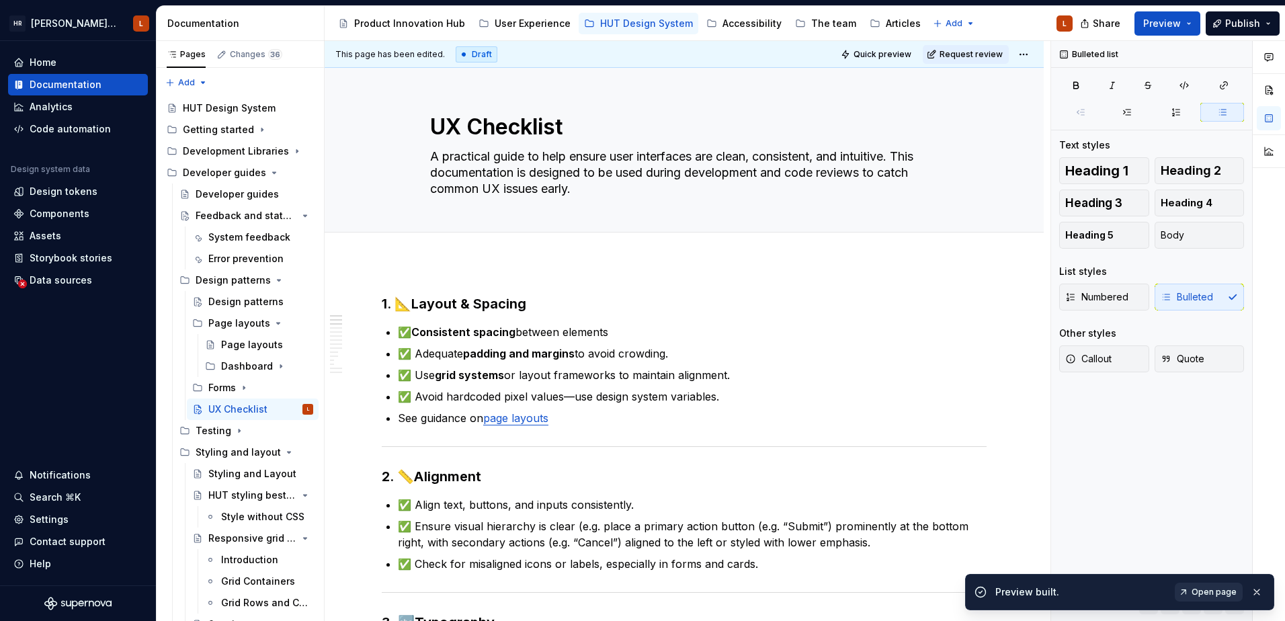
click at [860, 590] on span "Open page" at bounding box center [1214, 592] width 45 height 11
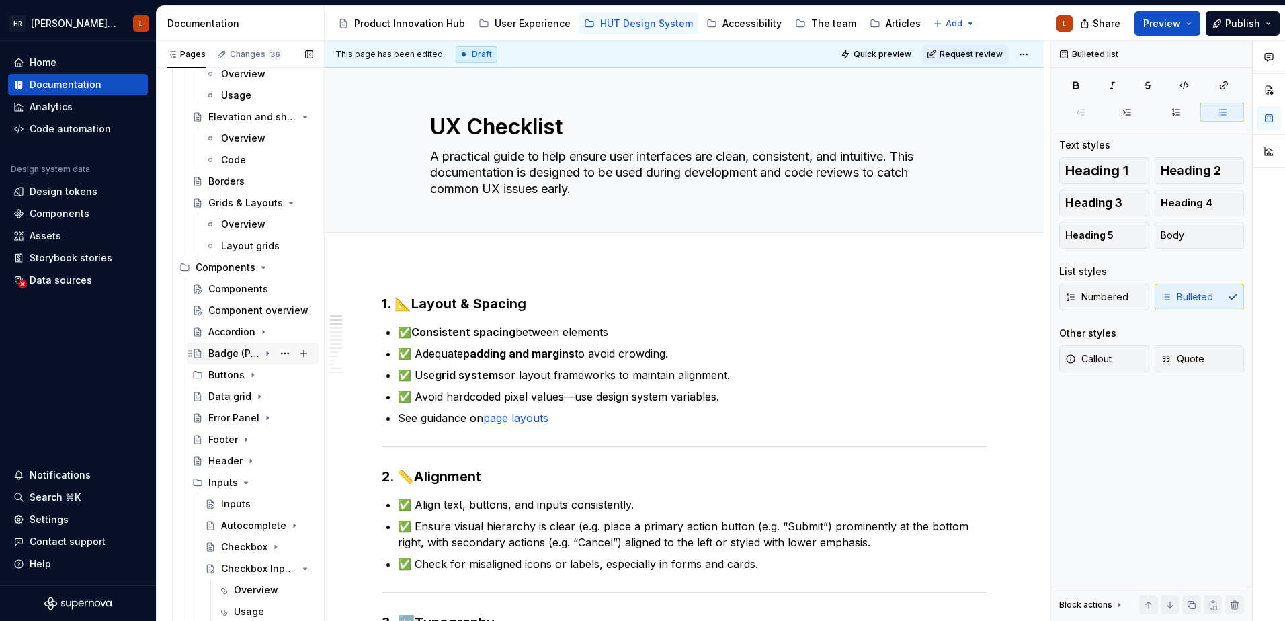
scroll to position [982, 0]
click at [259, 266] on icon "Page tree" at bounding box center [263, 267] width 11 height 11
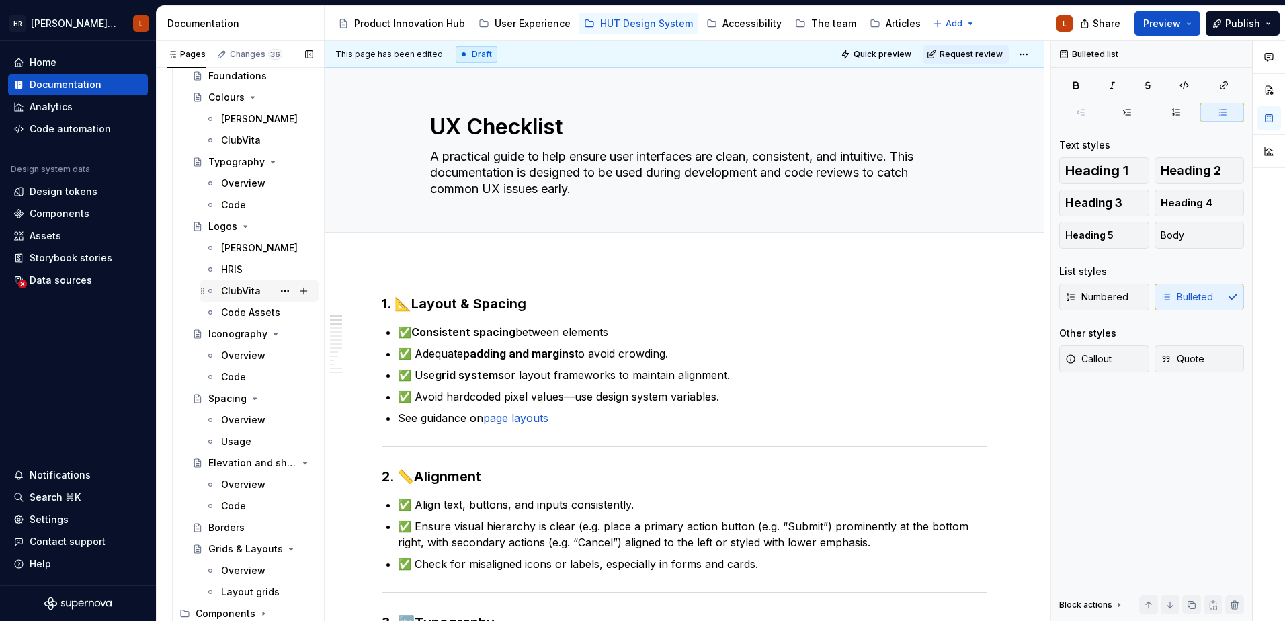
scroll to position [366, 0]
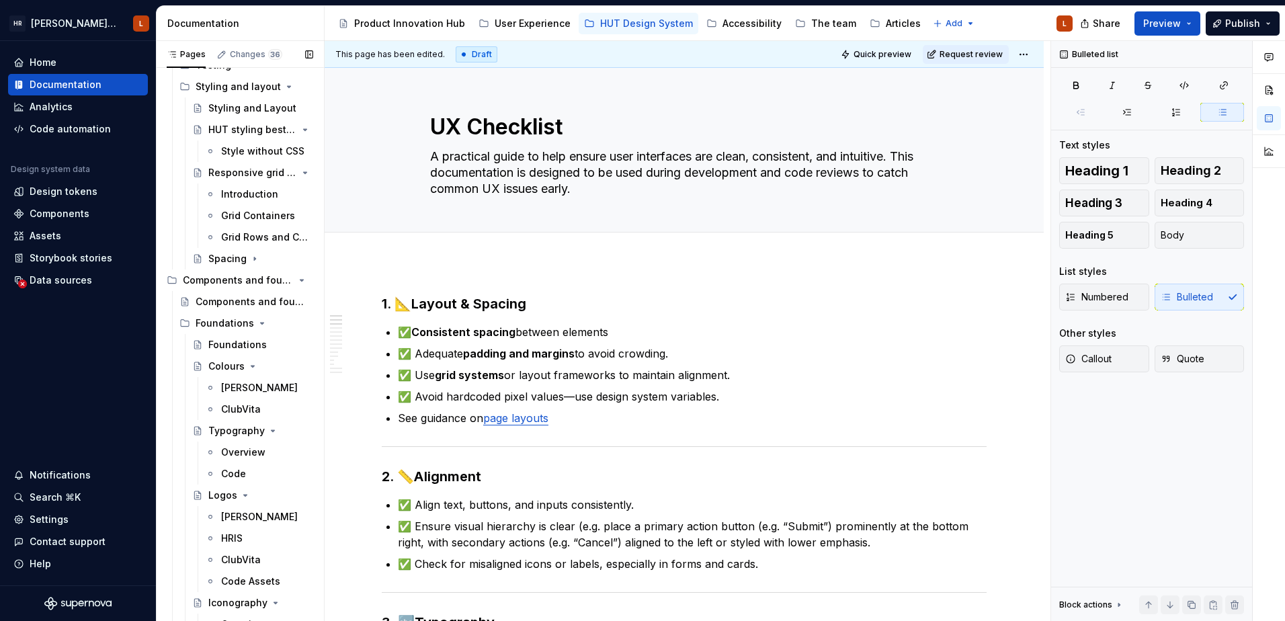
click at [296, 278] on icon "Page tree" at bounding box center [301, 280] width 11 height 11
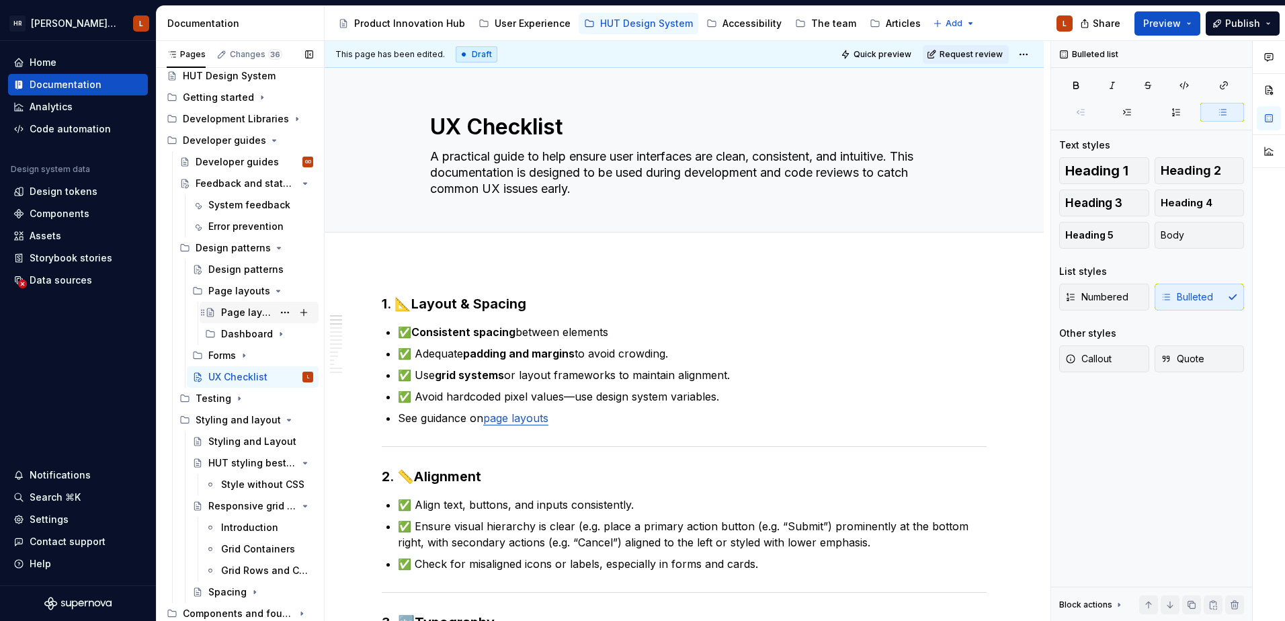
scroll to position [32, 0]
click at [229, 184] on div "Feedback and state changes" at bounding box center [228, 183] width 64 height 13
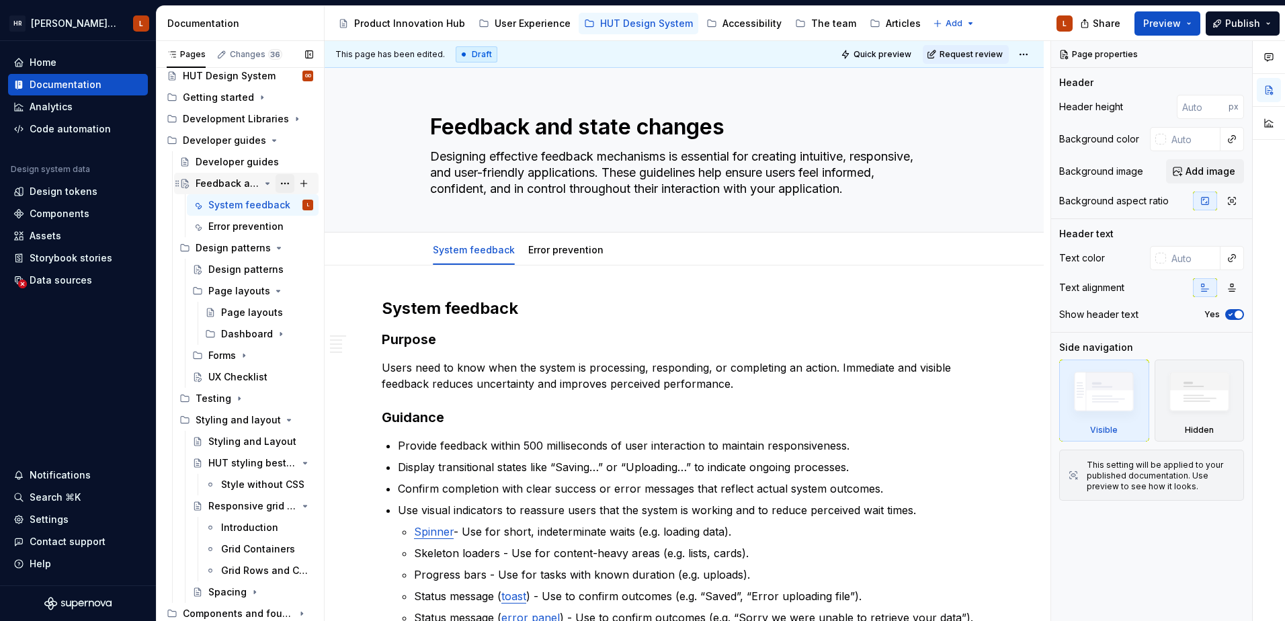
click at [278, 181] on button "Page tree" at bounding box center [285, 183] width 19 height 19
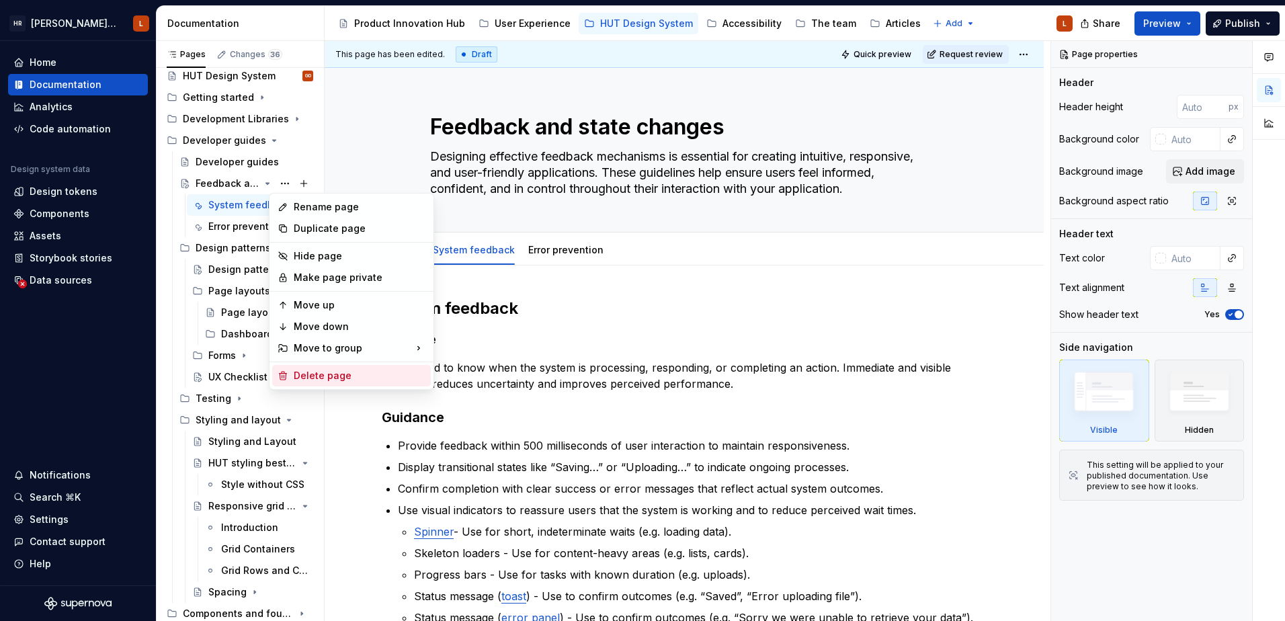
click at [323, 377] on div "Delete page" at bounding box center [360, 375] width 132 height 13
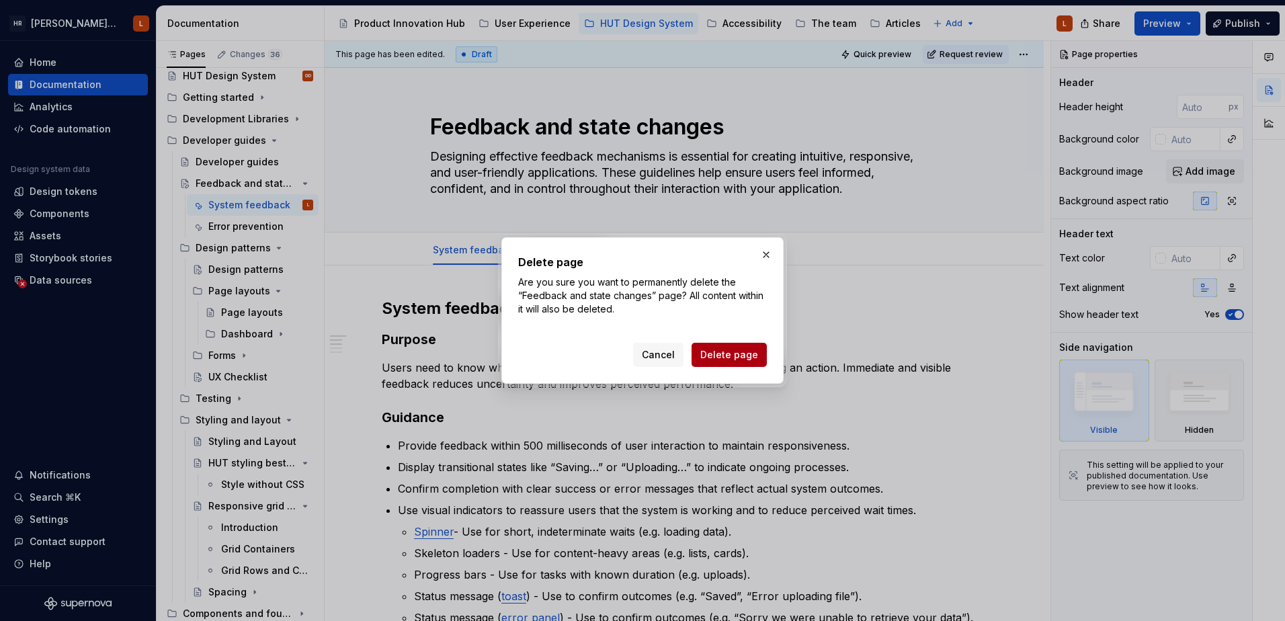
click at [717, 354] on span "Delete page" at bounding box center [730, 354] width 58 height 13
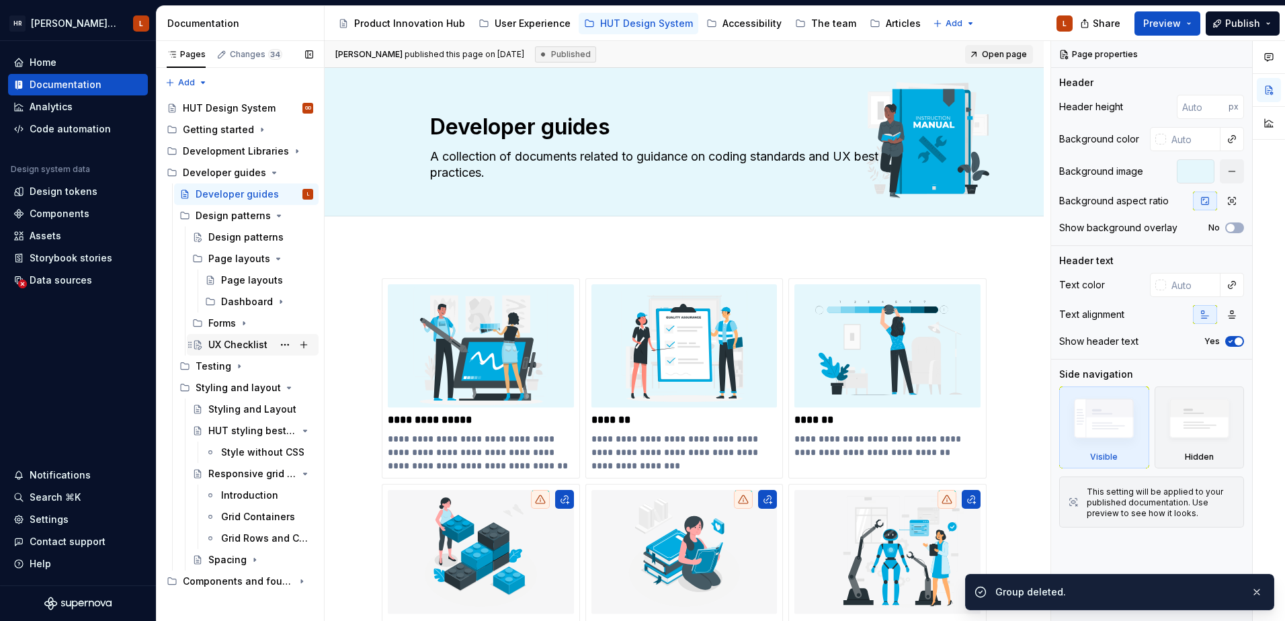
click at [247, 345] on div "UX Checklist" at bounding box center [237, 344] width 59 height 13
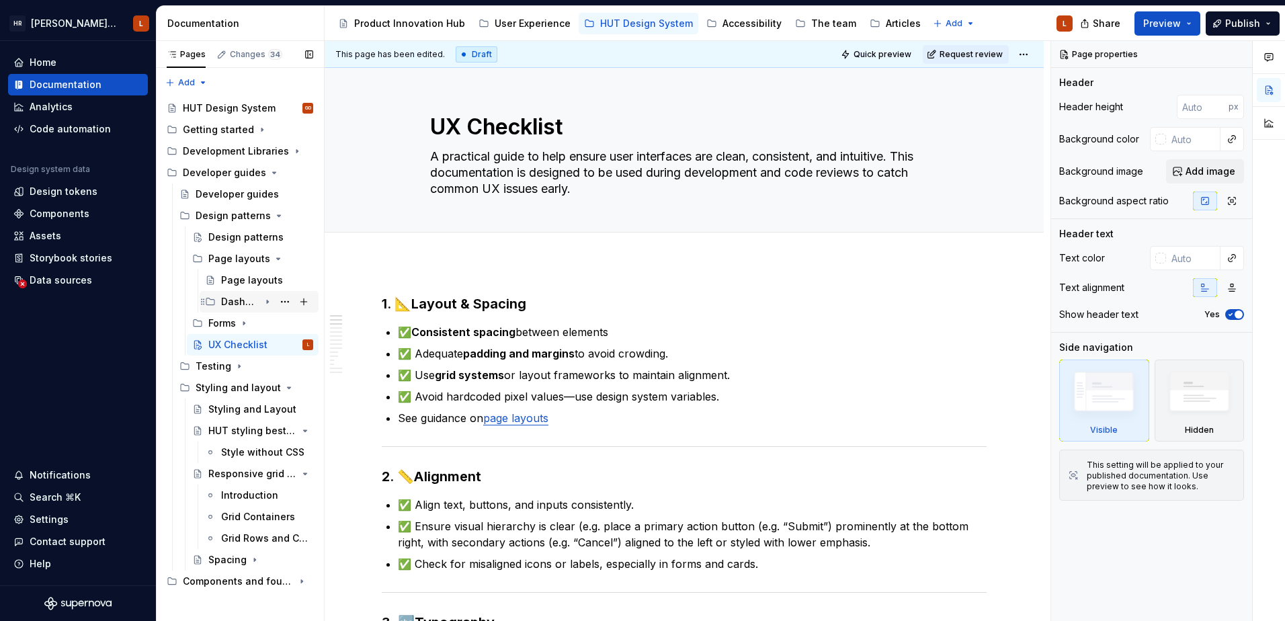
click at [265, 301] on icon "Page tree" at bounding box center [267, 301] width 11 height 11
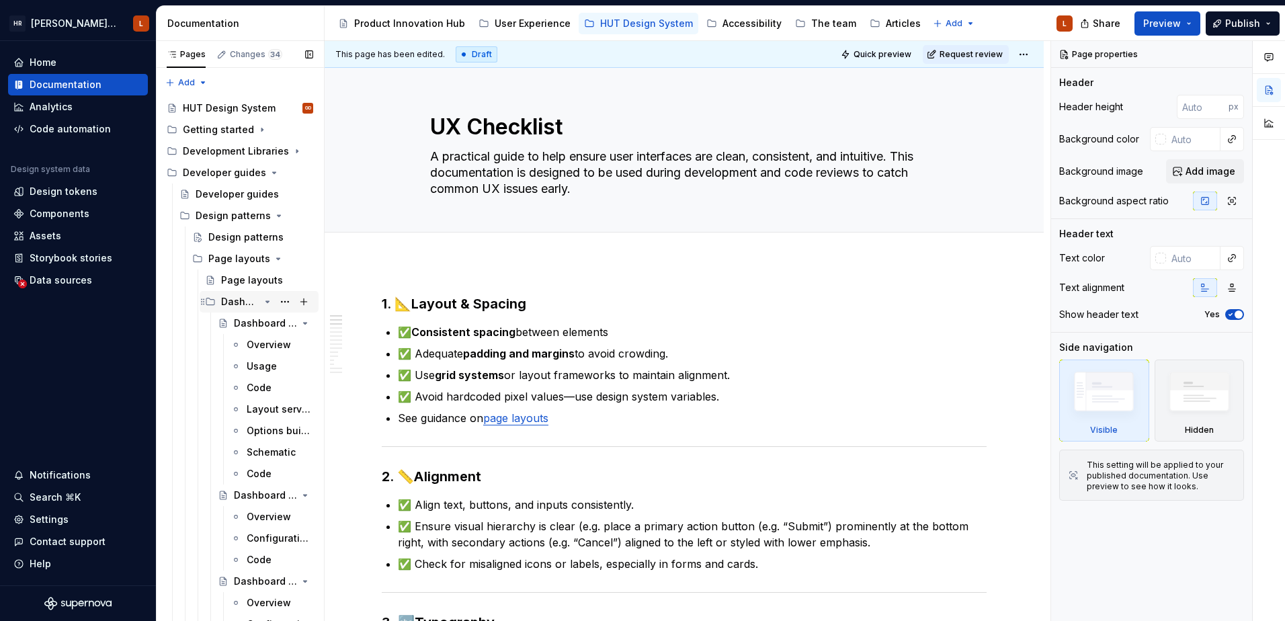
click at [265, 301] on icon "Page tree" at bounding box center [267, 301] width 11 height 11
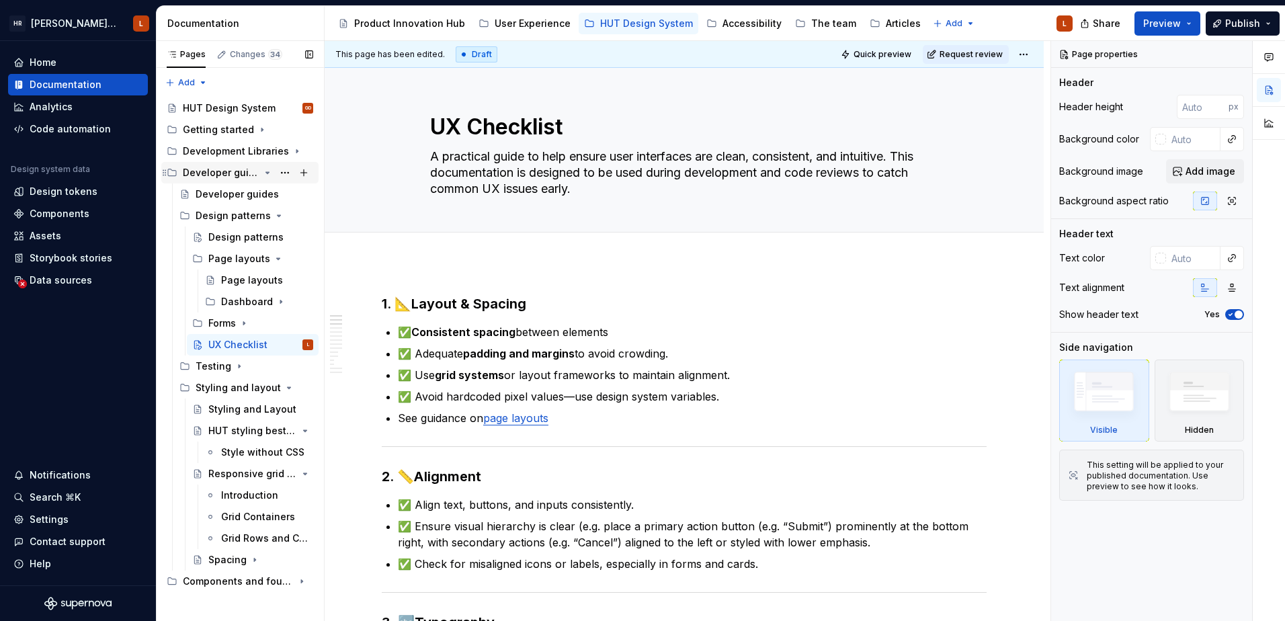
click at [266, 166] on div "Developer guides" at bounding box center [248, 172] width 130 height 19
type textarea "*"
click at [257, 133] on icon "Page tree" at bounding box center [262, 129] width 11 height 11
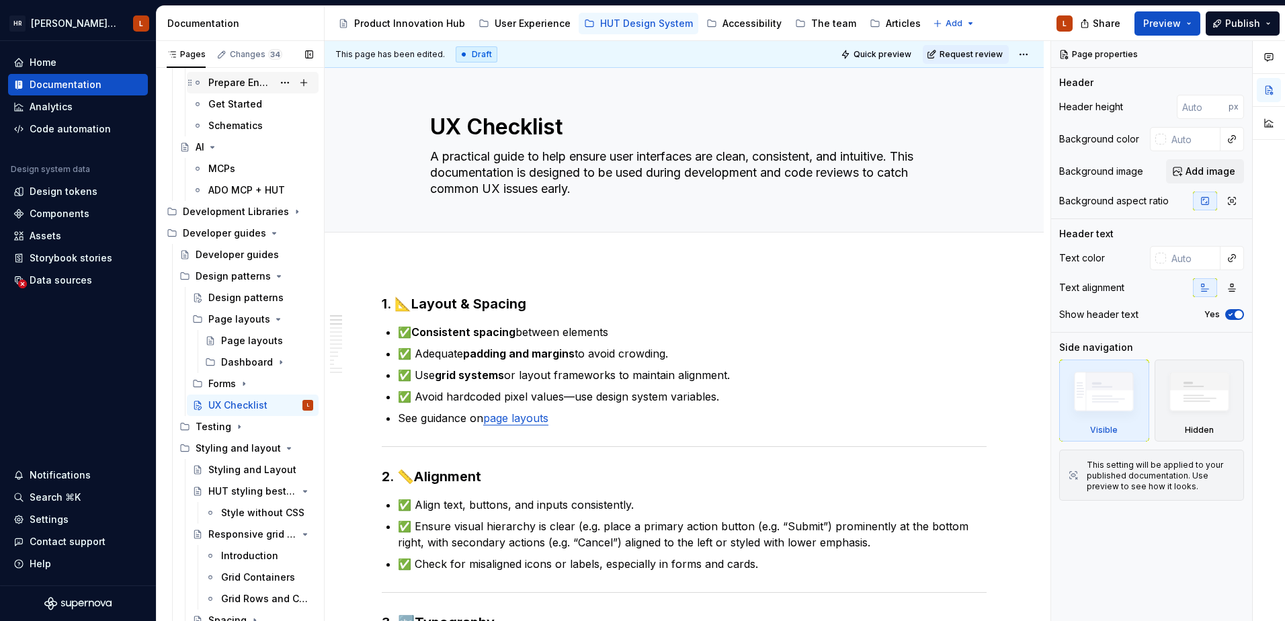
scroll to position [134, 0]
click at [229, 143] on div "AI" at bounding box center [255, 145] width 118 height 19
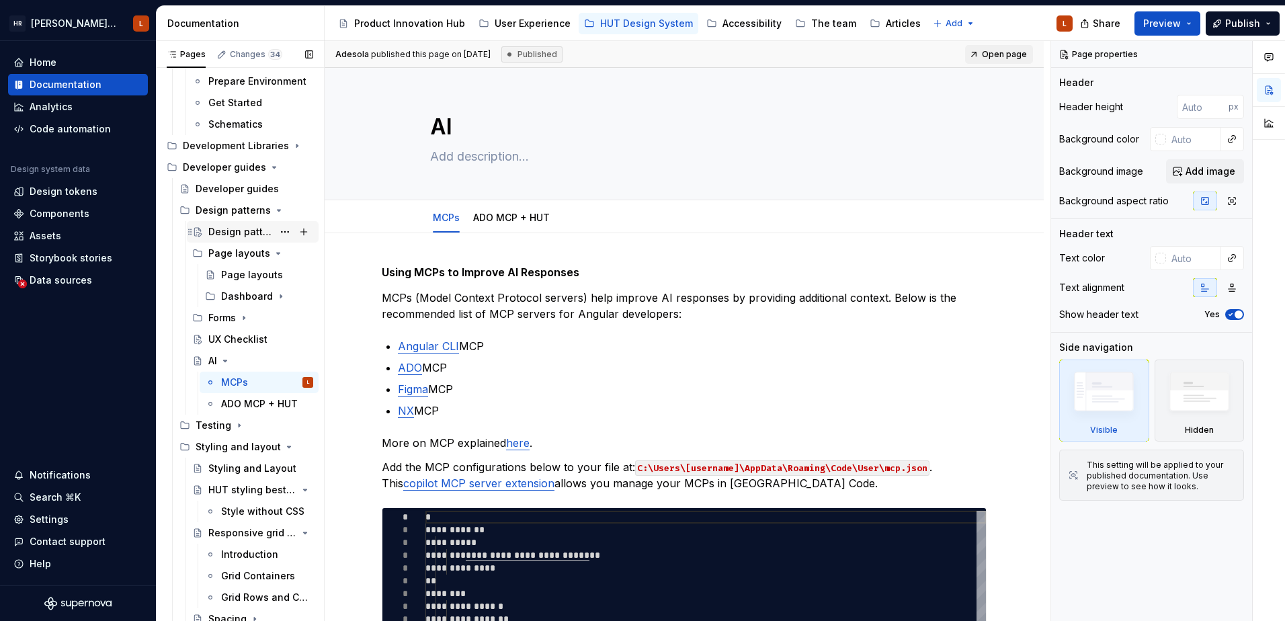
click at [230, 224] on div "Design patterns" at bounding box center [260, 232] width 105 height 19
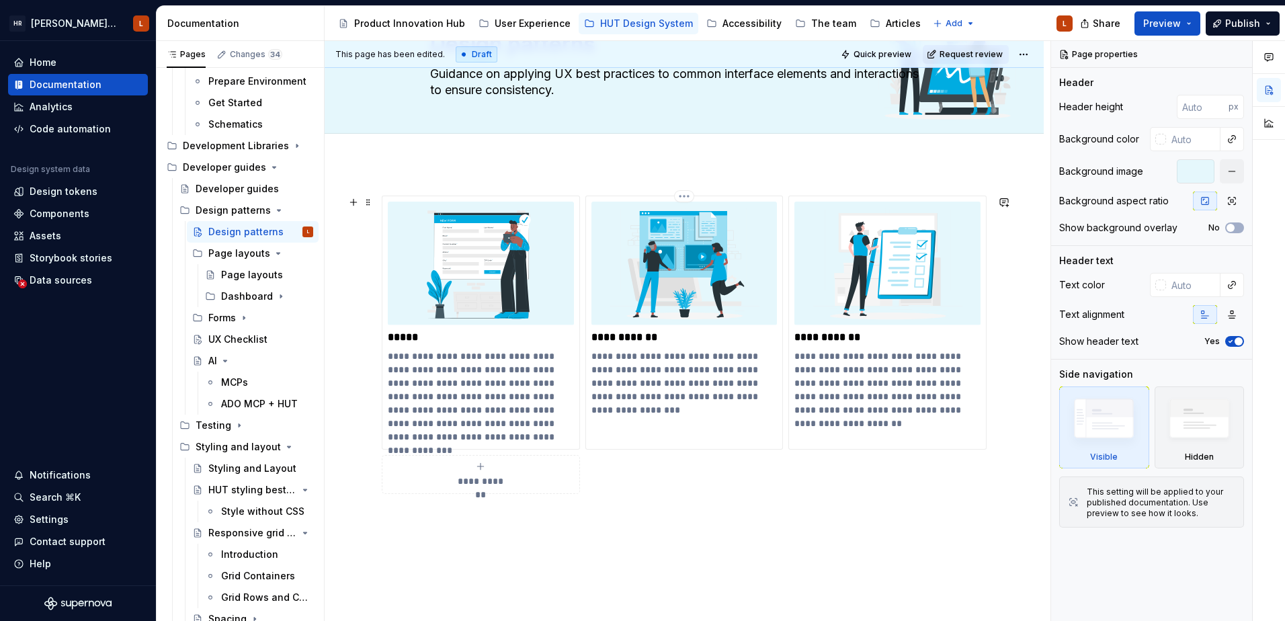
scroll to position [190, 0]
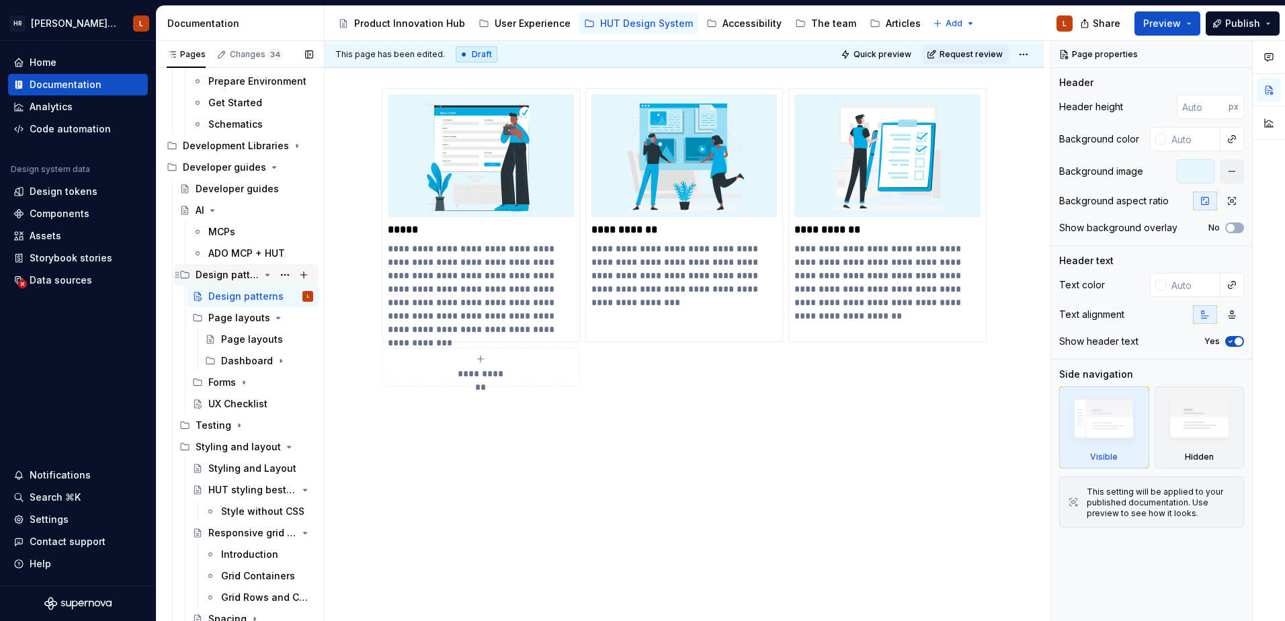
click at [262, 272] on icon "Page tree" at bounding box center [267, 275] width 11 height 11
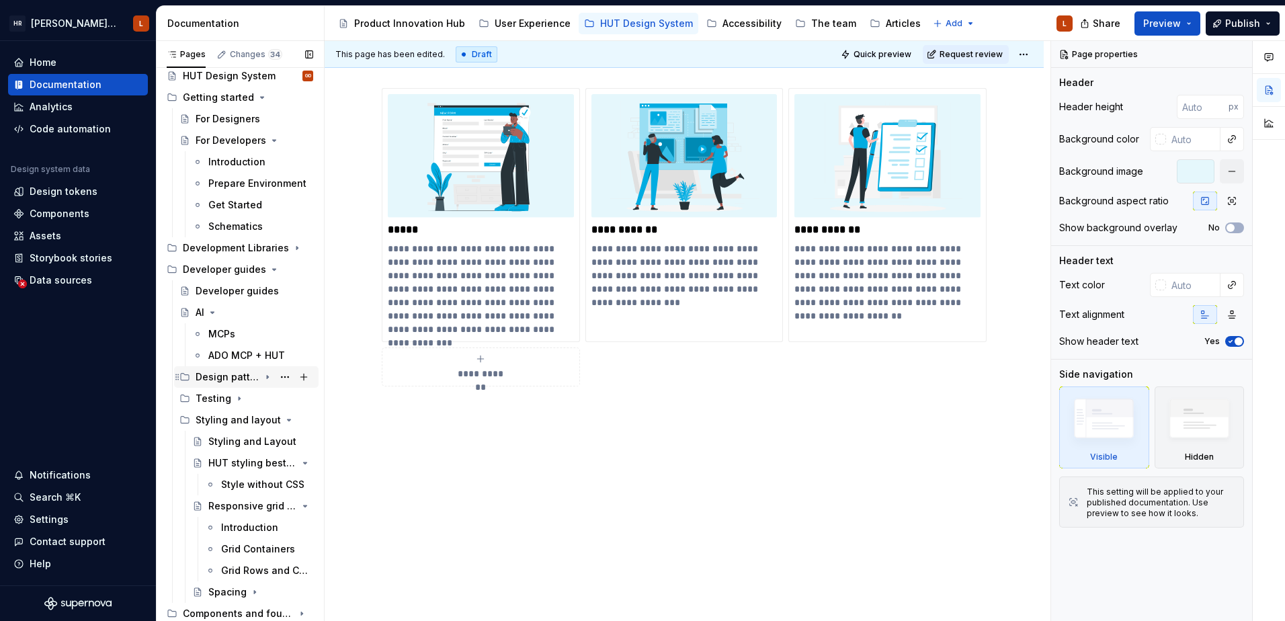
scroll to position [32, 0]
click at [227, 313] on div "AI" at bounding box center [255, 312] width 118 height 19
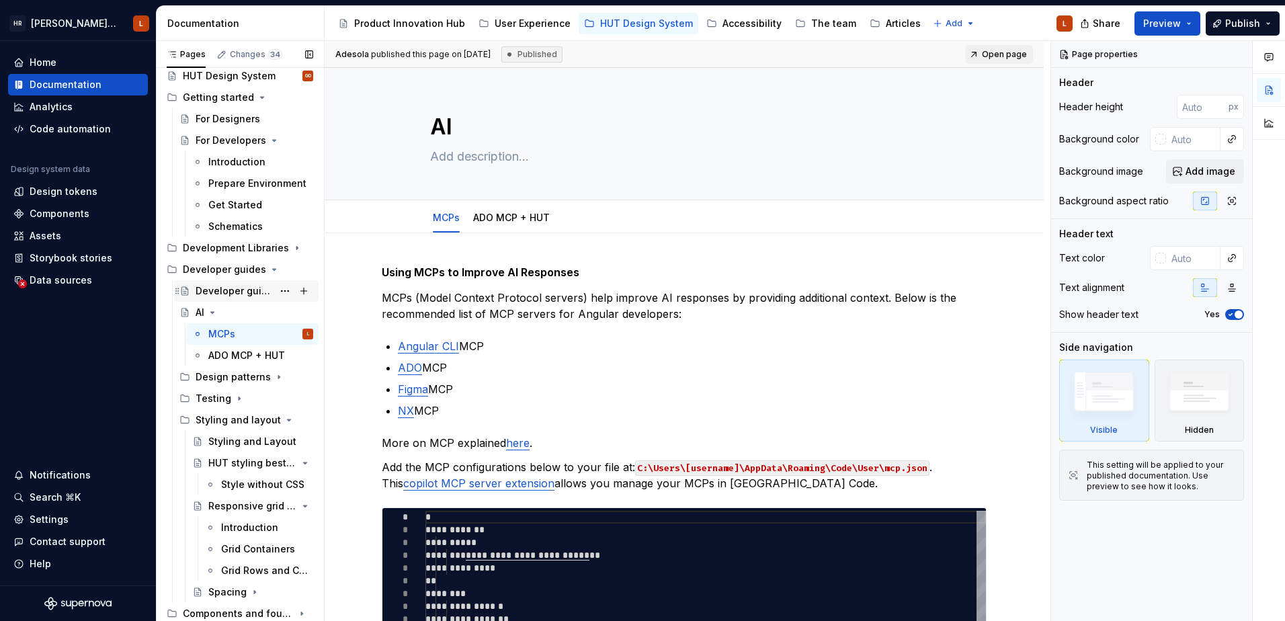
click at [226, 290] on div "Developer guides" at bounding box center [234, 290] width 77 height 13
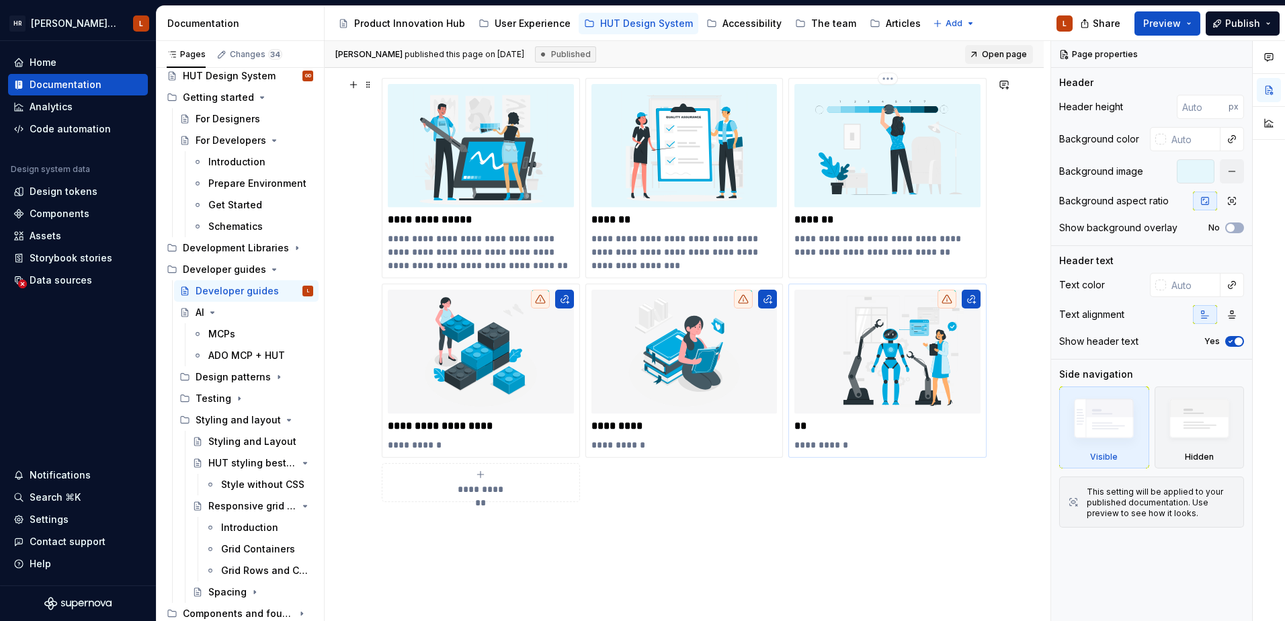
scroll to position [202, 0]
click at [900, 413] on div "**********" at bounding box center [888, 368] width 186 height 161
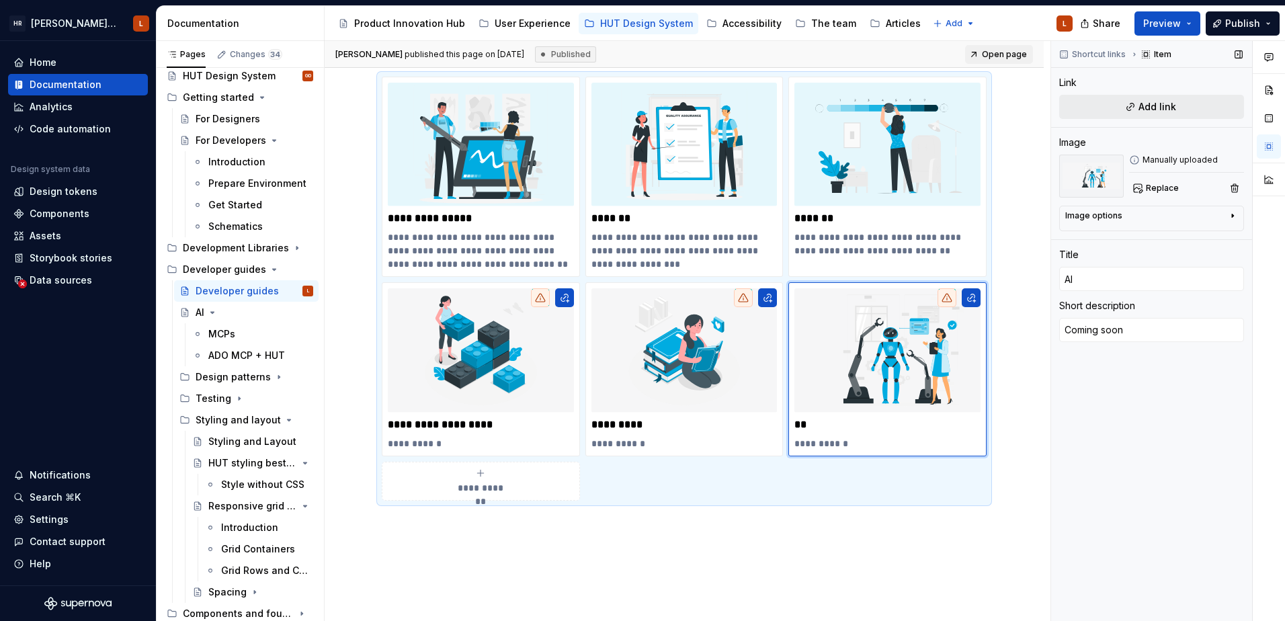
click at [1143, 106] on span "Add link" at bounding box center [1158, 106] width 38 height 13
type textarea "*"
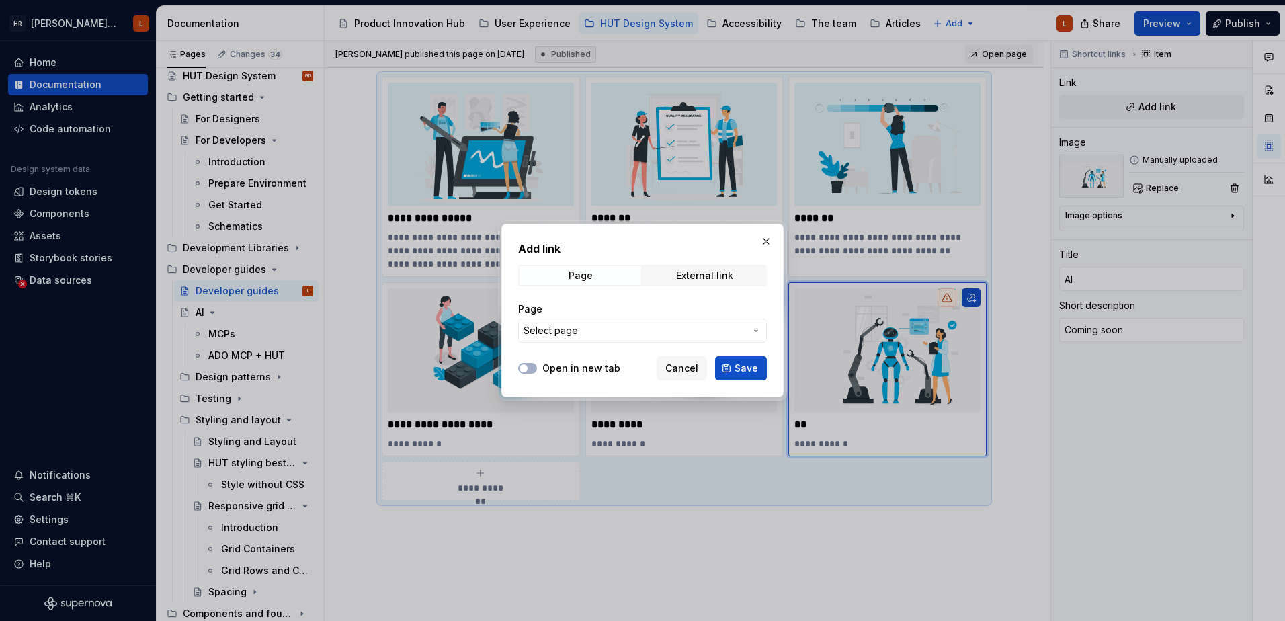
click at [604, 335] on span "Select page" at bounding box center [635, 330] width 222 height 13
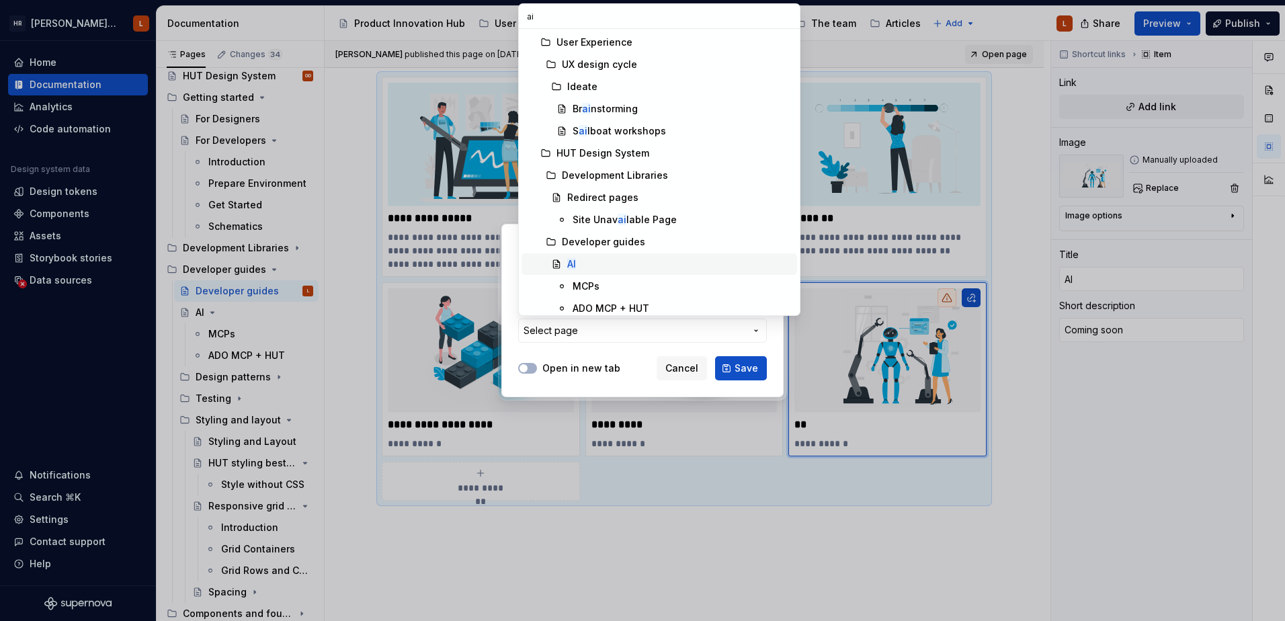
type input "ai"
click at [589, 262] on div "AI" at bounding box center [679, 263] width 225 height 13
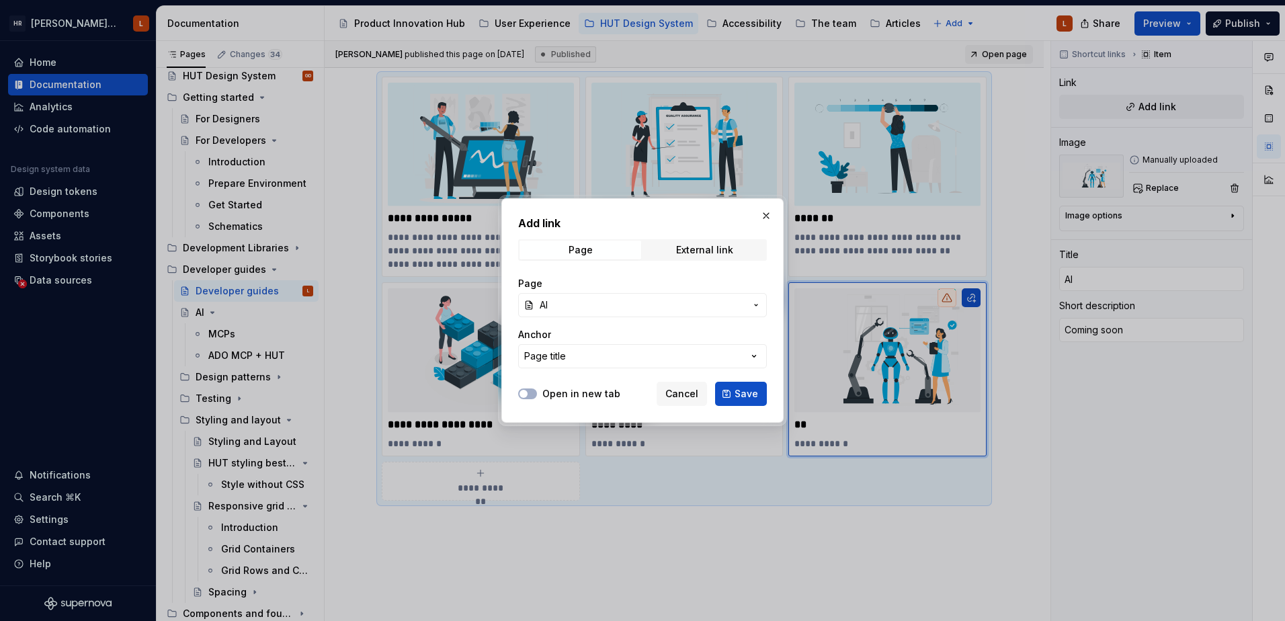
drag, startPoint x: 739, startPoint y: 405, endPoint x: 760, endPoint y: 501, distance: 98.5
click at [739, 404] on button "Save" at bounding box center [741, 394] width 52 height 24
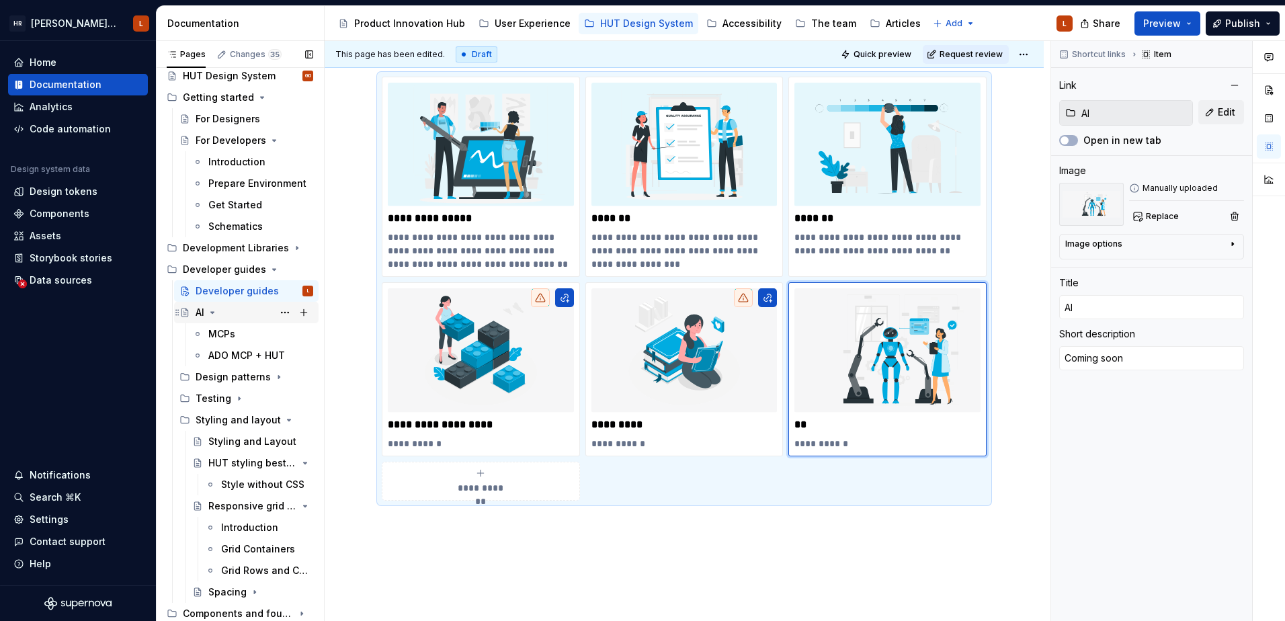
click at [229, 316] on div "AI" at bounding box center [255, 312] width 118 height 19
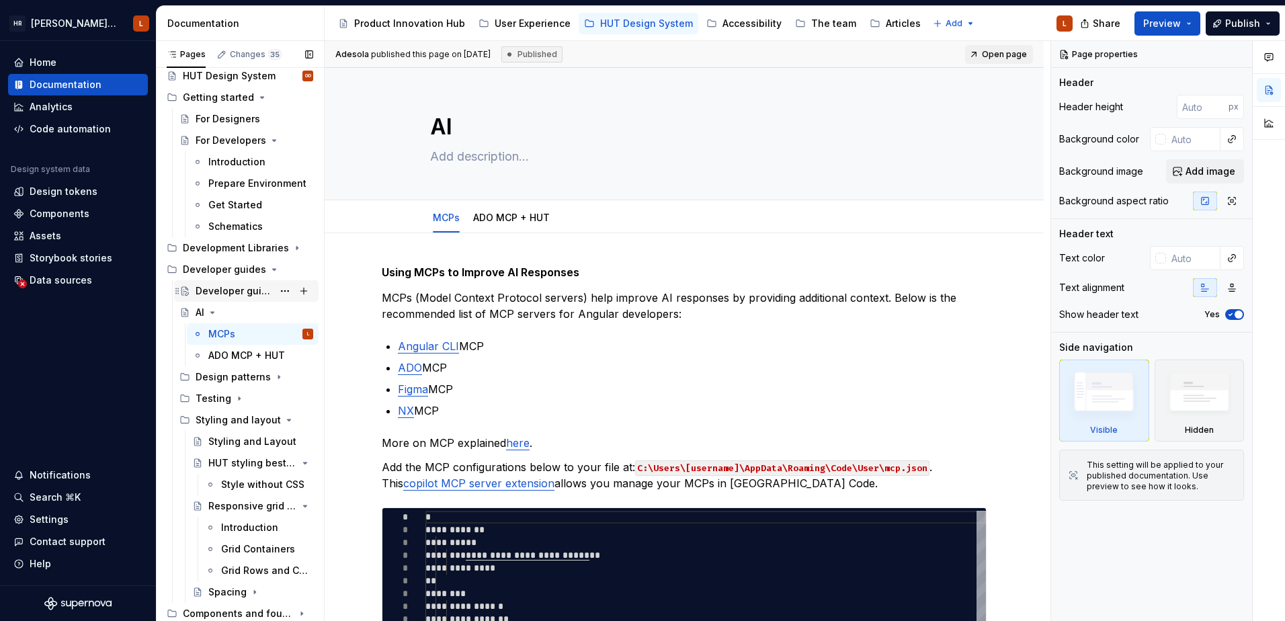
click at [239, 285] on div "Developer guides" at bounding box center [234, 290] width 77 height 13
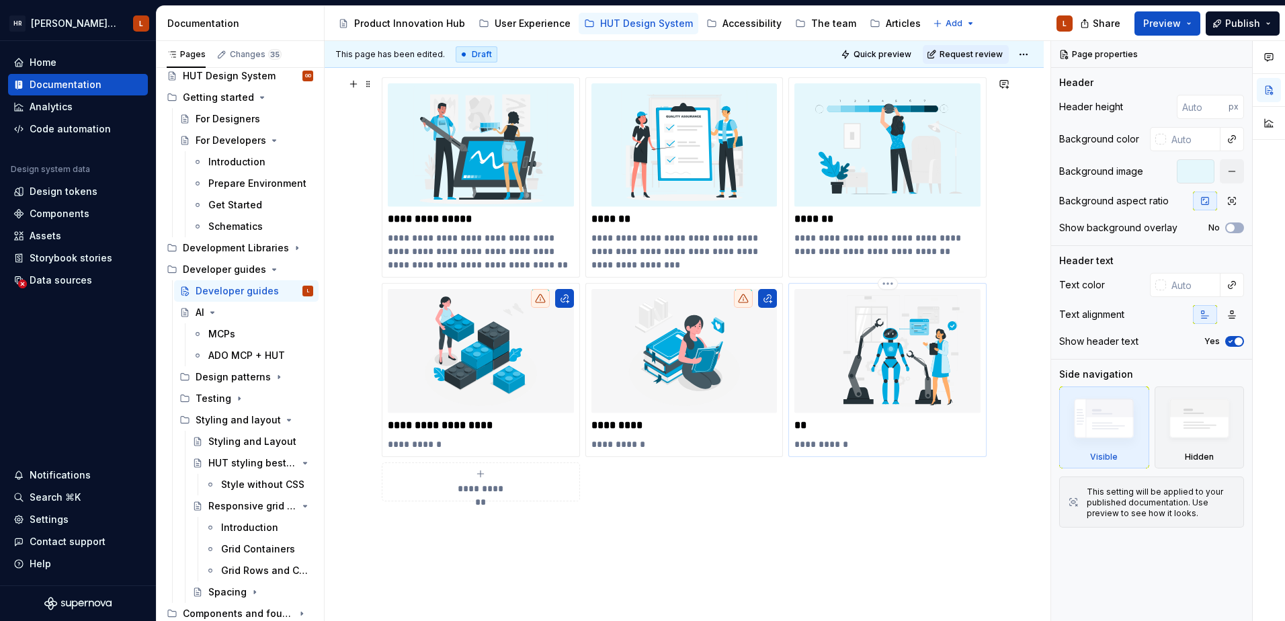
scroll to position [202, 0]
click at [828, 441] on p "**********" at bounding box center [888, 443] width 186 height 13
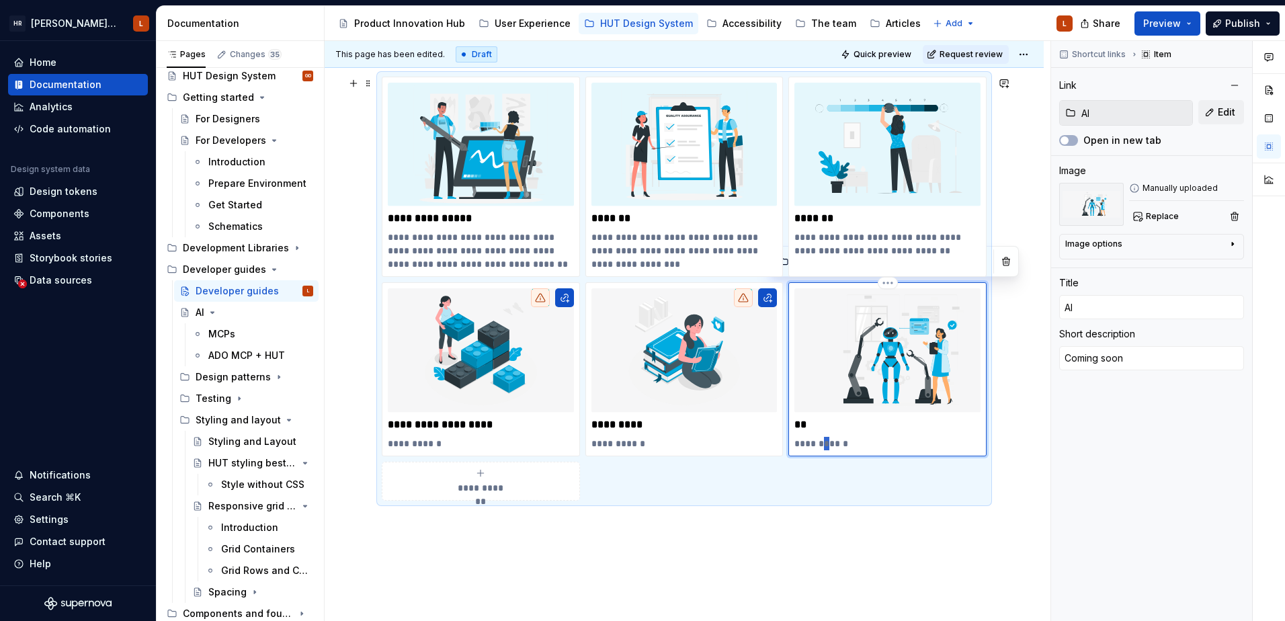
click at [828, 441] on p "**********" at bounding box center [888, 443] width 186 height 13
click at [822, 445] on p "**********" at bounding box center [888, 443] width 186 height 13
type textarea "*"
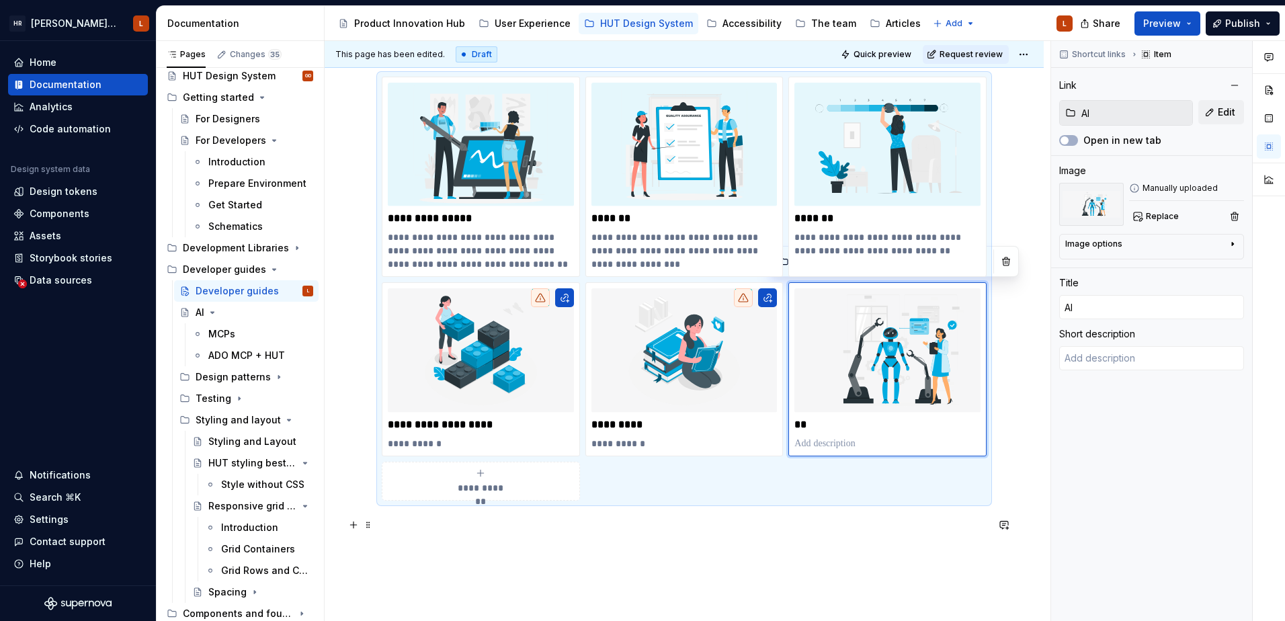
click at [842, 532] on p at bounding box center [684, 525] width 605 height 16
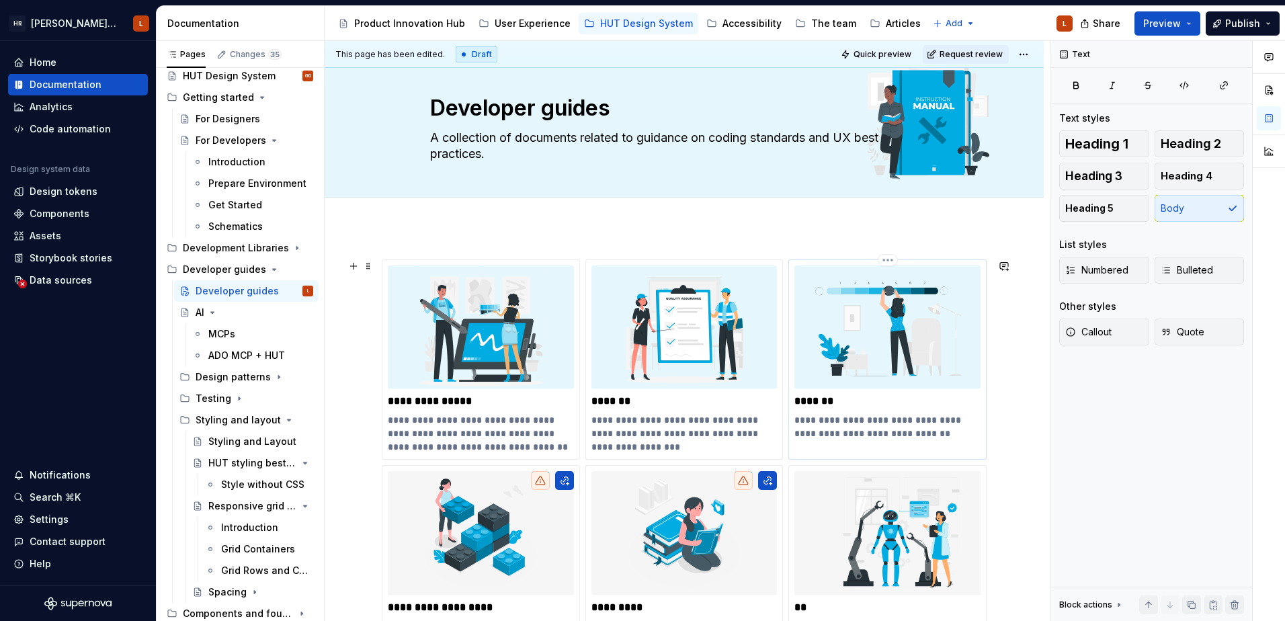
scroll to position [0, 0]
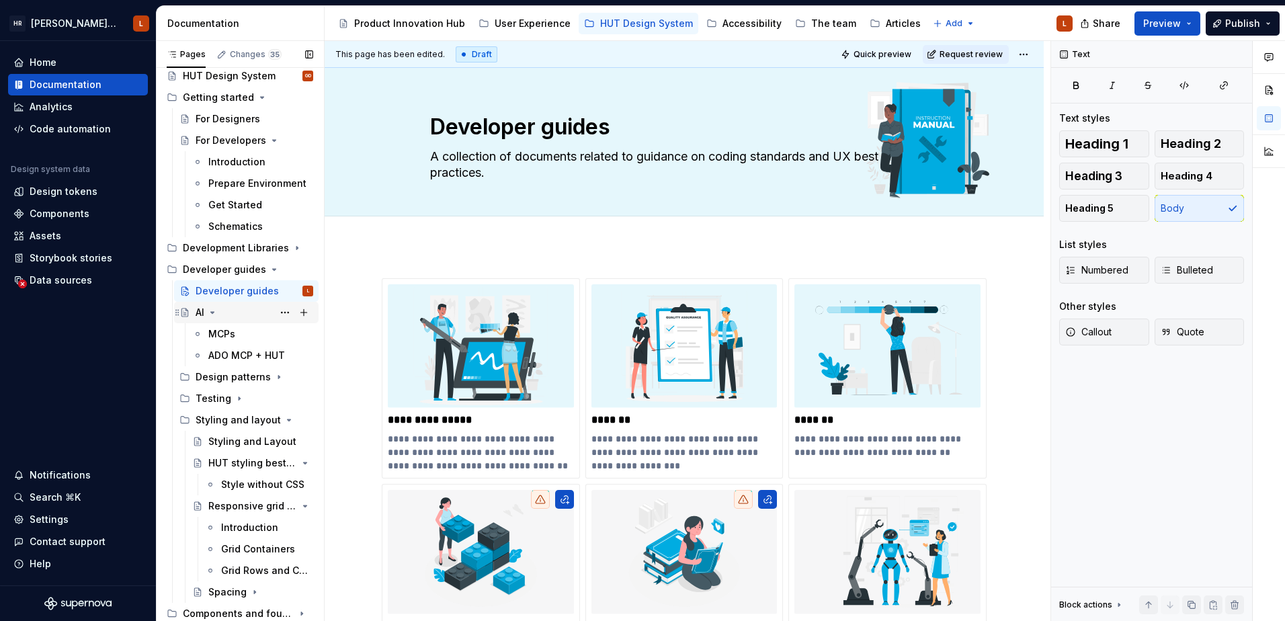
click at [218, 309] on icon "Page tree" at bounding box center [212, 312] width 11 height 11
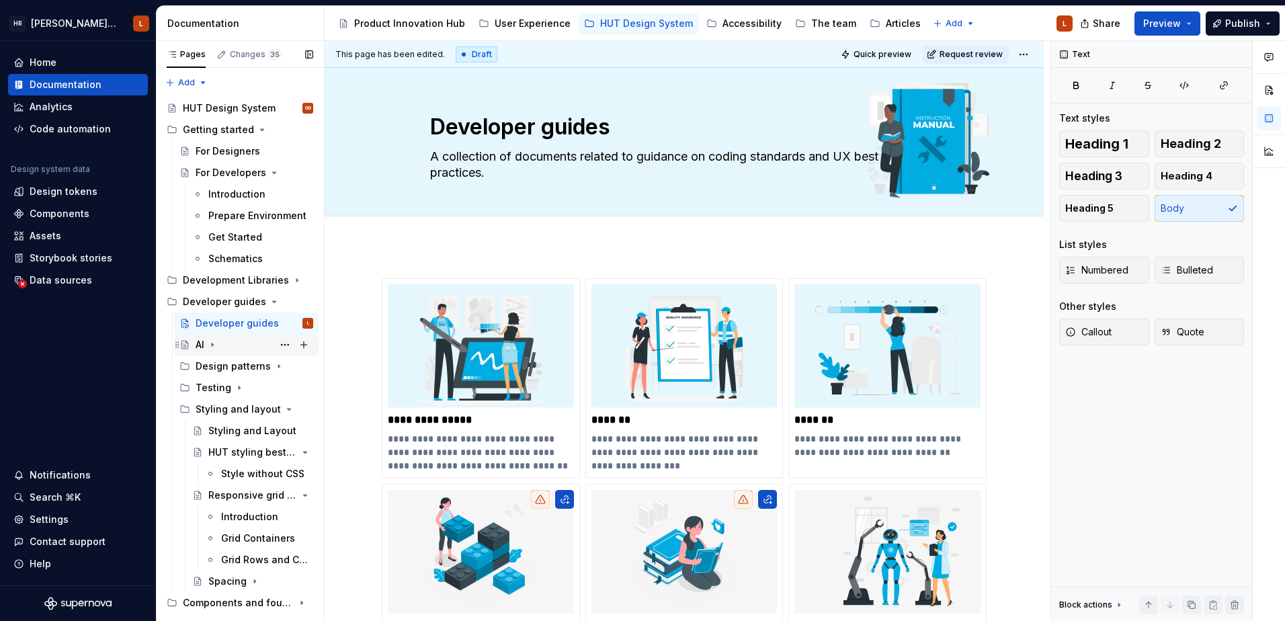
click at [190, 344] on div "AI" at bounding box center [246, 344] width 134 height 19
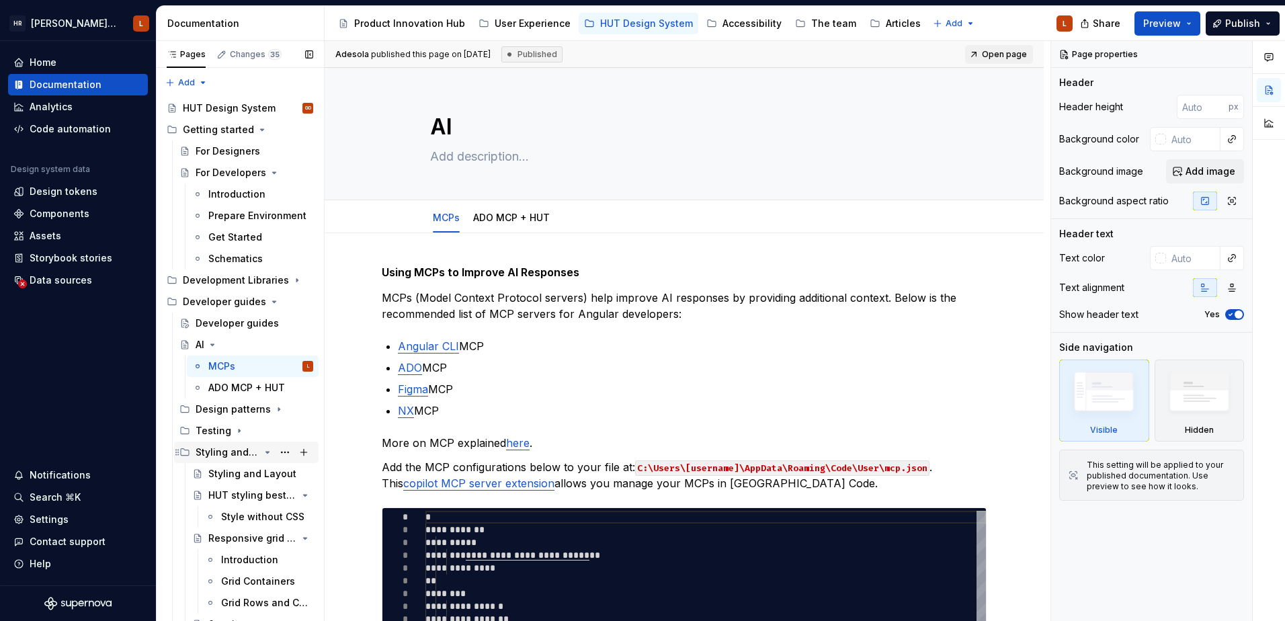
scroll to position [32, 0]
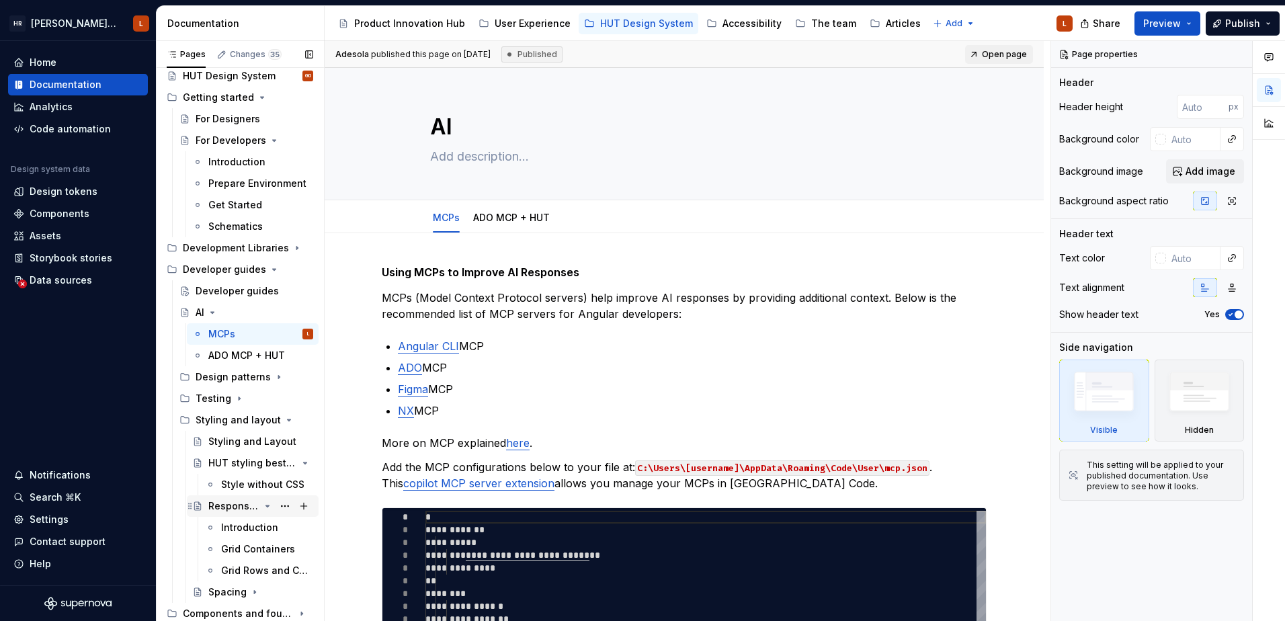
click at [224, 509] on div "Responsive grid layouts" at bounding box center [233, 506] width 51 height 13
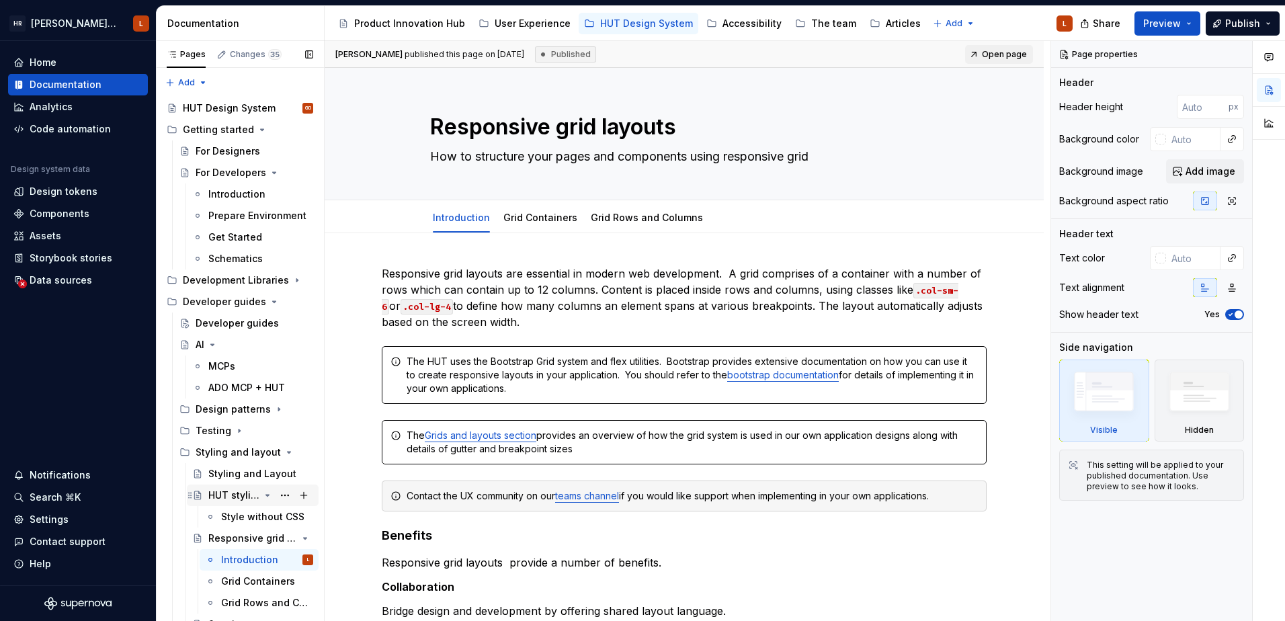
click at [251, 494] on div "HUT styling best practice" at bounding box center [233, 495] width 51 height 13
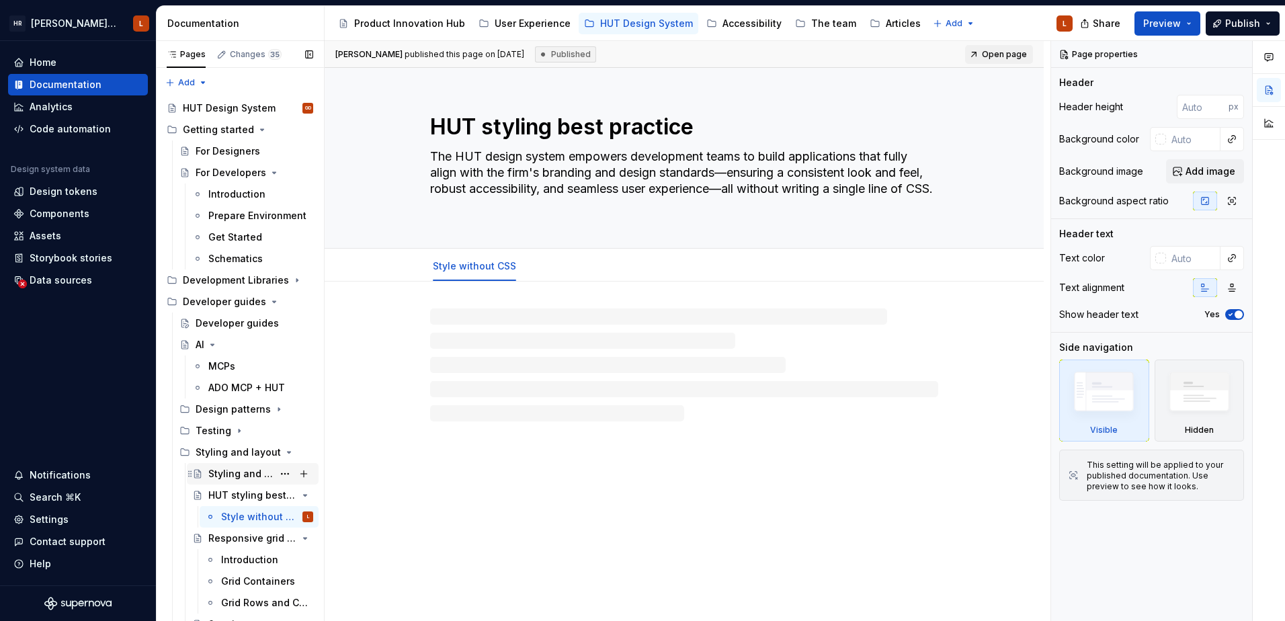
click at [239, 473] on div "Styling and Layout" at bounding box center [240, 473] width 65 height 13
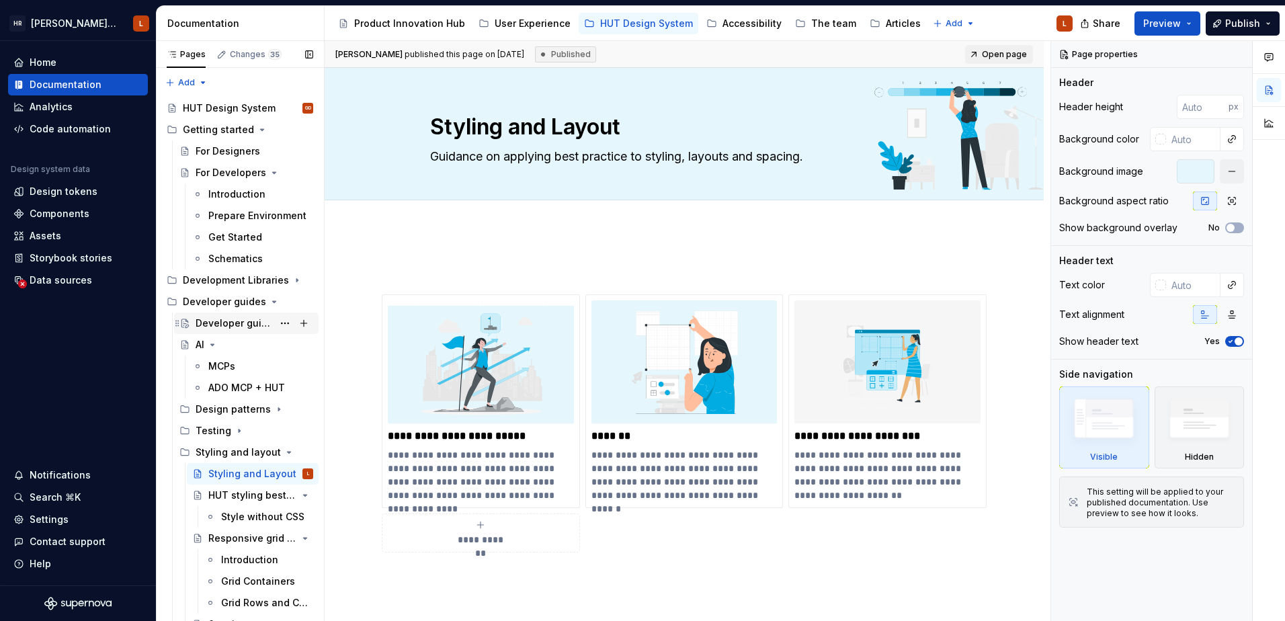
click at [225, 325] on div "Developer guides" at bounding box center [234, 323] width 77 height 13
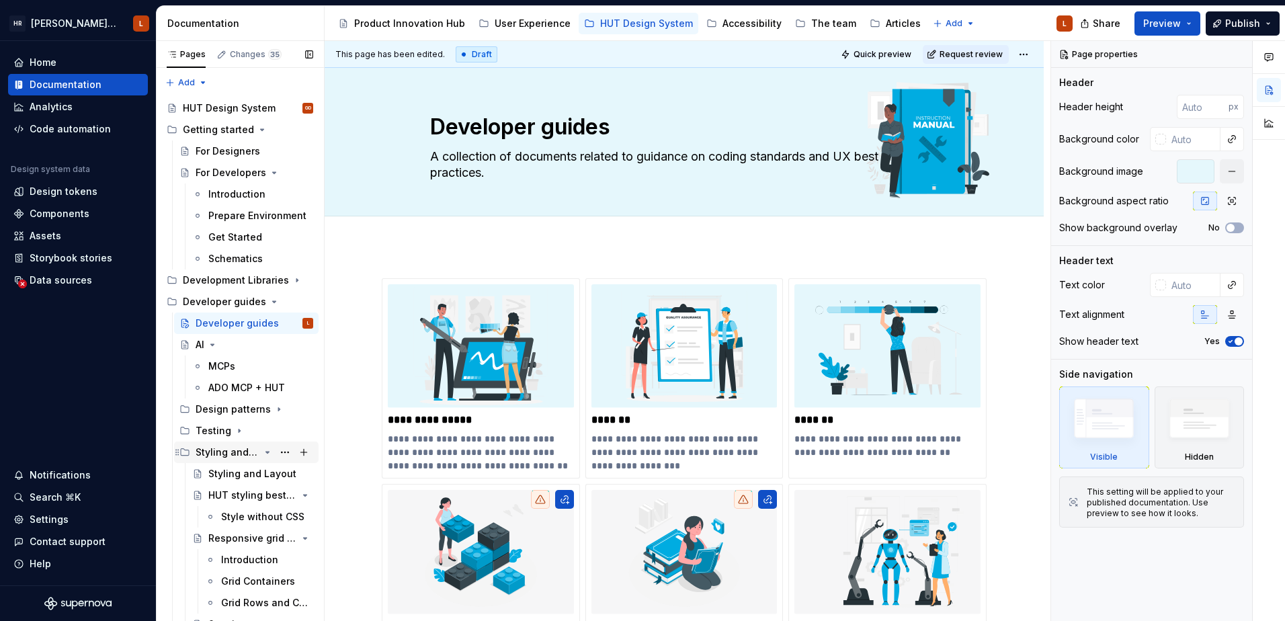
click at [262, 454] on icon "Page tree" at bounding box center [267, 452] width 11 height 11
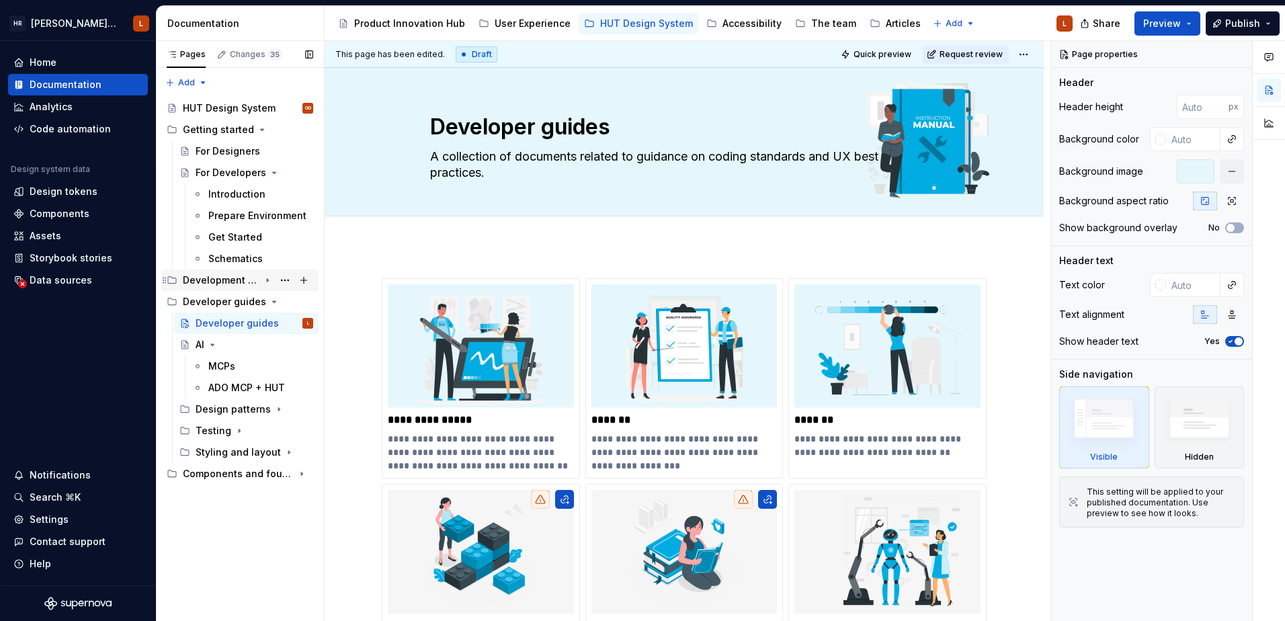
click at [265, 280] on icon "Page tree" at bounding box center [267, 280] width 11 height 11
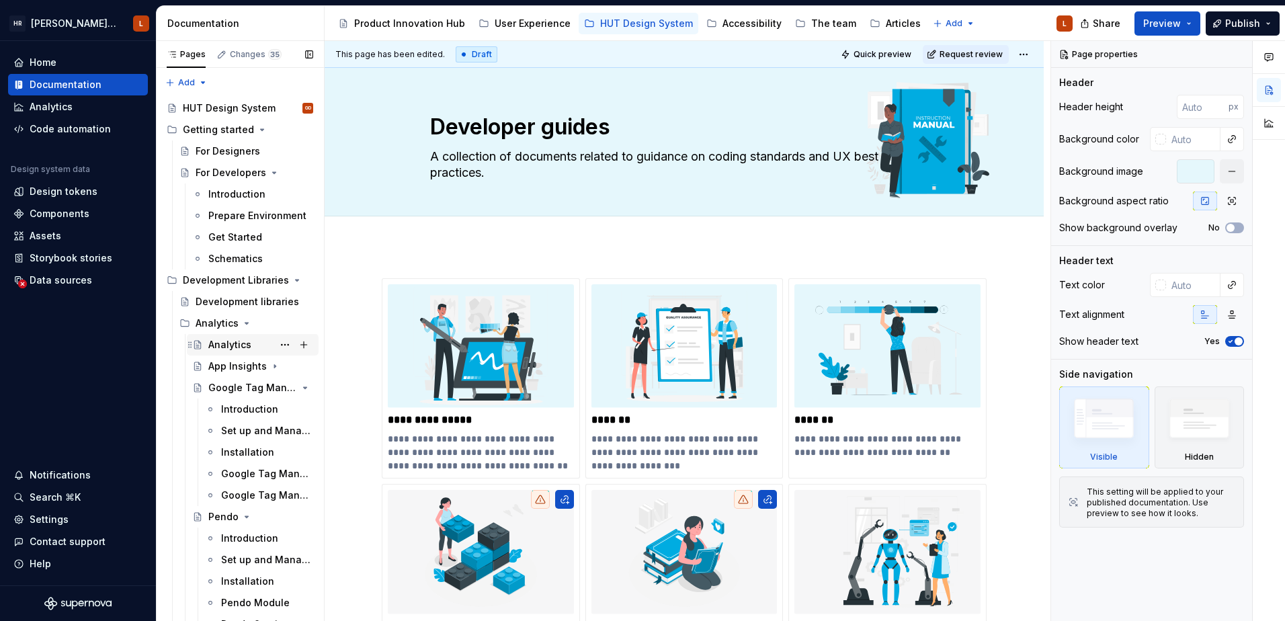
click at [231, 347] on div "Analytics" at bounding box center [229, 344] width 43 height 13
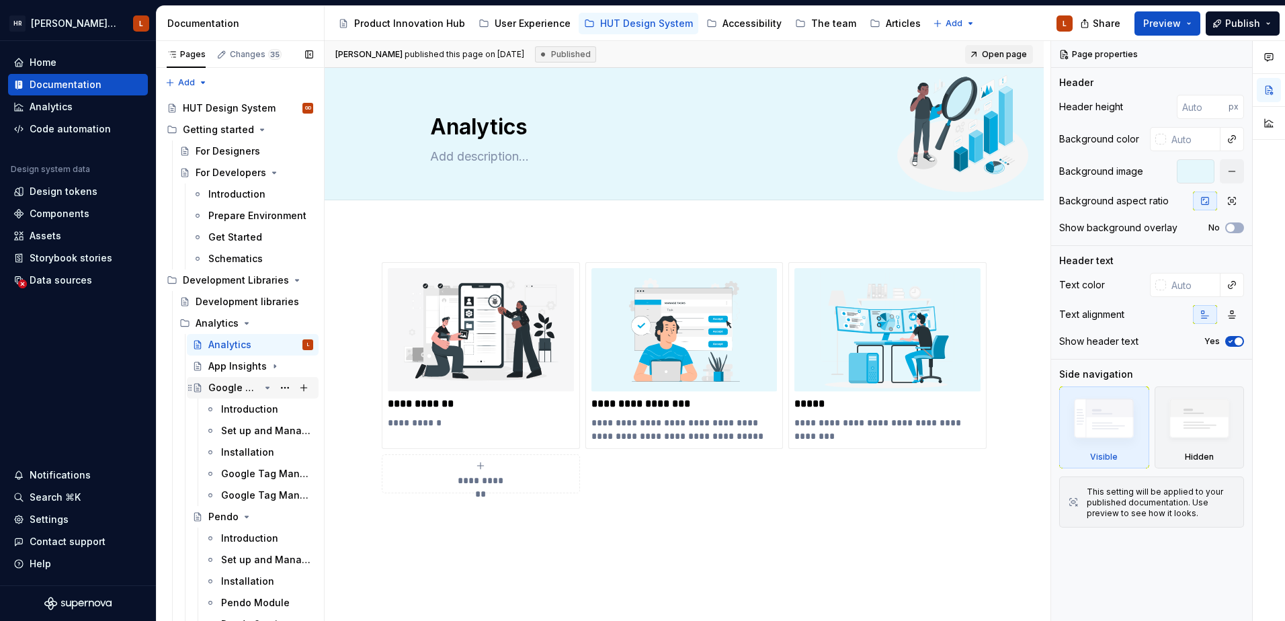
click at [227, 383] on div "Google Tag Manager" at bounding box center [233, 387] width 51 height 13
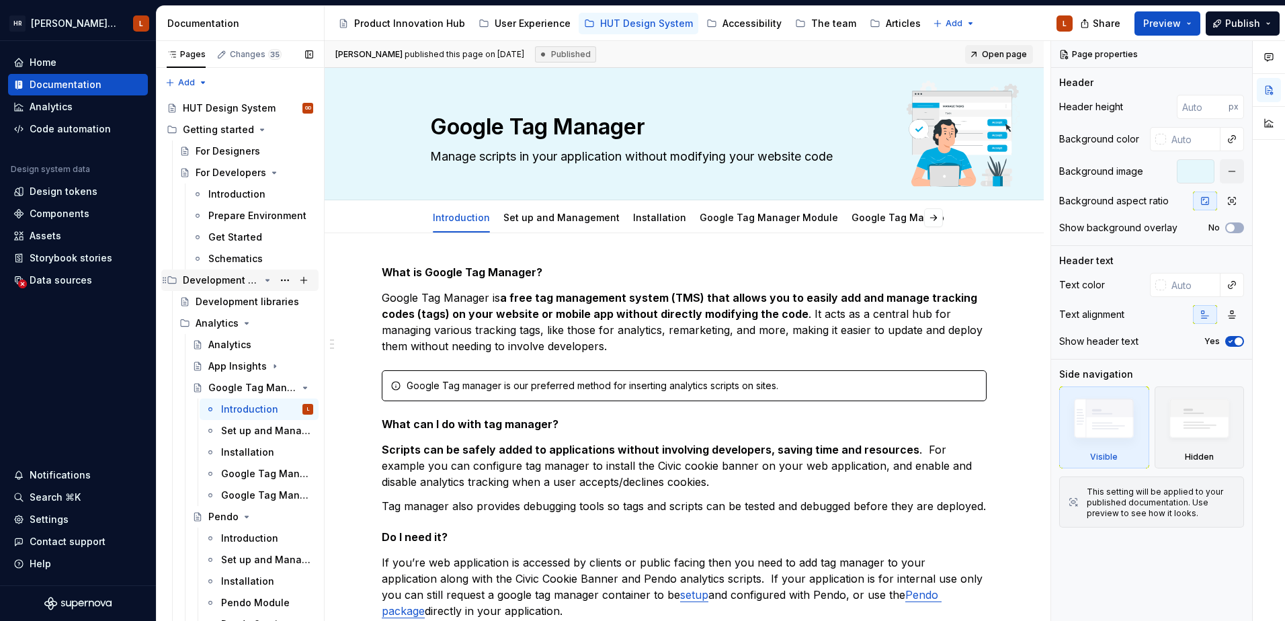
click at [257, 286] on div "Development Libraries" at bounding box center [248, 280] width 130 height 19
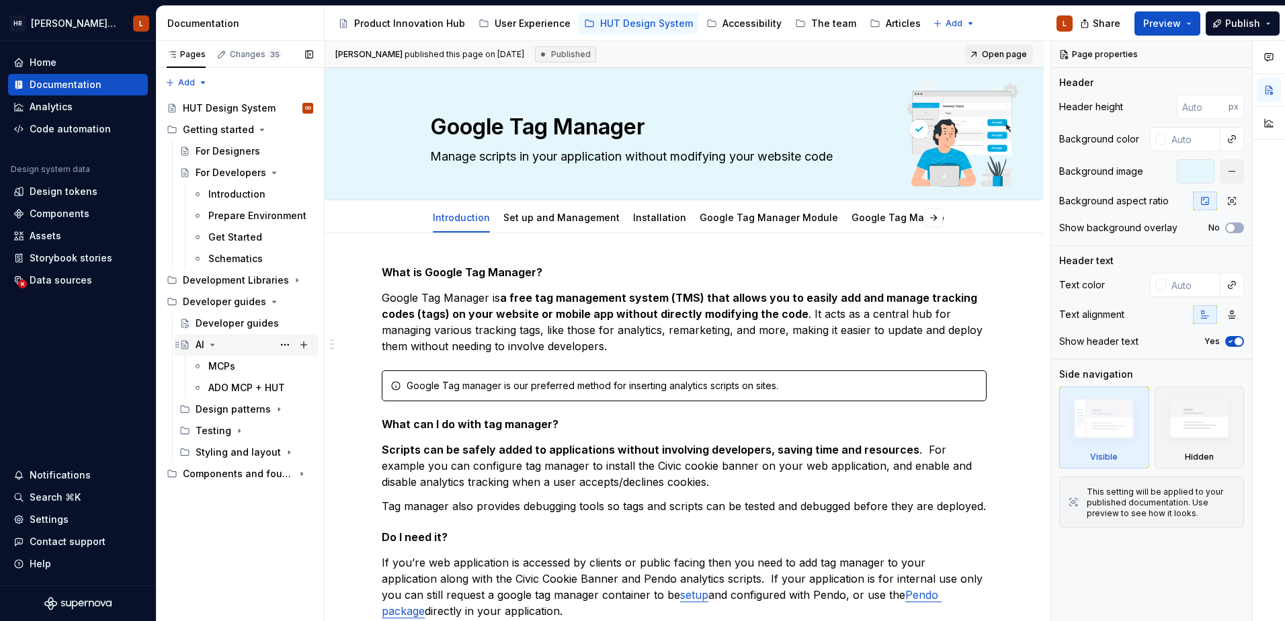
click at [210, 344] on icon "Page tree" at bounding box center [212, 345] width 11 height 11
click at [266, 364] on icon "Page tree" at bounding box center [267, 366] width 11 height 11
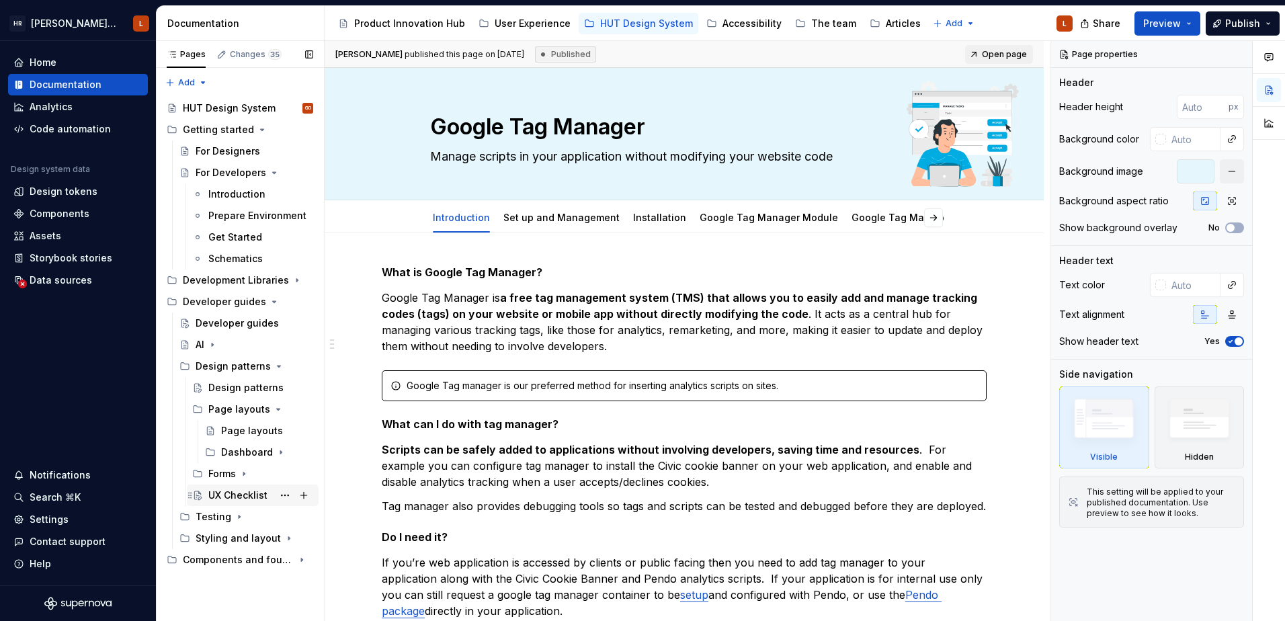
click at [243, 499] on div "UX Checklist" at bounding box center [237, 495] width 59 height 13
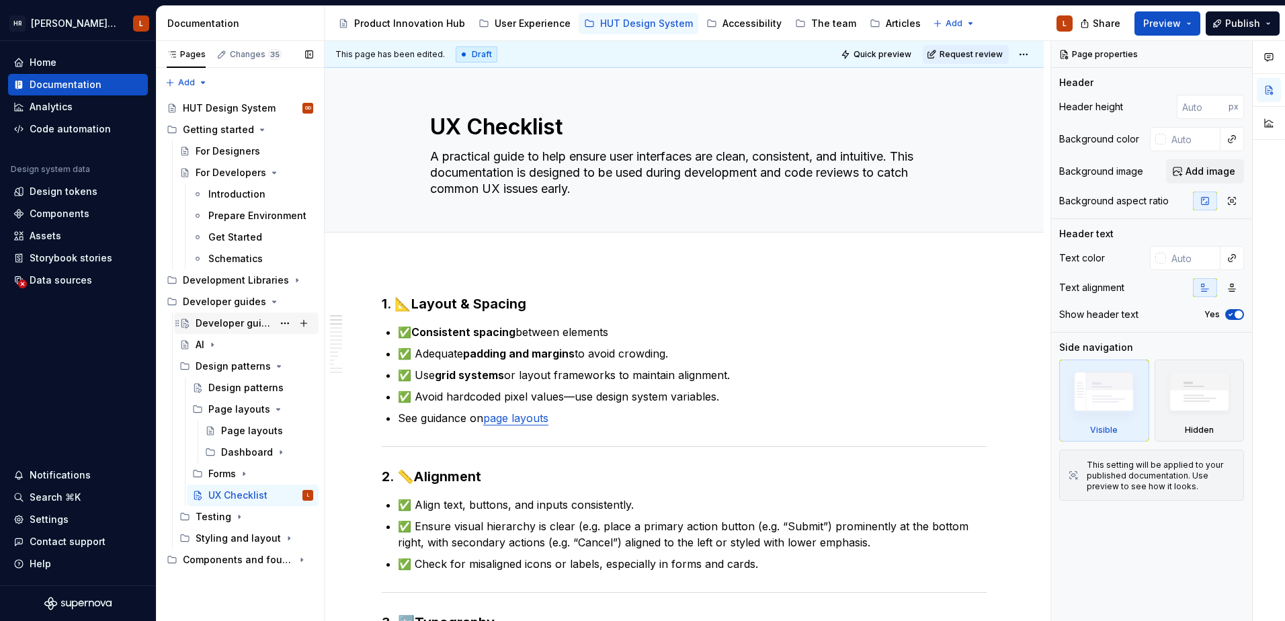
click at [237, 326] on div "Developer guides" at bounding box center [234, 323] width 77 height 13
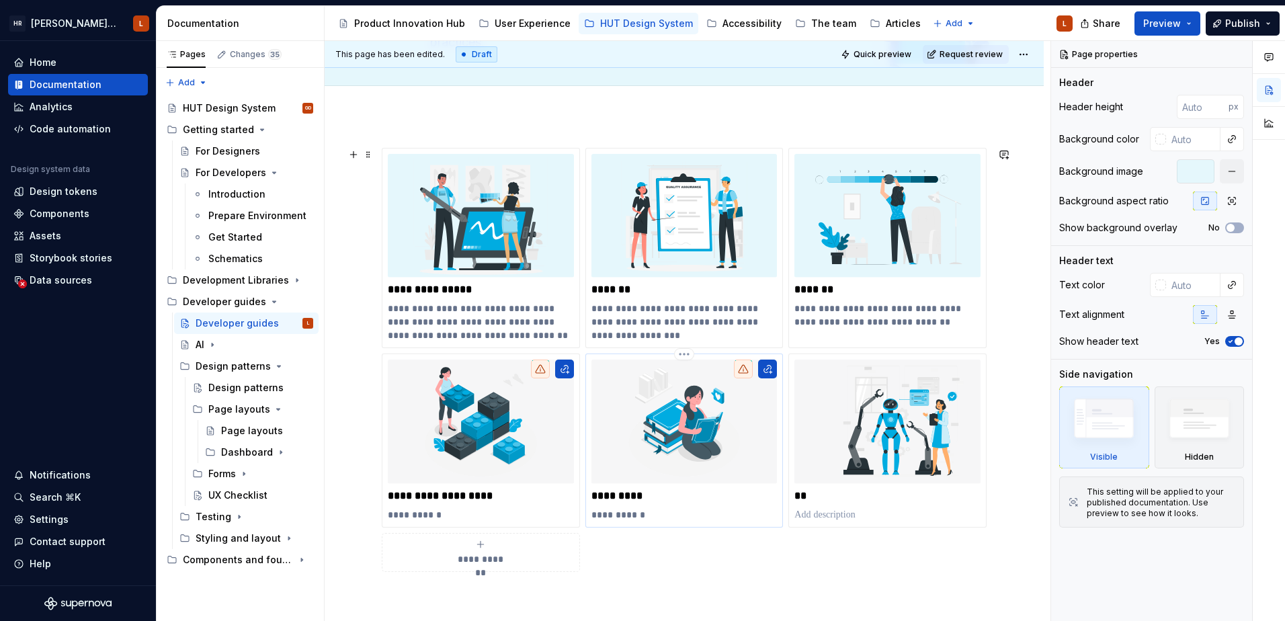
scroll to position [134, 0]
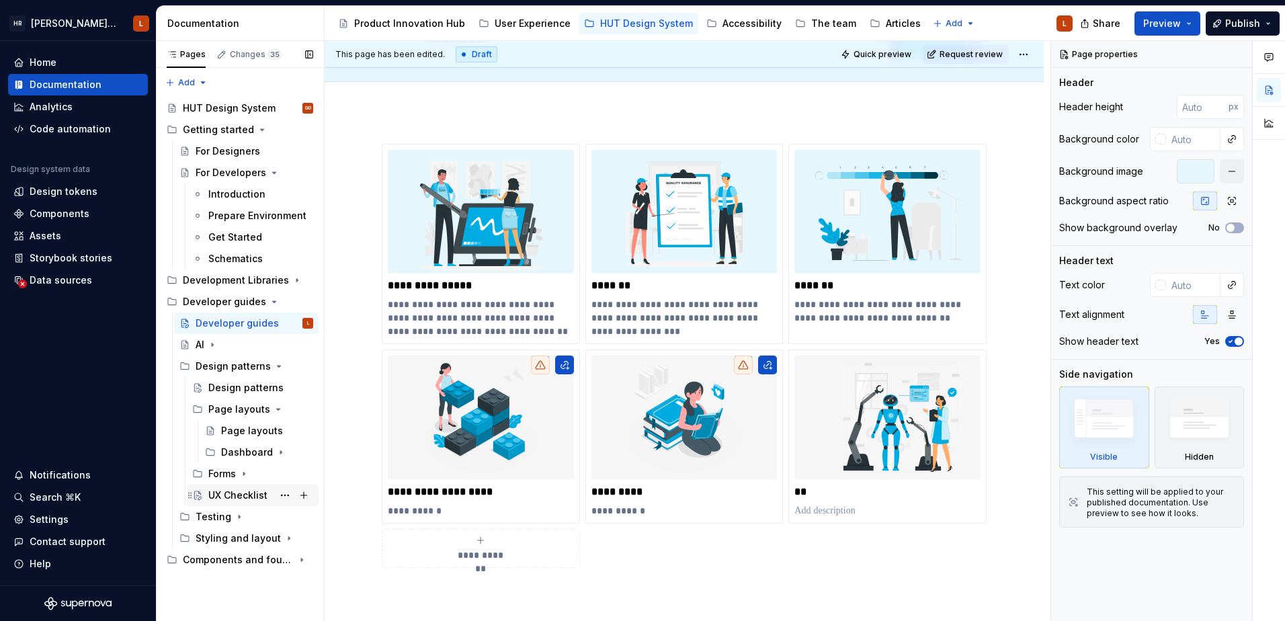
click at [233, 504] on div "UX Checklist" at bounding box center [260, 495] width 105 height 19
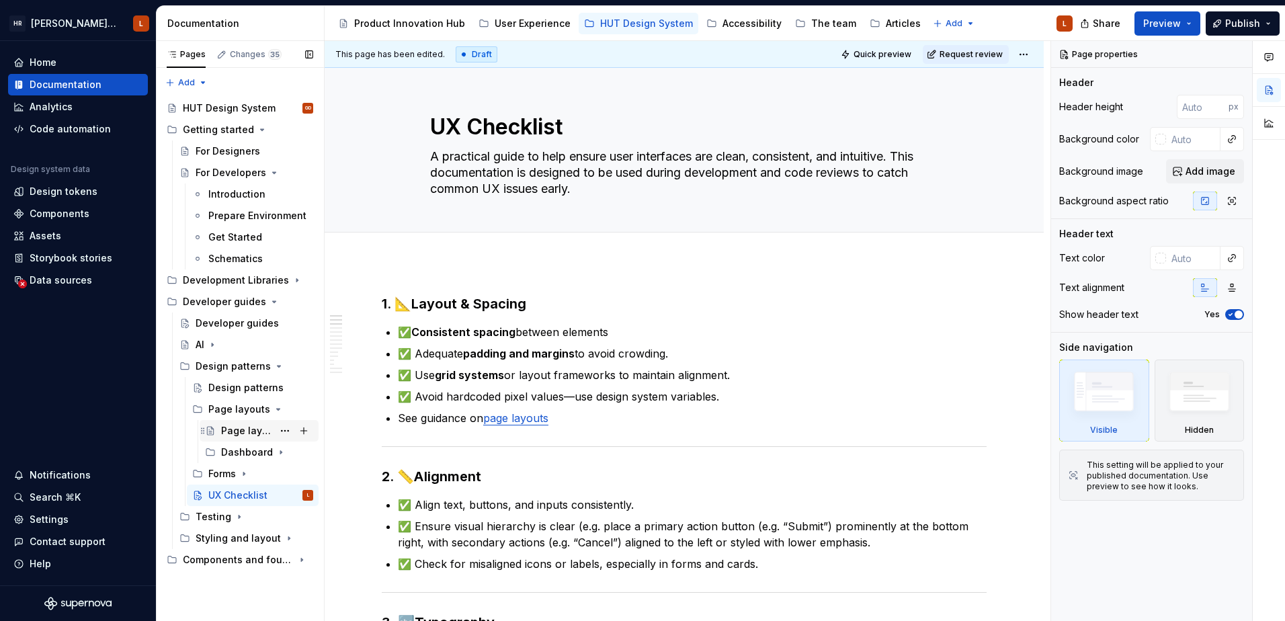
click at [254, 433] on div "Page layouts" at bounding box center [247, 430] width 52 height 13
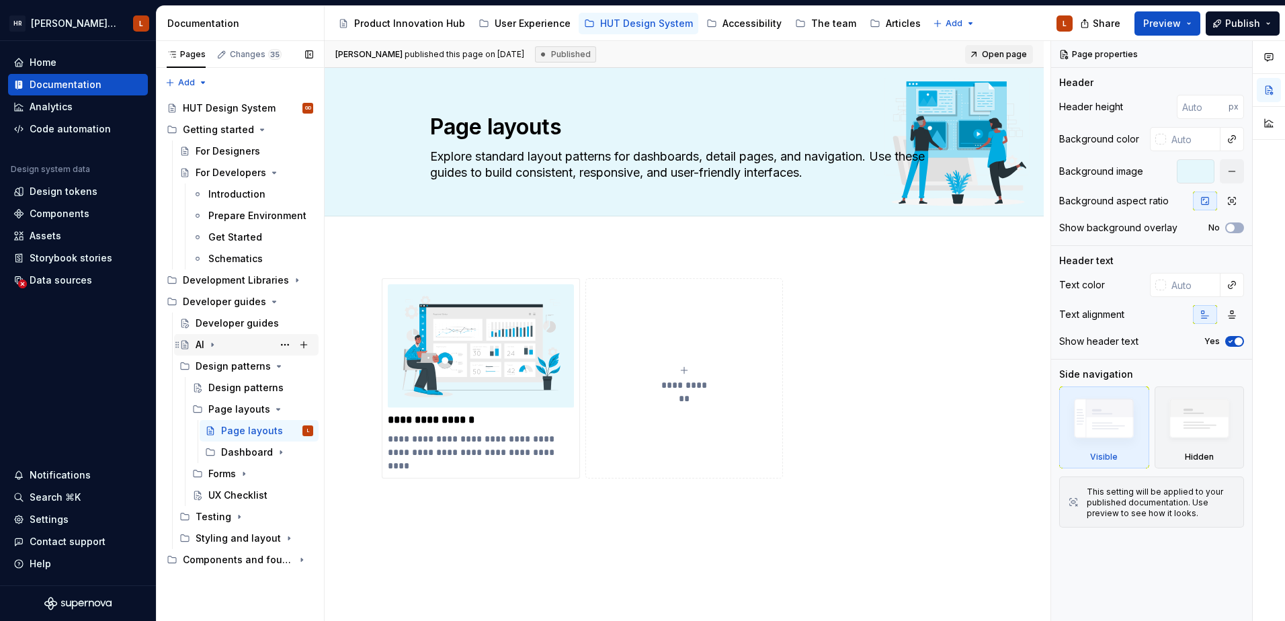
click at [195, 344] on div "AI" at bounding box center [246, 344] width 134 height 19
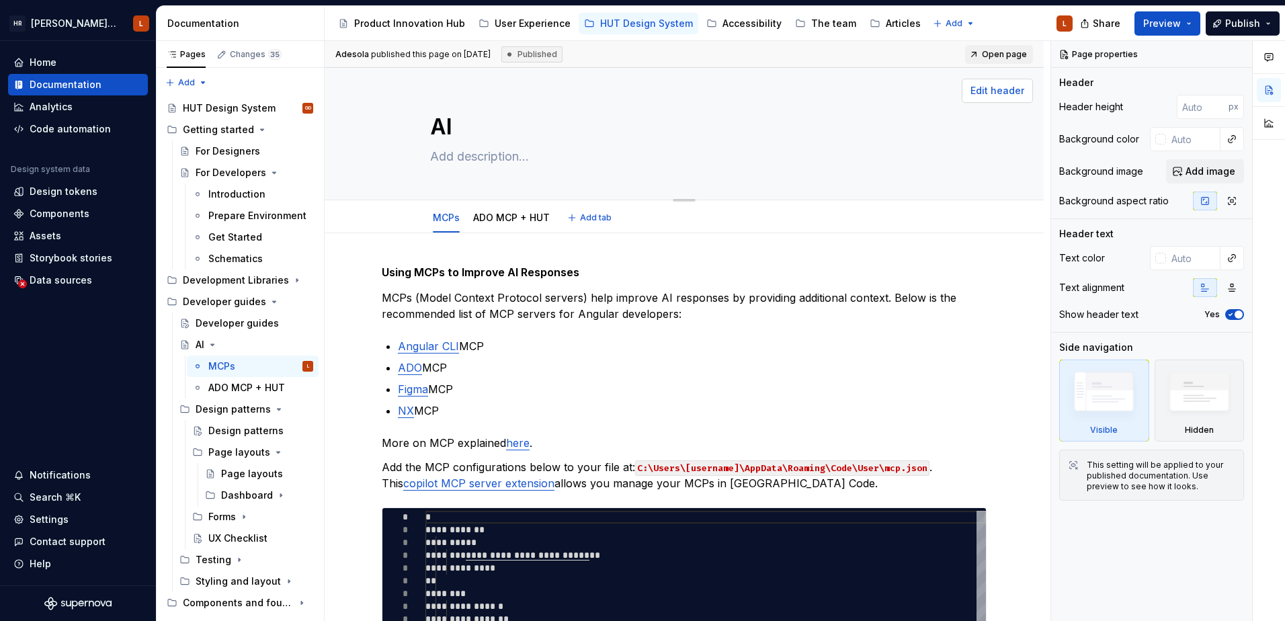
click at [990, 91] on span "Edit header" at bounding box center [998, 90] width 54 height 13
click at [1225, 172] on span "Add image" at bounding box center [1211, 171] width 50 height 13
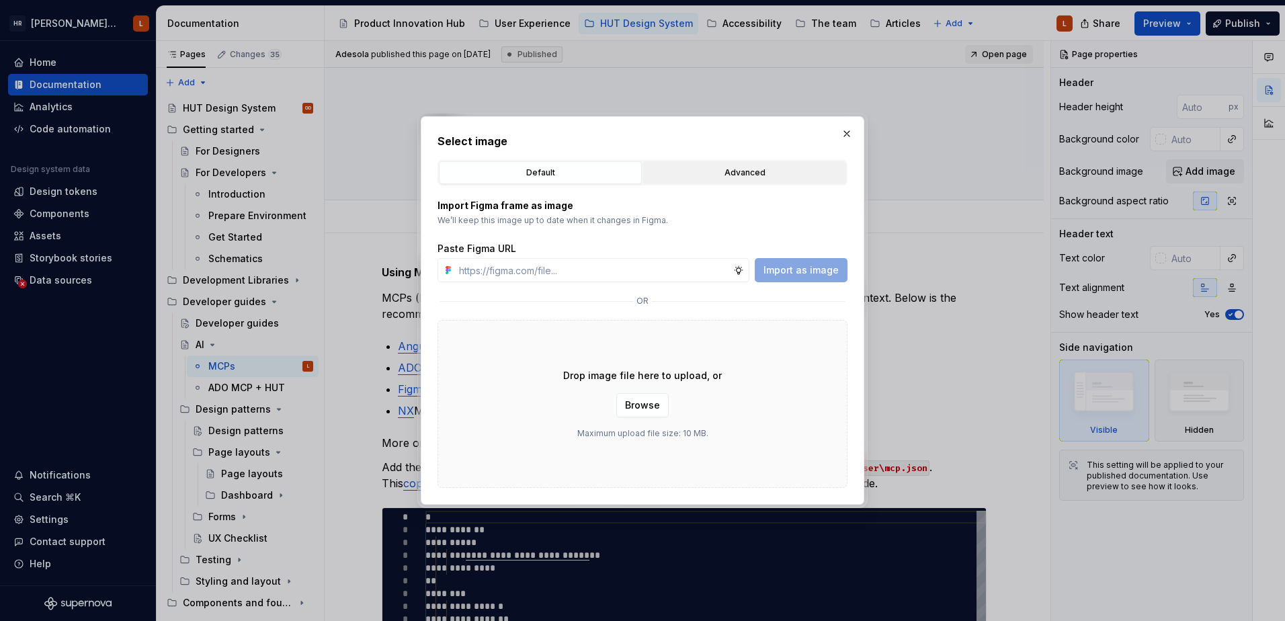
click at [715, 169] on div "Advanced" at bounding box center [745, 172] width 194 height 13
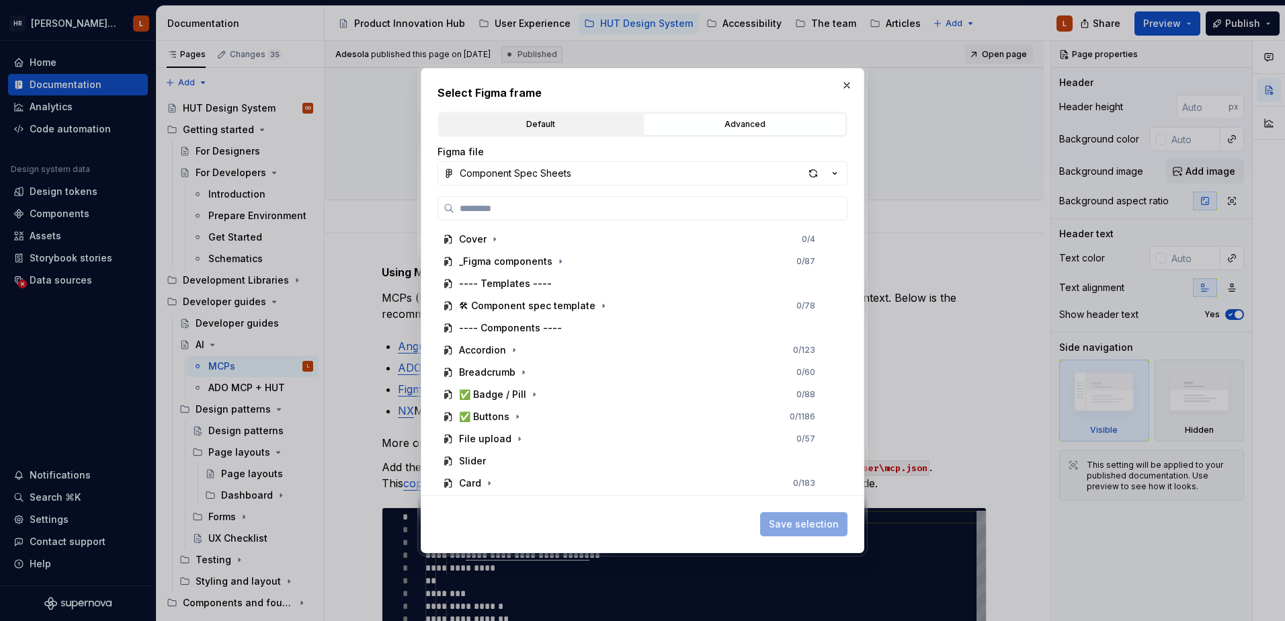
click at [549, 122] on div "Default" at bounding box center [541, 124] width 194 height 13
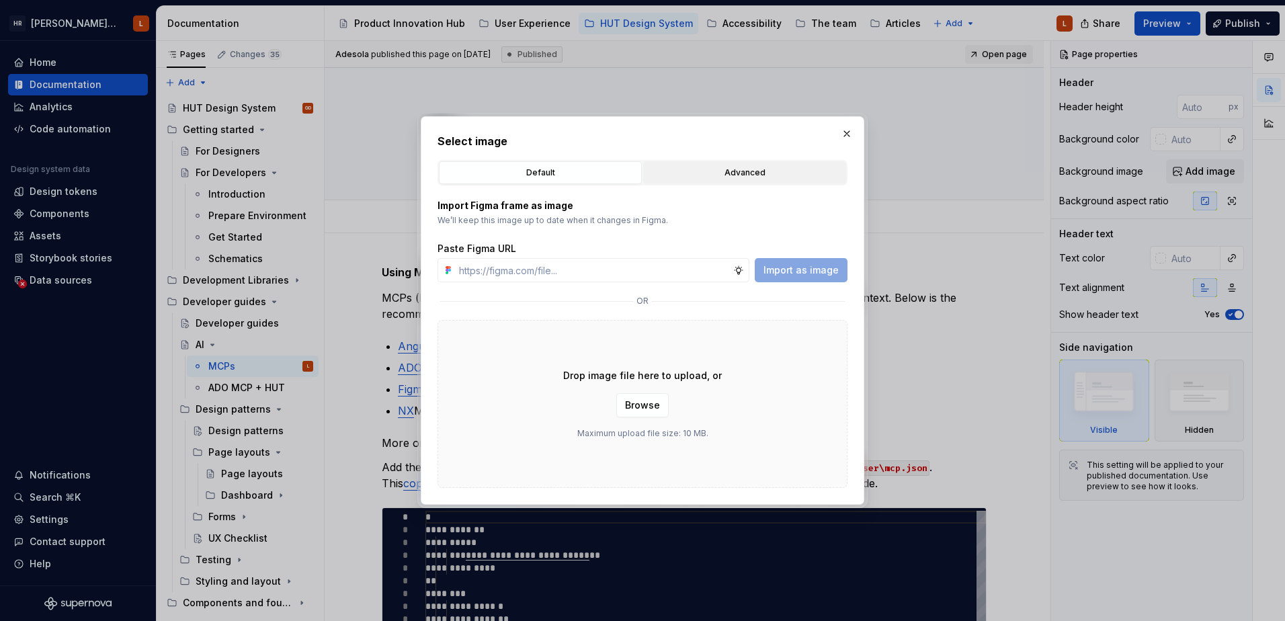
click at [706, 173] on div "Advanced" at bounding box center [745, 172] width 194 height 13
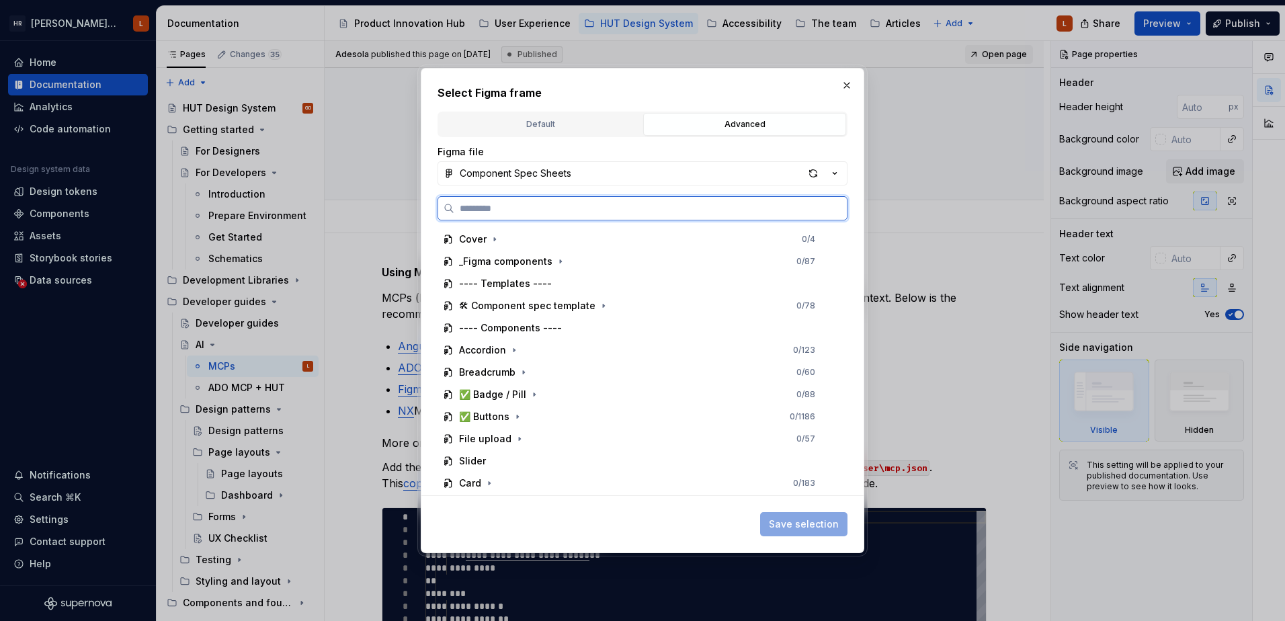
click at [529, 214] on input "search" at bounding box center [650, 208] width 393 height 13
click at [525, 126] on div "Default" at bounding box center [541, 124] width 194 height 13
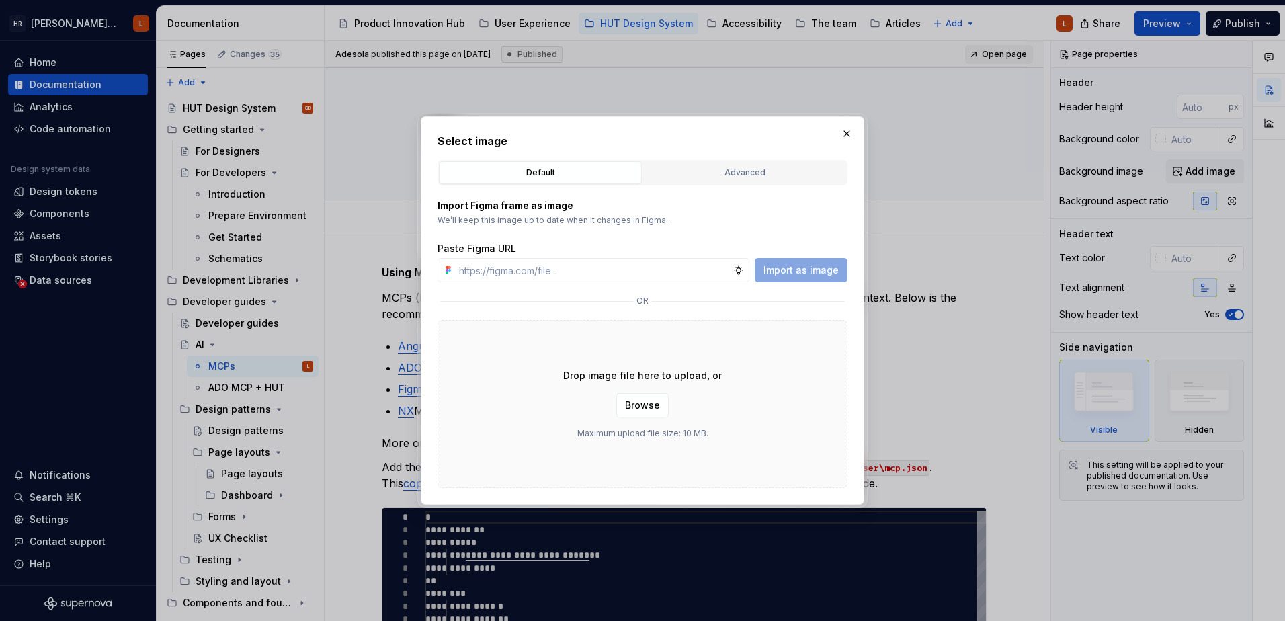
click at [722, 175] on div "Advanced" at bounding box center [745, 172] width 194 height 13
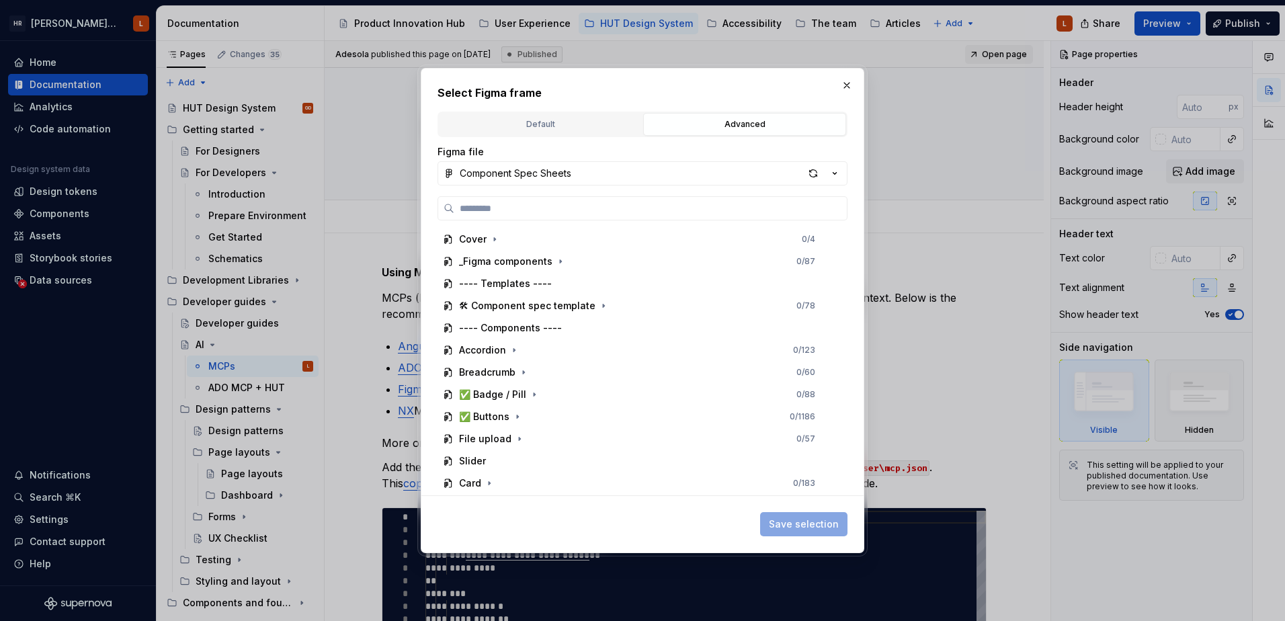
drag, startPoint x: 694, startPoint y: 87, endPoint x: 709, endPoint y: 101, distance: 20.0
click at [709, 101] on div "Select Figma frame Default Advanced Import Figma frame as image We’ll keep this…" at bounding box center [643, 311] width 410 height 452
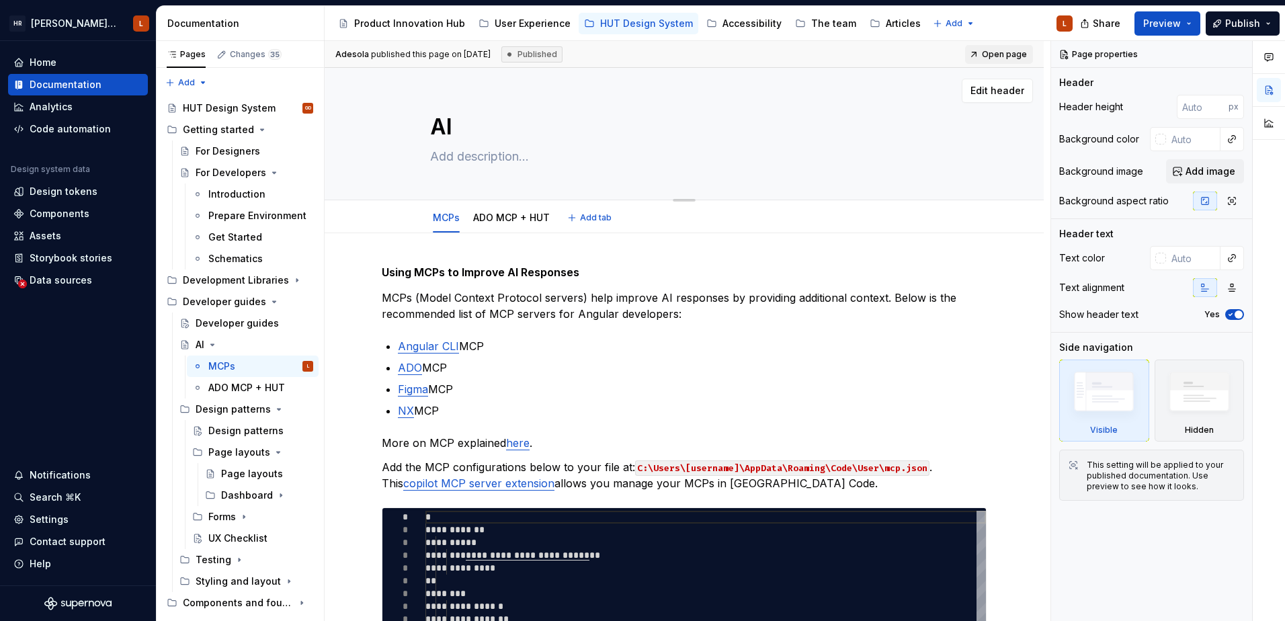
click at [871, 77] on div "AI" at bounding box center [684, 134] width 508 height 132
click at [1207, 166] on span "Add image" at bounding box center [1211, 171] width 50 height 13
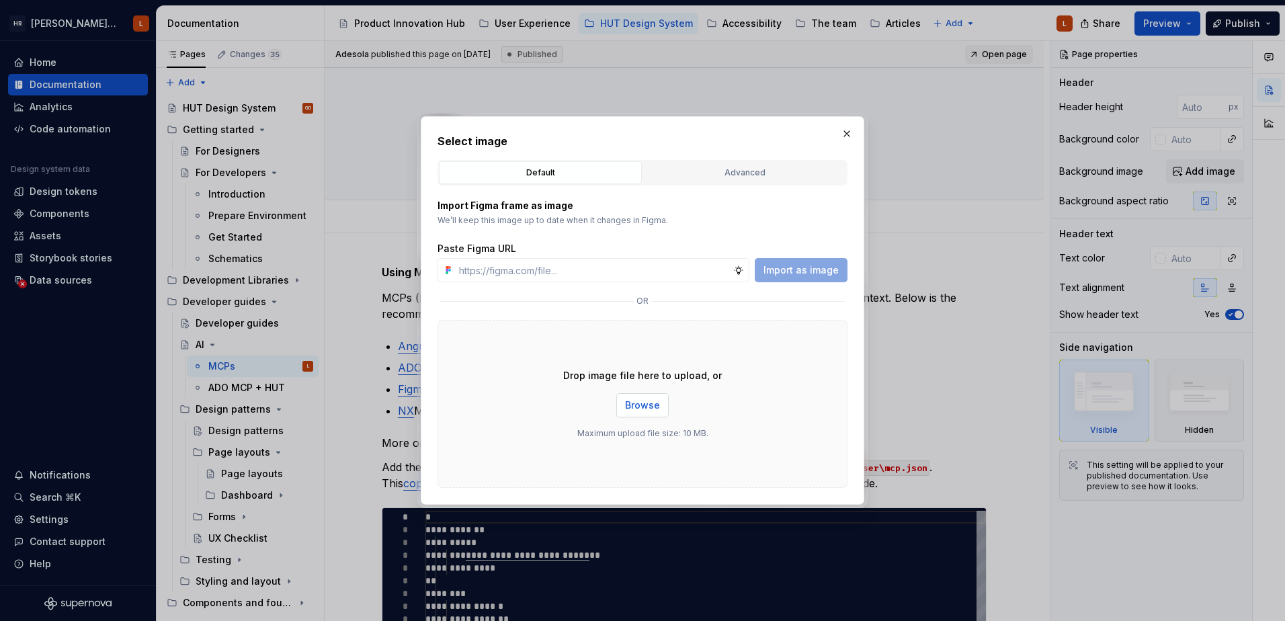
click at [645, 399] on span "Browse" at bounding box center [642, 405] width 35 height 13
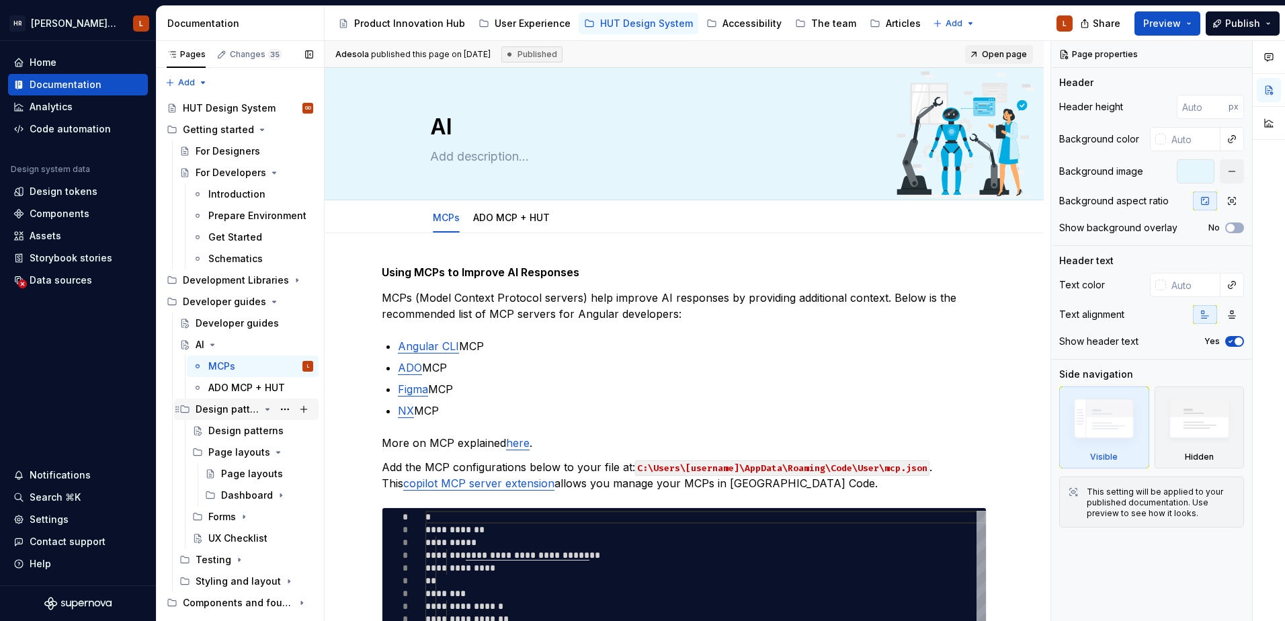
click at [265, 410] on icon "Page tree" at bounding box center [267, 409] width 11 height 11
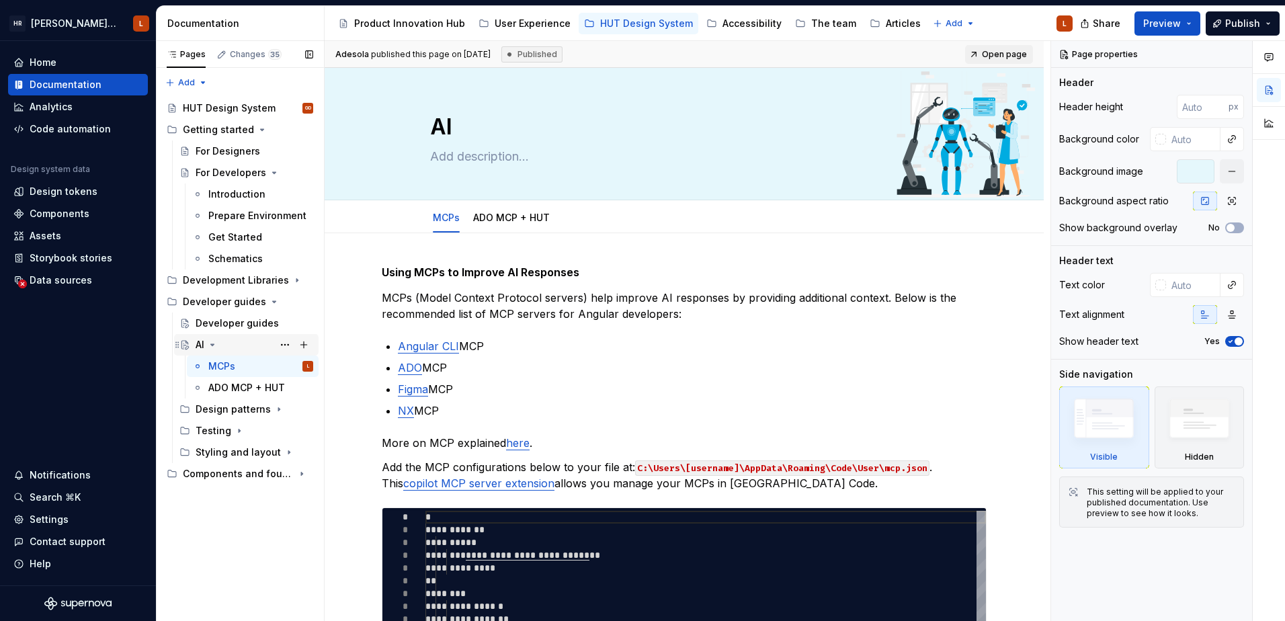
click at [213, 344] on icon "Page tree" at bounding box center [212, 345] width 11 height 11
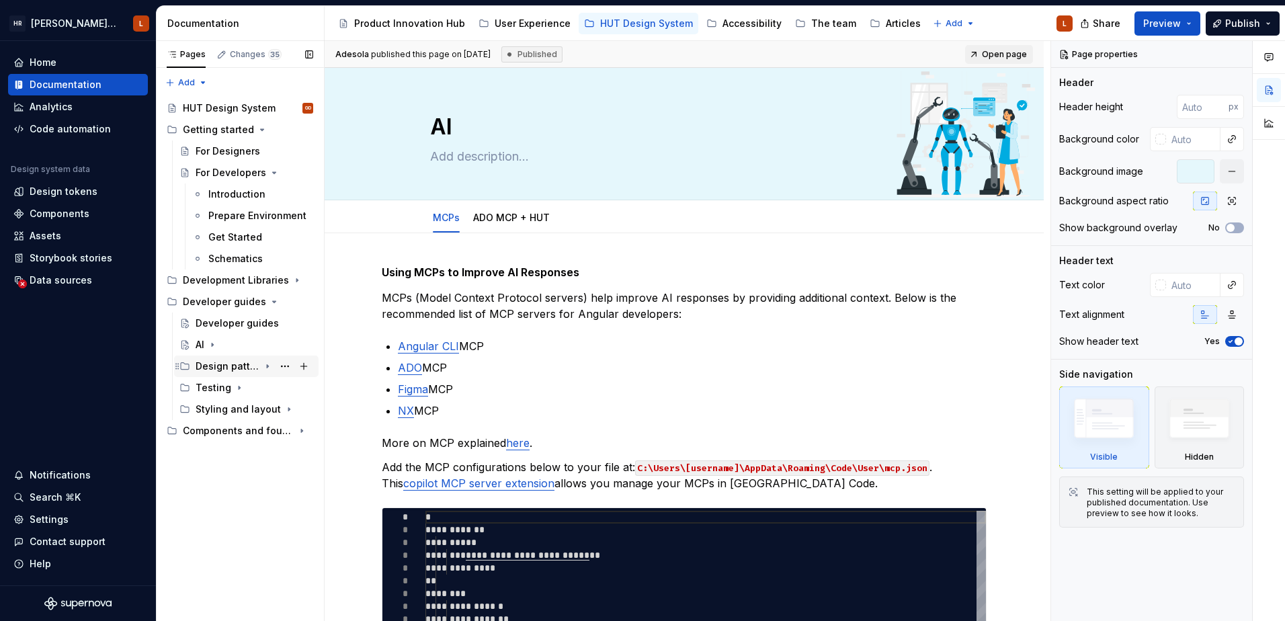
click at [271, 367] on icon "Page tree" at bounding box center [267, 366] width 11 height 11
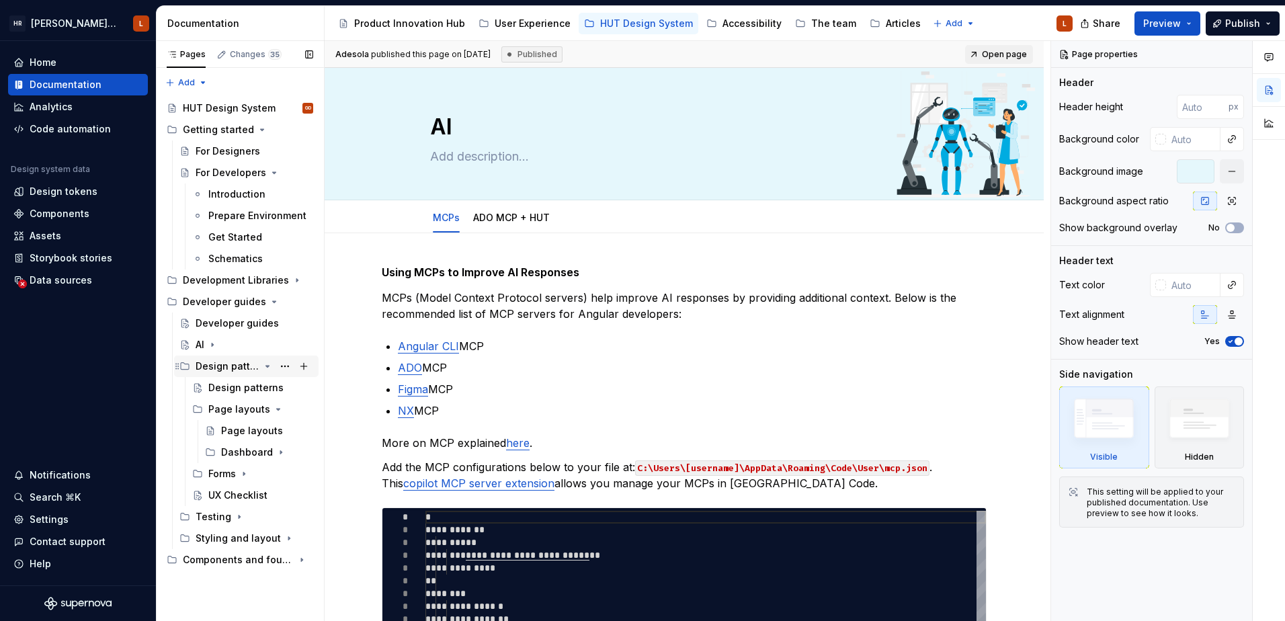
click at [270, 368] on icon "Page tree" at bounding box center [267, 366] width 11 height 11
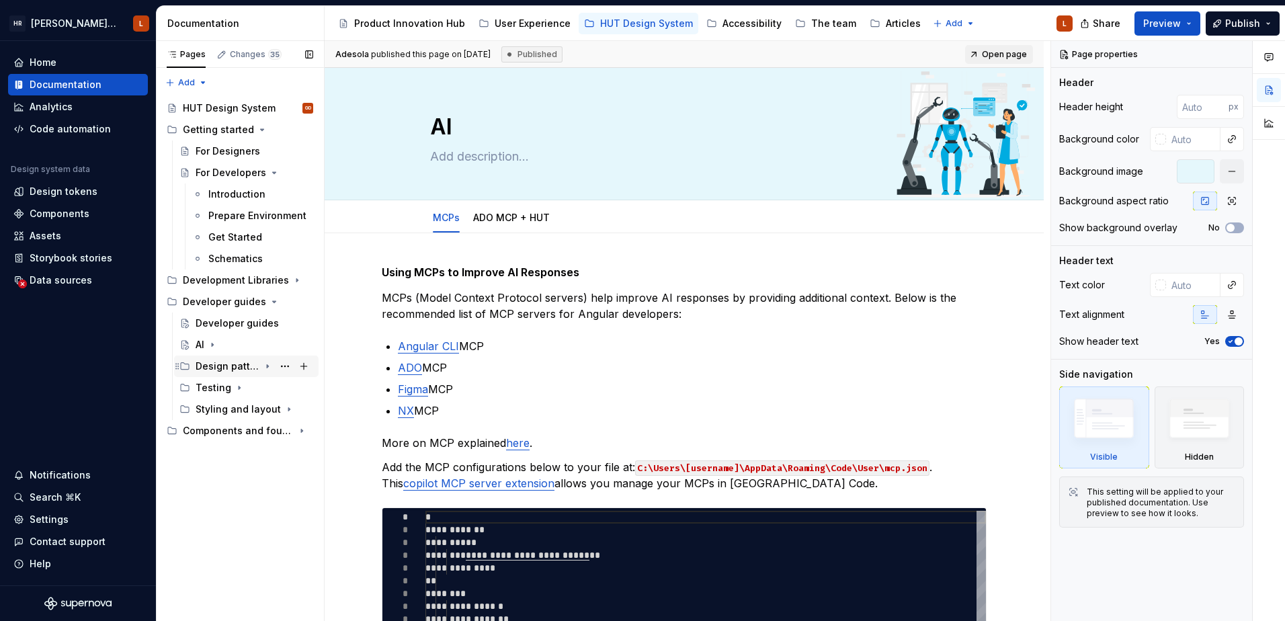
click at [266, 365] on icon "Page tree" at bounding box center [267, 366] width 11 height 11
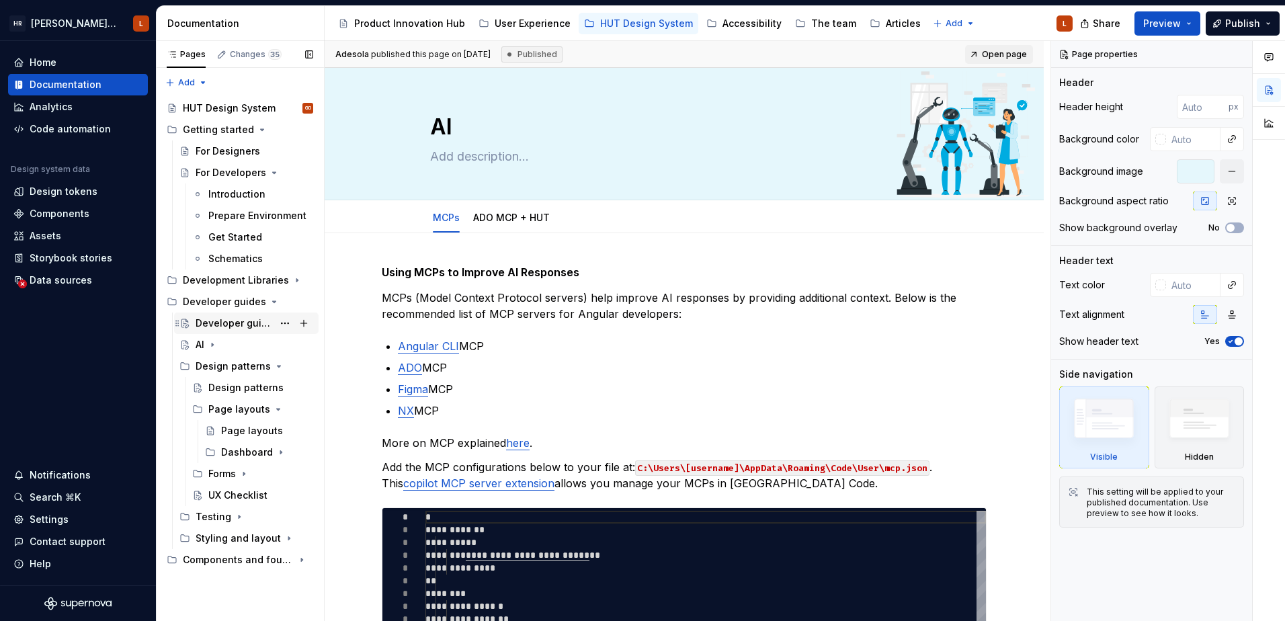
click at [231, 322] on div "Developer guides" at bounding box center [234, 323] width 77 height 13
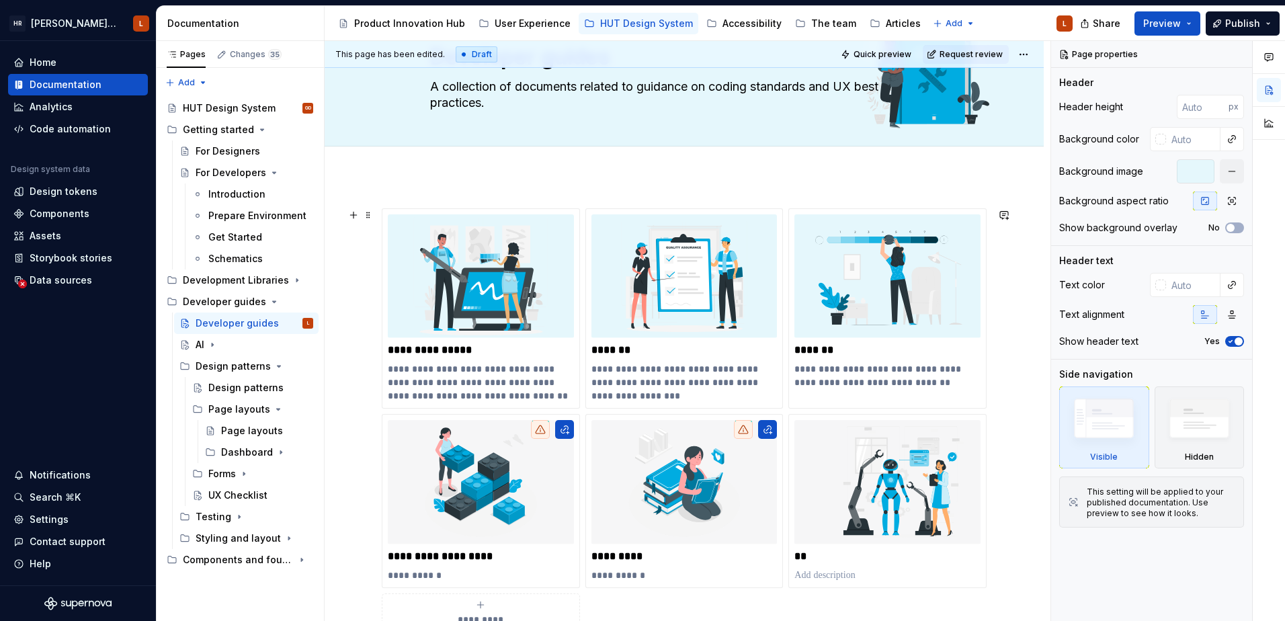
scroll to position [134, 0]
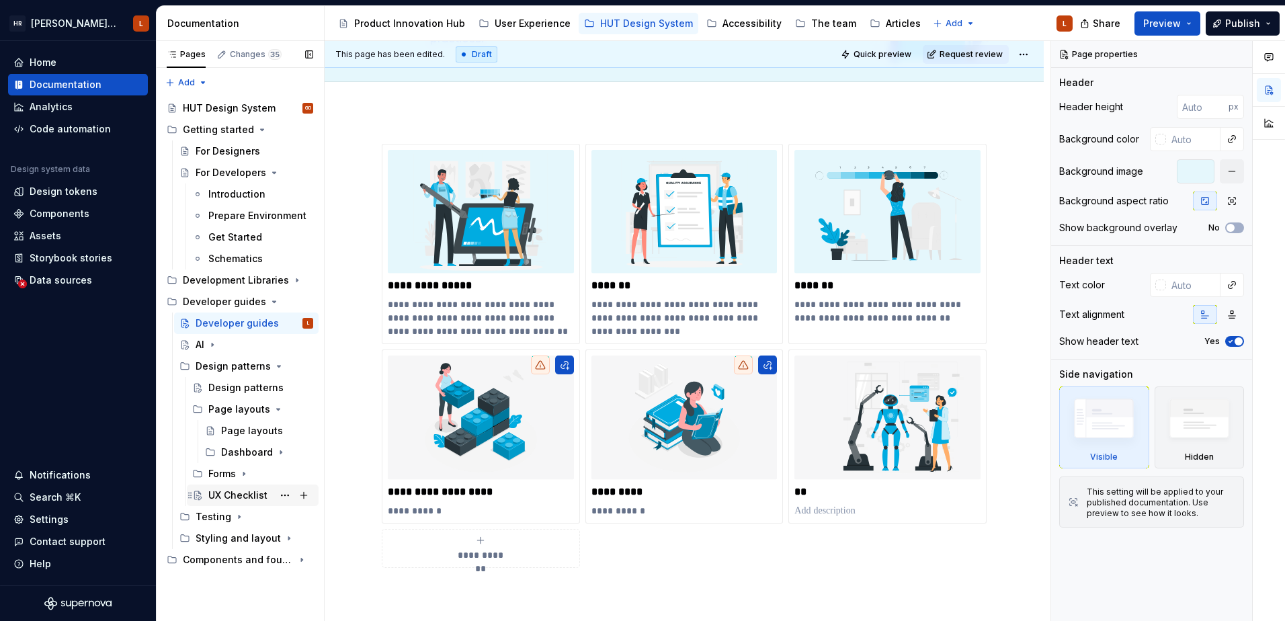
click at [225, 492] on div "UX Checklist" at bounding box center [237, 495] width 59 height 13
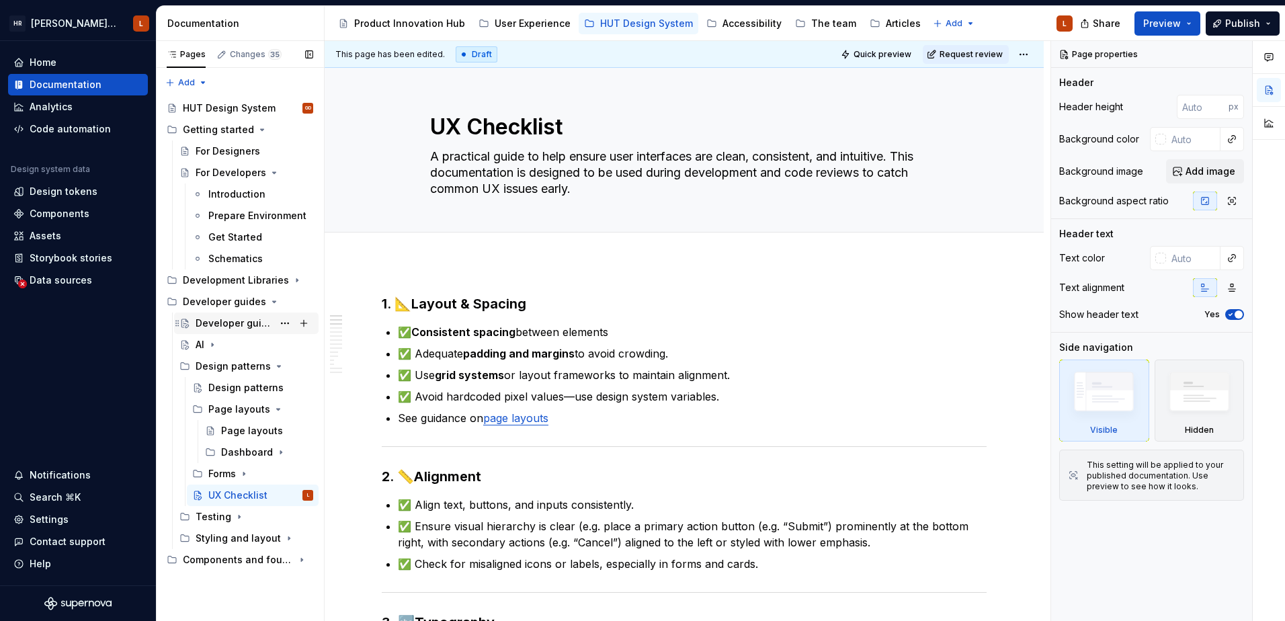
drag, startPoint x: 221, startPoint y: 320, endPoint x: 214, endPoint y: 323, distance: 7.9
click at [221, 320] on div "Developer guides" at bounding box center [234, 323] width 77 height 13
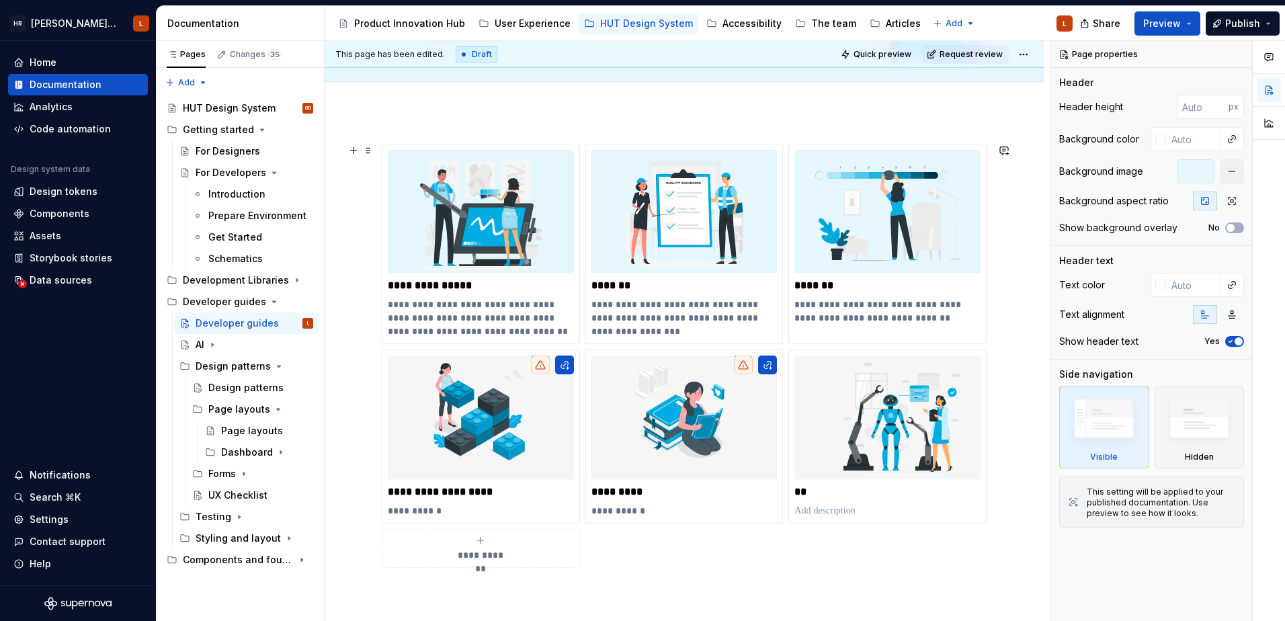
scroll to position [202, 0]
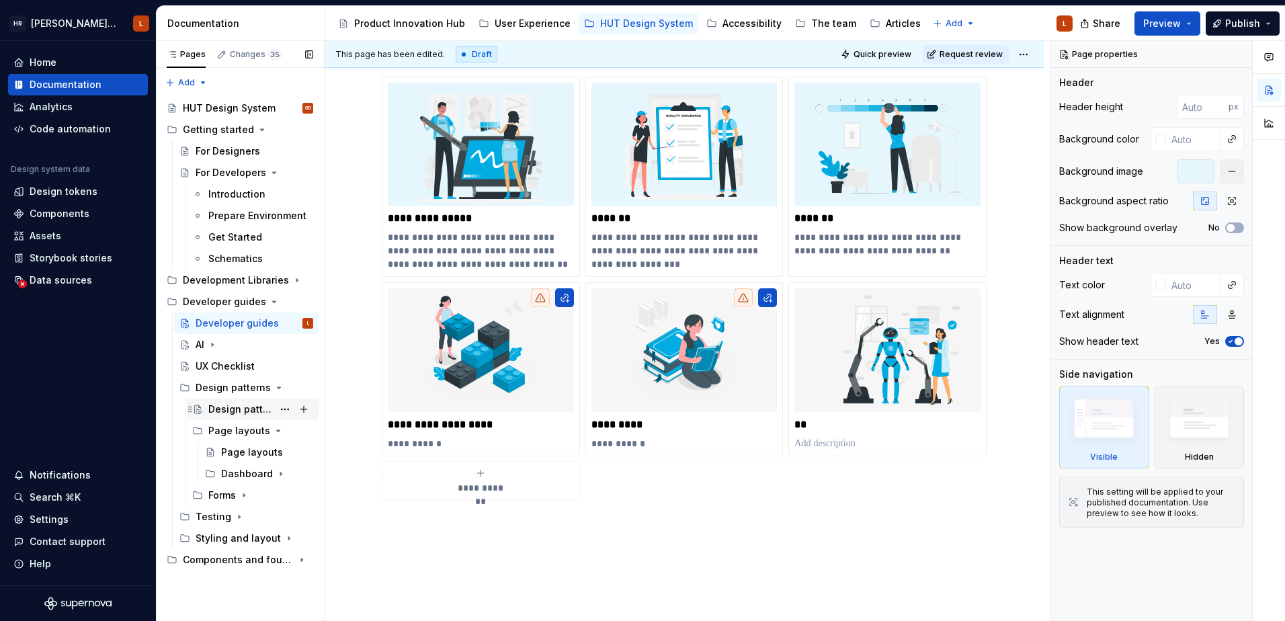
click at [239, 408] on div "Design patterns" at bounding box center [240, 409] width 65 height 13
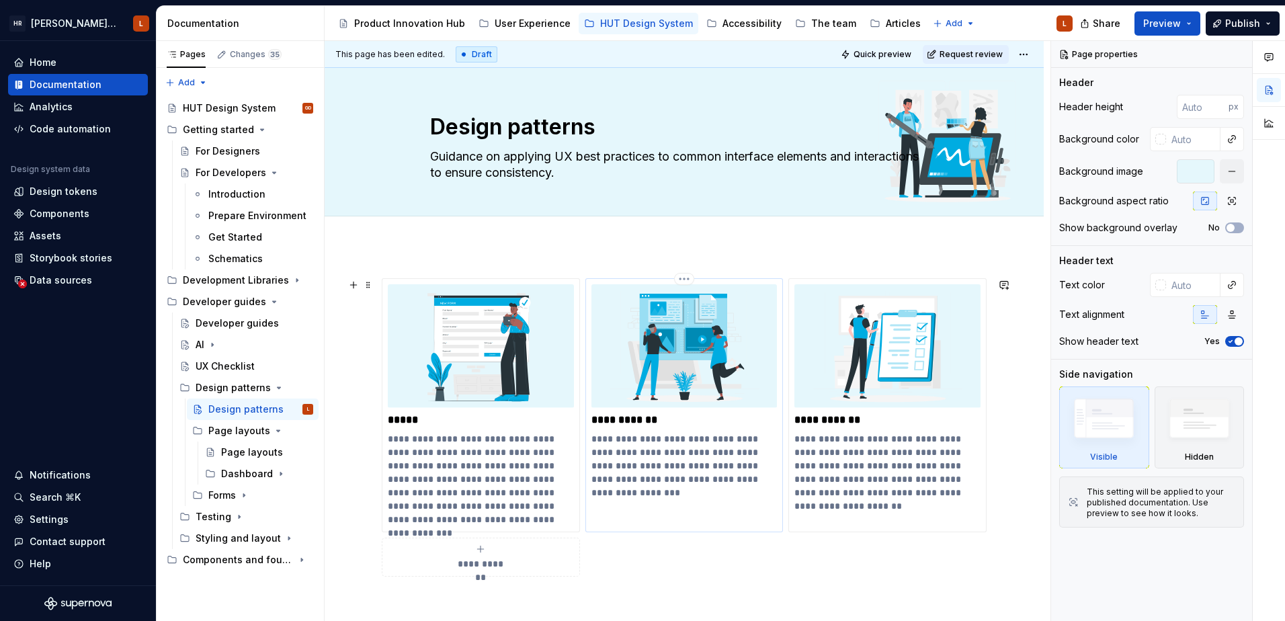
scroll to position [67, 0]
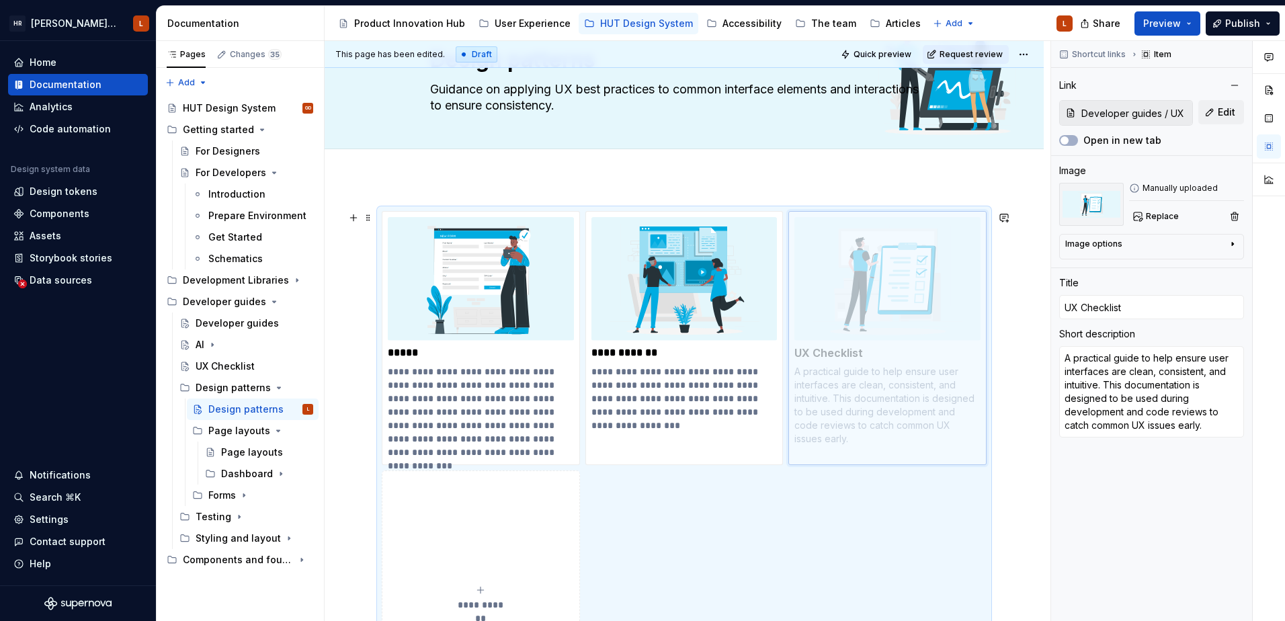
drag, startPoint x: 888, startPoint y: 280, endPoint x: 893, endPoint y: 294, distance: 15.5
click at [893, 294] on body "HR Hymans UI Toolkit (HUT) L Home Documentation Analytics Code automation Desig…" at bounding box center [642, 310] width 1285 height 621
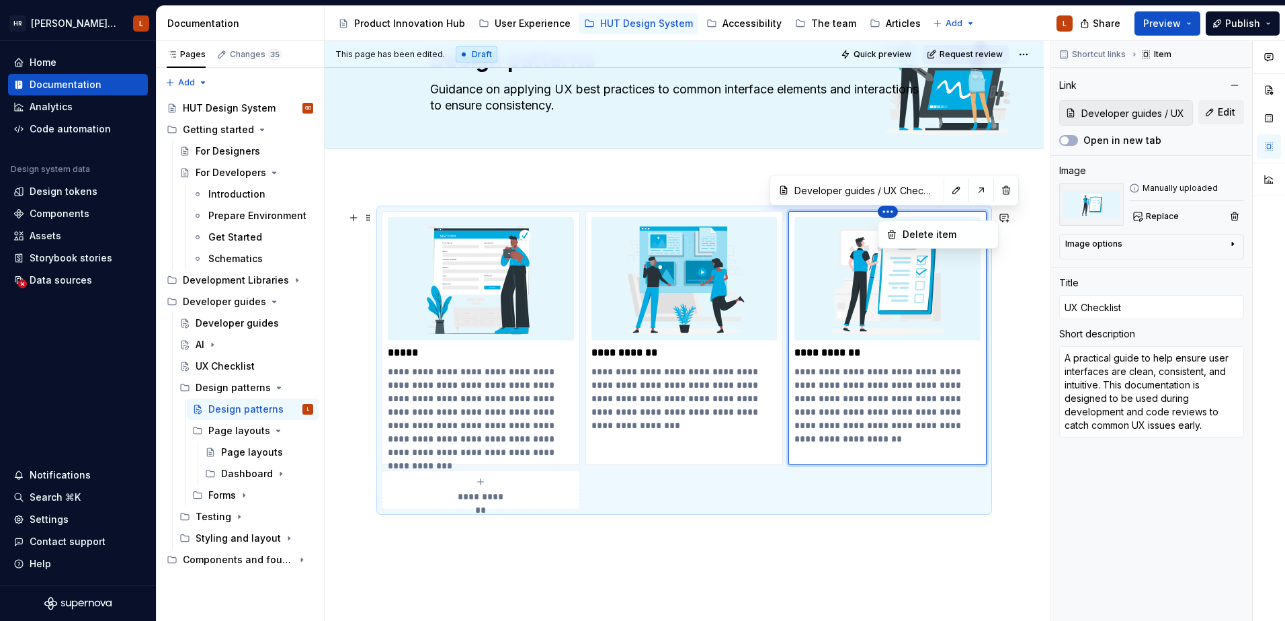
click at [893, 206] on html "HR Hymans UI Toolkit (HUT) L Home Documentation Analytics Code automation Desig…" at bounding box center [642, 310] width 1285 height 621
click at [912, 233] on div "Delete item" at bounding box center [946, 234] width 87 height 13
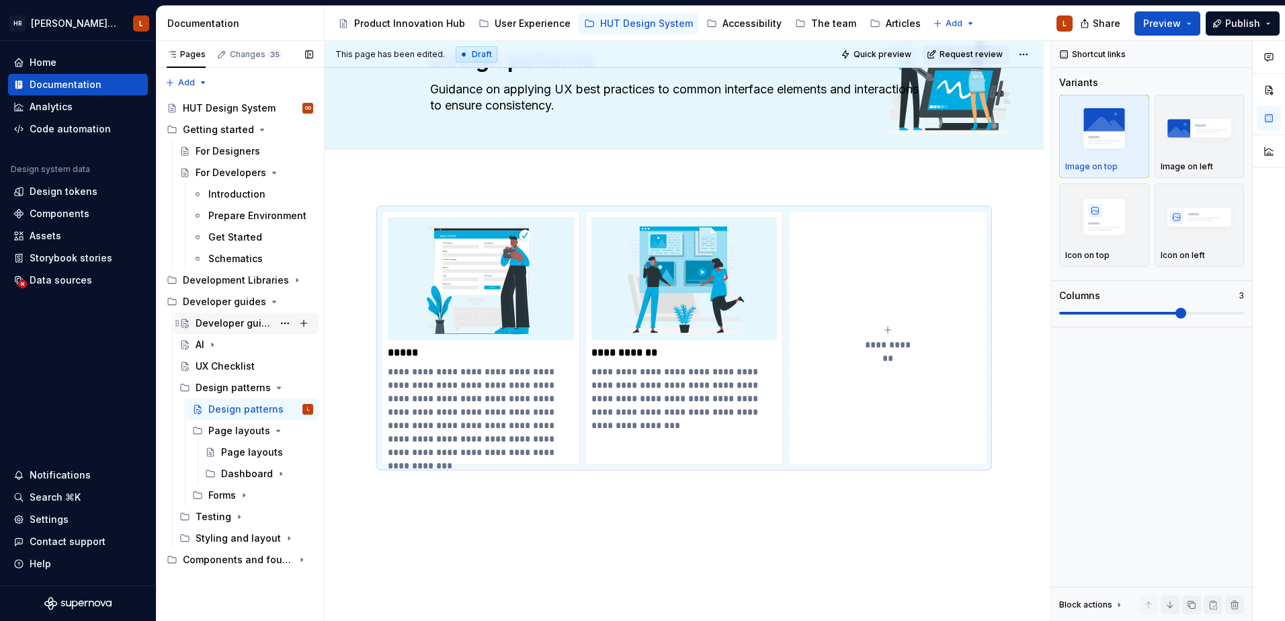
click at [223, 325] on div "Developer guides" at bounding box center [234, 323] width 77 height 13
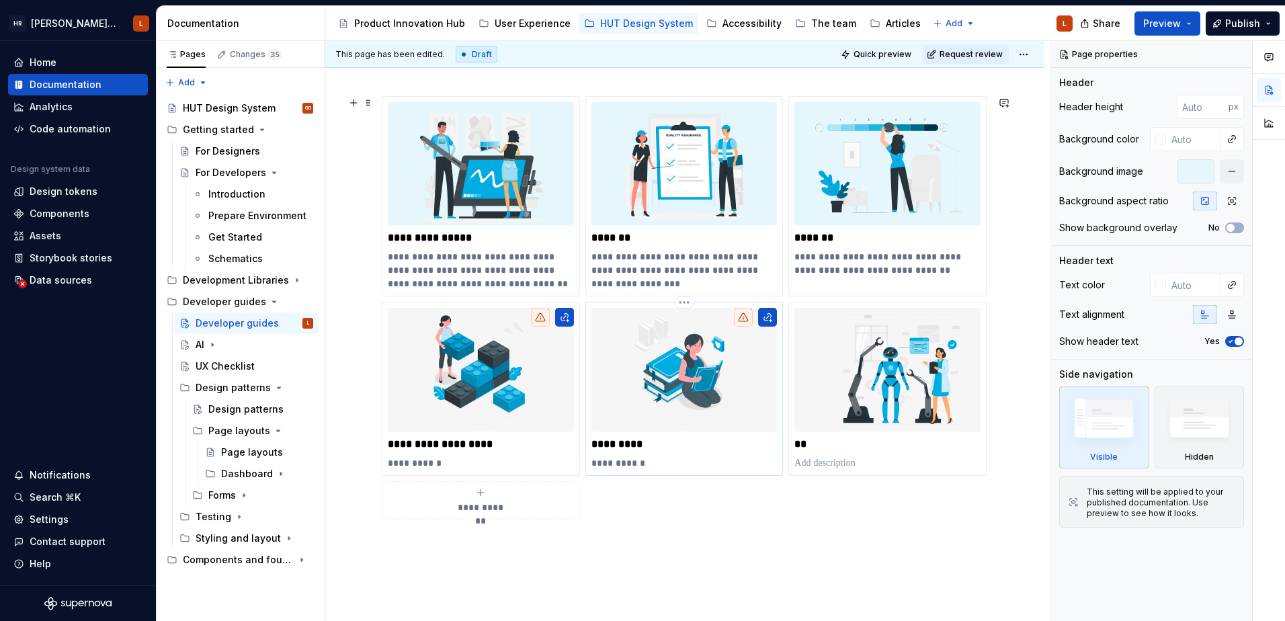
scroll to position [202, 0]
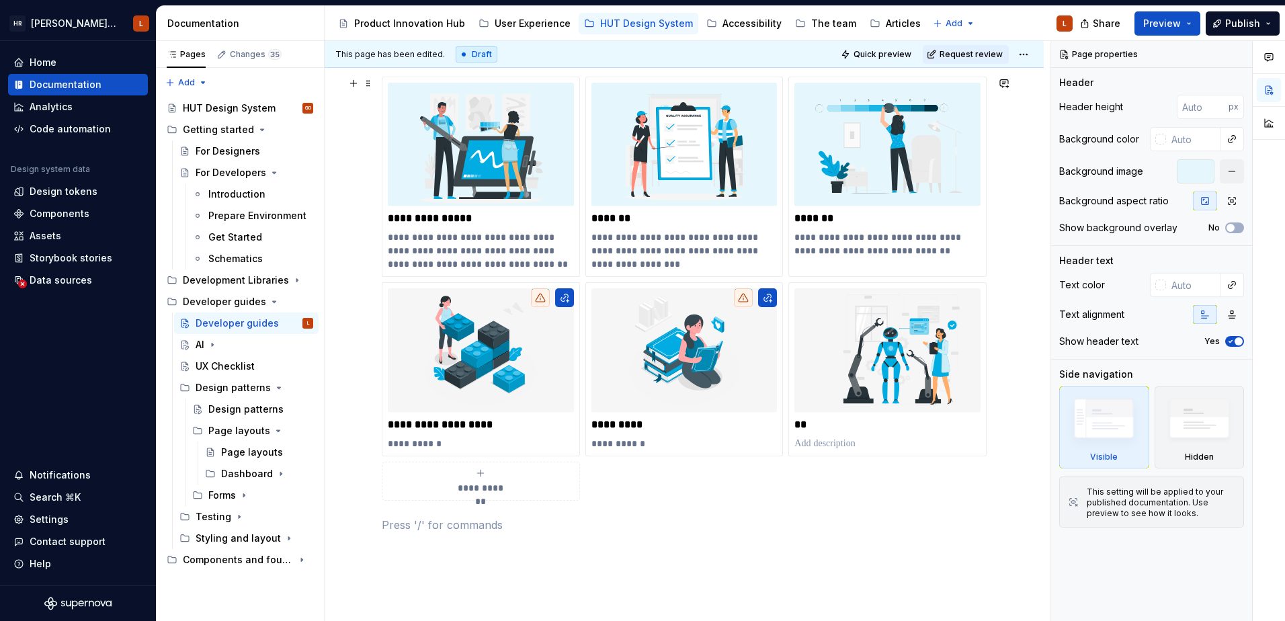
click at [496, 485] on span "**********" at bounding box center [481, 487] width 58 height 13
type textarea "*"
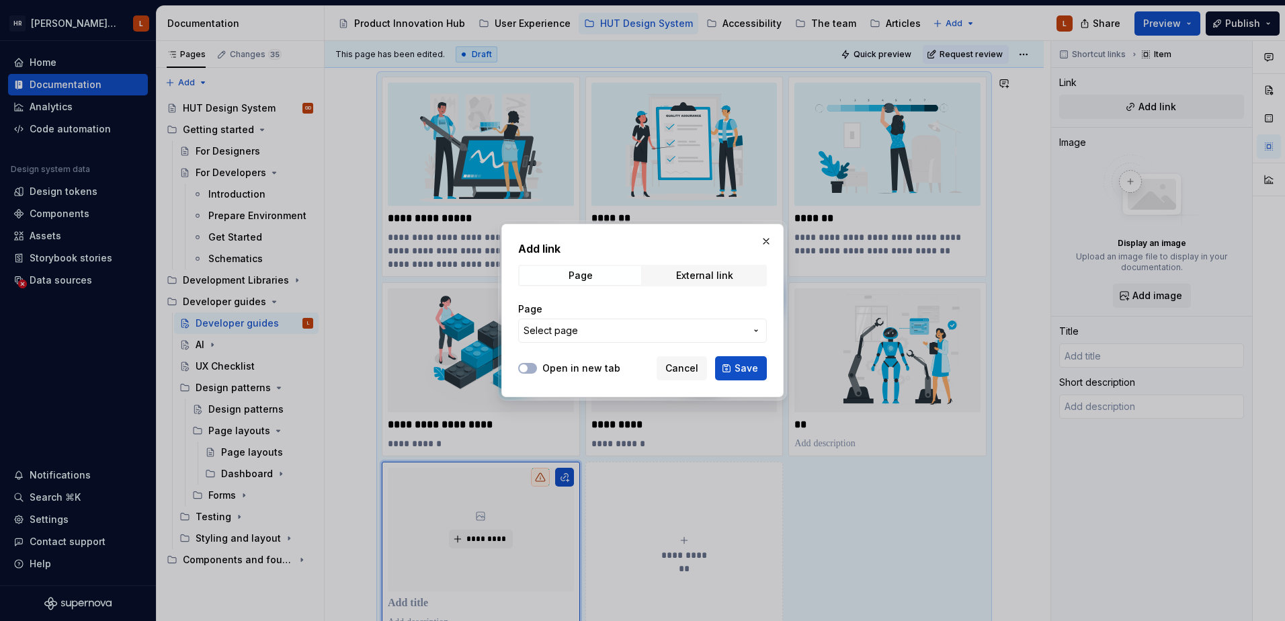
click at [610, 335] on span "Select page" at bounding box center [635, 330] width 222 height 13
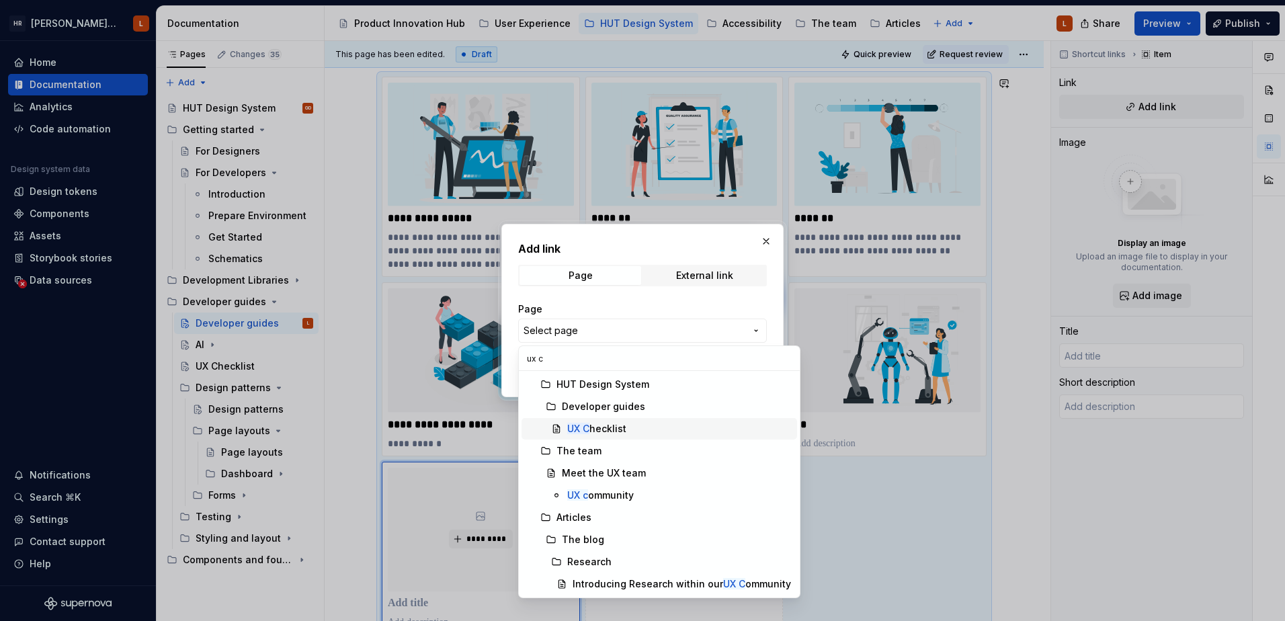
type input "ux c"
click at [605, 424] on div "UX C hecklist" at bounding box center [596, 428] width 59 height 13
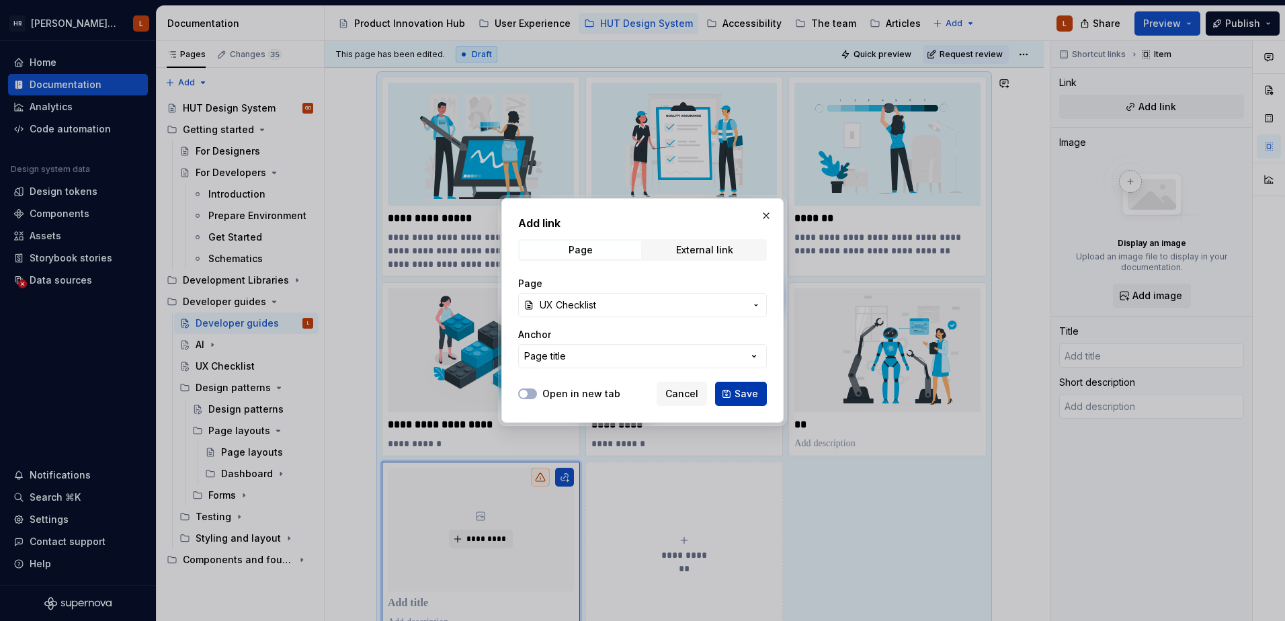
click at [753, 394] on span "Save" at bounding box center [747, 393] width 24 height 13
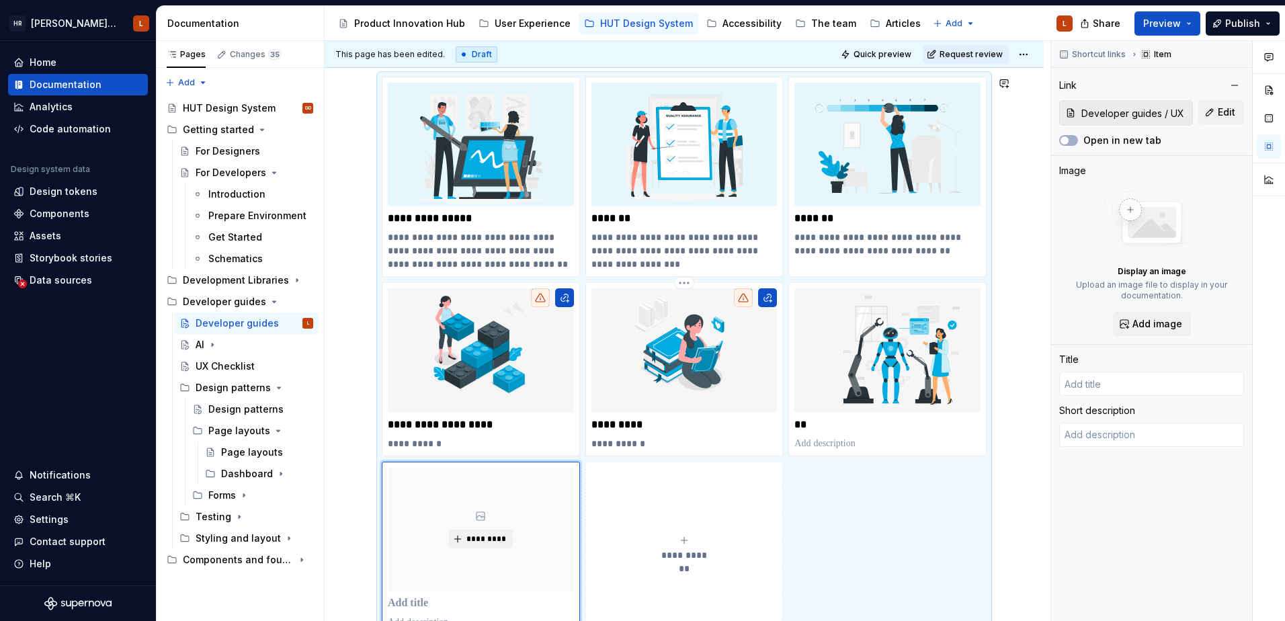
scroll to position [235, 0]
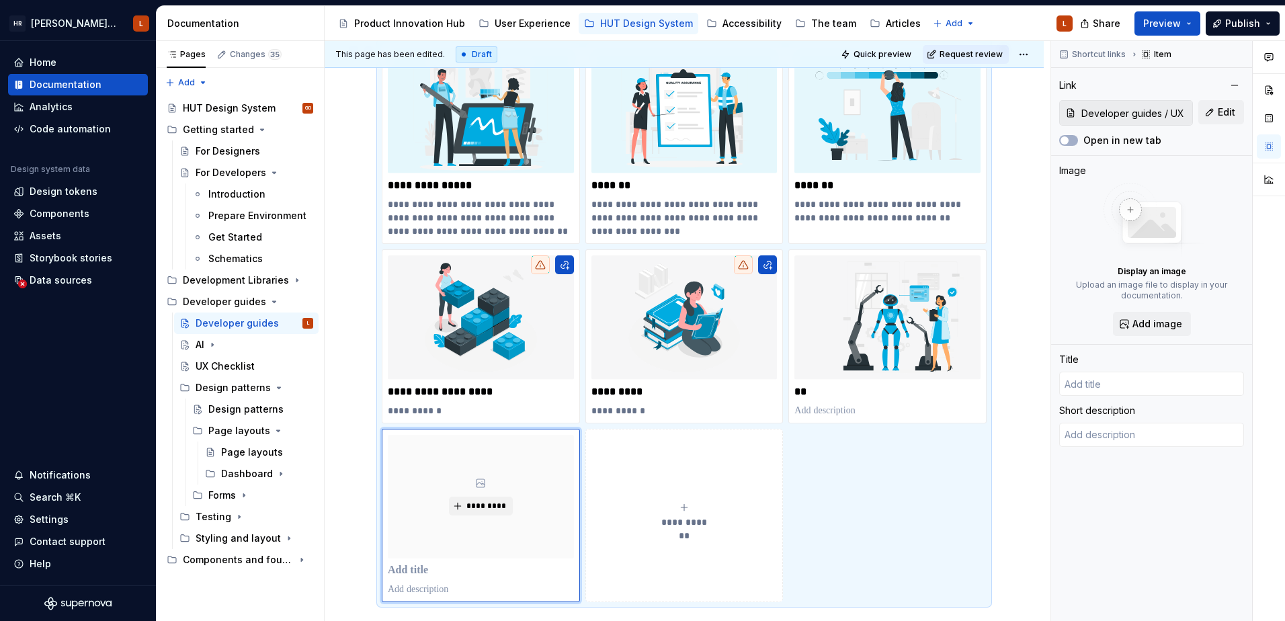
type textarea "*"
type input "UX Checklist"
type textarea "A practical guide to help ensure user interfaces are clean, consistent, and int…"
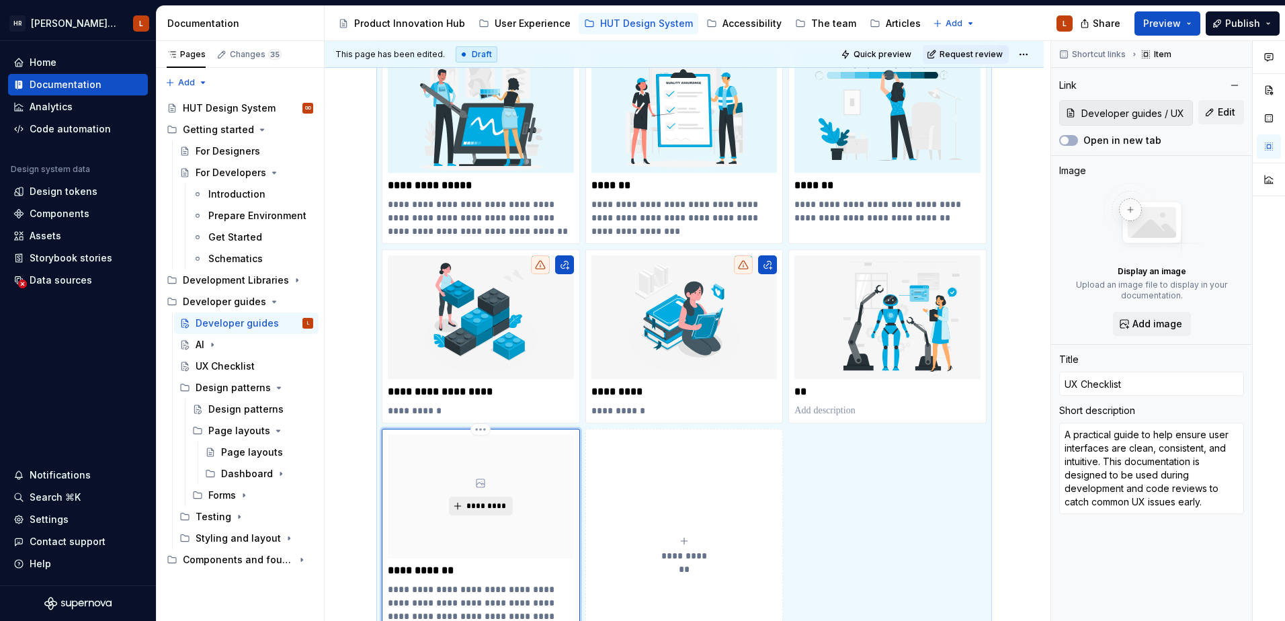
click at [485, 504] on span "*********" at bounding box center [486, 506] width 41 height 11
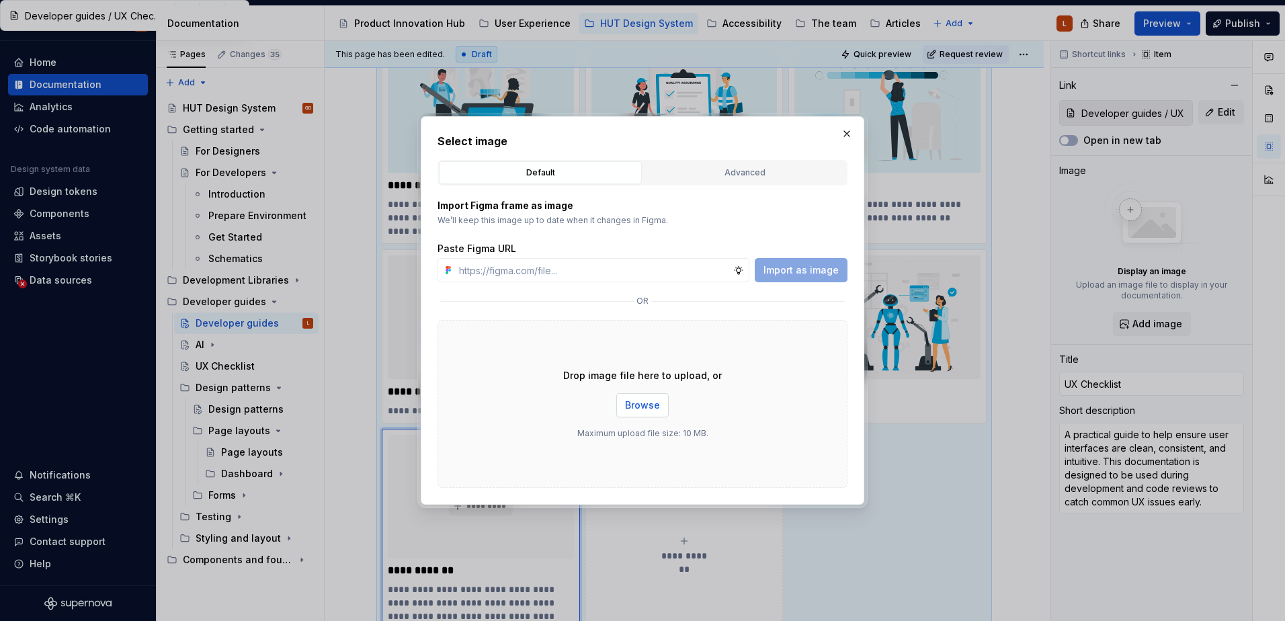
click at [653, 406] on span "Browse" at bounding box center [642, 405] width 35 height 13
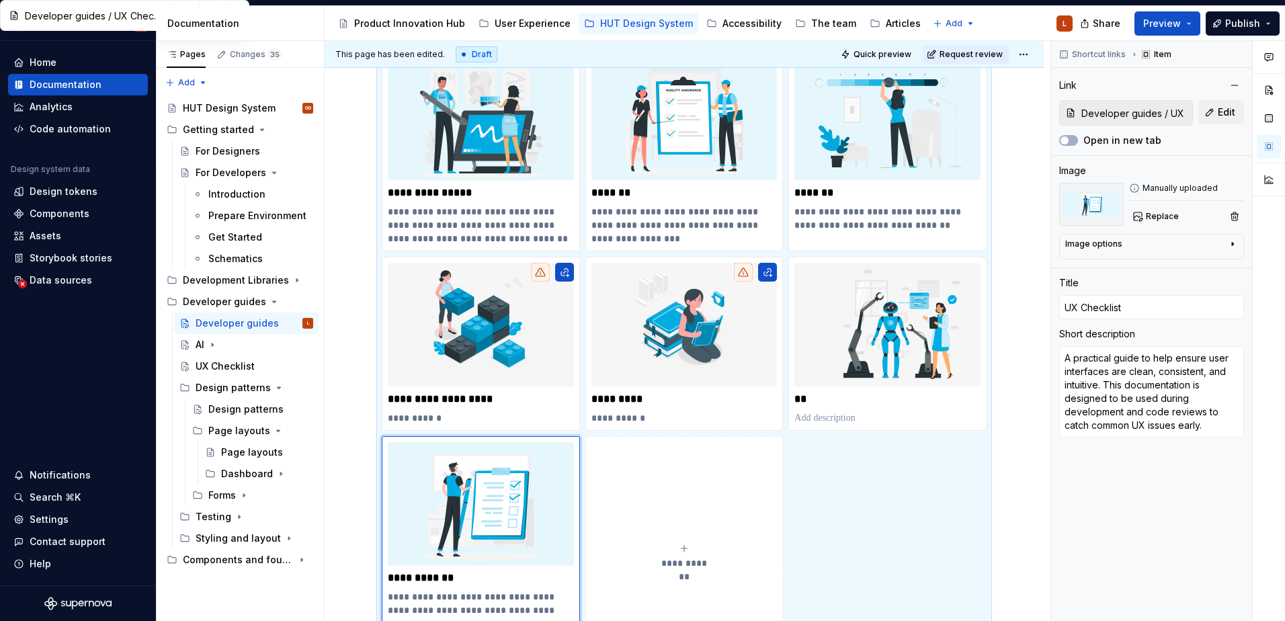
scroll to position [302, 0]
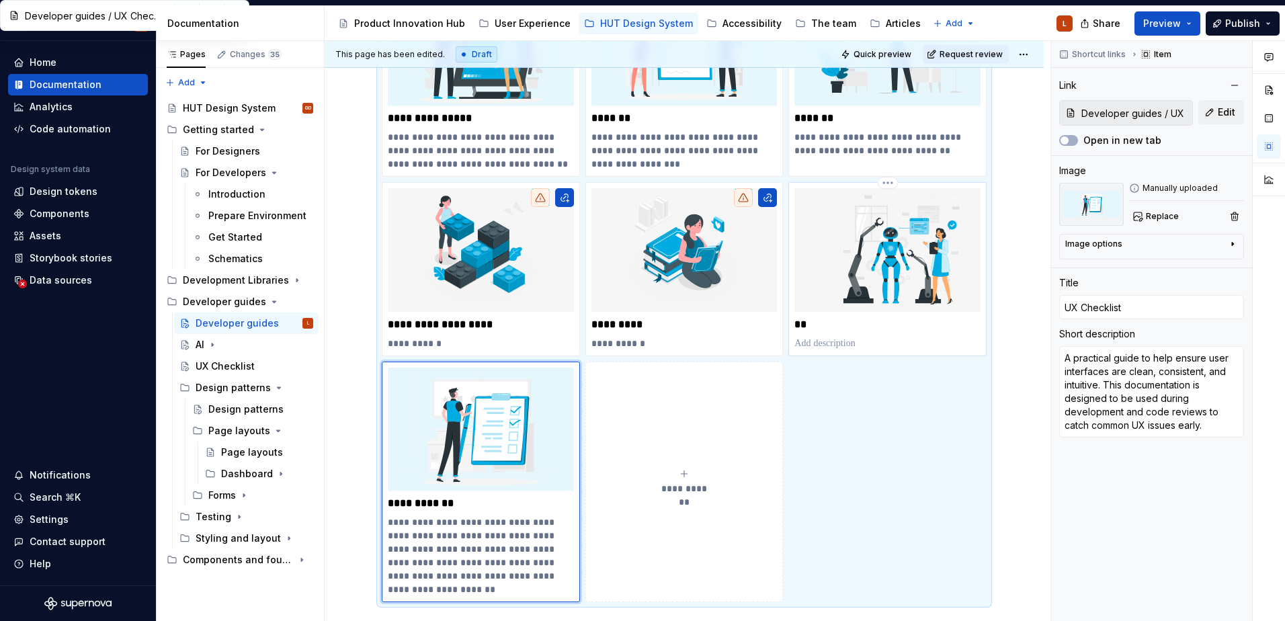
type textarea "*"
type input "AI"
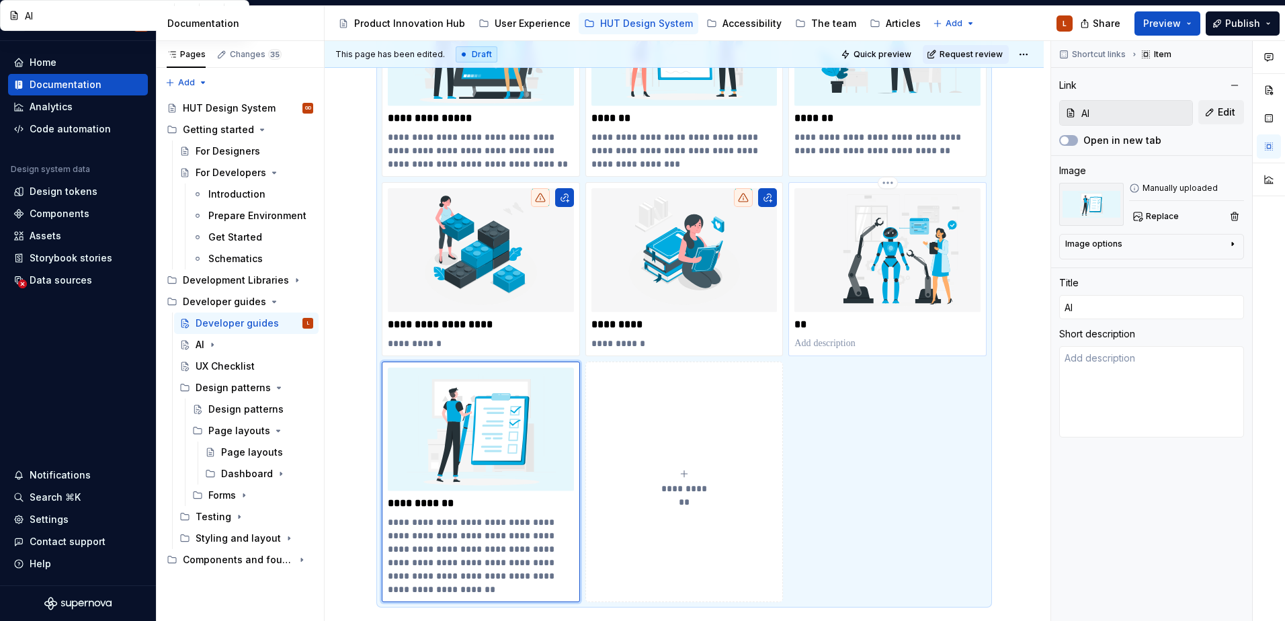
click at [819, 280] on img at bounding box center [888, 250] width 186 height 124
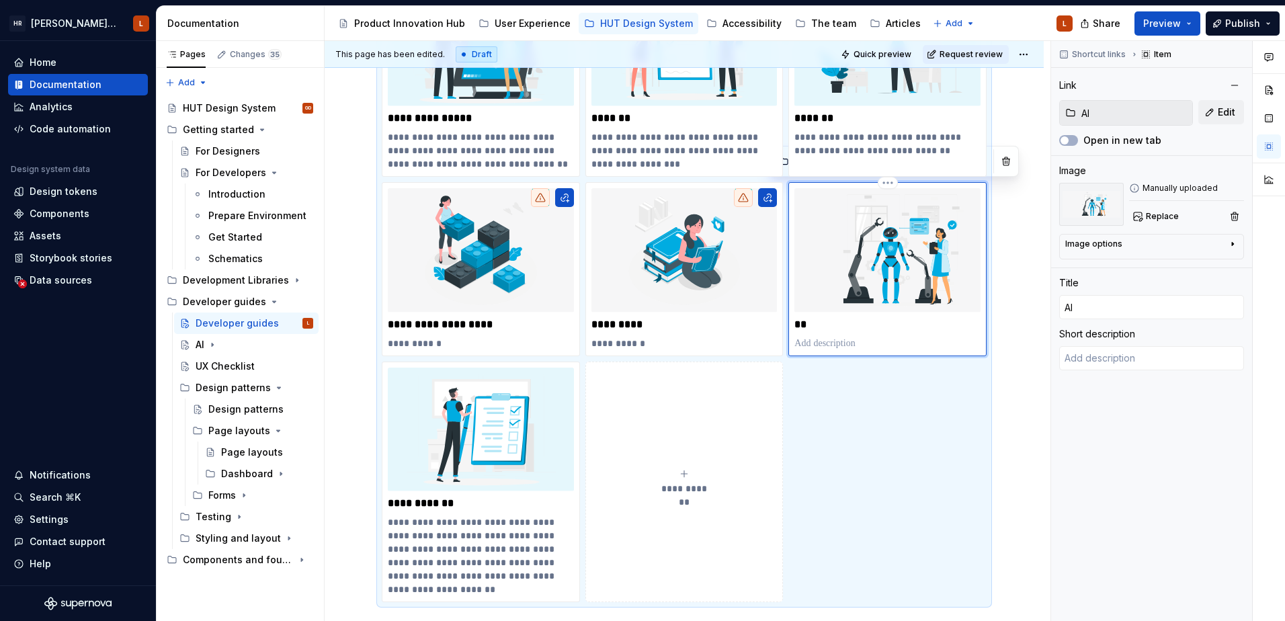
click at [818, 259] on img at bounding box center [888, 250] width 186 height 124
drag, startPoint x: 243, startPoint y: 365, endPoint x: 251, endPoint y: 363, distance: 8.3
click at [243, 365] on div "UX Checklist" at bounding box center [225, 366] width 59 height 13
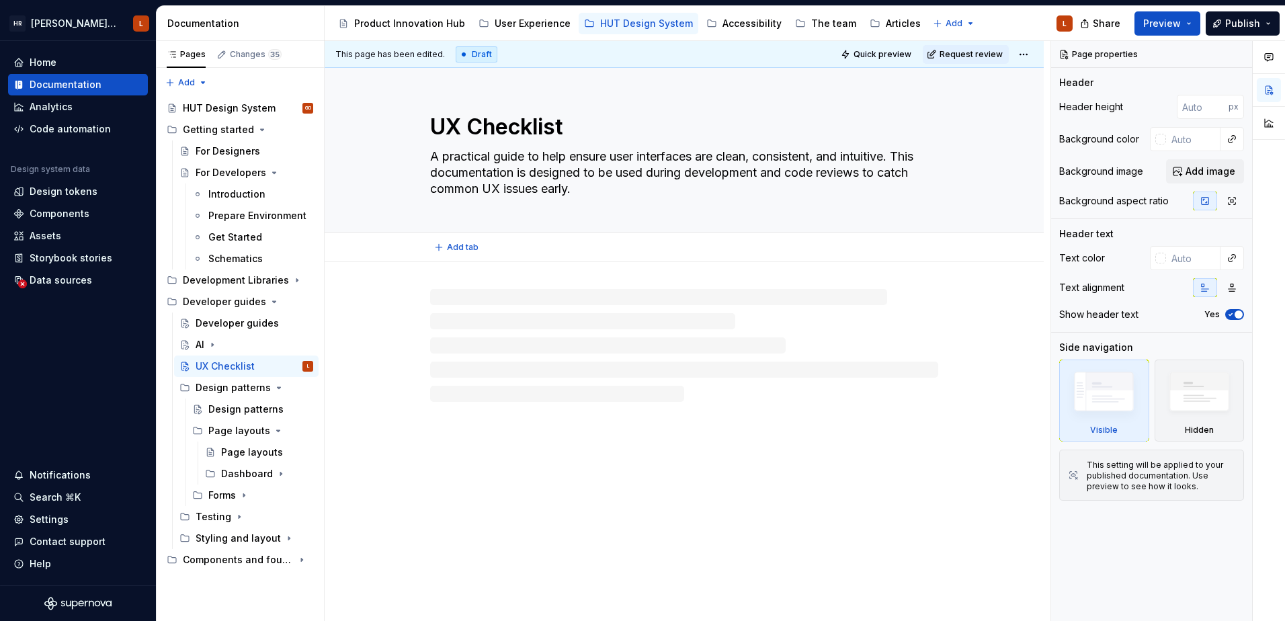
click at [778, 188] on textarea "A practical guide to help ensure user interfaces are clean, consistent, and int…" at bounding box center [682, 173] width 508 height 54
click at [1185, 175] on button "Add image" at bounding box center [1205, 171] width 78 height 24
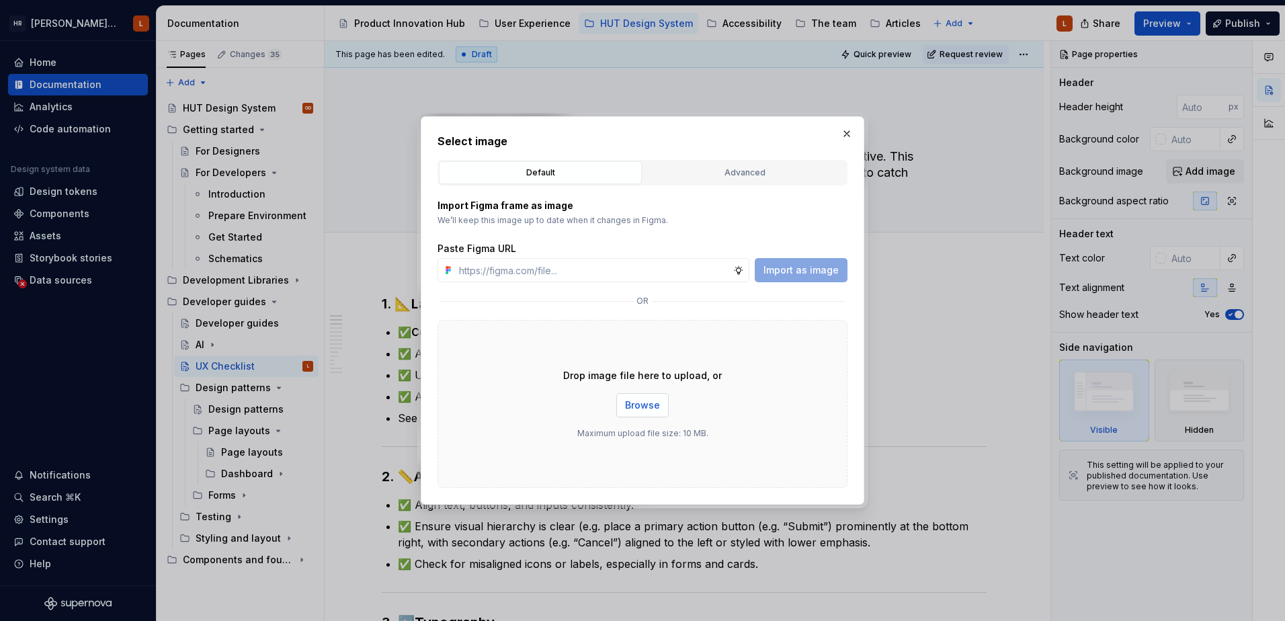
click at [637, 397] on button "Browse" at bounding box center [642, 405] width 52 height 24
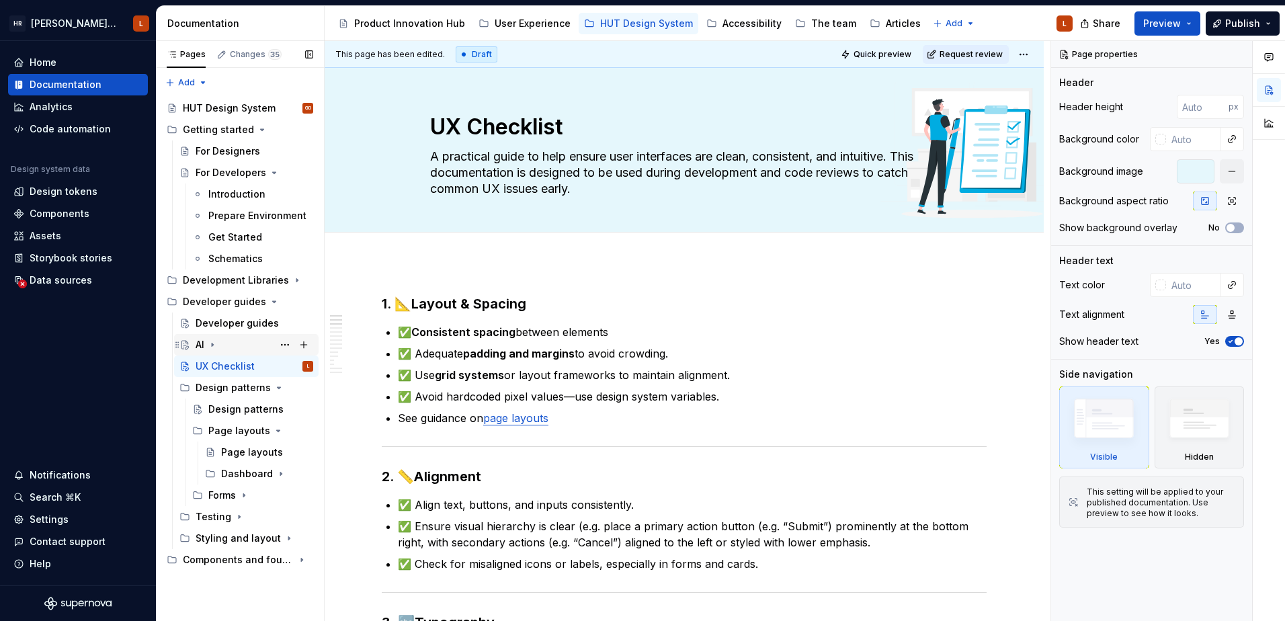
click at [235, 346] on div "AI" at bounding box center [255, 344] width 118 height 19
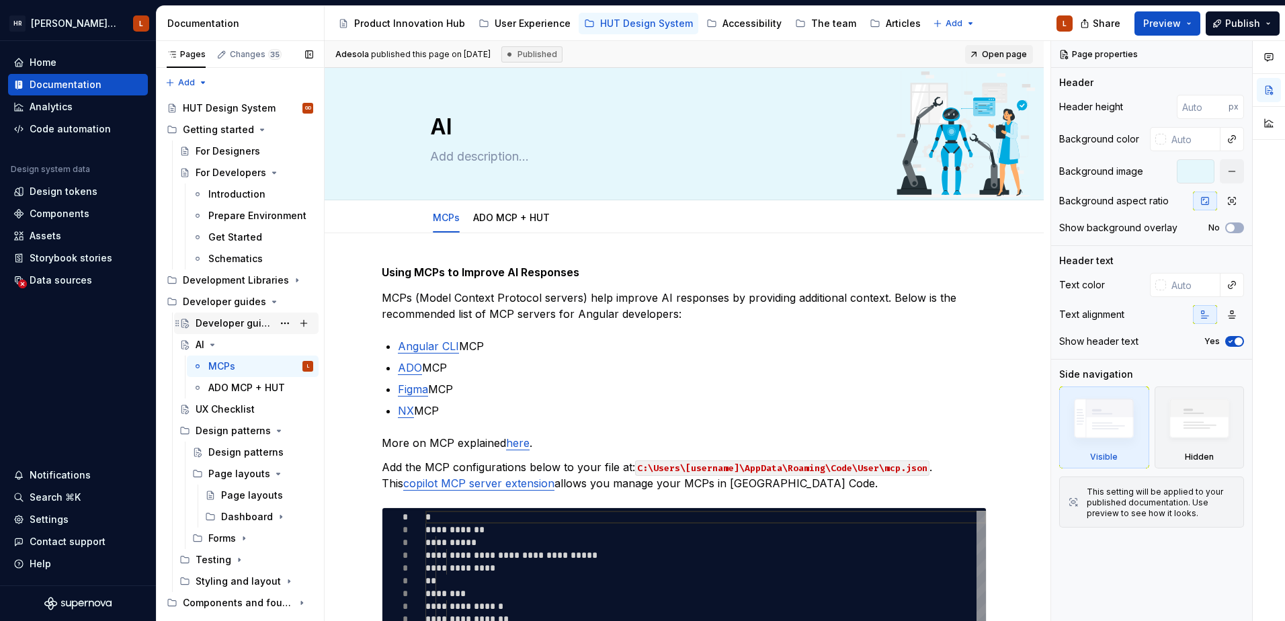
click at [230, 318] on div "Developer guides" at bounding box center [234, 323] width 77 height 13
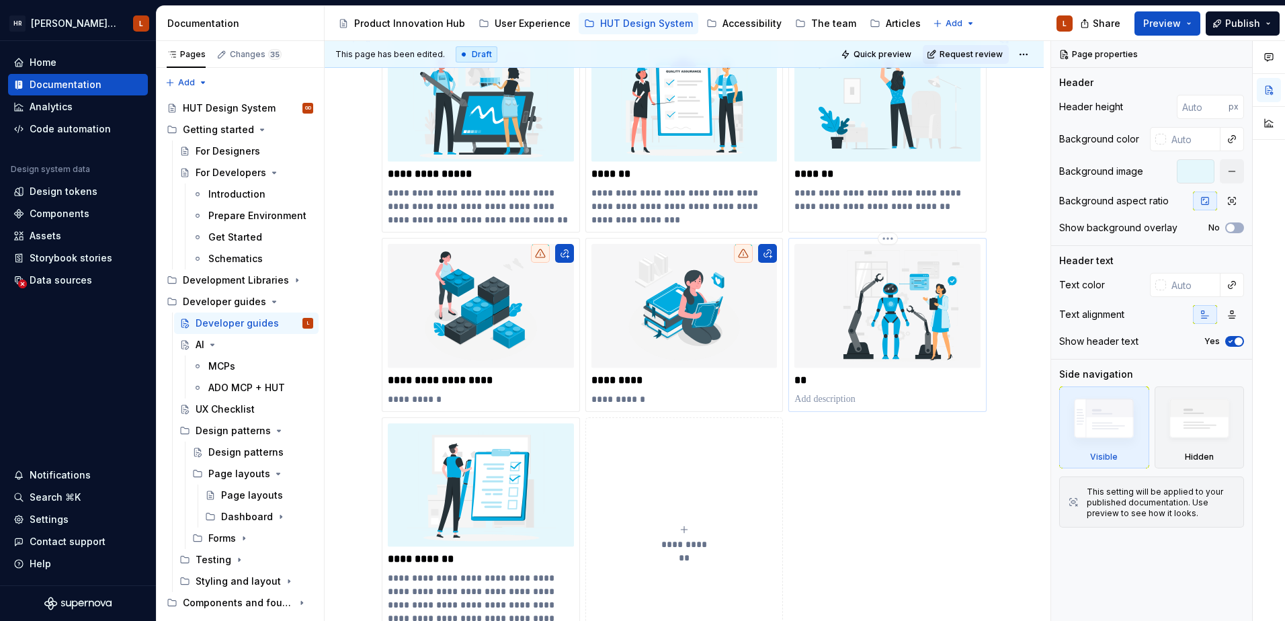
scroll to position [269, 0]
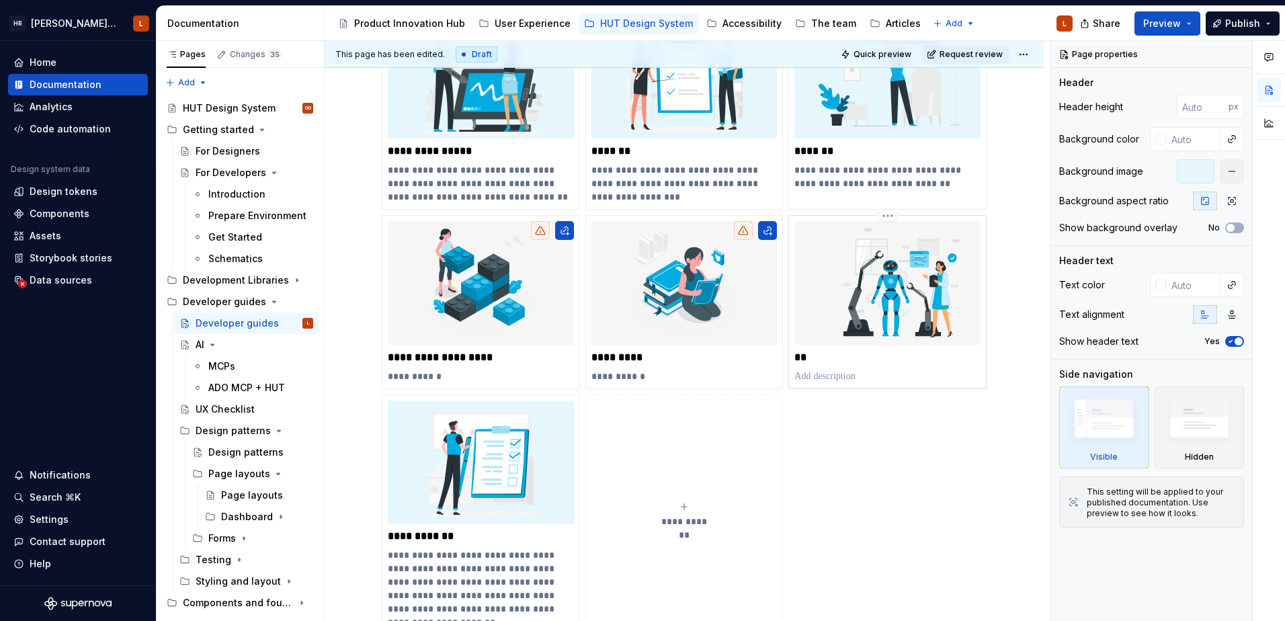
click at [865, 319] on img at bounding box center [888, 283] width 186 height 124
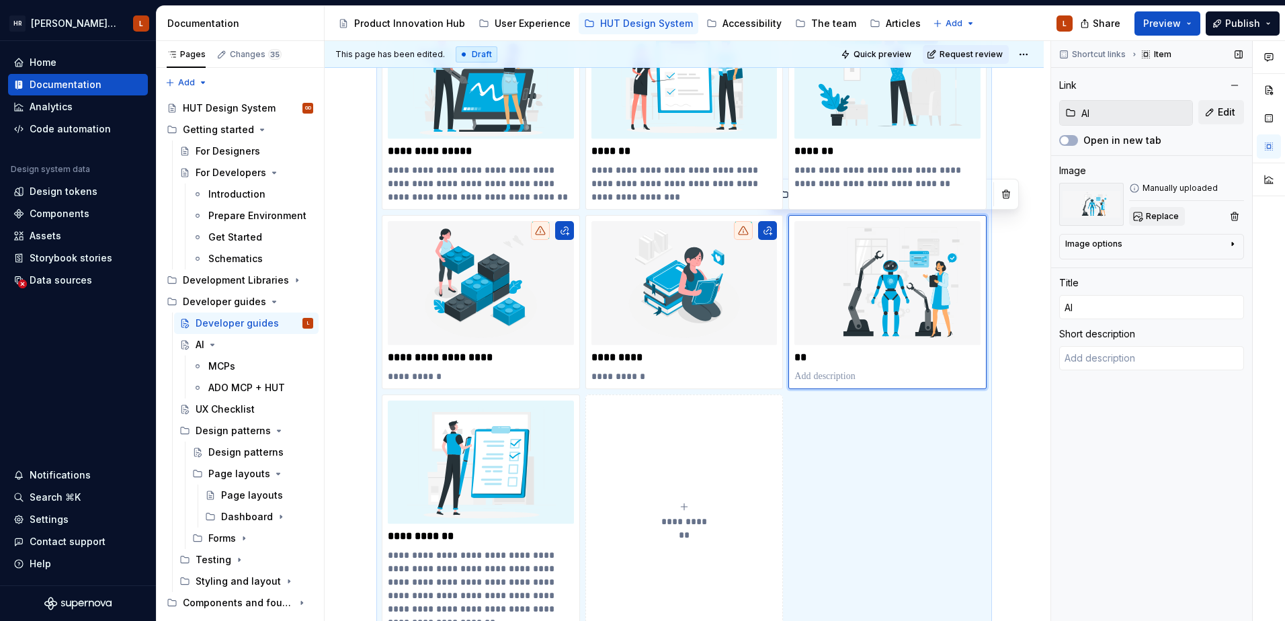
click at [1150, 211] on span "Replace" at bounding box center [1162, 216] width 33 height 11
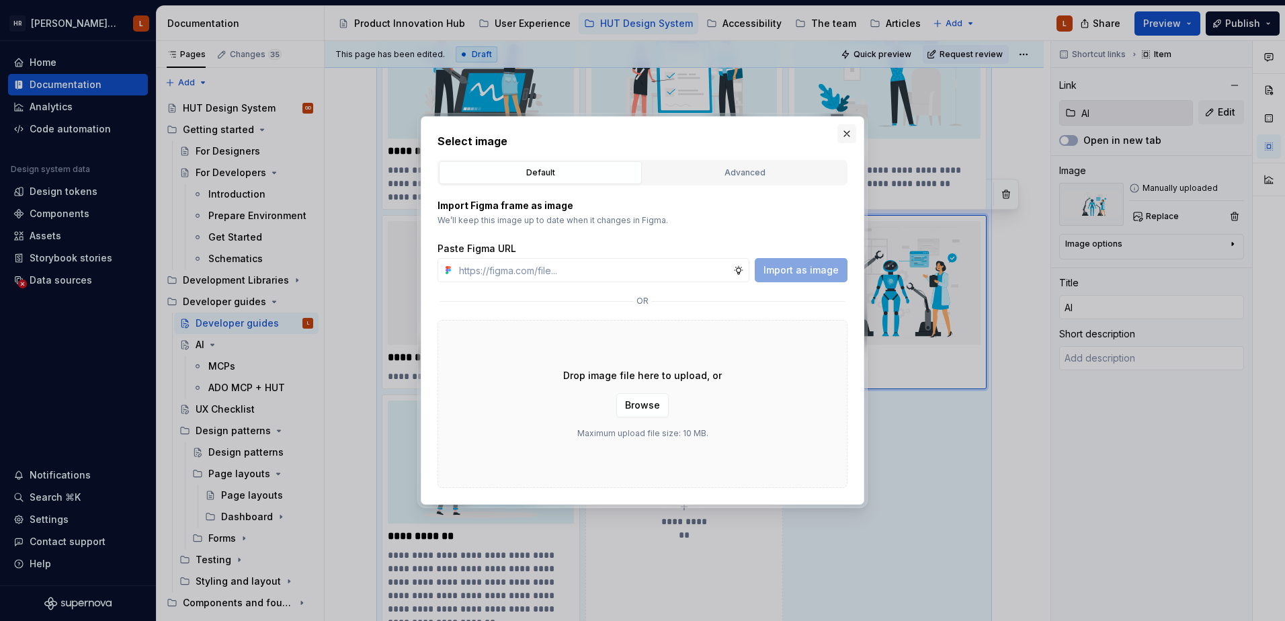
click at [843, 130] on button "button" at bounding box center [847, 133] width 19 height 19
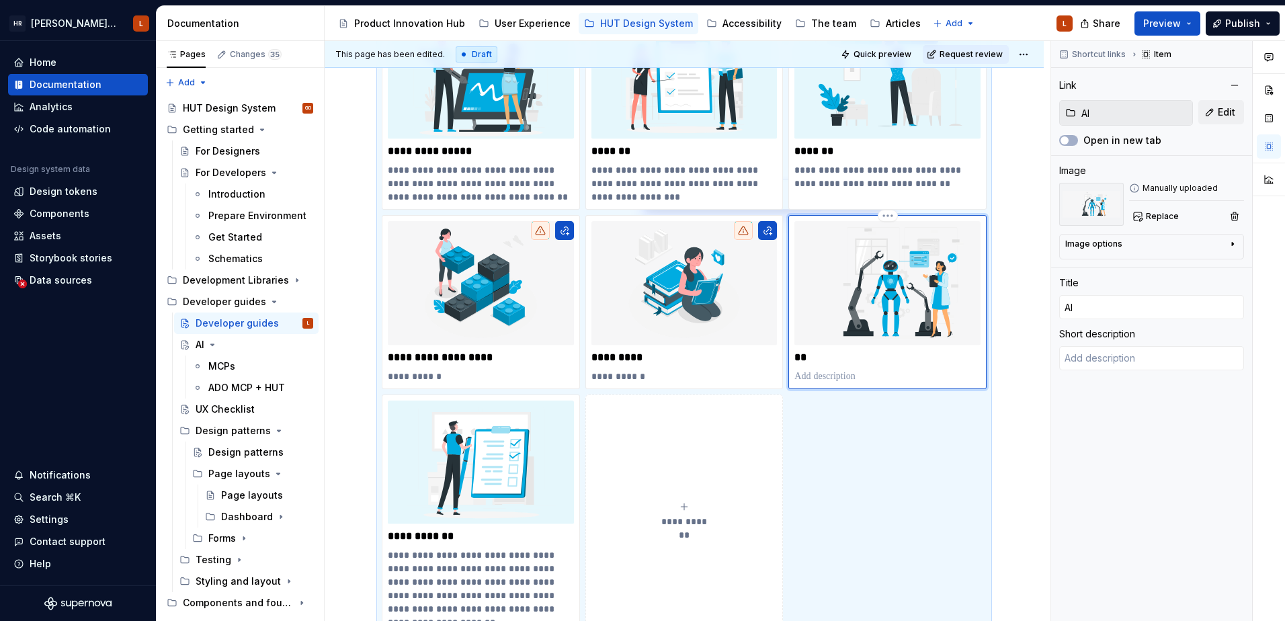
click at [823, 304] on img at bounding box center [888, 283] width 186 height 124
click at [1146, 215] on span "Replace" at bounding box center [1162, 216] width 33 height 11
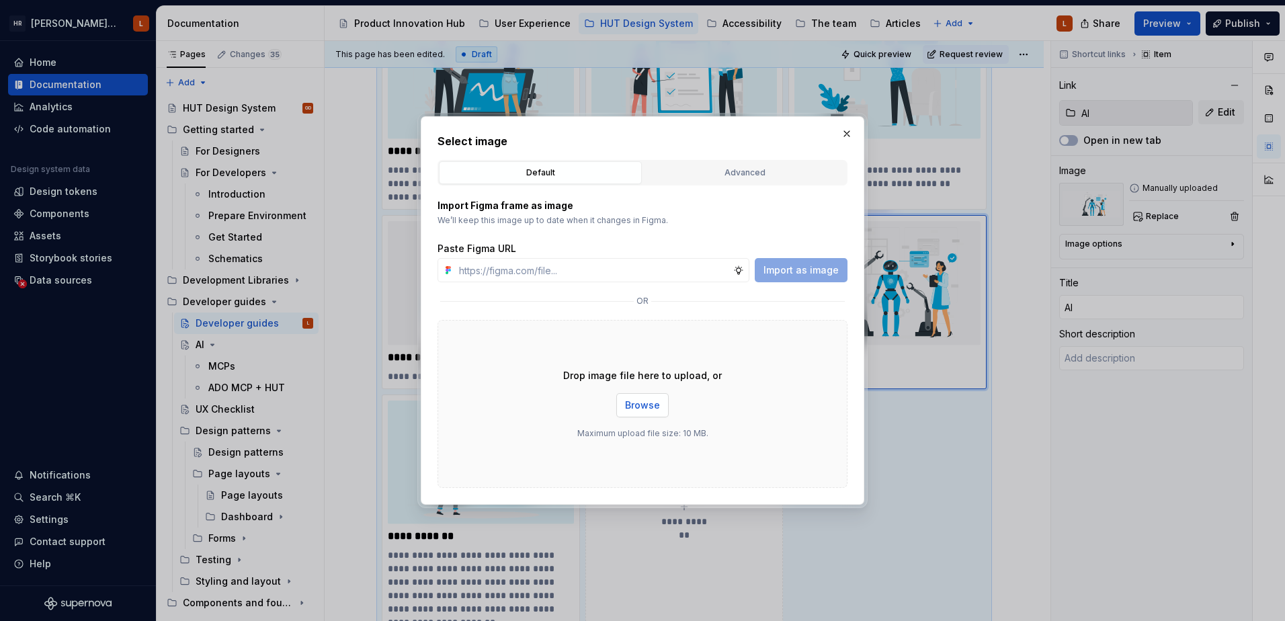
click at [629, 405] on span "Browse" at bounding box center [642, 405] width 35 height 13
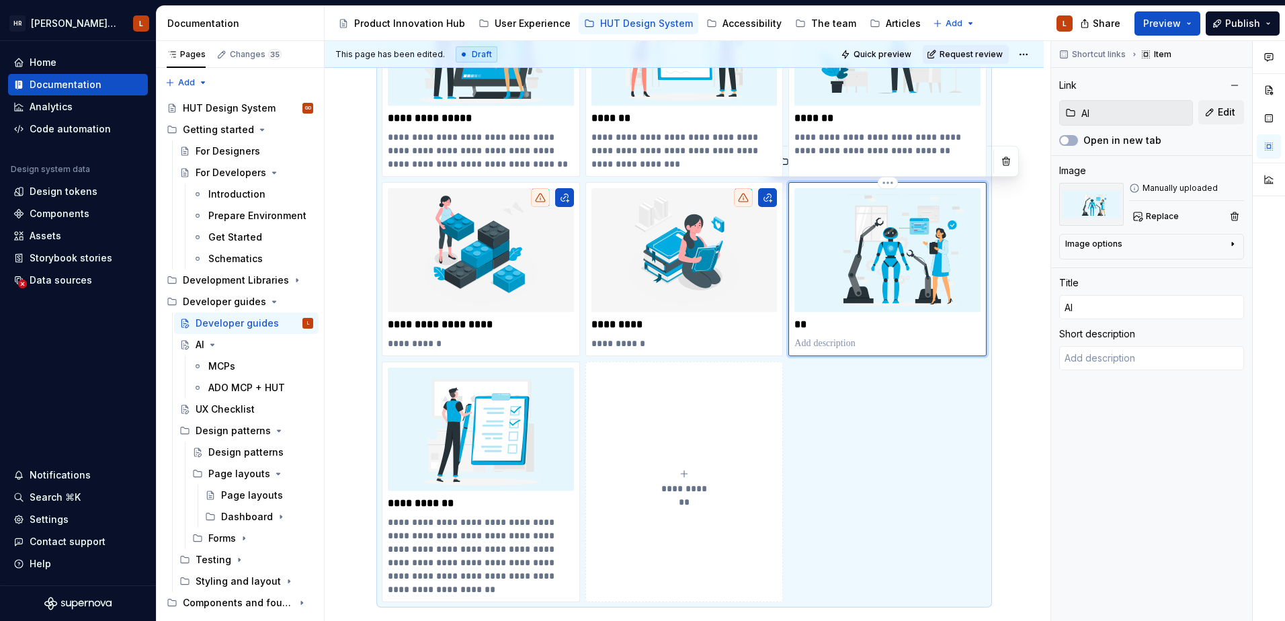
scroll to position [342, 0]
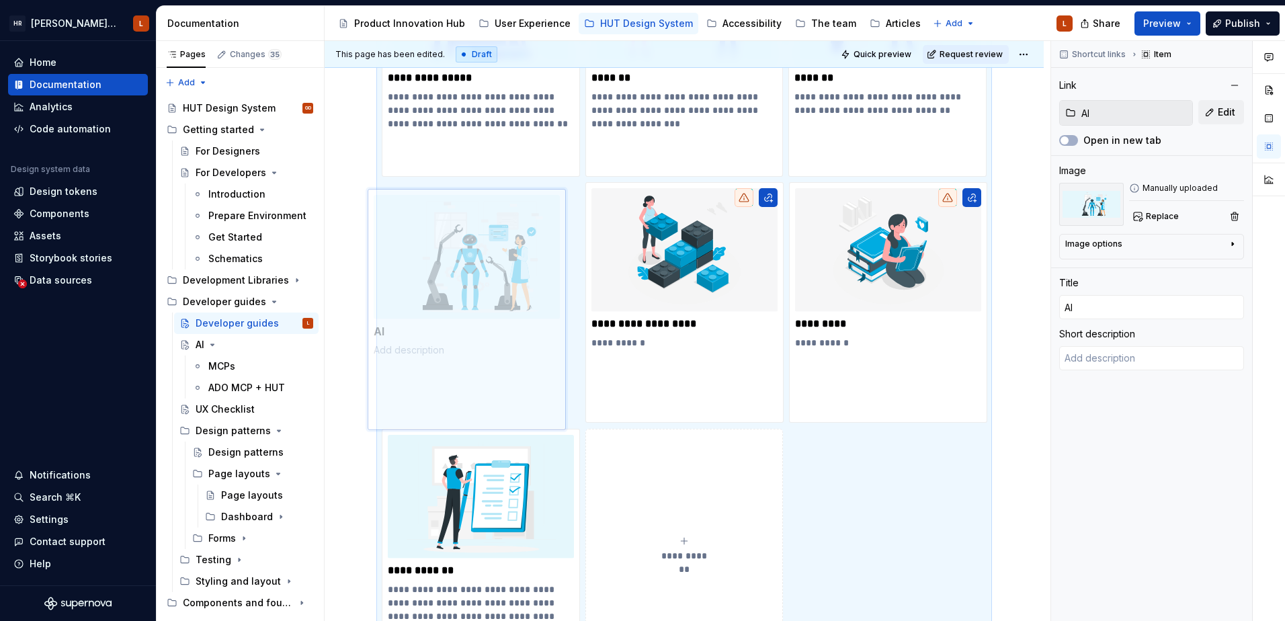
drag, startPoint x: 868, startPoint y: 288, endPoint x: 447, endPoint y: 294, distance: 420.9
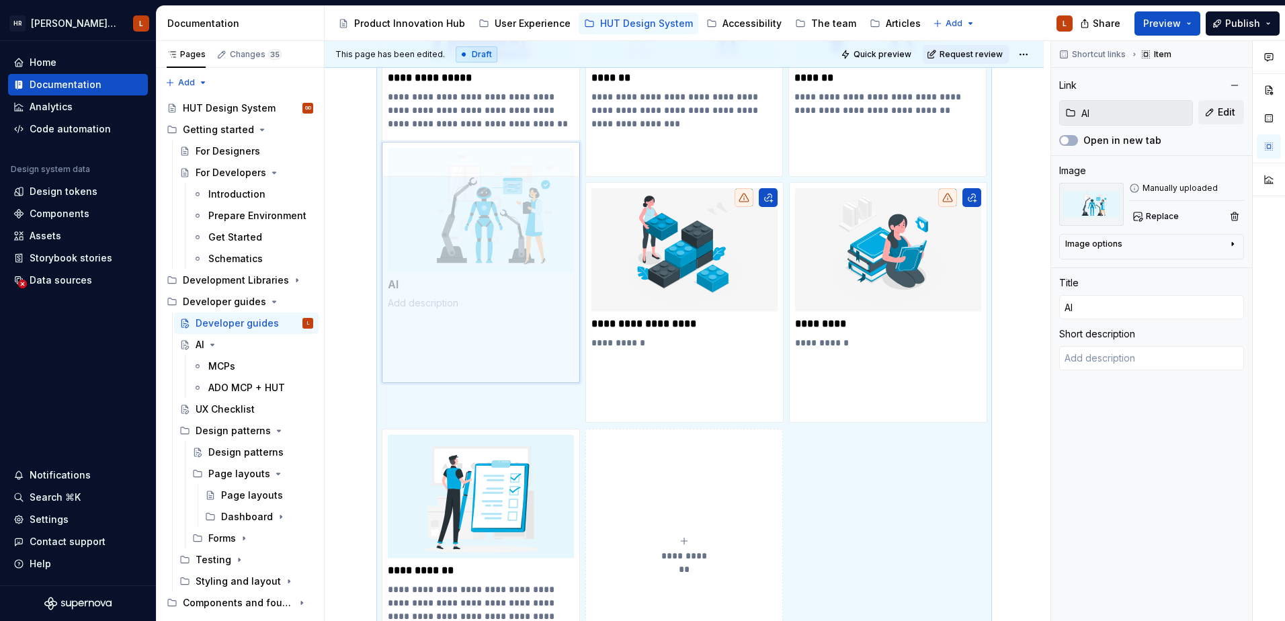
click at [447, 294] on body "HR Hymans UI Toolkit (HUT) L Home Documentation Analytics Code automation Desig…" at bounding box center [642, 310] width 1285 height 621
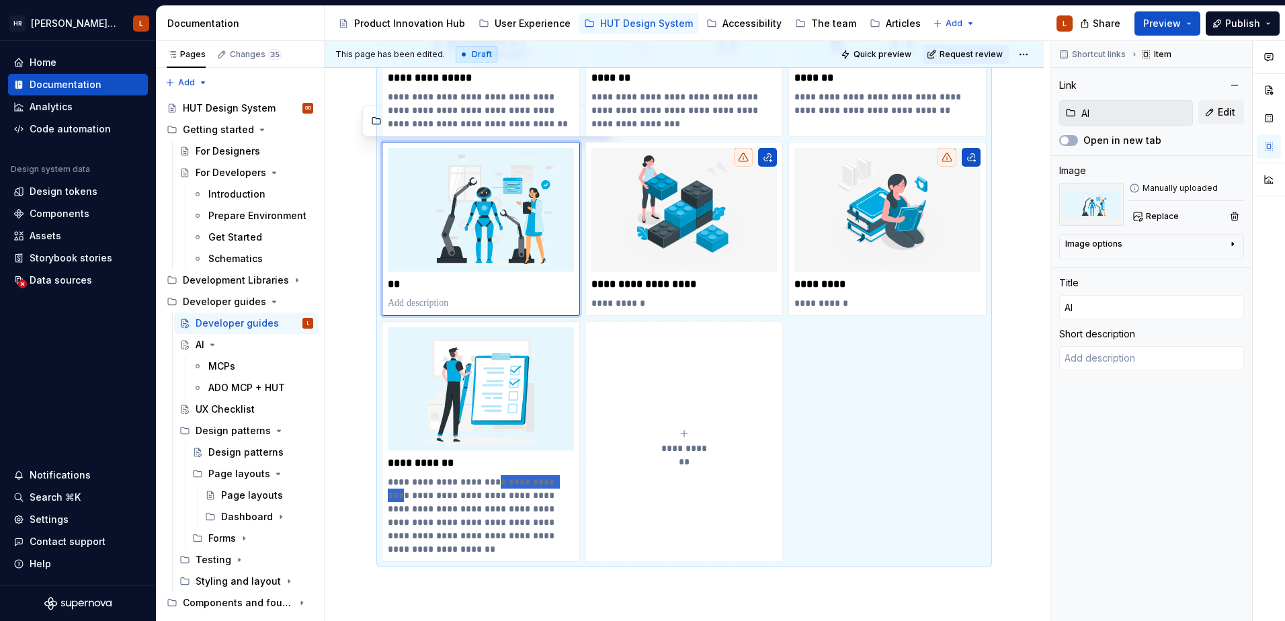
drag, startPoint x: 489, startPoint y: 481, endPoint x: 582, endPoint y: 389, distance: 131.2
click at [648, 359] on div "**********" at bounding box center [684, 249] width 605 height 626
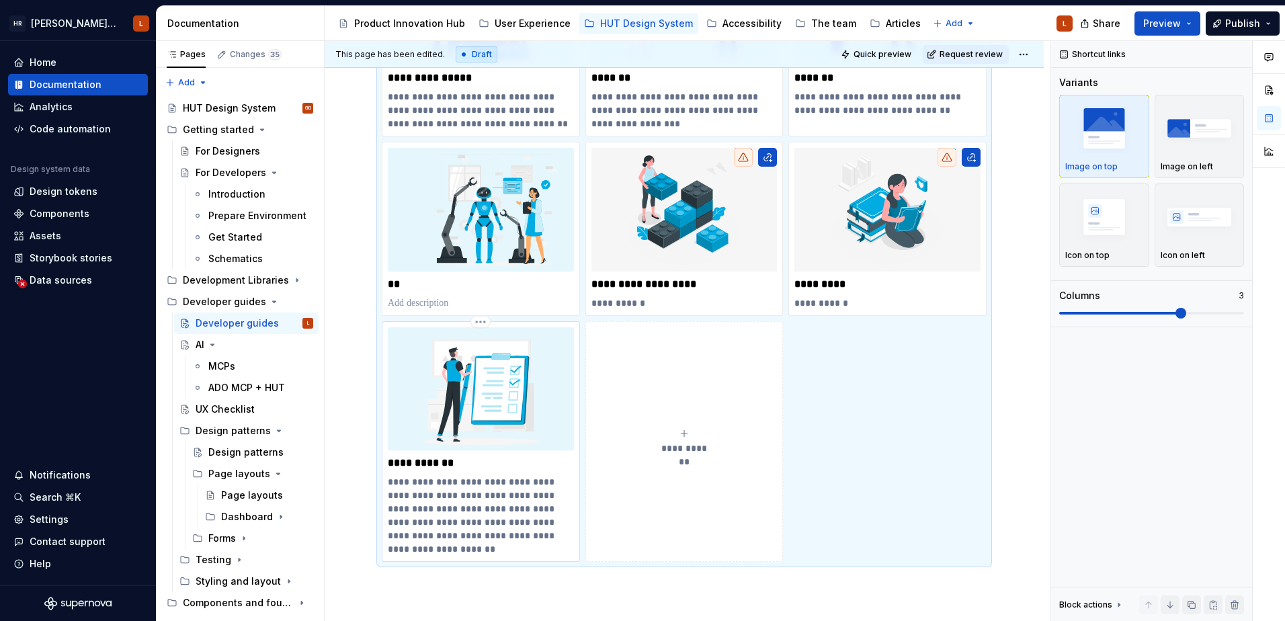
scroll to position [450, 0]
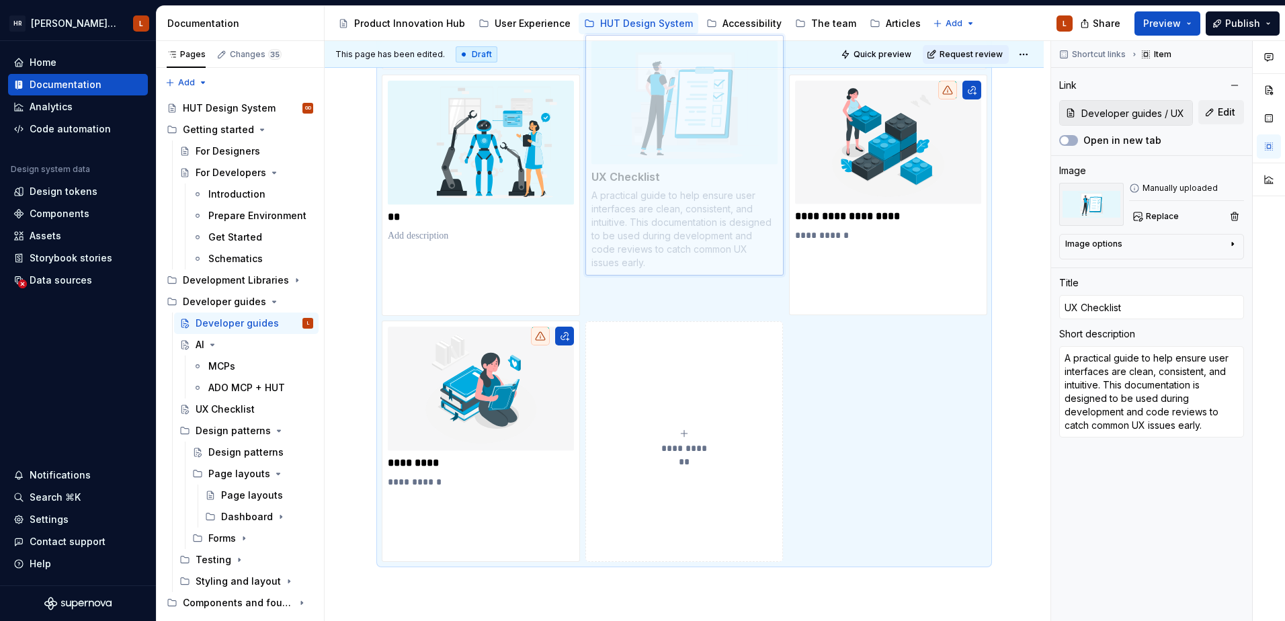
drag, startPoint x: 471, startPoint y: 385, endPoint x: 653, endPoint y: 198, distance: 260.5
click at [653, 198] on body "HR Hymans UI Toolkit (HUT) L Home Documentation Analytics Code automation Desig…" at bounding box center [642, 310] width 1285 height 621
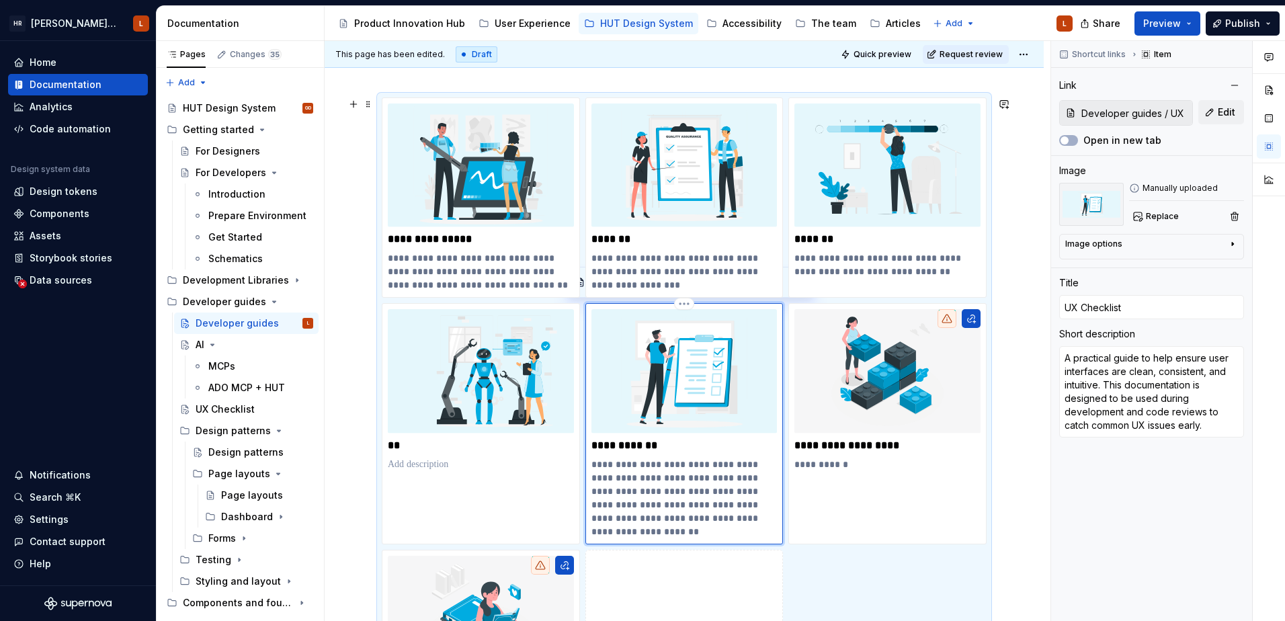
scroll to position [221, 0]
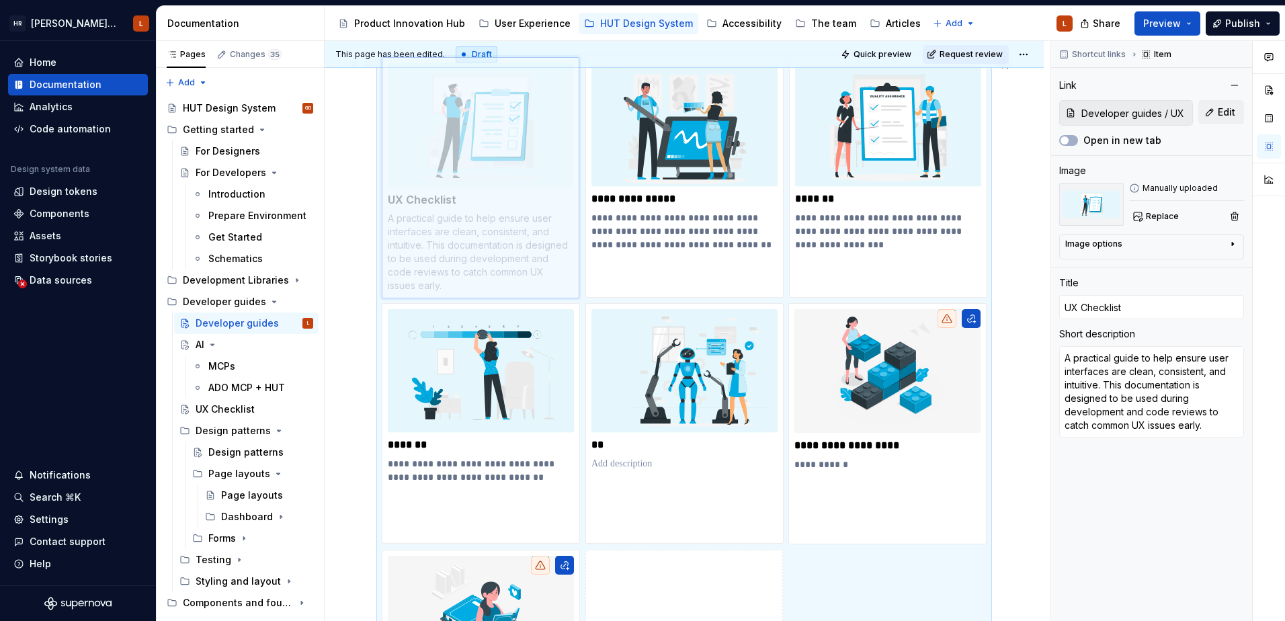
drag, startPoint x: 666, startPoint y: 402, endPoint x: 460, endPoint y: 217, distance: 277.1
click at [460, 217] on body "HR Hymans UI Toolkit (HUT) L Home Documentation Analytics Code automation Desig…" at bounding box center [642, 310] width 1285 height 621
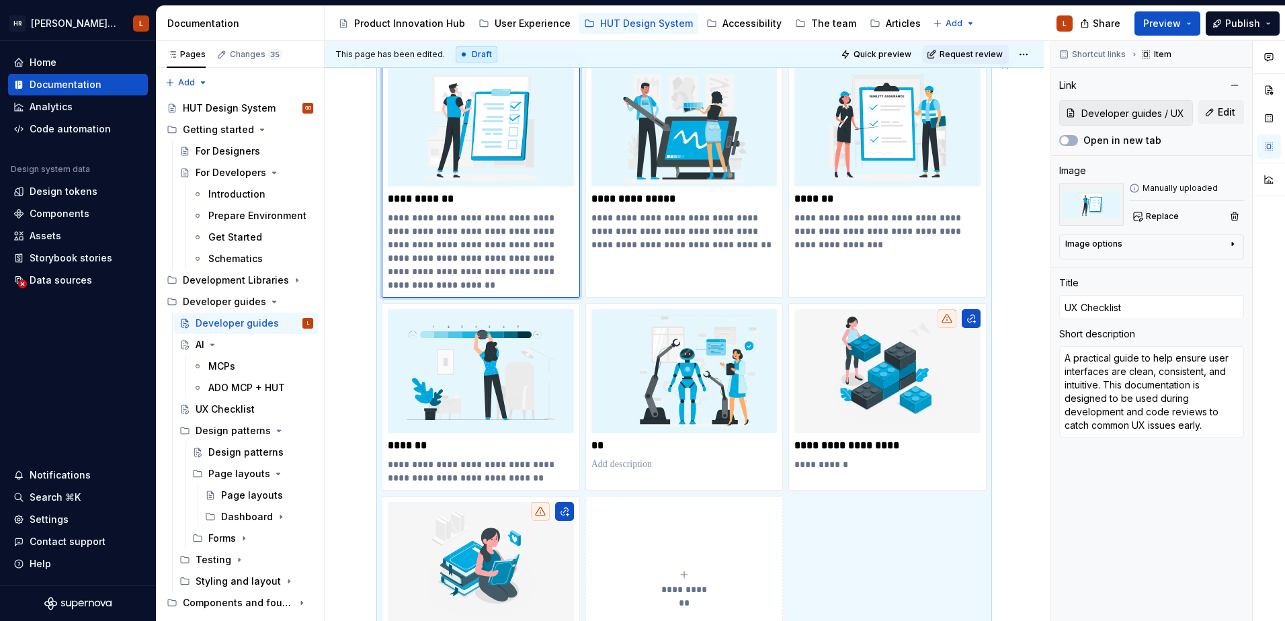
click at [897, 538] on div "**********" at bounding box center [684, 363] width 605 height 612
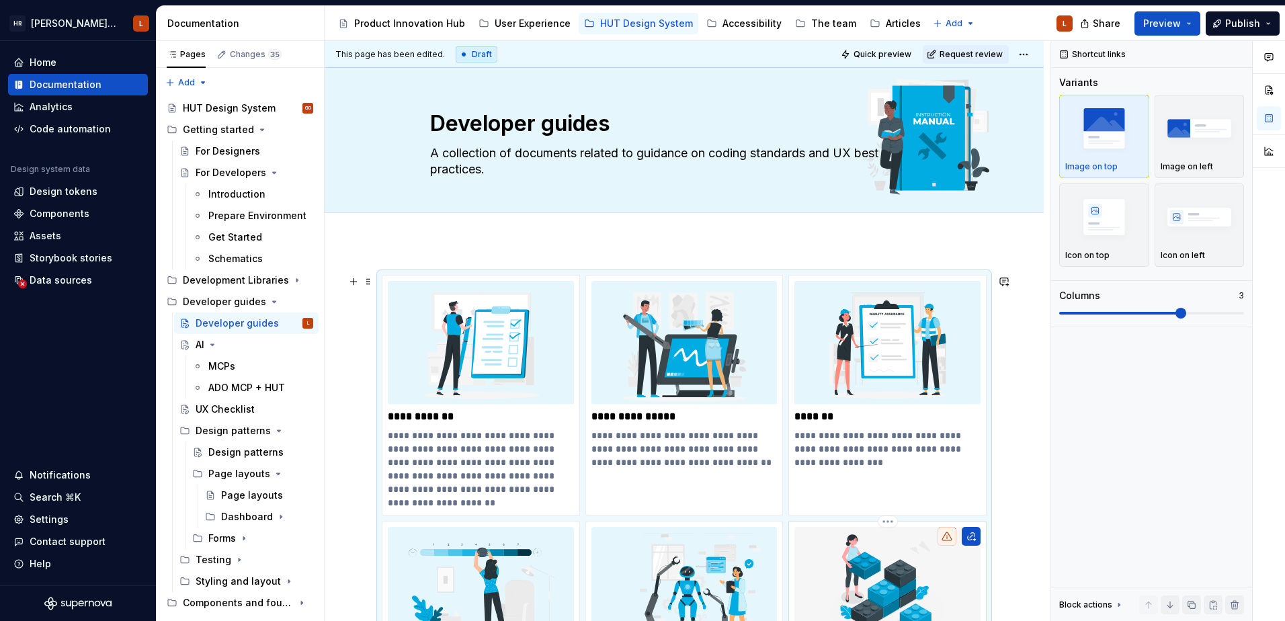
scroll to position [0, 0]
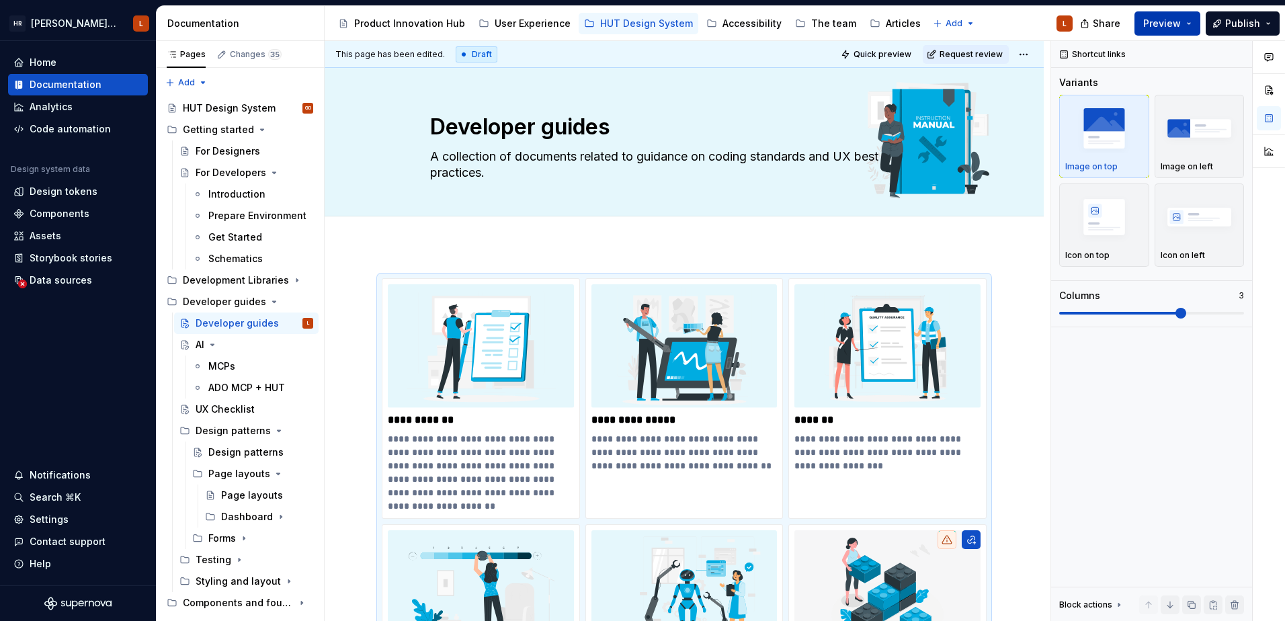
click at [1181, 30] on span "Preview" at bounding box center [1163, 23] width 38 height 13
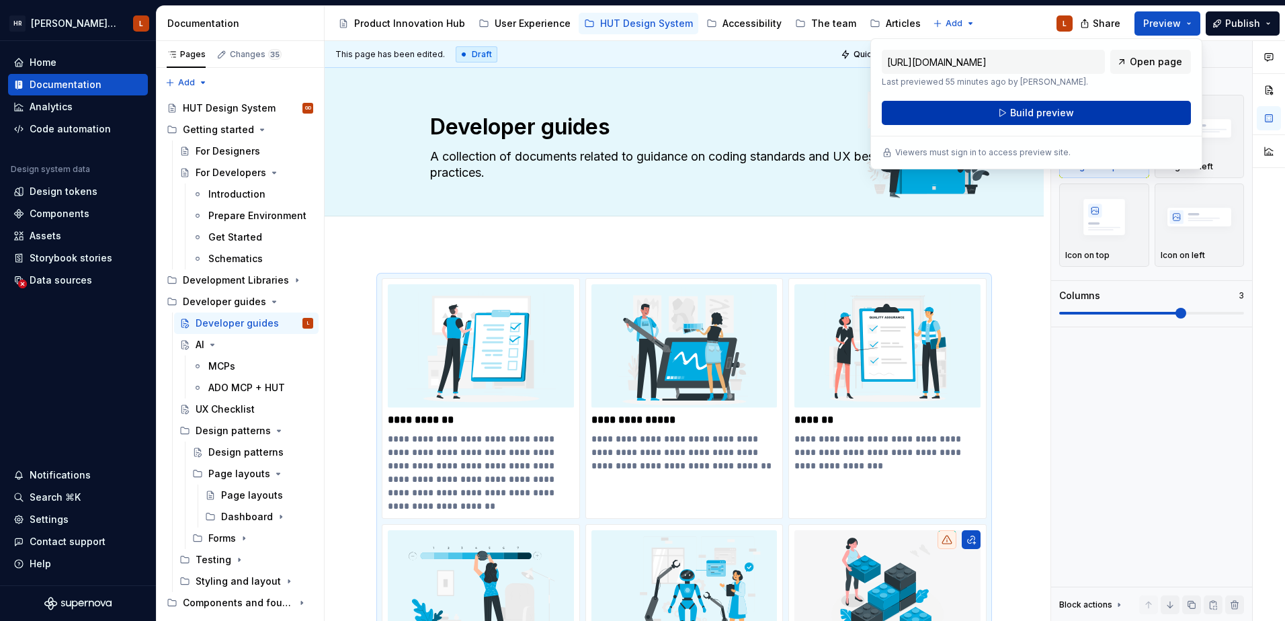
click at [1059, 112] on span "Build preview" at bounding box center [1042, 112] width 64 height 13
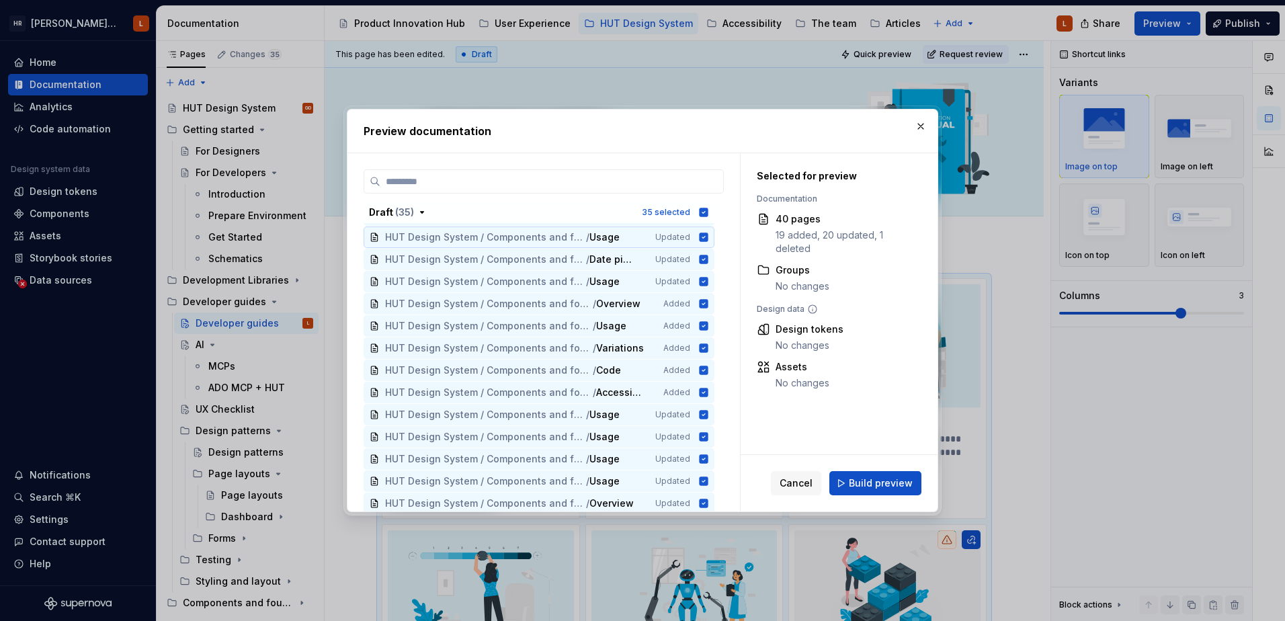
scroll to position [634, 0]
click at [895, 481] on span "Build preview" at bounding box center [881, 483] width 64 height 13
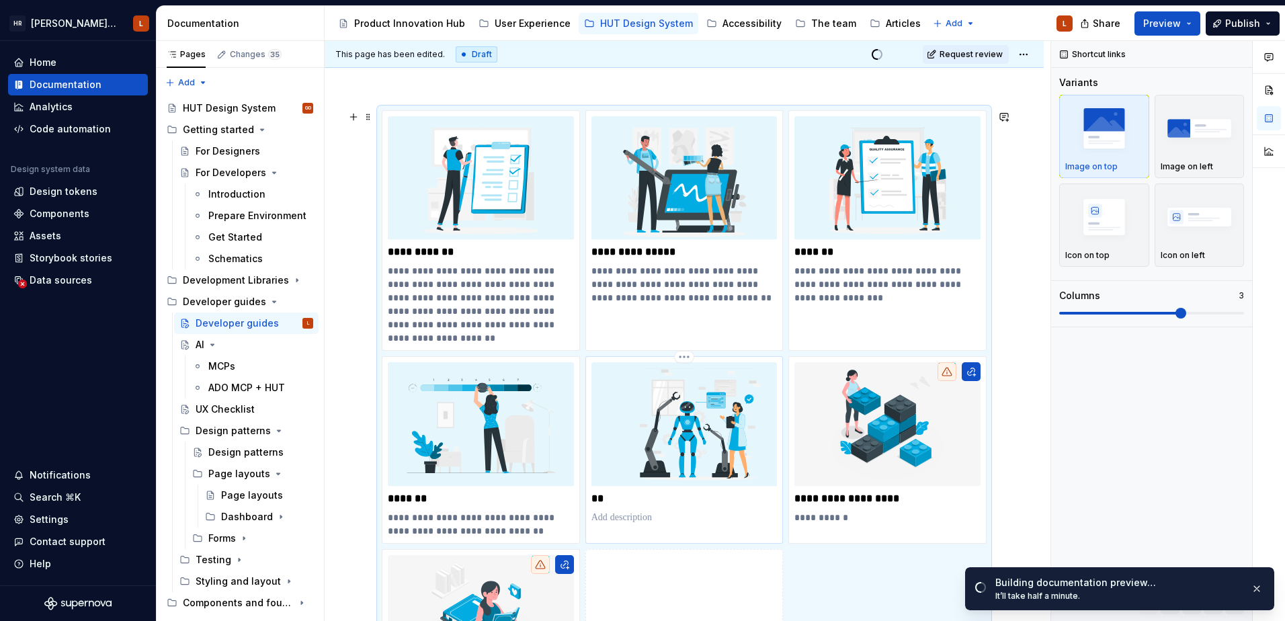
scroll to position [0, 0]
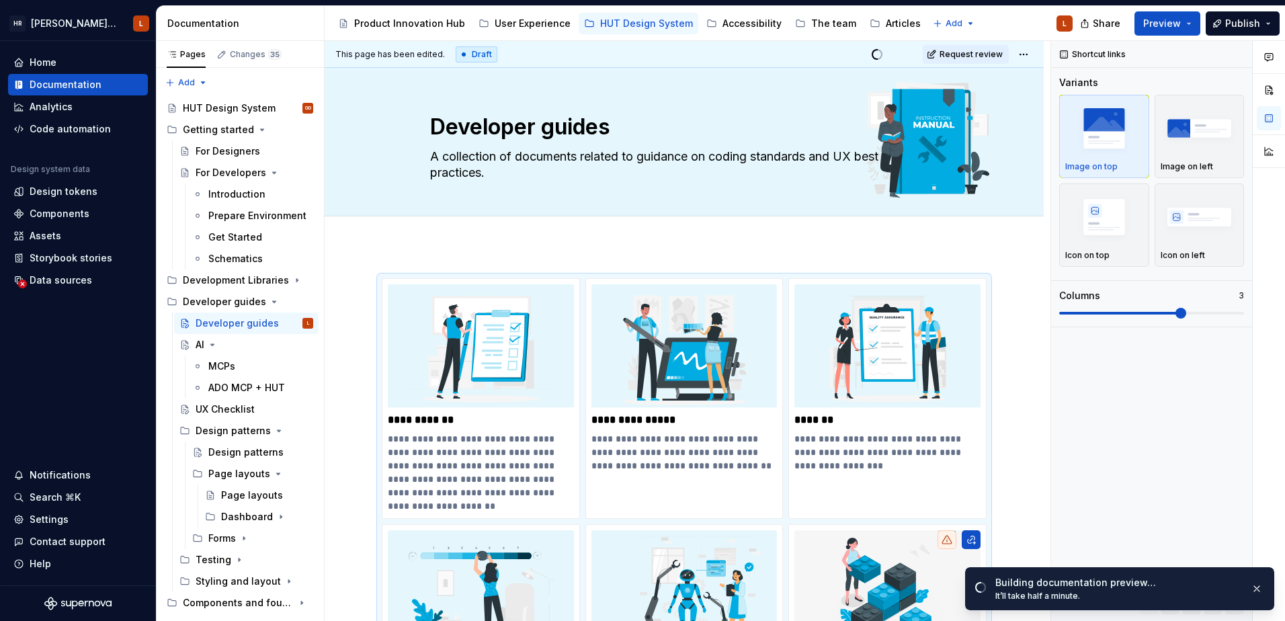
click at [359, 270] on div "**********" at bounding box center [688, 331] width 726 height 581
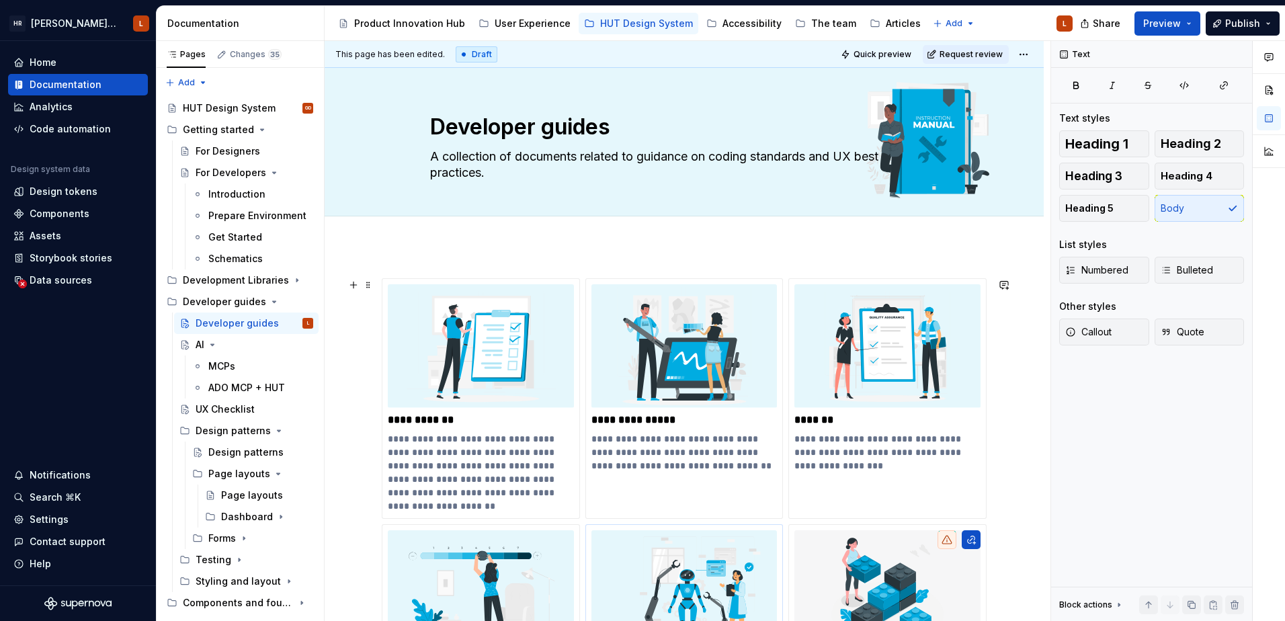
type textarea "*"
